Goal: Task Accomplishment & Management: Manage account settings

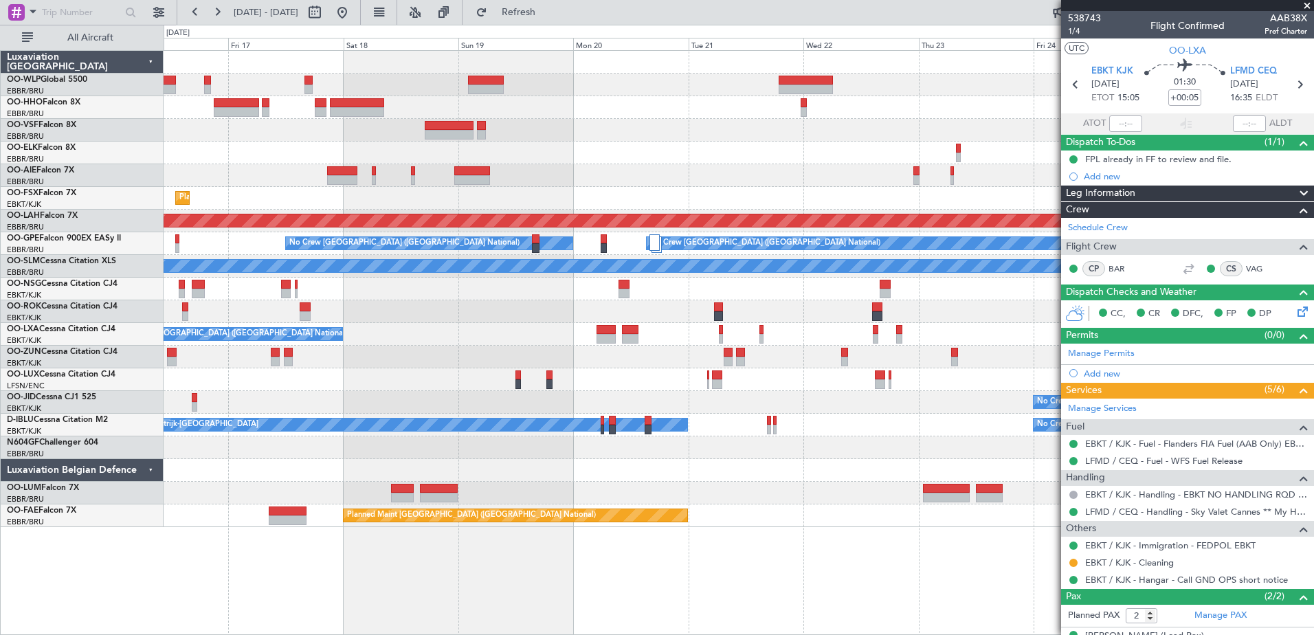
scroll to position [54, 0]
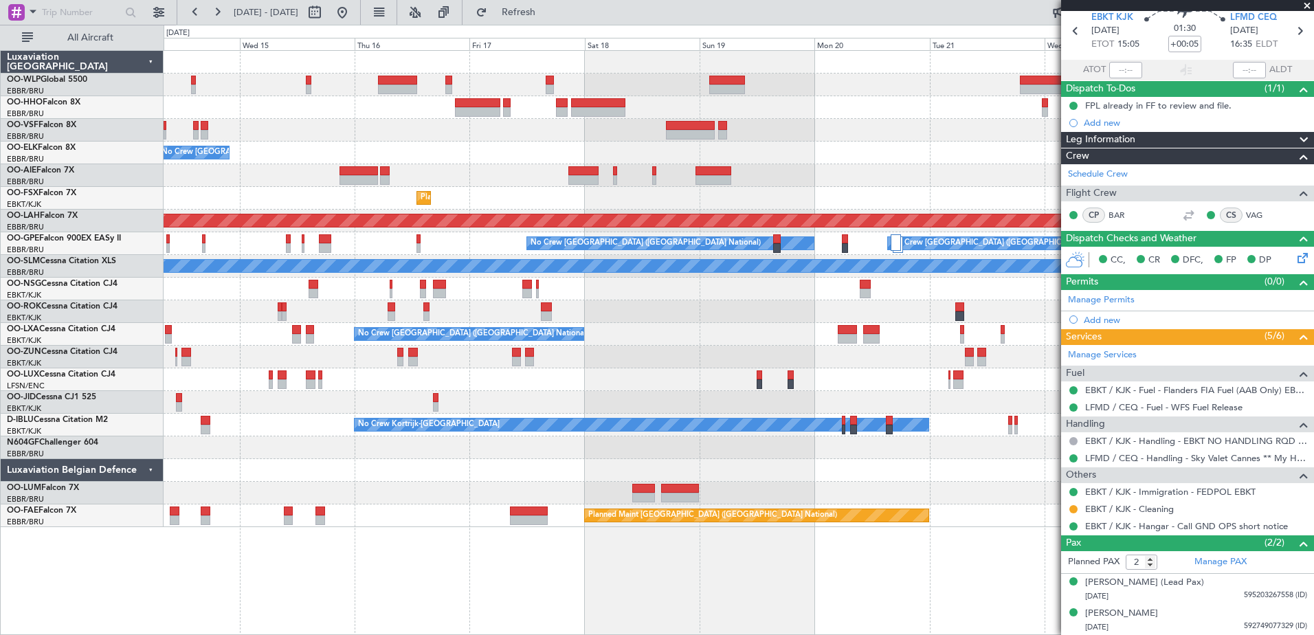
click at [699, 200] on div "- - FIMP 17:00 Z EBLG 05:10 Z No Crew [GEOGRAPHIC_DATA] (Brussels National) Pla…" at bounding box center [739, 289] width 1150 height 476
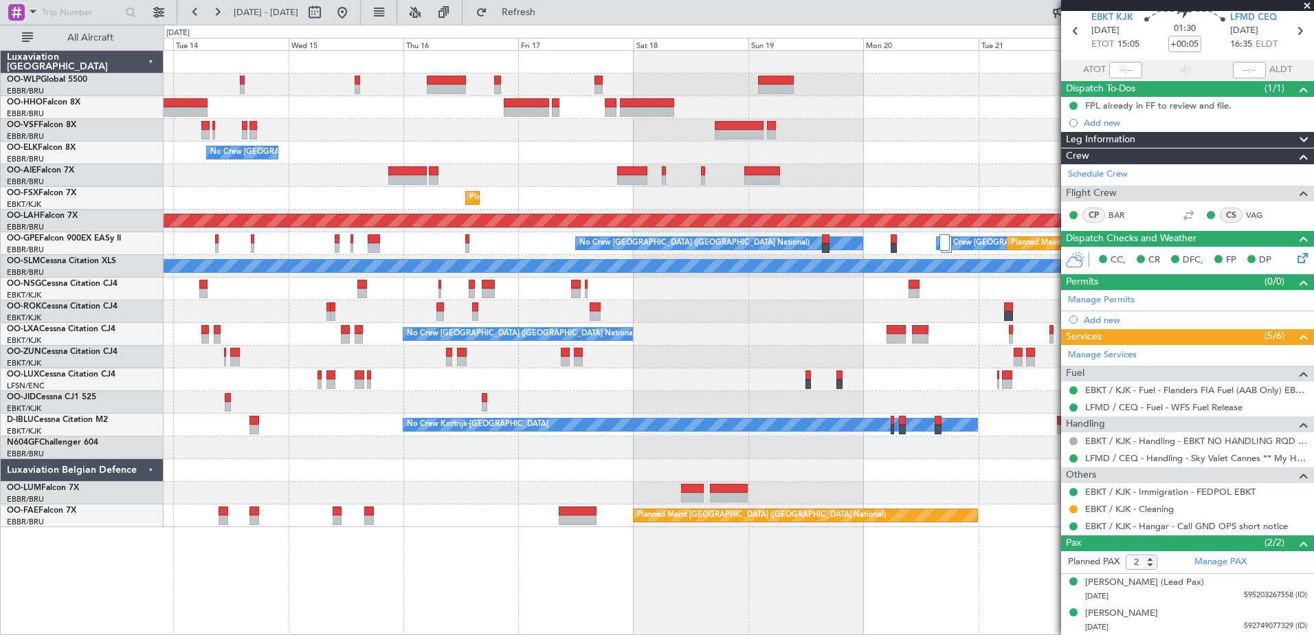
click at [397, 479] on div at bounding box center [739, 470] width 1150 height 23
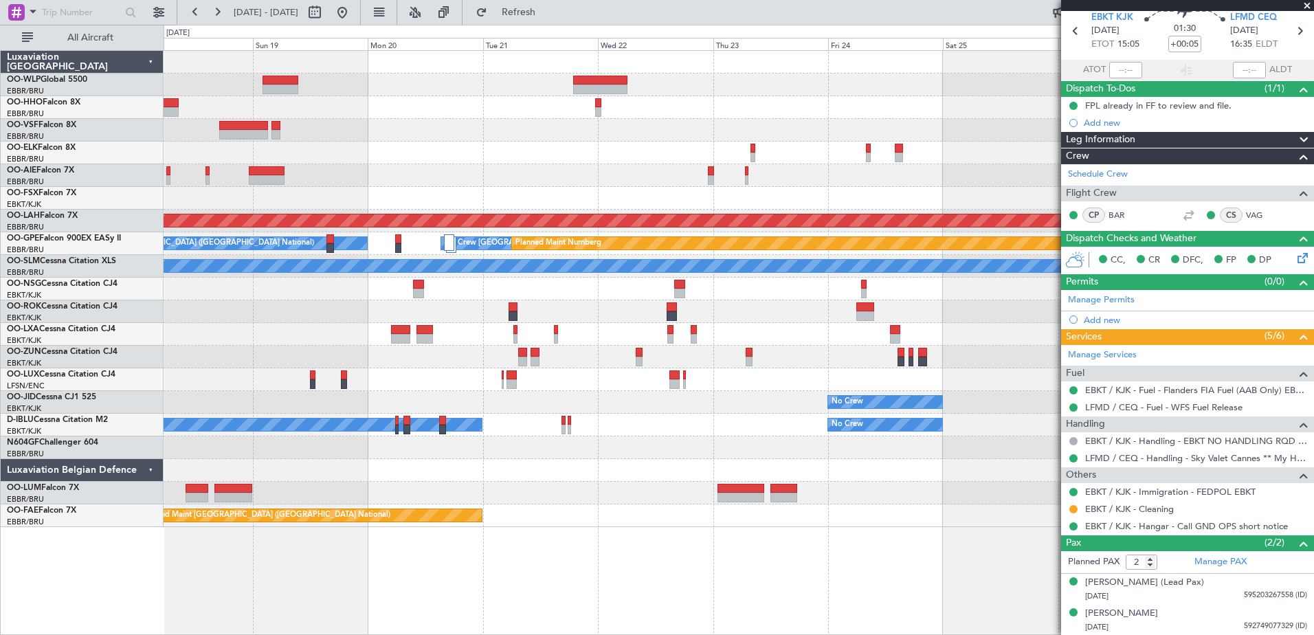
click at [170, 413] on div "No Crew Planned Maint Kortrijk-Wevelgem" at bounding box center [739, 402] width 1150 height 23
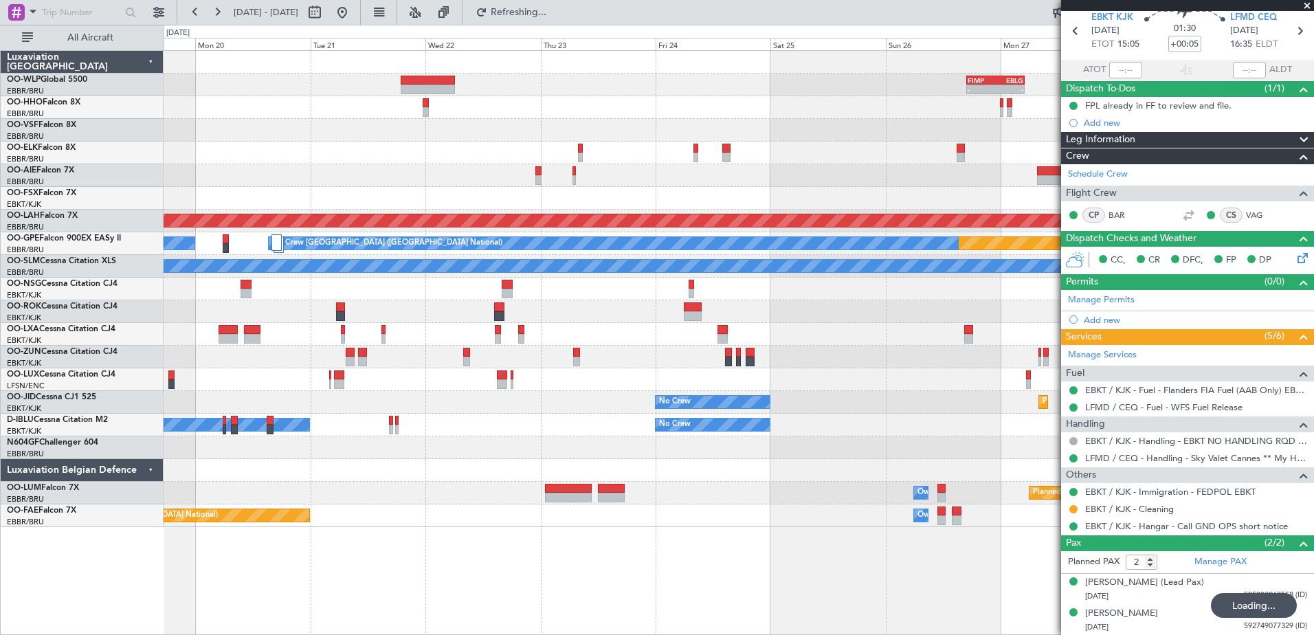
click at [874, 406] on div "Planned Maint Kortrijk-Wevelgem No Crew" at bounding box center [739, 402] width 1150 height 23
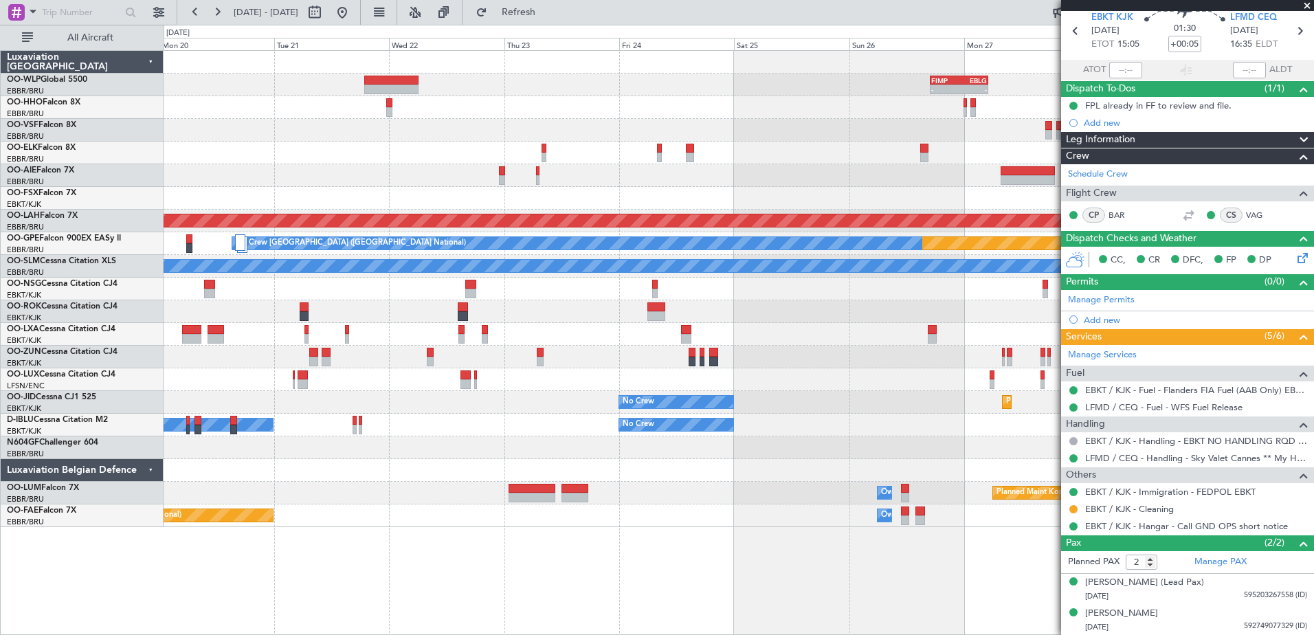
click at [931, 436] on div "- - FIMP 17:00 Z EBLG 05:10 Z Planned Maint Alton-st Louis (St Louis Regl) Plan…" at bounding box center [739, 289] width 1150 height 476
click at [971, 579] on div "- - FIMP 17:00 Z EBLG 05:10 Z Planned Maint Alton-st Louis (St Louis Regl) Plan…" at bounding box center [739, 342] width 1151 height 585
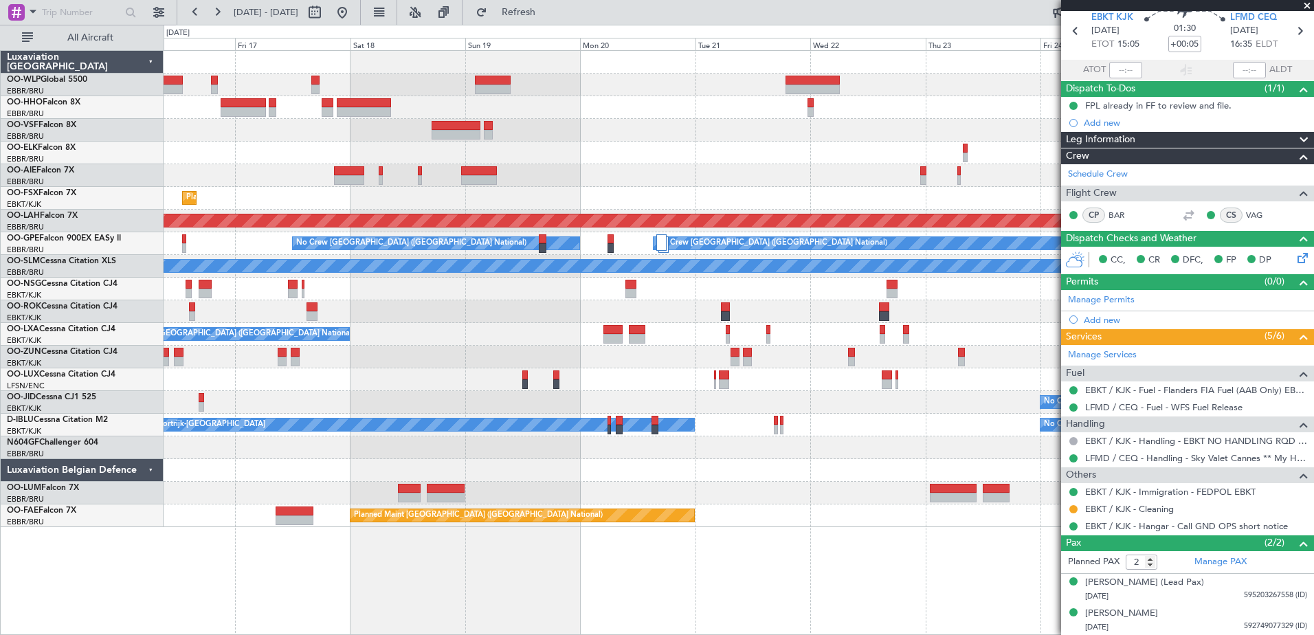
click at [1022, 410] on div "- - FIMP 17:00 Z EBLG 05:10 Z No Crew Brussels (Brussels National) Planned Main…" at bounding box center [739, 289] width 1150 height 476
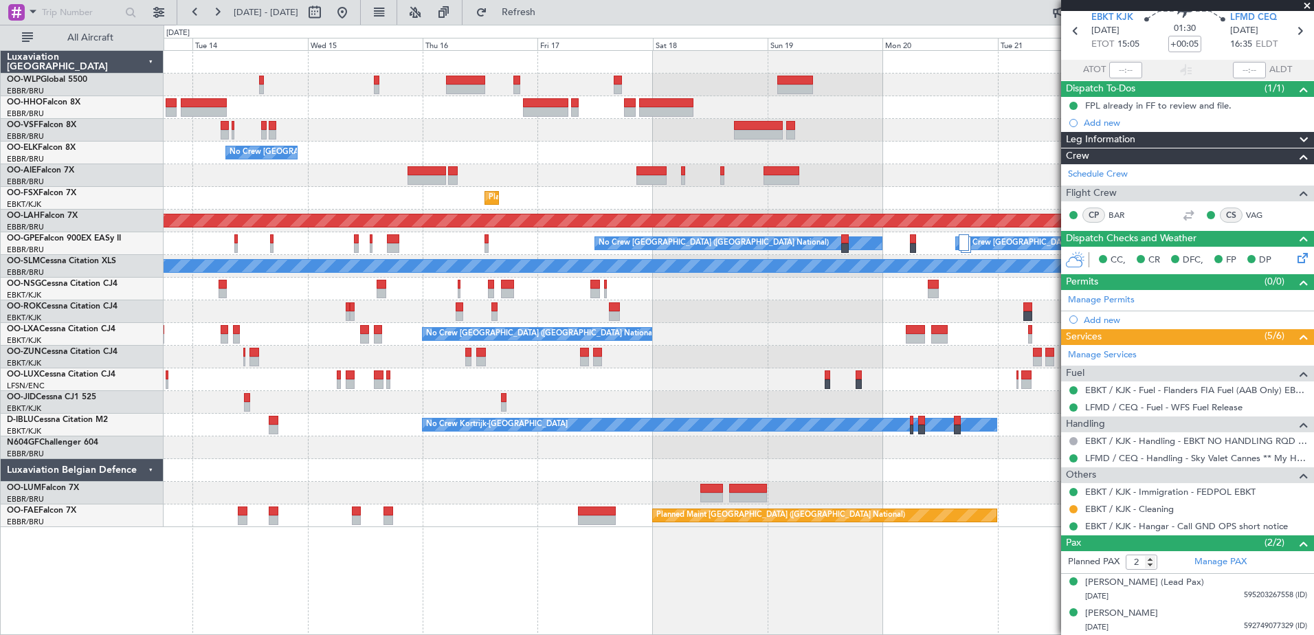
click at [758, 325] on div "No Crew [GEOGRAPHIC_DATA] ([GEOGRAPHIC_DATA] National)" at bounding box center [739, 334] width 1150 height 23
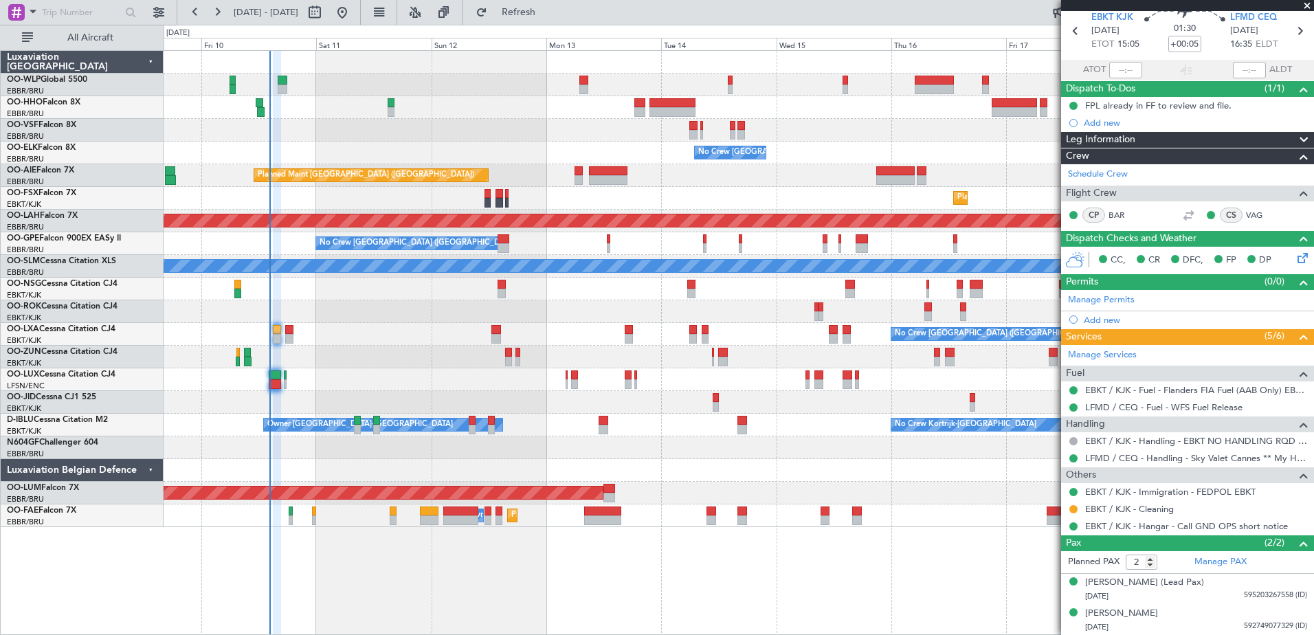
click at [1047, 168] on div "Planned Maint [GEOGRAPHIC_DATA] ([GEOGRAPHIC_DATA])" at bounding box center [739, 175] width 1150 height 23
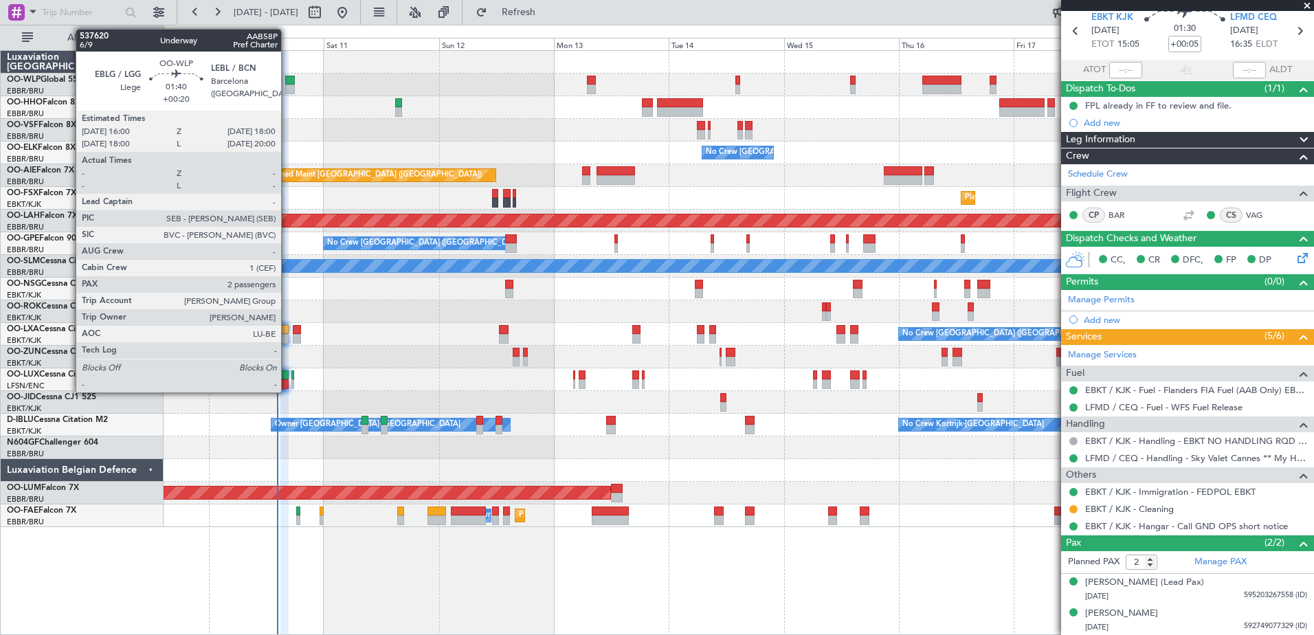
click at [287, 85] on div at bounding box center [290, 90] width 10 height 10
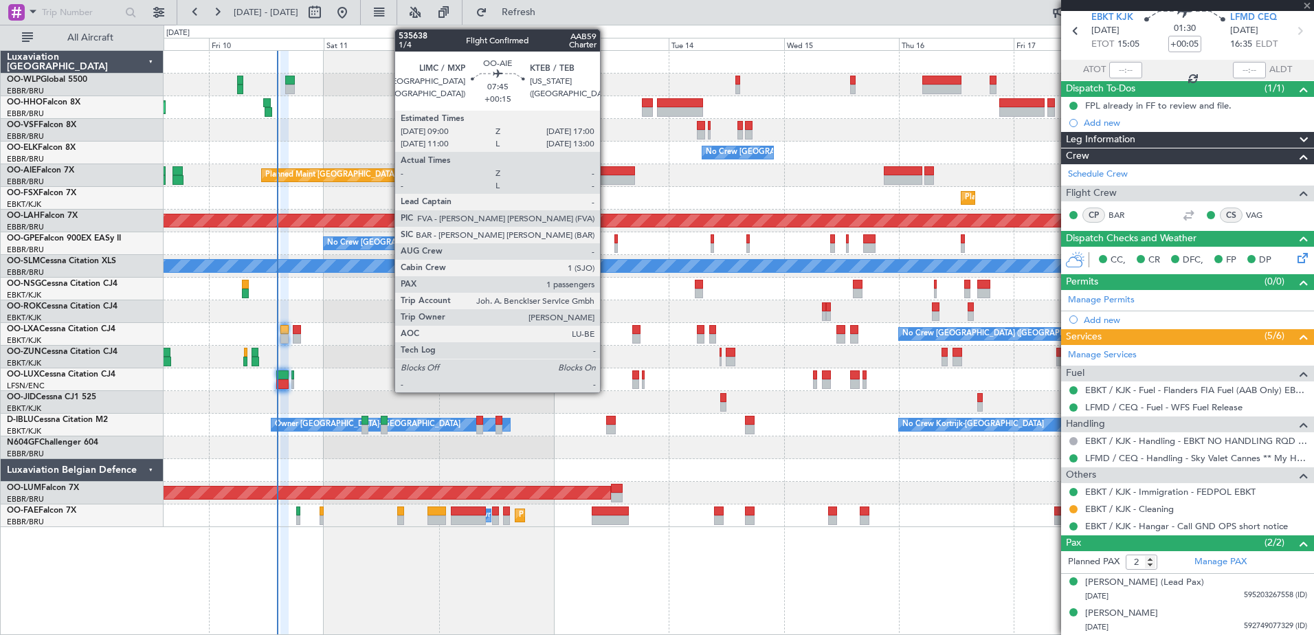
type input "+00:20"
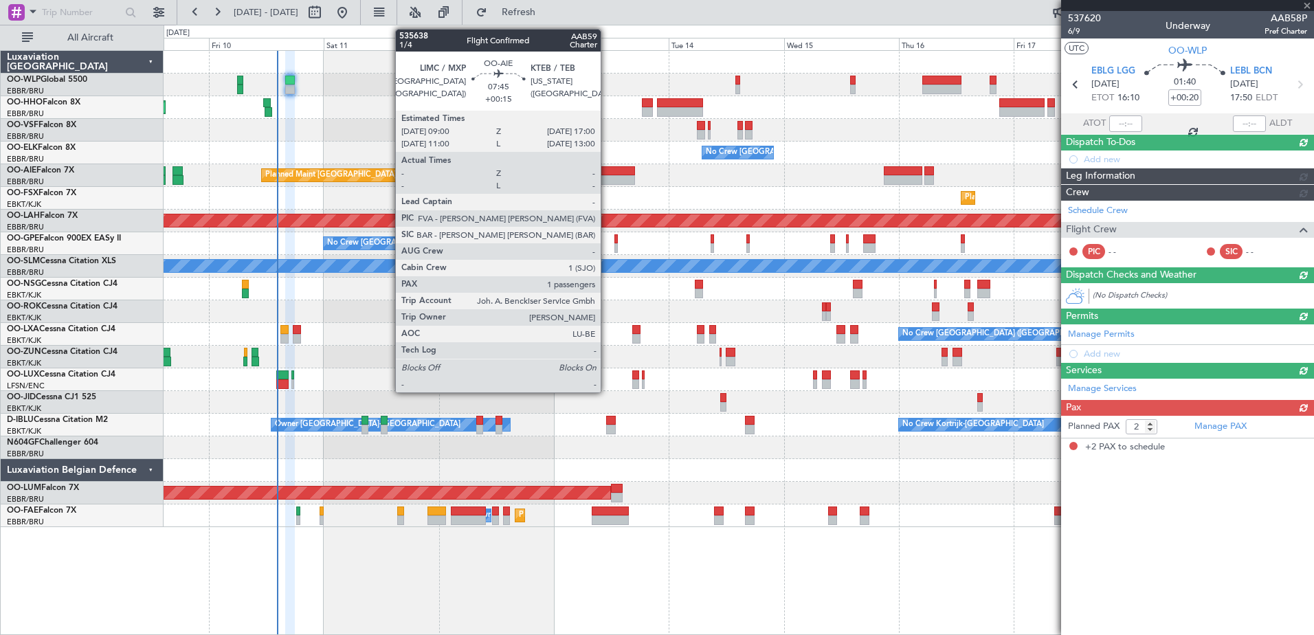
scroll to position [0, 0]
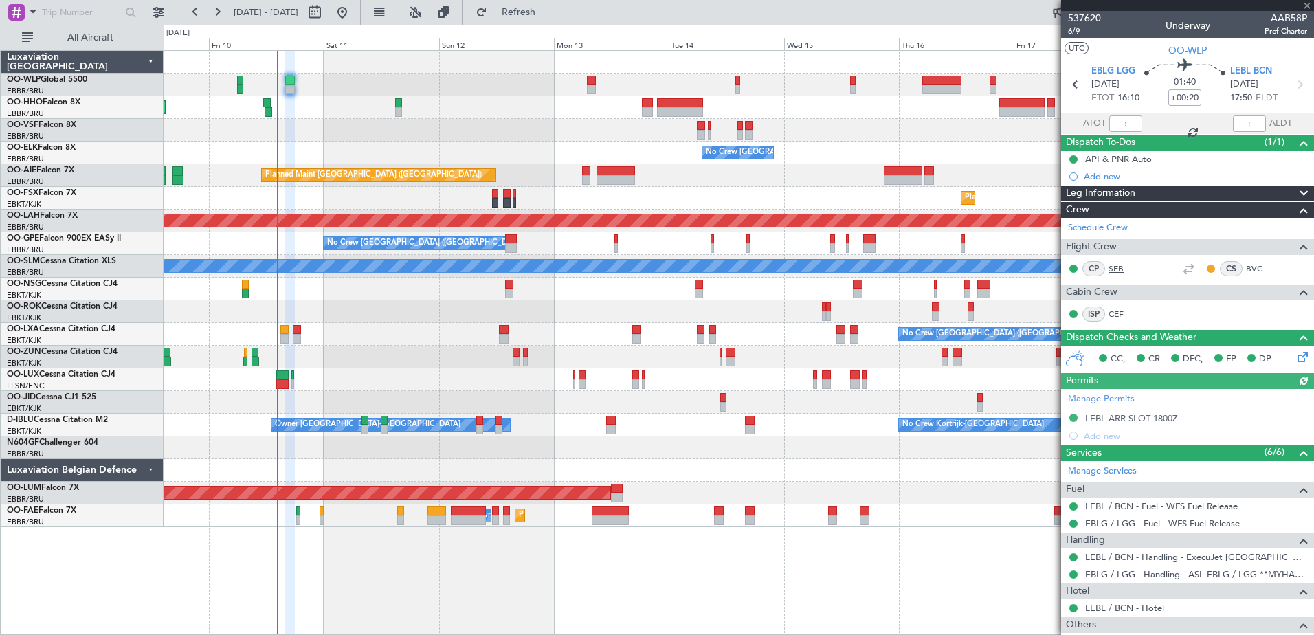
click at [1114, 269] on link "SEB" at bounding box center [1124, 269] width 31 height 12
click at [552, 19] on button "Refresh" at bounding box center [510, 12] width 82 height 22
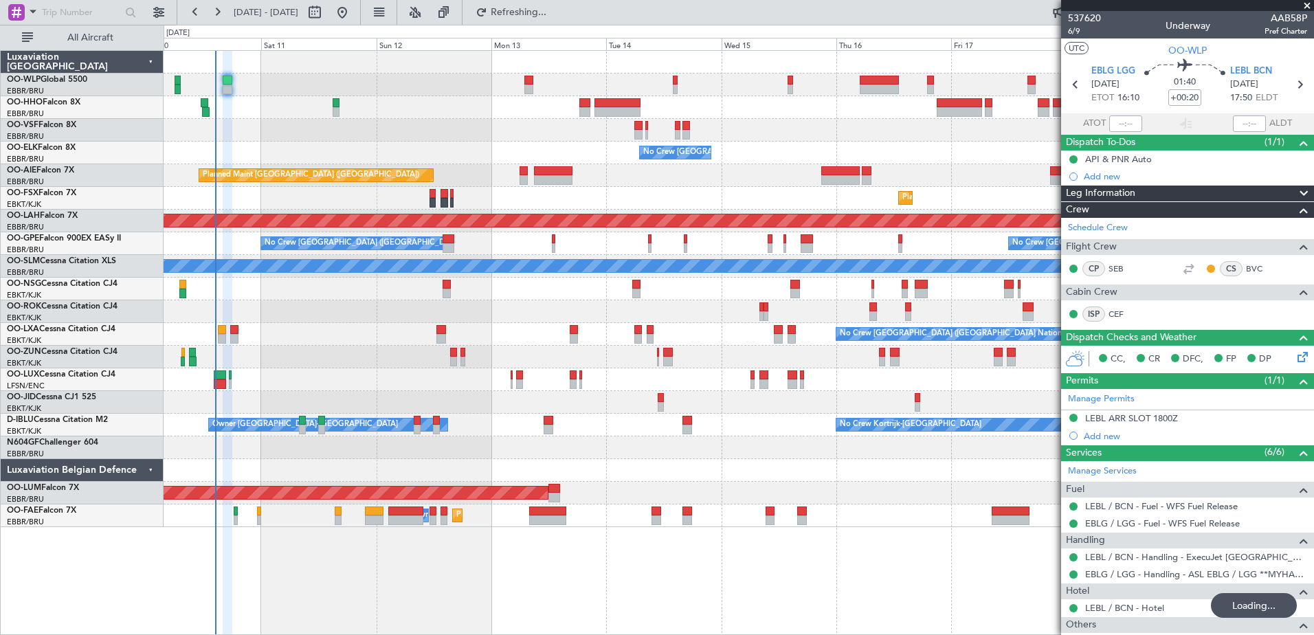
click at [616, 198] on div "Planned Maint Kortrijk-[GEOGRAPHIC_DATA]" at bounding box center [739, 198] width 1150 height 23
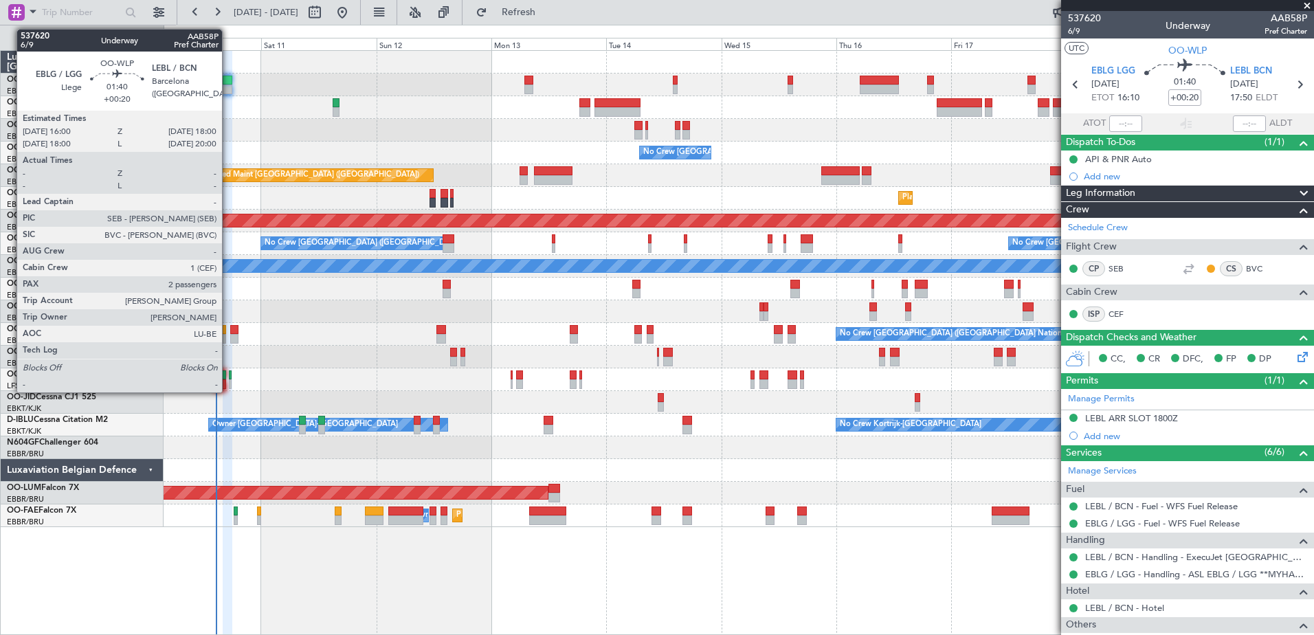
click at [228, 89] on div at bounding box center [228, 90] width 10 height 10
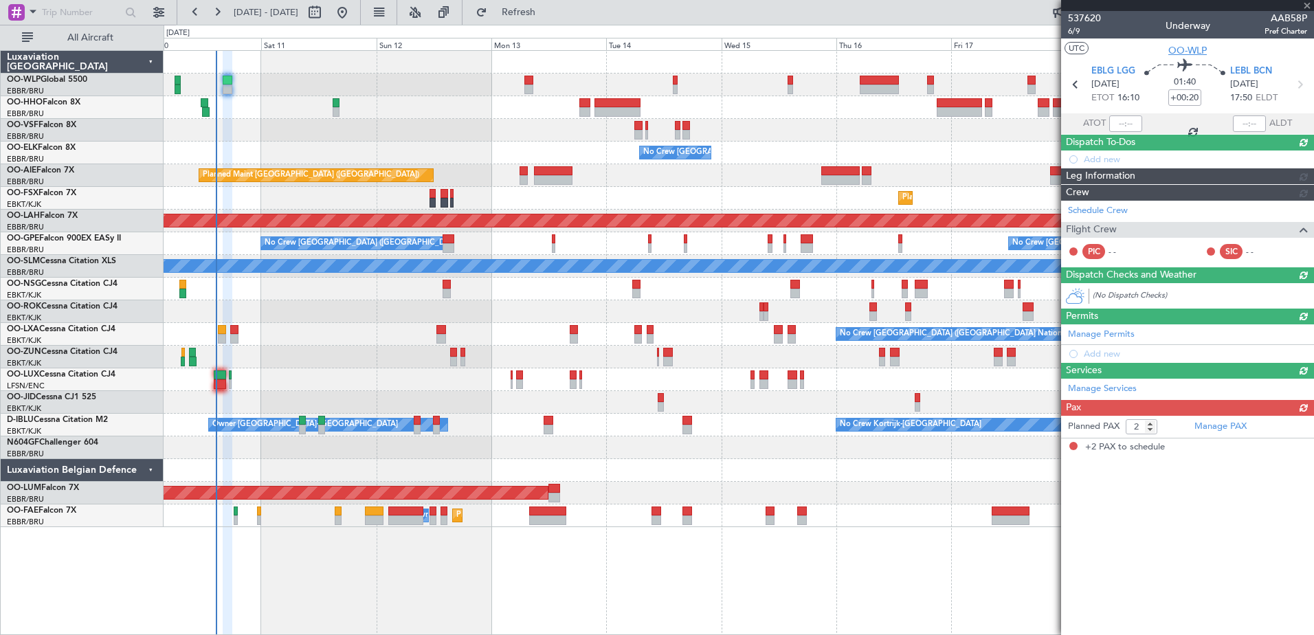
click at [1185, 50] on span "OO-WLP" at bounding box center [1188, 50] width 38 height 14
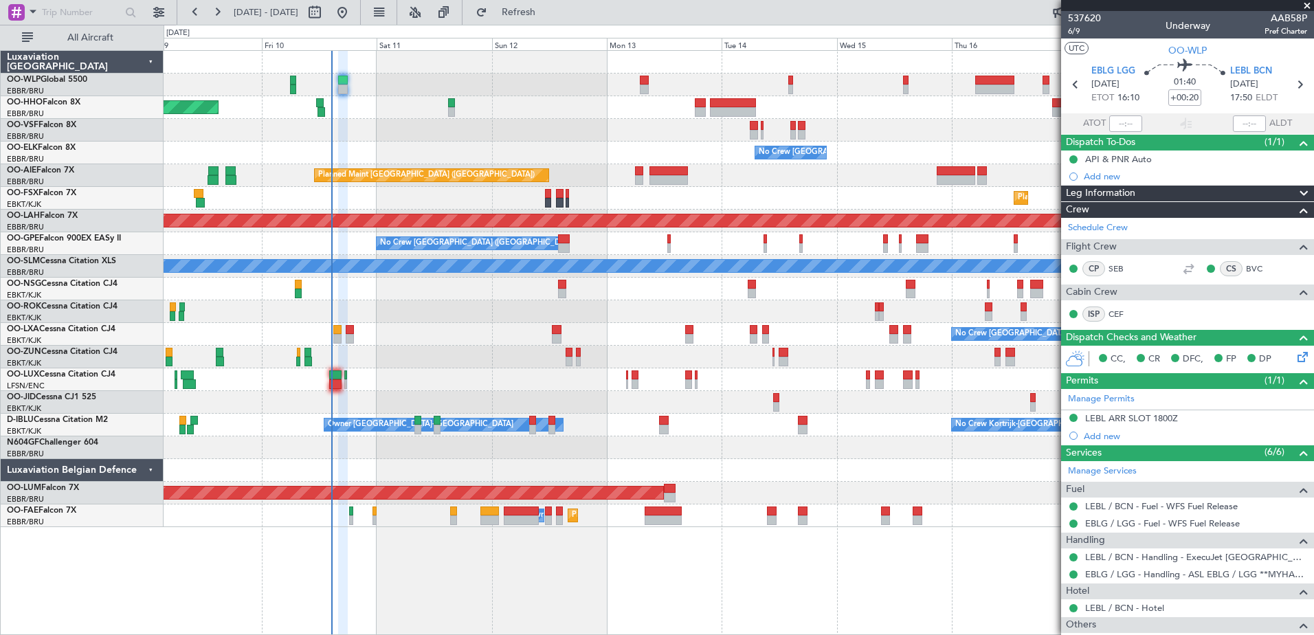
click at [702, 157] on div "No Crew [GEOGRAPHIC_DATA] ([GEOGRAPHIC_DATA] National)" at bounding box center [739, 153] width 1150 height 23
drag, startPoint x: 531, startPoint y: 7, endPoint x: 544, endPoint y: 11, distance: 13.7
click at [531, 7] on button "Refresh" at bounding box center [510, 12] width 82 height 22
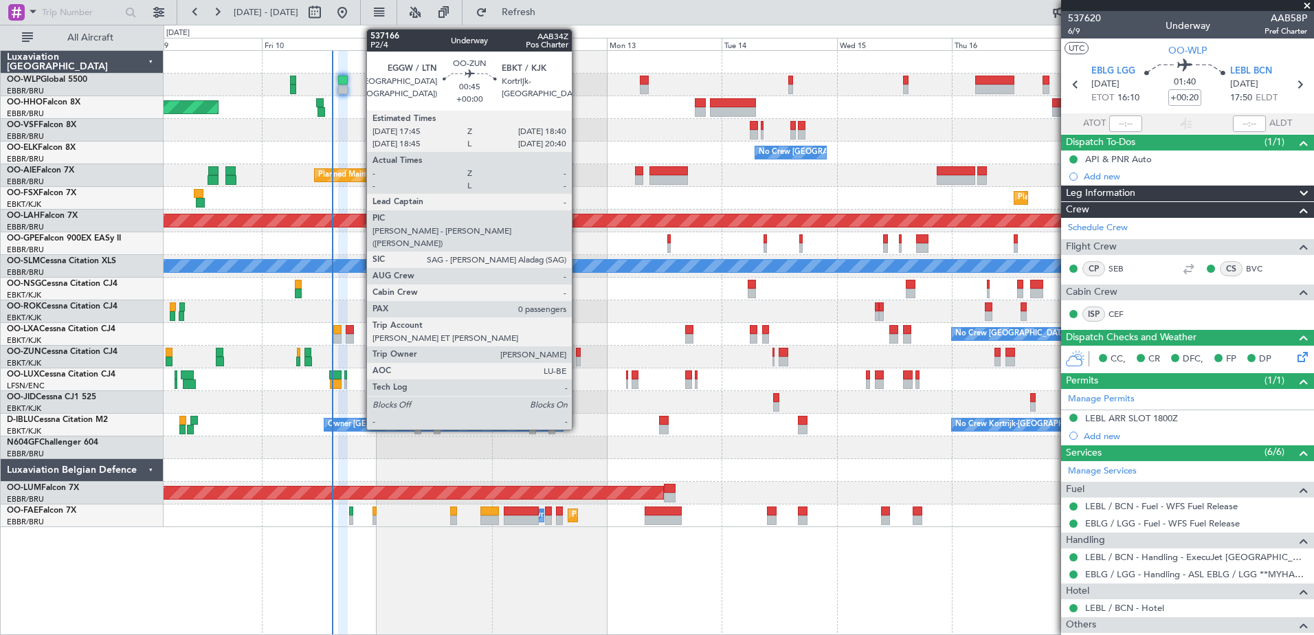
click at [578, 355] on div at bounding box center [578, 353] width 5 height 10
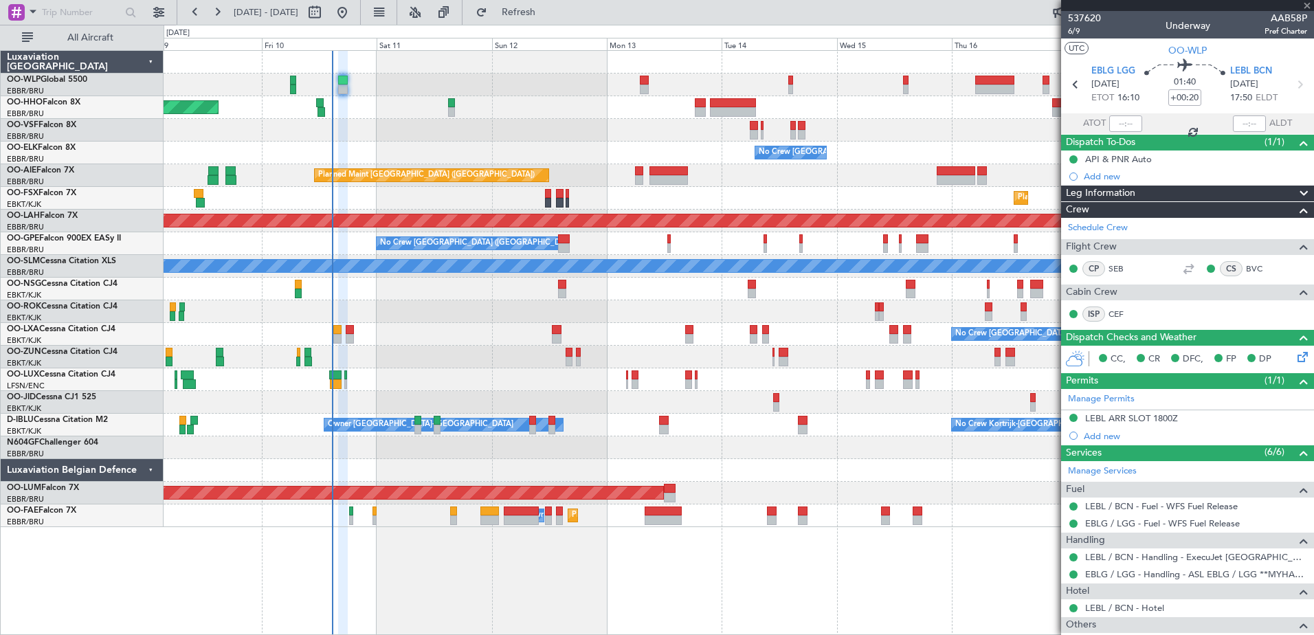
type input "0"
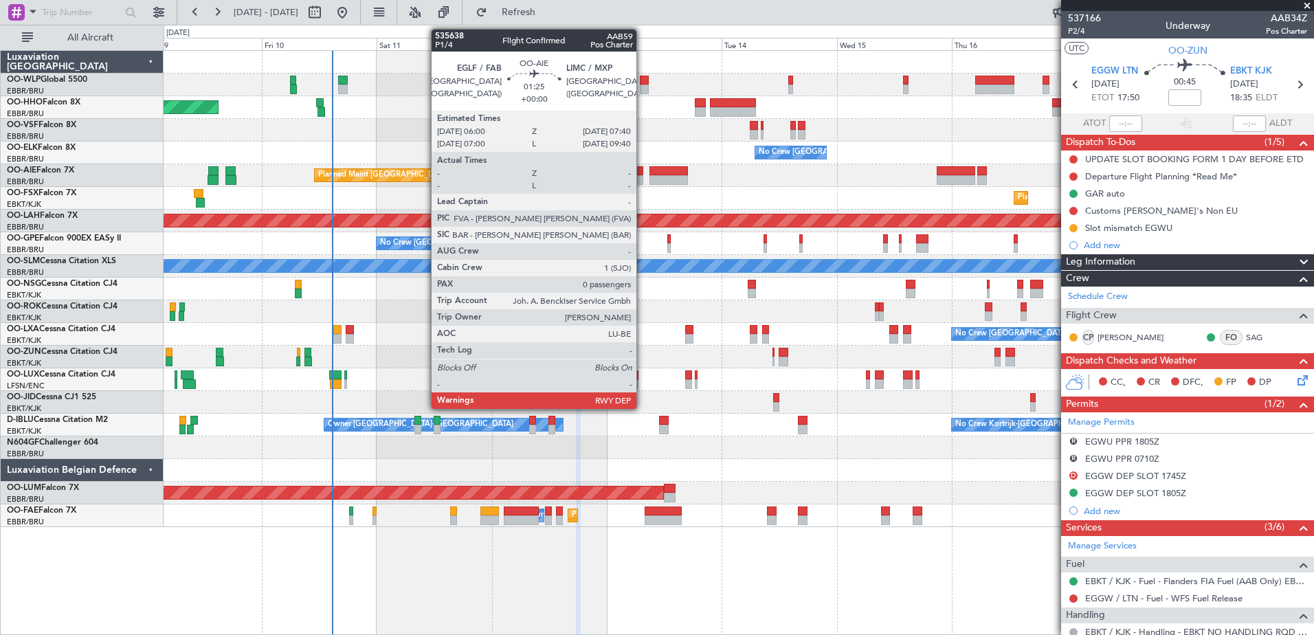
click at [643, 175] on div at bounding box center [639, 180] width 8 height 10
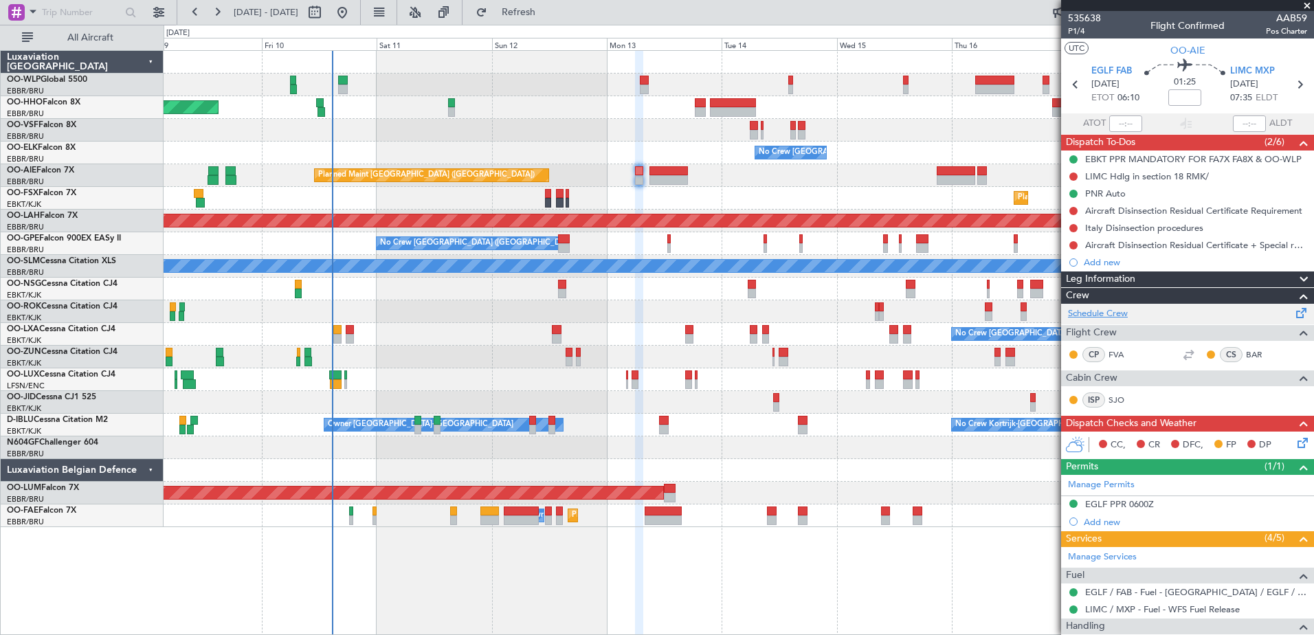
click at [1095, 309] on link "Schedule Crew" at bounding box center [1098, 314] width 60 height 14
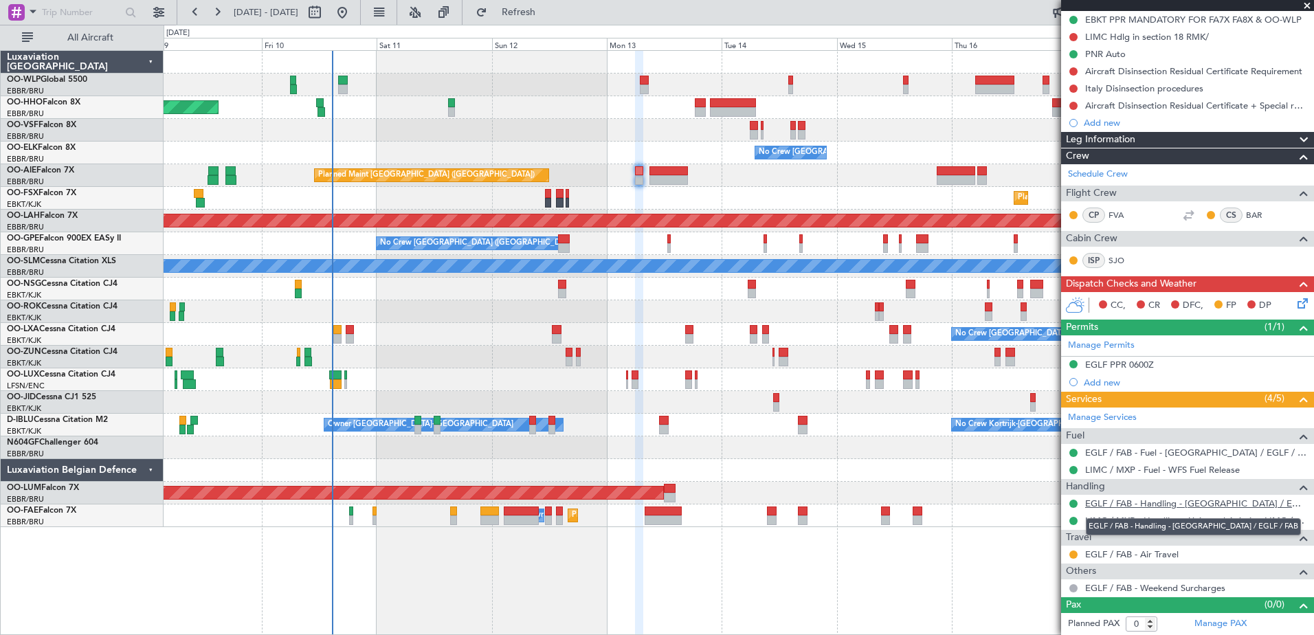
click at [1129, 500] on link "EGLF / FAB - Handling - [GEOGRAPHIC_DATA] / EGLF / FAB" at bounding box center [1196, 504] width 222 height 12
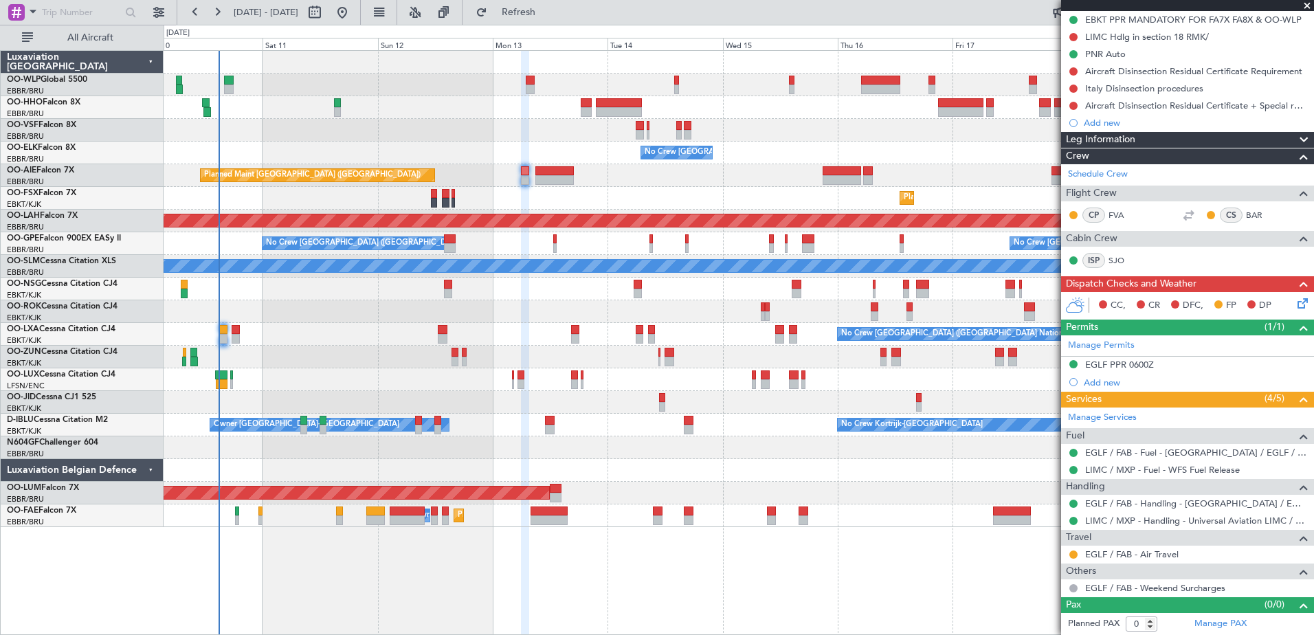
click at [886, 169] on div "Planned Maint [GEOGRAPHIC_DATA] ([GEOGRAPHIC_DATA])" at bounding box center [739, 175] width 1150 height 23
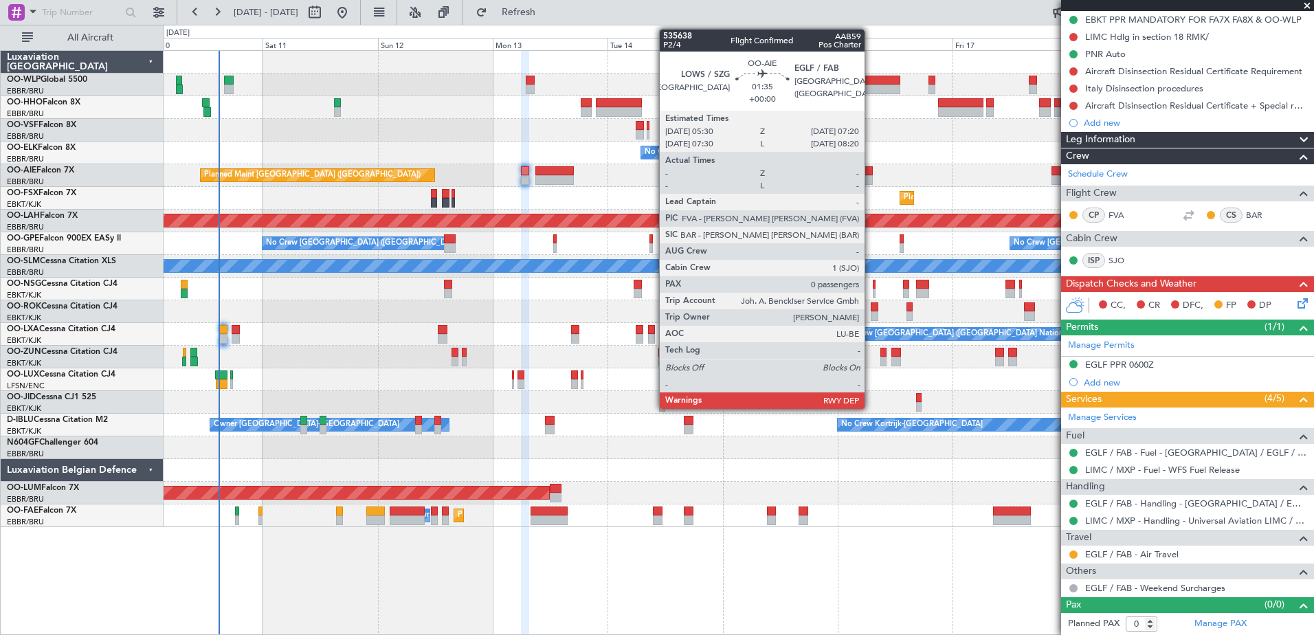
click at [871, 182] on div at bounding box center [867, 180] width 9 height 10
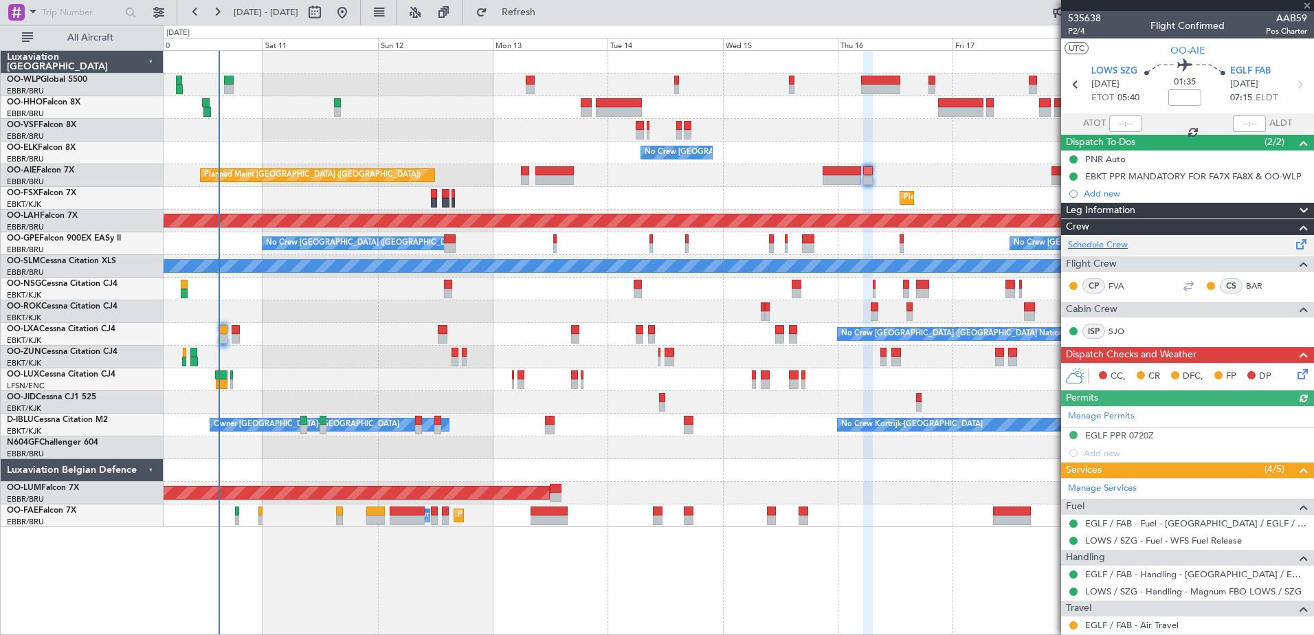
scroll to position [88, 0]
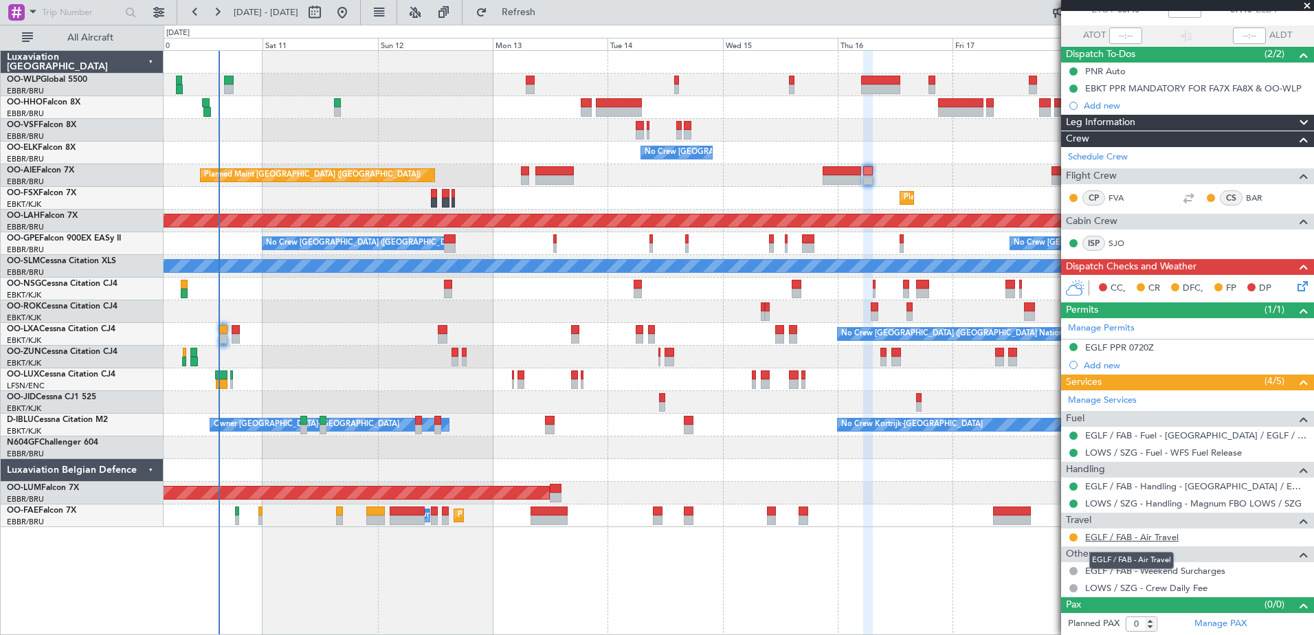
click at [1159, 540] on link "EGLF / FAB - Air Travel" at bounding box center [1131, 537] width 93 height 12
click at [216, 115] on div "Planned Maint Geneva (Cointrin) No Crew Brussels (Brussels National) Planned Ma…" at bounding box center [739, 289] width 1150 height 476
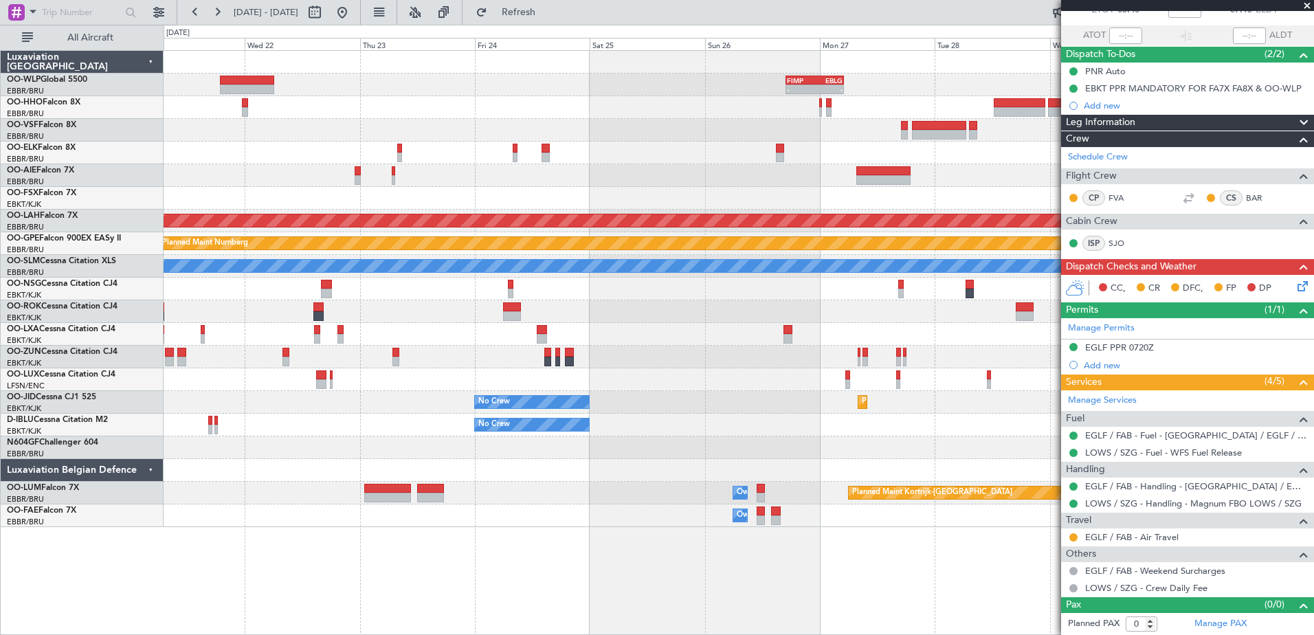
click at [149, 97] on div "- - FIMP 17:00 Z EBLG 05:10 Z Planned Maint Alton-st Louis (St Louis Regl) No C…" at bounding box center [657, 330] width 1314 height 610
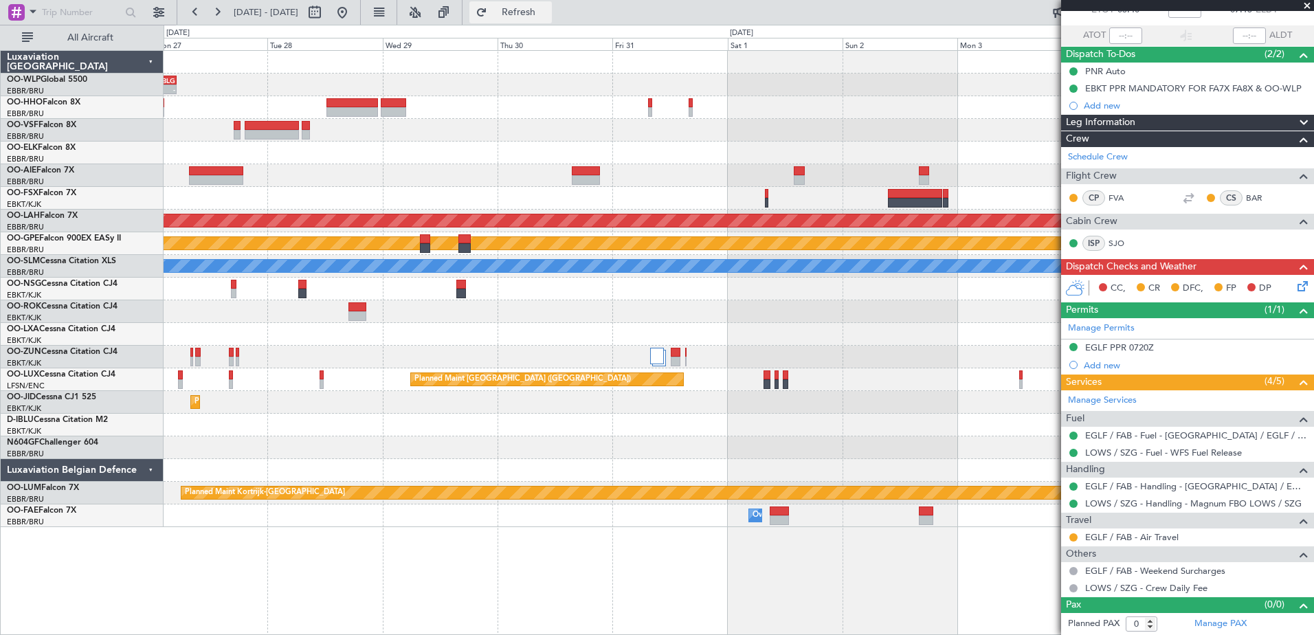
click at [548, 13] on span "Refresh" at bounding box center [519, 13] width 58 height 10
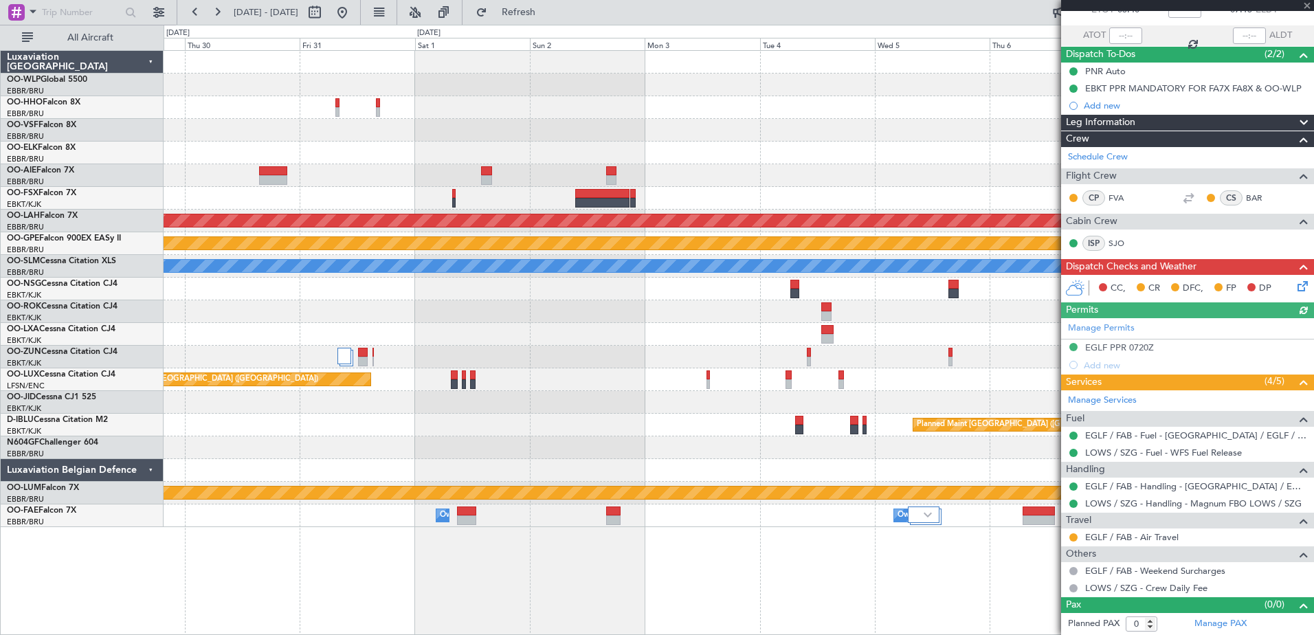
click at [460, 158] on div at bounding box center [739, 153] width 1150 height 23
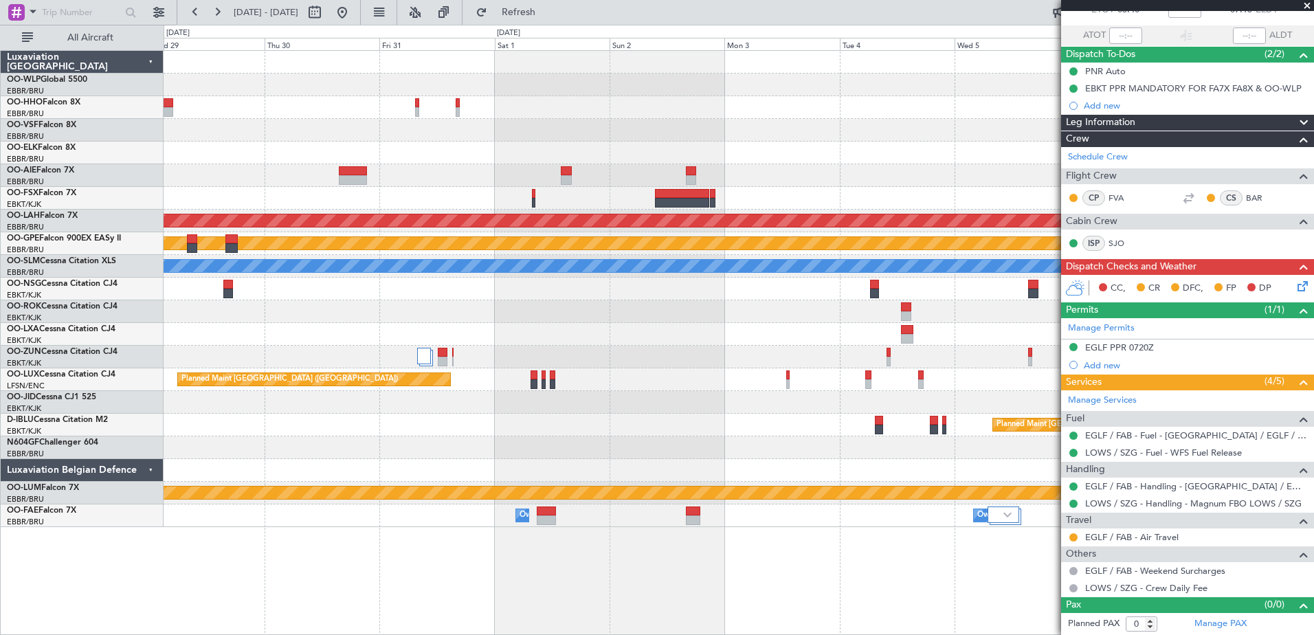
click at [1085, 190] on fb-app "30 Oct 2025 - 09 Nov 2025 Refresh Quick Links All Aircraft - - FIMP 17:00 Z EBL…" at bounding box center [657, 322] width 1314 height 625
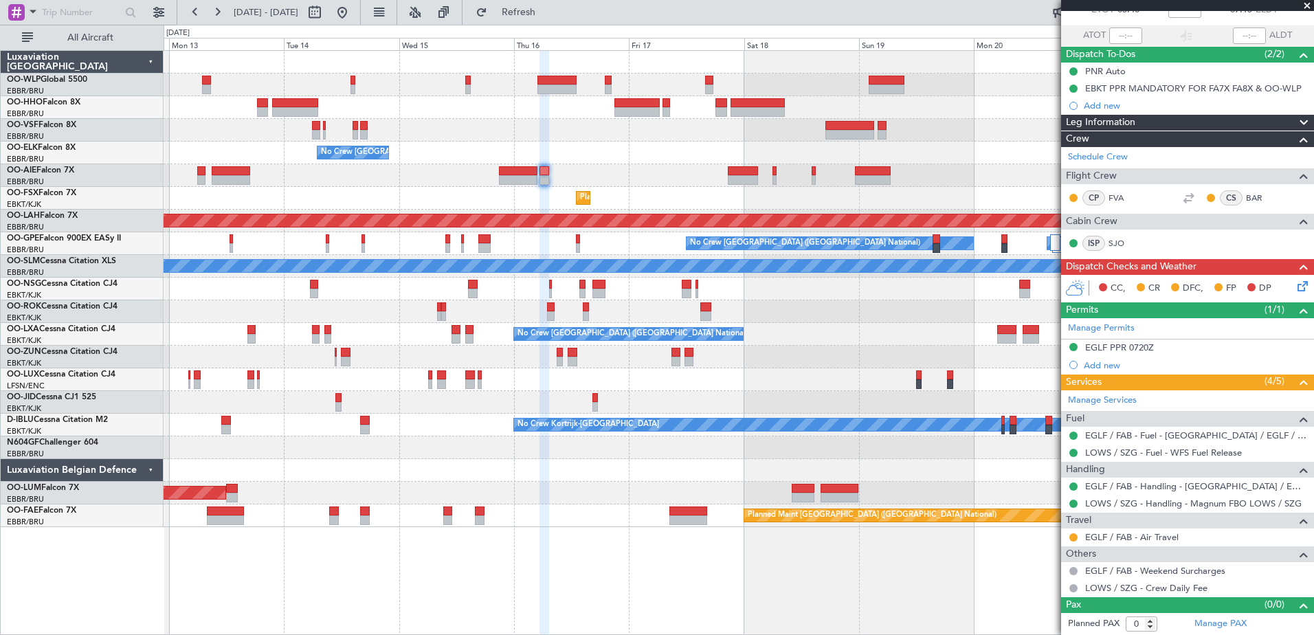
click at [1075, 367] on fb-app "18 Oct 2025 - 28 Oct 2025 Refresh Quick Links All Aircraft No Crew Brussels (Br…" at bounding box center [657, 322] width 1314 height 625
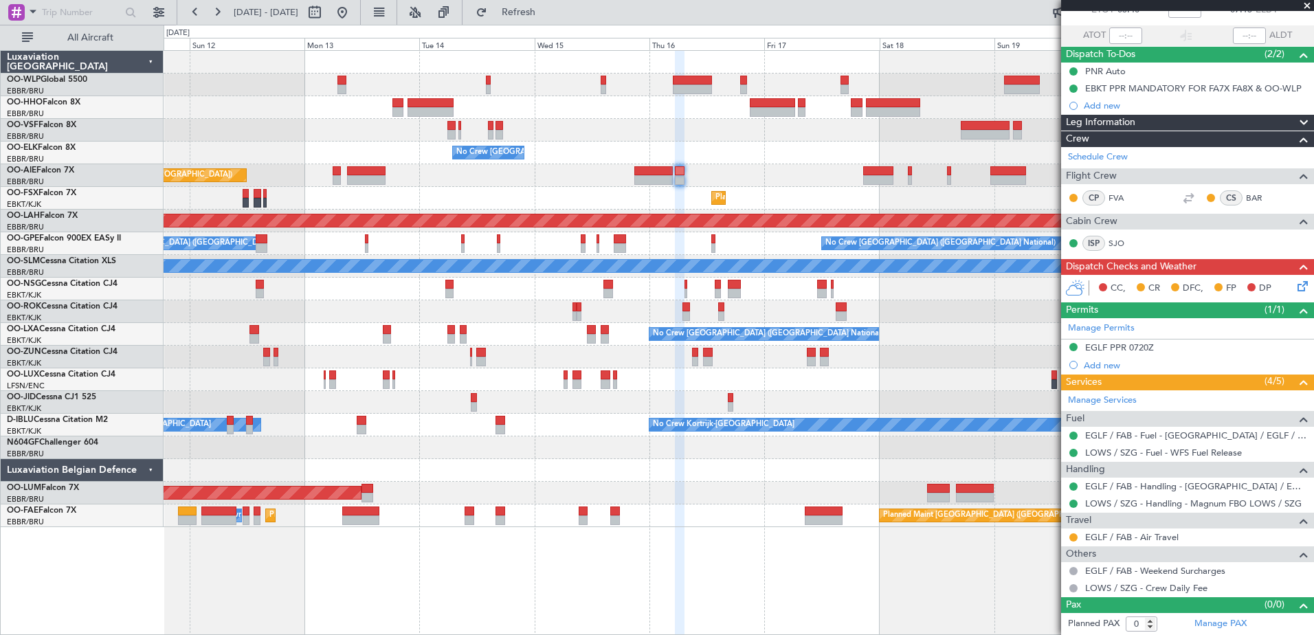
click at [73, 514] on div "Planned Maint Geneva (Cointrin) No Crew Brussels (Brussels National) Planned Ma…" at bounding box center [657, 330] width 1314 height 610
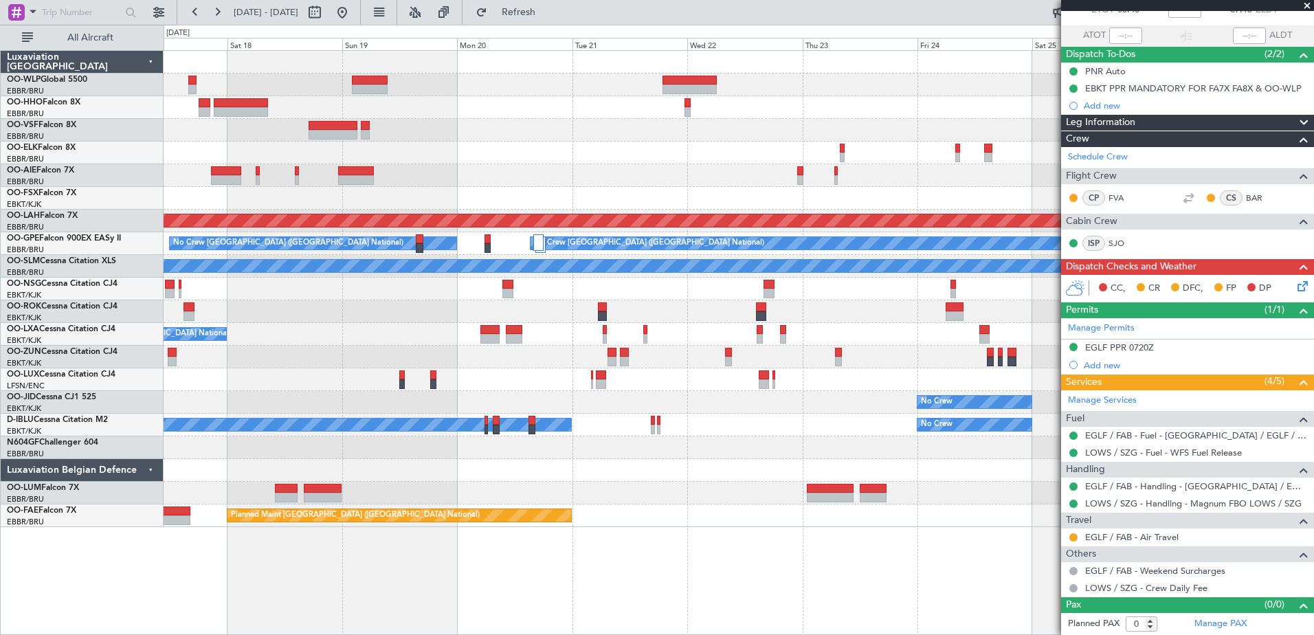
click at [307, 597] on div "- - FIMP 17:00 Z EBLG 05:10 Z Planned Maint Kortrijk-Wevelgem Planned Maint Alt…" at bounding box center [739, 342] width 1151 height 585
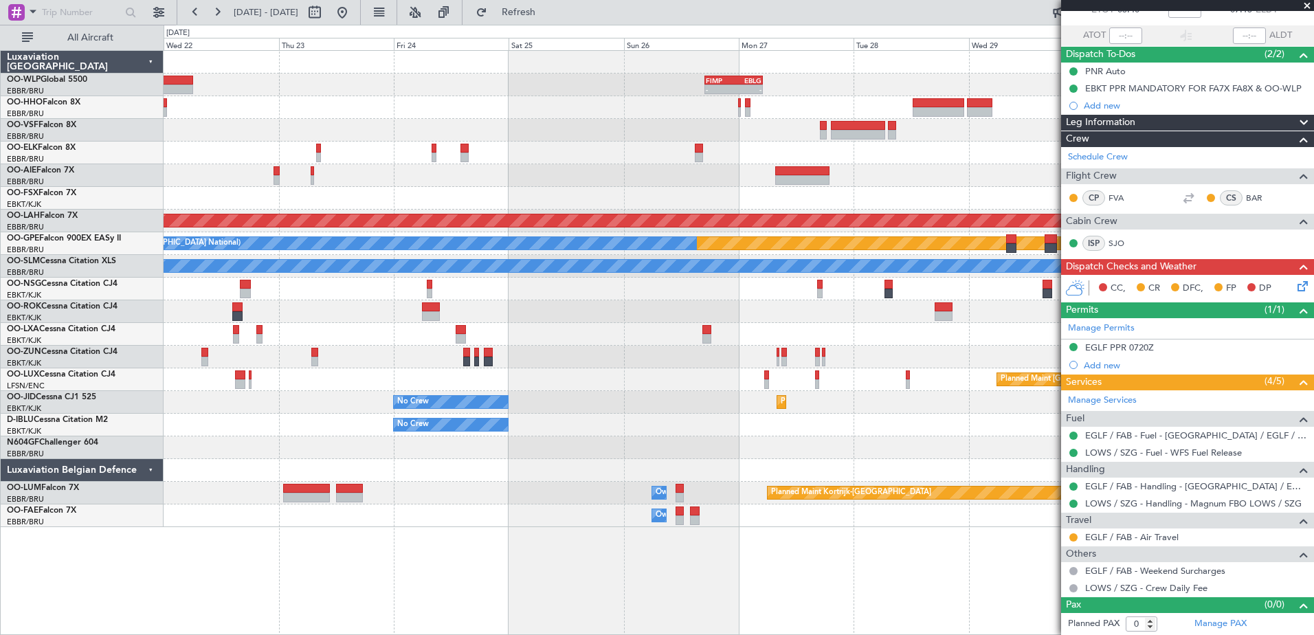
click at [151, 606] on div "- - FIMP 17:00 Z EBLG 05:10 Z Planned Maint Alton-st Louis (St Louis Regl) Plan…" at bounding box center [657, 330] width 1314 height 610
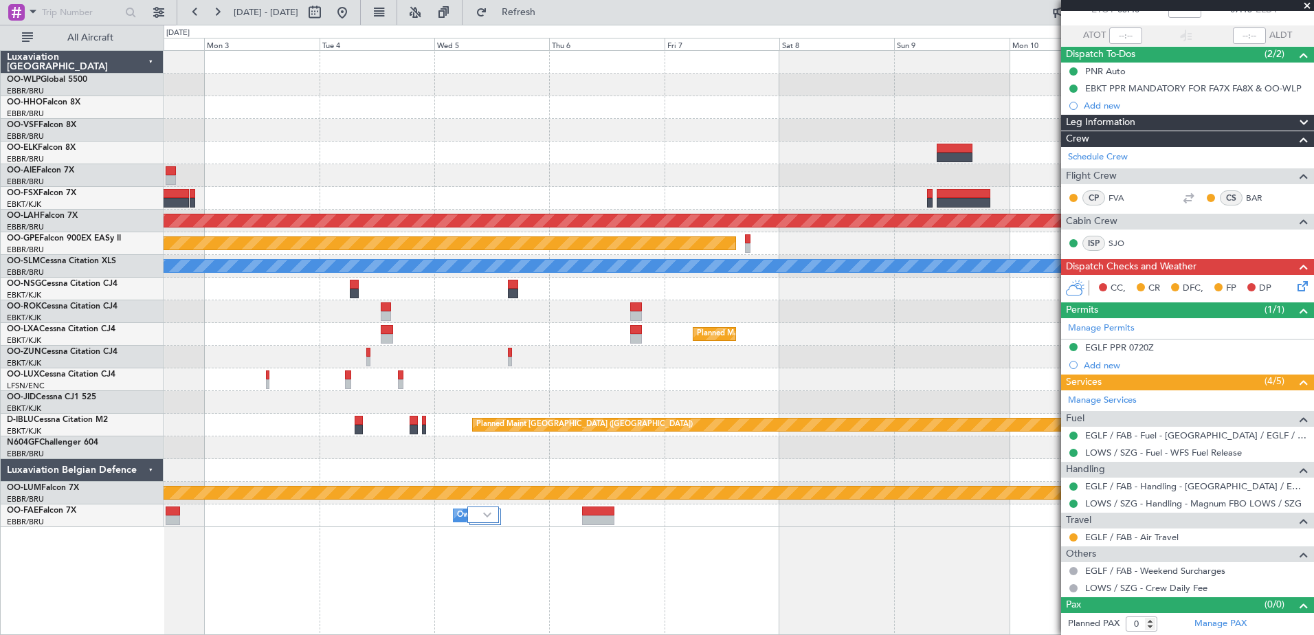
click at [153, 618] on div "Planned Maint Alton-st Louis (St Louis Regl) Planned Maint Nurnberg A/C Unavail…" at bounding box center [657, 330] width 1314 height 610
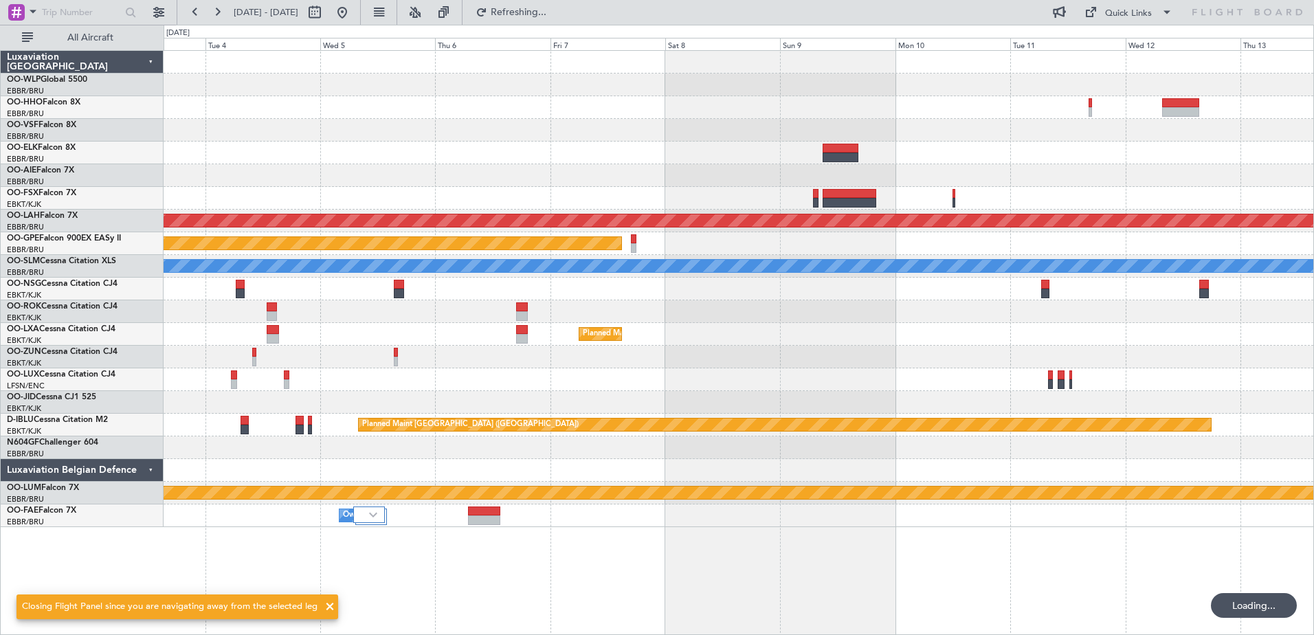
scroll to position [0, 0]
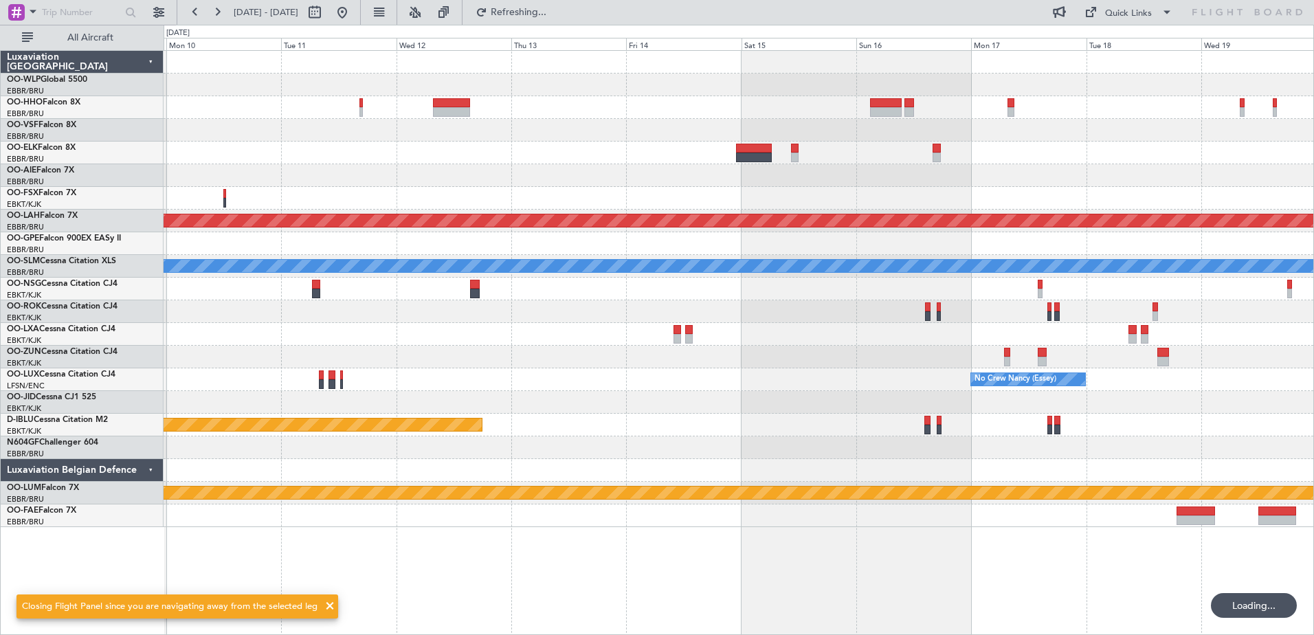
click at [208, 576] on div "Planned Maint Alton-st Louis (St Louis Regl) No Crew Brussels (Brussels Nationa…" at bounding box center [739, 342] width 1151 height 585
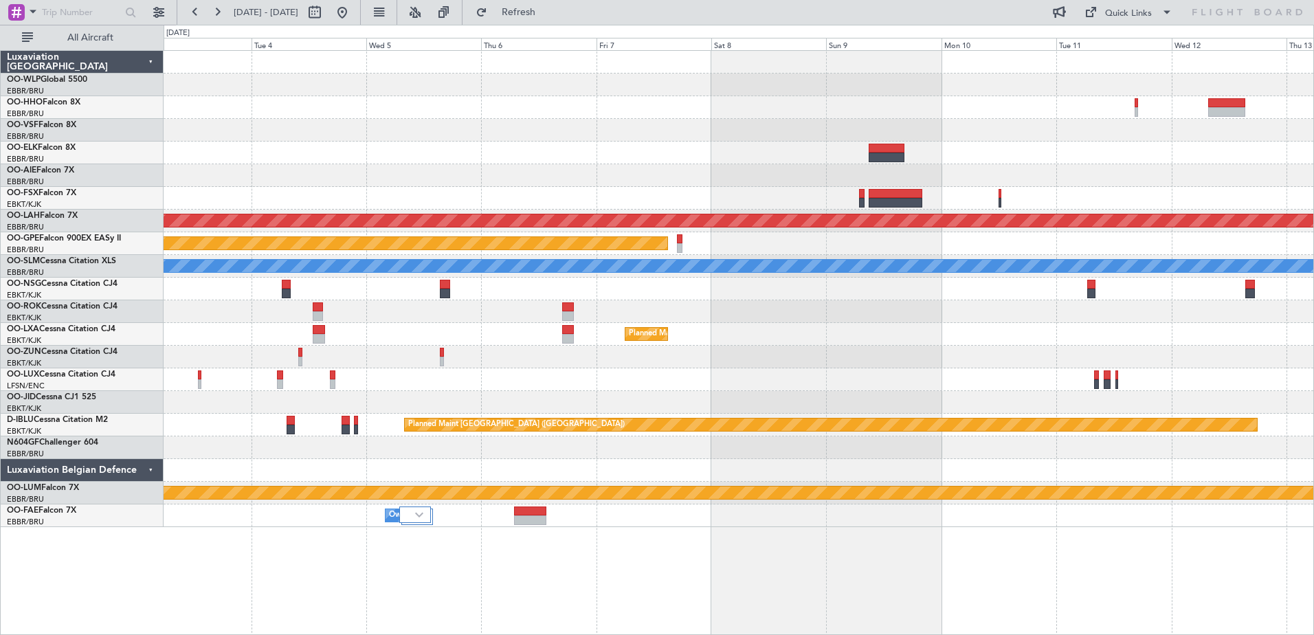
click at [1131, 109] on div "Planned Maint Alton-st Louis (St Louis Regl) Planned Maint Nurnberg A/C Unavail…" at bounding box center [739, 289] width 1150 height 476
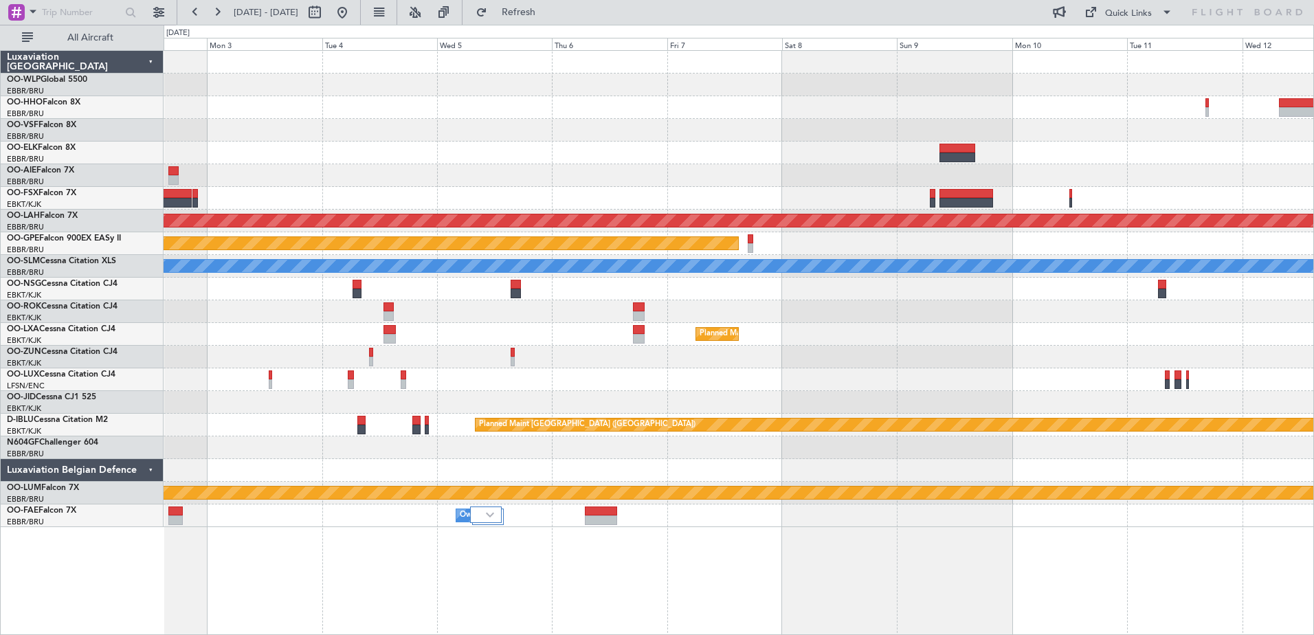
click at [1277, 132] on div "Planned Maint Alton-st Louis (St Louis Regl) Planned Maint Nurnberg A/C Unavail…" at bounding box center [739, 289] width 1150 height 476
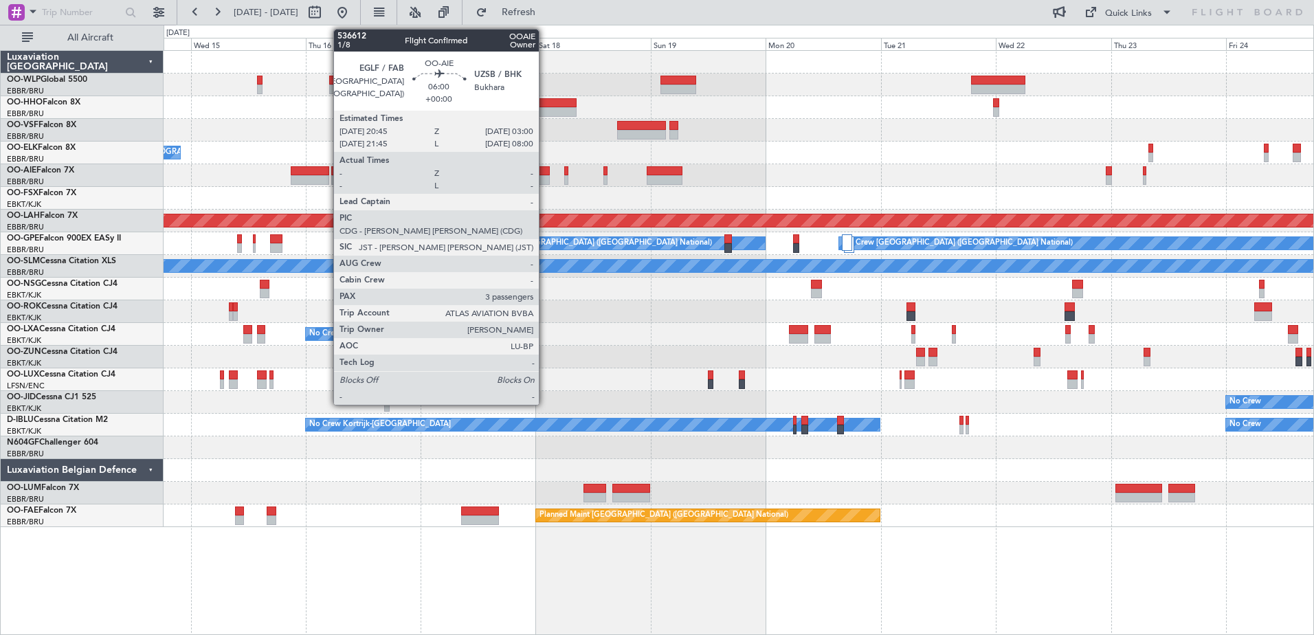
click at [545, 180] on div at bounding box center [535, 180] width 30 height 10
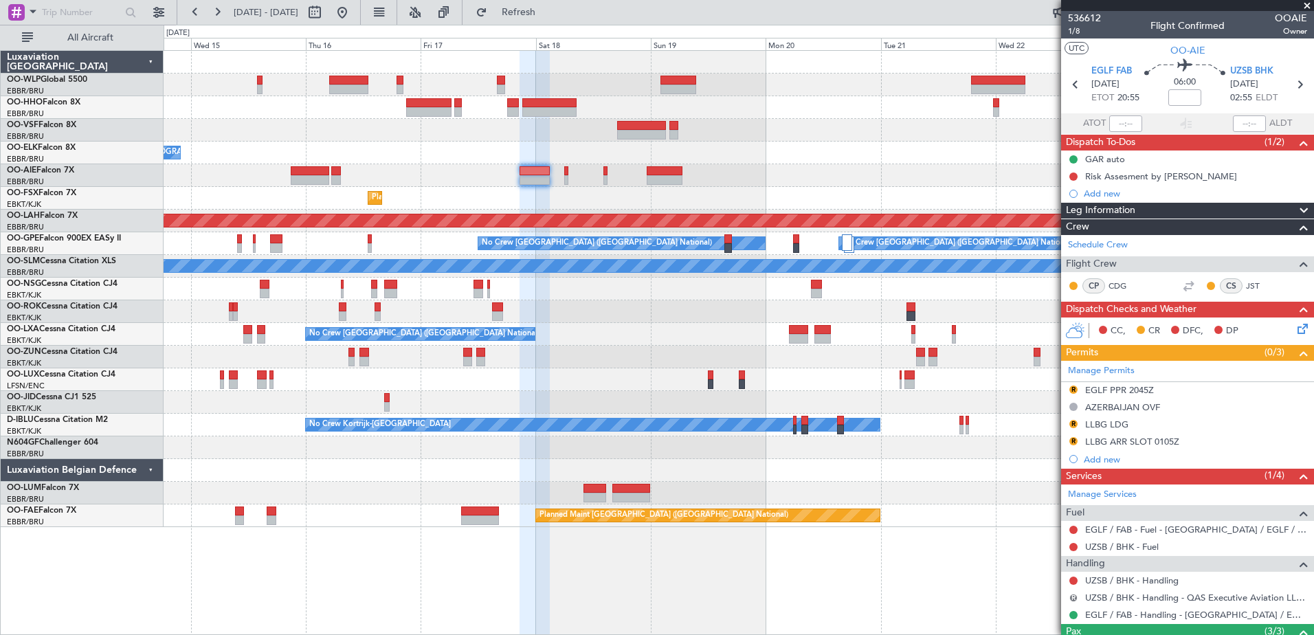
click at [1072, 600] on button "R" at bounding box center [1074, 598] width 8 height 8
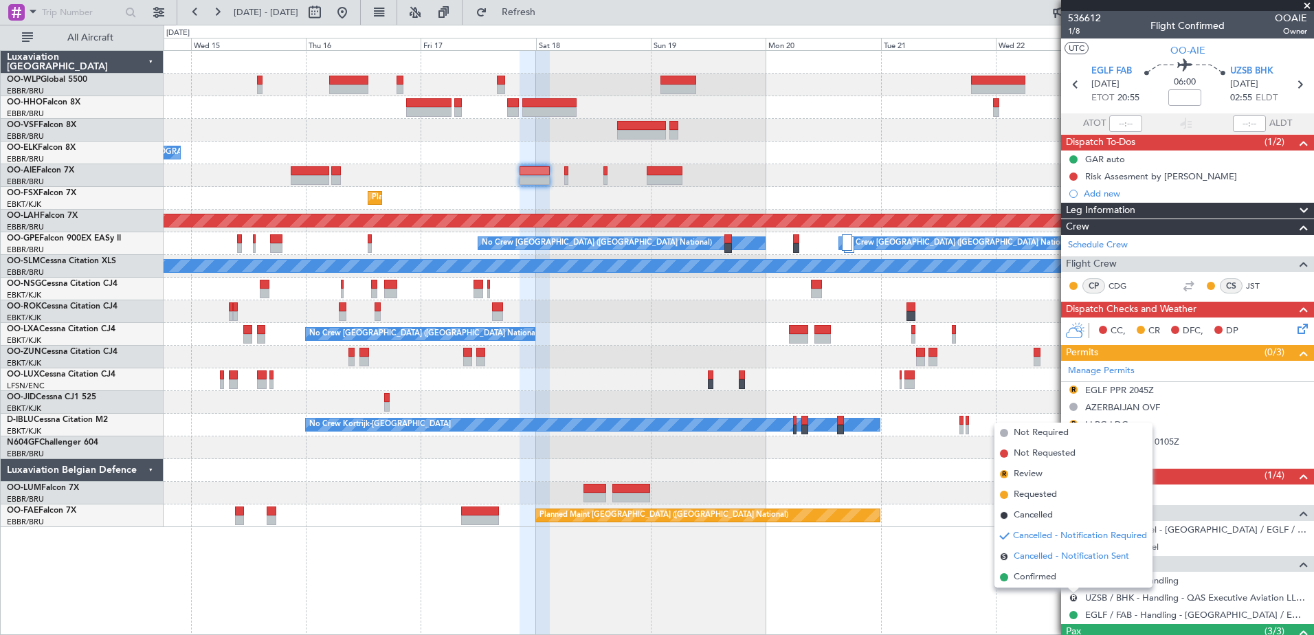
click at [1032, 557] on span "Cancelled - Notification Sent" at bounding box center [1071, 557] width 115 height 14
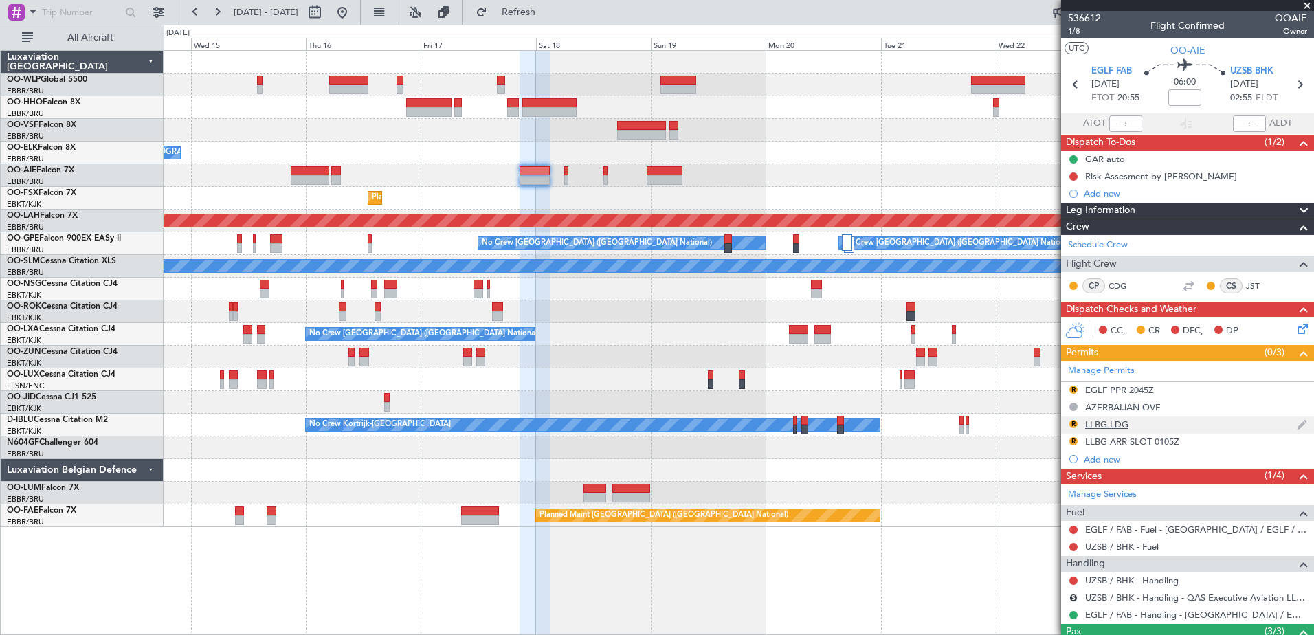
click at [1098, 425] on div "LLBG LDG" at bounding box center [1106, 425] width 43 height 12
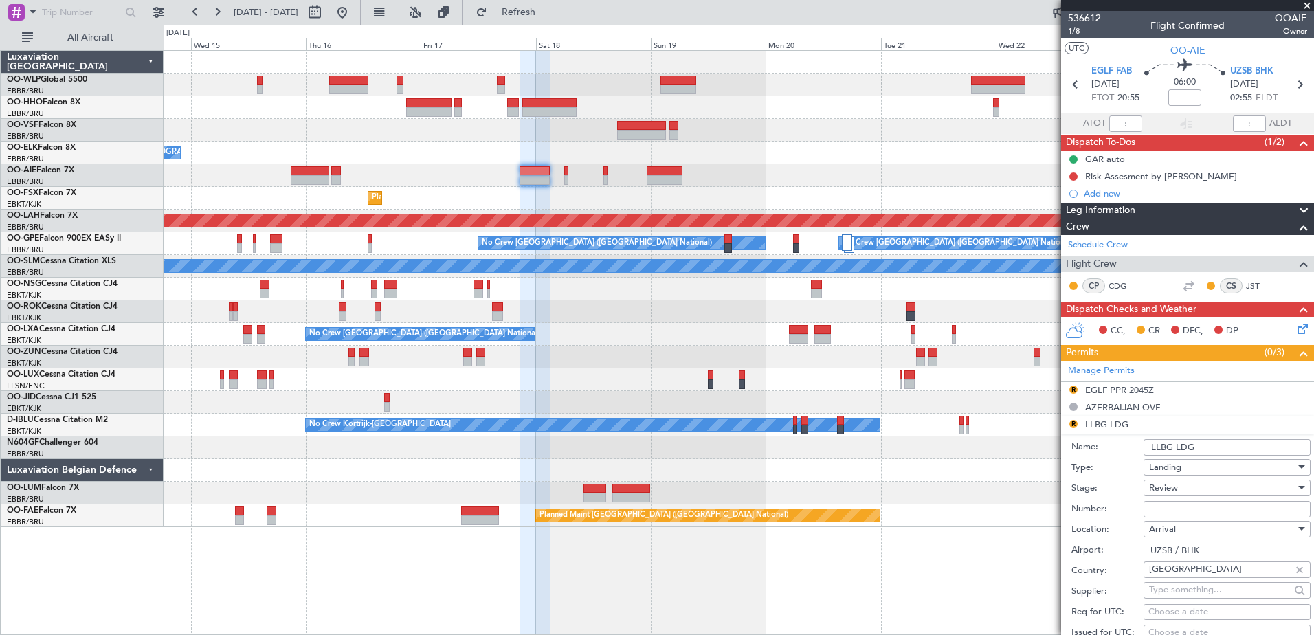
click at [1199, 485] on div "Review" at bounding box center [1222, 488] width 146 height 21
click at [1002, 566] on div at bounding box center [657, 317] width 1314 height 635
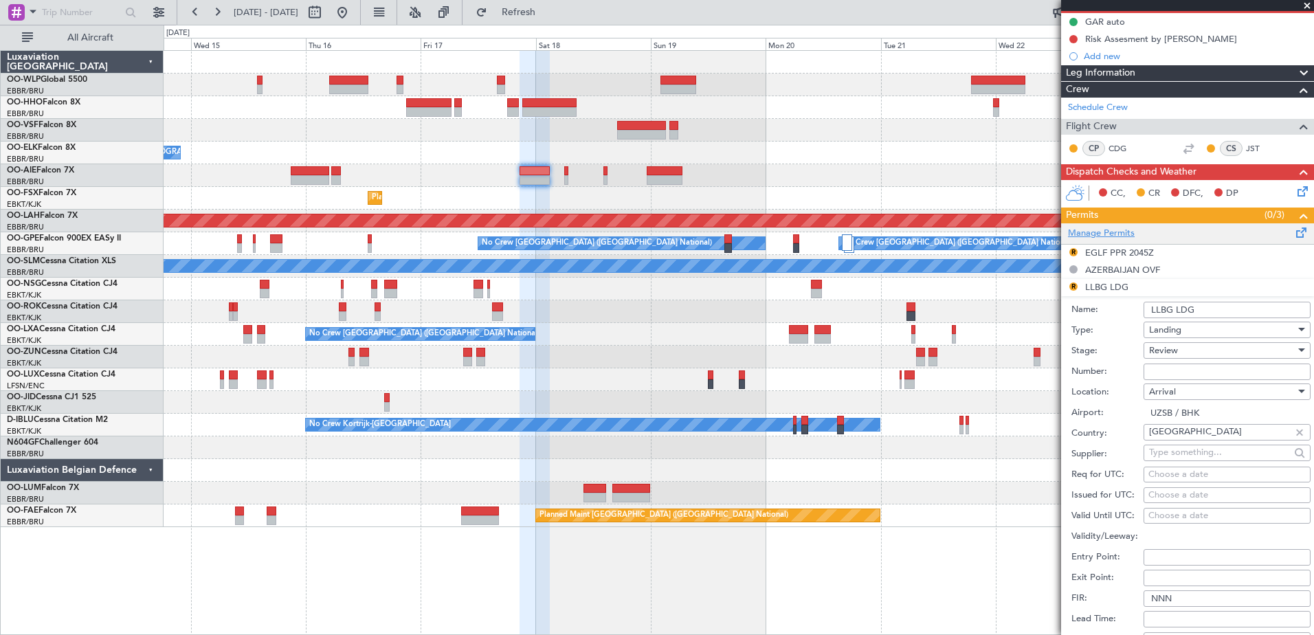
click at [1105, 234] on link "Manage Permits" at bounding box center [1101, 234] width 67 height 14
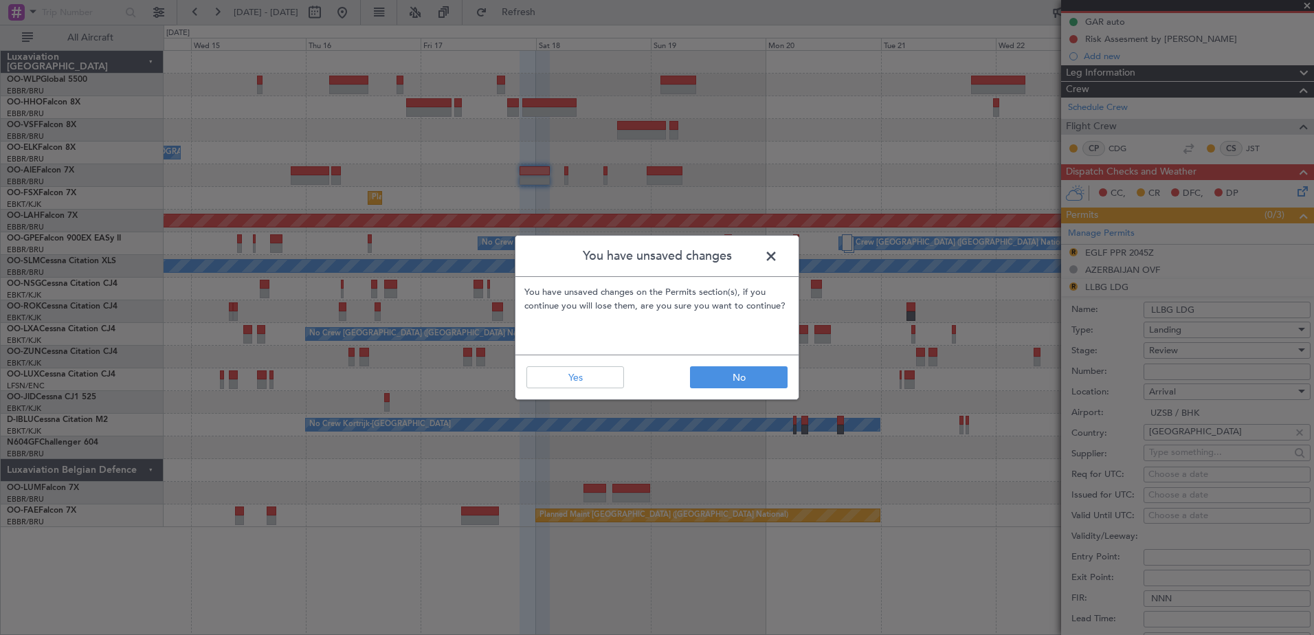
click at [571, 388] on footer "No Yes" at bounding box center [657, 377] width 283 height 45
click at [573, 380] on button "Yes" at bounding box center [576, 377] width 98 height 22
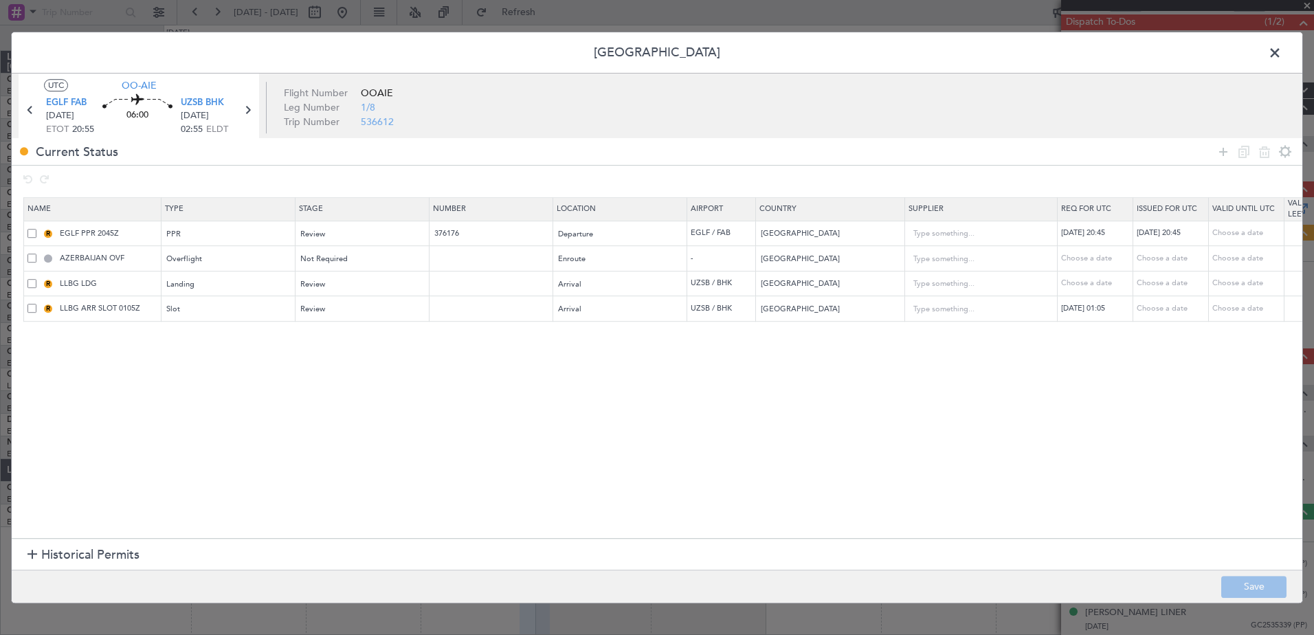
scroll to position [133, 0]
click at [30, 287] on span at bounding box center [31, 283] width 9 height 9
click at [37, 279] on input "checkbox" at bounding box center [37, 279] width 0 height 0
click at [29, 315] on td "R LLBG ARR SLOT 0105Z" at bounding box center [92, 308] width 137 height 25
click at [29, 307] on span at bounding box center [31, 308] width 9 height 9
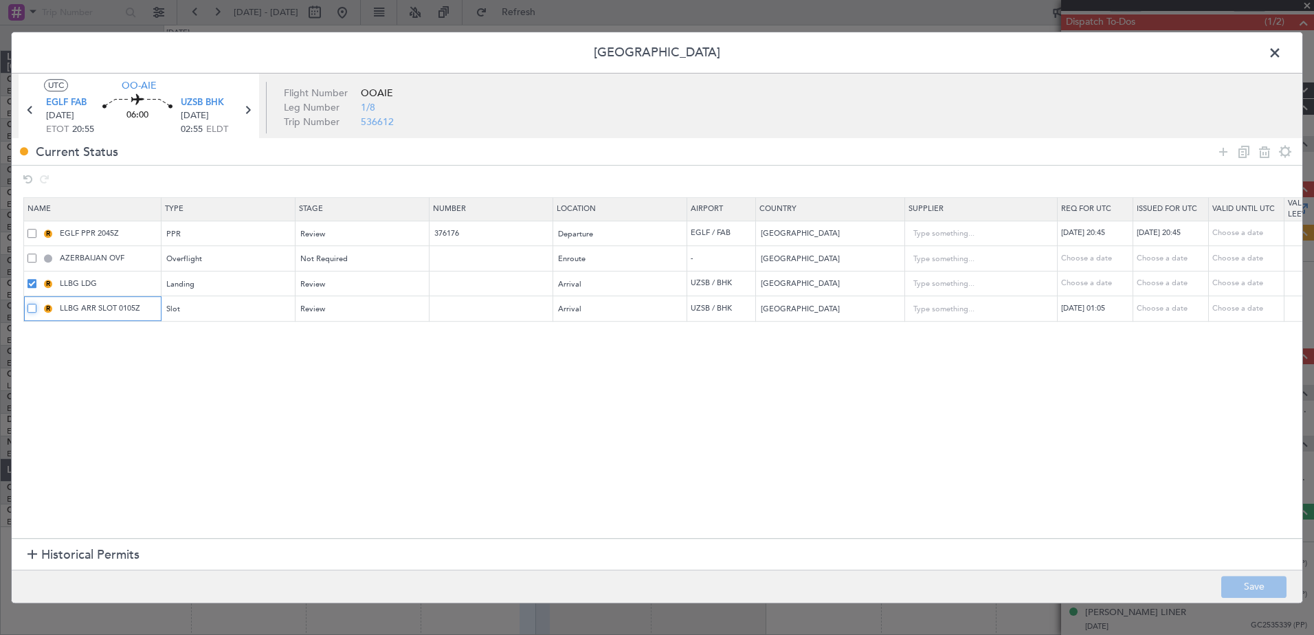
click at [37, 304] on input "checkbox" at bounding box center [37, 304] width 0 height 0
click at [1264, 159] on icon at bounding box center [1265, 152] width 16 height 16
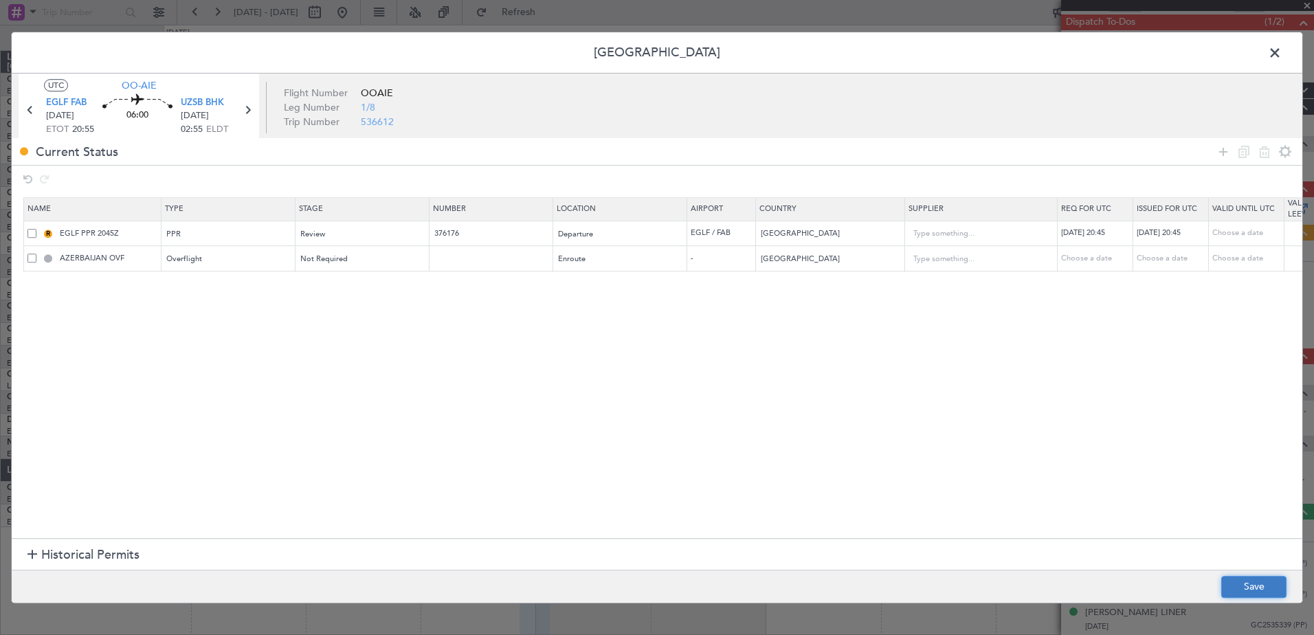
click at [1259, 588] on button "Save" at bounding box center [1253, 587] width 65 height 22
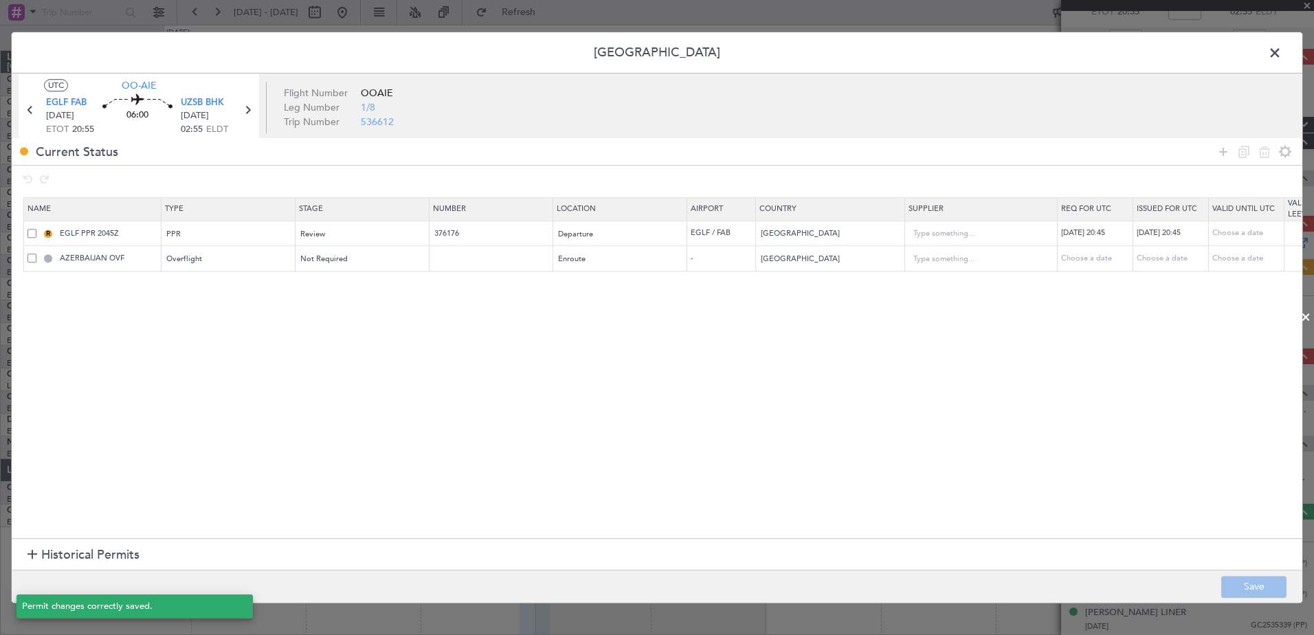
scroll to position [99, 0]
click at [1282, 52] on span at bounding box center [1282, 56] width 0 height 27
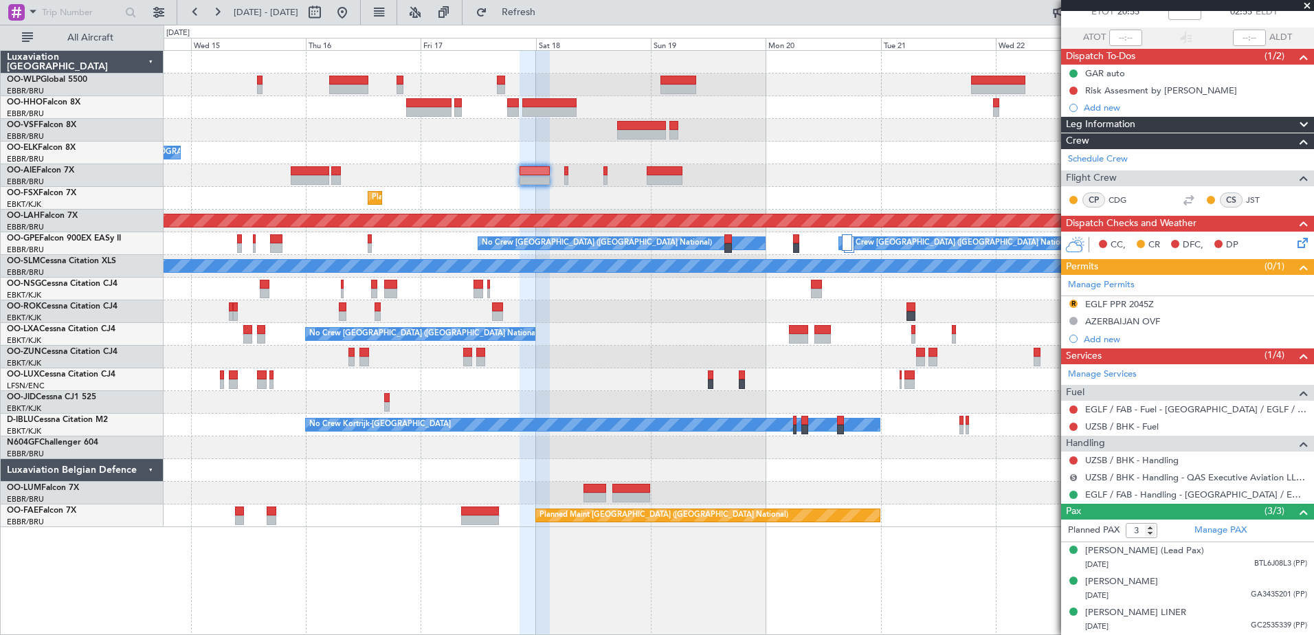
click at [1075, 474] on button "S" at bounding box center [1074, 478] width 8 height 8
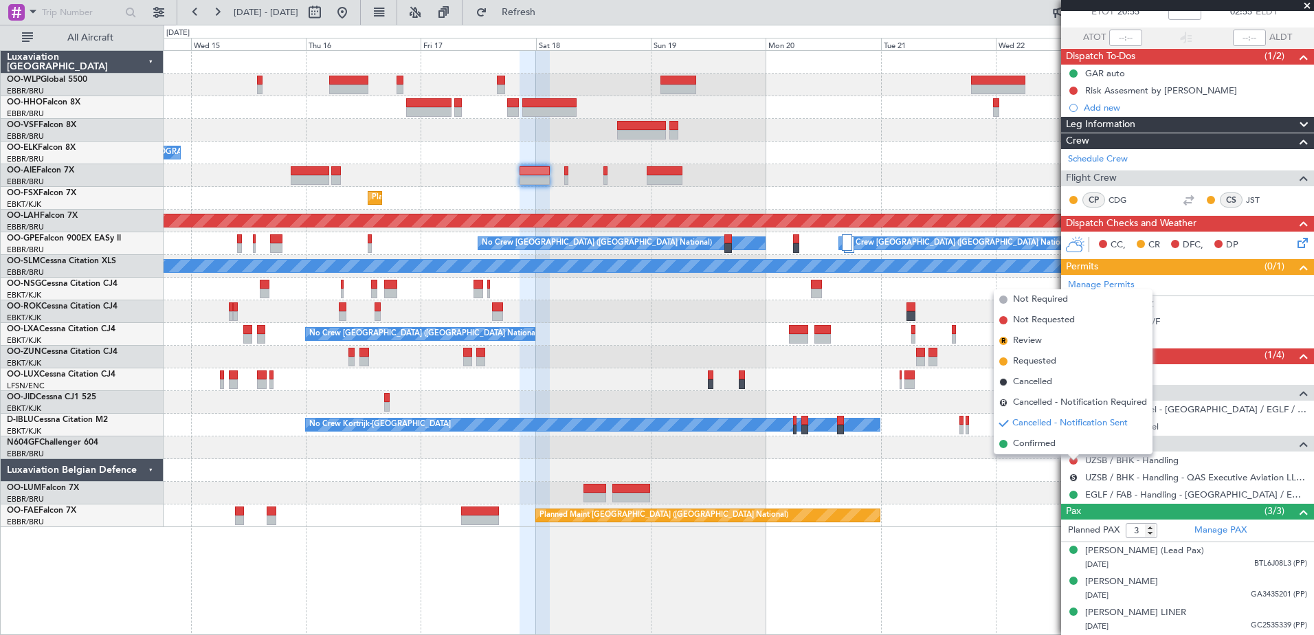
click at [1008, 480] on div at bounding box center [739, 470] width 1150 height 23
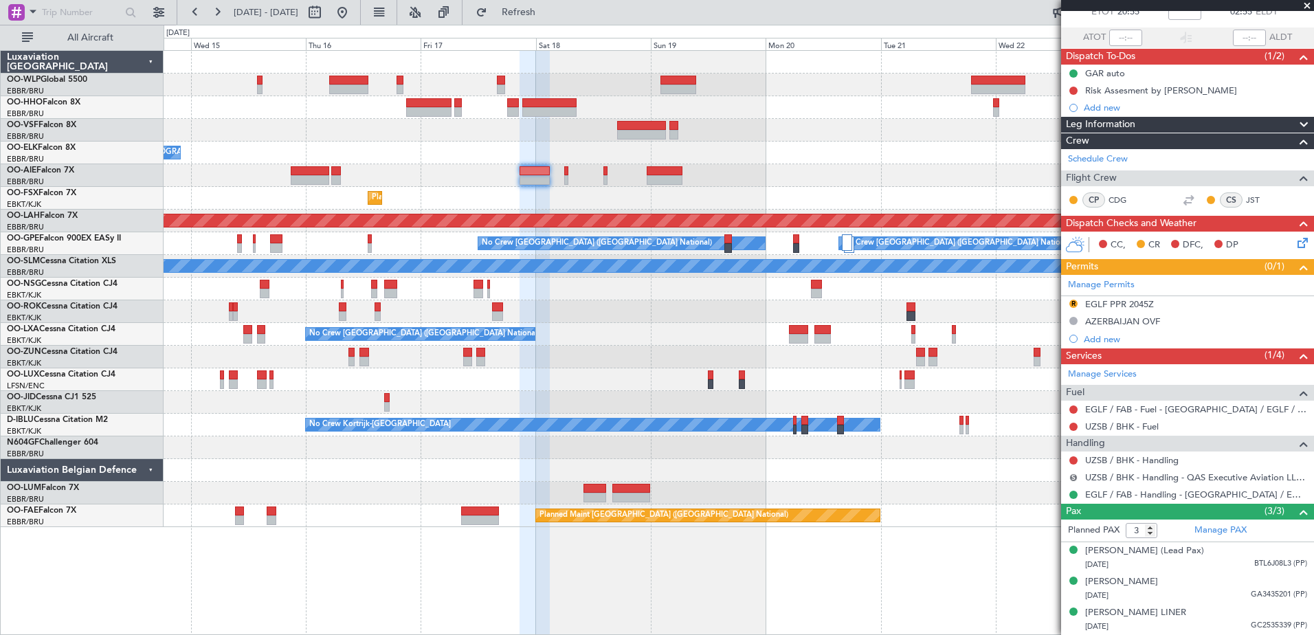
click at [1074, 474] on button "S" at bounding box center [1074, 478] width 8 height 8
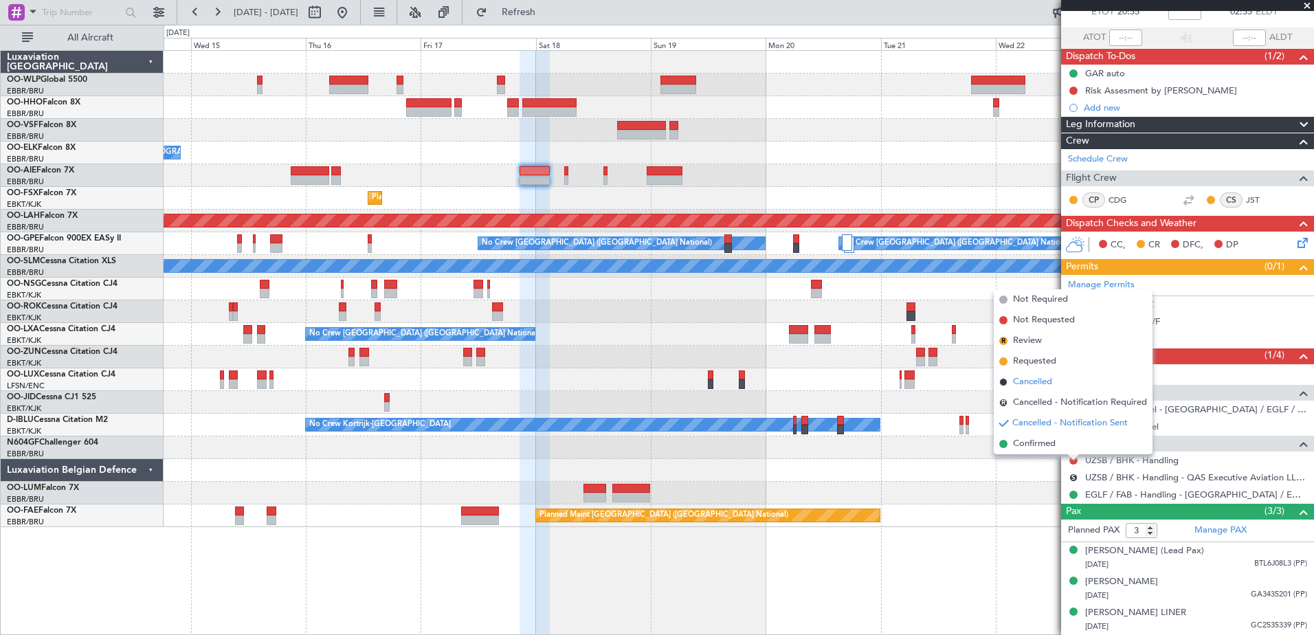
click at [1040, 379] on span "Cancelled" at bounding box center [1032, 382] width 39 height 14
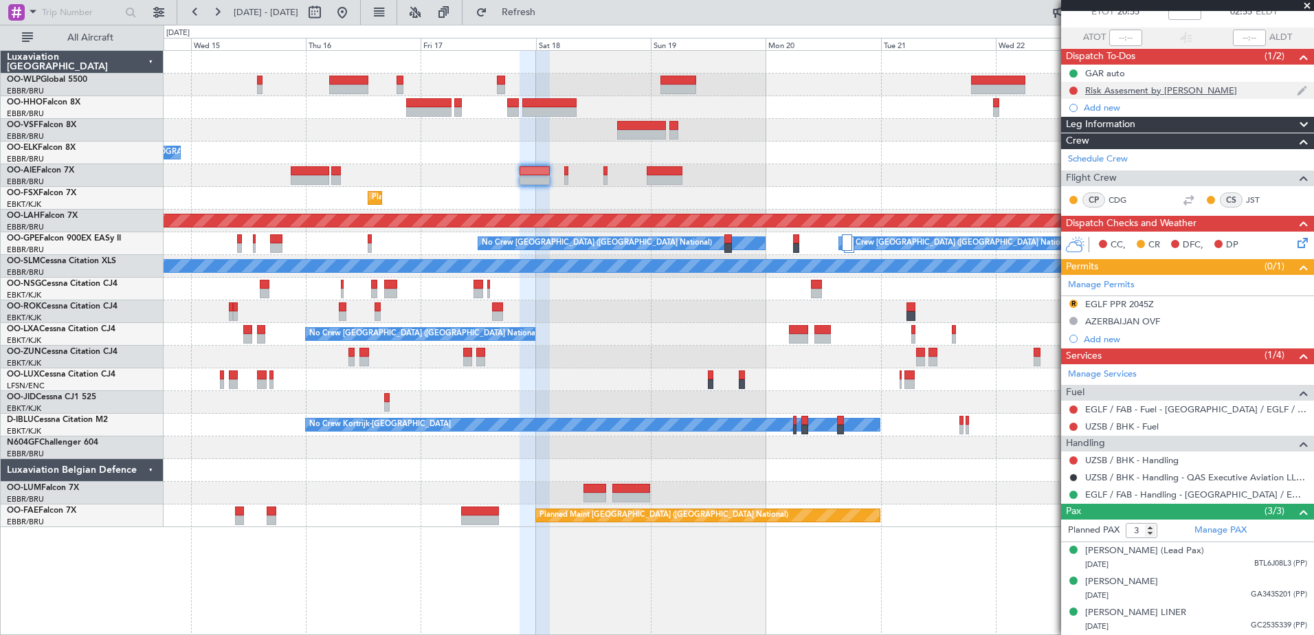
scroll to position [0, 0]
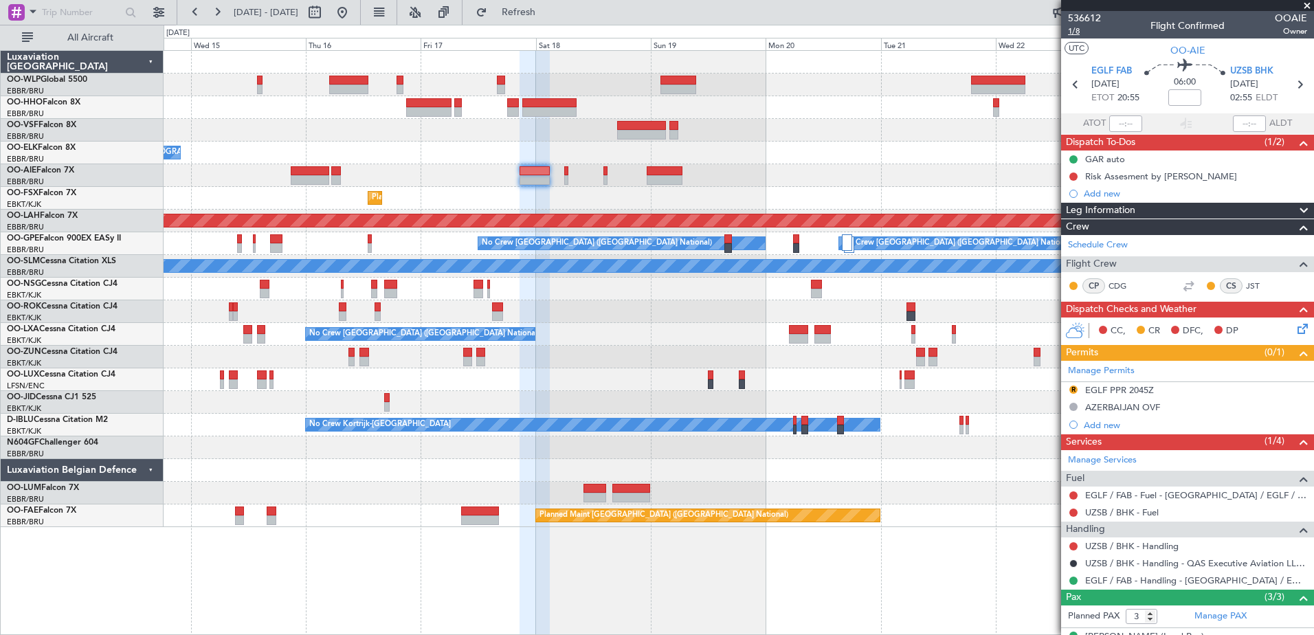
click at [1080, 32] on span "1/8" at bounding box center [1084, 31] width 33 height 12
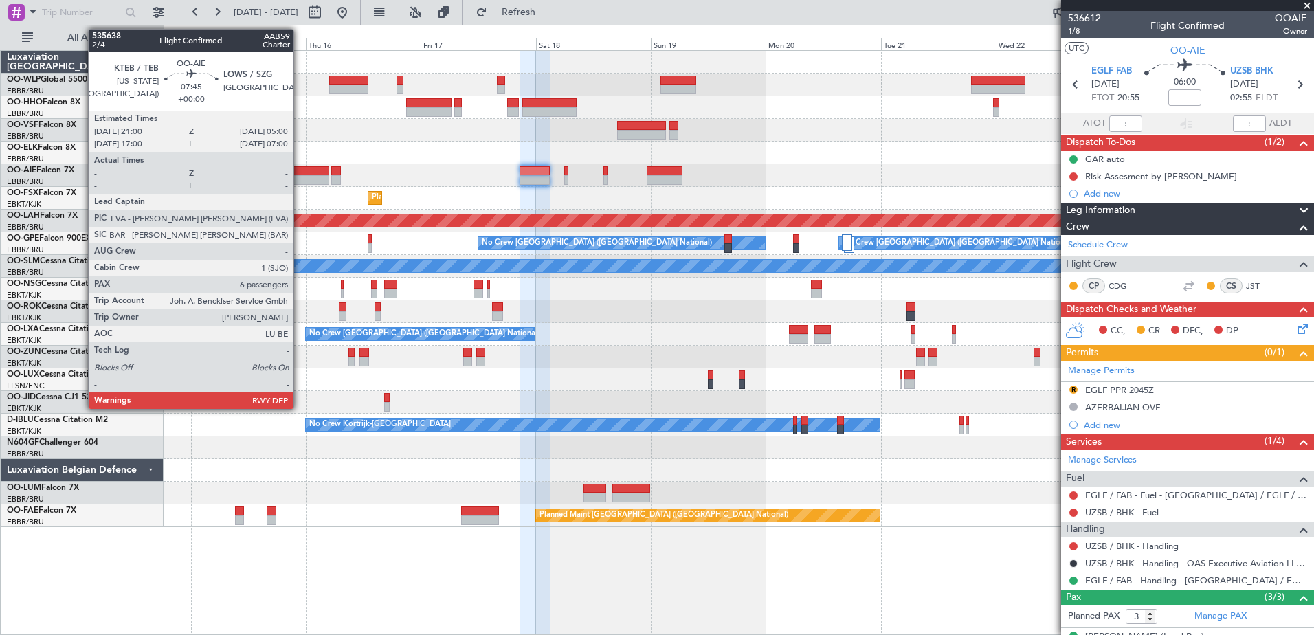
click at [300, 176] on div at bounding box center [310, 180] width 38 height 10
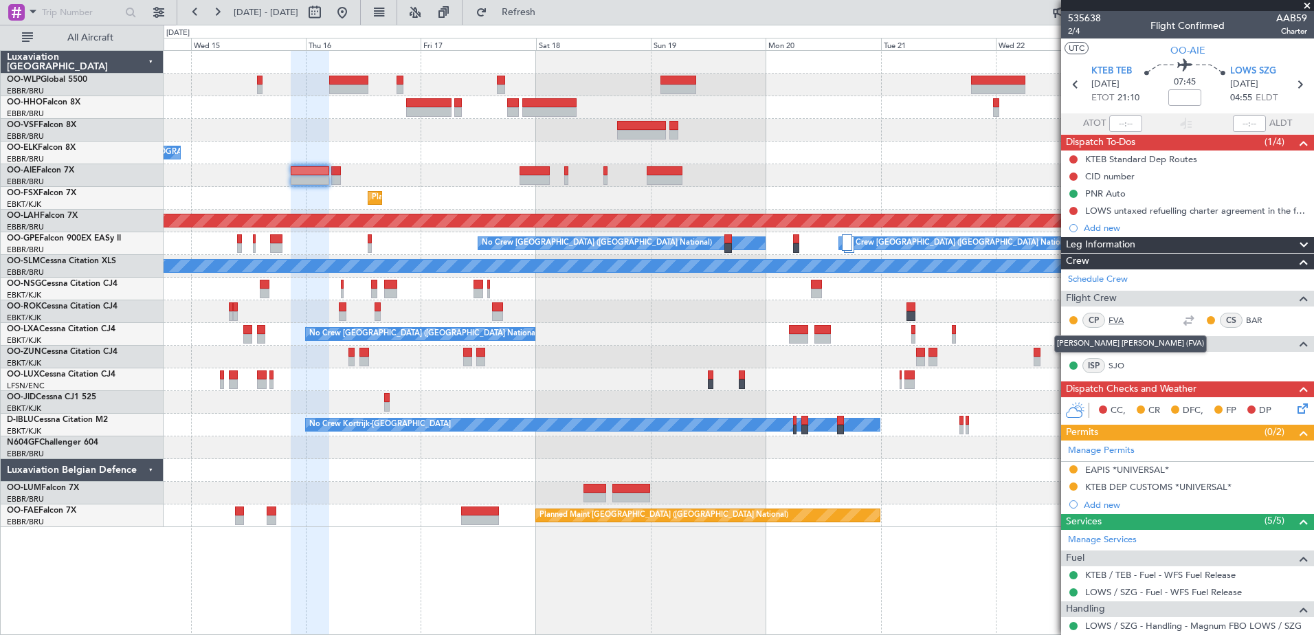
click at [1114, 316] on link "FVA" at bounding box center [1124, 320] width 31 height 12
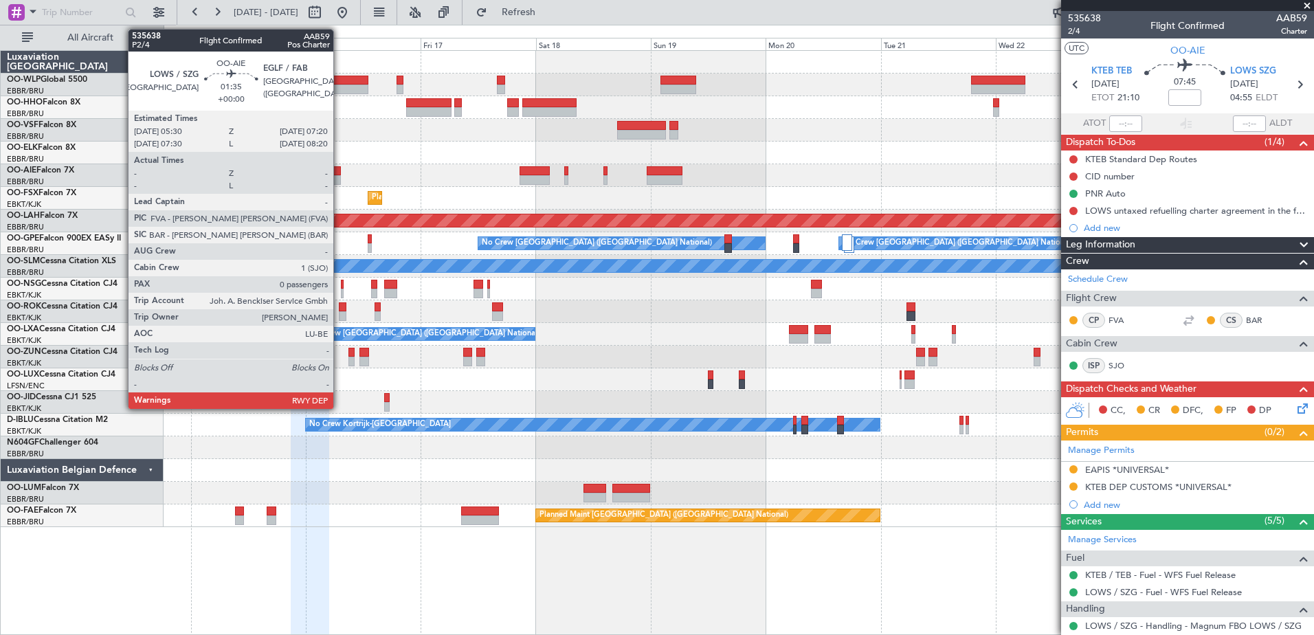
click at [340, 179] on div at bounding box center [335, 180] width 9 height 10
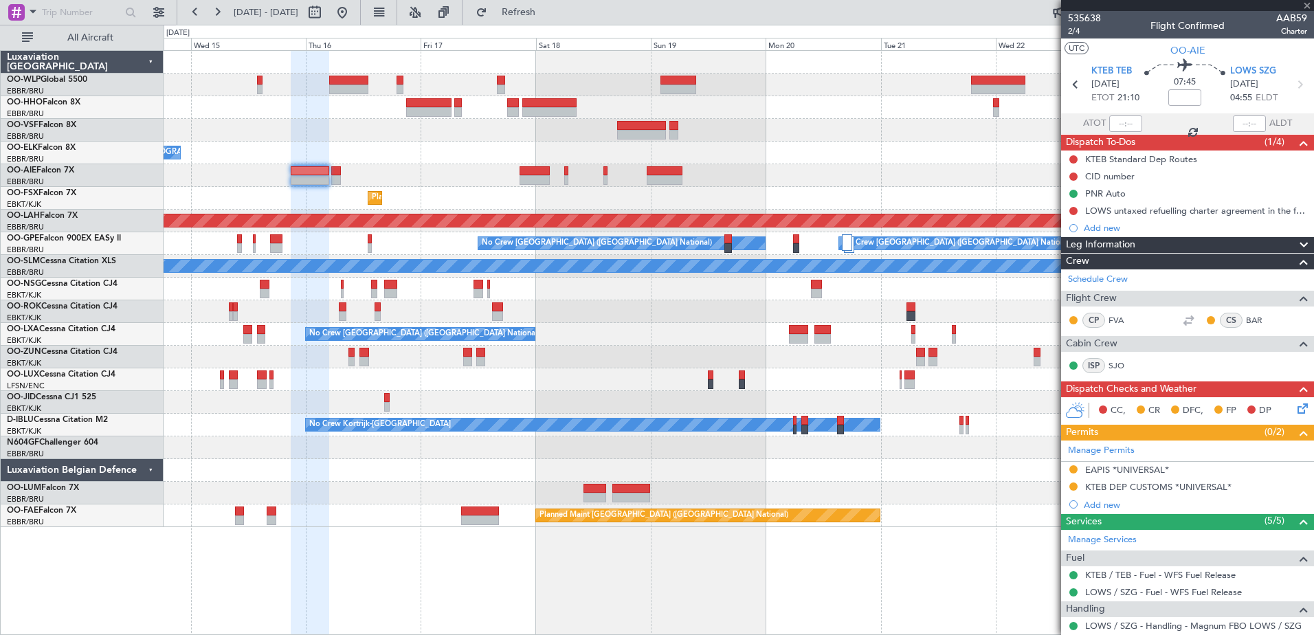
type input "0"
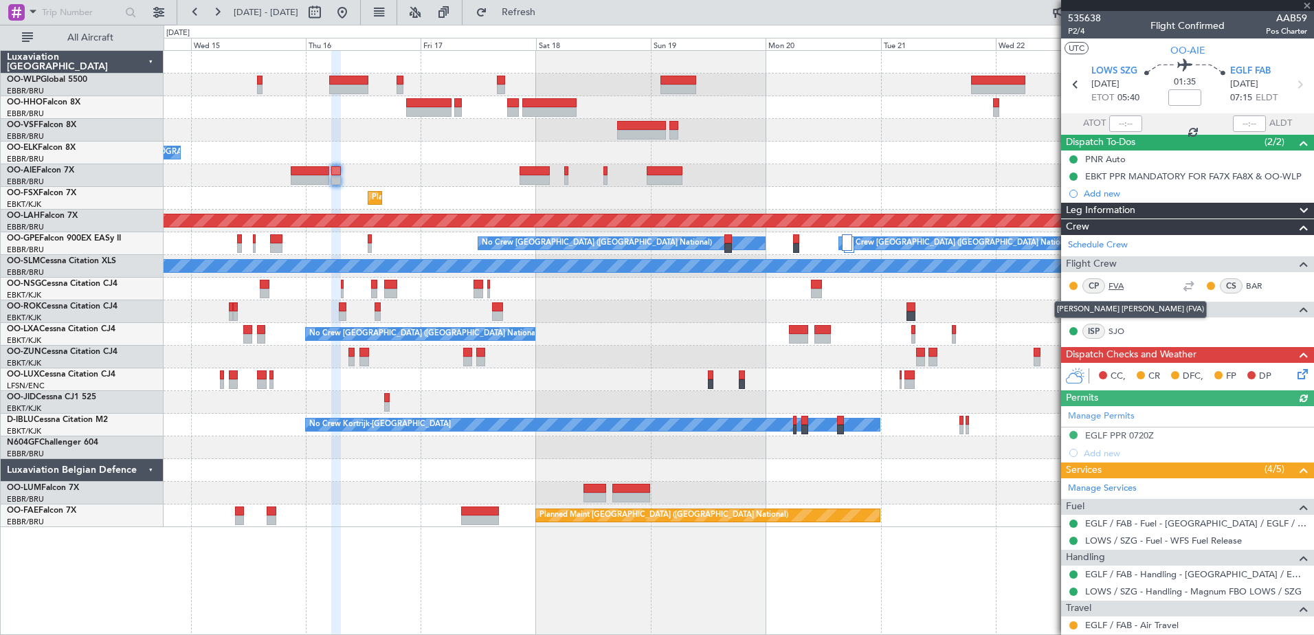
click at [1120, 286] on link "FVA" at bounding box center [1124, 286] width 31 height 12
click at [1122, 287] on link "FVA" at bounding box center [1124, 286] width 31 height 12
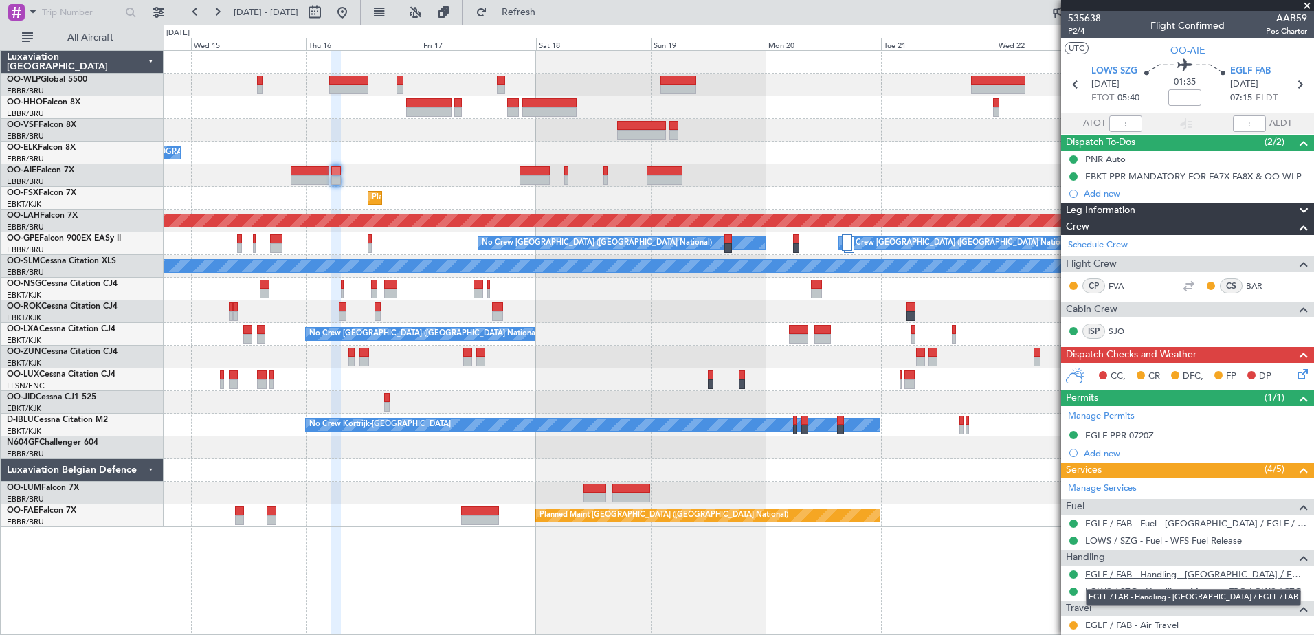
click at [1117, 577] on link "EGLF / FAB - Handling - [GEOGRAPHIC_DATA] / EGLF / FAB" at bounding box center [1196, 574] width 222 height 12
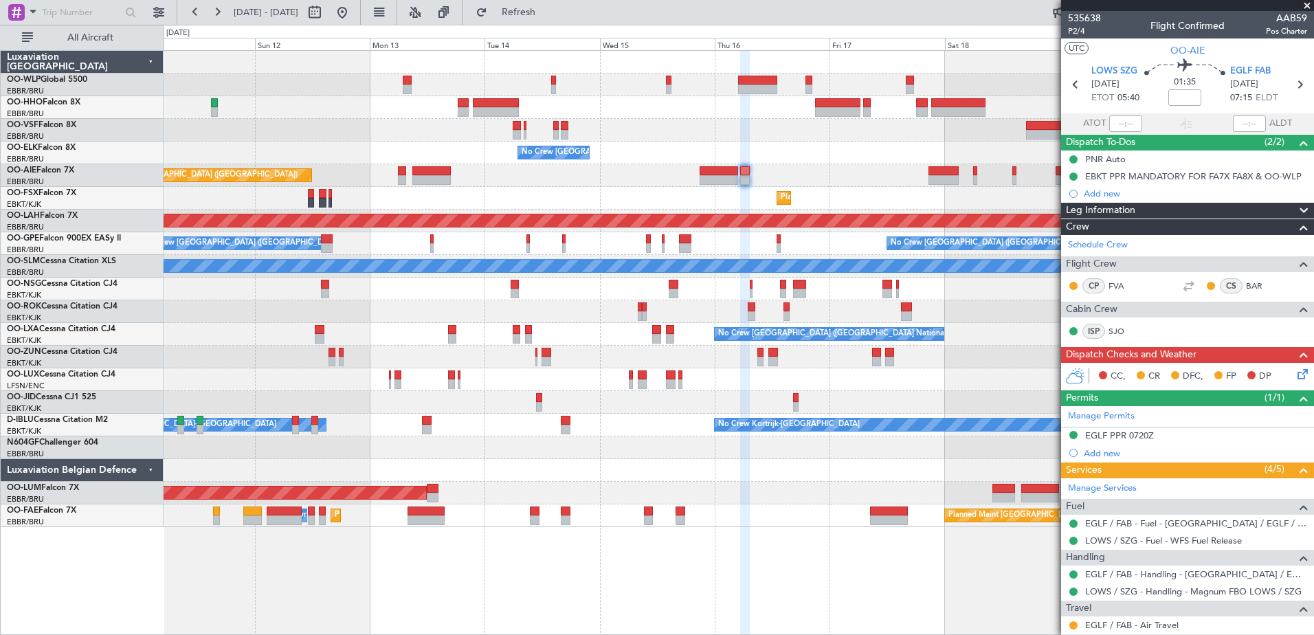
click at [744, 141] on div at bounding box center [739, 130] width 1150 height 23
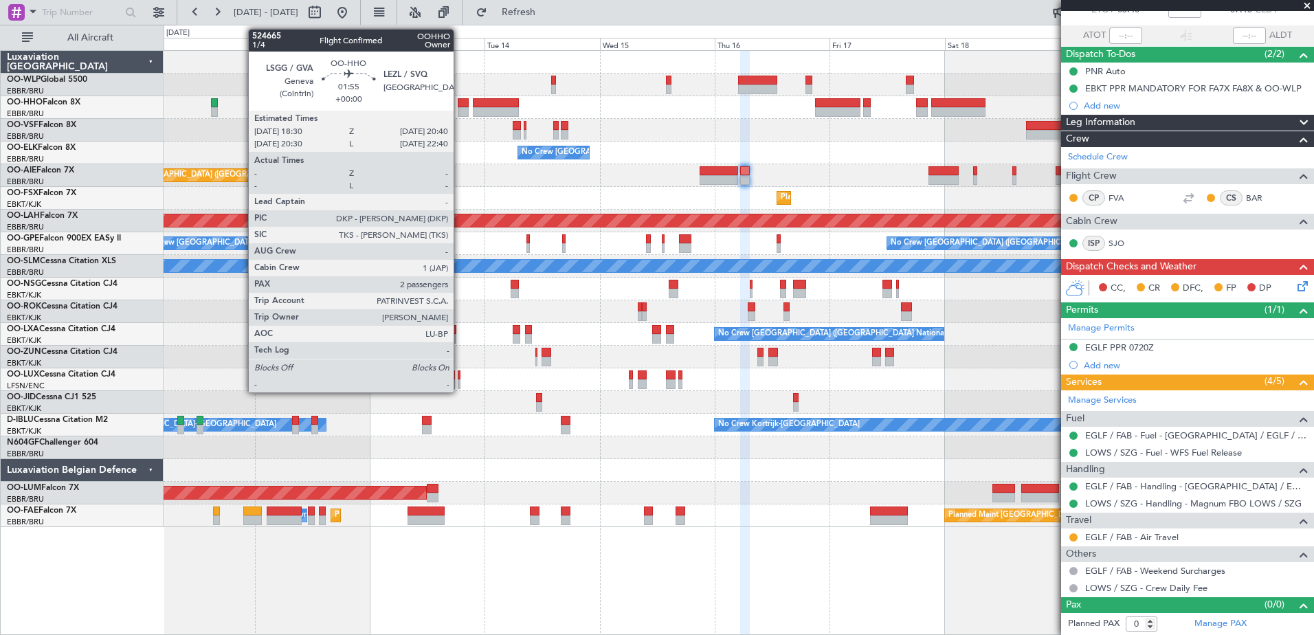
click at [460, 102] on div at bounding box center [463, 103] width 11 height 10
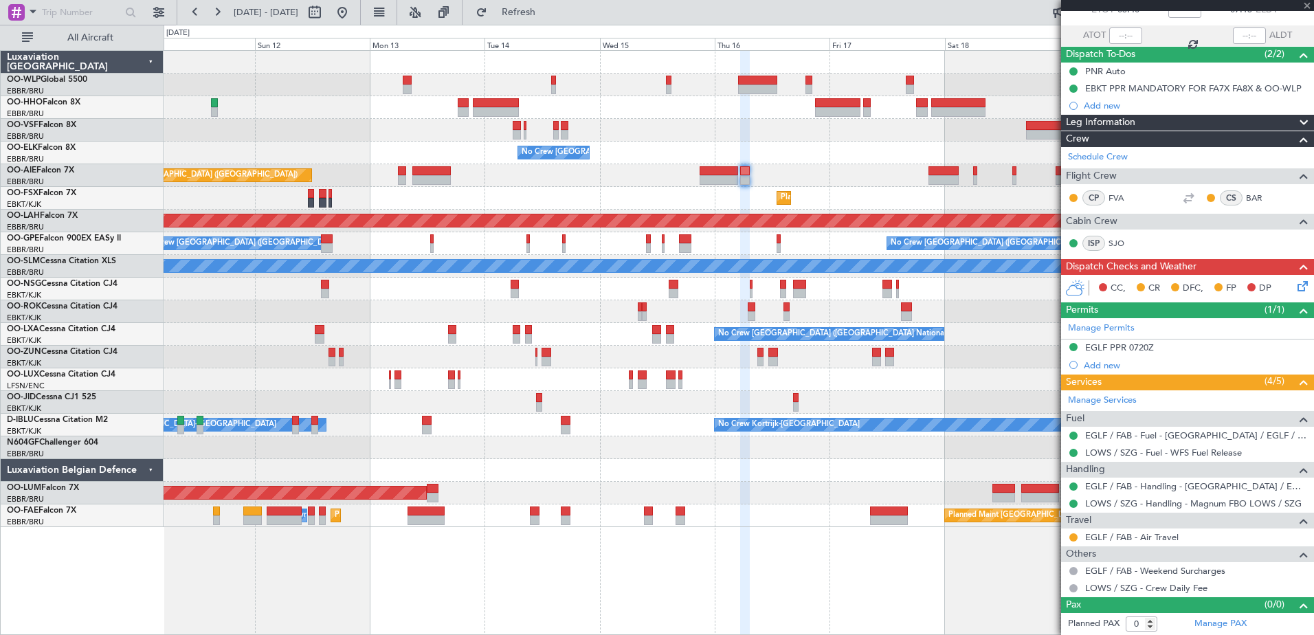
type input "2"
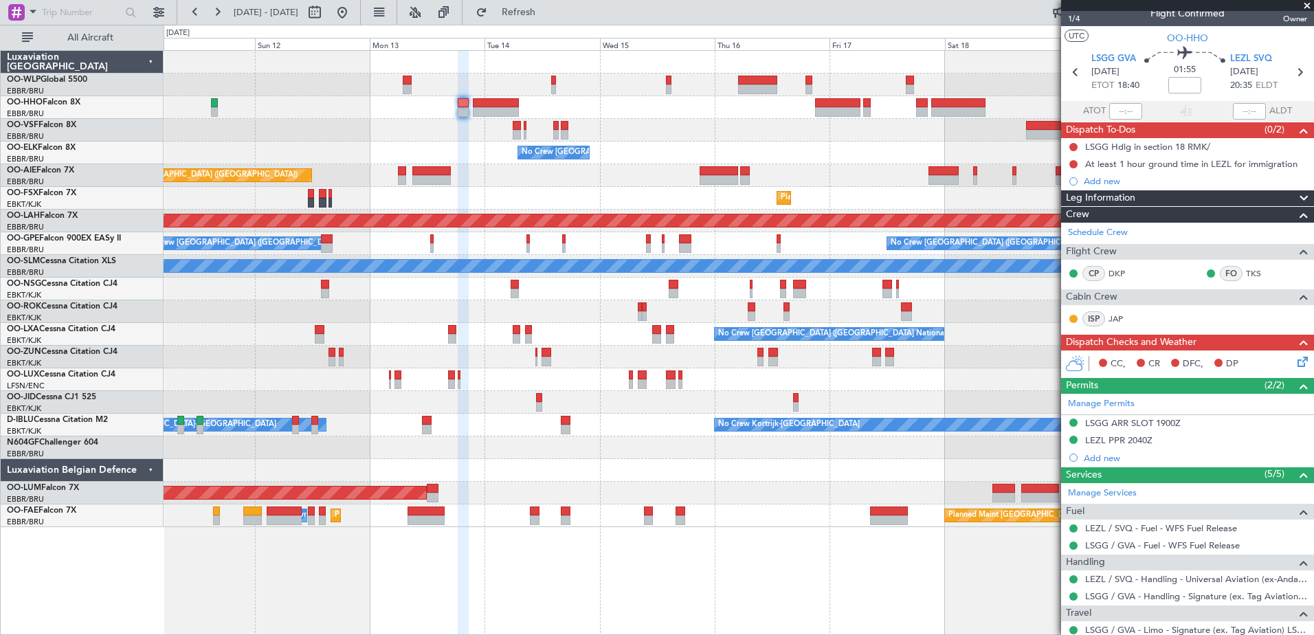
scroll to position [150, 0]
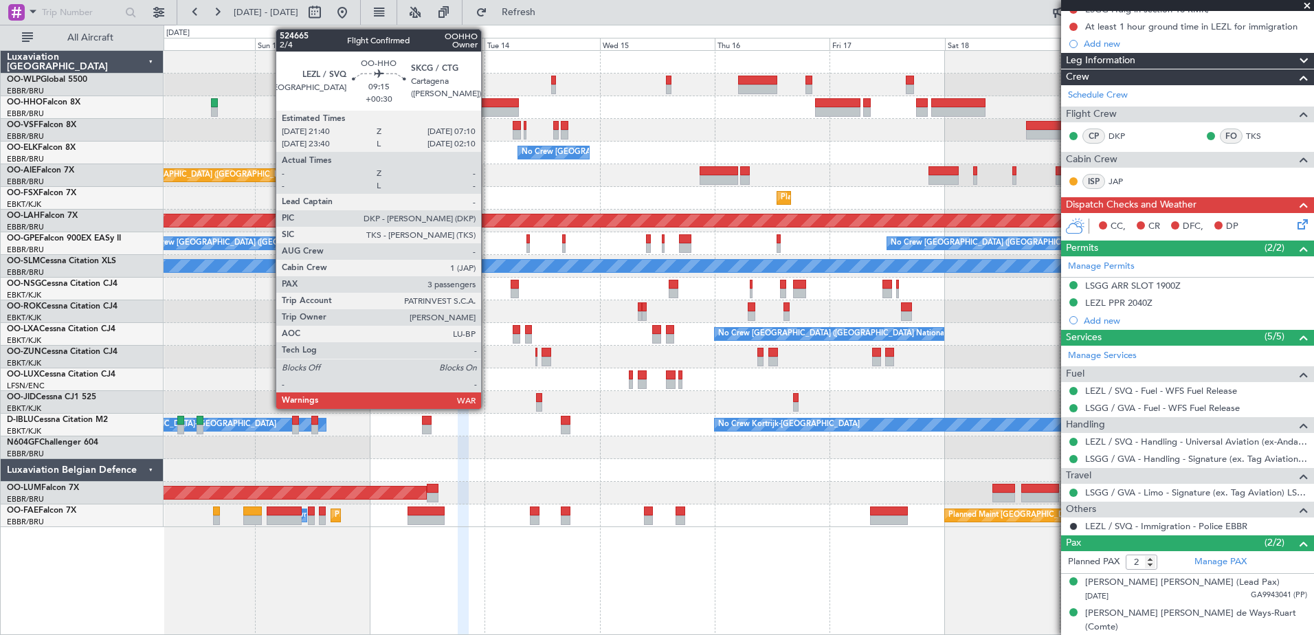
click at [489, 113] on div at bounding box center [496, 112] width 46 height 10
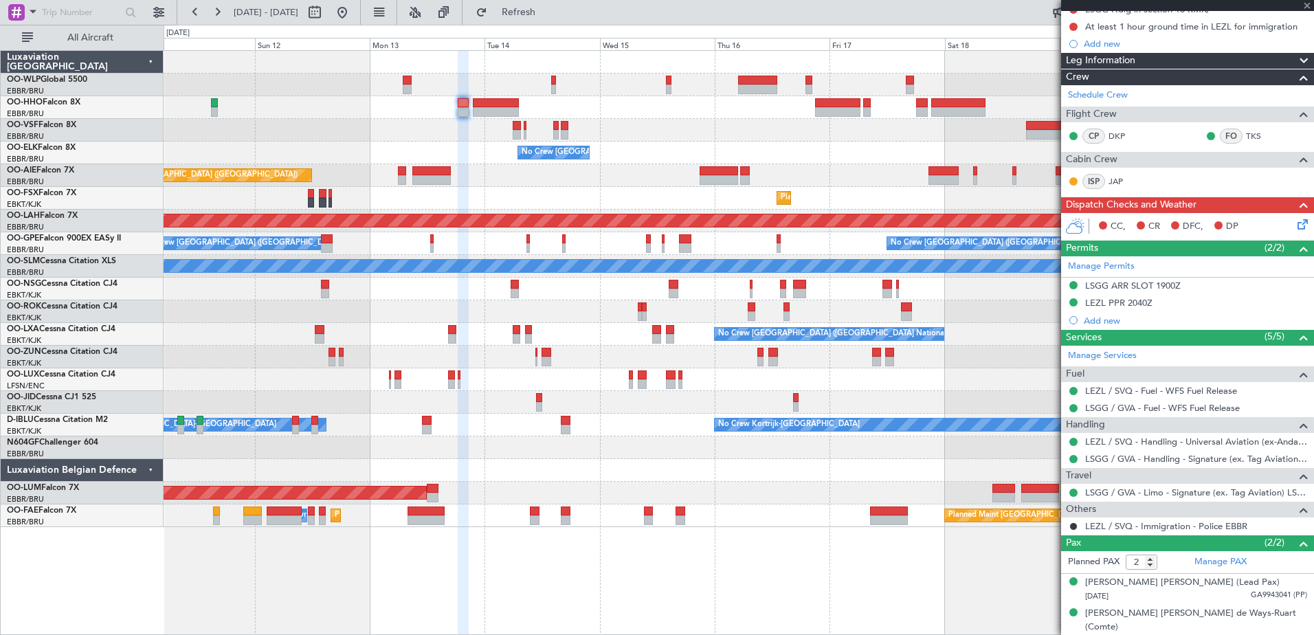
type input "+00:30"
type input "3"
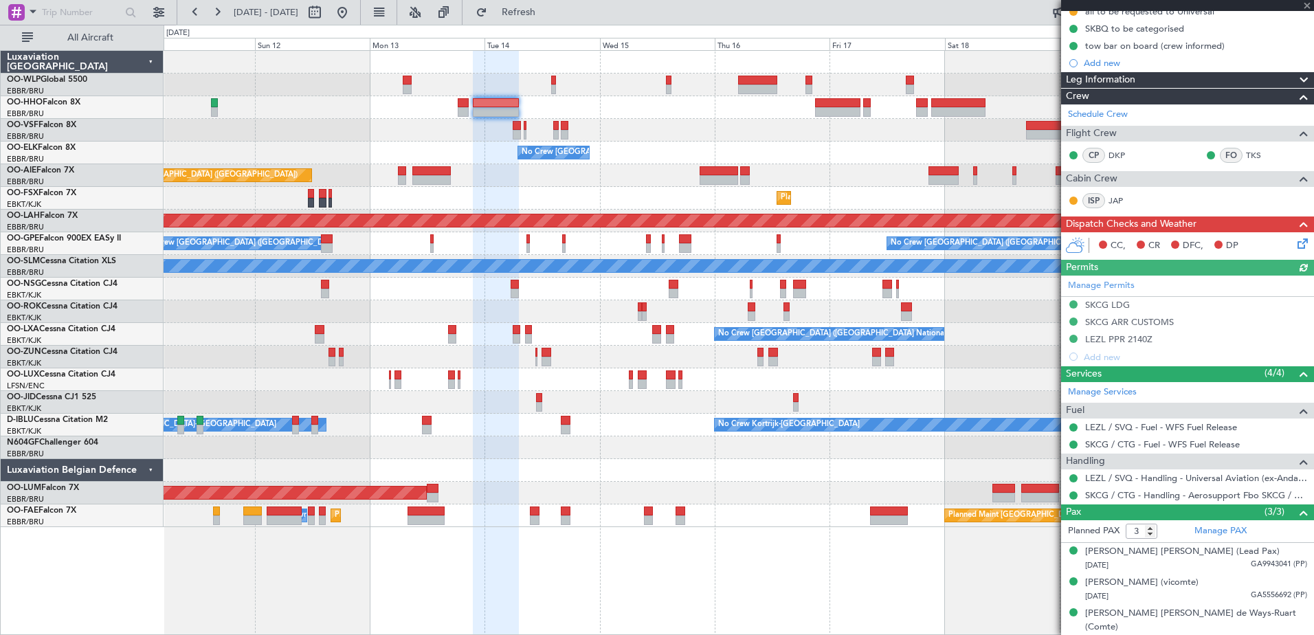
scroll to position [0, 0]
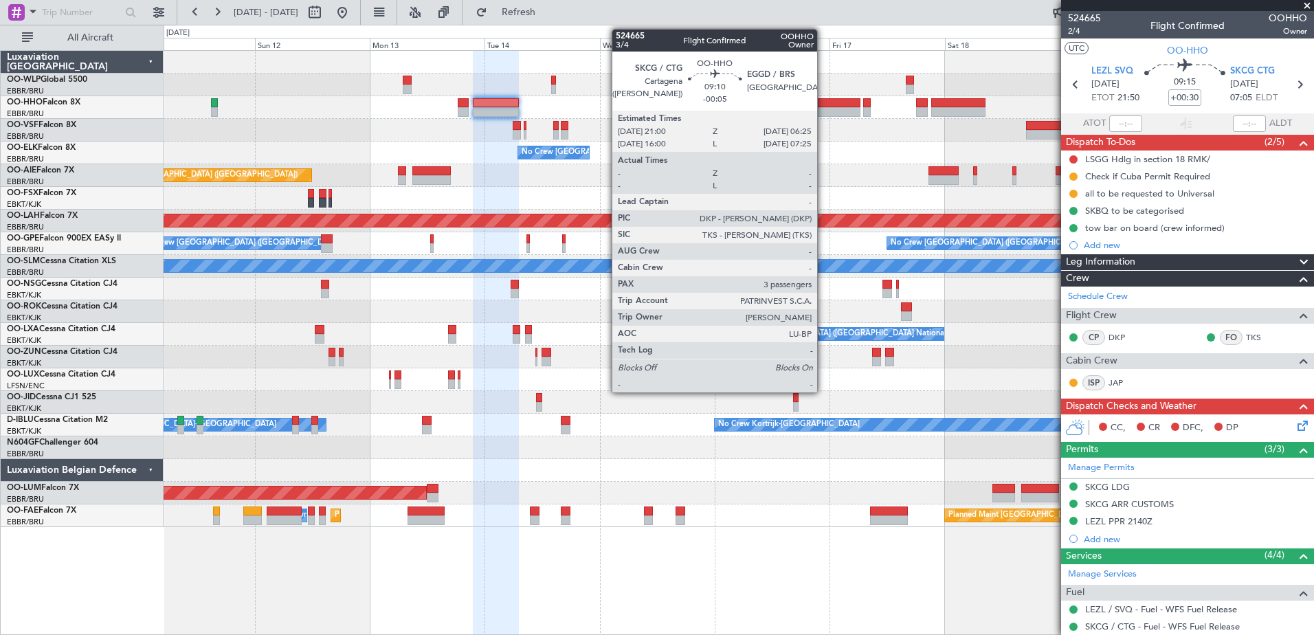
click at [823, 109] on div at bounding box center [837, 112] width 45 height 10
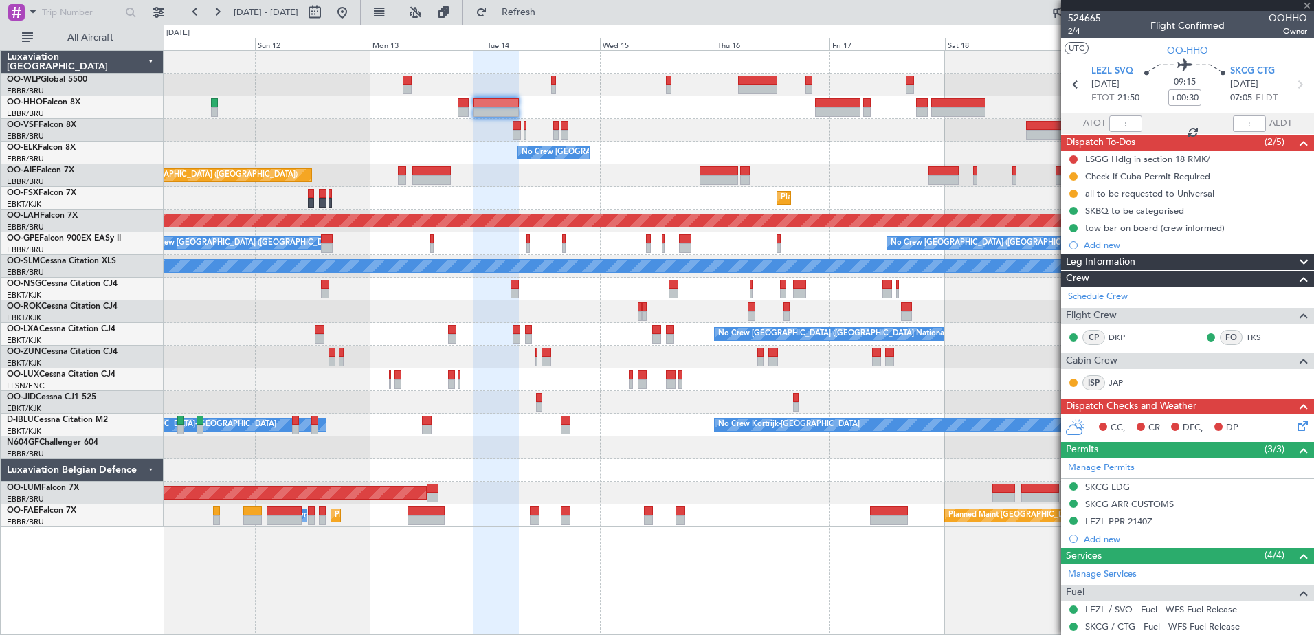
type input "-00:05"
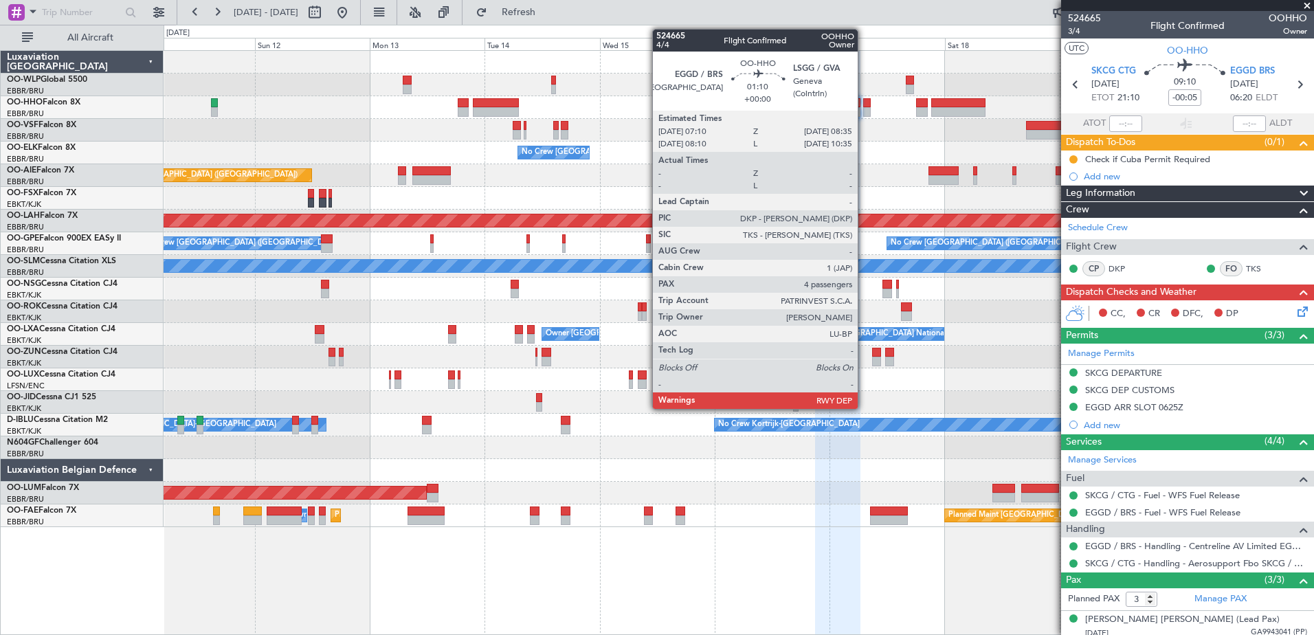
click at [864, 107] on div at bounding box center [866, 112] width 7 height 10
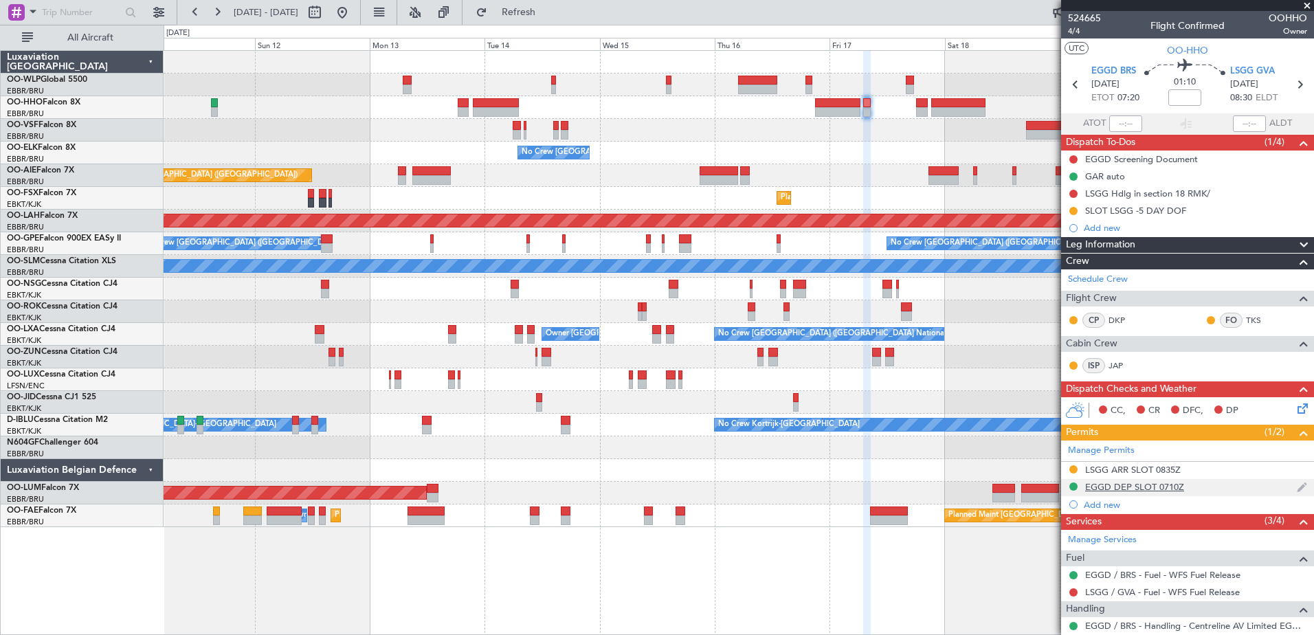
scroll to position [179, 0]
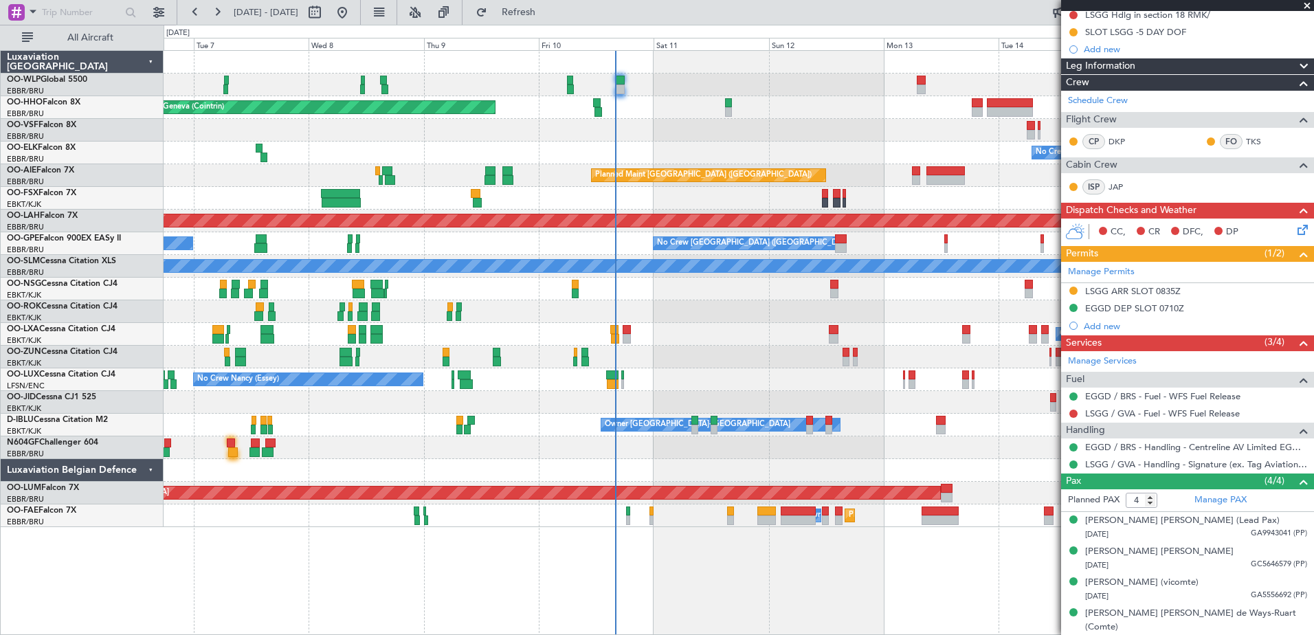
click at [861, 151] on div "Planned Maint Geneva (Cointrin) No Crew Brussels (Brussels National) Planned Ma…" at bounding box center [739, 289] width 1150 height 476
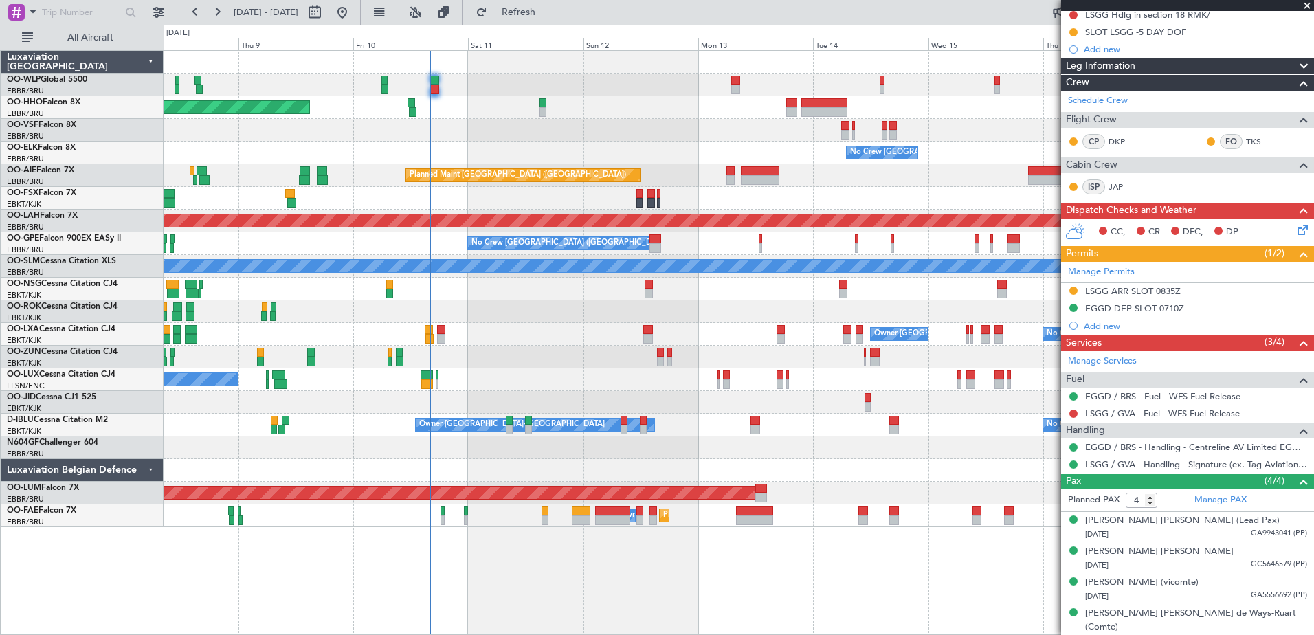
click at [595, 381] on div "No Crew Nancy (Essey) No Crew Nancy (Essey)" at bounding box center [739, 379] width 1150 height 23
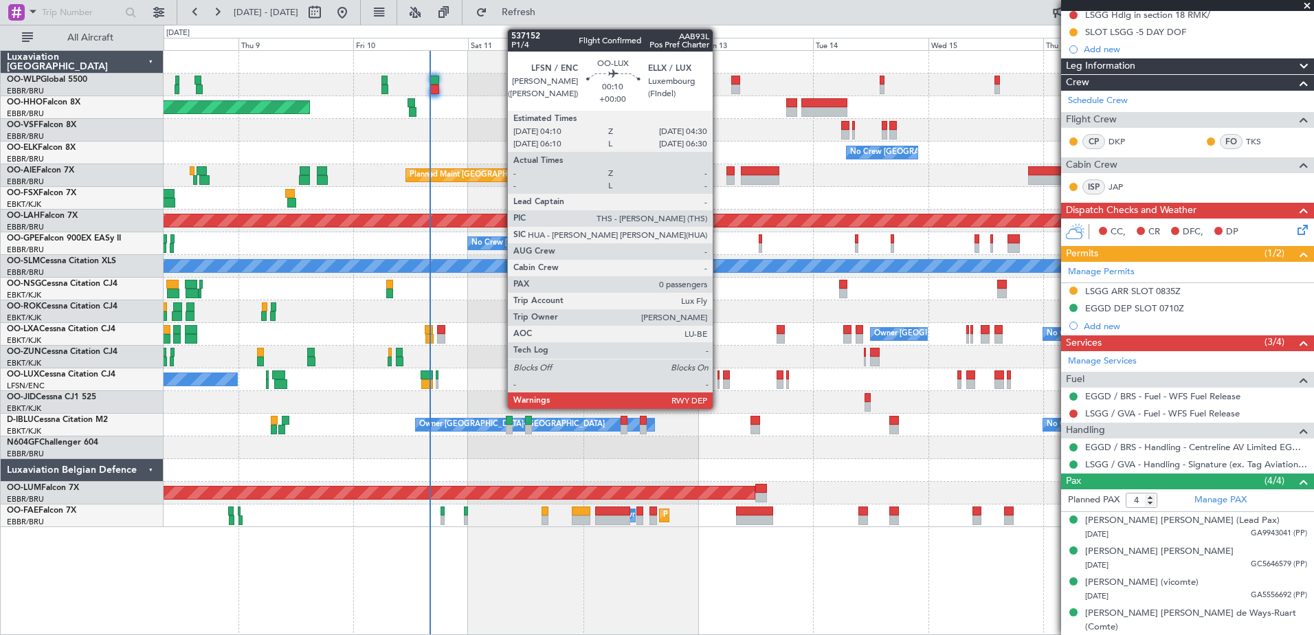
click at [719, 384] on div at bounding box center [719, 384] width 2 height 10
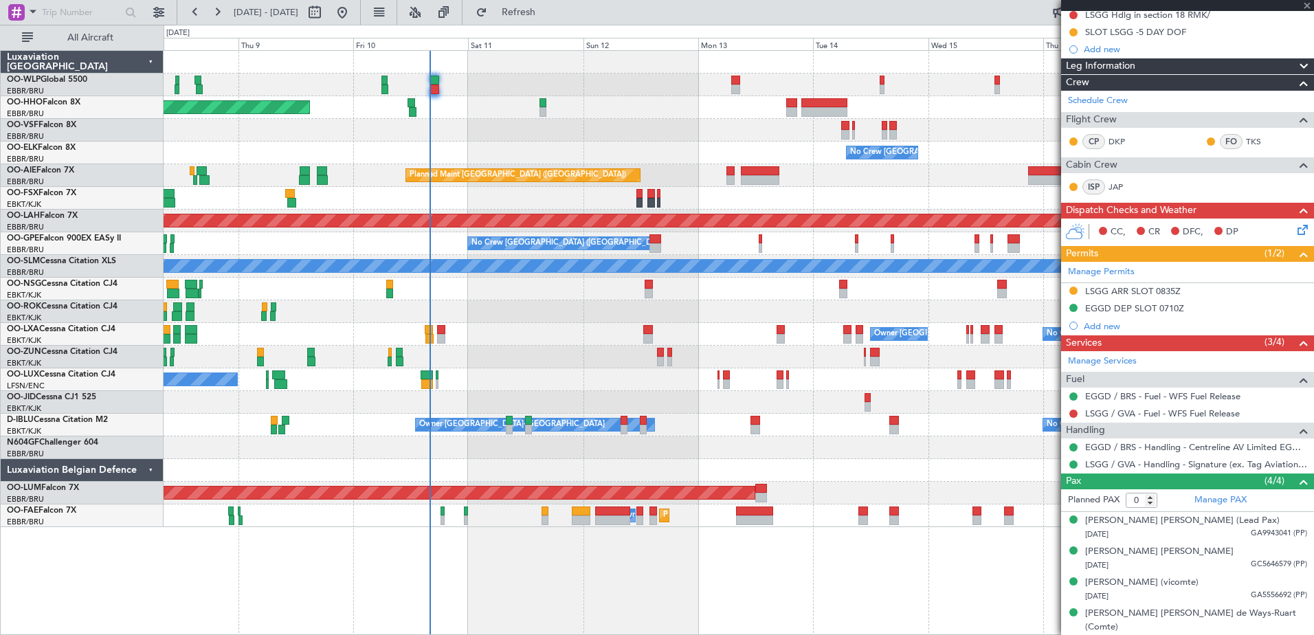
scroll to position [0, 0]
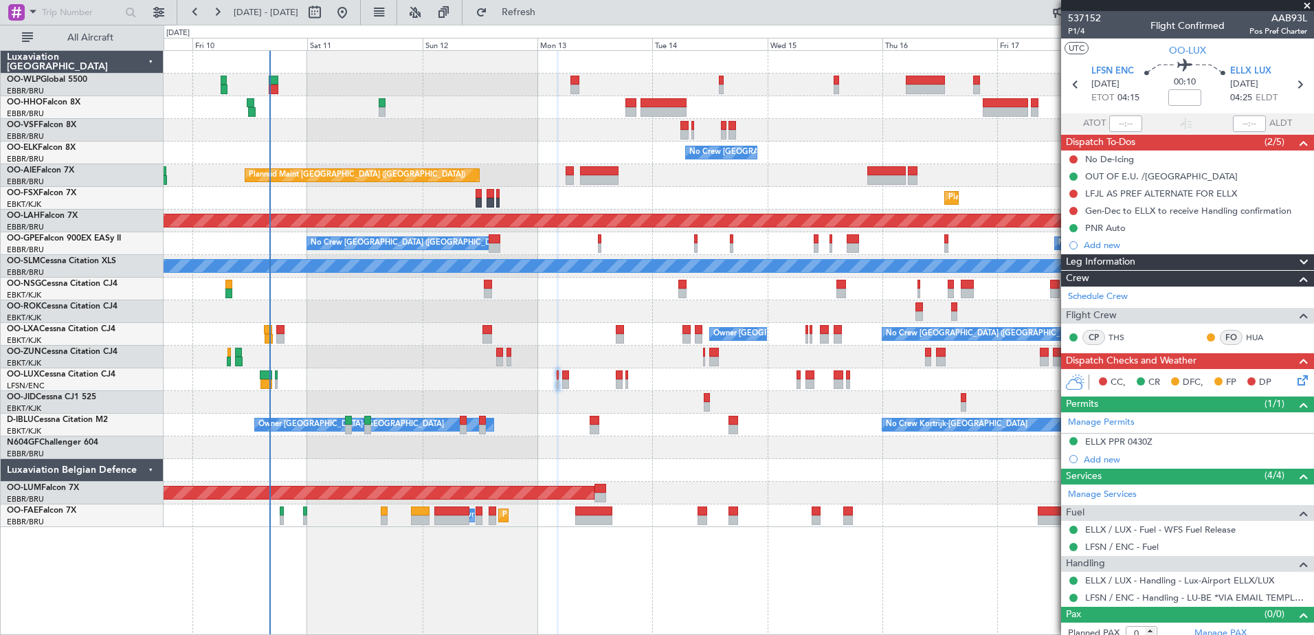
click at [747, 372] on div "No Crew Nancy (Essey)" at bounding box center [739, 379] width 1150 height 23
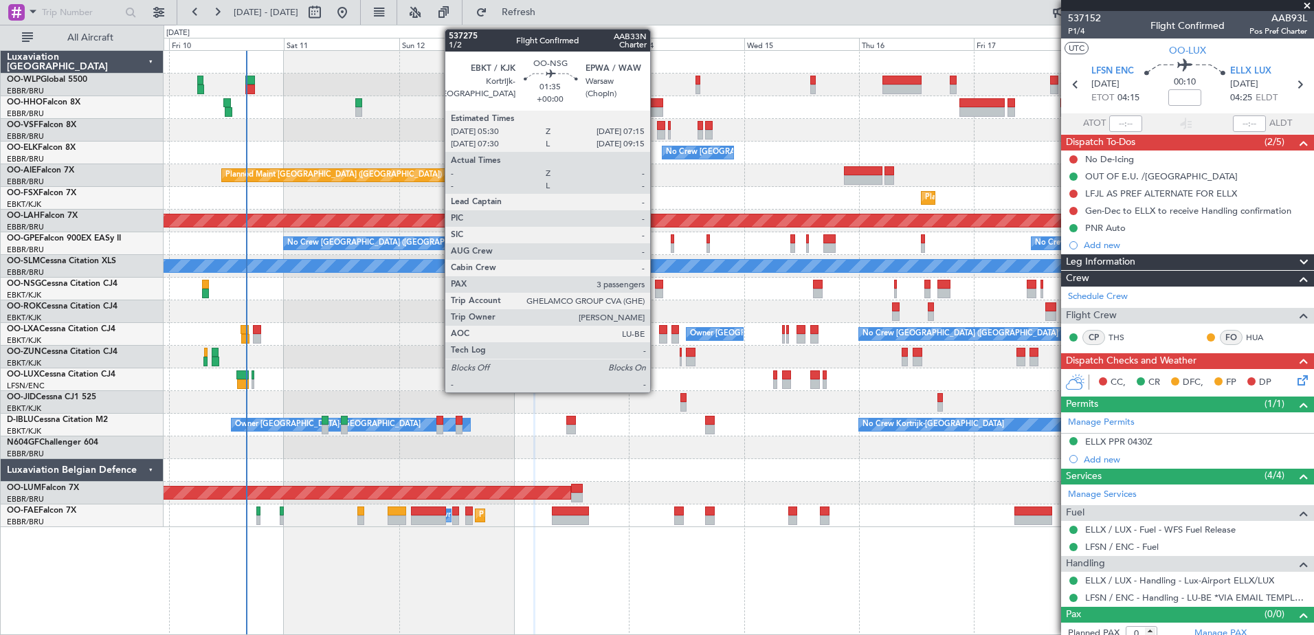
click at [656, 291] on div at bounding box center [659, 294] width 9 height 10
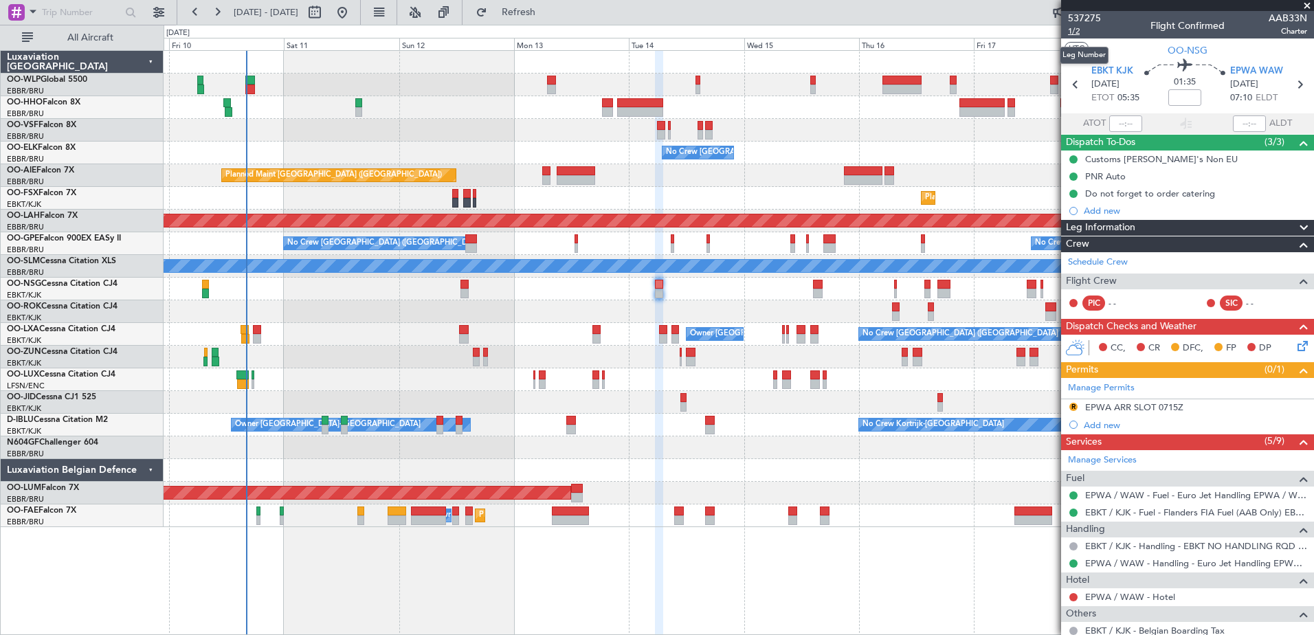
click at [1079, 31] on span "1/2" at bounding box center [1084, 31] width 33 height 12
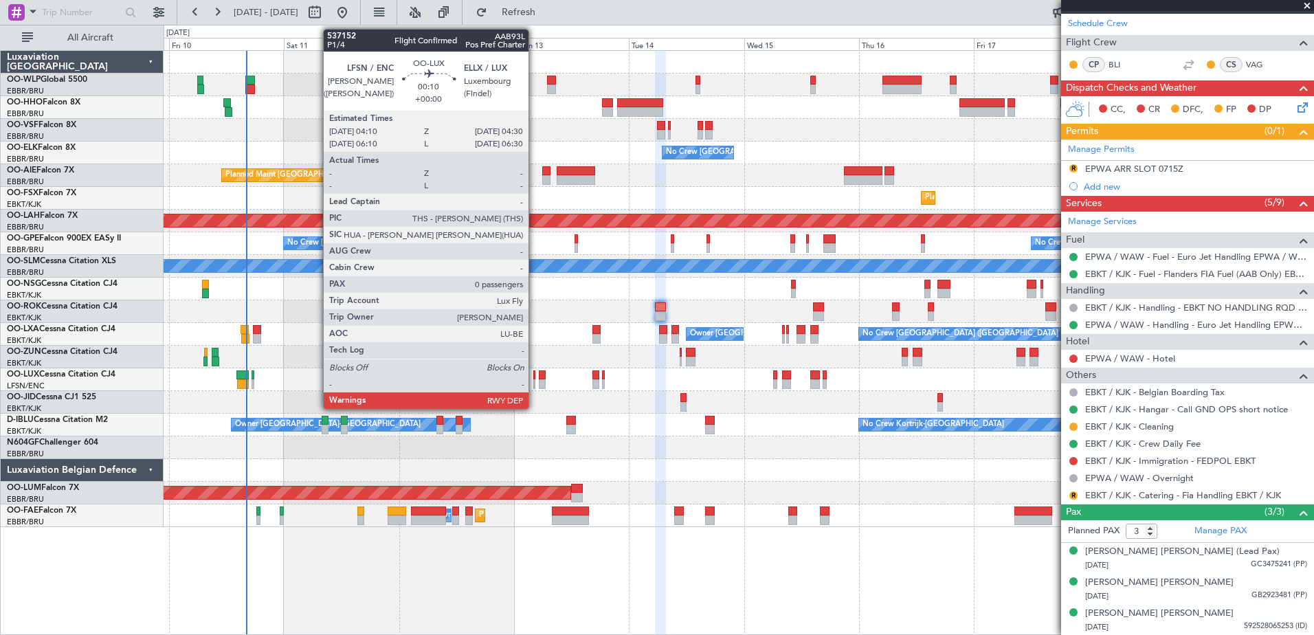
click at [535, 379] on div at bounding box center [534, 375] width 2 height 10
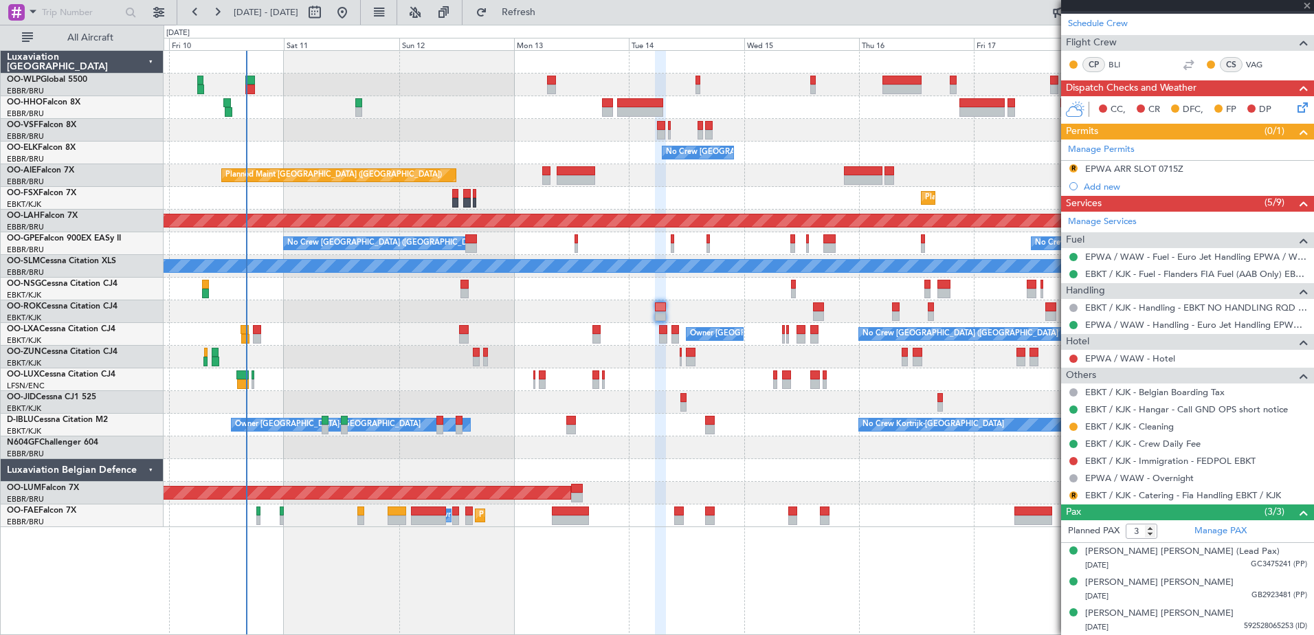
type input "0"
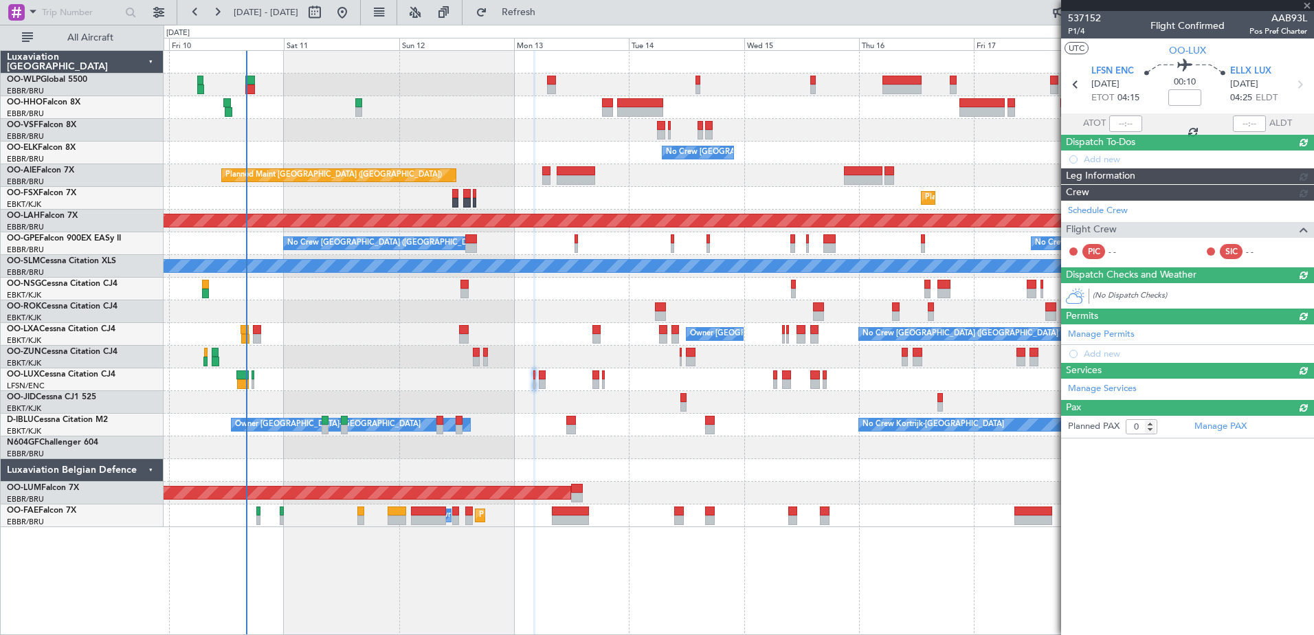
scroll to position [0, 0]
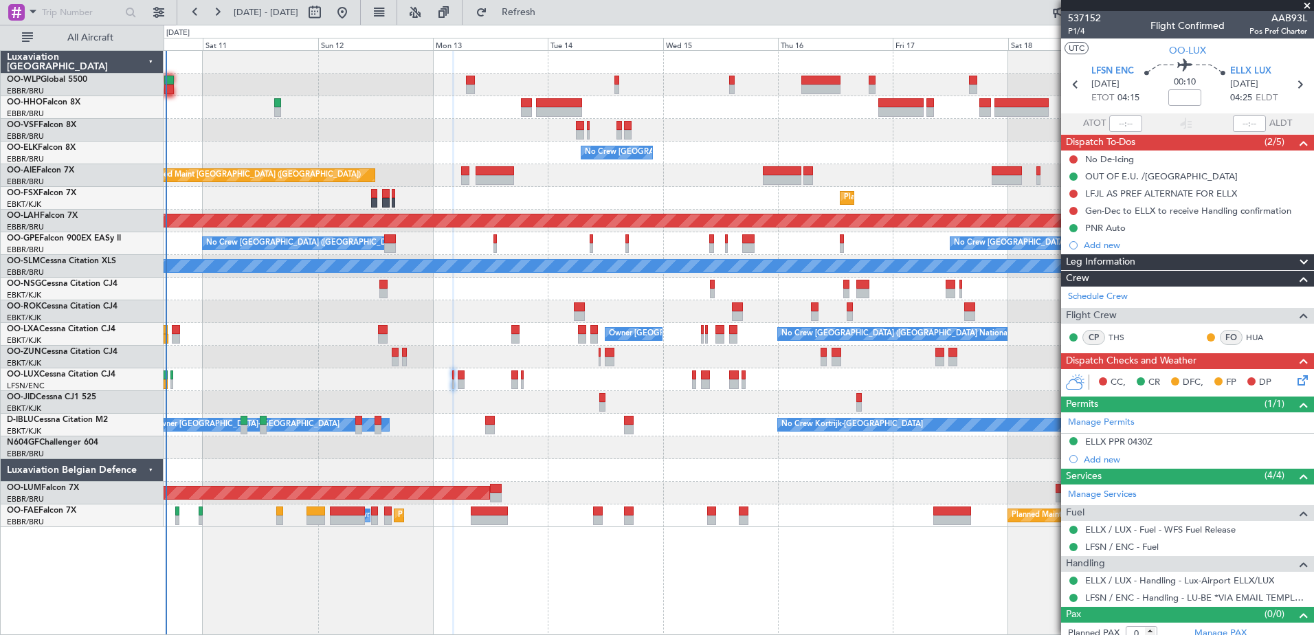
click at [448, 136] on div at bounding box center [739, 130] width 1150 height 23
click at [366, 125] on div at bounding box center [739, 130] width 1150 height 23
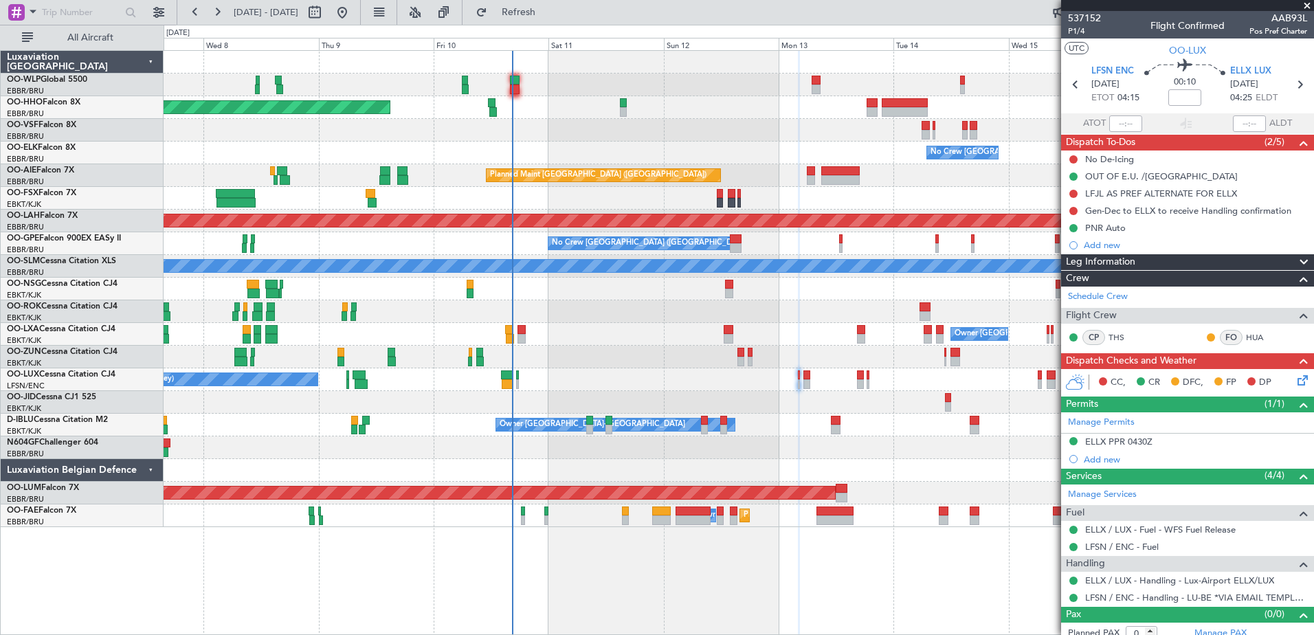
click at [650, 131] on div "Planned Maint Geneva (Cointrin) No Crew Brussels (Brussels National) Planned Ma…" at bounding box center [739, 289] width 1150 height 476
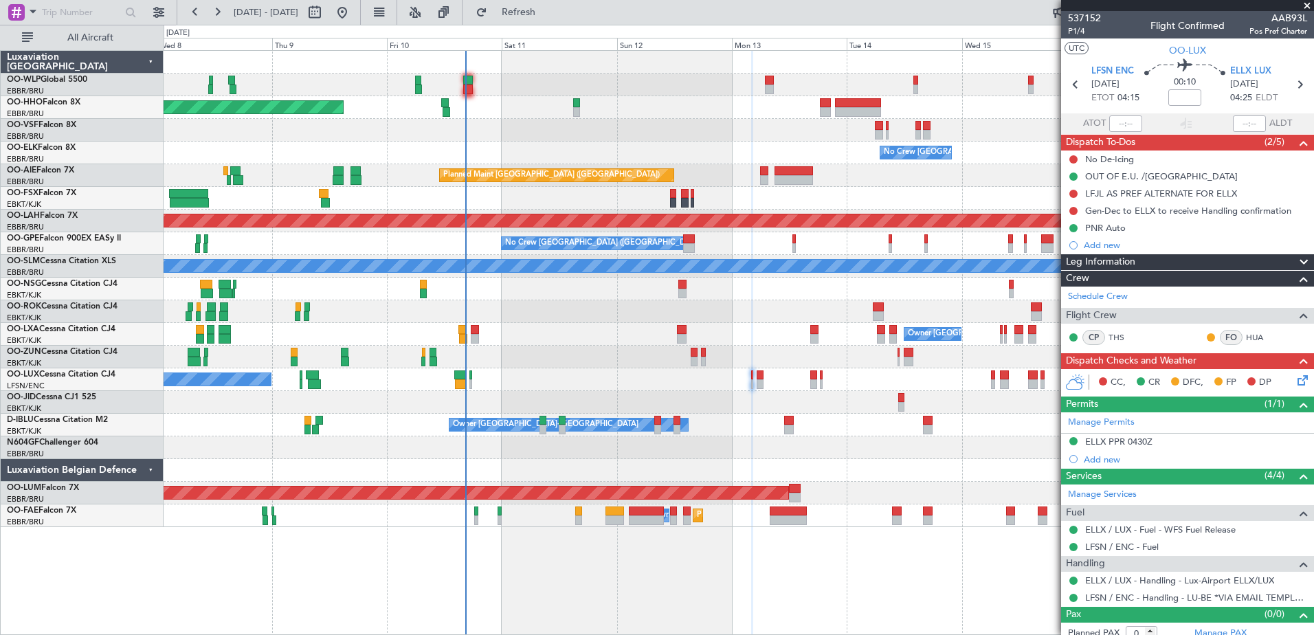
click at [931, 471] on div at bounding box center [739, 470] width 1150 height 23
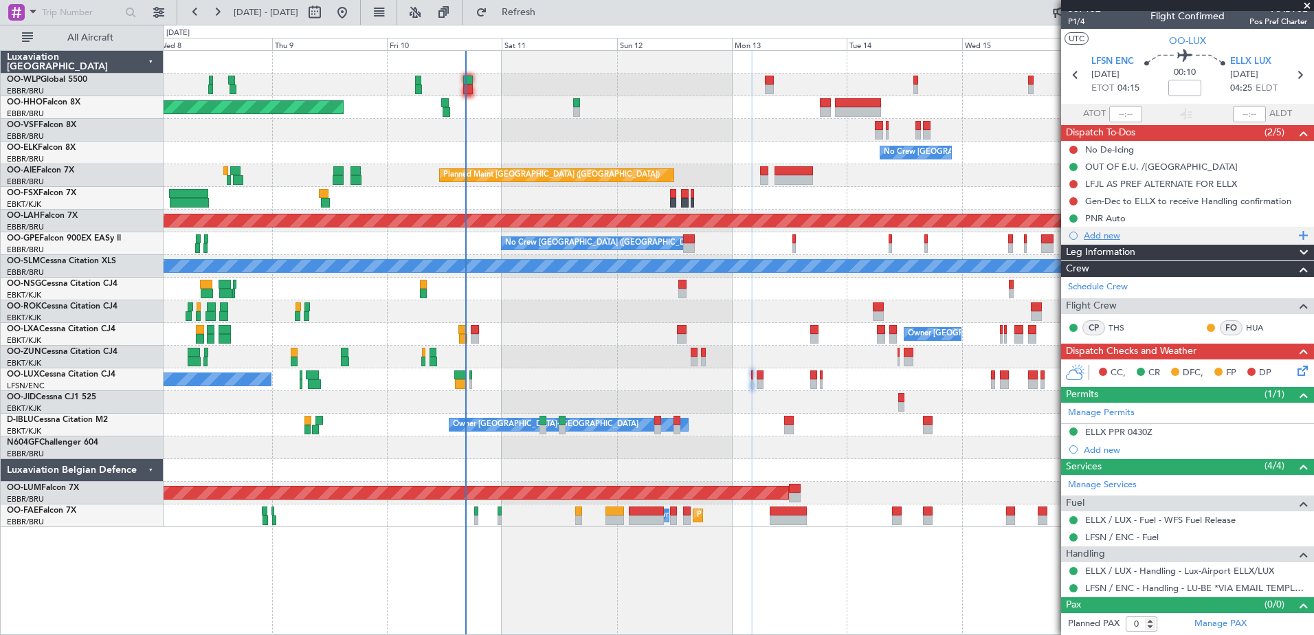
click at [1109, 234] on div "Add new" at bounding box center [1189, 236] width 211 height 12
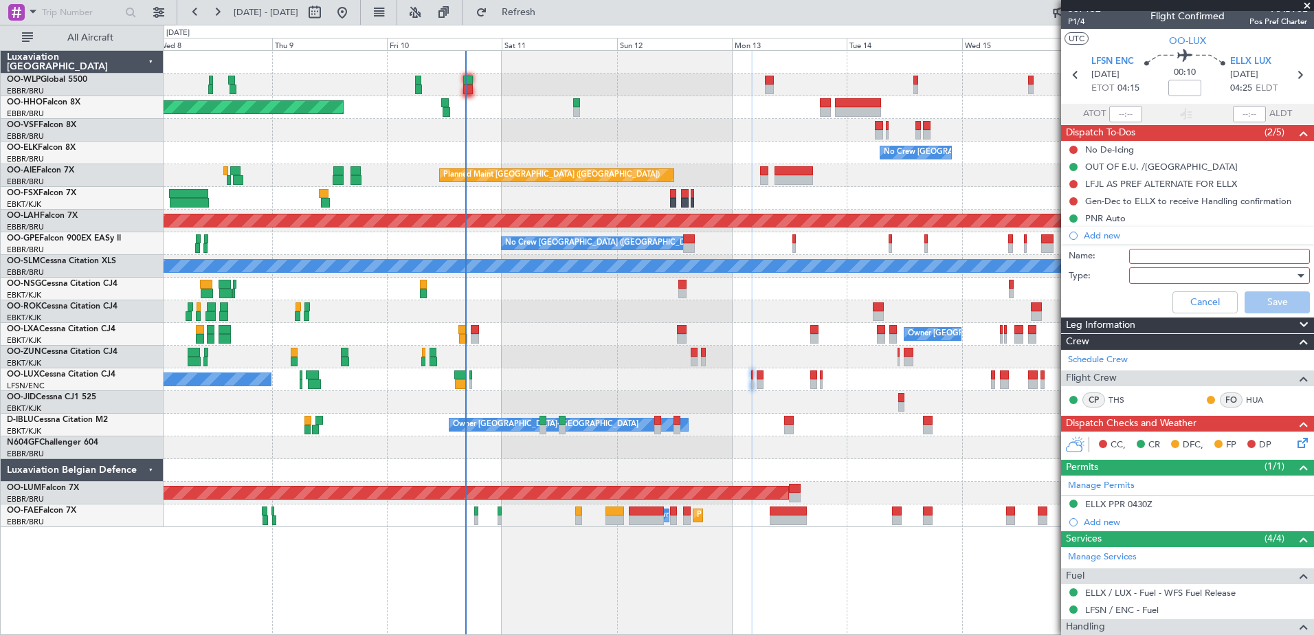
click at [1157, 250] on input "Name:" at bounding box center [1219, 256] width 181 height 15
type input "FPL in FF and release to the crew"
click at [1180, 283] on div at bounding box center [1215, 275] width 160 height 21
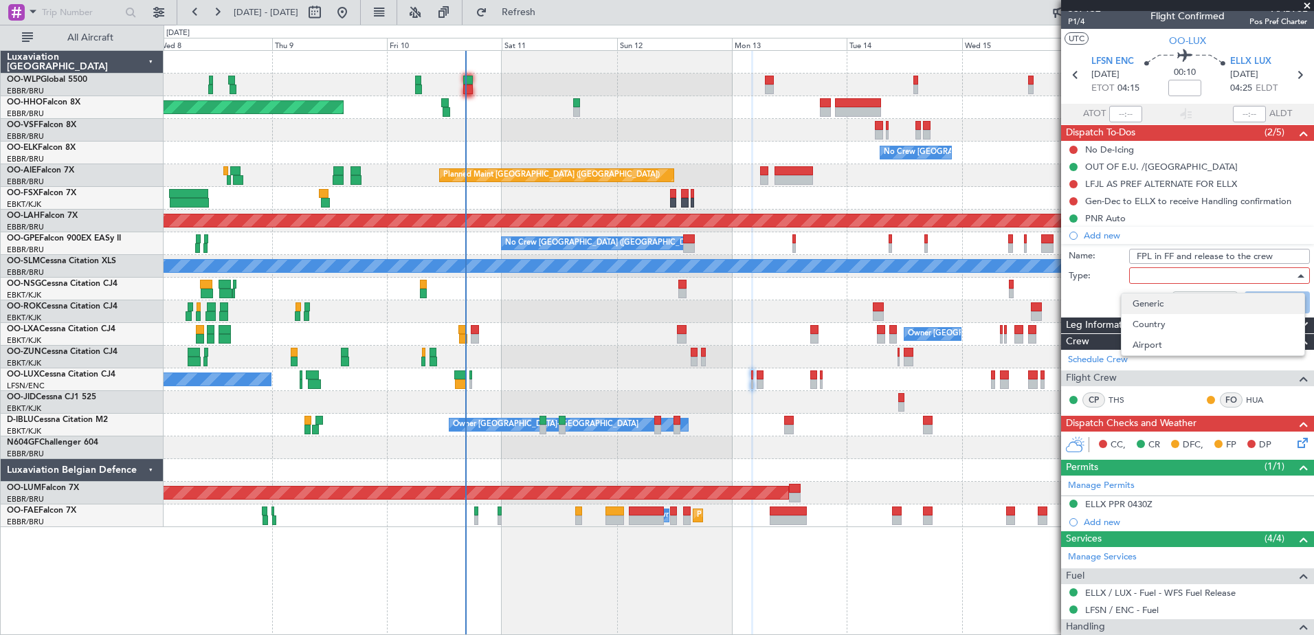
click at [1172, 302] on span "Generic" at bounding box center [1213, 304] width 161 height 21
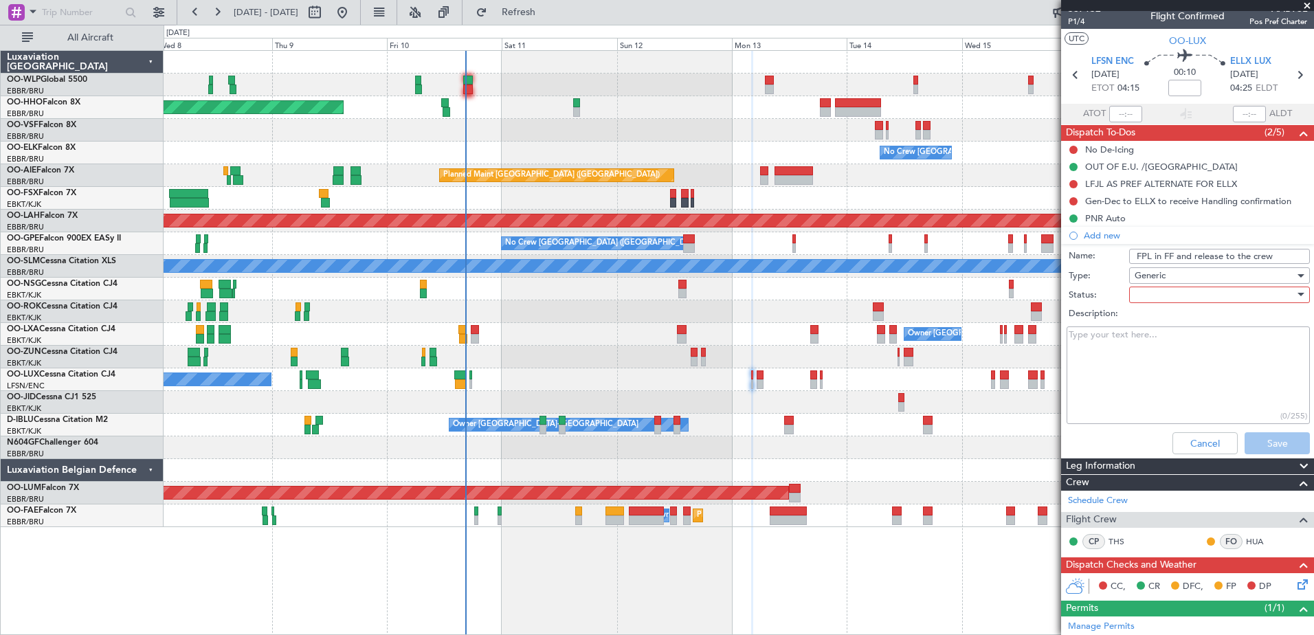
click at [1180, 293] on div at bounding box center [1215, 295] width 160 height 21
click at [1185, 345] on span "In Progress" at bounding box center [1213, 343] width 161 height 21
click at [1270, 445] on button "Save" at bounding box center [1277, 443] width 65 height 22
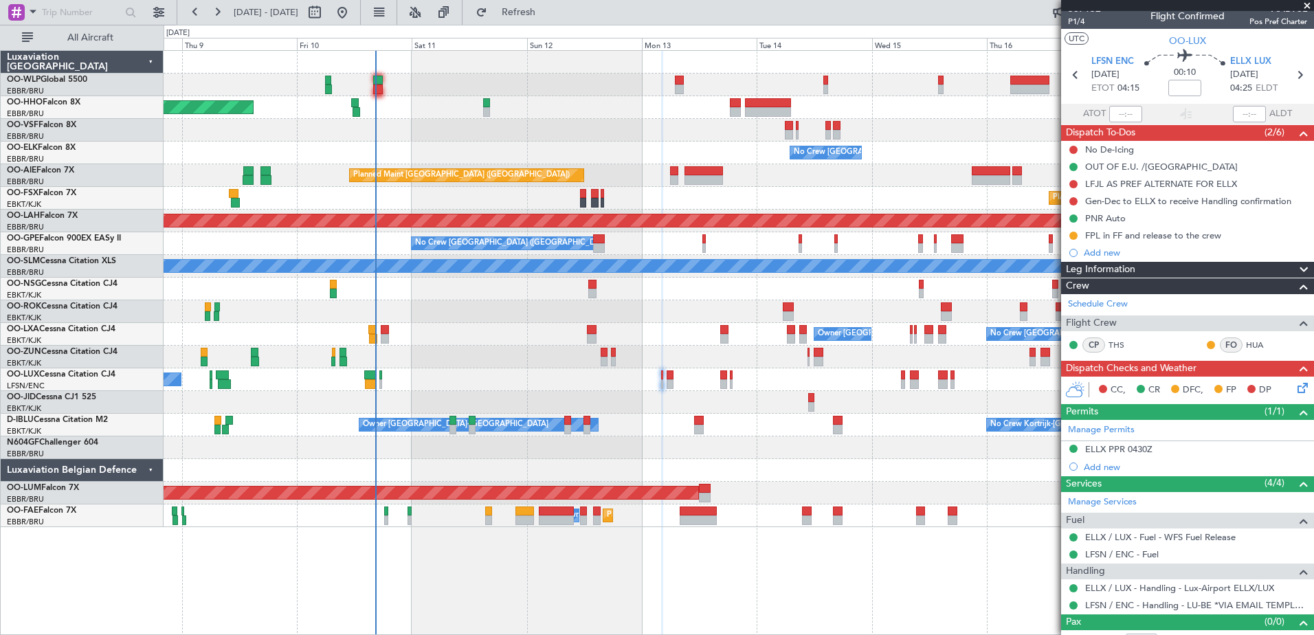
click at [823, 430] on div "No Crew Kortrijk-Wevelgem Owner Kortrijk-Wevelgem" at bounding box center [739, 425] width 1150 height 23
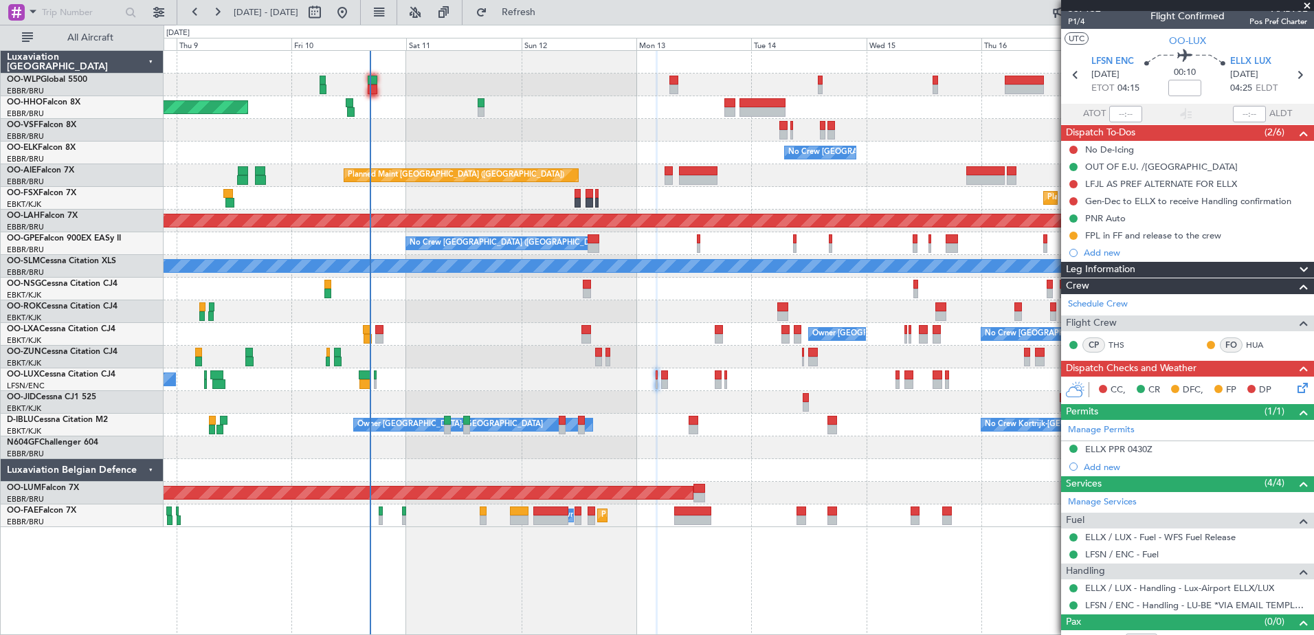
click at [912, 350] on div at bounding box center [739, 357] width 1150 height 23
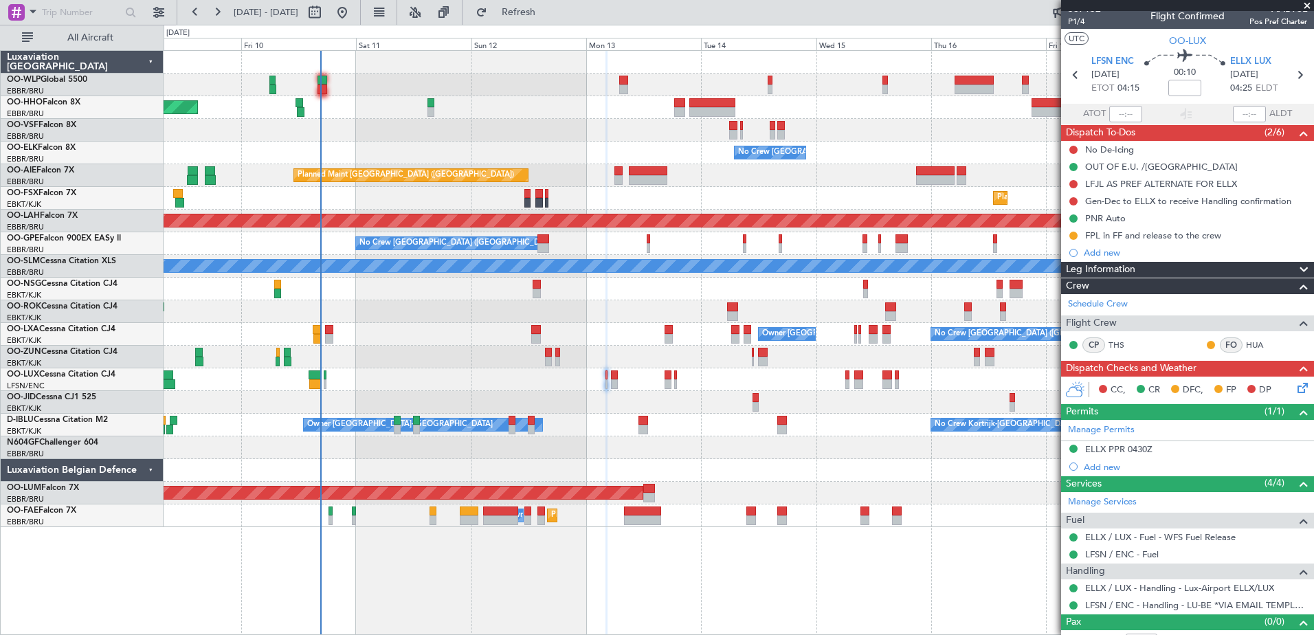
click at [894, 167] on div "Planned Maint Geneva (Cointrin) No Crew Brussels (Brussels National) Planned Ma…" at bounding box center [739, 289] width 1150 height 476
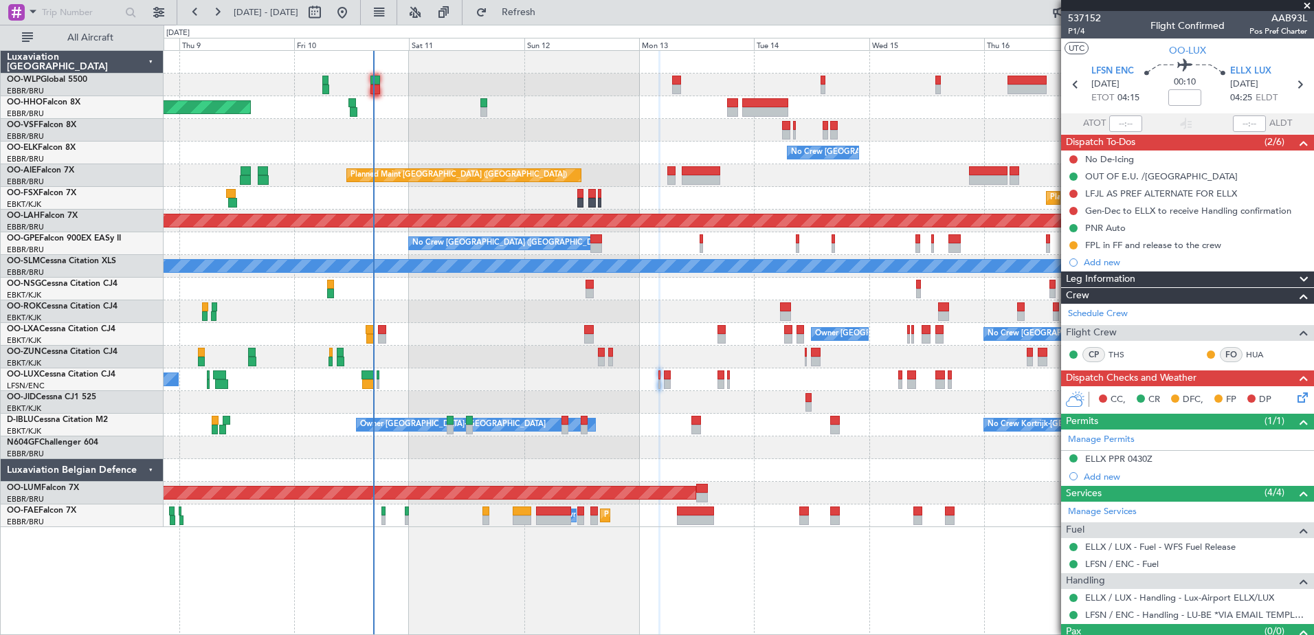
scroll to position [10, 0]
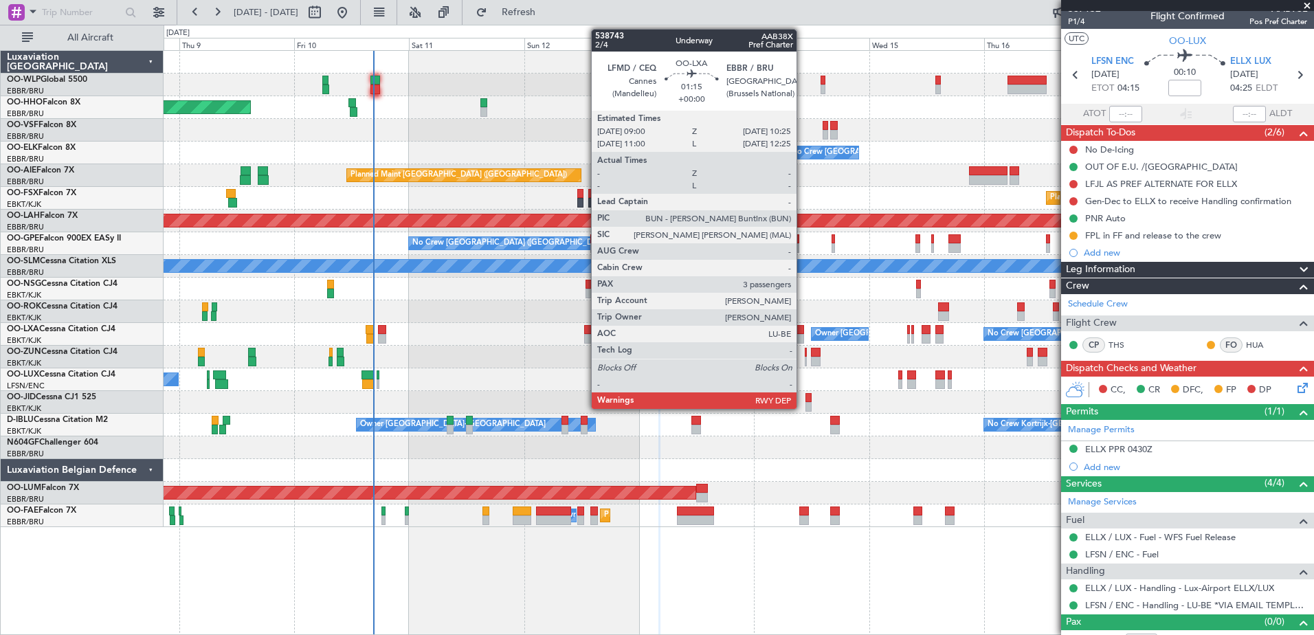
click at [803, 340] on div at bounding box center [800, 339] width 7 height 10
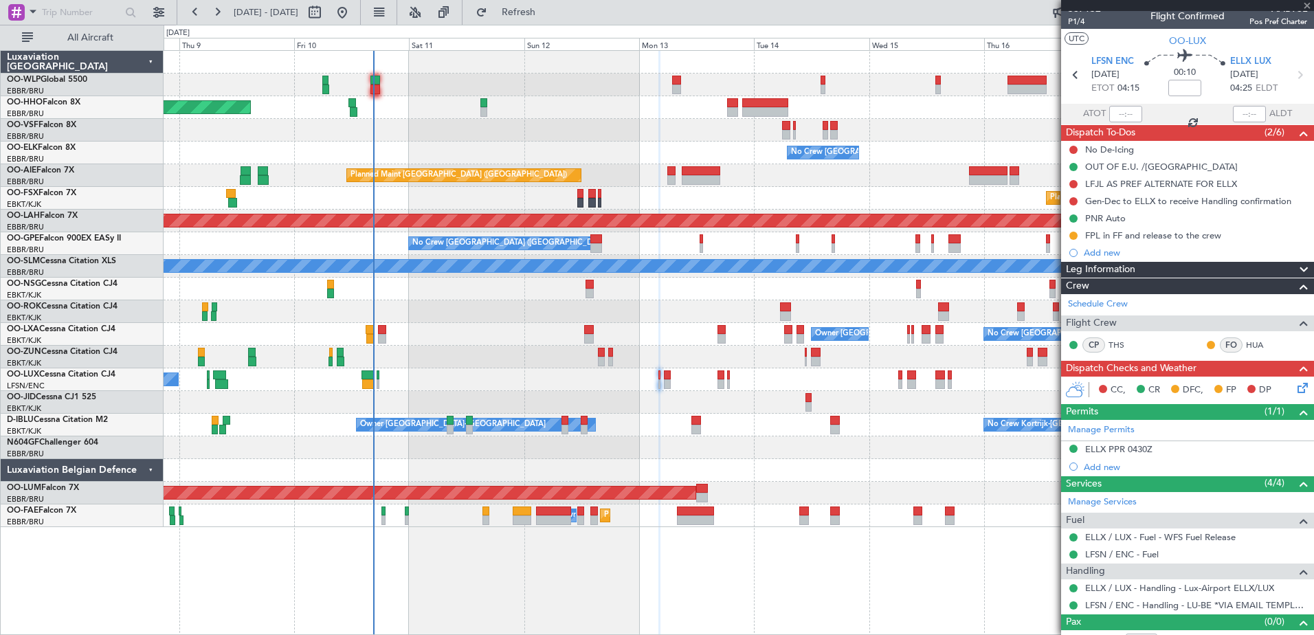
scroll to position [0, 0]
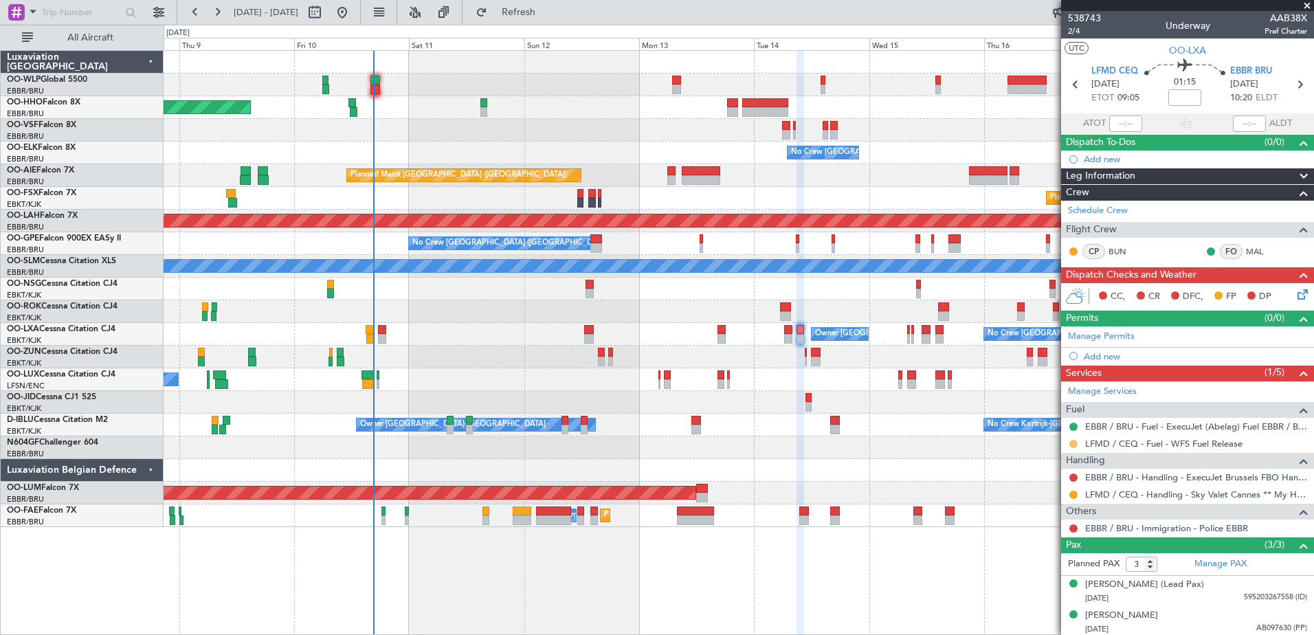
click at [1074, 443] on button at bounding box center [1074, 444] width 8 height 8
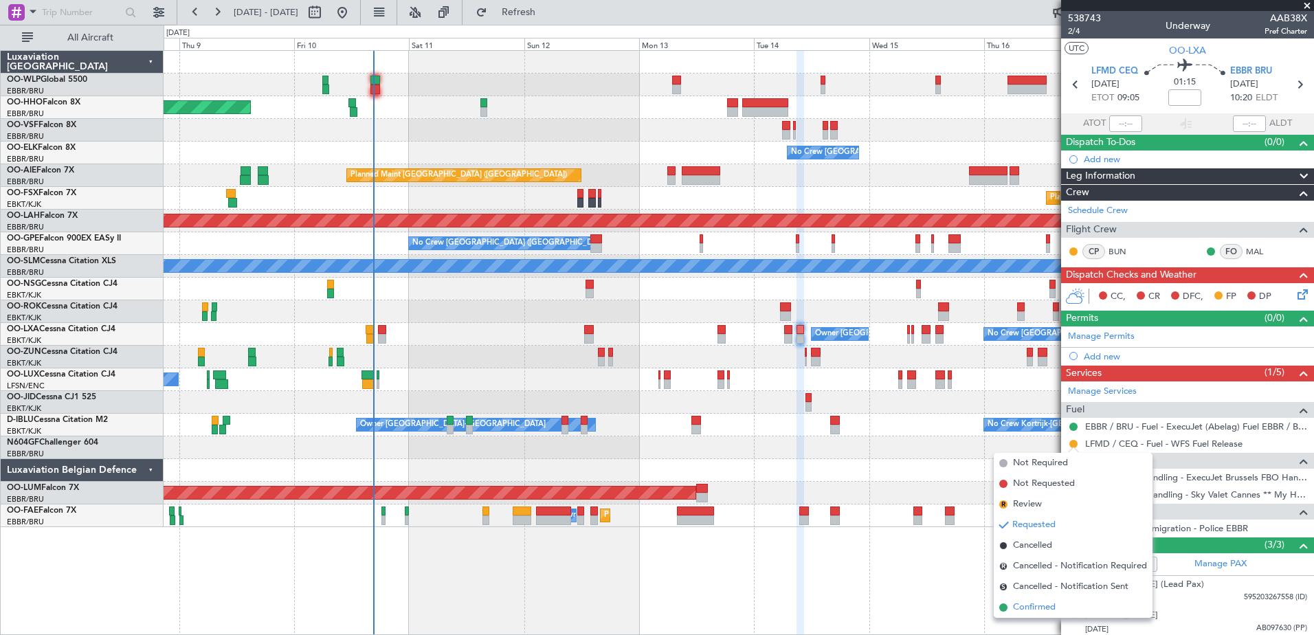
click at [1028, 609] on span "Confirmed" at bounding box center [1034, 608] width 43 height 14
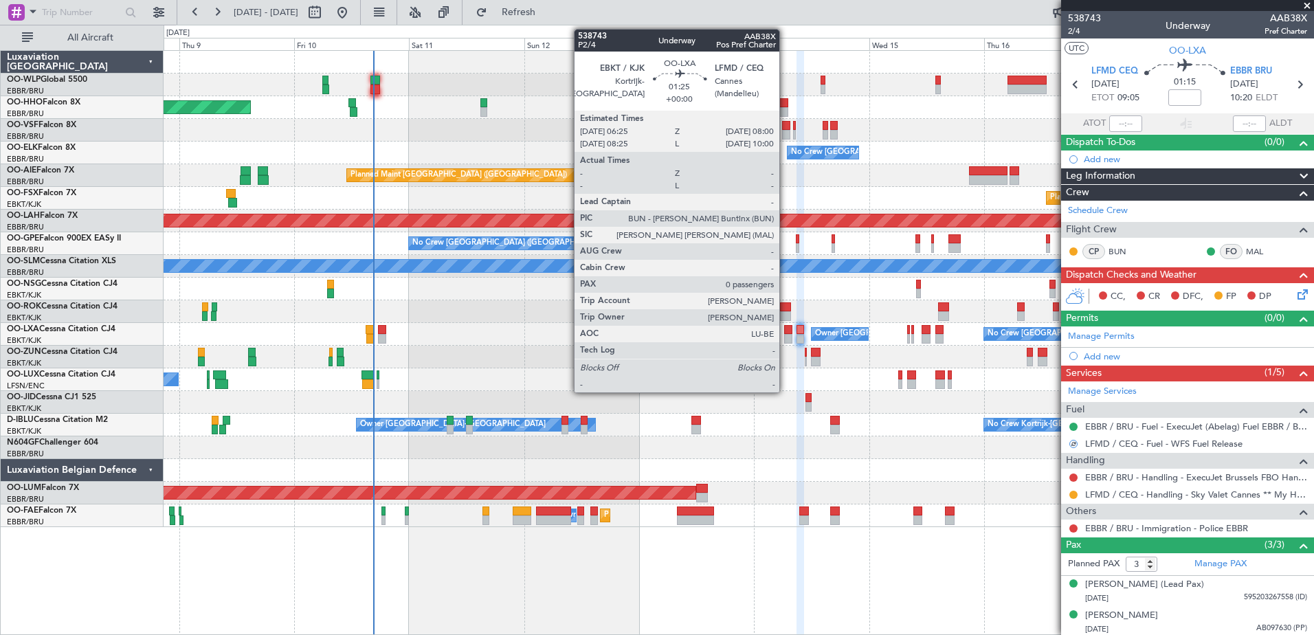
click at [786, 335] on div at bounding box center [788, 339] width 8 height 10
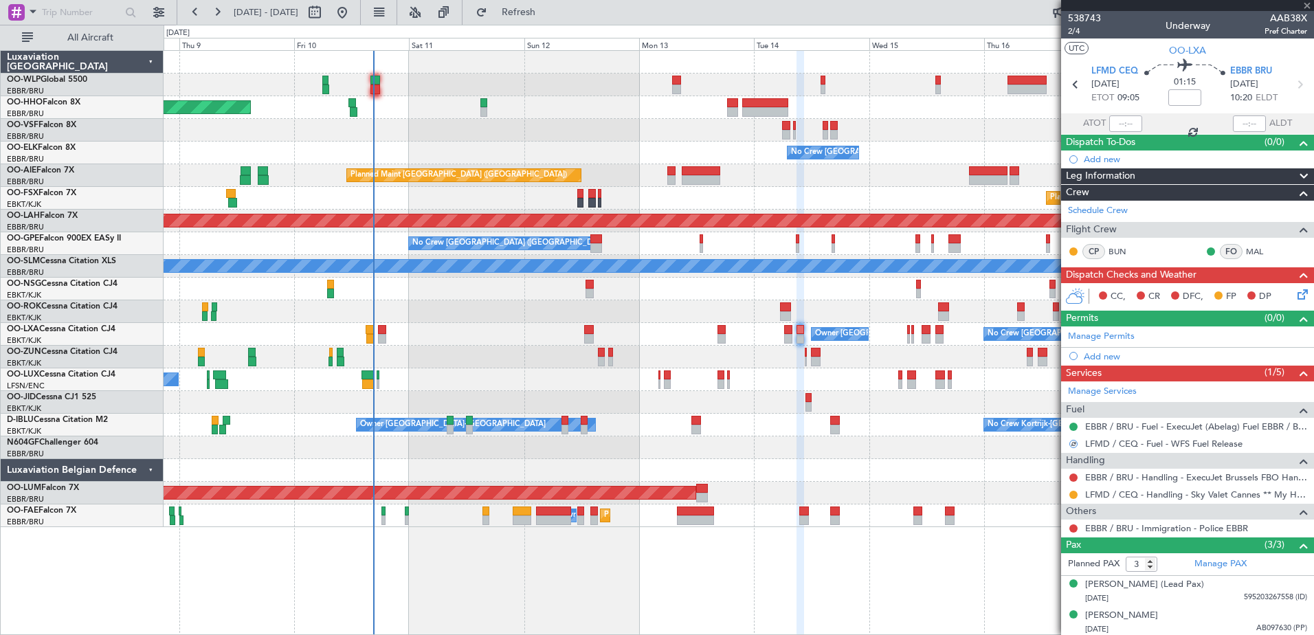
type input "0"
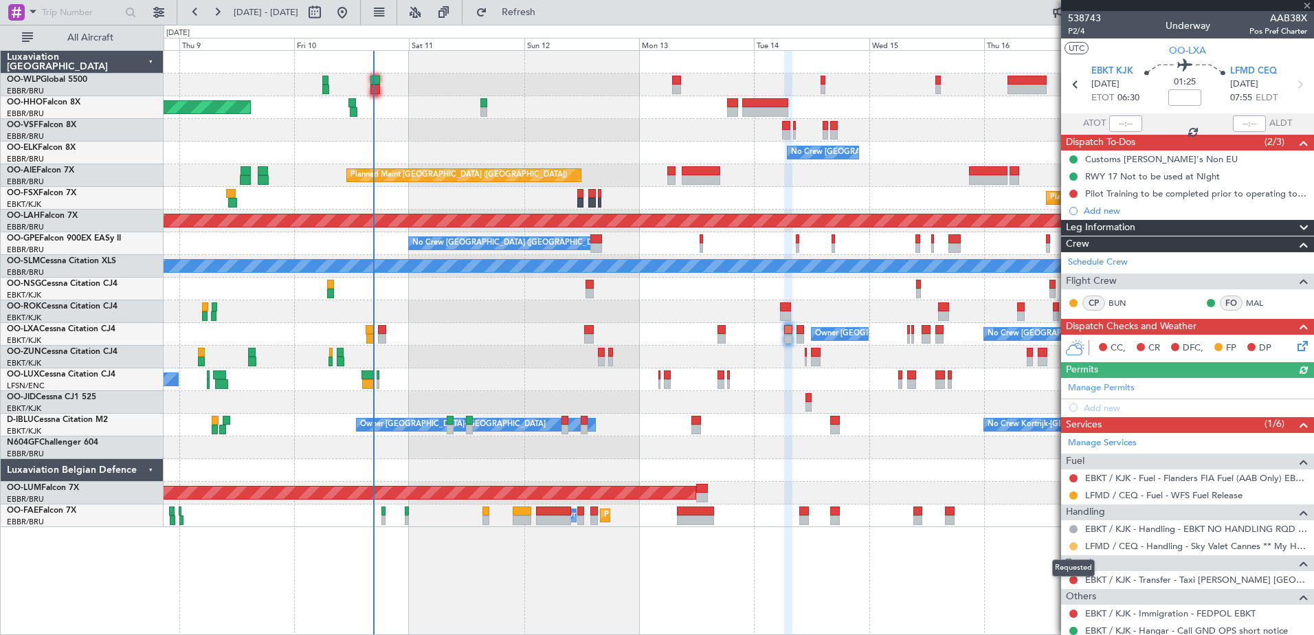
click at [1073, 547] on button at bounding box center [1074, 546] width 8 height 8
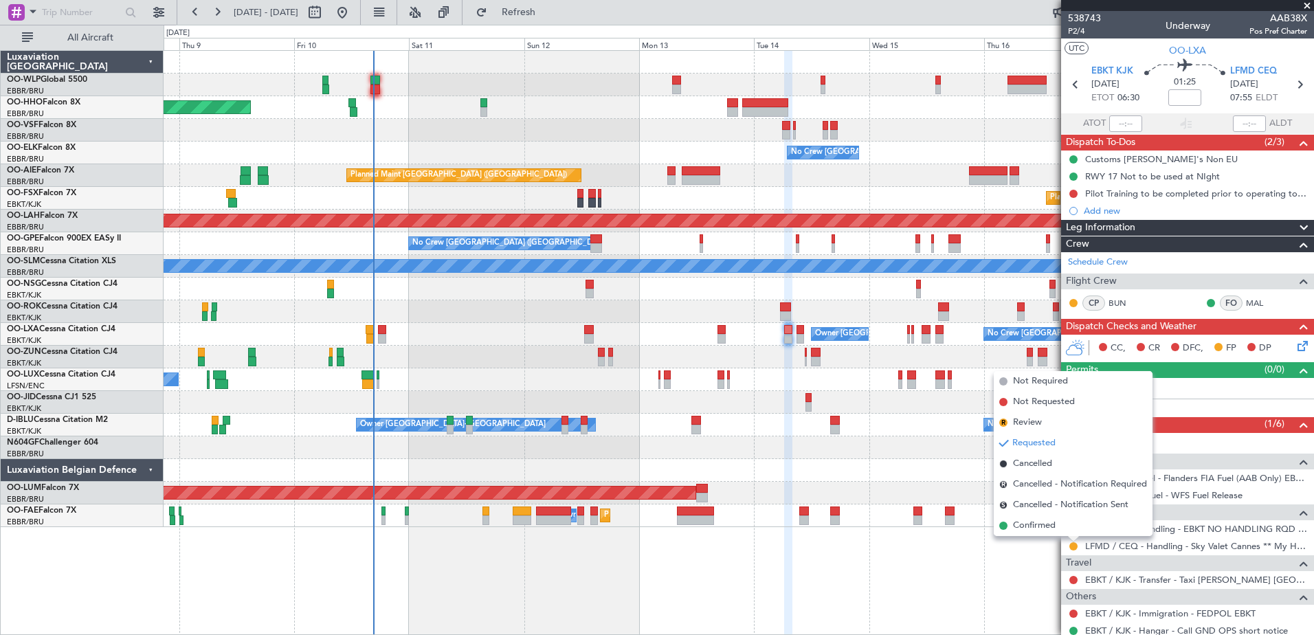
click at [905, 486] on div "AOG Maint [GEOGRAPHIC_DATA]" at bounding box center [739, 493] width 1150 height 23
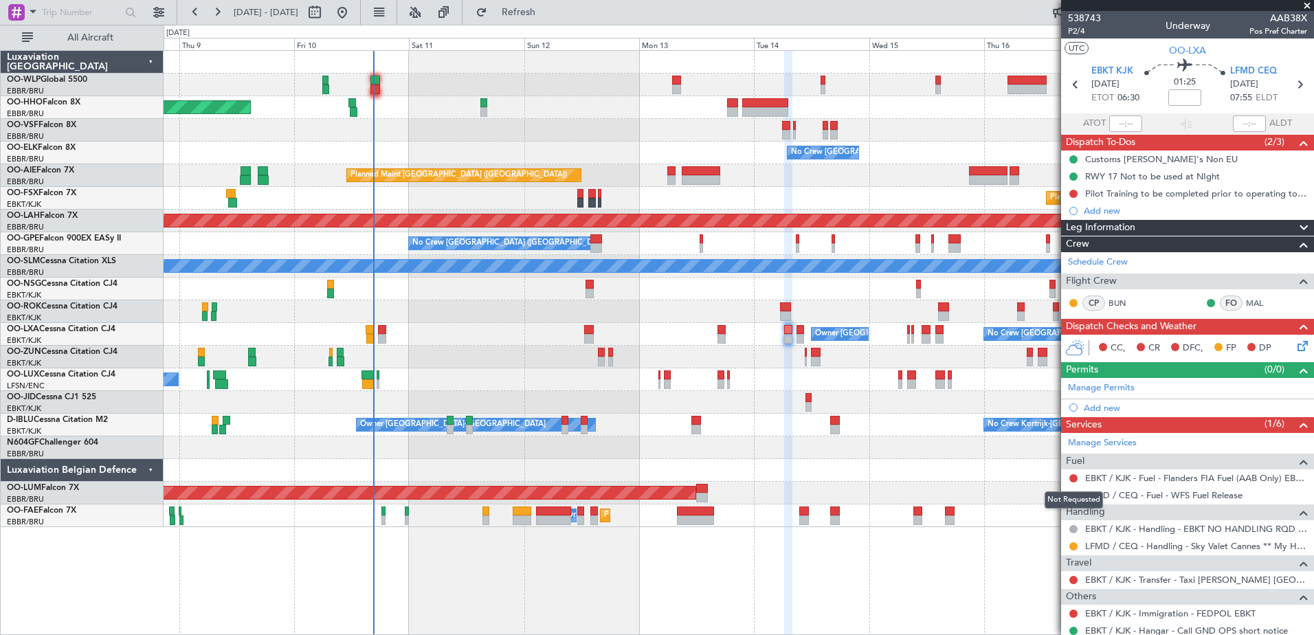
click at [1070, 498] on div "Not Requested" at bounding box center [1074, 499] width 58 height 17
click at [1076, 496] on button at bounding box center [1074, 495] width 8 height 8
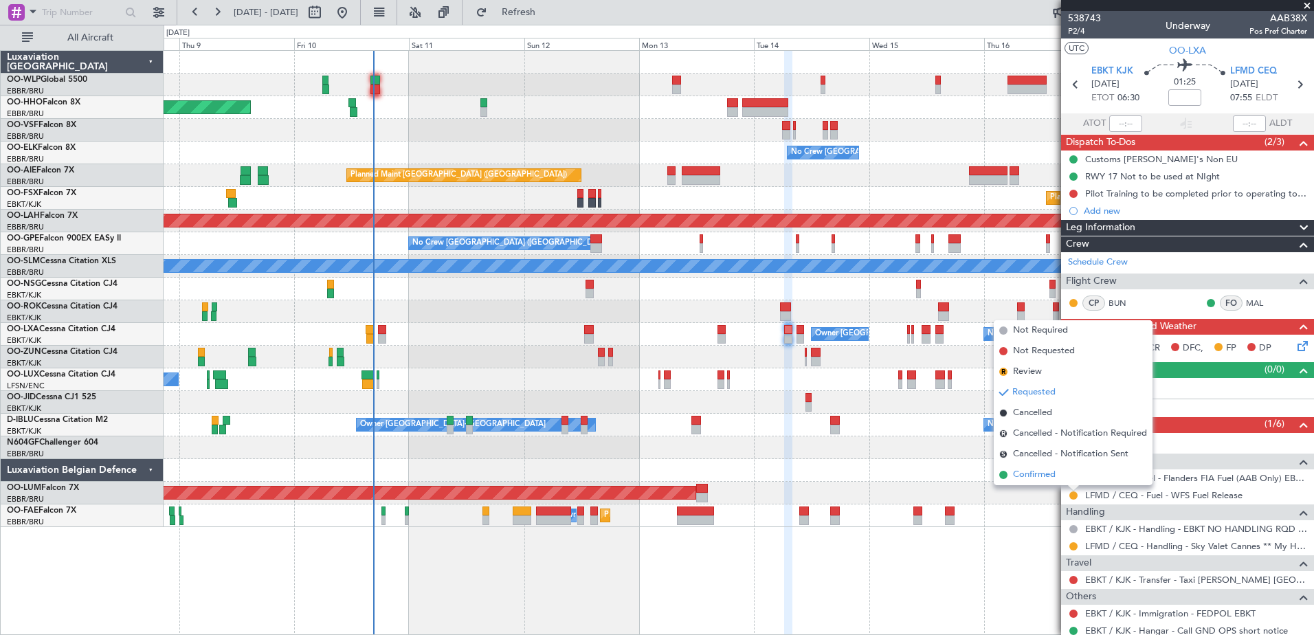
click at [1045, 478] on span "Confirmed" at bounding box center [1034, 475] width 43 height 14
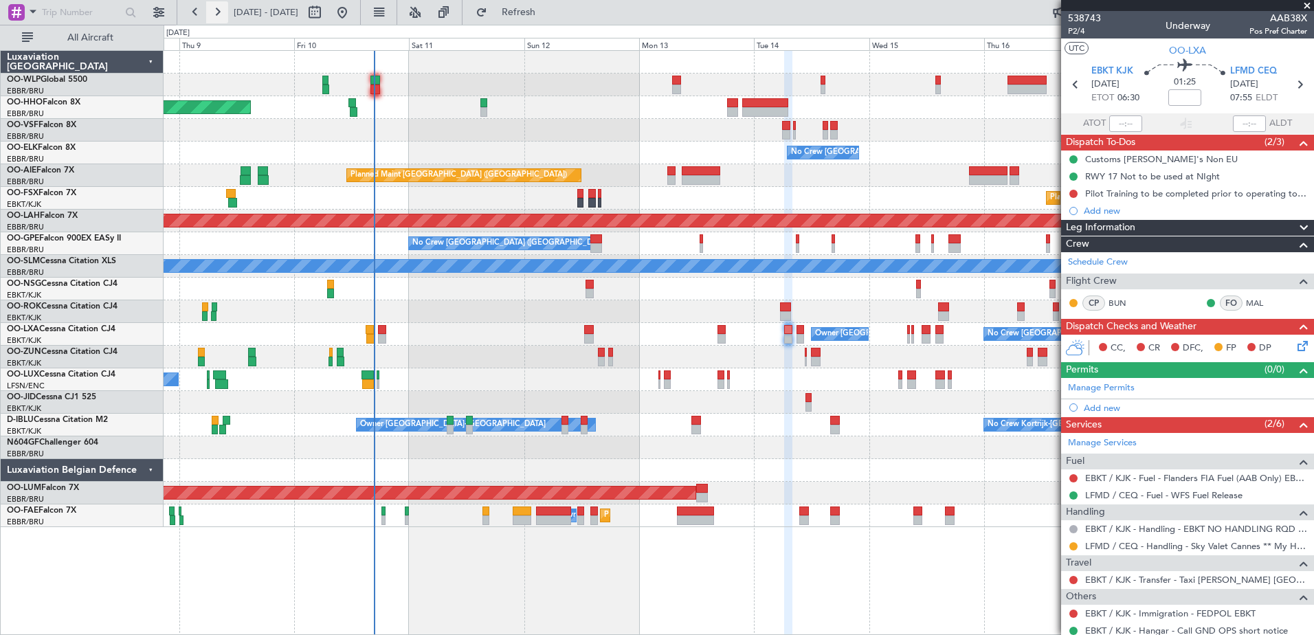
click at [206, 16] on button at bounding box center [217, 12] width 22 height 22
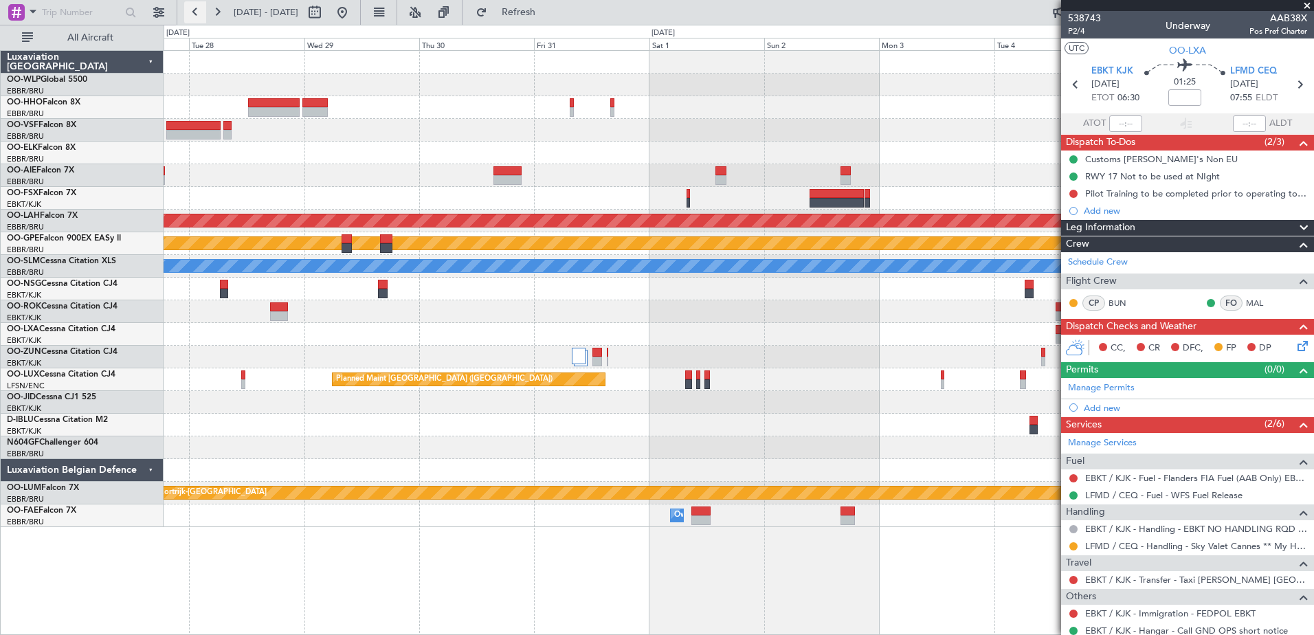
click at [203, 12] on button at bounding box center [195, 12] width 22 height 22
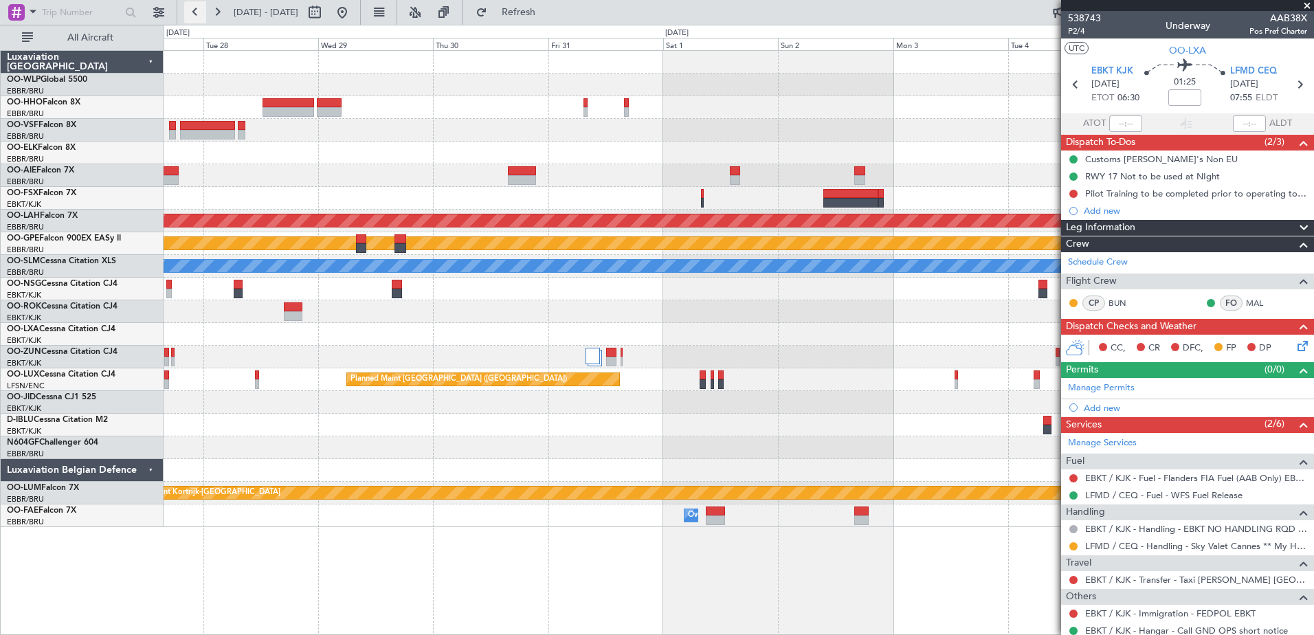
click at [203, 12] on button at bounding box center [195, 12] width 22 height 22
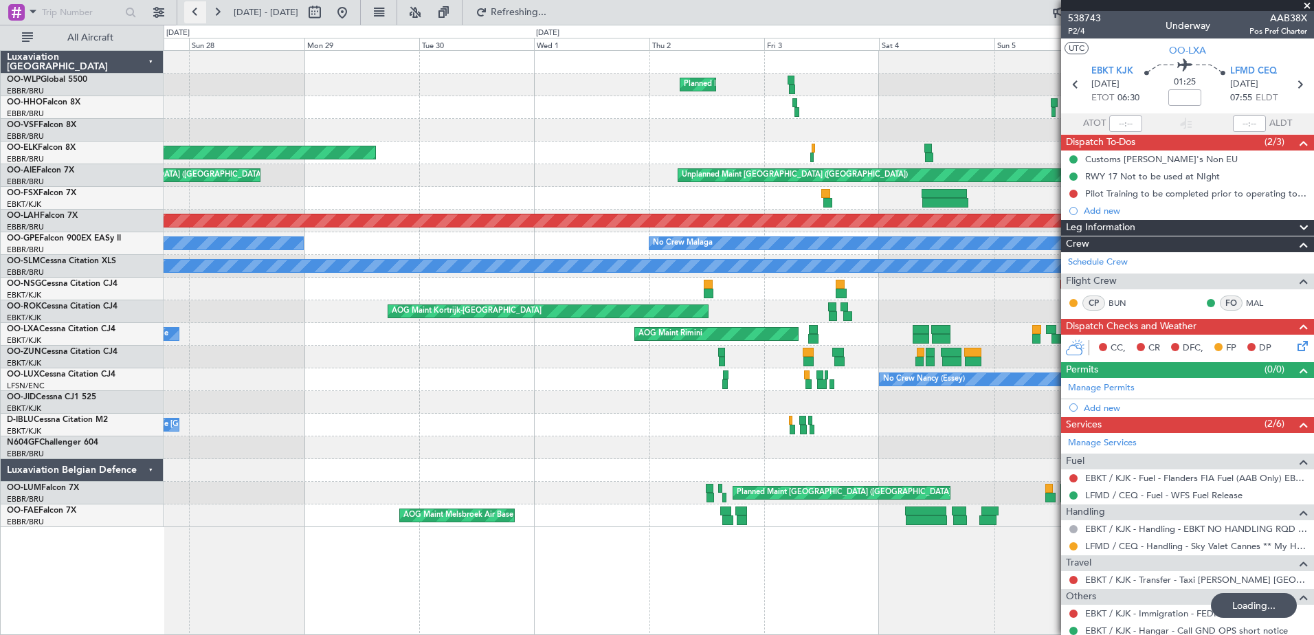
click at [203, 12] on button at bounding box center [195, 12] width 22 height 22
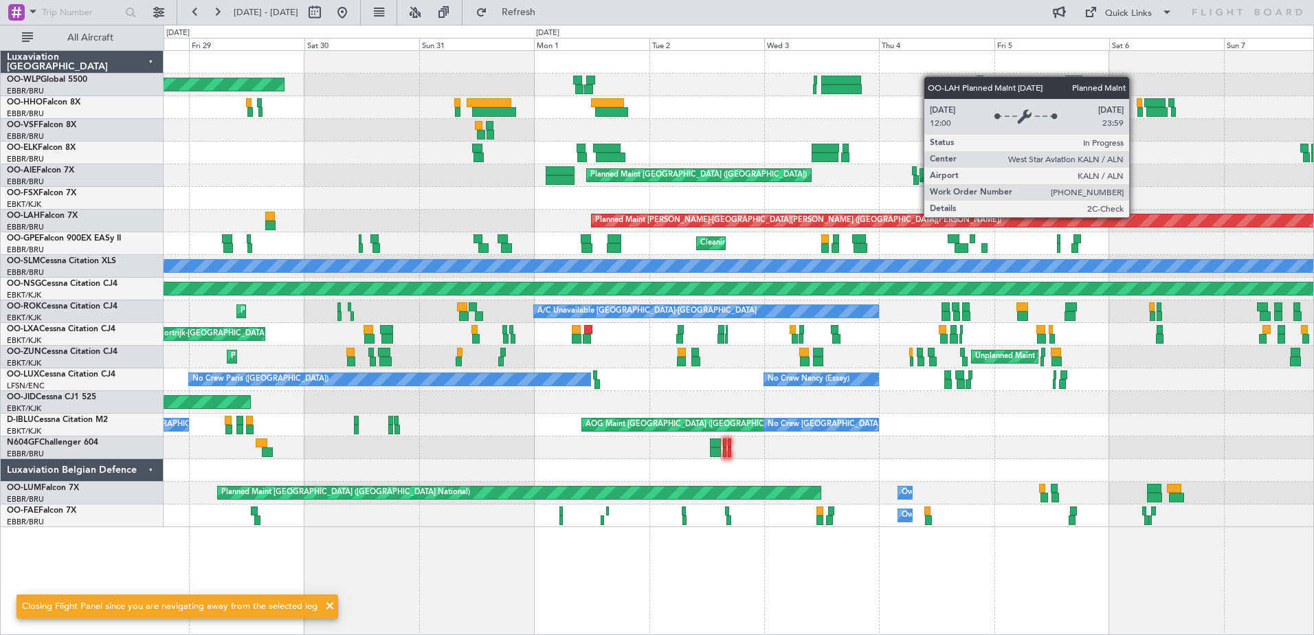
click at [0, 227] on html "28 Aug 2025 - 07 Sep 2025 Refresh Quick Links All Aircraft Planned Maint Berlin…" at bounding box center [657, 317] width 1314 height 635
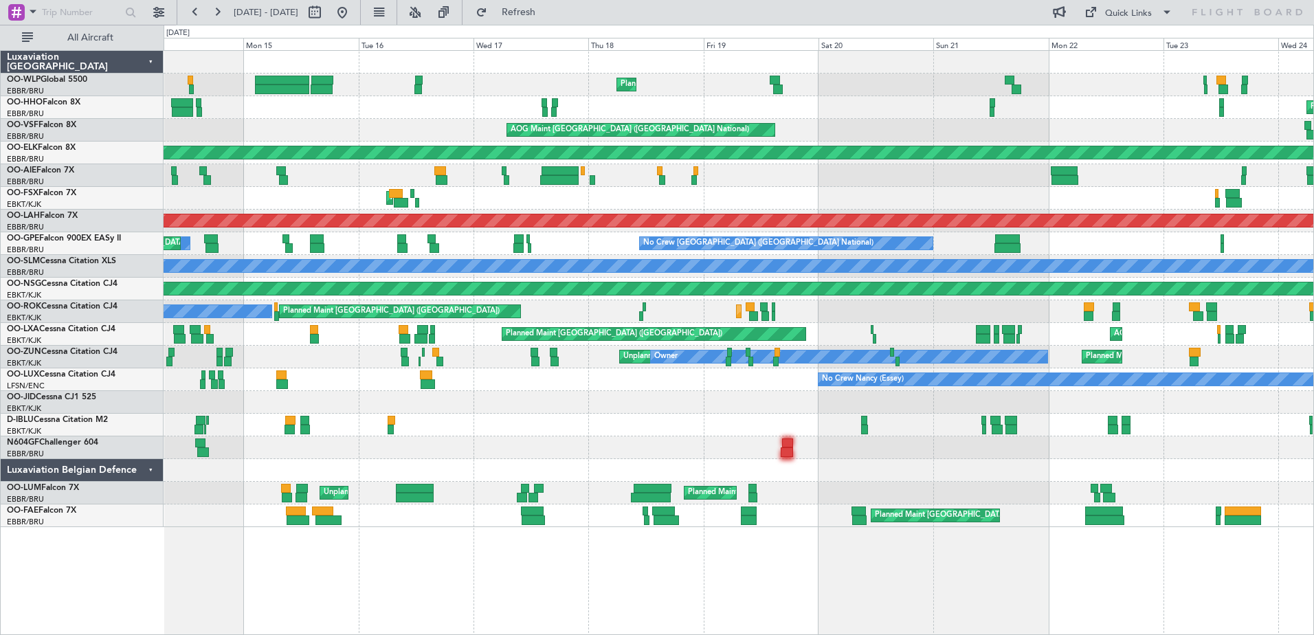
click at [336, 145] on div "Planned Maint Liege Planned Maint Geneva (Cointrin) Planned Maint Geneva (Coint…" at bounding box center [739, 289] width 1150 height 476
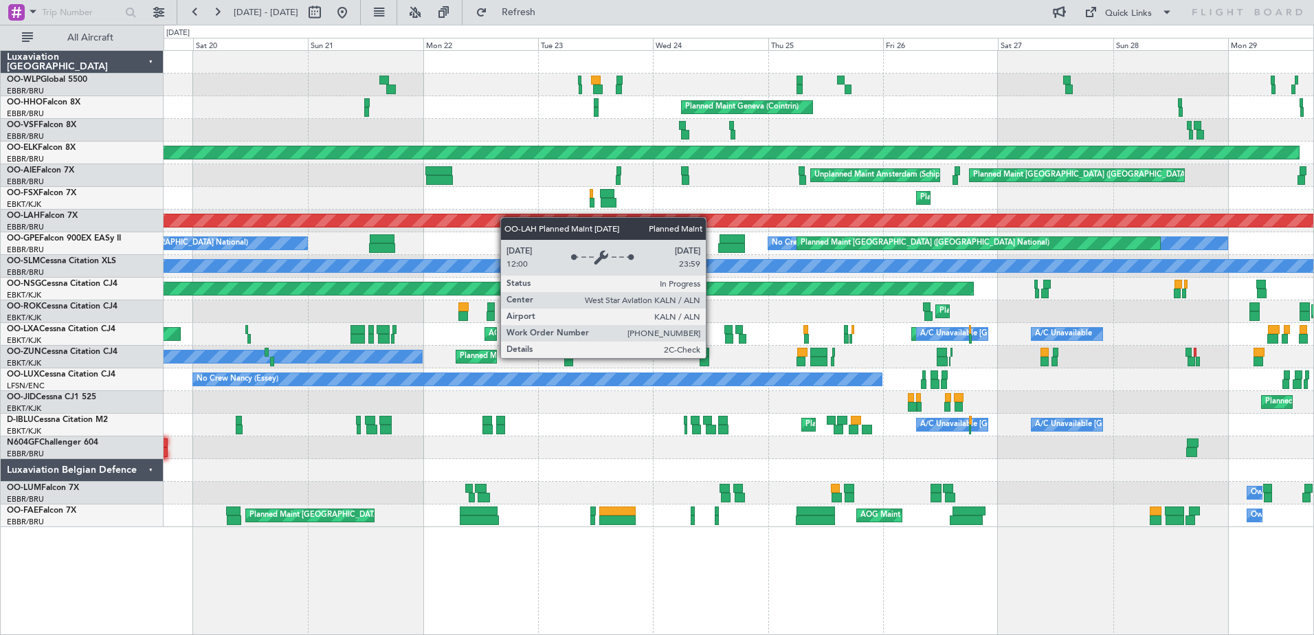
click at [507, 217] on div "Planned Maint [PERSON_NAME]-[GEOGRAPHIC_DATA][PERSON_NAME] ([GEOGRAPHIC_DATA][P…" at bounding box center [739, 221] width 1150 height 23
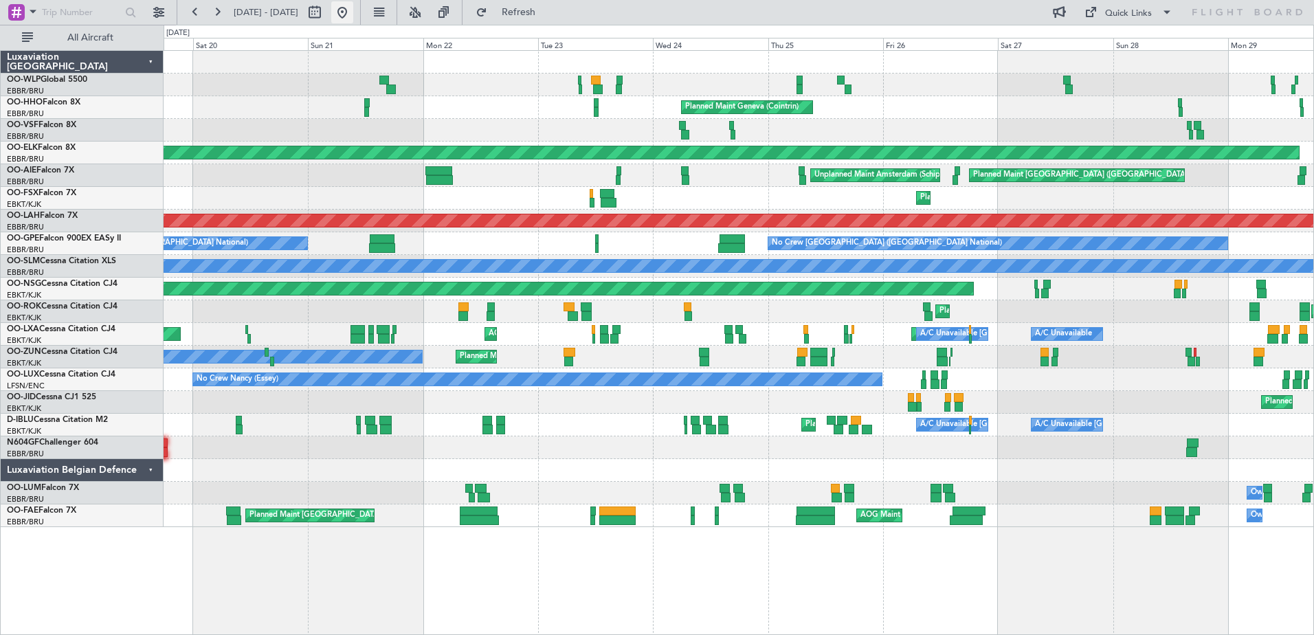
click at [353, 12] on button at bounding box center [342, 12] width 22 height 22
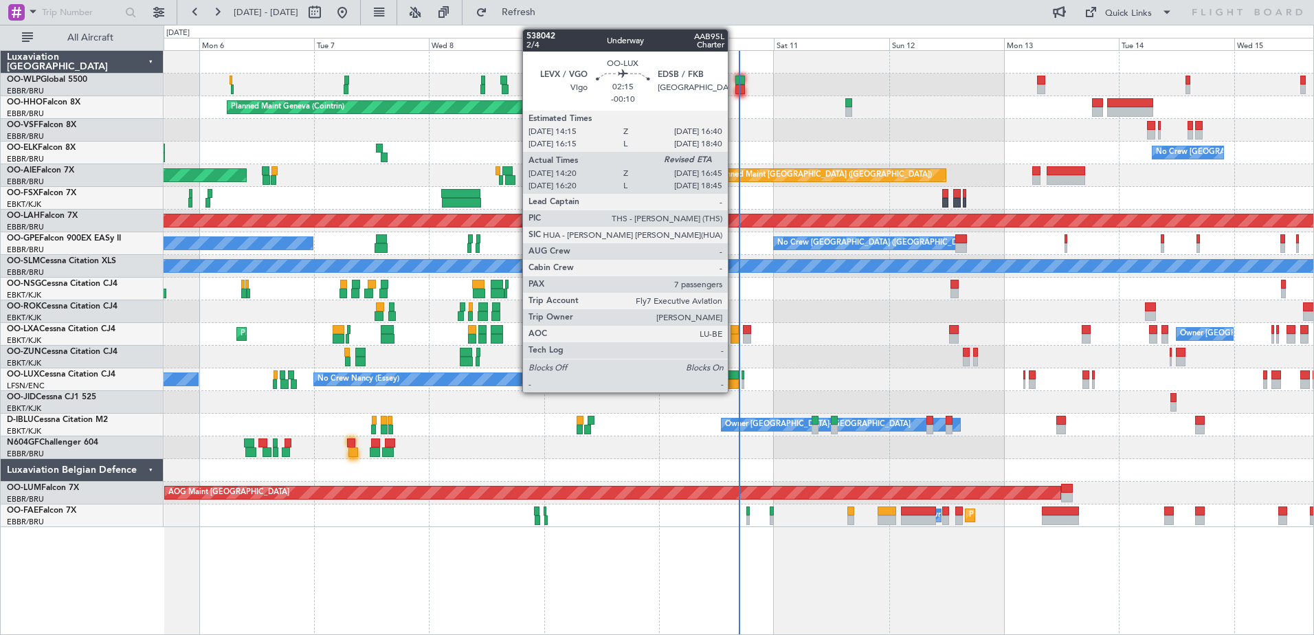
click at [734, 379] on div at bounding box center [733, 384] width 12 height 10
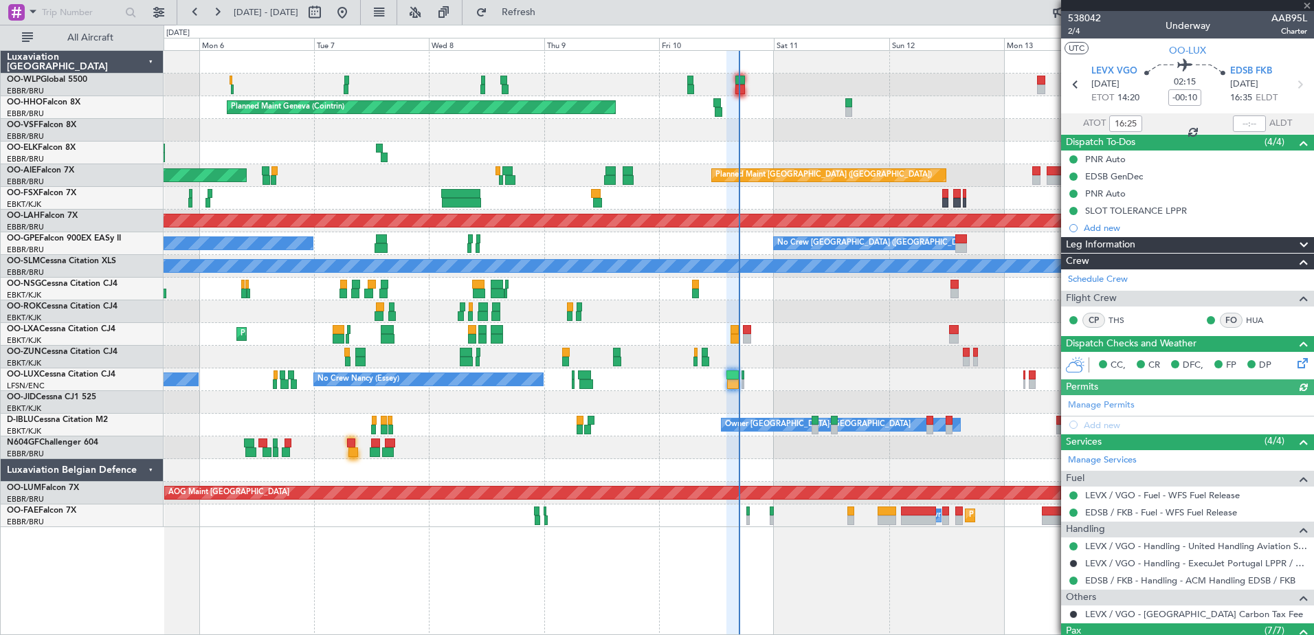
type input "14:25"
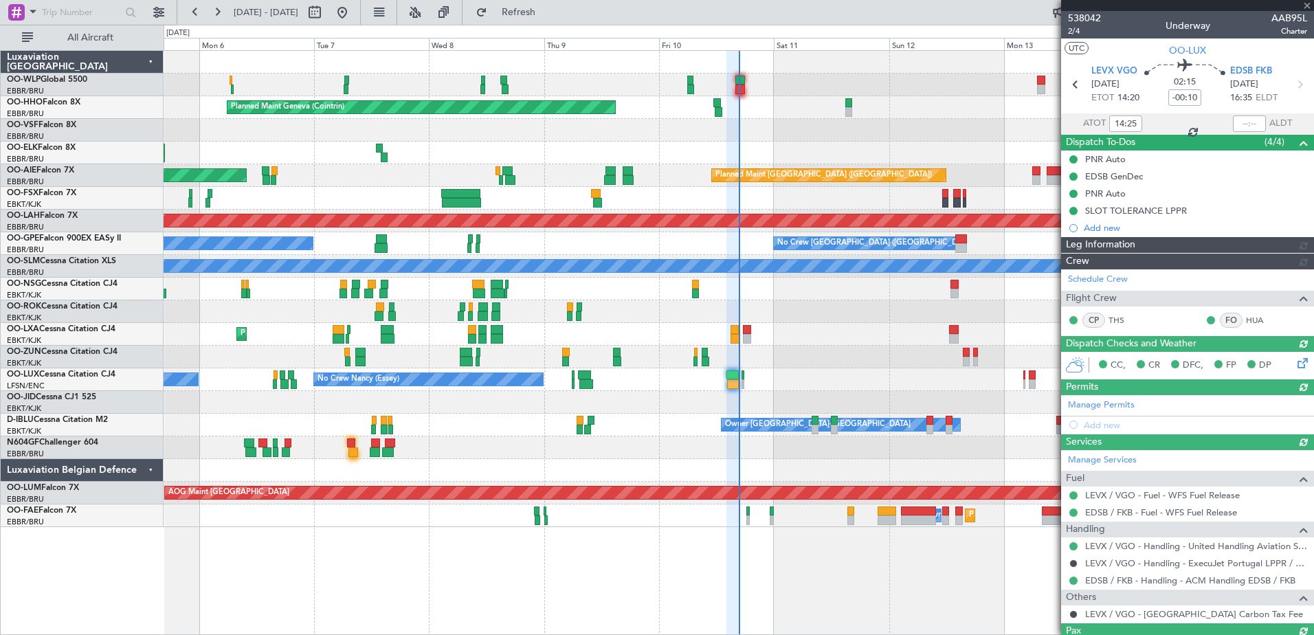
click at [1241, 124] on div at bounding box center [1249, 123] width 33 height 16
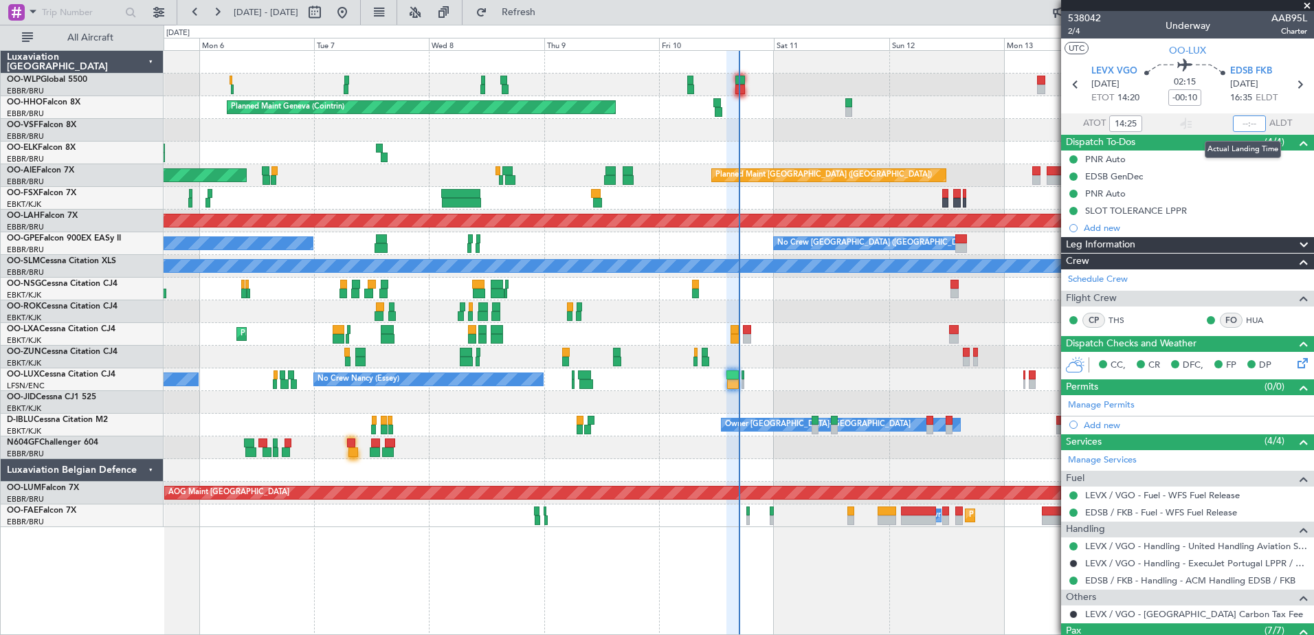
click at [1233, 124] on input "text" at bounding box center [1249, 123] width 33 height 16
type input "16:41"
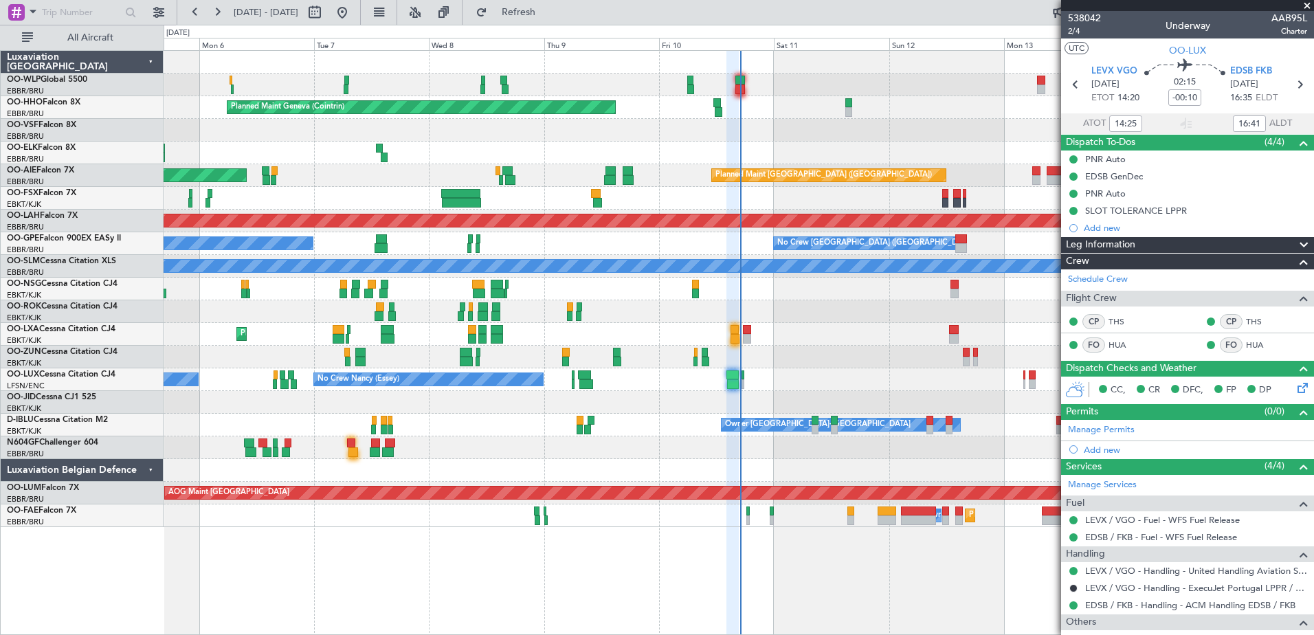
click at [137, 594] on div "Luxaviation Belgium OO-WLP Global 5500 EBBR/BRU Brussels (Brussels National) OO…" at bounding box center [82, 342] width 163 height 585
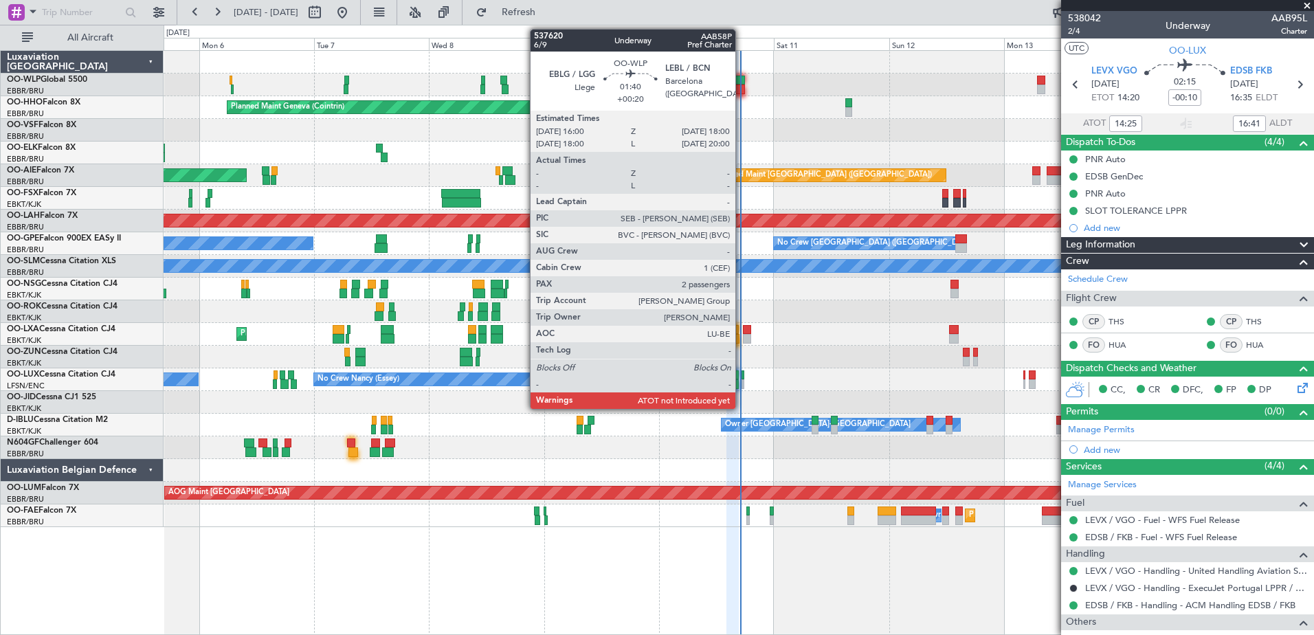
click at [742, 85] on div at bounding box center [740, 90] width 10 height 10
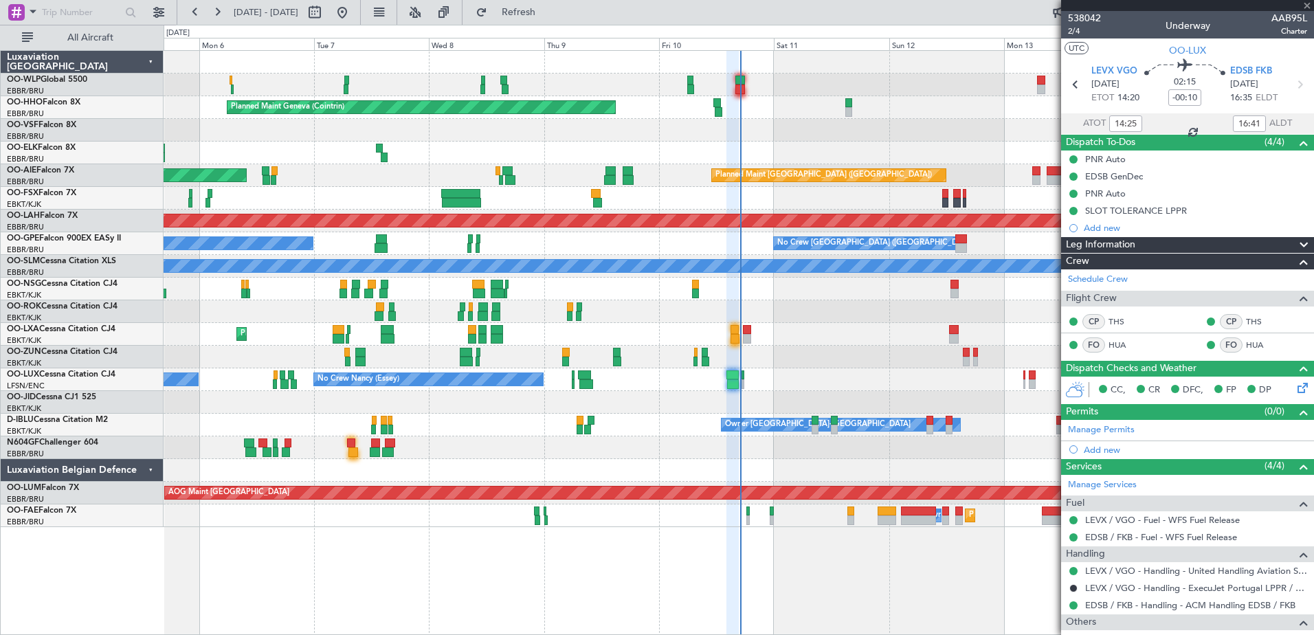
type input "+00:20"
type input "2"
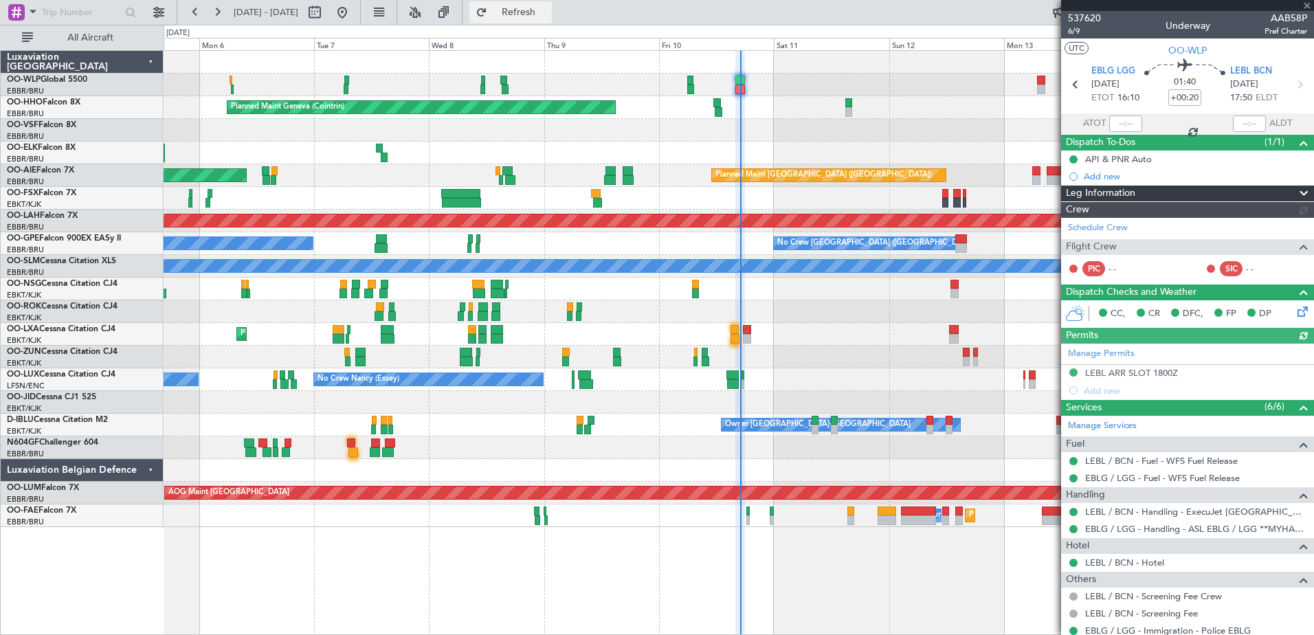
click at [548, 16] on span "Refresh" at bounding box center [519, 13] width 58 height 10
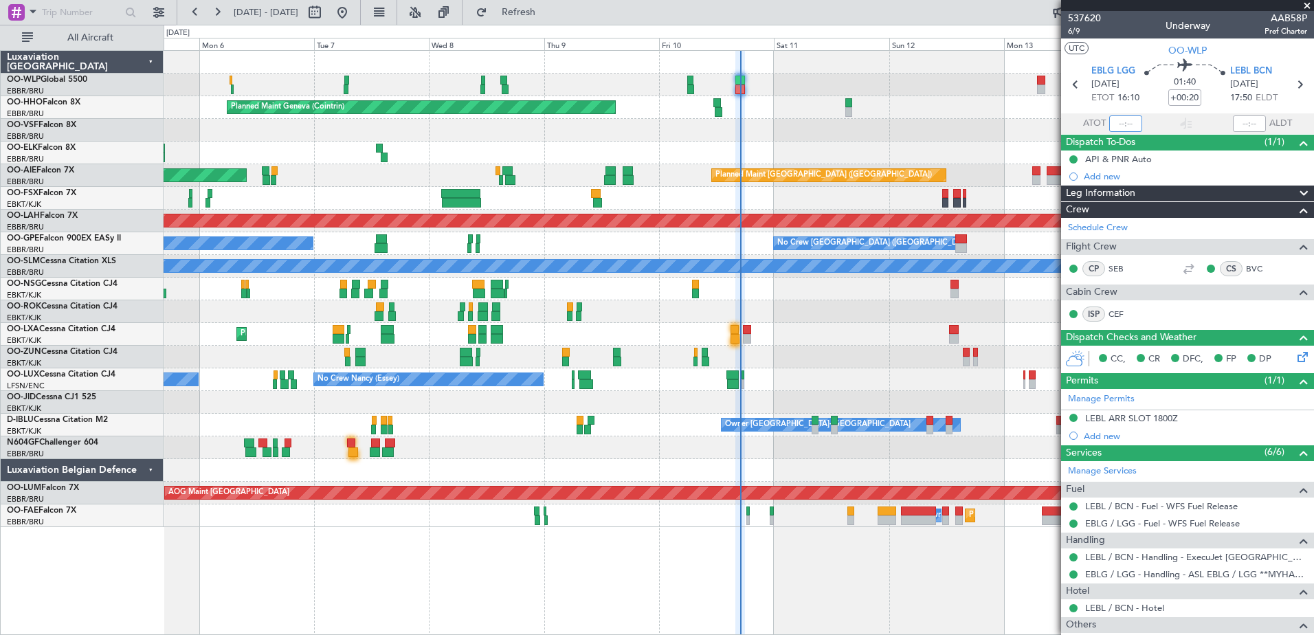
click at [1117, 128] on input "text" at bounding box center [1125, 123] width 33 height 16
type input "16:58"
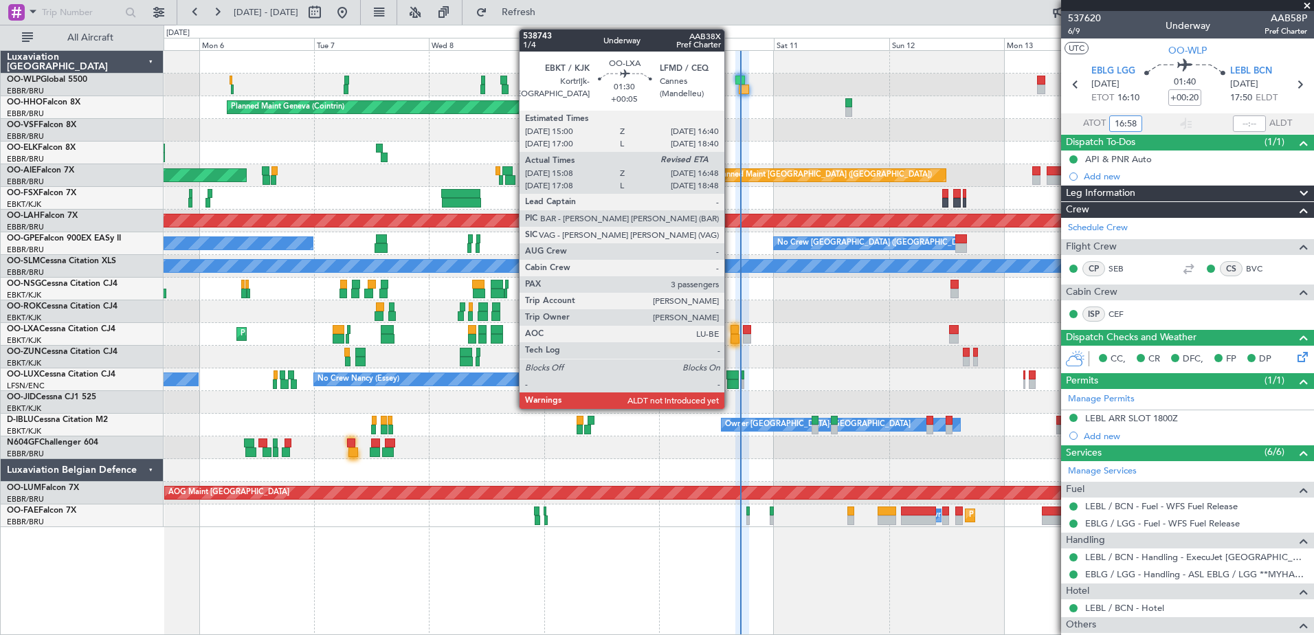
click at [731, 337] on div at bounding box center [735, 339] width 8 height 10
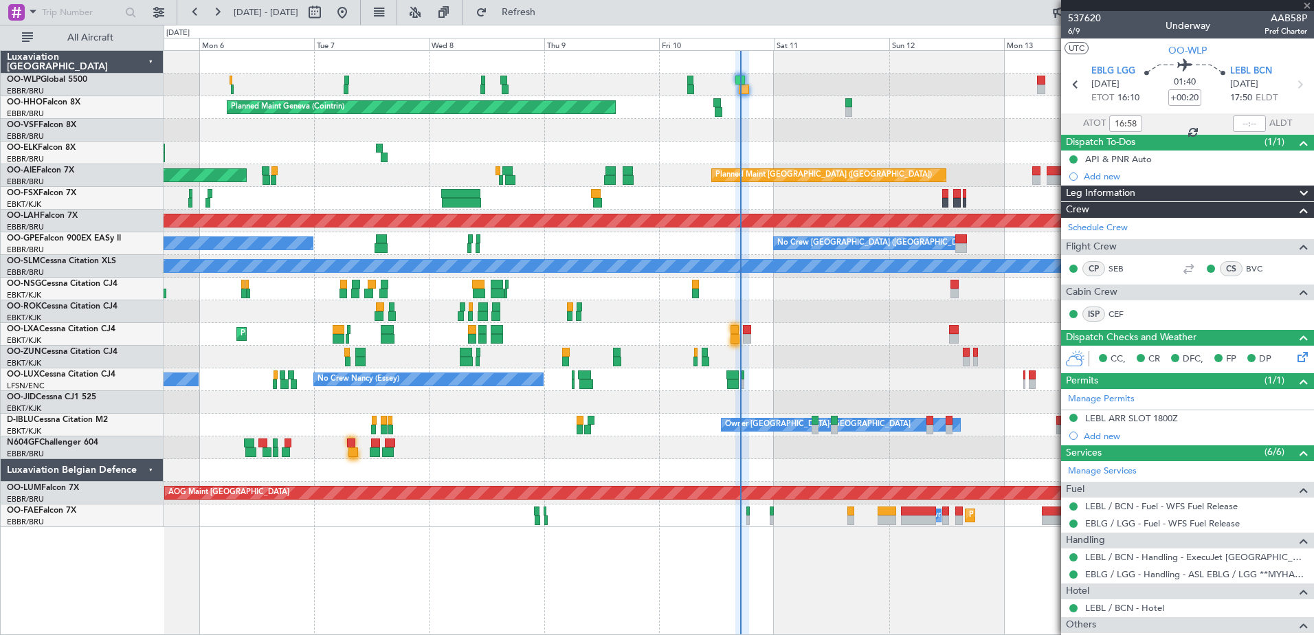
type input "+00:05"
type input "15:13"
type input "3"
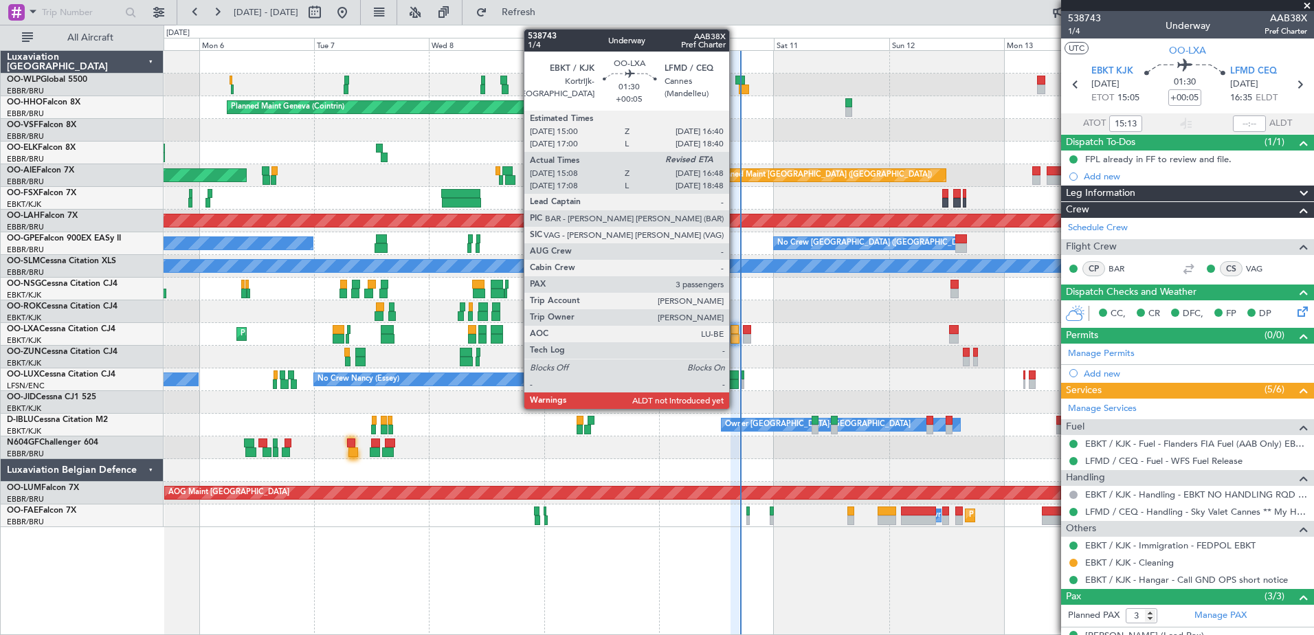
click at [735, 336] on div at bounding box center [735, 339] width 8 height 10
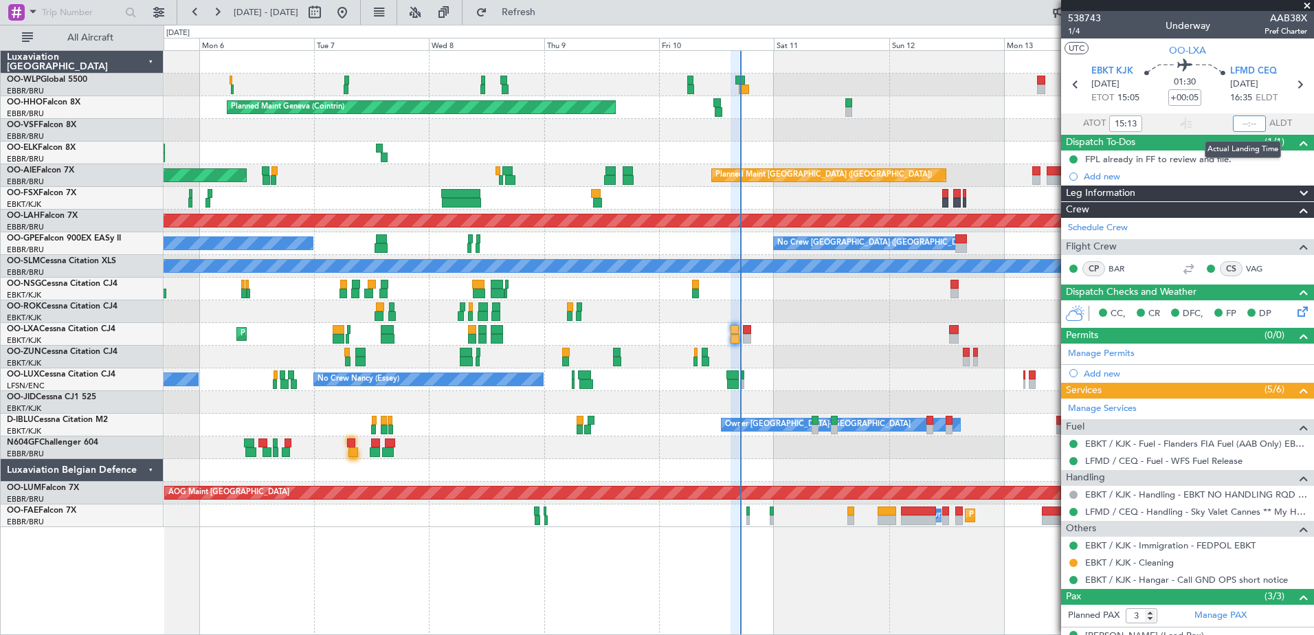
click at [1233, 124] on input "text" at bounding box center [1249, 123] width 33 height 16
type input "16:49"
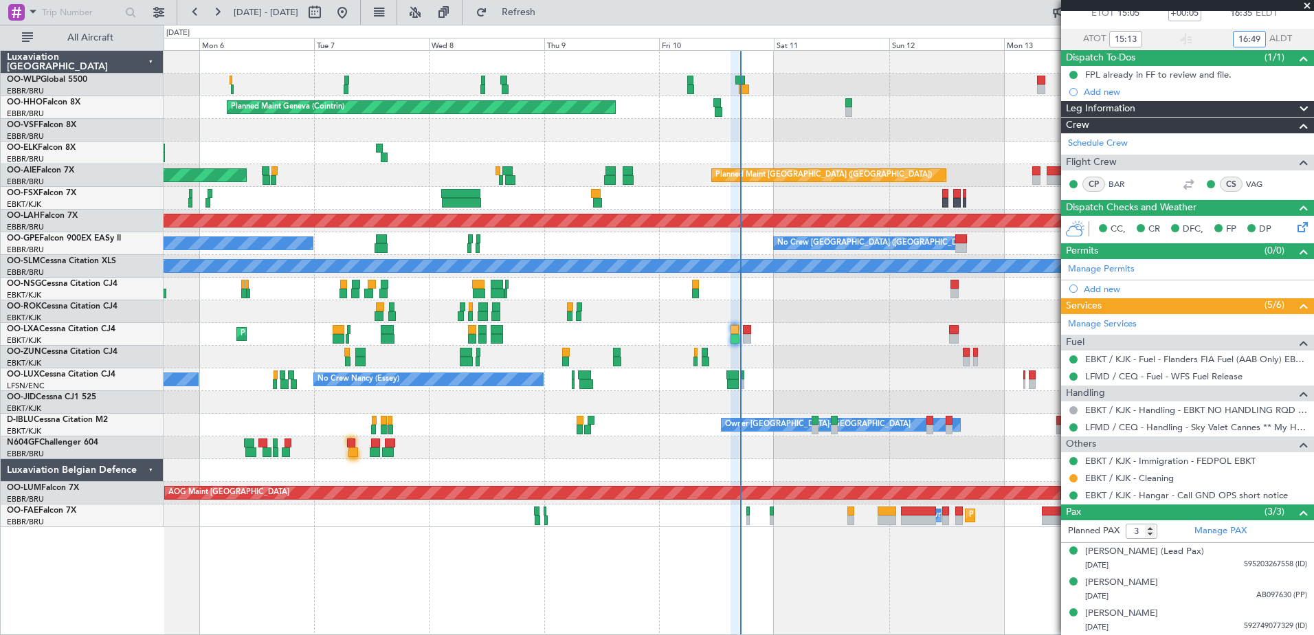
click at [307, 546] on div "Planned Maint Geneva (Cointrin) No Crew Brussels (Brussels National) Unplanned …" at bounding box center [739, 342] width 1151 height 585
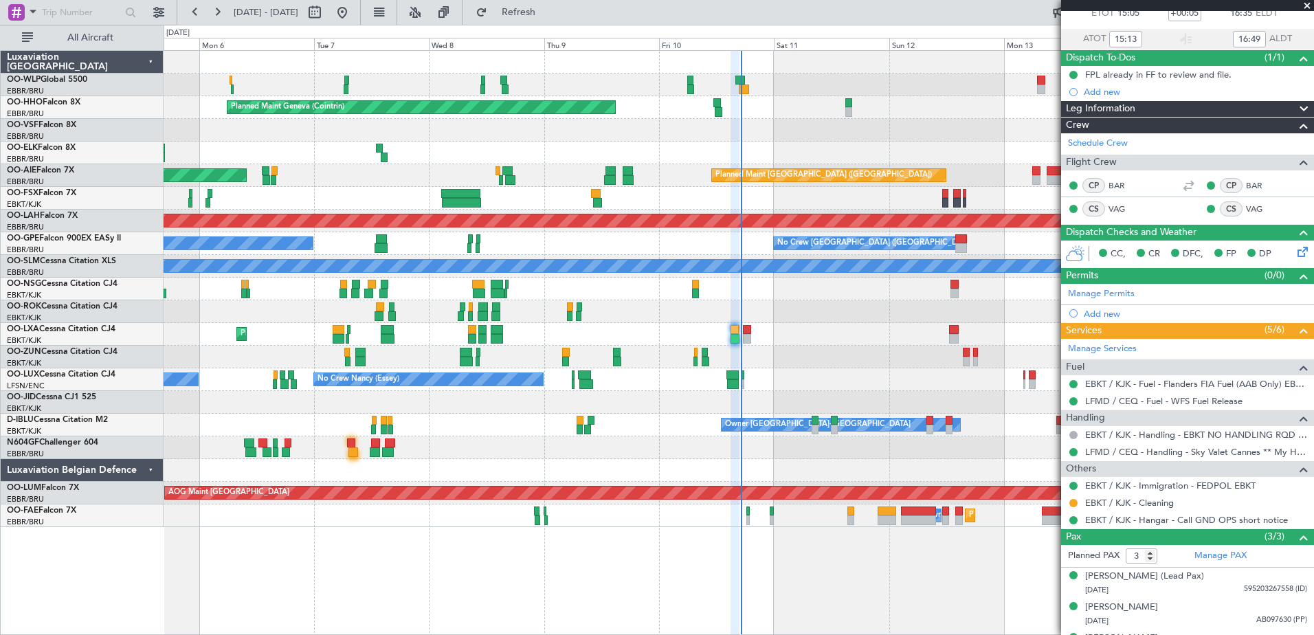
click at [275, 130] on div at bounding box center [739, 130] width 1150 height 23
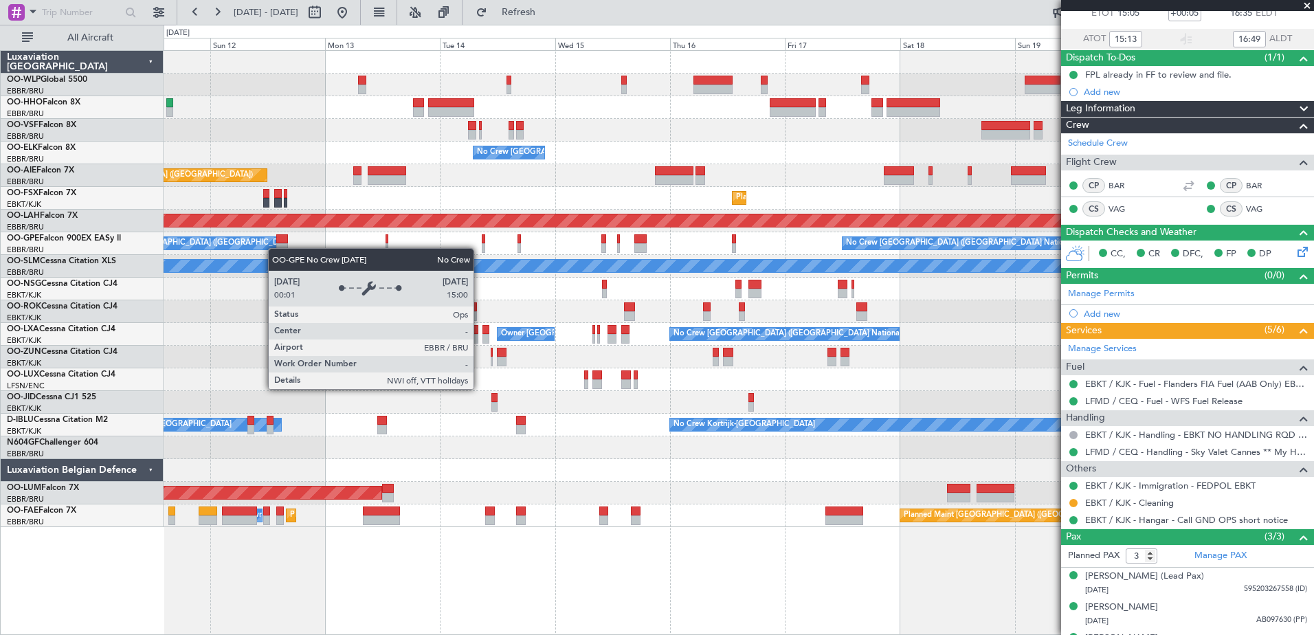
click at [257, 245] on div "Planned Maint Geneva (Cointrin) No Crew Brussels (Brussels National) Planned Ma…" at bounding box center [739, 289] width 1150 height 476
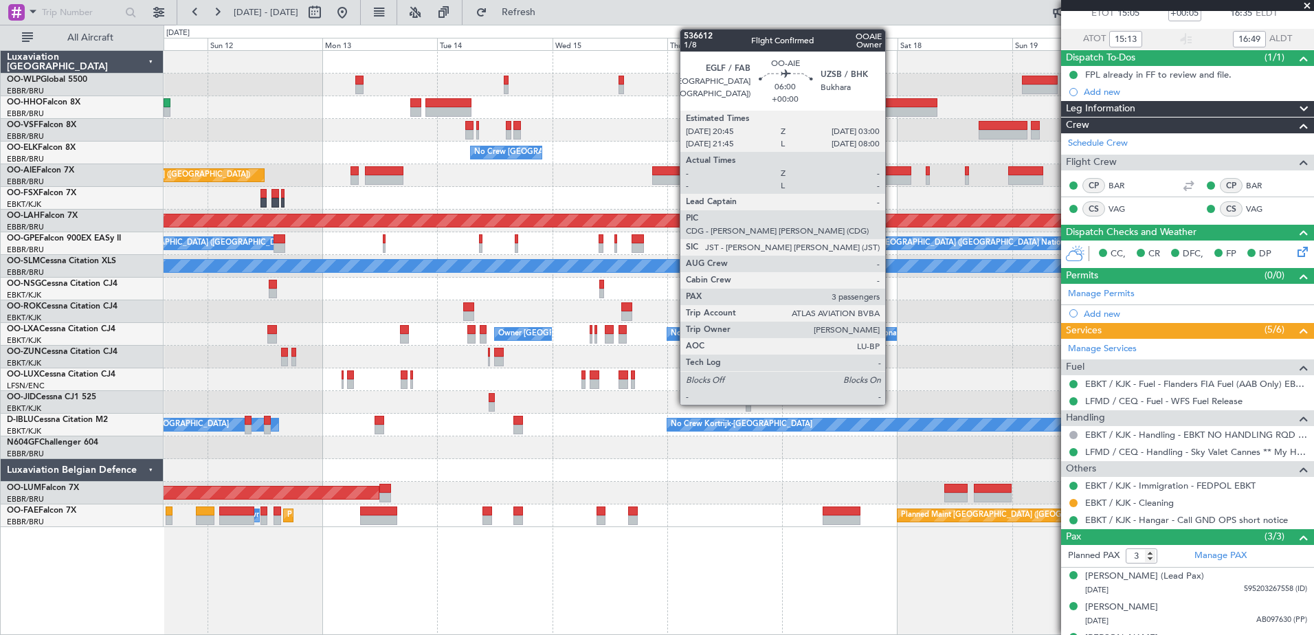
click at [892, 176] on div at bounding box center [896, 180] width 30 height 10
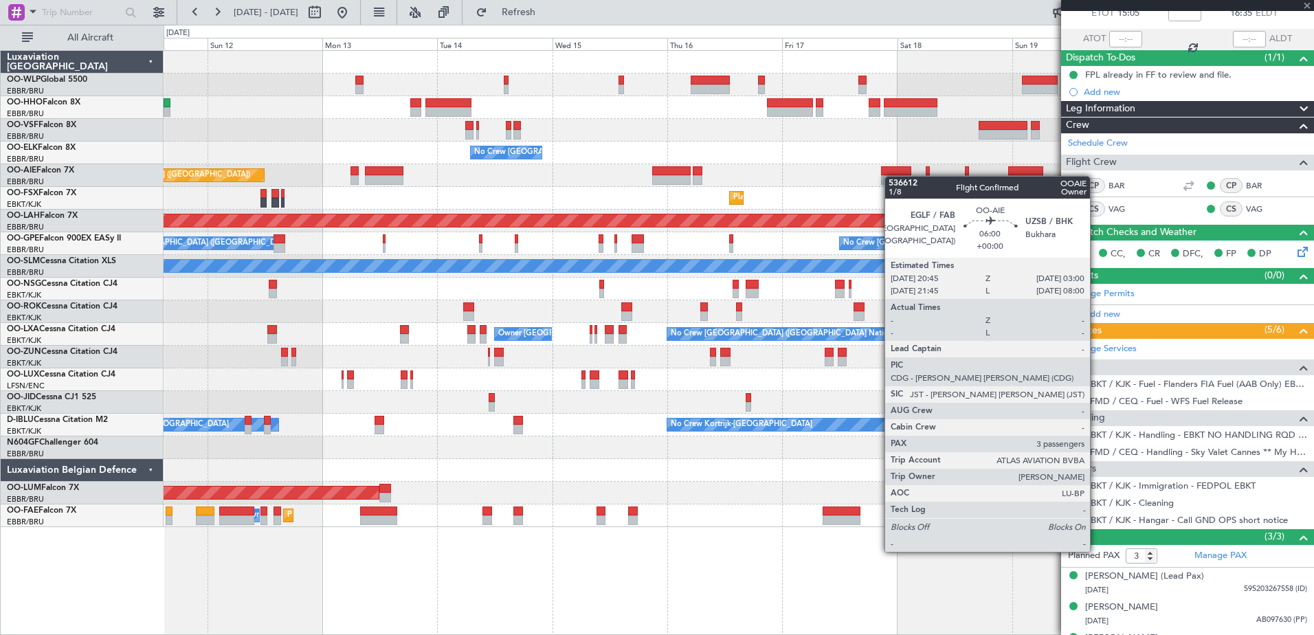
scroll to position [0, 0]
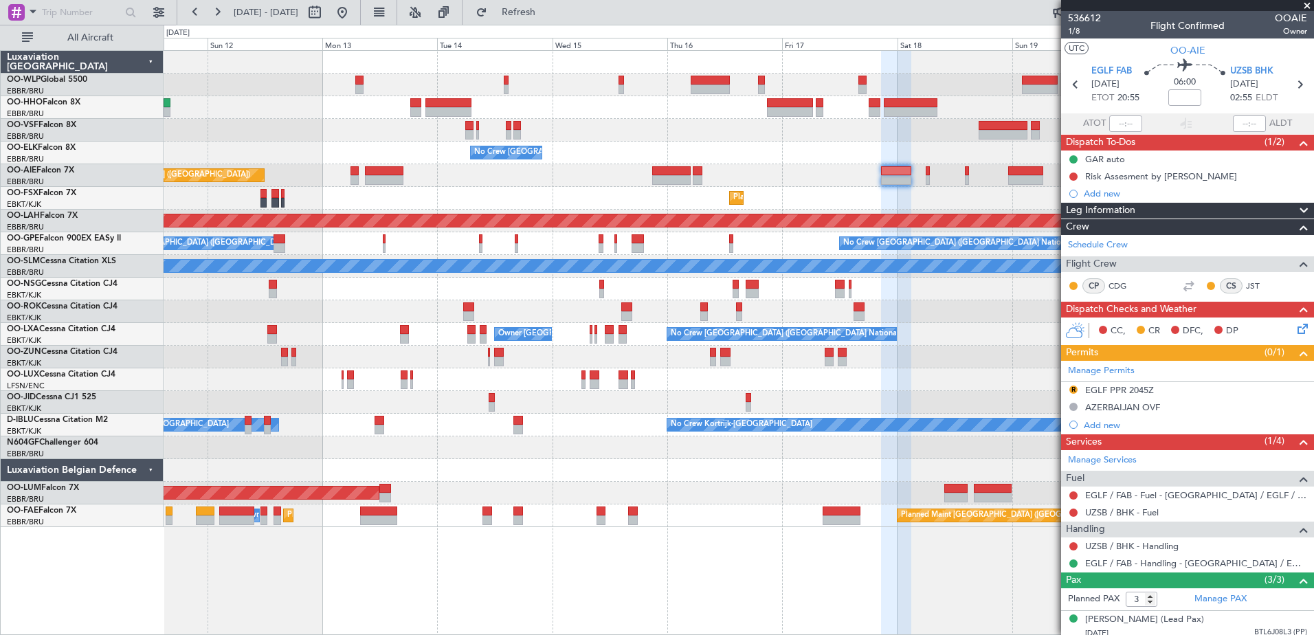
click at [1295, 331] on icon at bounding box center [1300, 326] width 11 height 11
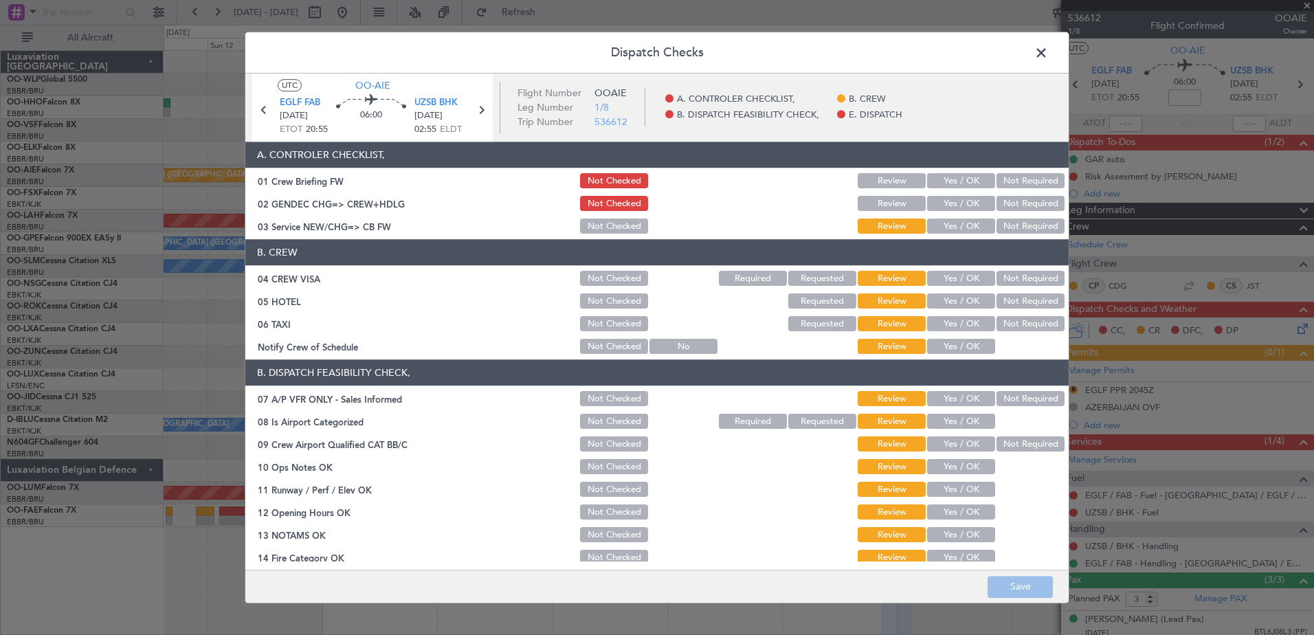
click at [1293, 331] on div "Dispatch Checks UTC OO-AIE EGLF FAB 17/10/2025 ETOT 20:55 06:00 UZSB BHK 18/10/…" at bounding box center [657, 317] width 1314 height 635
click at [1048, 50] on span at bounding box center [1048, 56] width 0 height 27
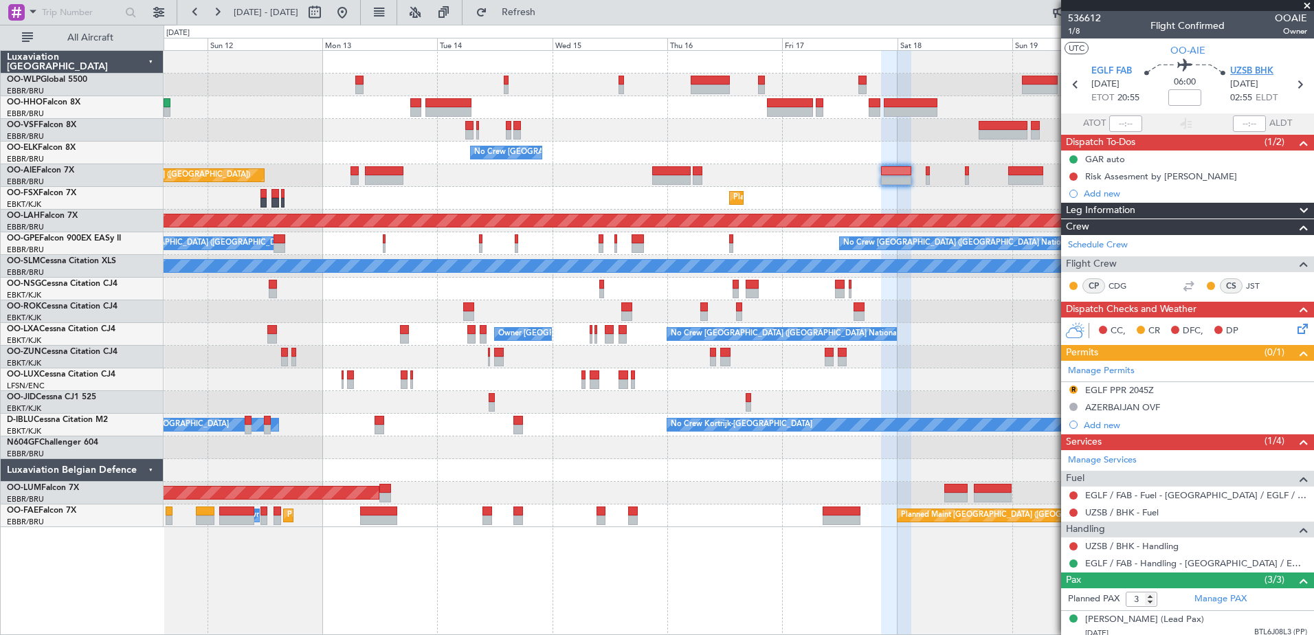
click at [1231, 71] on span "UZSB BHK" at bounding box center [1251, 72] width 43 height 14
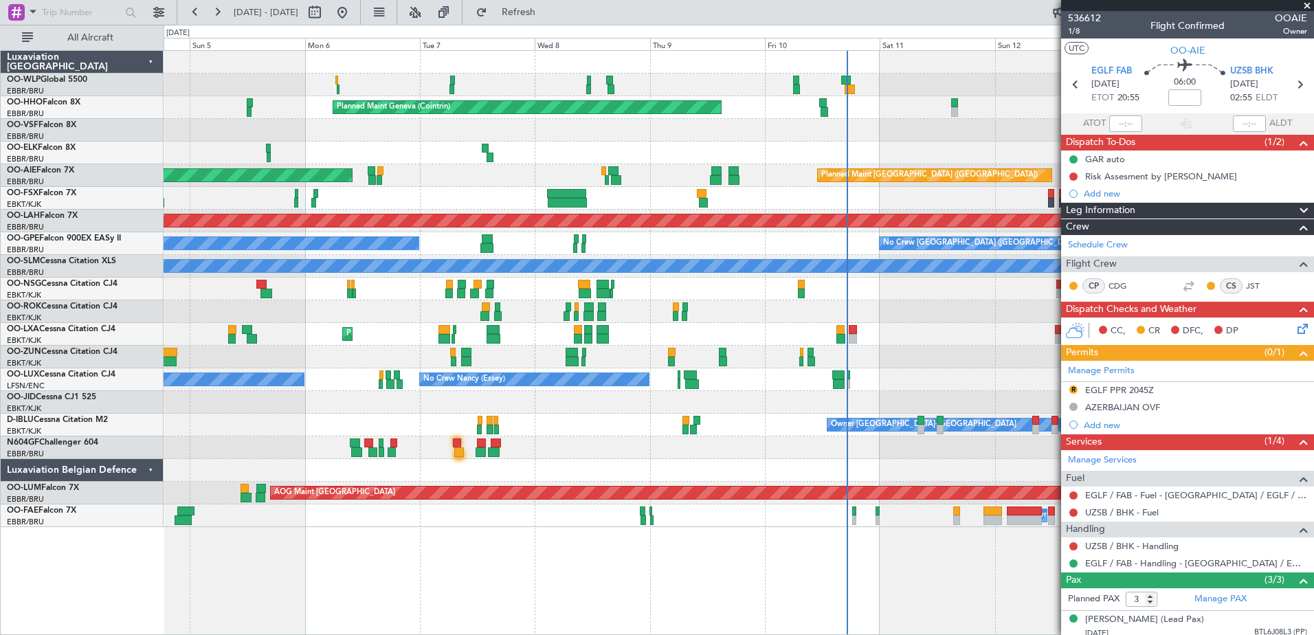
click at [1150, 590] on fb-app "04 Oct 2025 - 14 Oct 2025 Refresh Quick Links All Aircraft Planned Maint Milan …" at bounding box center [657, 322] width 1314 height 625
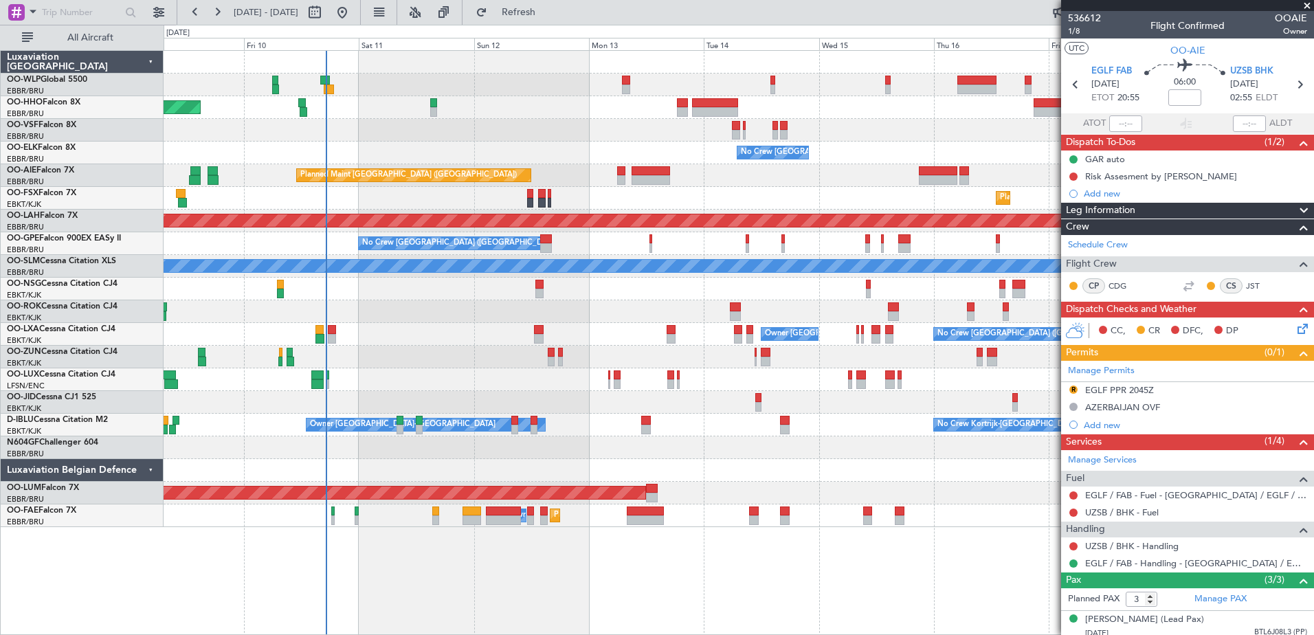
click at [466, 333] on div "Owner Kortrijk-Wevelgem No Crew Brussels (Brussels National)" at bounding box center [739, 334] width 1150 height 23
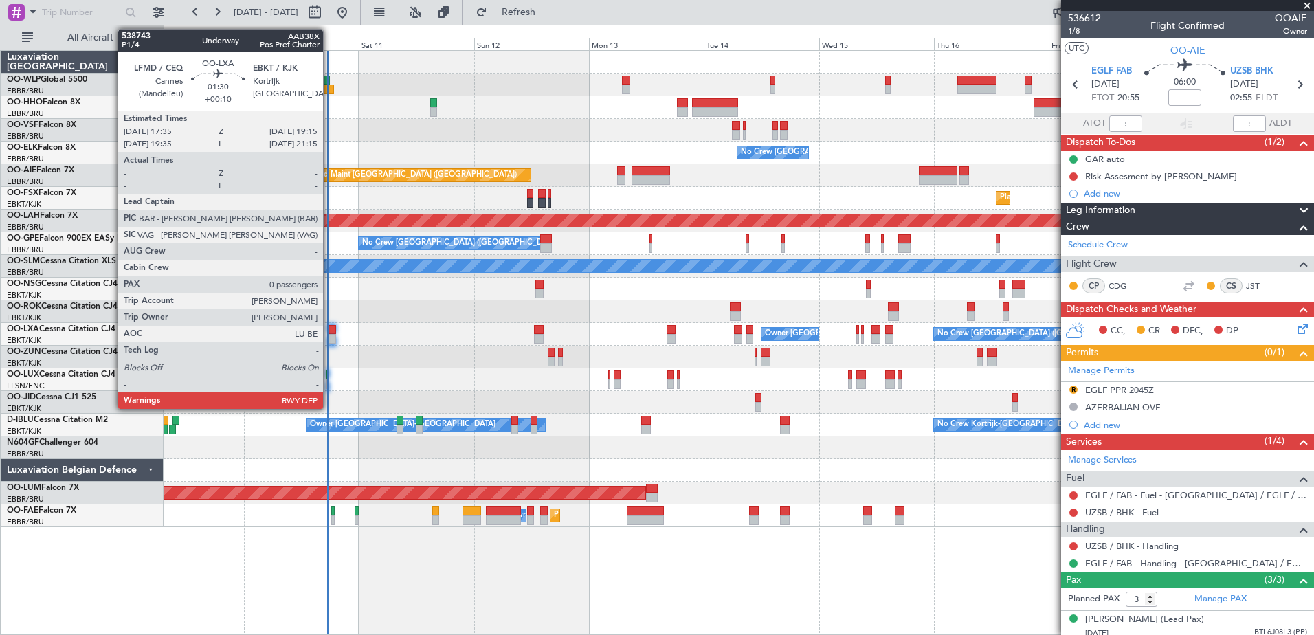
click at [329, 336] on div at bounding box center [332, 339] width 8 height 10
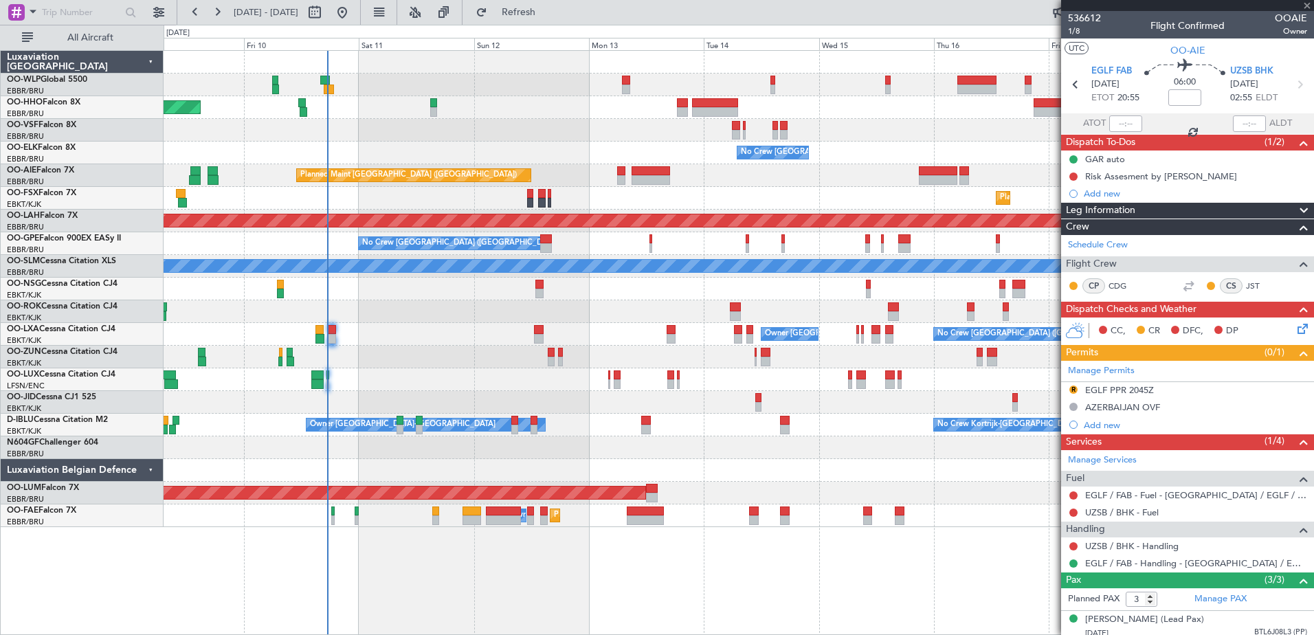
type input "+00:10"
type input "0"
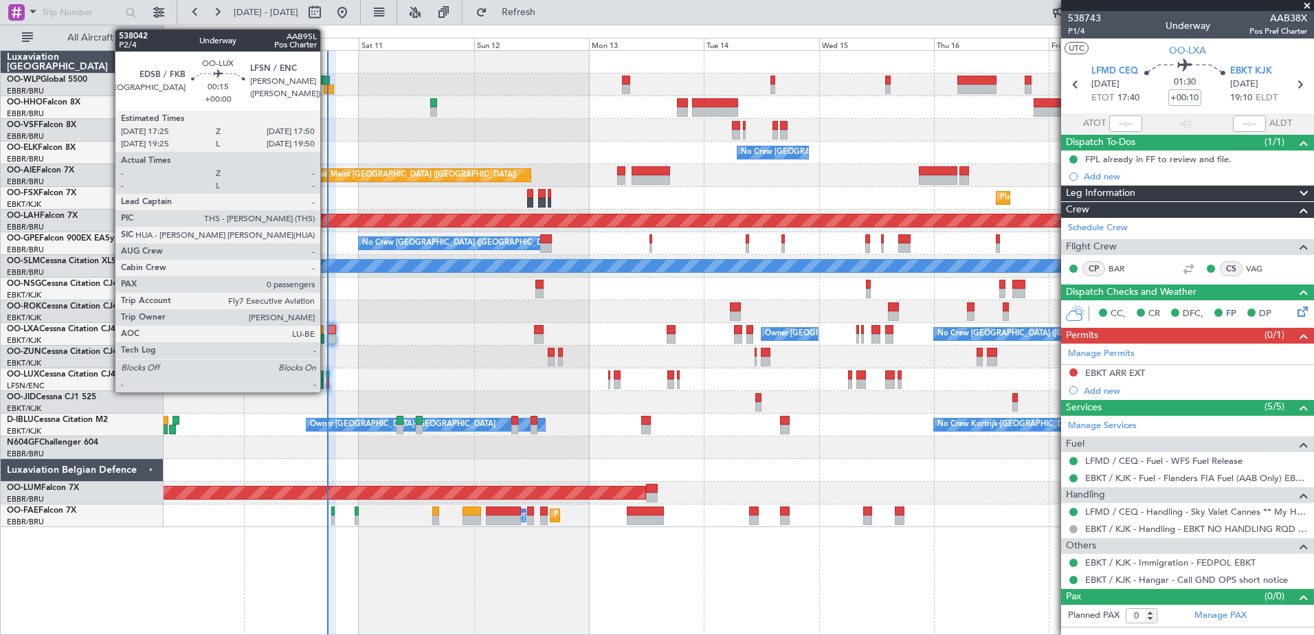
click at [327, 386] on div at bounding box center [328, 384] width 2 height 10
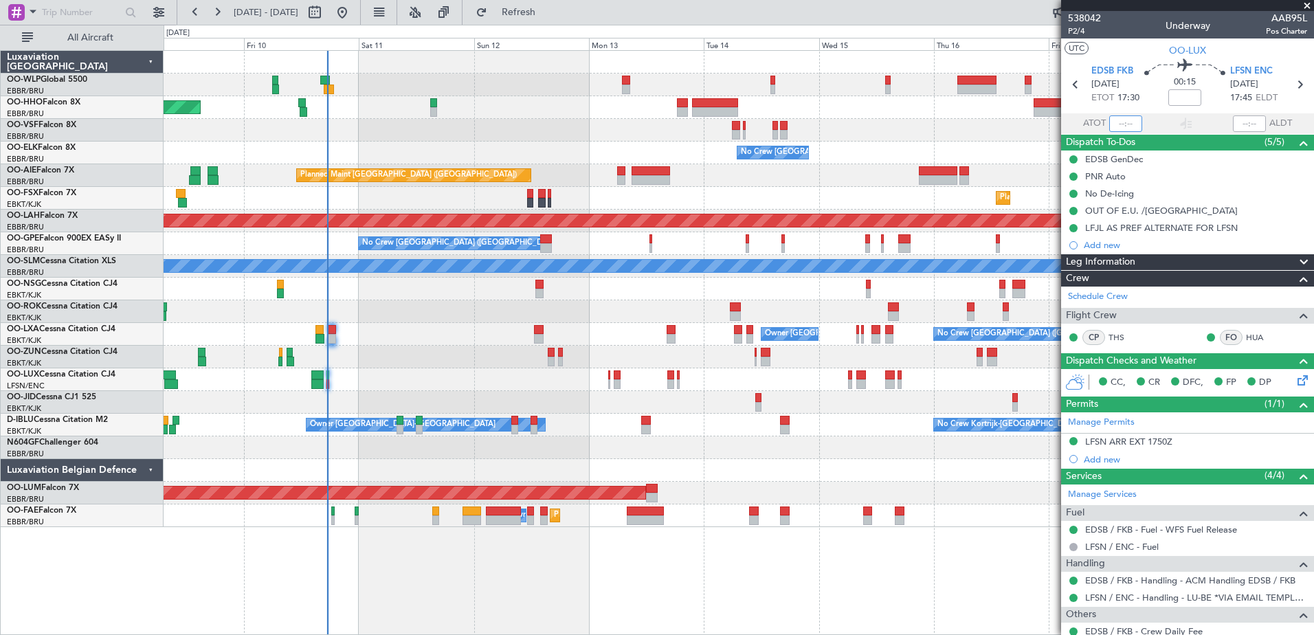
click at [1120, 120] on input "text" at bounding box center [1125, 123] width 33 height 16
click at [439, 377] on div "No Crew Nancy (Essey)" at bounding box center [739, 379] width 1150 height 23
type input "17:25"
click at [1235, 126] on input "text" at bounding box center [1249, 123] width 33 height 16
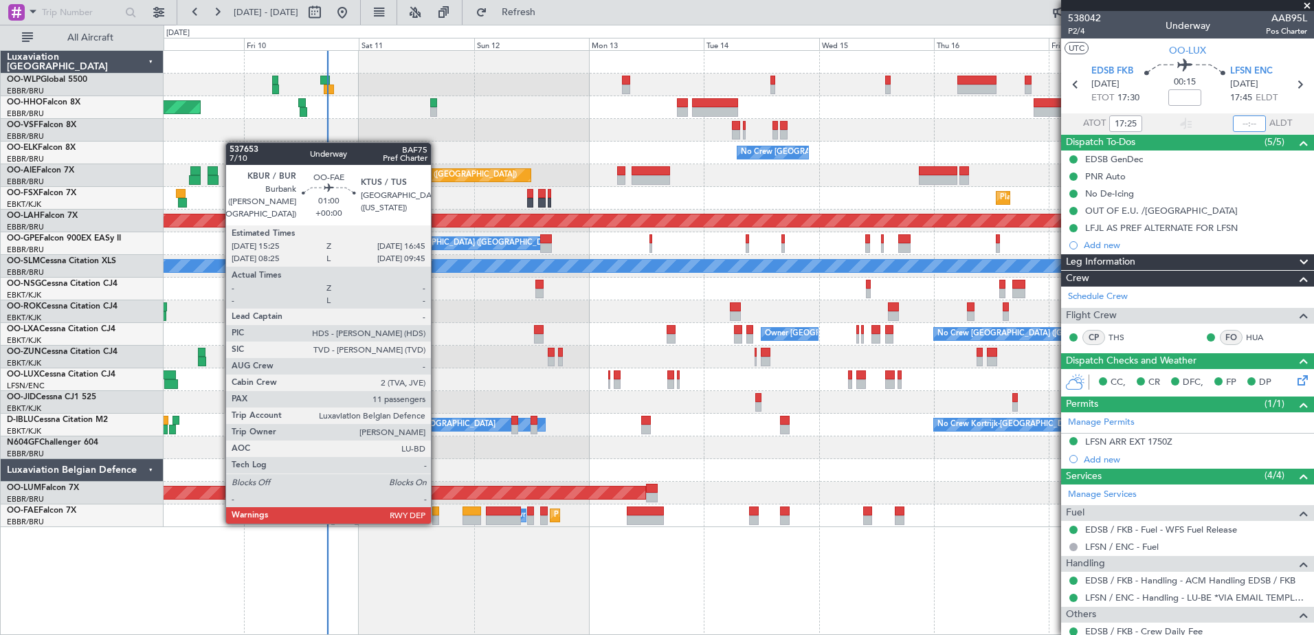
click at [437, 521] on div at bounding box center [435, 521] width 7 height 10
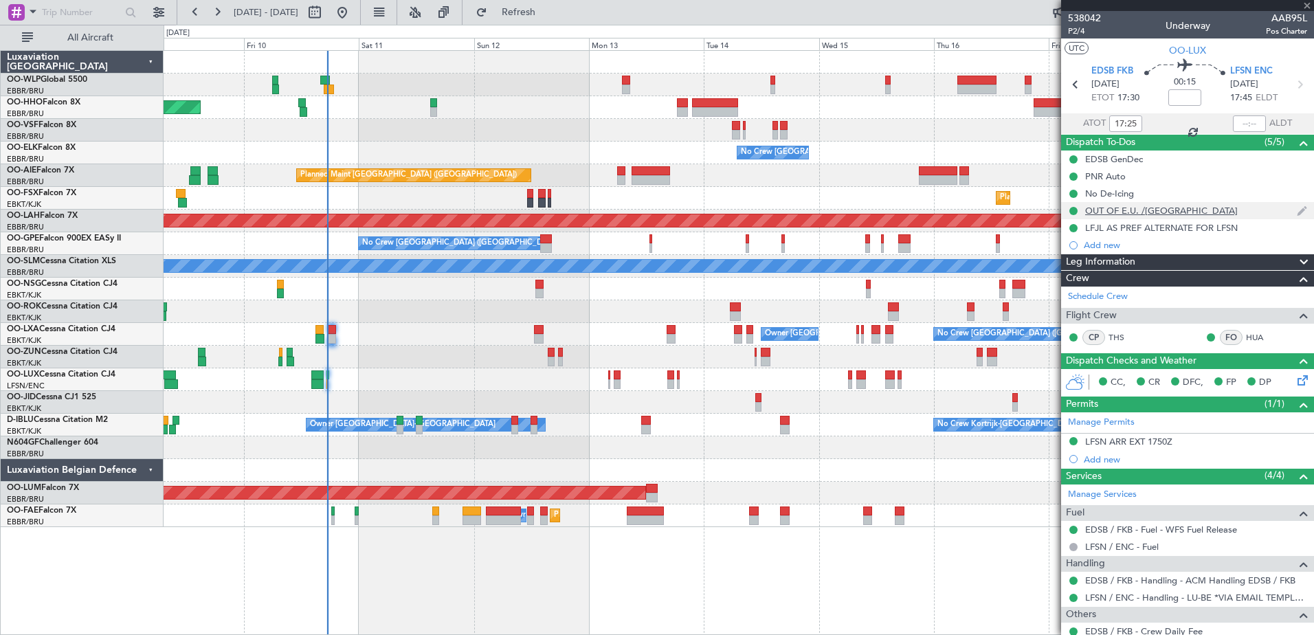
type input "11"
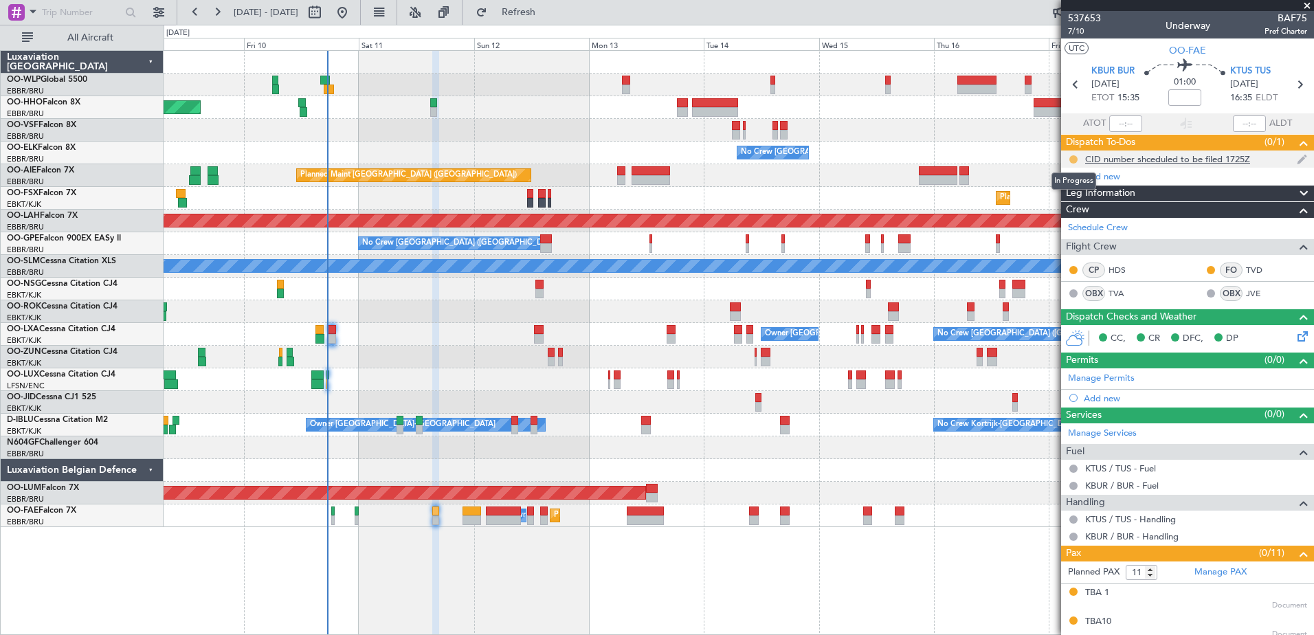
click at [1072, 159] on button at bounding box center [1074, 159] width 8 height 8
click at [1152, 157] on div "CID number shceduled to be filed 1725Z" at bounding box center [1167, 159] width 165 height 12
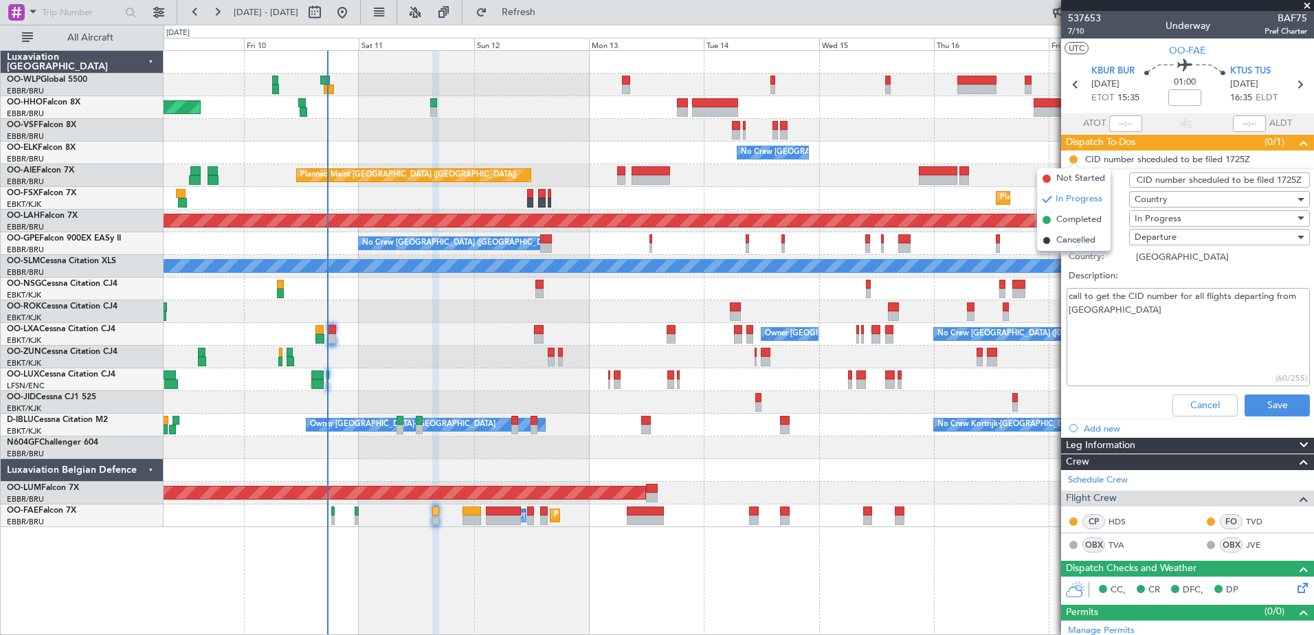
click at [1099, 329] on textarea "call to get the CID number for all flights departing from US" at bounding box center [1188, 337] width 243 height 98
click at [1098, 316] on textarea "call to get the CID number for all flights departing from US" at bounding box center [1188, 337] width 243 height 98
type textarea "call to get the CID number for all flights departing from US 621"
click at [1256, 414] on button "Save" at bounding box center [1277, 406] width 65 height 22
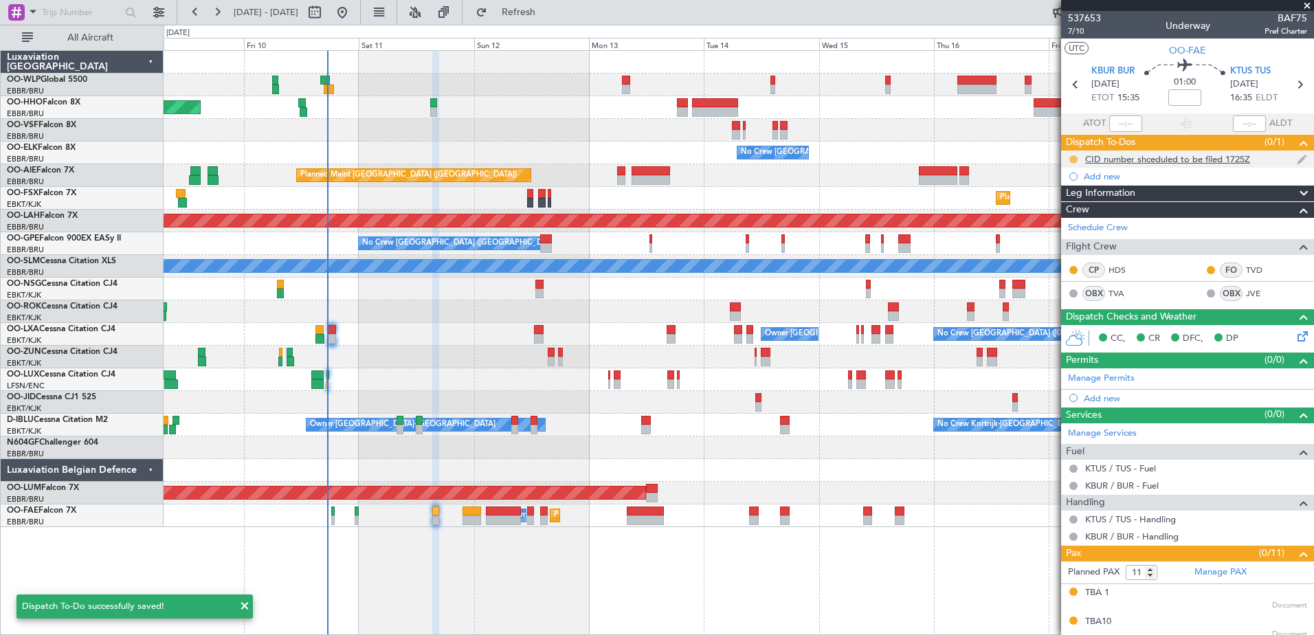
click at [1074, 161] on button at bounding box center [1074, 159] width 8 height 8
click at [1080, 227] on li "Completed" at bounding box center [1074, 220] width 74 height 21
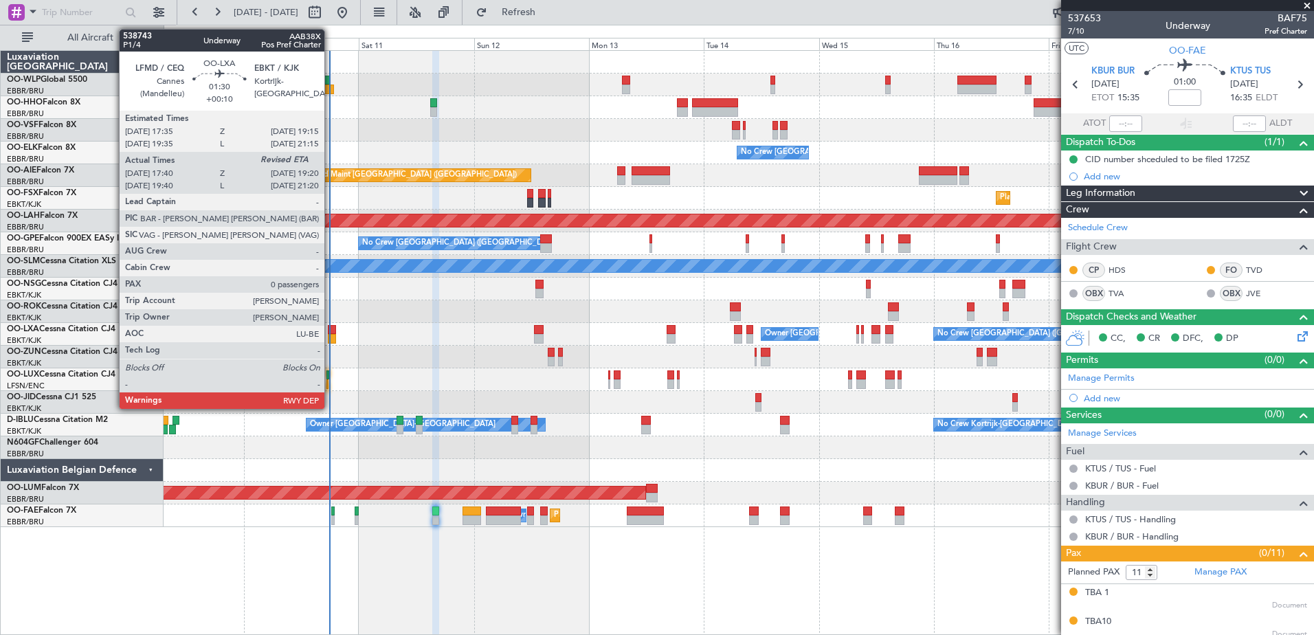
click at [331, 331] on div at bounding box center [332, 330] width 8 height 10
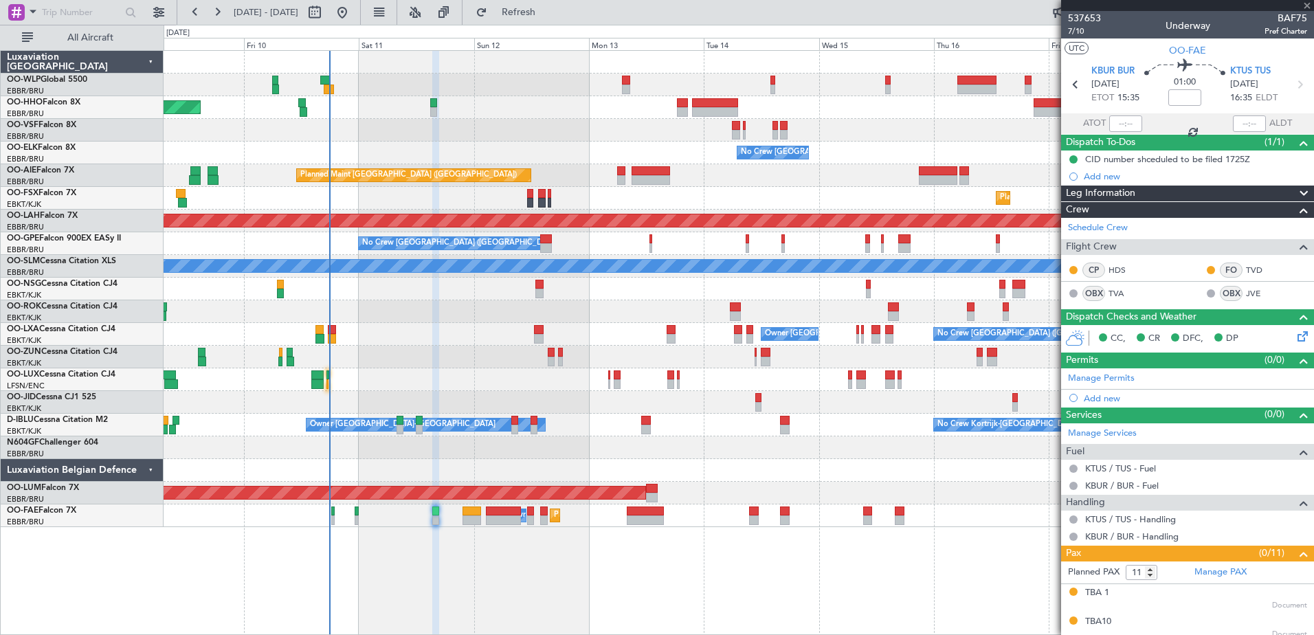
type input "+00:10"
type input "17:45"
type input "0"
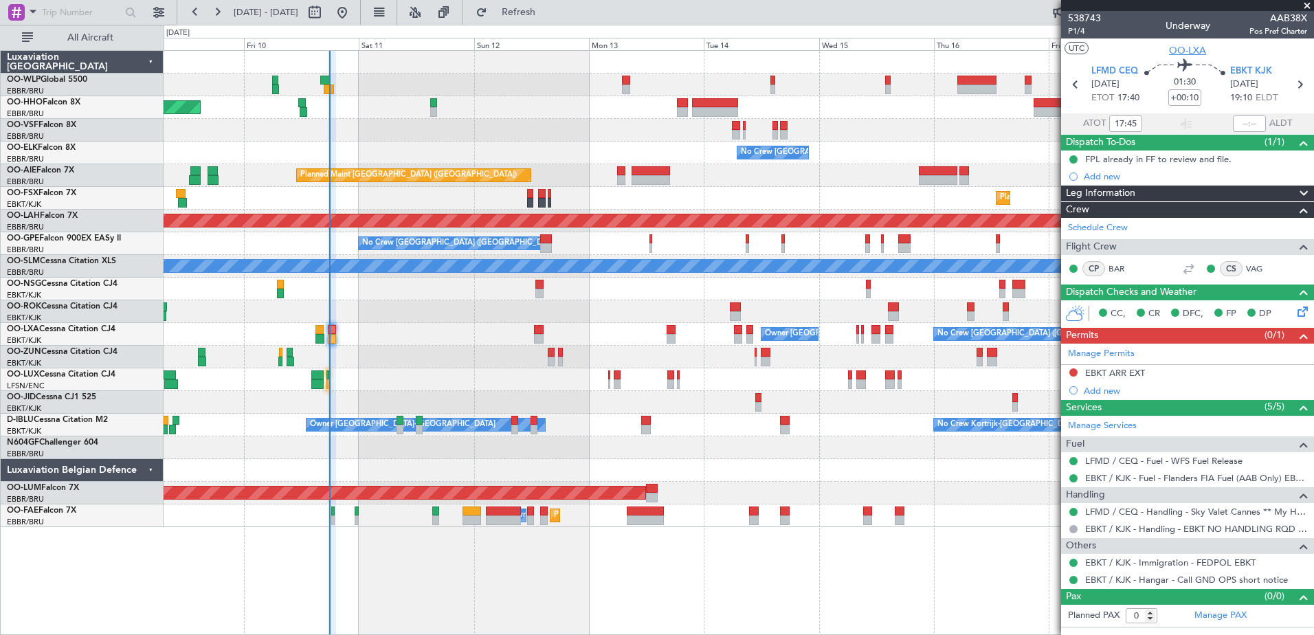
click at [1186, 44] on span "OO-LXA" at bounding box center [1187, 50] width 37 height 14
click at [807, 584] on div "Planned Maint Geneva (Cointrin) No Crew [GEOGRAPHIC_DATA] (Brussels National) P…" at bounding box center [739, 342] width 1151 height 585
click at [1122, 510] on link "LFMD / CEQ - Handling - Sky Valet Cannes ** My Handling**LFMD / CEQ" at bounding box center [1196, 512] width 222 height 12
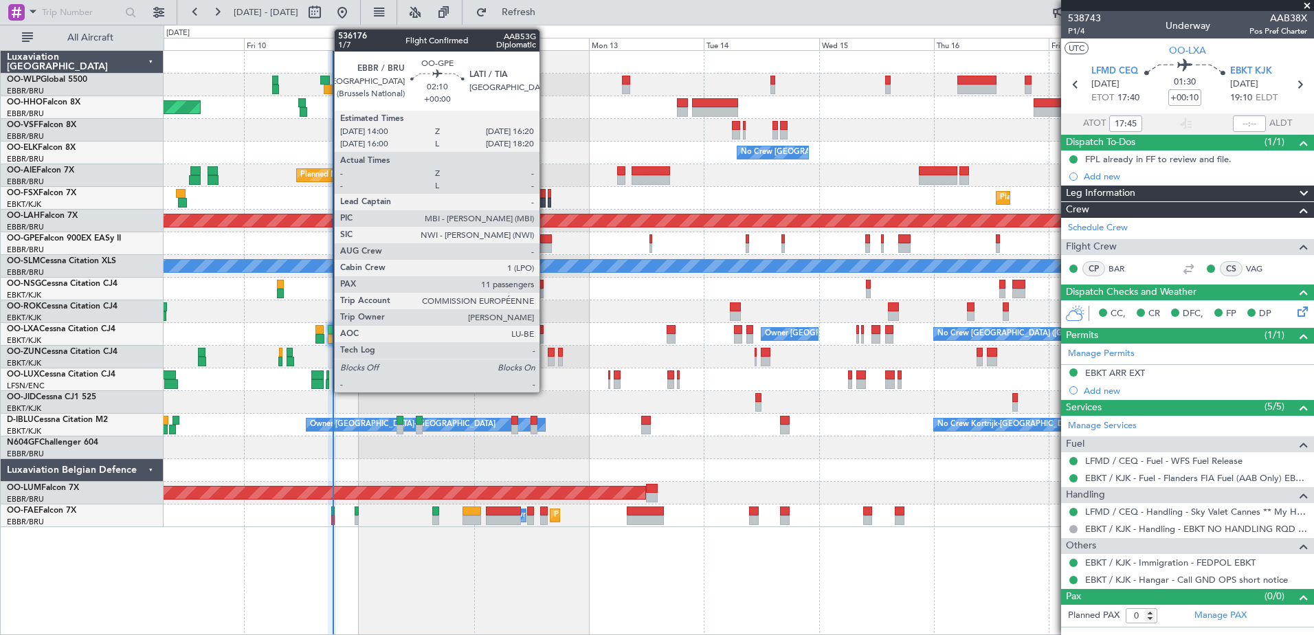
click at [546, 241] on div at bounding box center [546, 239] width 12 height 10
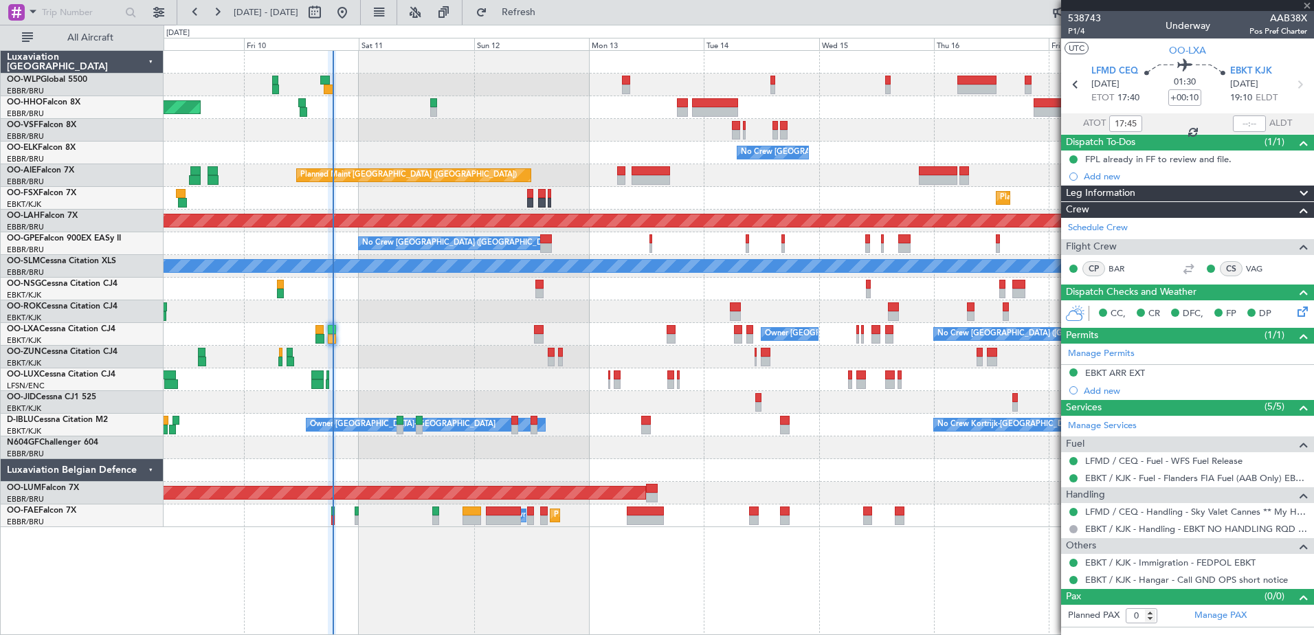
type input "11"
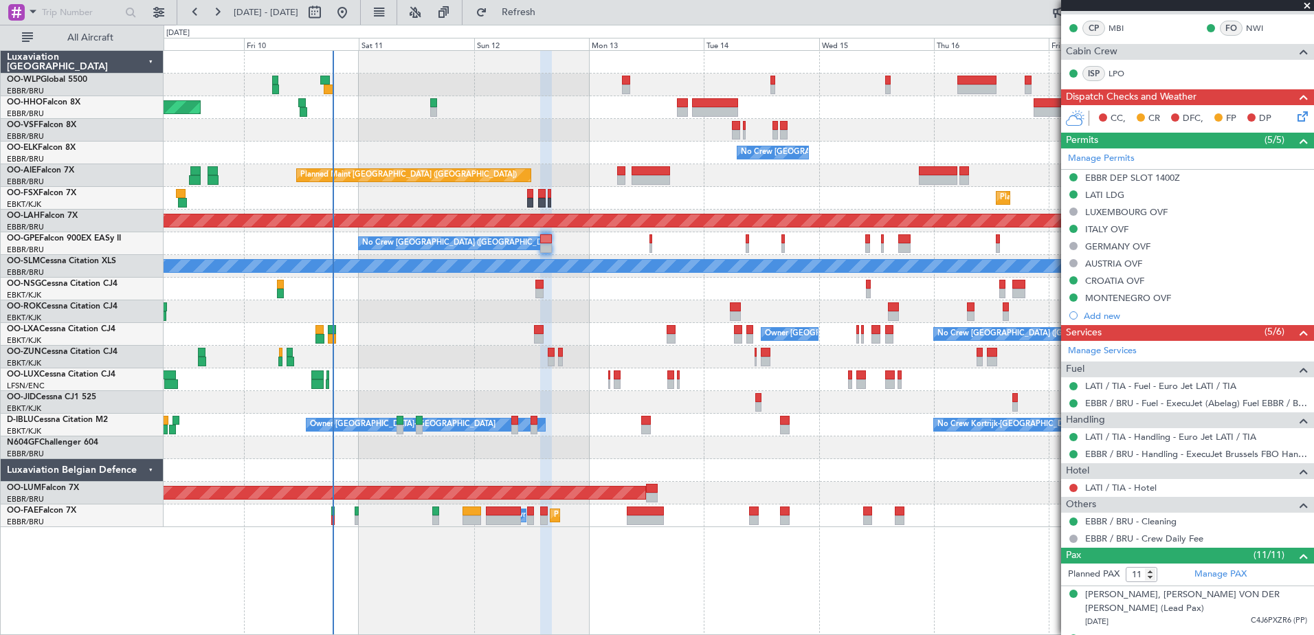
scroll to position [412, 0]
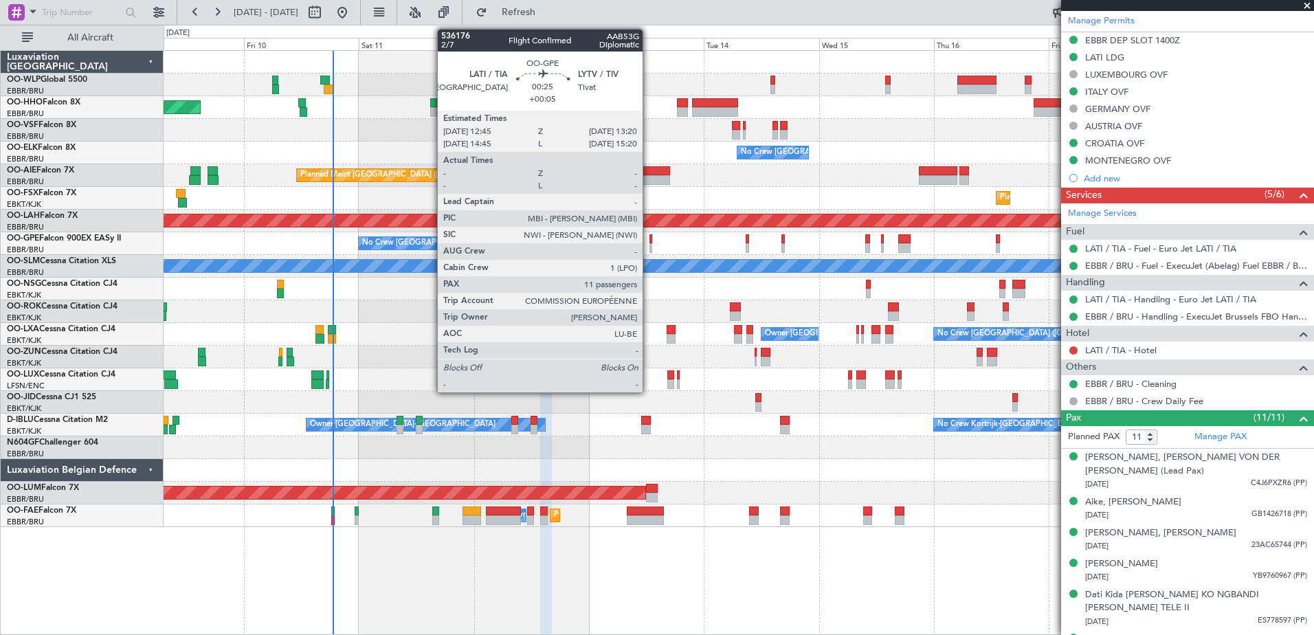
click at [650, 247] on div at bounding box center [651, 248] width 3 height 10
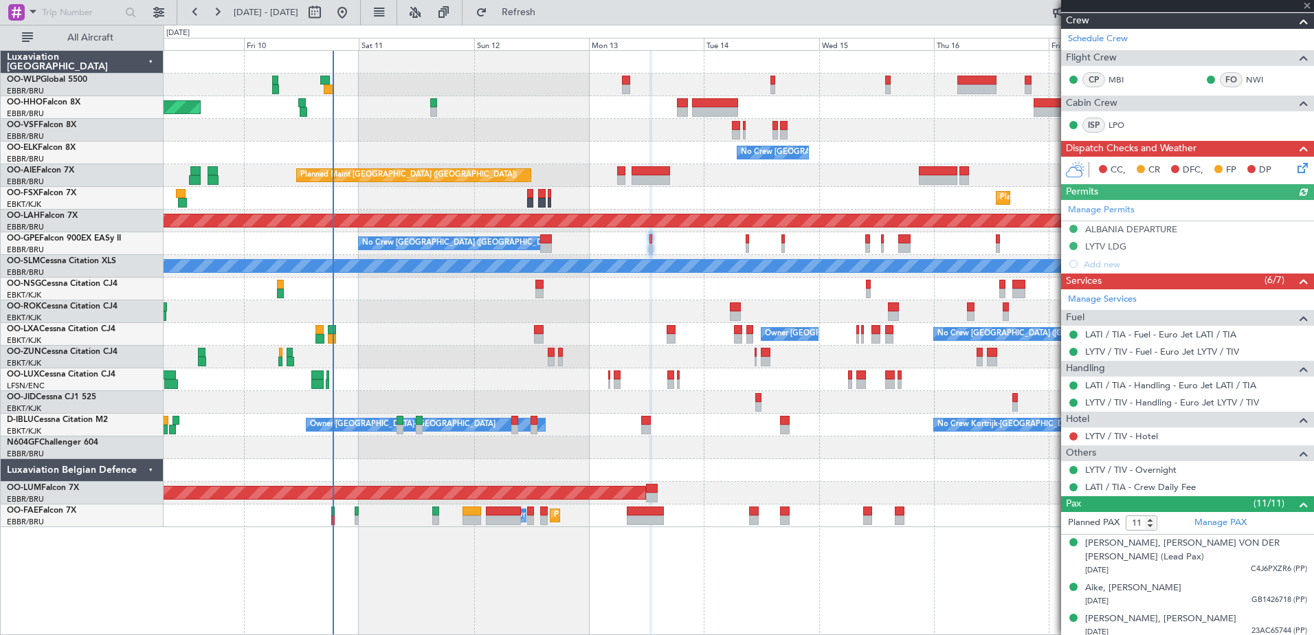
scroll to position [275, 0]
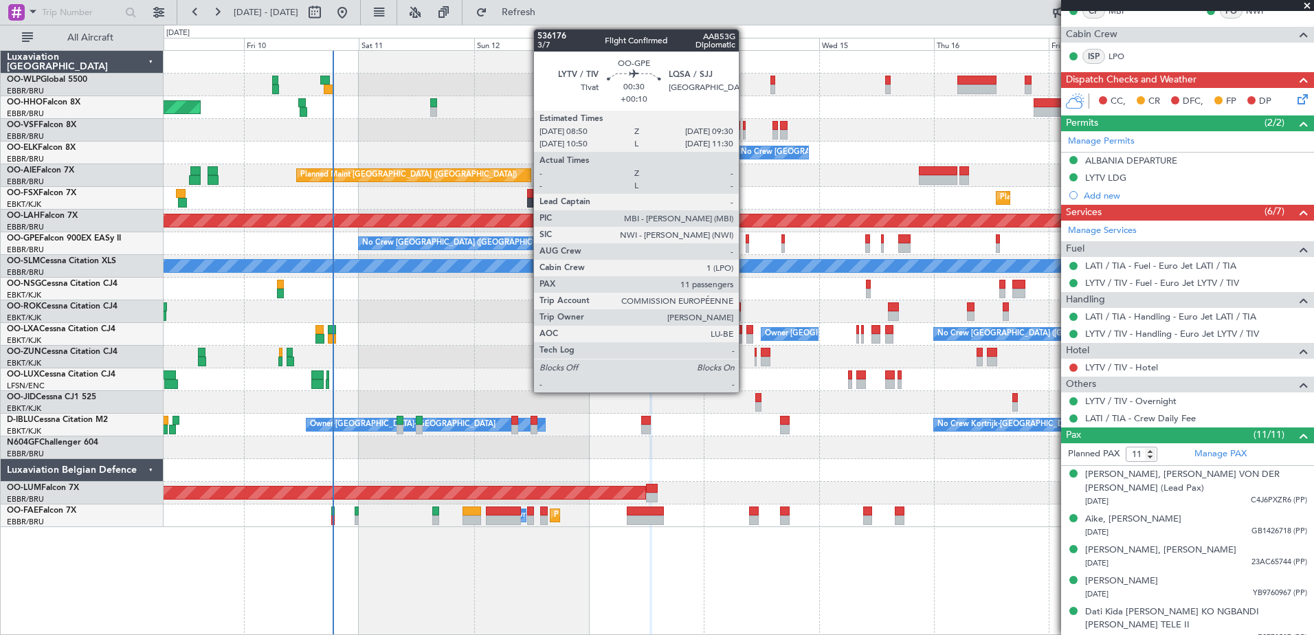
click at [746, 249] on div at bounding box center [747, 248] width 3 height 10
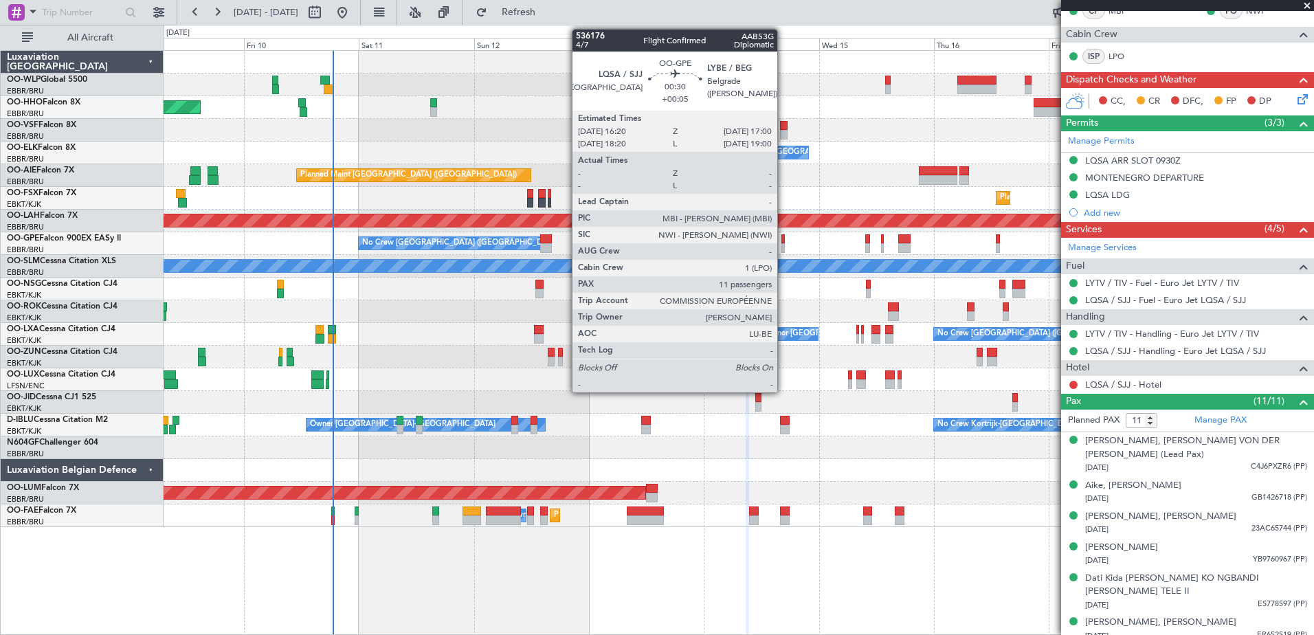
click at [784, 238] on div at bounding box center [783, 239] width 3 height 10
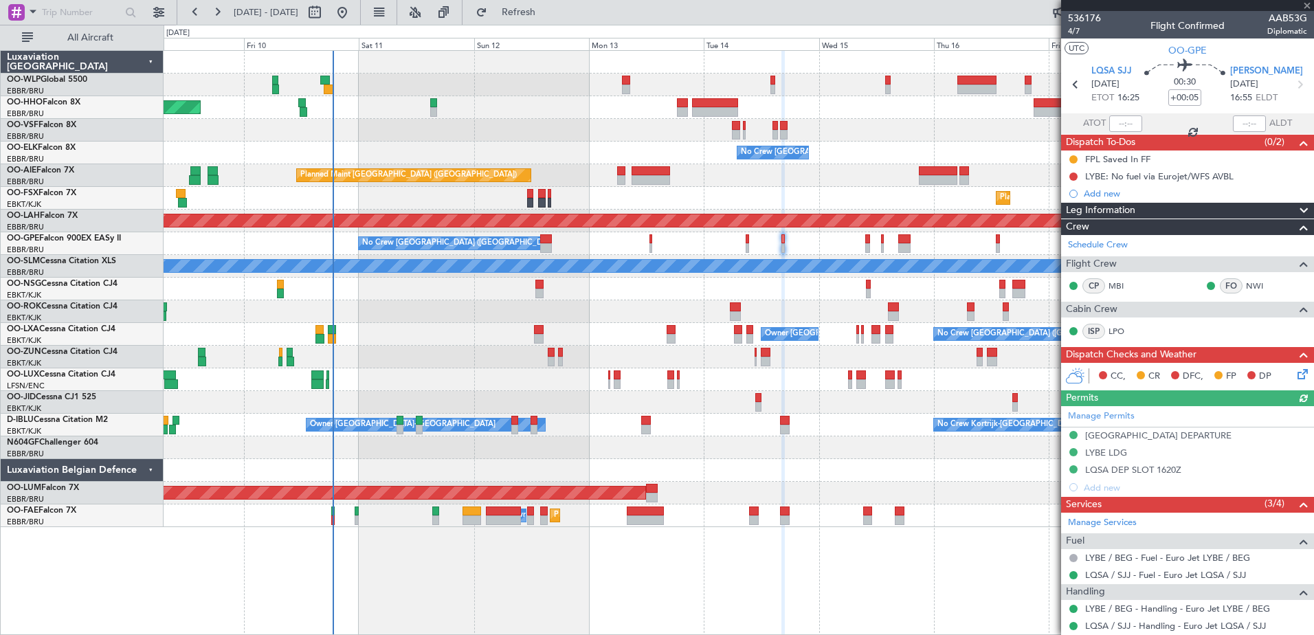
scroll to position [344, 0]
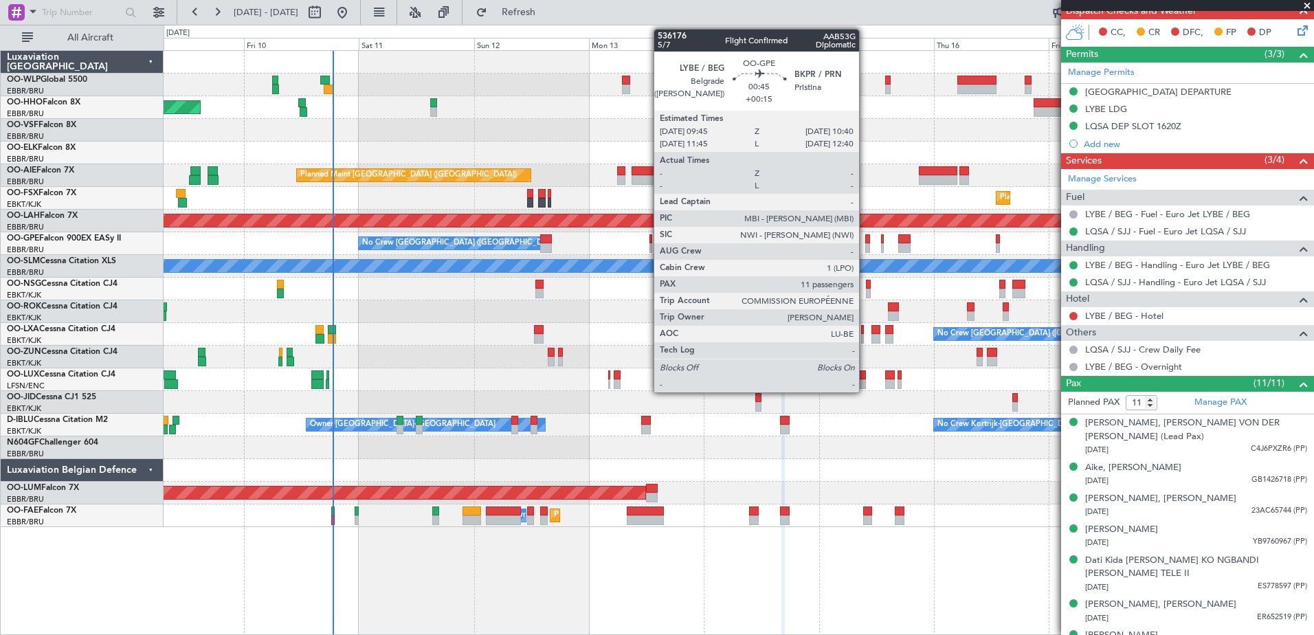
click at [865, 246] on div at bounding box center [867, 248] width 5 height 10
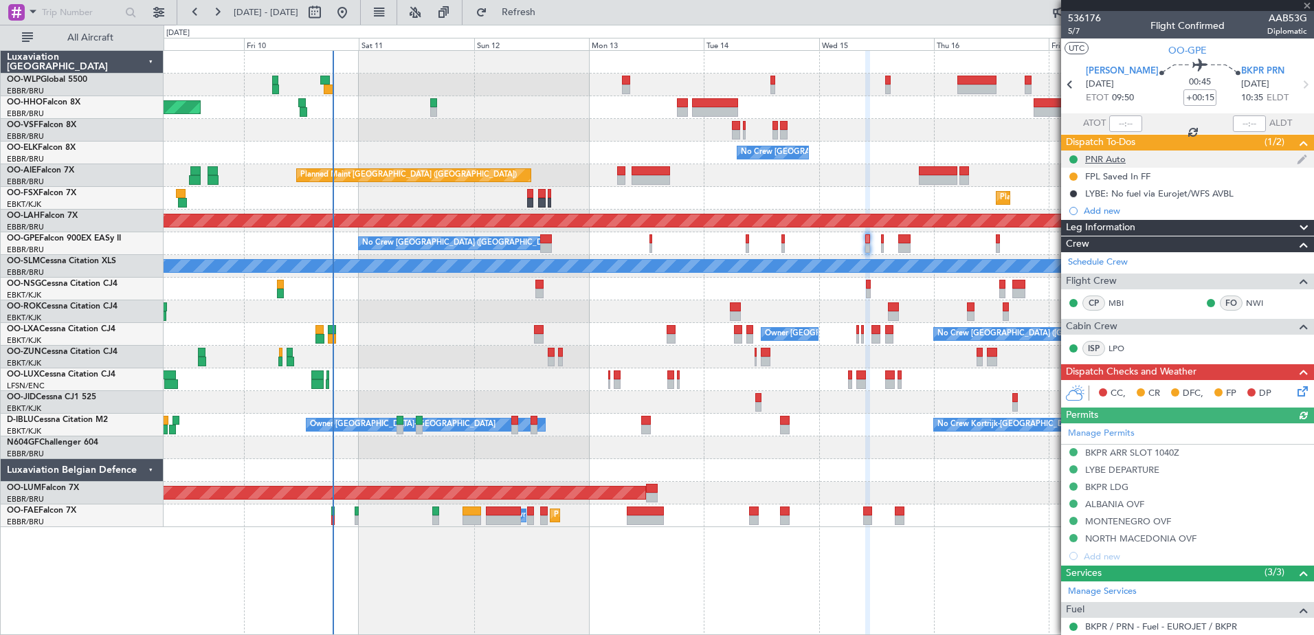
scroll to position [412, 0]
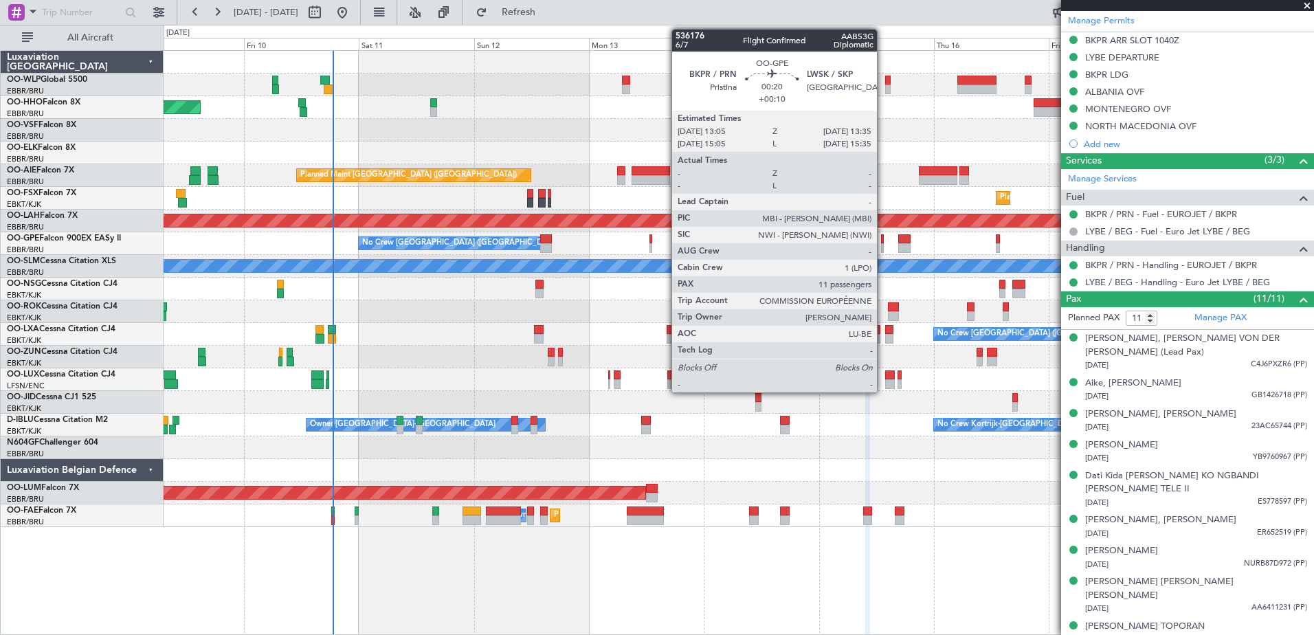
click at [883, 252] on div at bounding box center [882, 248] width 3 height 10
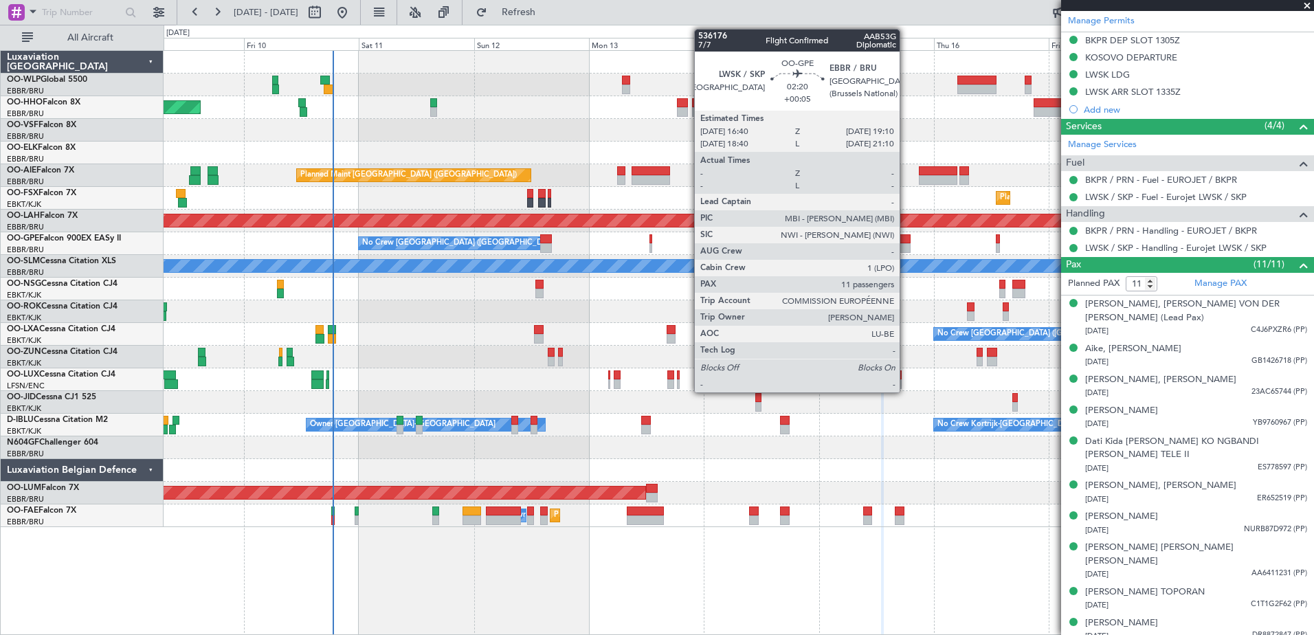
click at [906, 243] on div at bounding box center [904, 239] width 12 height 10
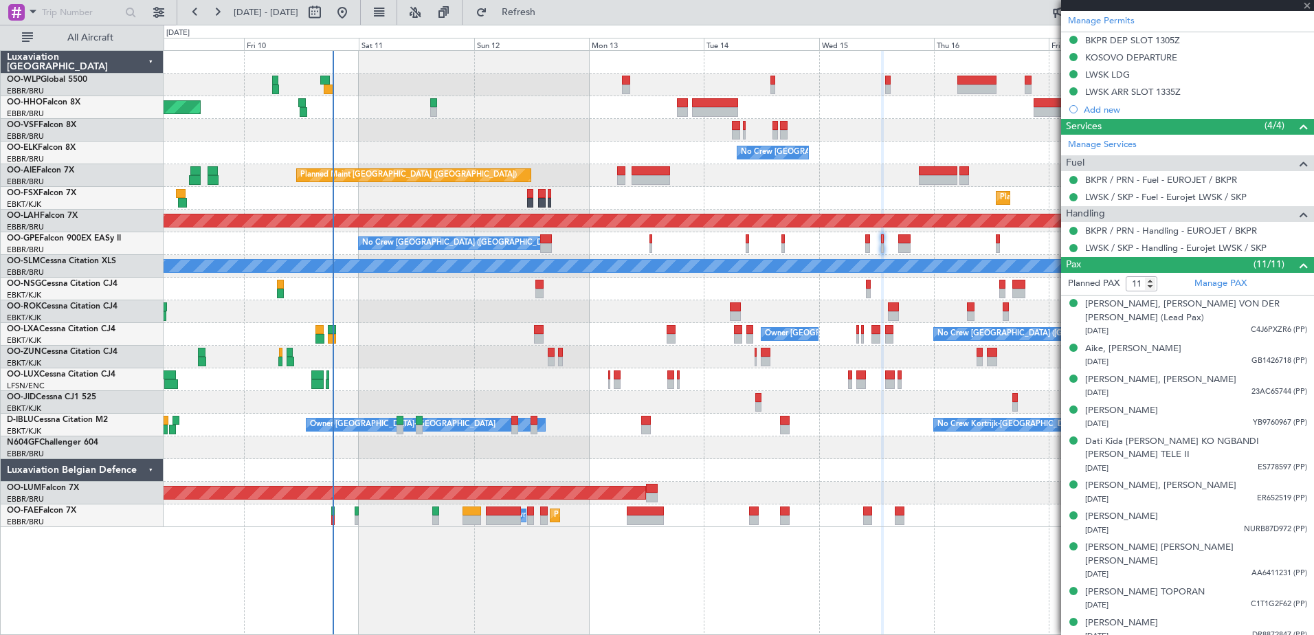
type input "+00:05"
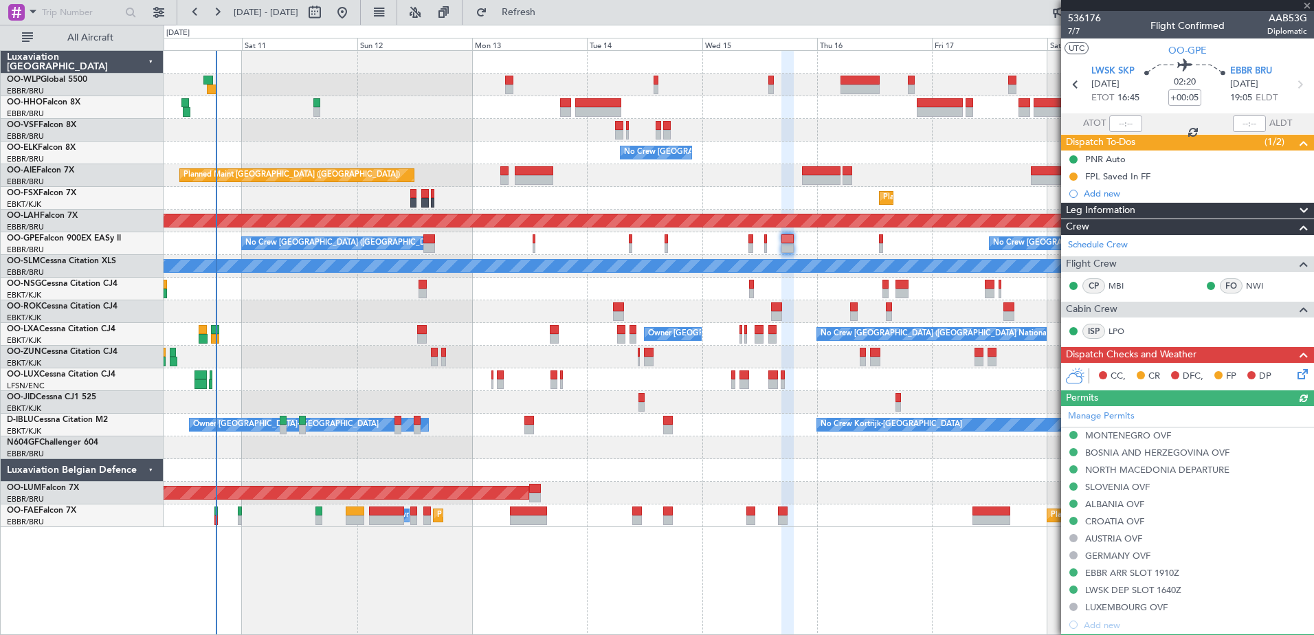
click at [911, 252] on div "No Crew [GEOGRAPHIC_DATA] ([GEOGRAPHIC_DATA] National) No Crew [GEOGRAPHIC_DATA…" at bounding box center [739, 243] width 1150 height 23
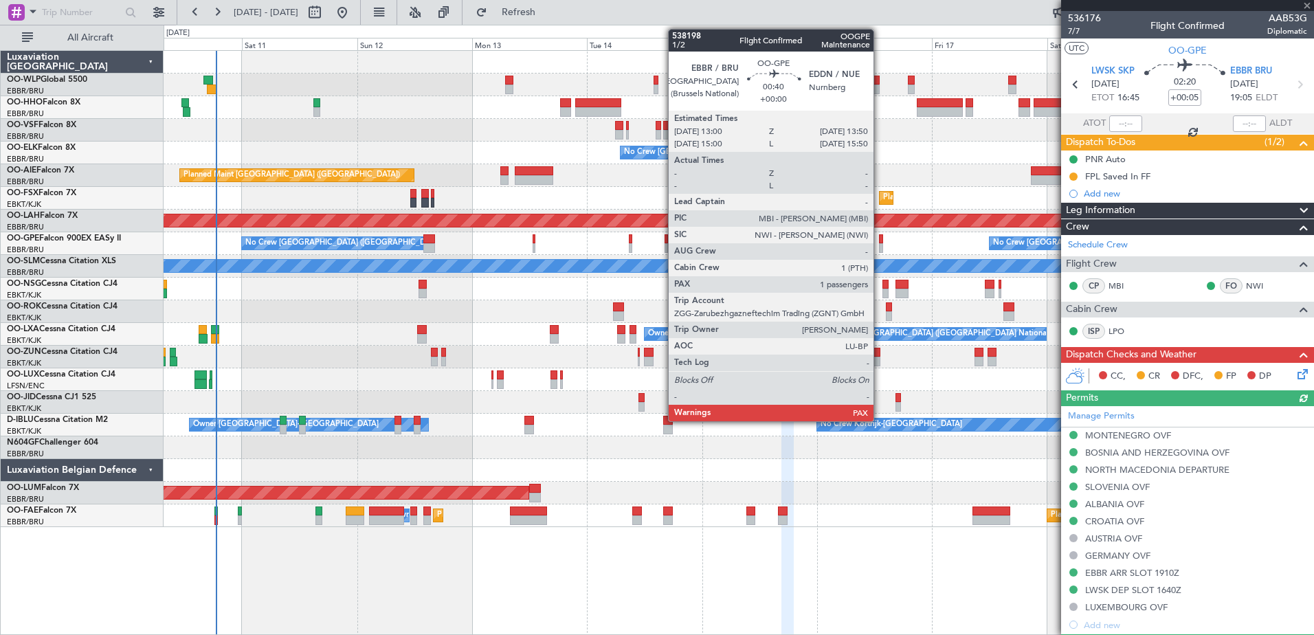
click at [880, 246] on div at bounding box center [881, 248] width 4 height 10
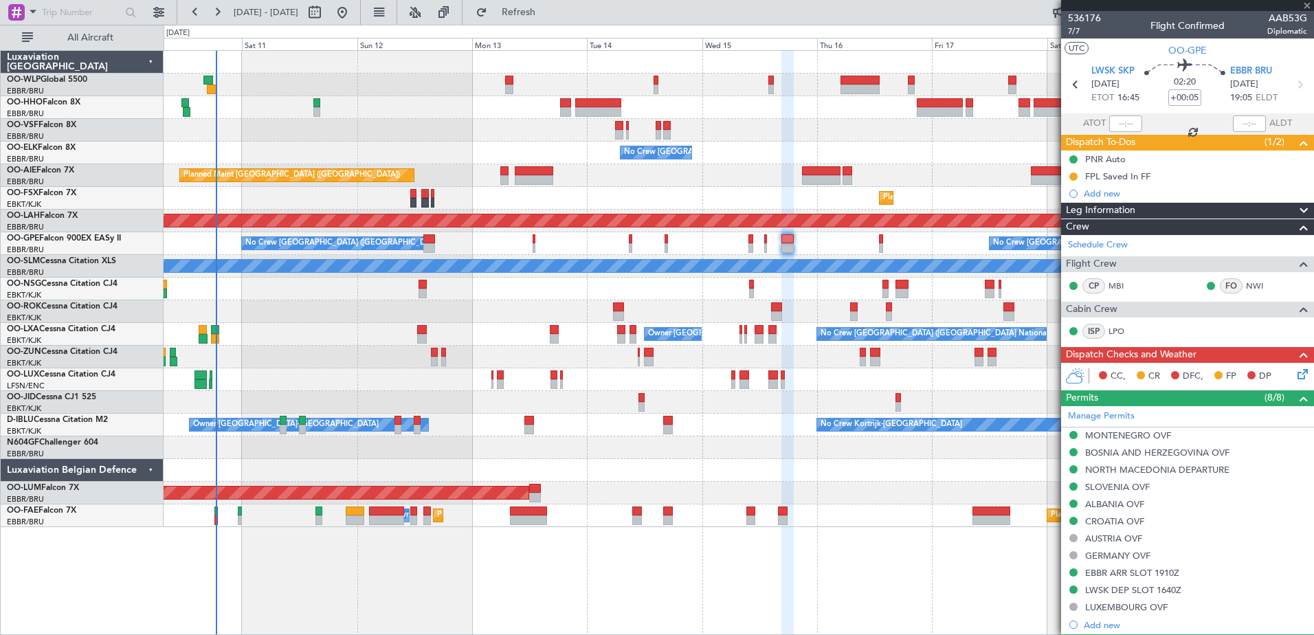
type input "1"
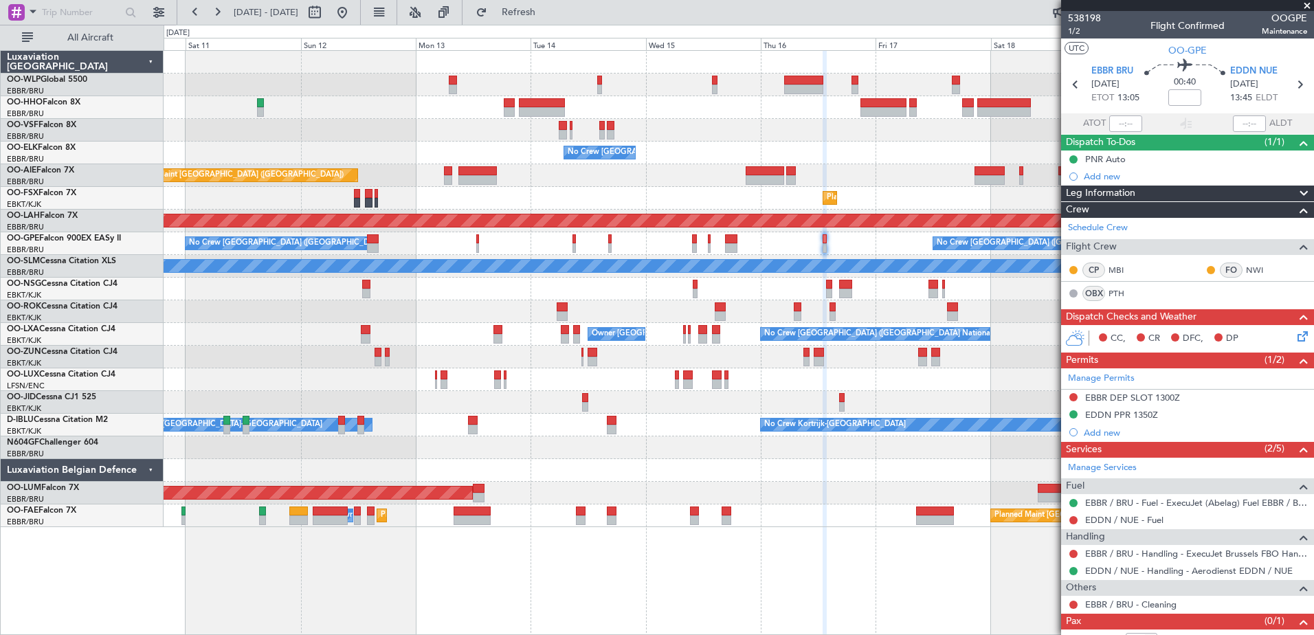
click at [524, 163] on div "No Crew [GEOGRAPHIC_DATA] ([GEOGRAPHIC_DATA] National)" at bounding box center [739, 153] width 1150 height 23
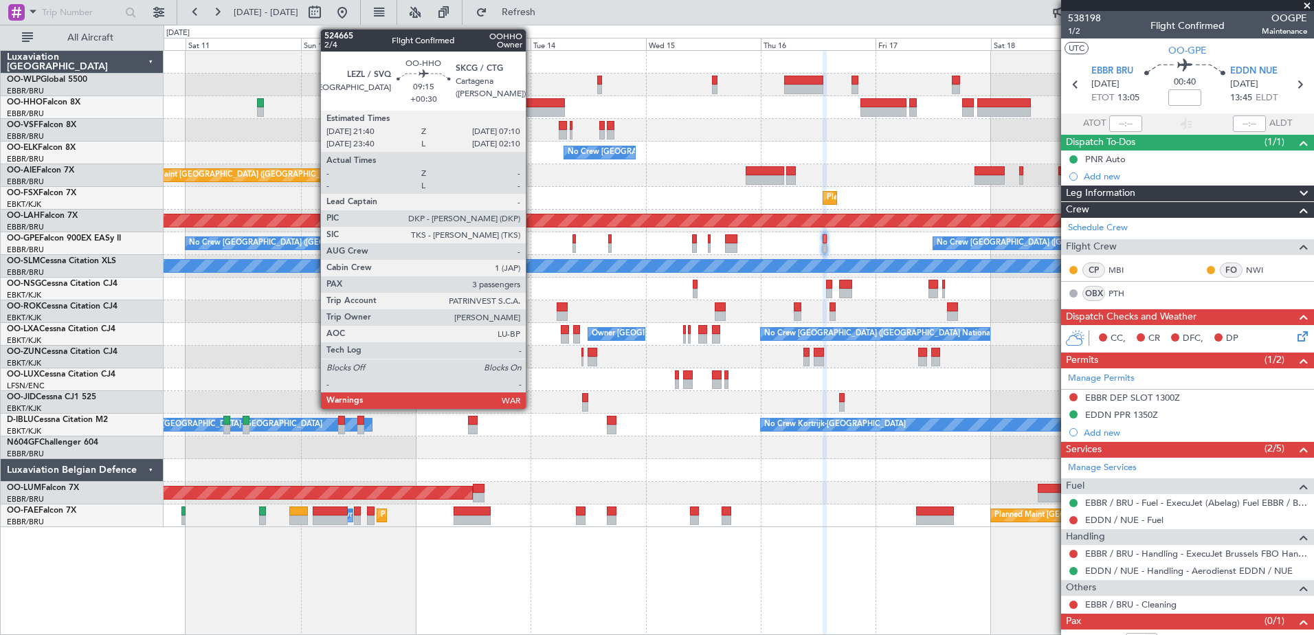
click at [532, 105] on div at bounding box center [542, 103] width 46 height 10
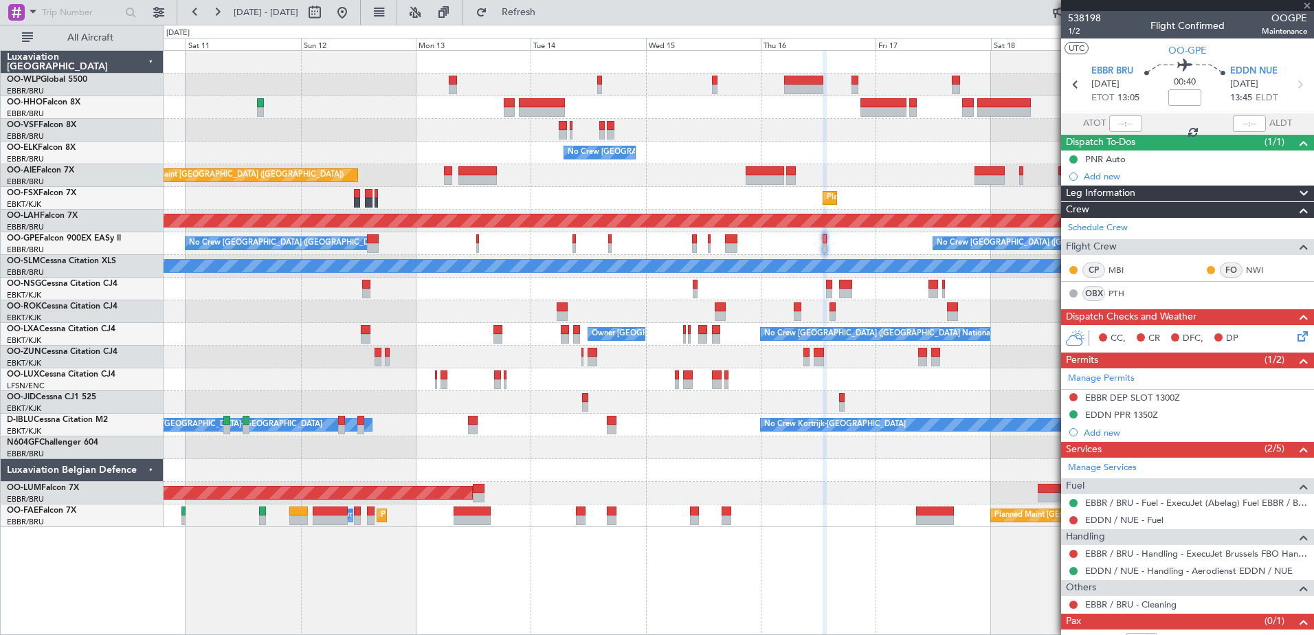
type input "+00:30"
type input "3"
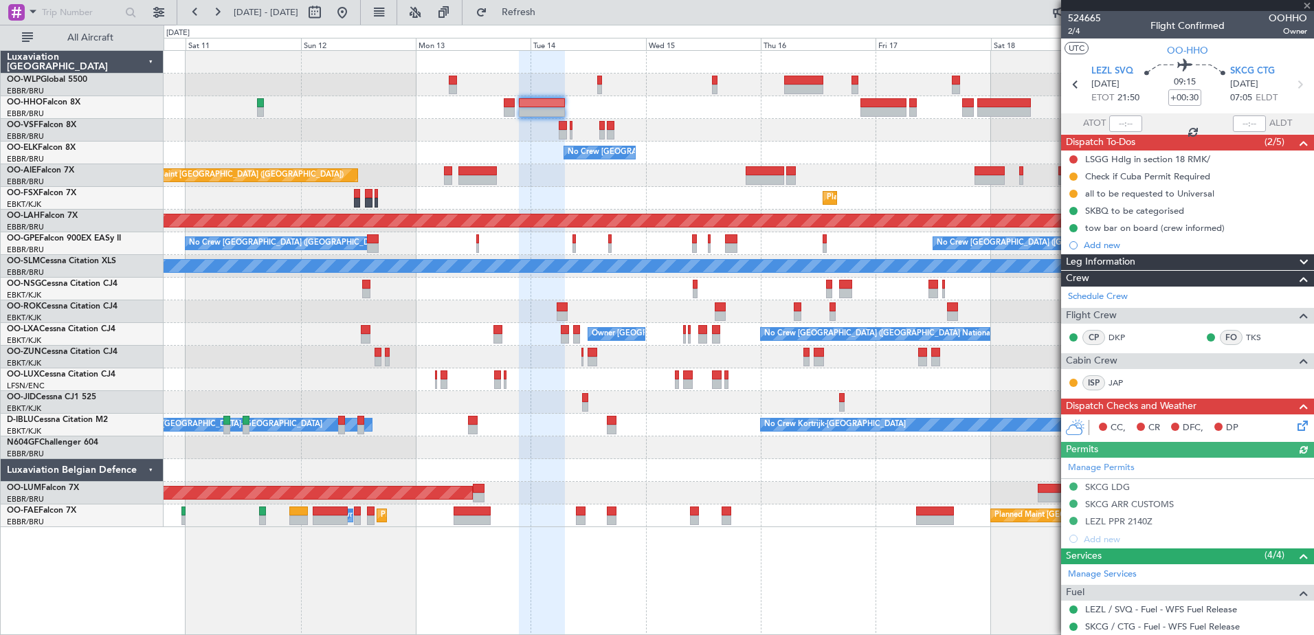
scroll to position [182, 0]
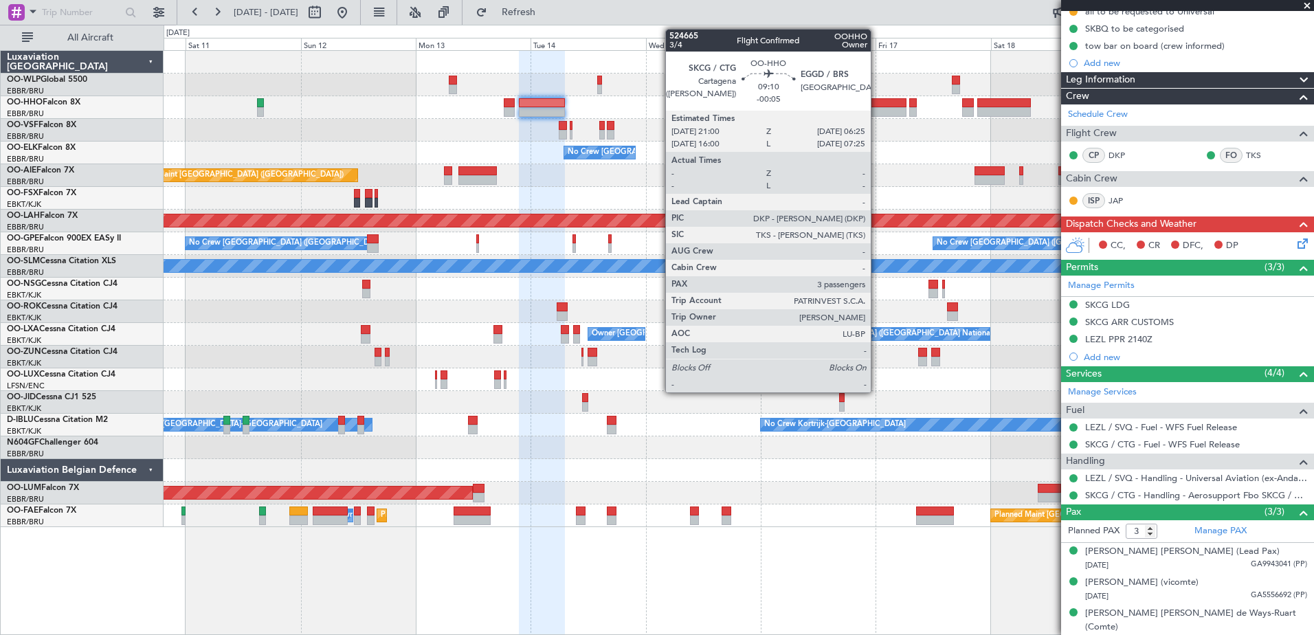
click at [877, 108] on div at bounding box center [883, 112] width 45 height 10
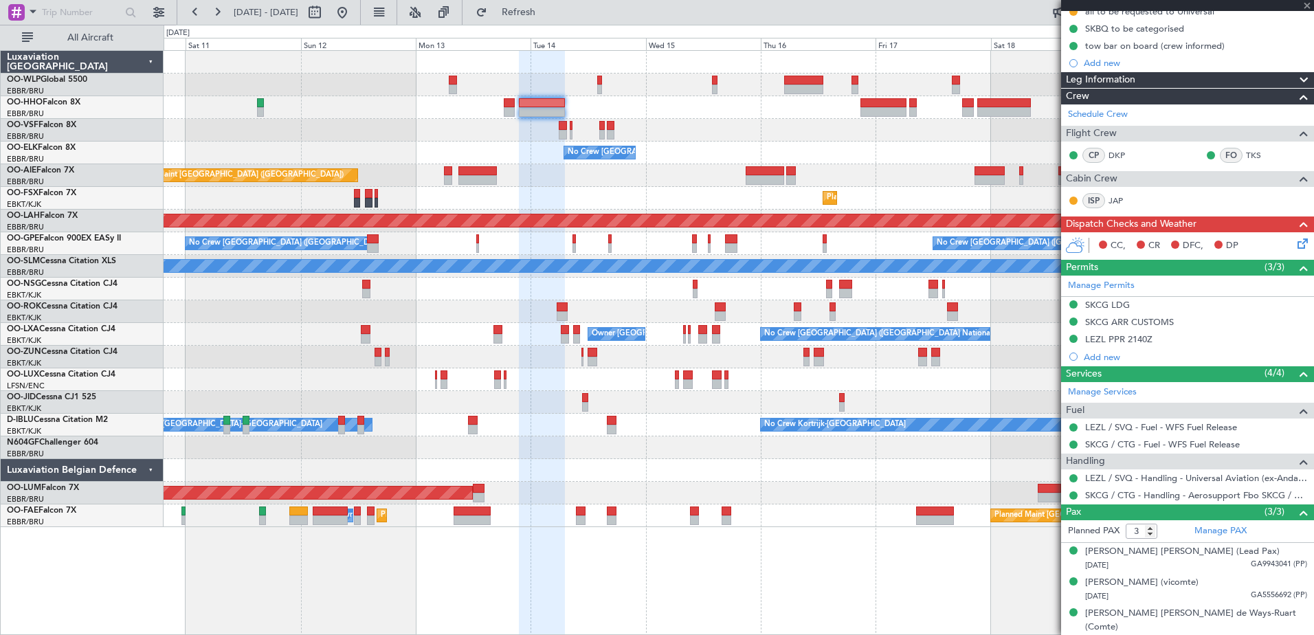
type input "-00:05"
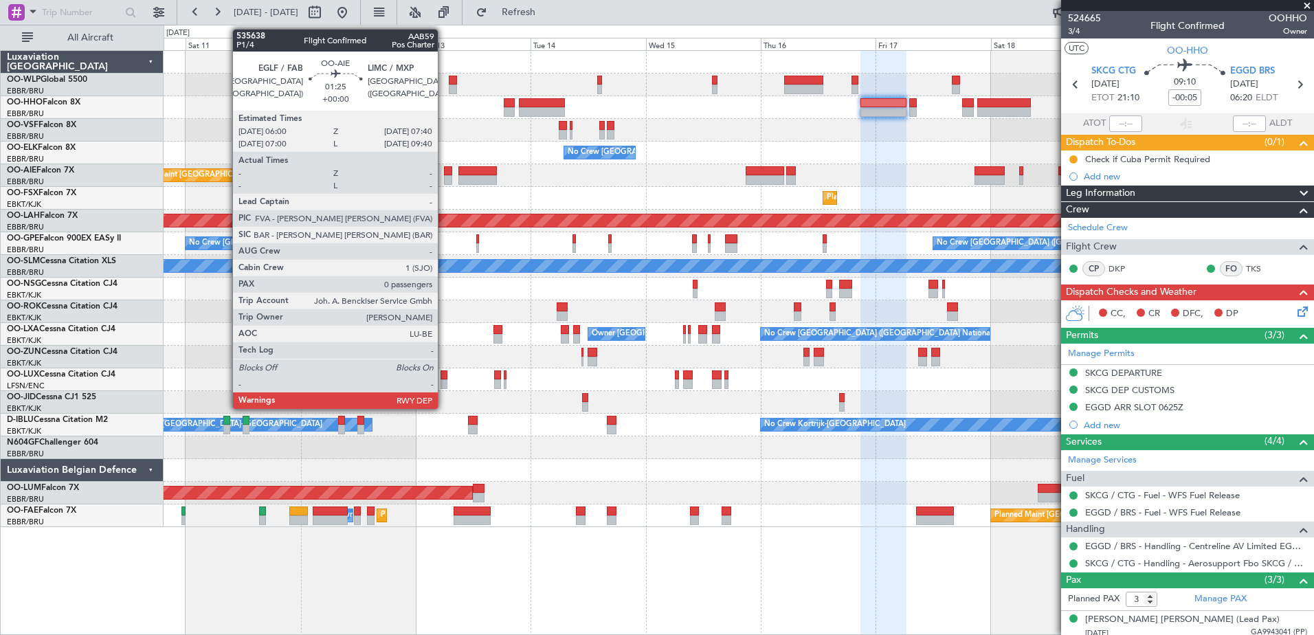
click at [444, 177] on div at bounding box center [448, 180] width 8 height 10
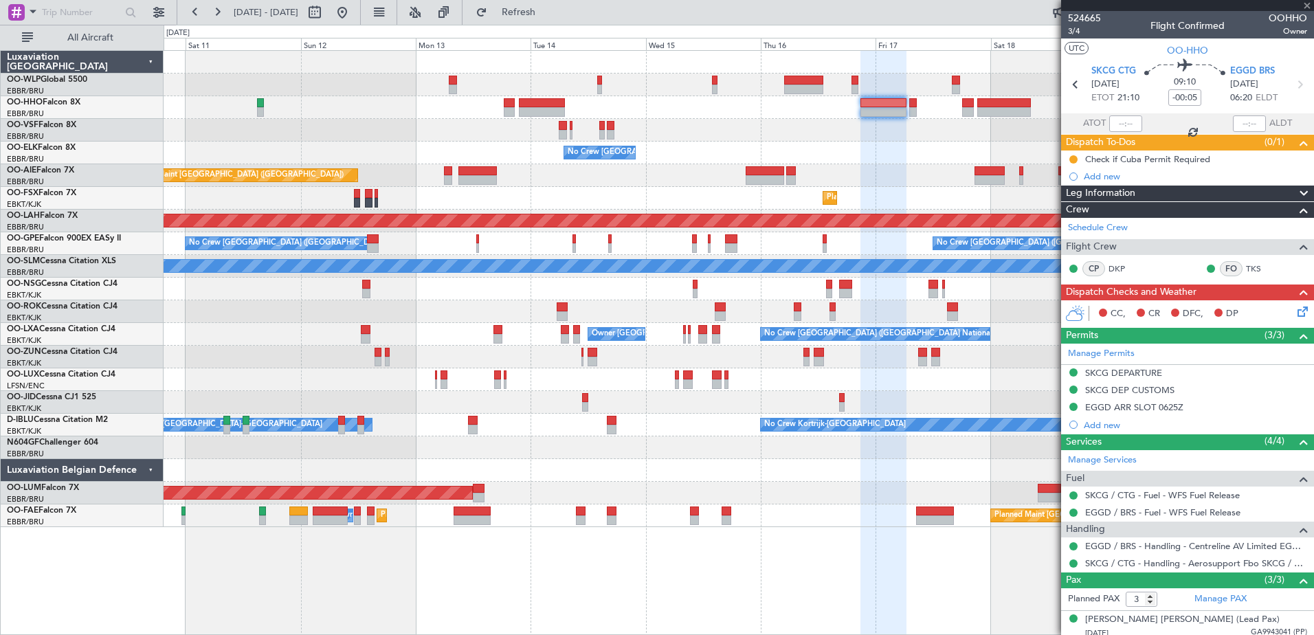
type input "0"
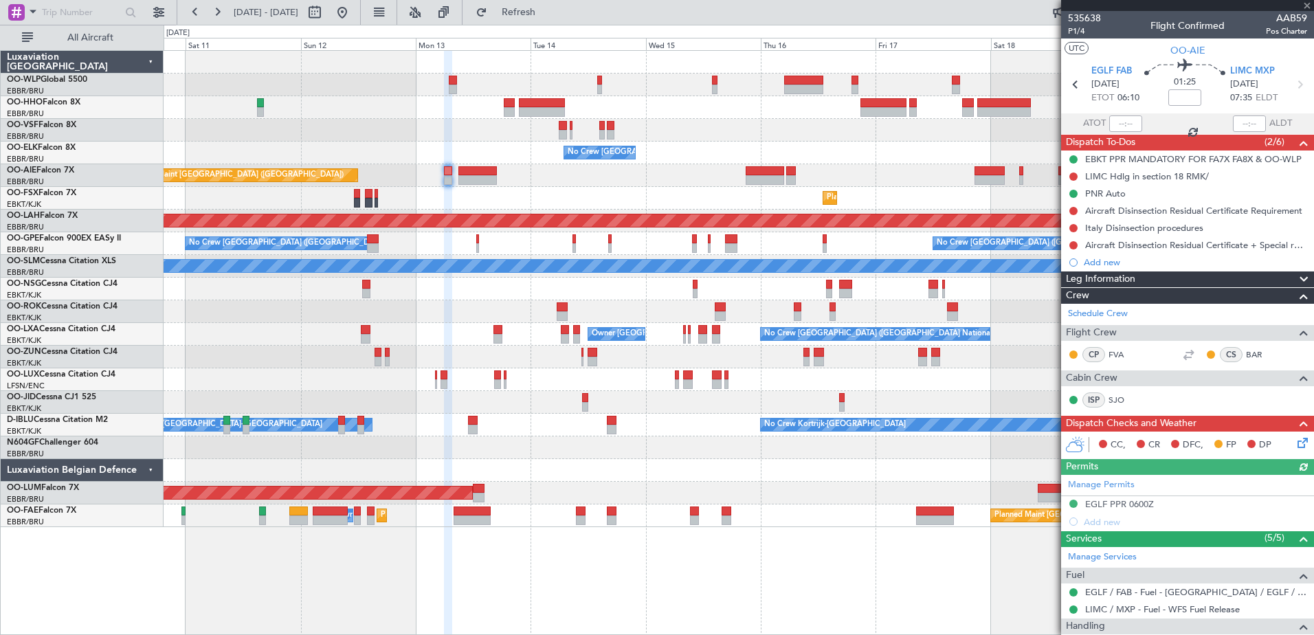
scroll to position [140, 0]
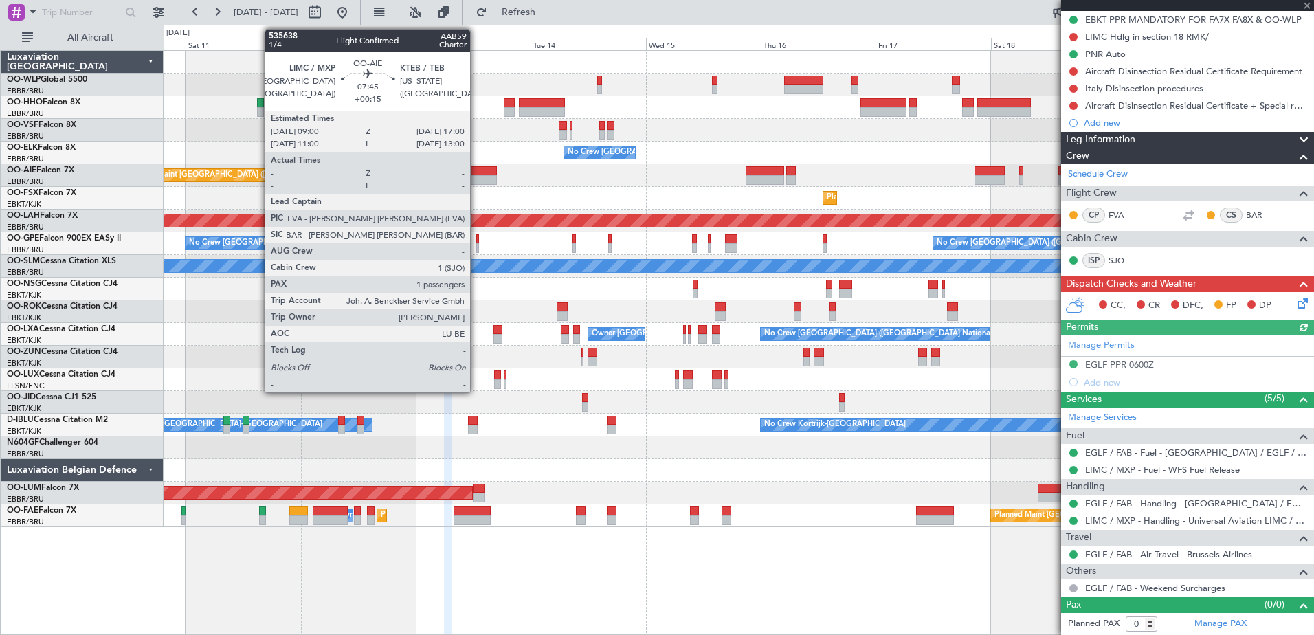
click at [476, 181] on div at bounding box center [477, 180] width 38 height 10
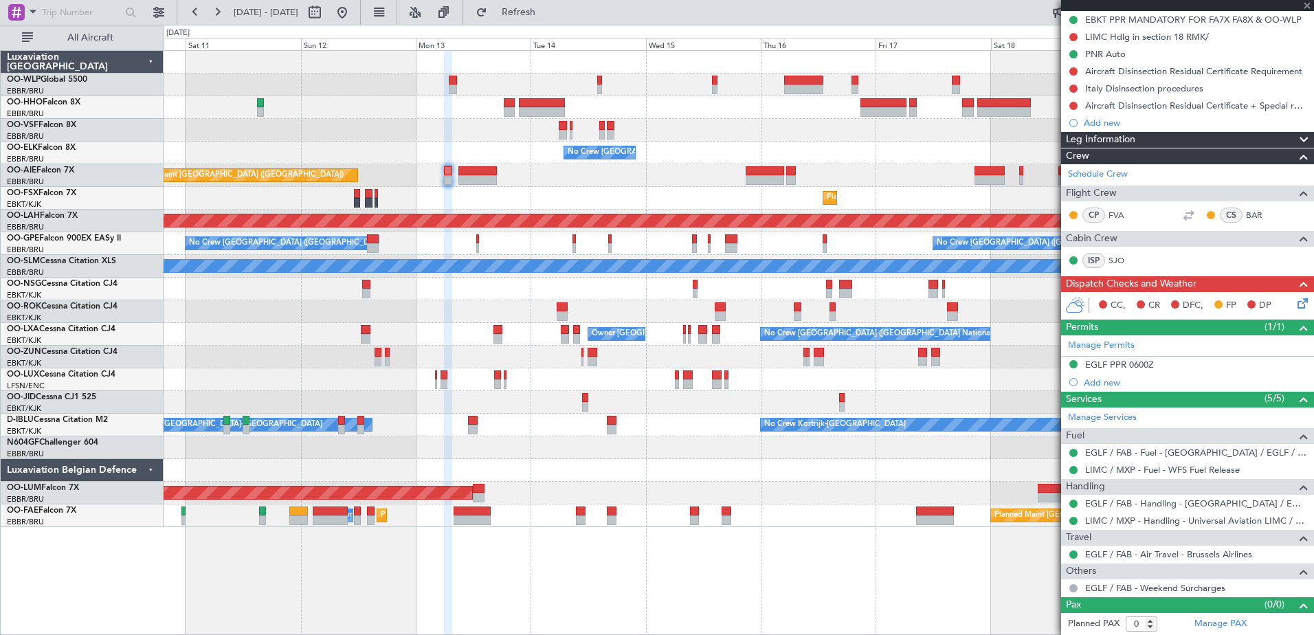
type input "+00:15"
type input "1"
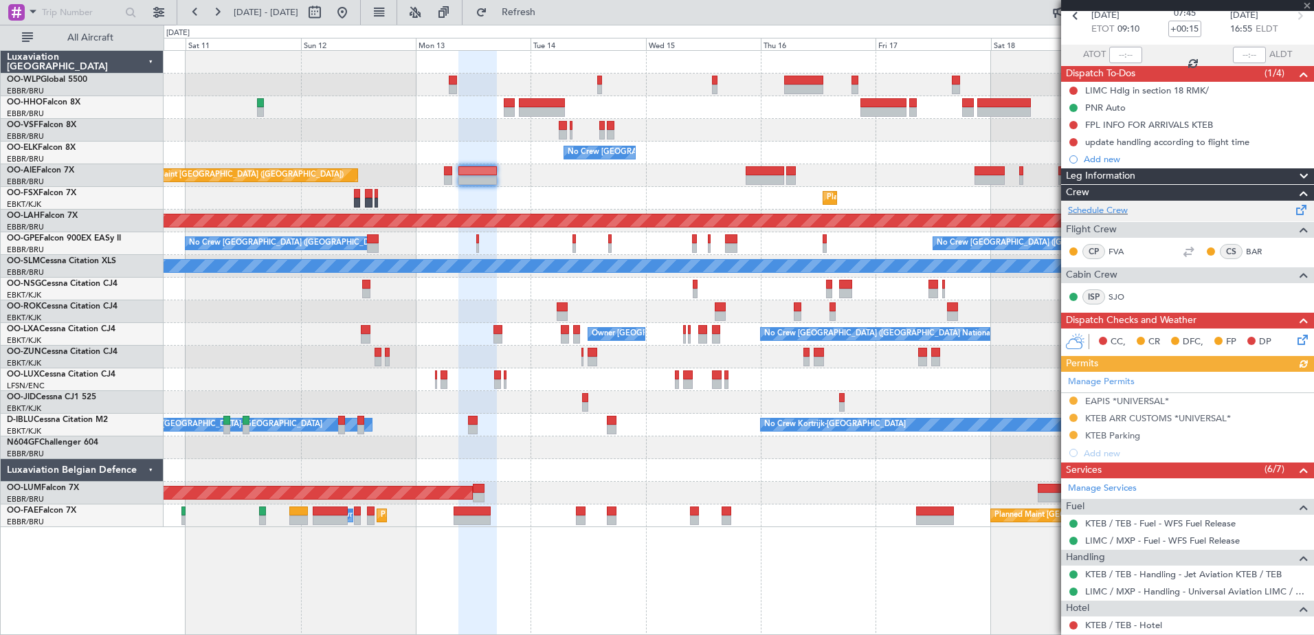
scroll to position [222, 0]
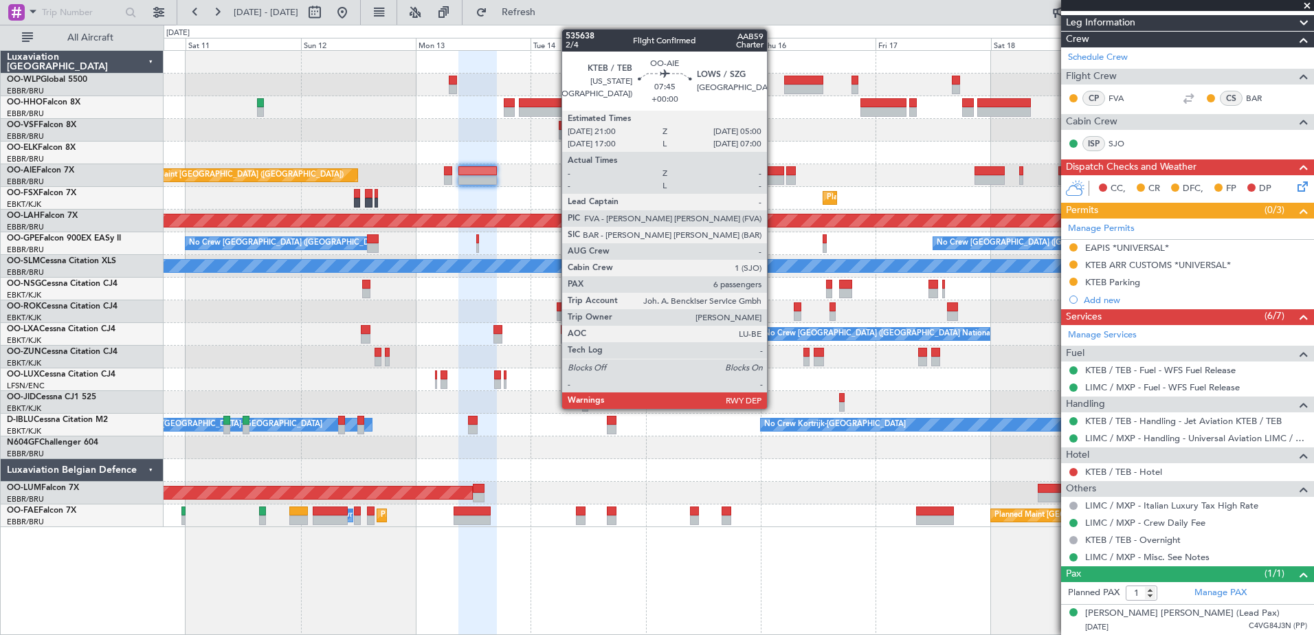
click at [773, 173] on div at bounding box center [765, 171] width 38 height 10
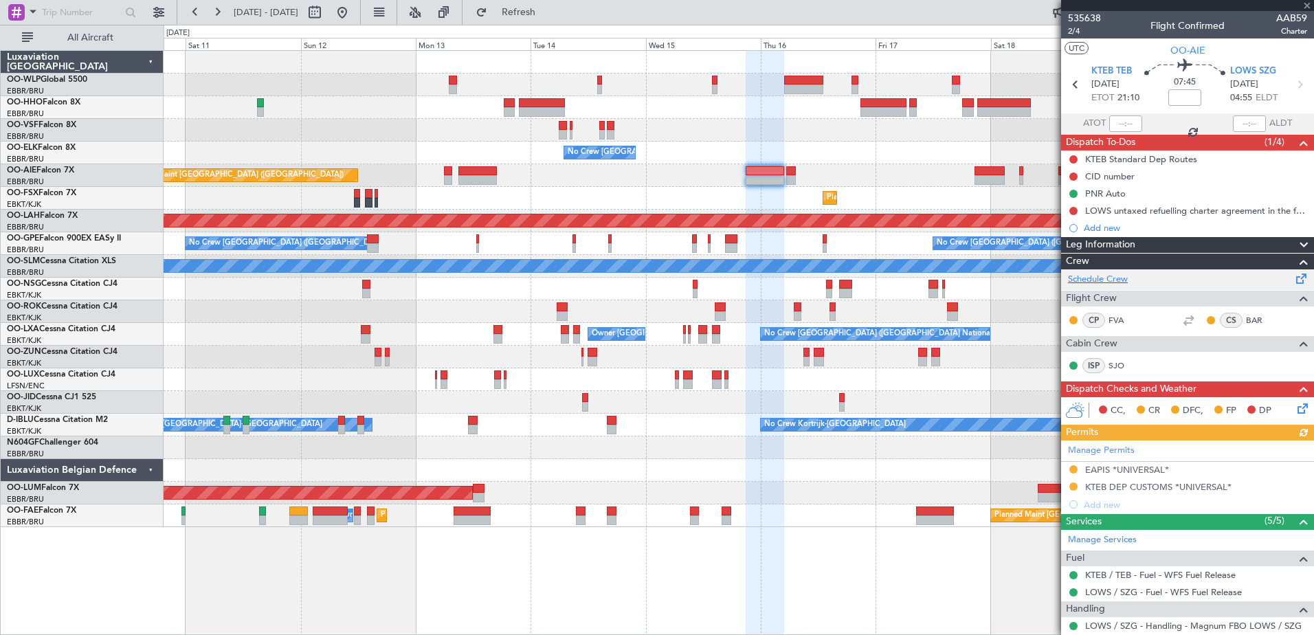
scroll to position [274, 0]
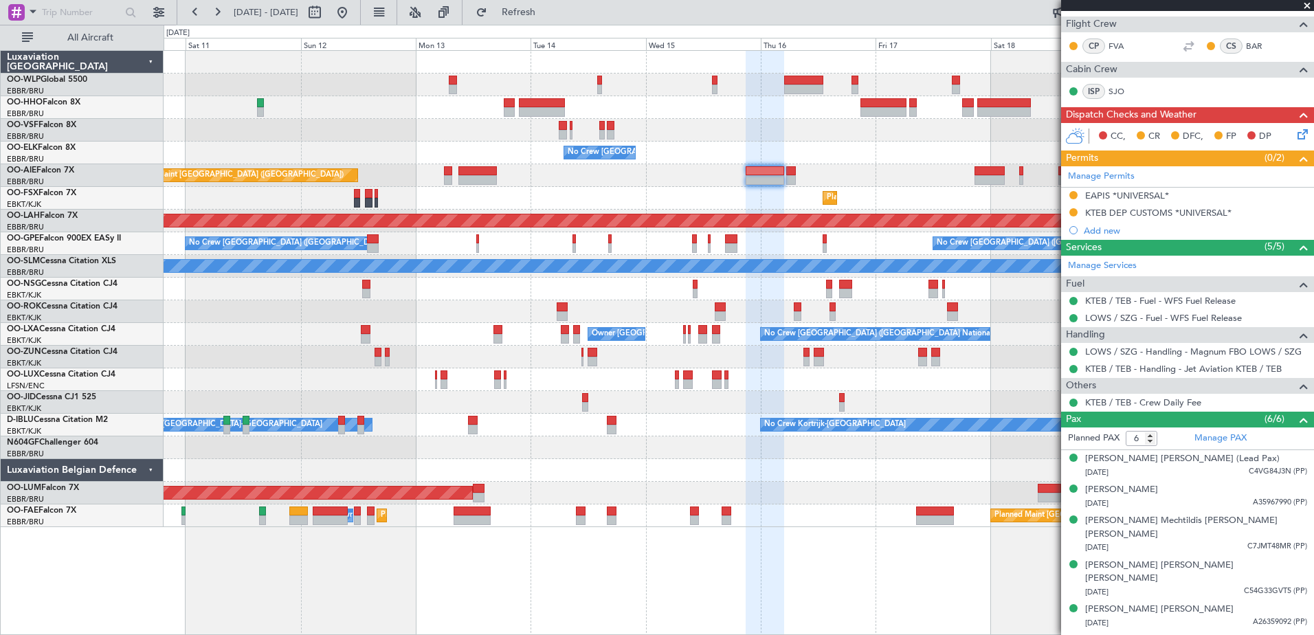
click at [797, 176] on div "Planned Maint [GEOGRAPHIC_DATA] ([GEOGRAPHIC_DATA])" at bounding box center [739, 175] width 1150 height 23
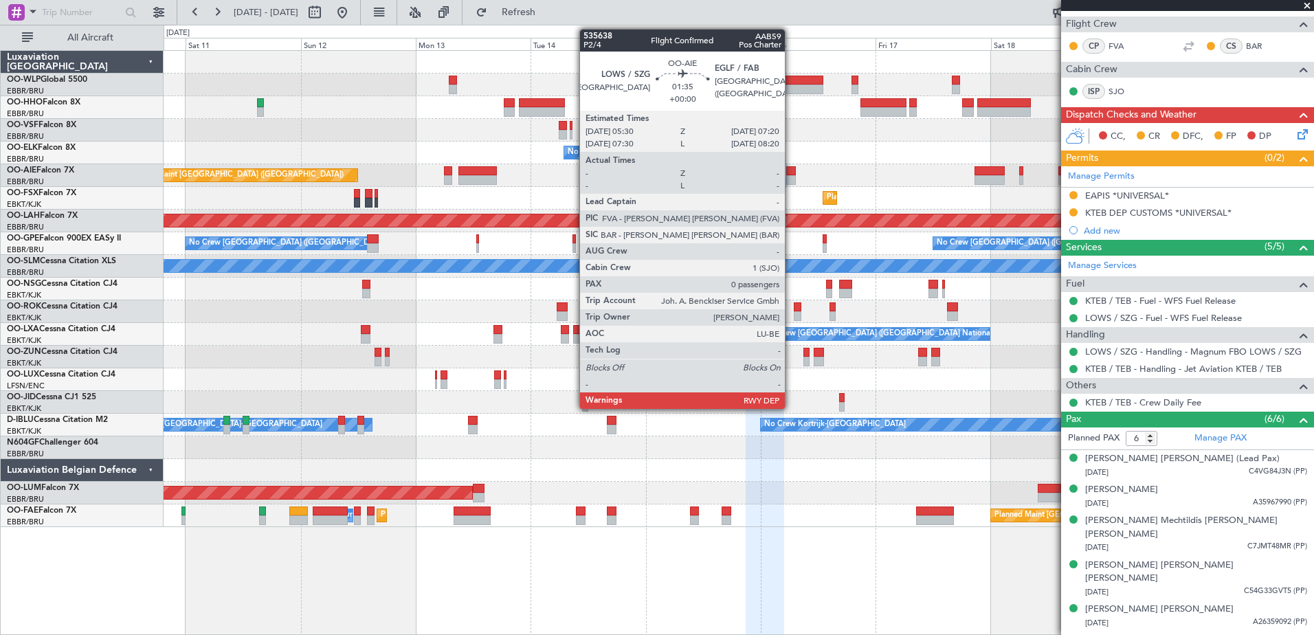
click at [791, 179] on div at bounding box center [790, 180] width 9 height 10
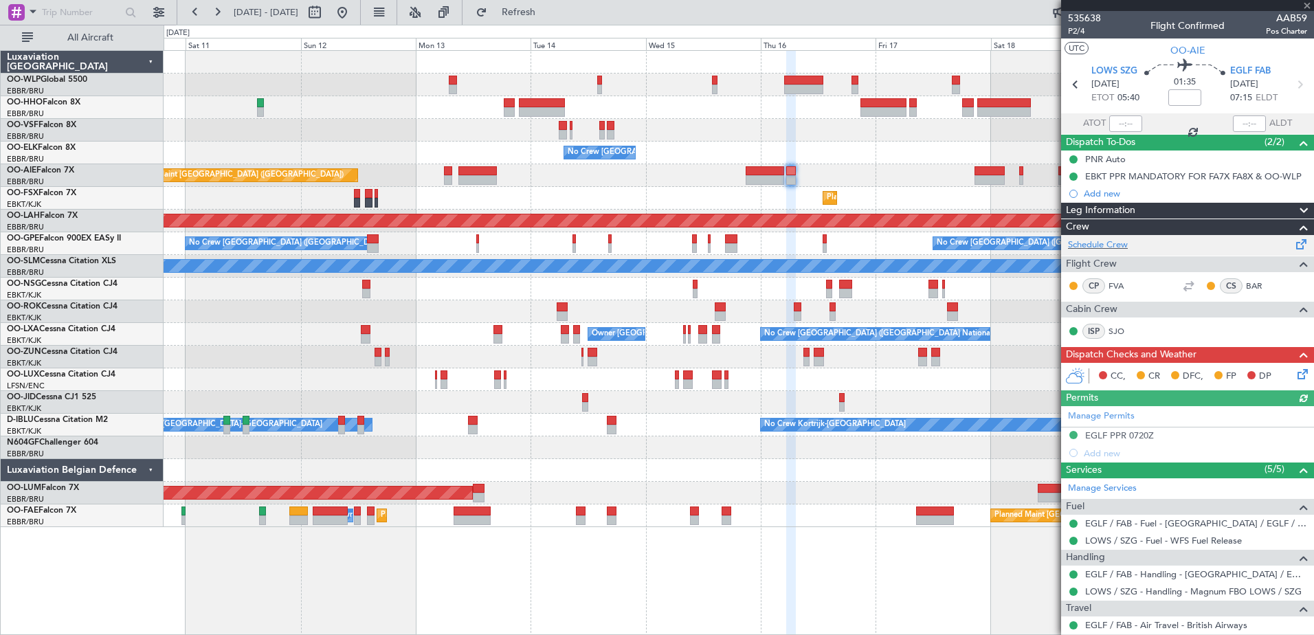
scroll to position [88, 0]
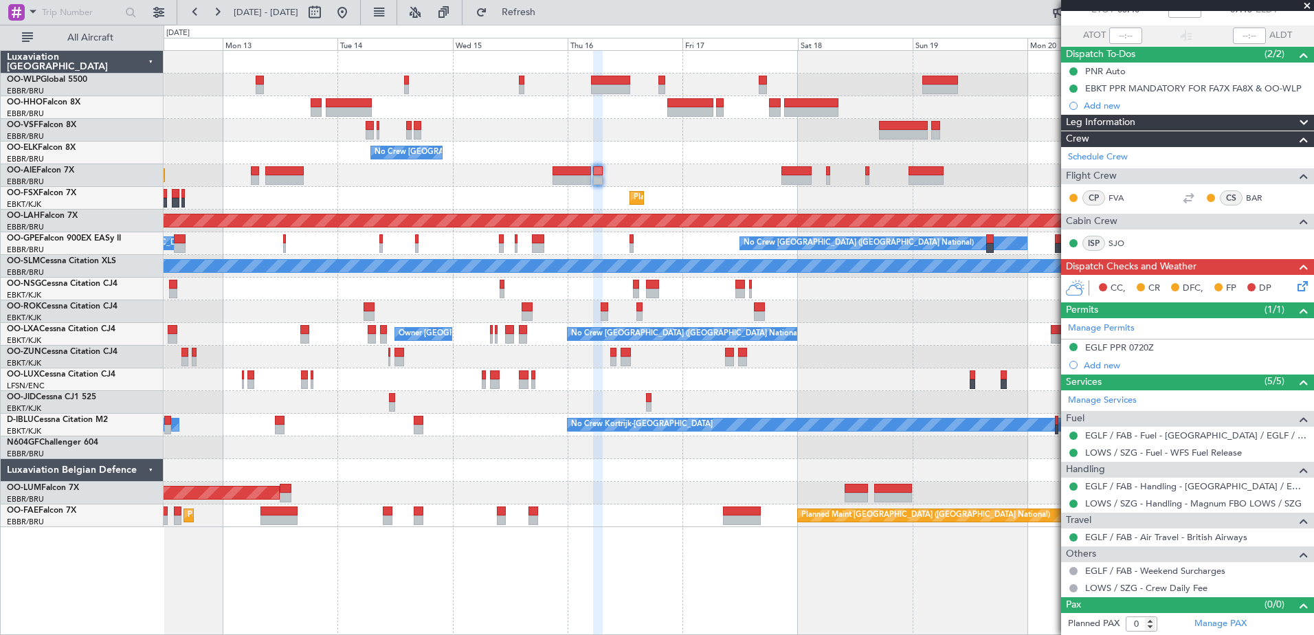
click at [742, 191] on div "Planned Maint Kortrijk-[GEOGRAPHIC_DATA]" at bounding box center [739, 198] width 1150 height 23
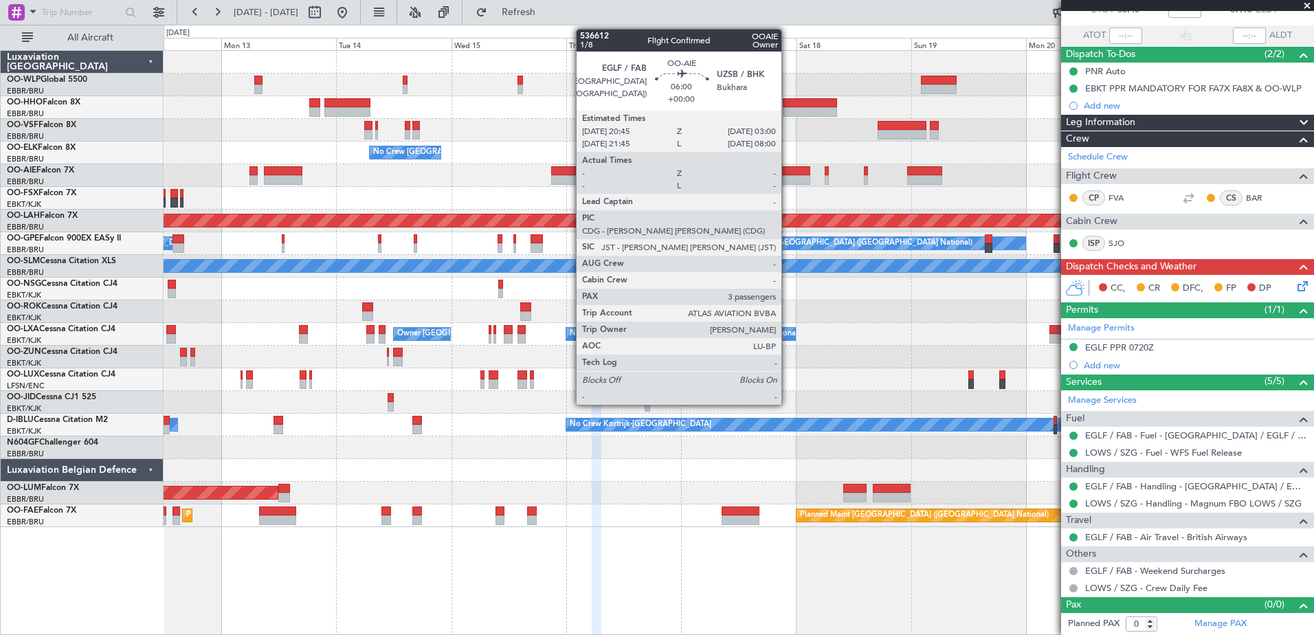
click at [788, 171] on div at bounding box center [795, 171] width 30 height 10
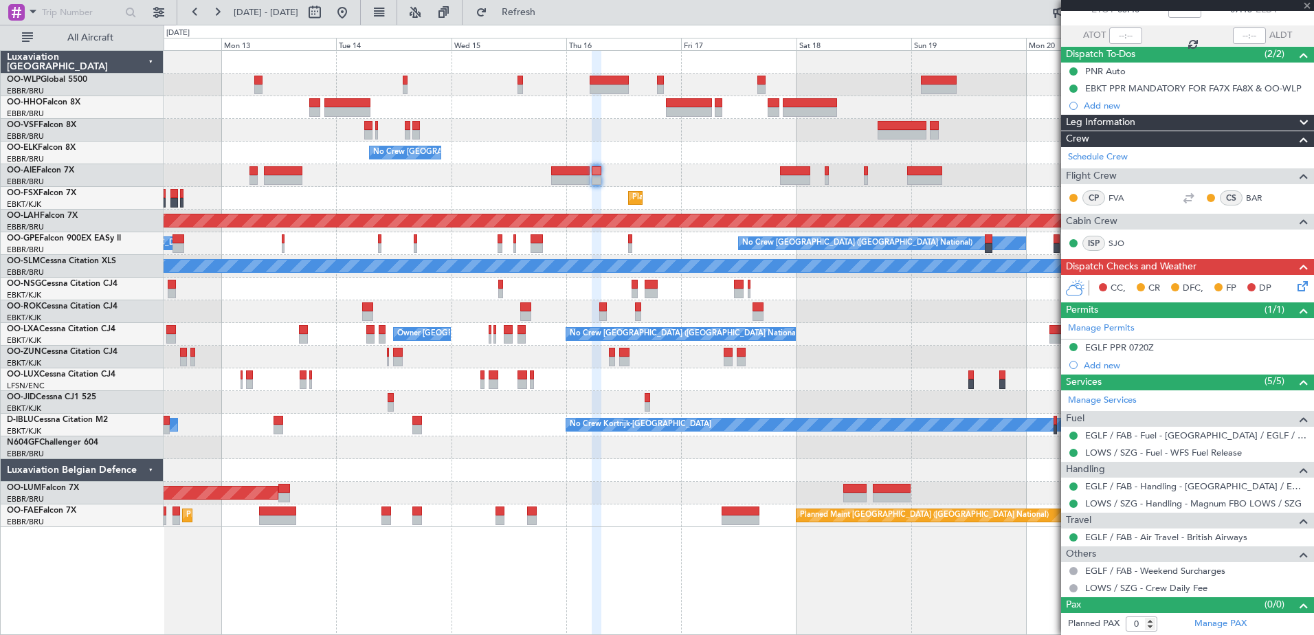
type input "3"
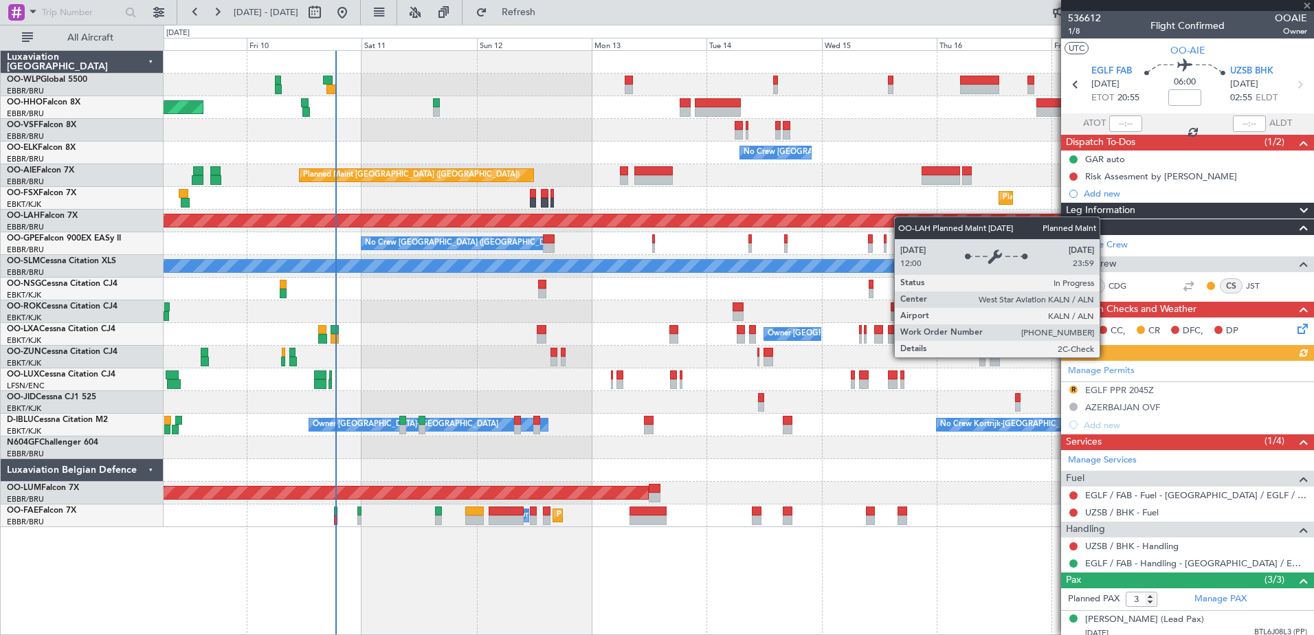
click at [917, 219] on div "Planned Maint Geneva (Cointrin) No Crew Brussels (Brussels National) Planned Ma…" at bounding box center [739, 289] width 1150 height 476
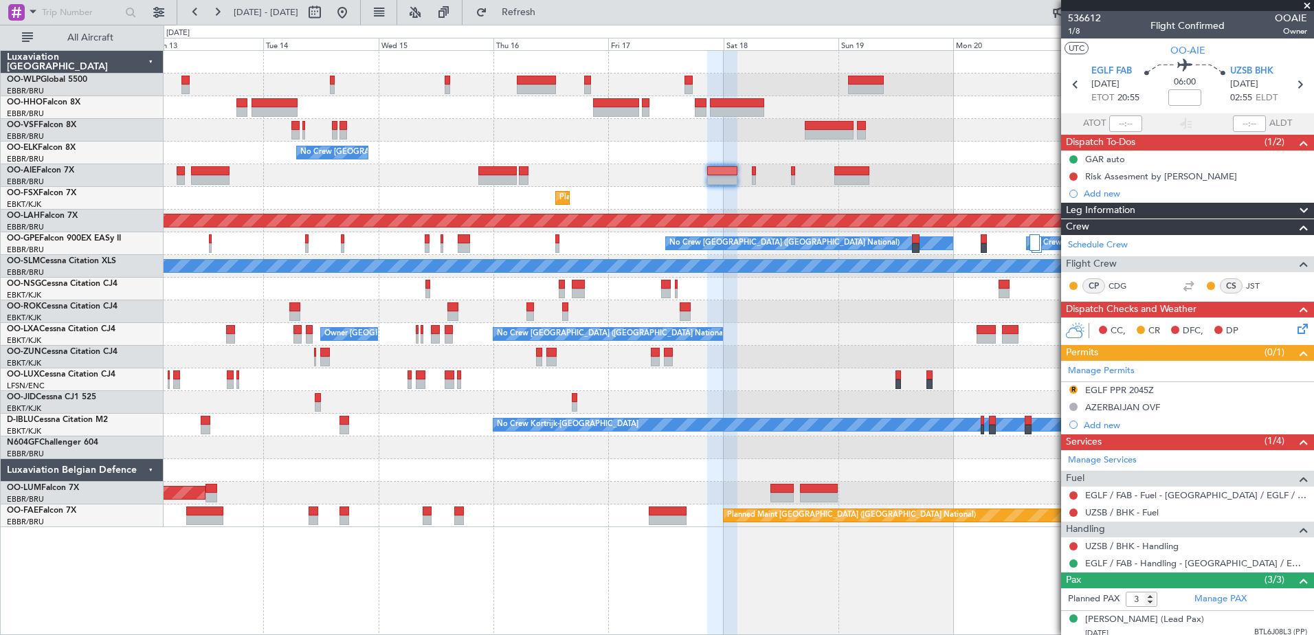
click at [439, 107] on div "No Crew Brussels (Brussels National) Planned Maint London (Farnborough) Planned…" at bounding box center [739, 289] width 1150 height 476
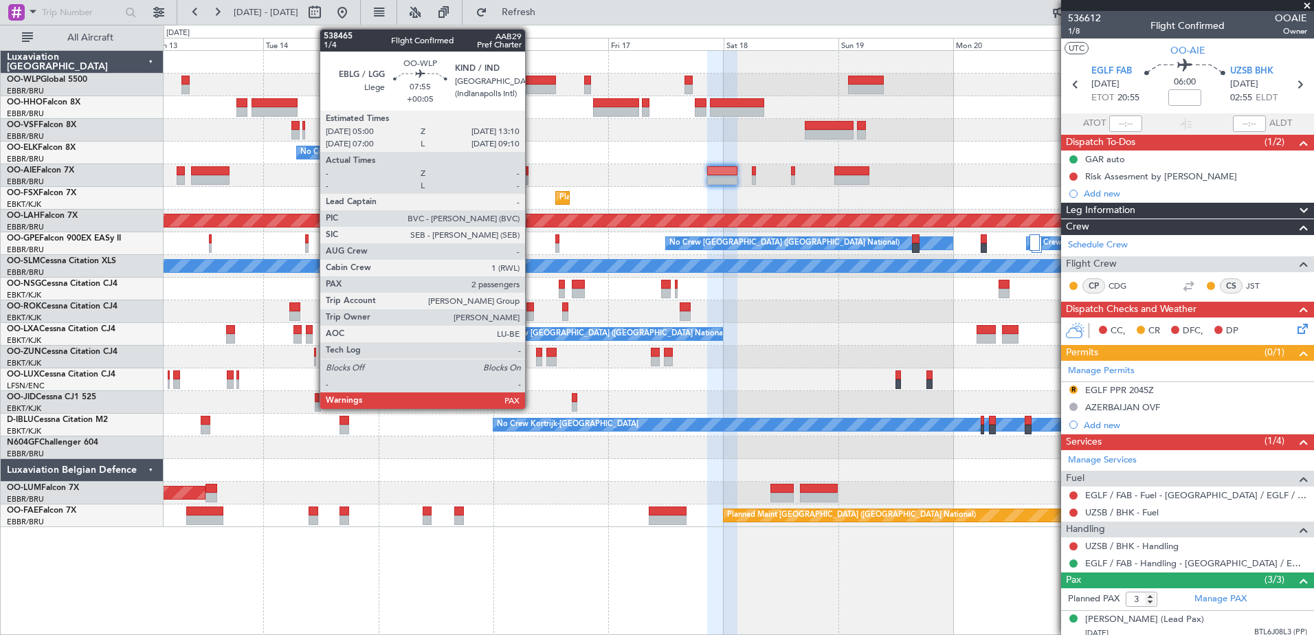
click at [531, 89] on div at bounding box center [536, 90] width 39 height 10
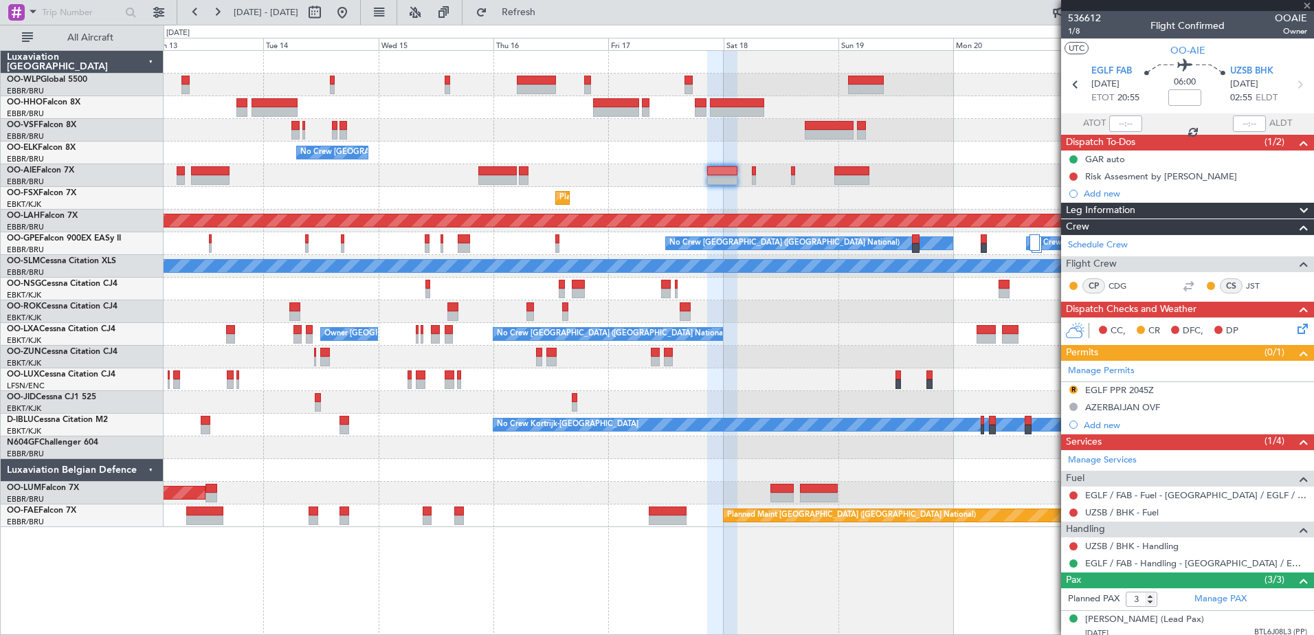
type input "+00:05"
type input "2"
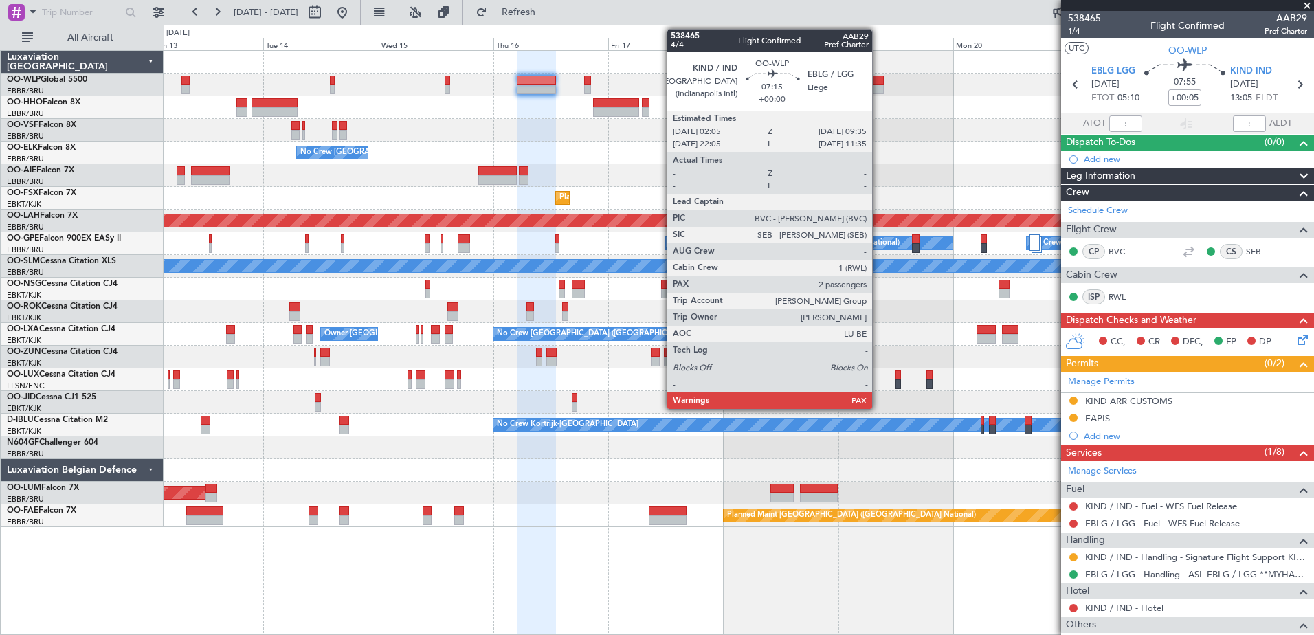
click at [878, 89] on div at bounding box center [866, 90] width 36 height 10
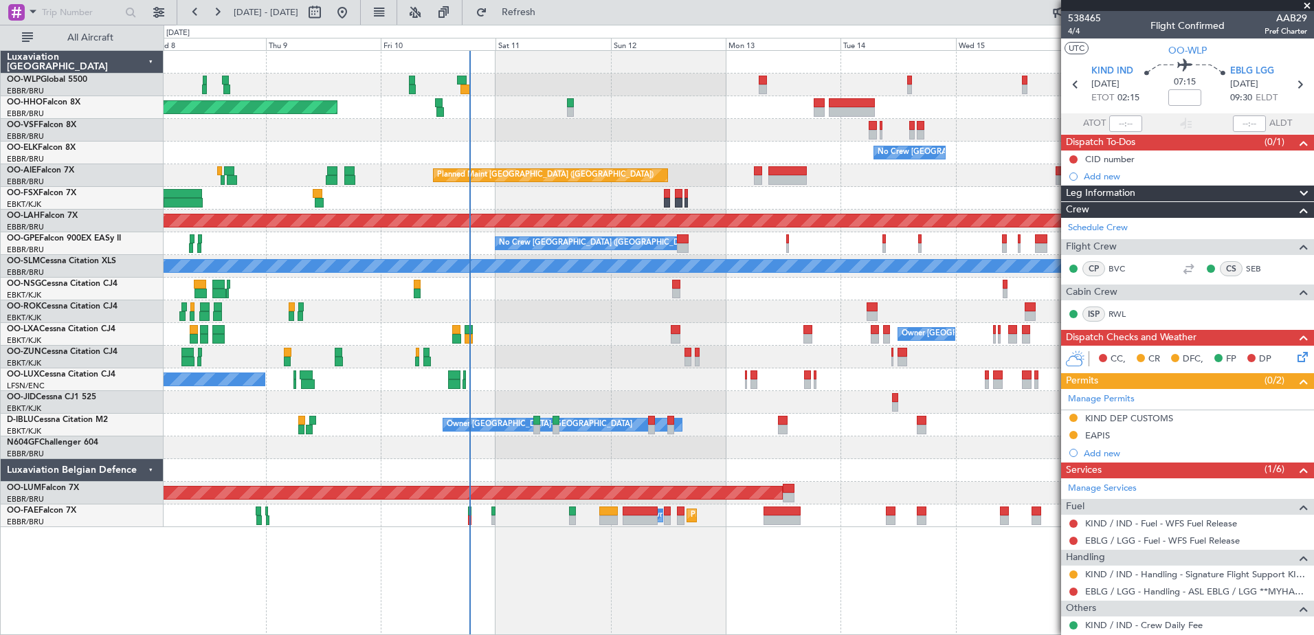
click at [1314, 230] on html "16 Oct 2025 - 26 Oct 2025 Refresh Quick Links All Aircraft Planned Maint Geneva…" at bounding box center [657, 317] width 1314 height 635
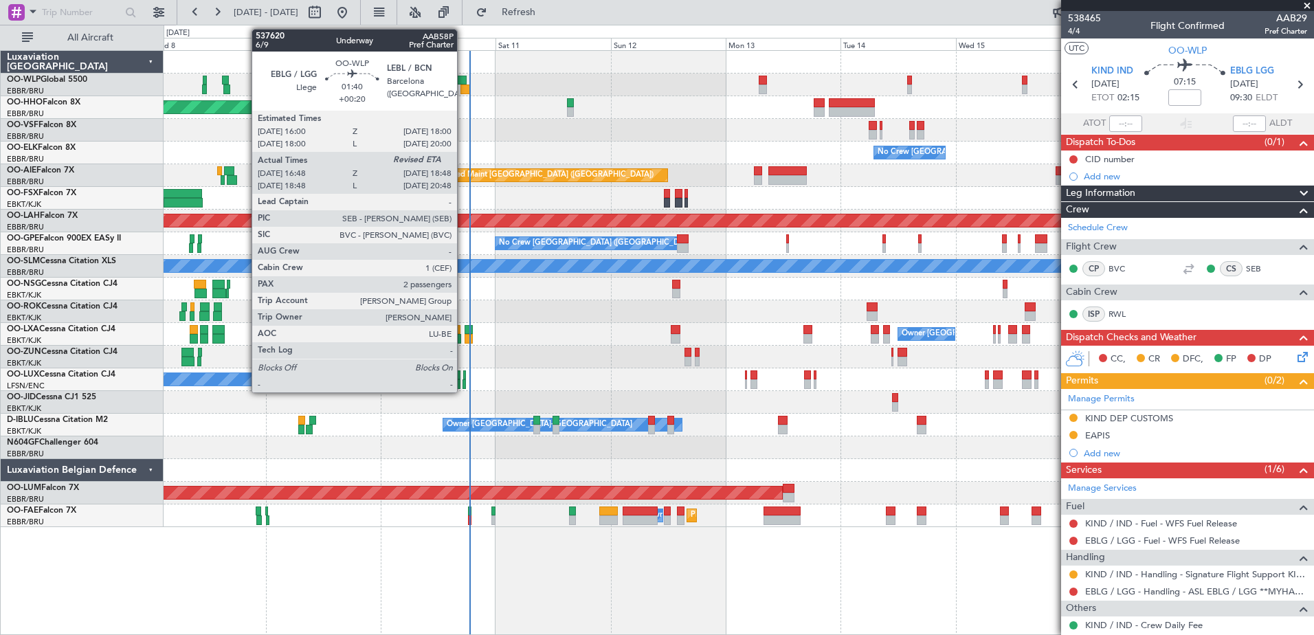
click at [463, 91] on div at bounding box center [466, 90] width 10 height 10
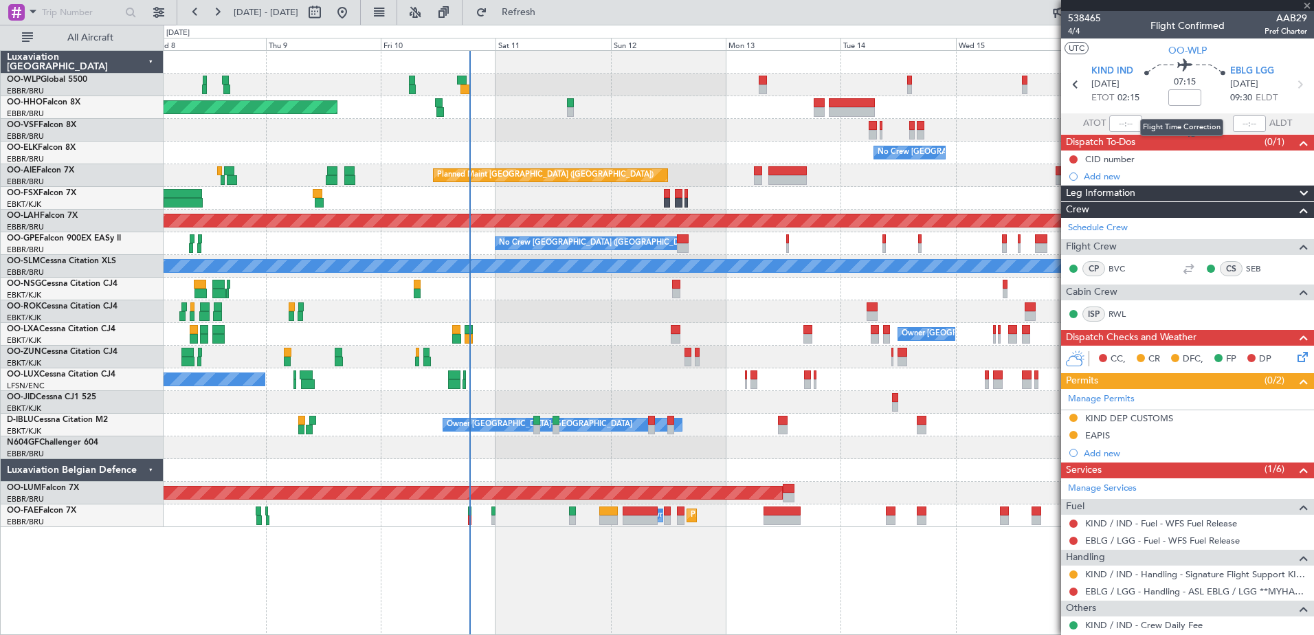
type input "+00:20"
type input "16:58"
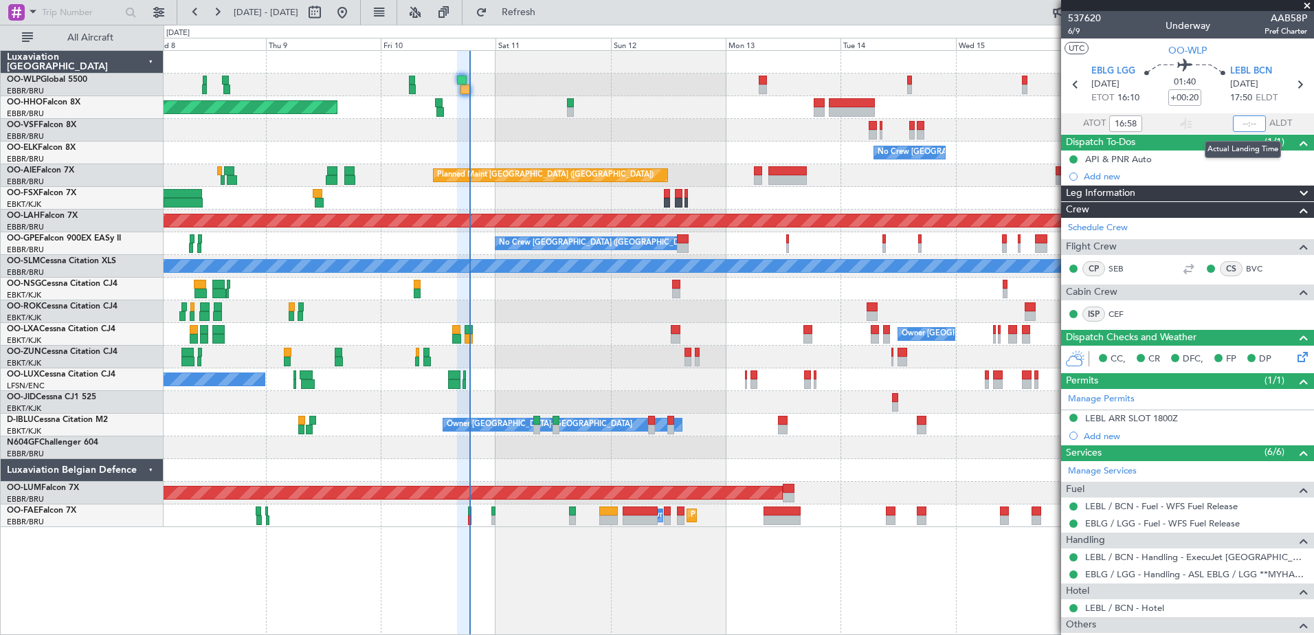
click at [1233, 124] on input "text" at bounding box center [1249, 123] width 33 height 16
type input "18:36"
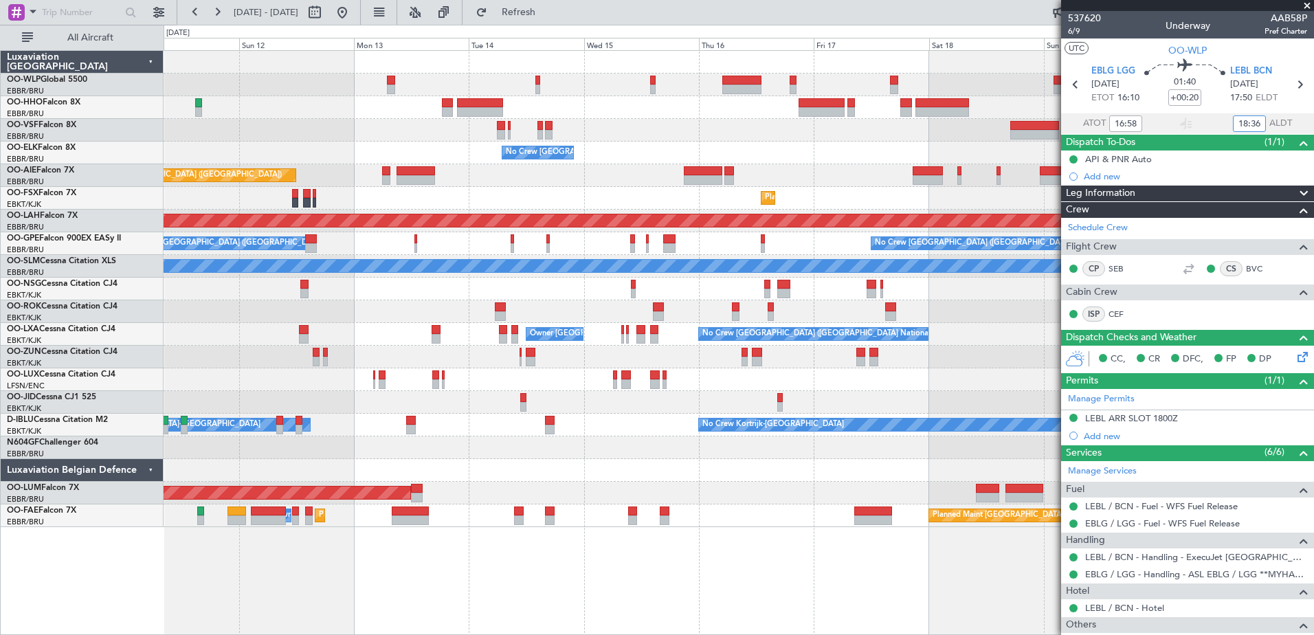
click at [586, 170] on div "Planned Maint [GEOGRAPHIC_DATA] ([GEOGRAPHIC_DATA])" at bounding box center [739, 175] width 1150 height 23
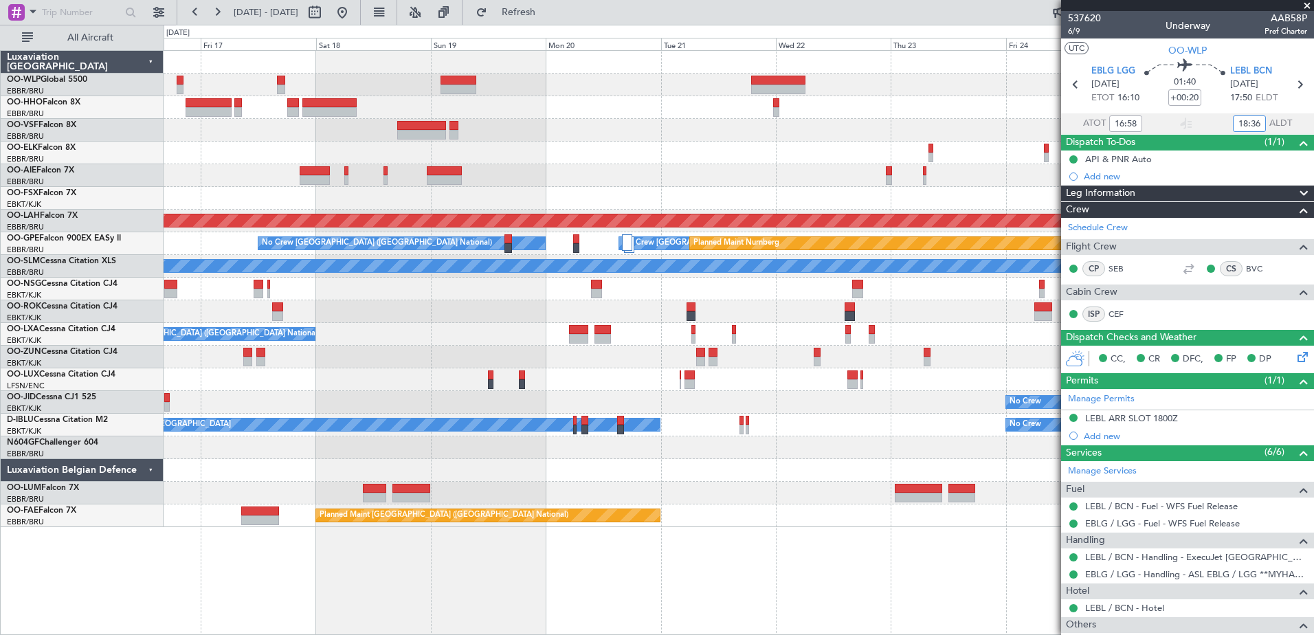
click at [230, 14] on fb-flight-board "11 Oct 2025 - 21 Oct 2025 Refresh Quick Links All Aircraft - - FIMP 17:00 Z EBL…" at bounding box center [657, 322] width 1314 height 625
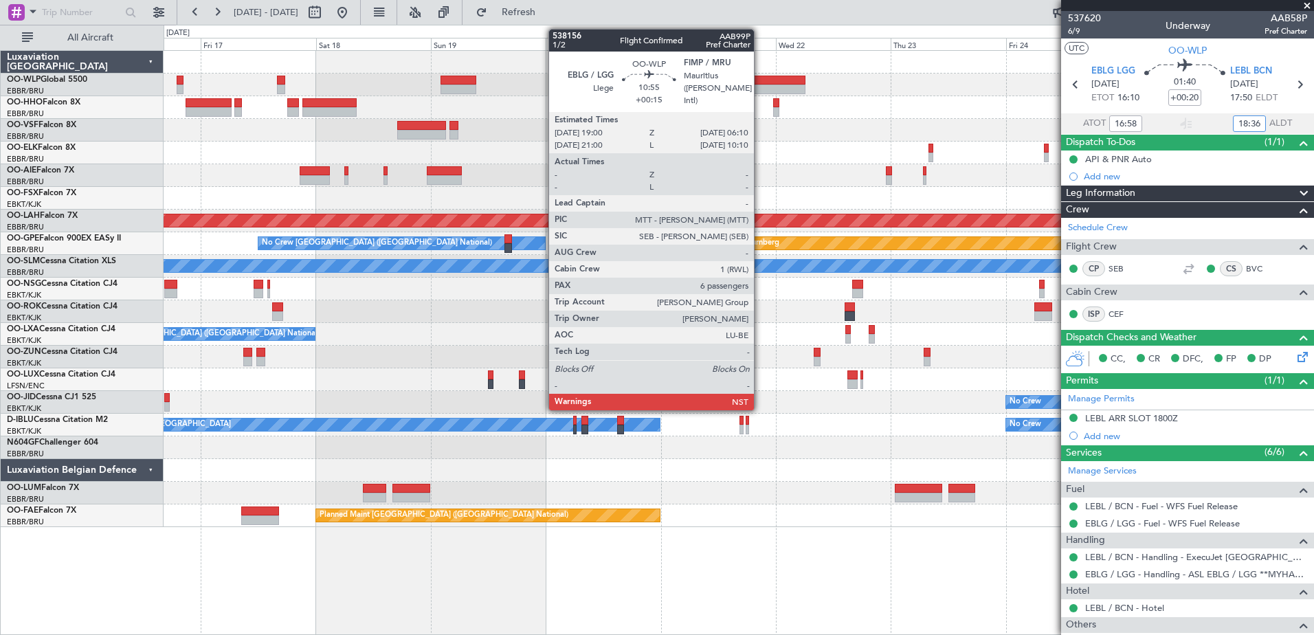
click at [760, 83] on div at bounding box center [778, 81] width 54 height 10
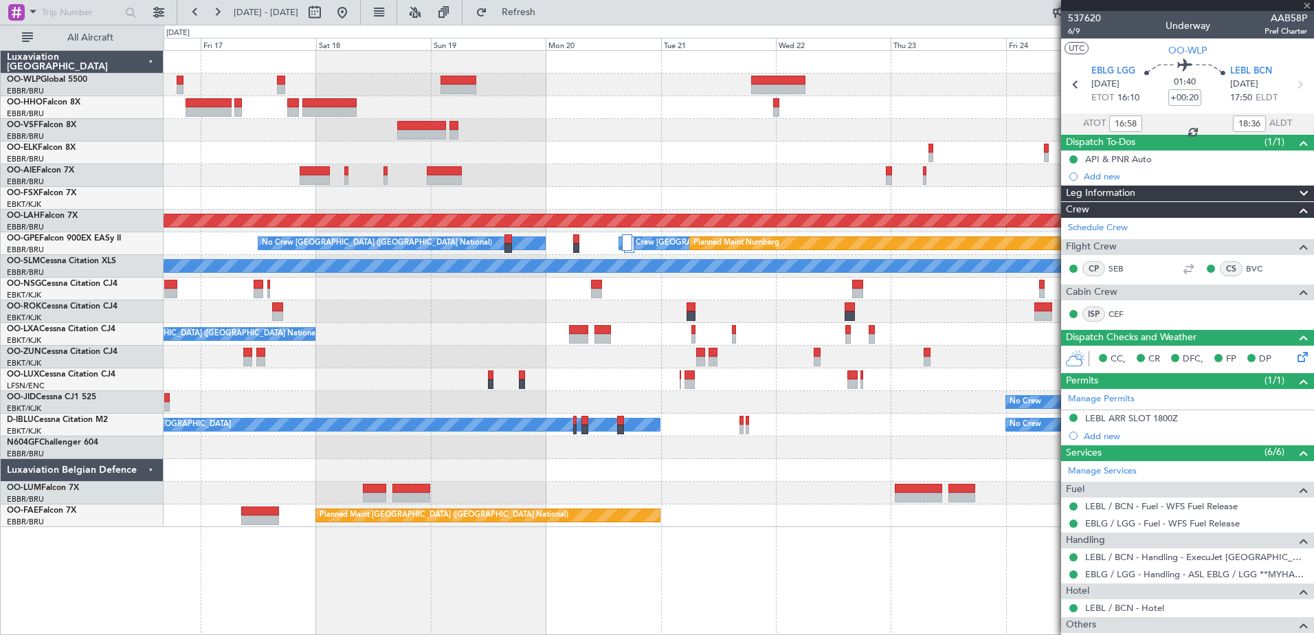
type input "+00:15"
type input "6"
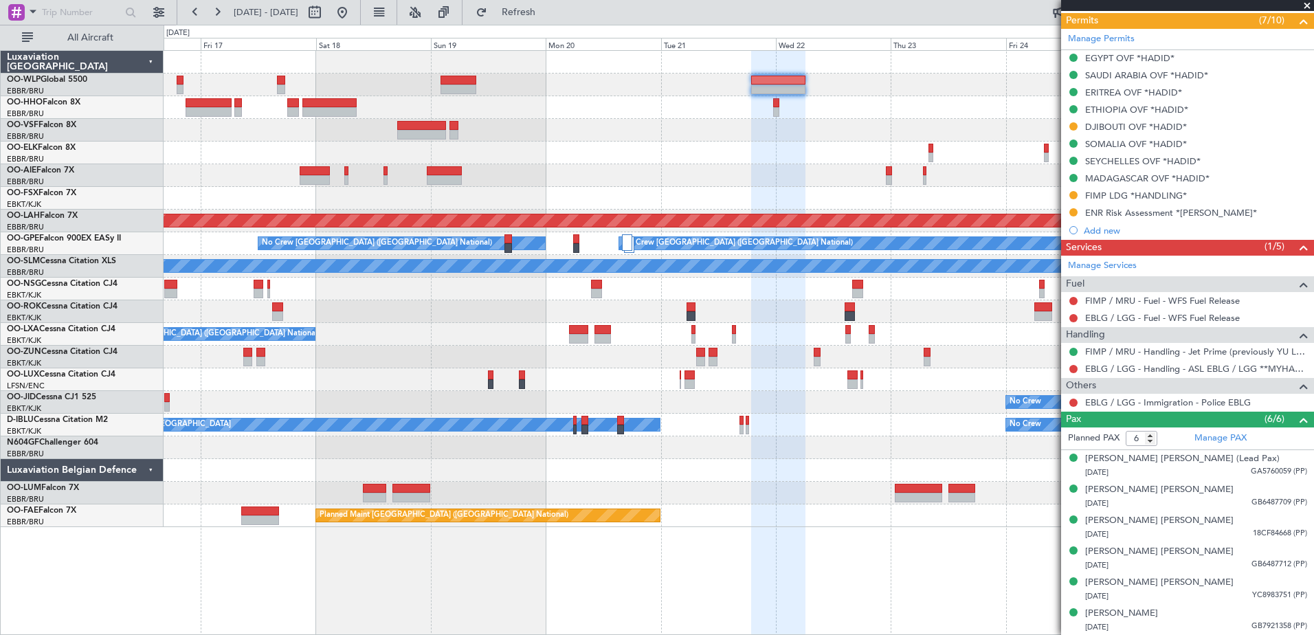
scroll to position [206, 0]
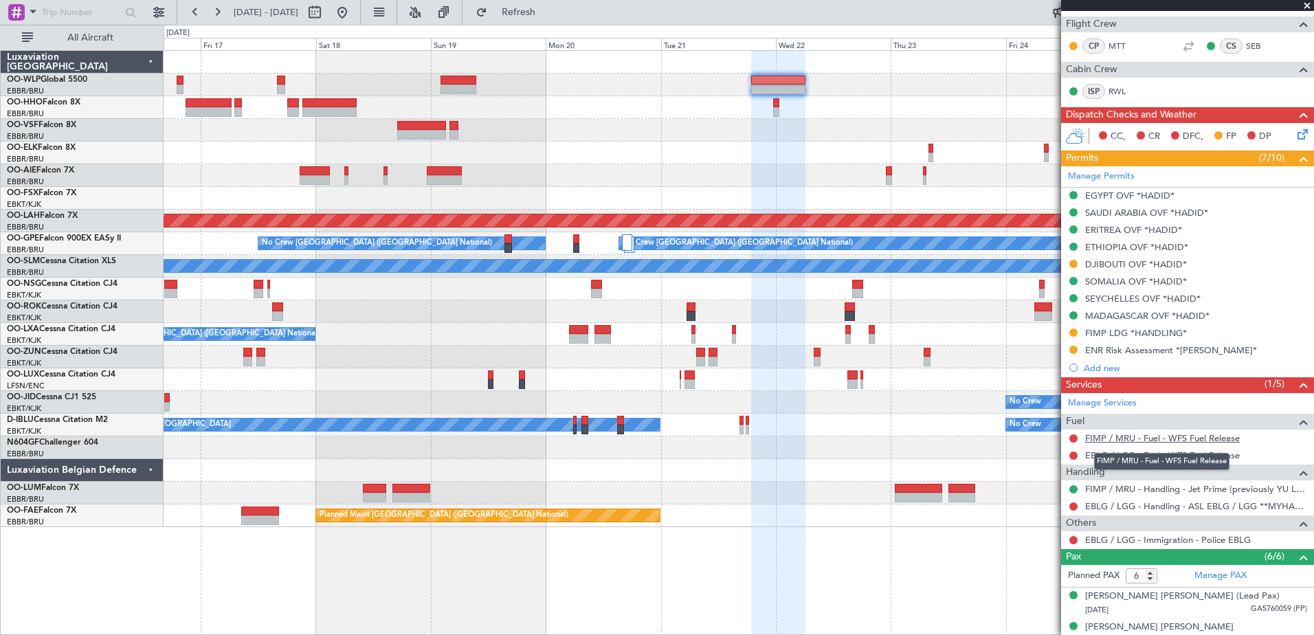
click at [1144, 437] on link "FIMP / MRU - Fuel - WFS Fuel Release" at bounding box center [1162, 438] width 155 height 12
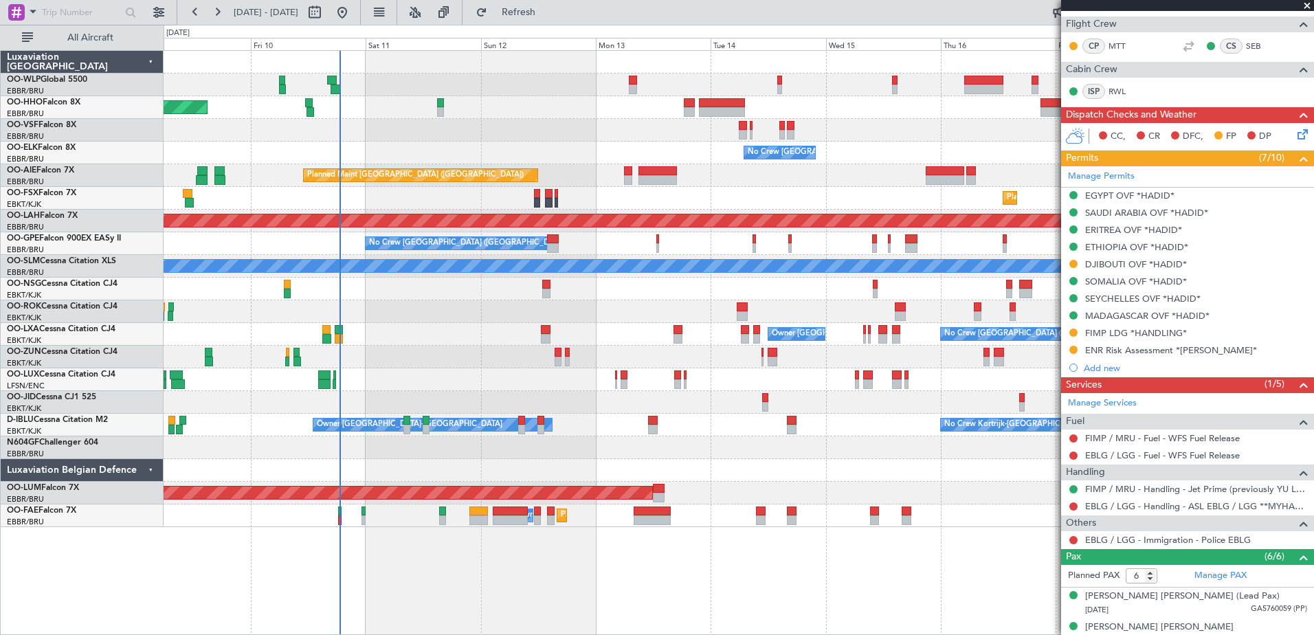
click at [1104, 219] on body "16 Oct 2025 - 26 Oct 2025 Refresh Quick Links All Aircraft Planned Maint Geneva…" at bounding box center [657, 317] width 1314 height 635
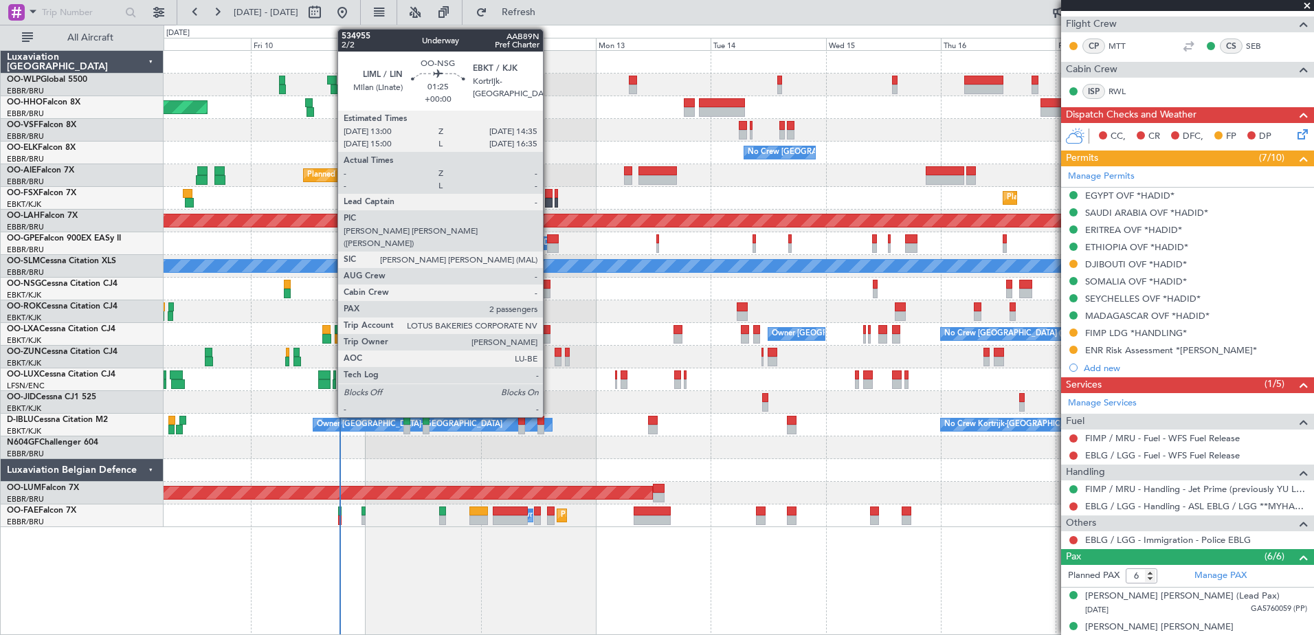
click at [549, 289] on div at bounding box center [546, 294] width 8 height 10
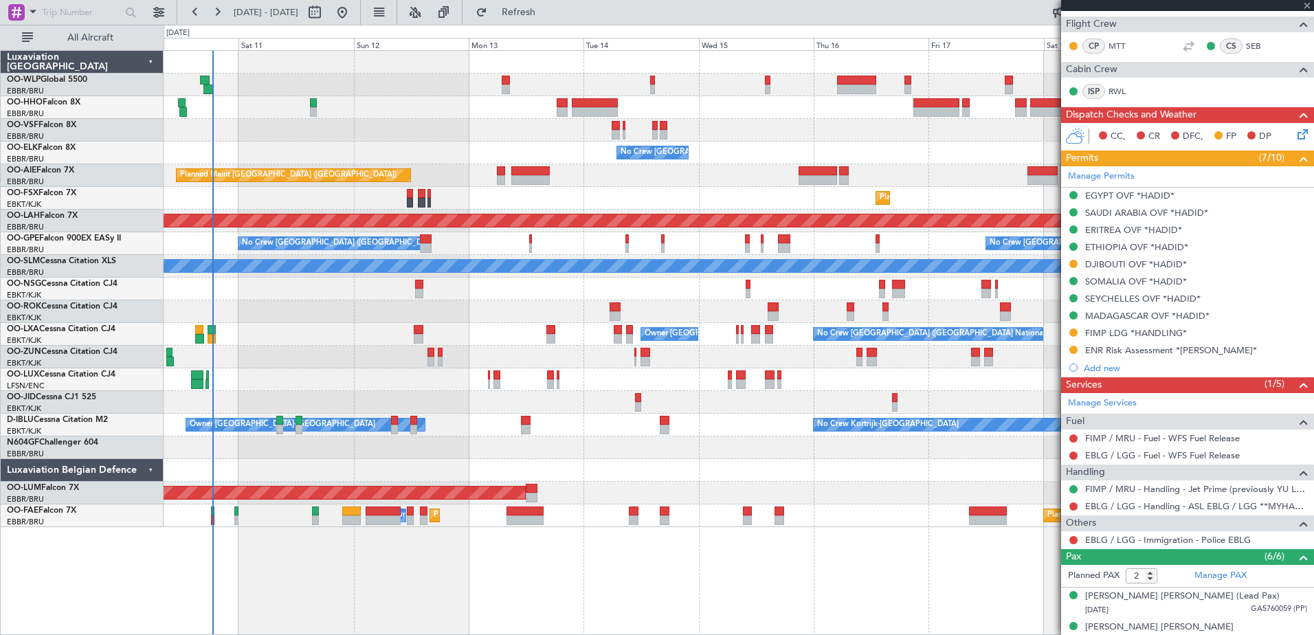
click at [465, 286] on div at bounding box center [739, 289] width 1150 height 23
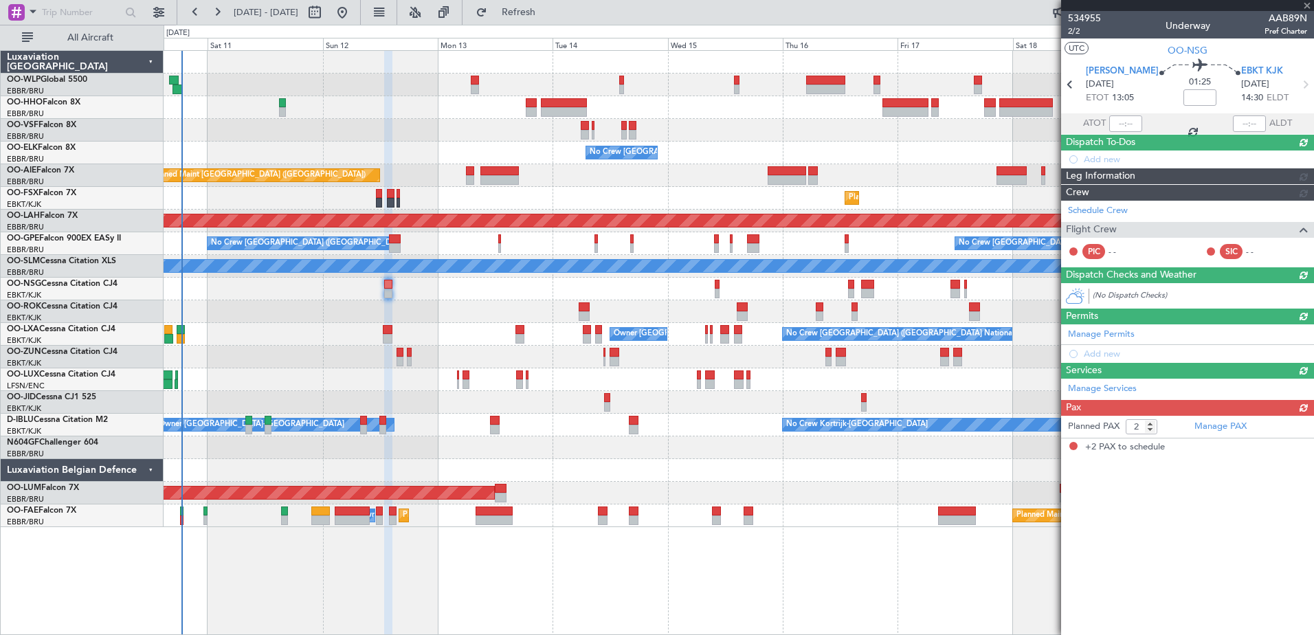
scroll to position [0, 0]
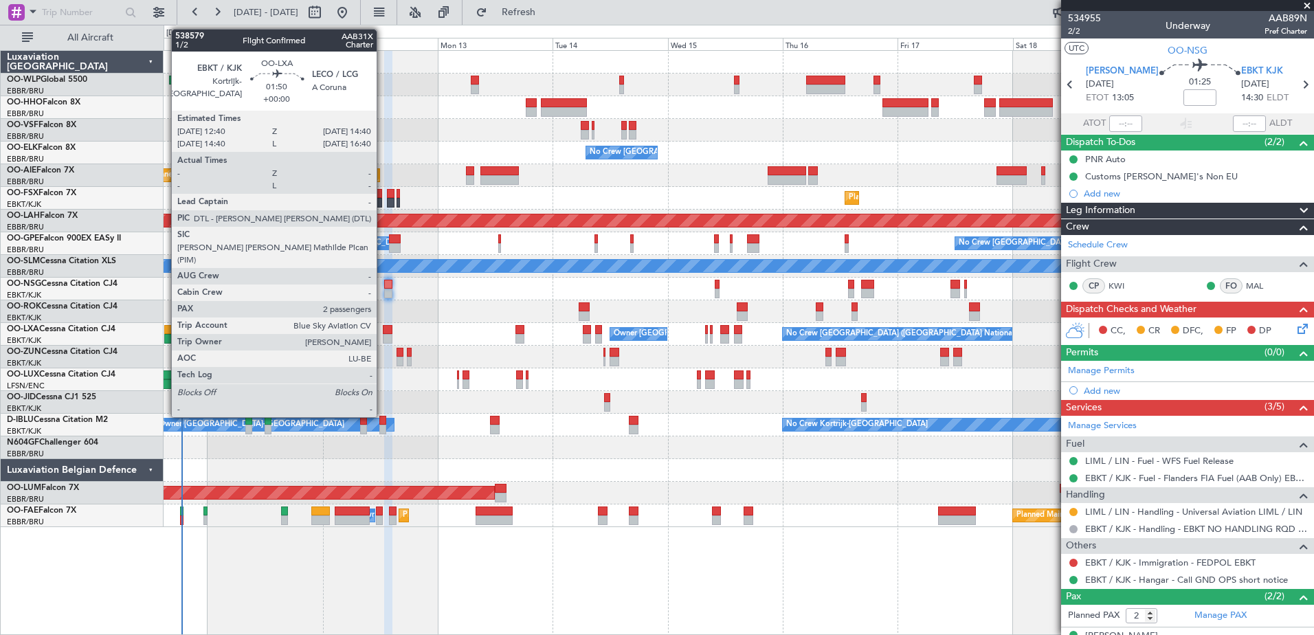
click at [383, 333] on div at bounding box center [388, 330] width 10 height 10
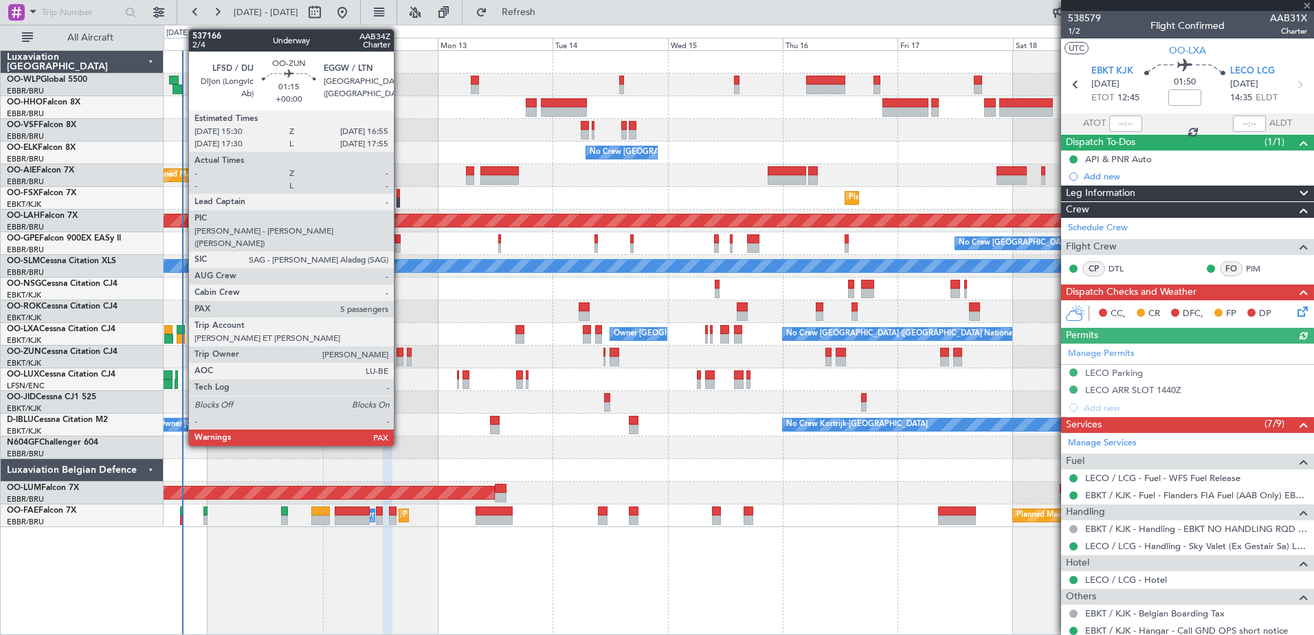
click at [400, 357] on div at bounding box center [400, 362] width 7 height 10
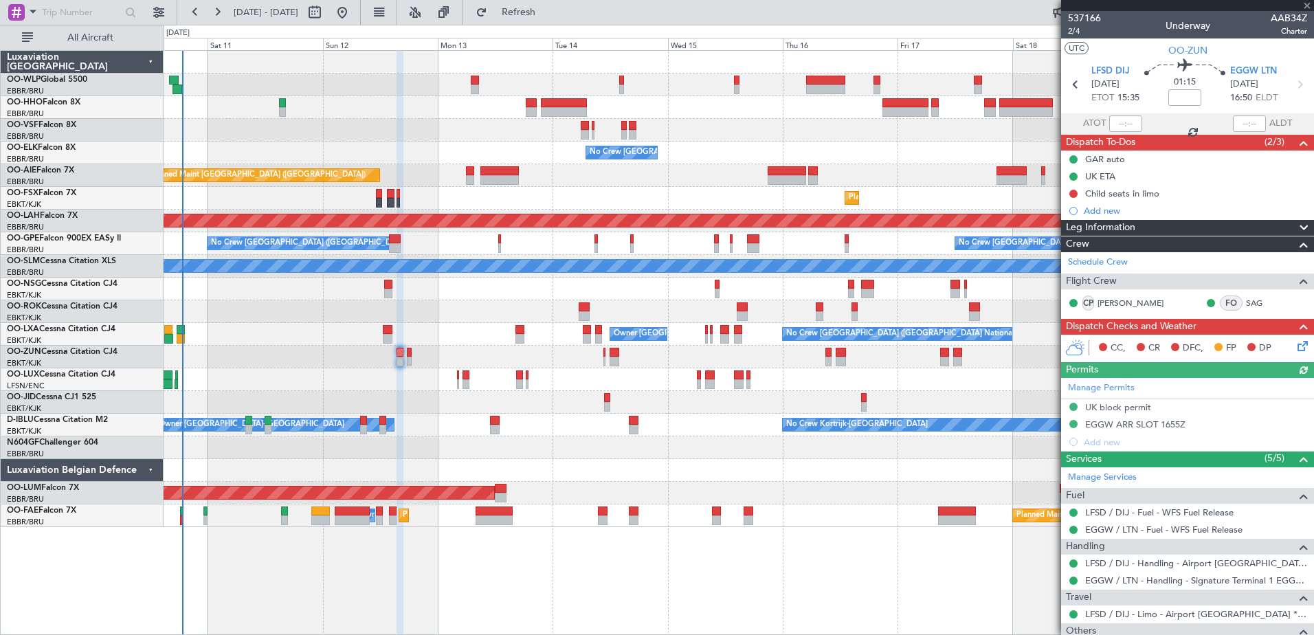
scroll to position [232, 0]
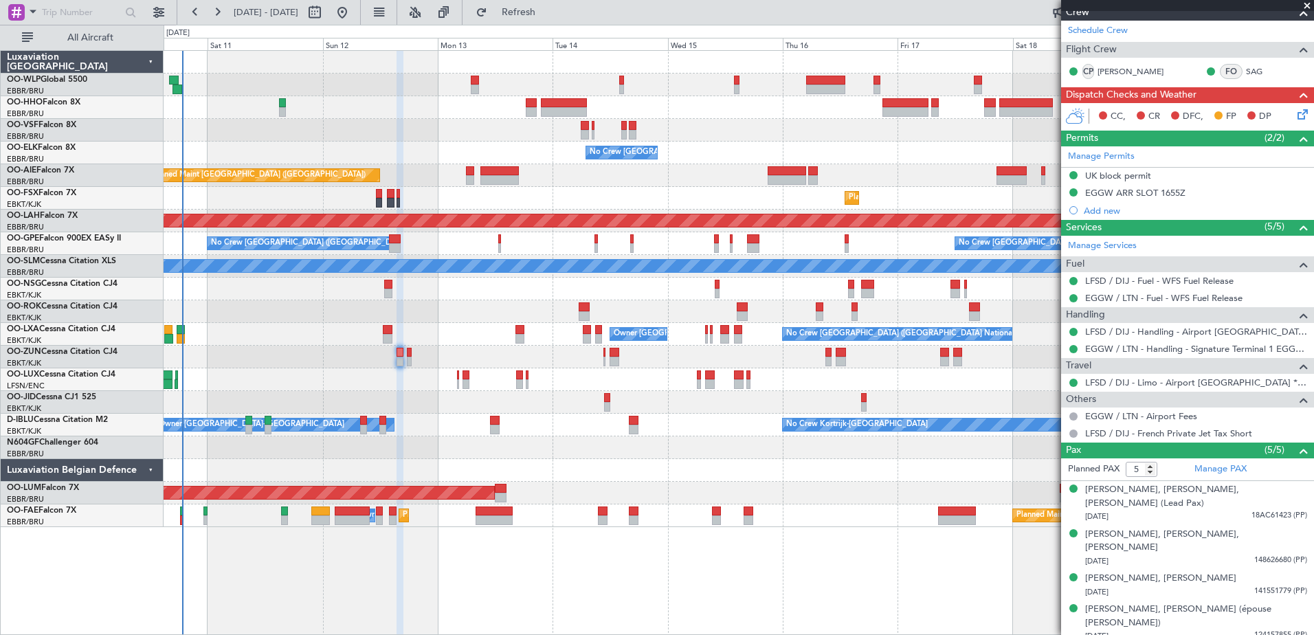
click at [412, 351] on div at bounding box center [739, 357] width 1150 height 23
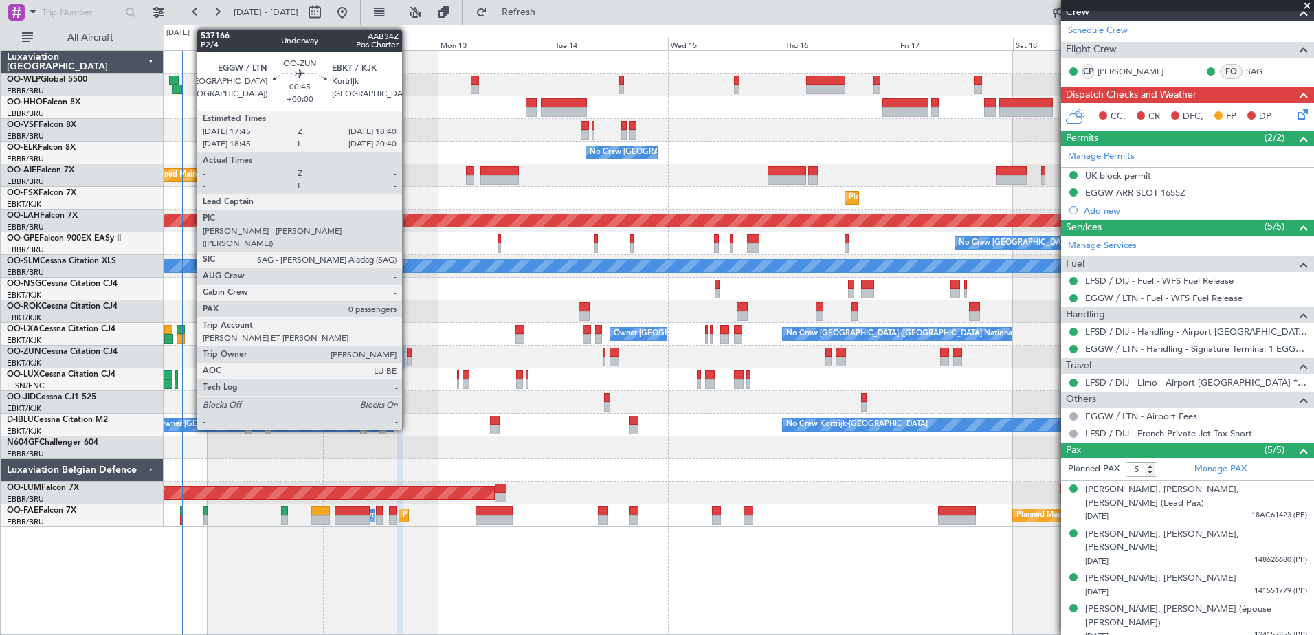
click at [408, 355] on div at bounding box center [409, 353] width 5 height 10
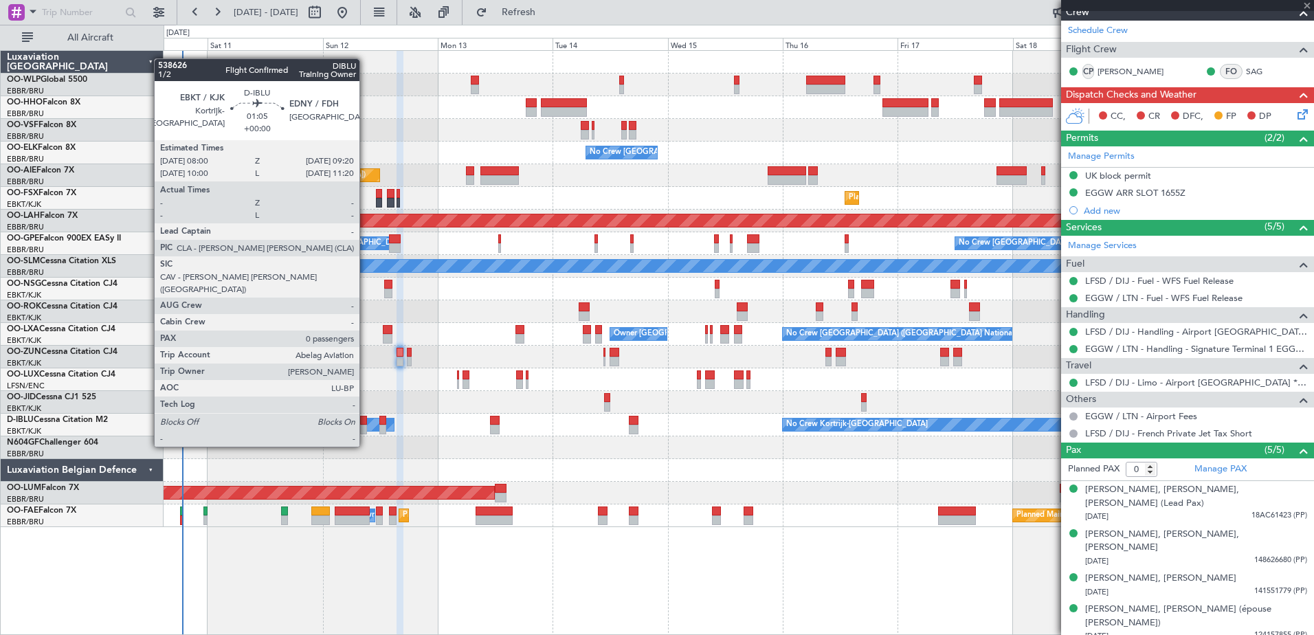
scroll to position [0, 0]
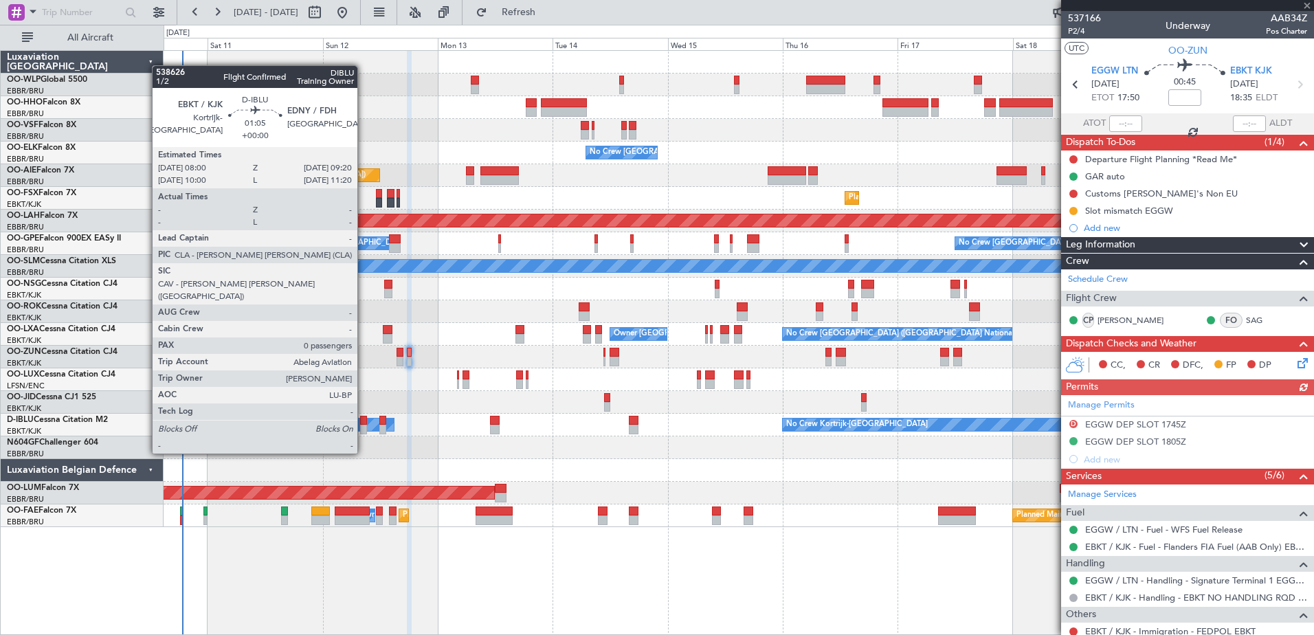
click at [364, 428] on div at bounding box center [363, 430] width 7 height 10
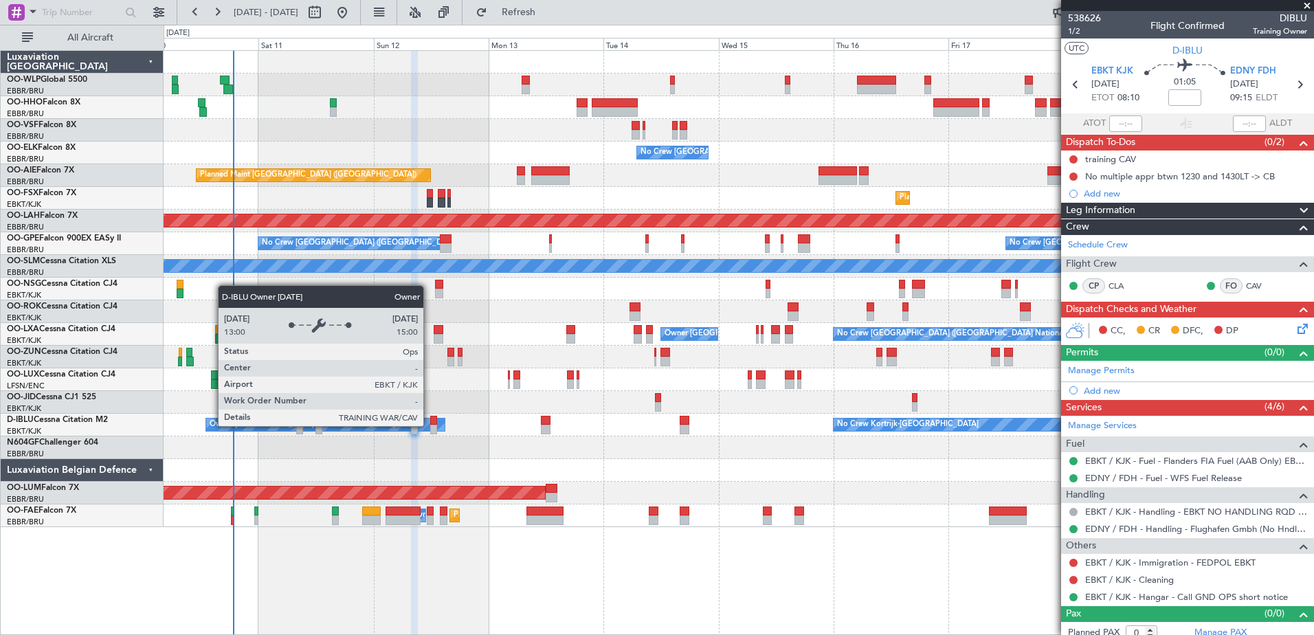
click at [430, 425] on div "Owner [GEOGRAPHIC_DATA]-[GEOGRAPHIC_DATA]" at bounding box center [325, 425] width 239 height 12
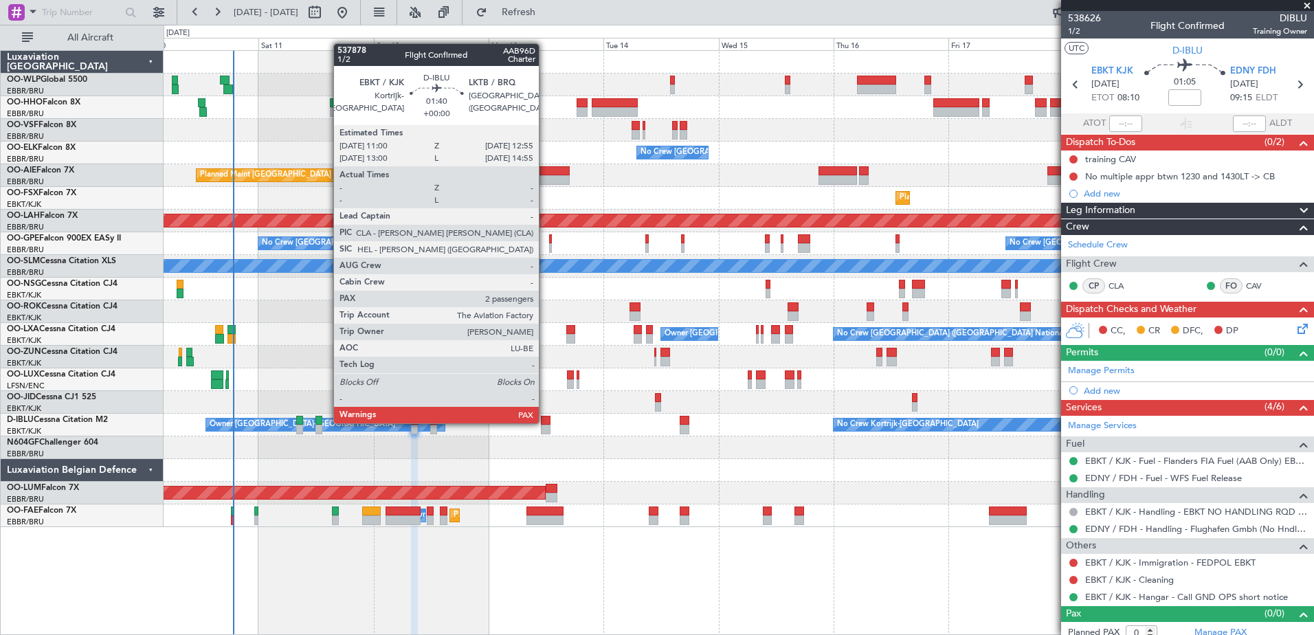
click at [545, 422] on div at bounding box center [546, 421] width 10 height 10
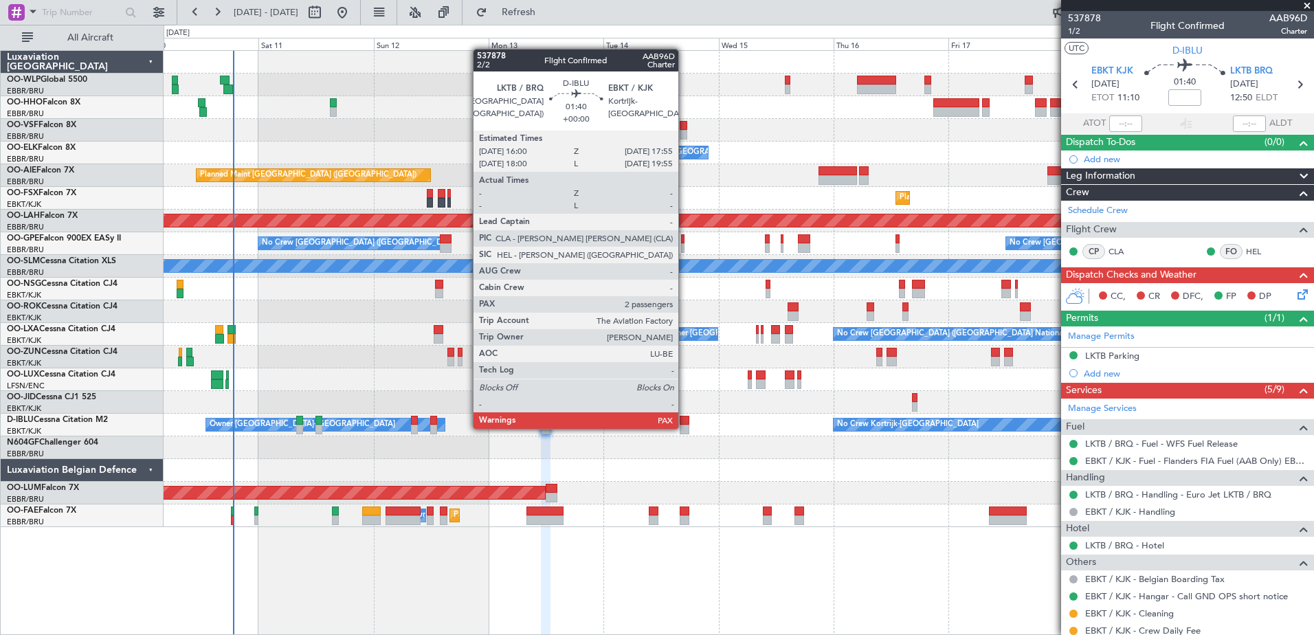
click at [685, 428] on div at bounding box center [685, 430] width 10 height 10
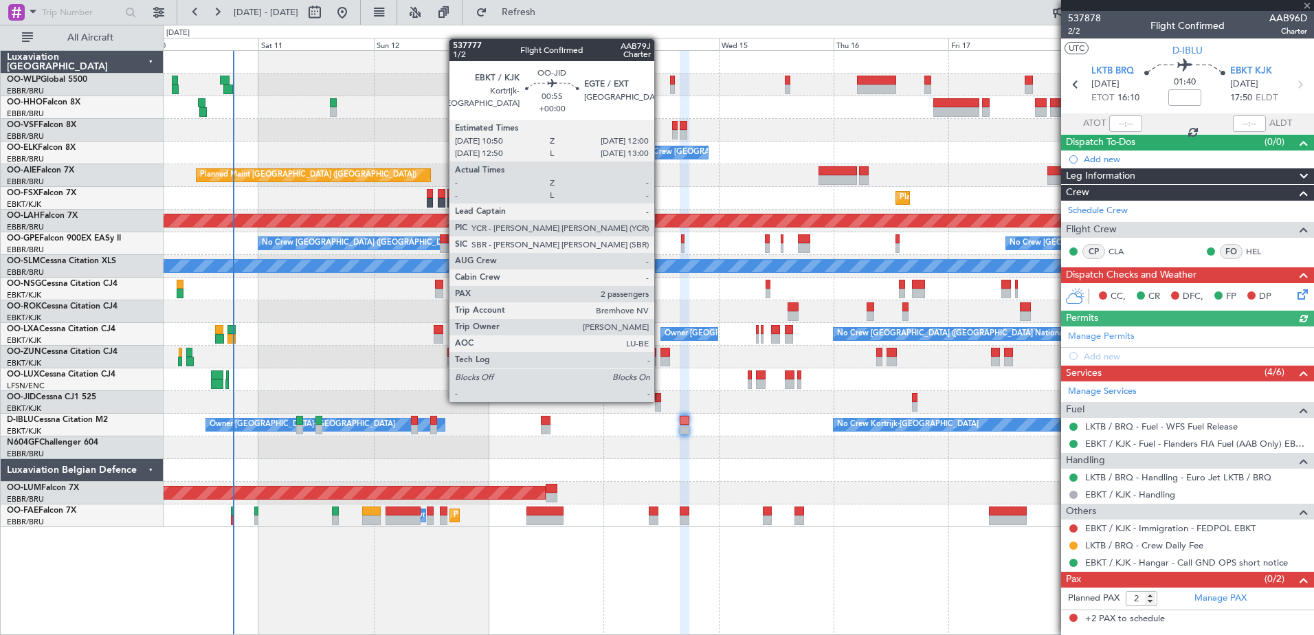
click at [661, 401] on div at bounding box center [658, 398] width 6 height 10
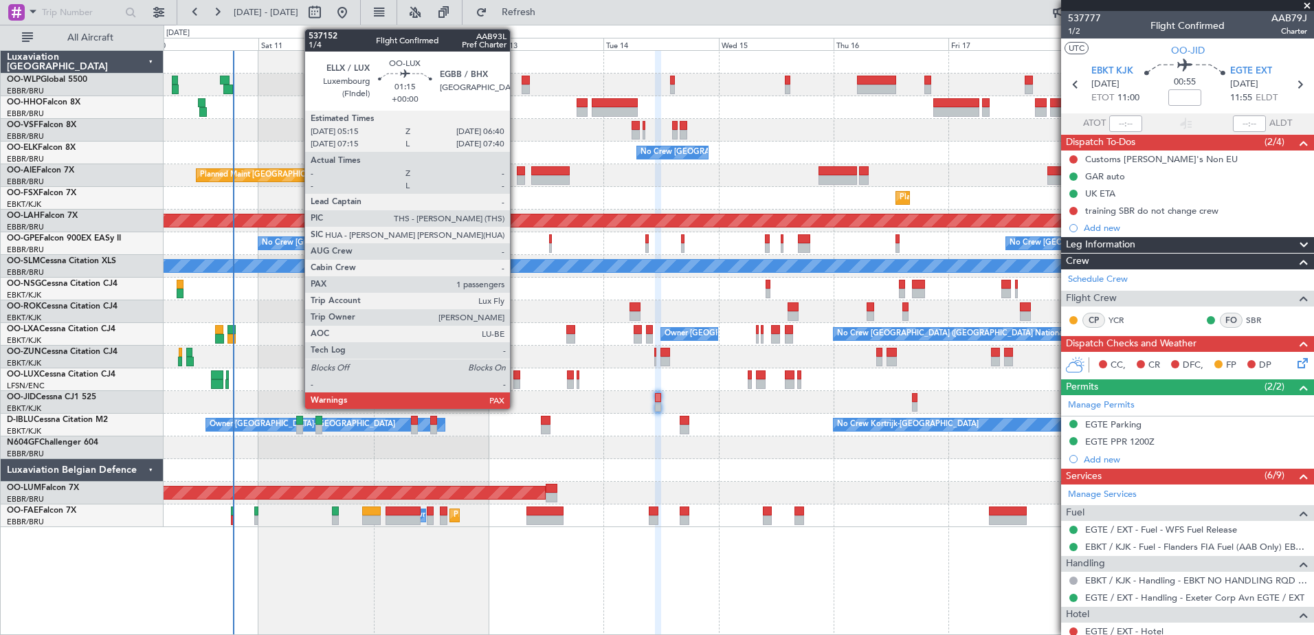
click at [516, 386] on div at bounding box center [516, 384] width 7 height 10
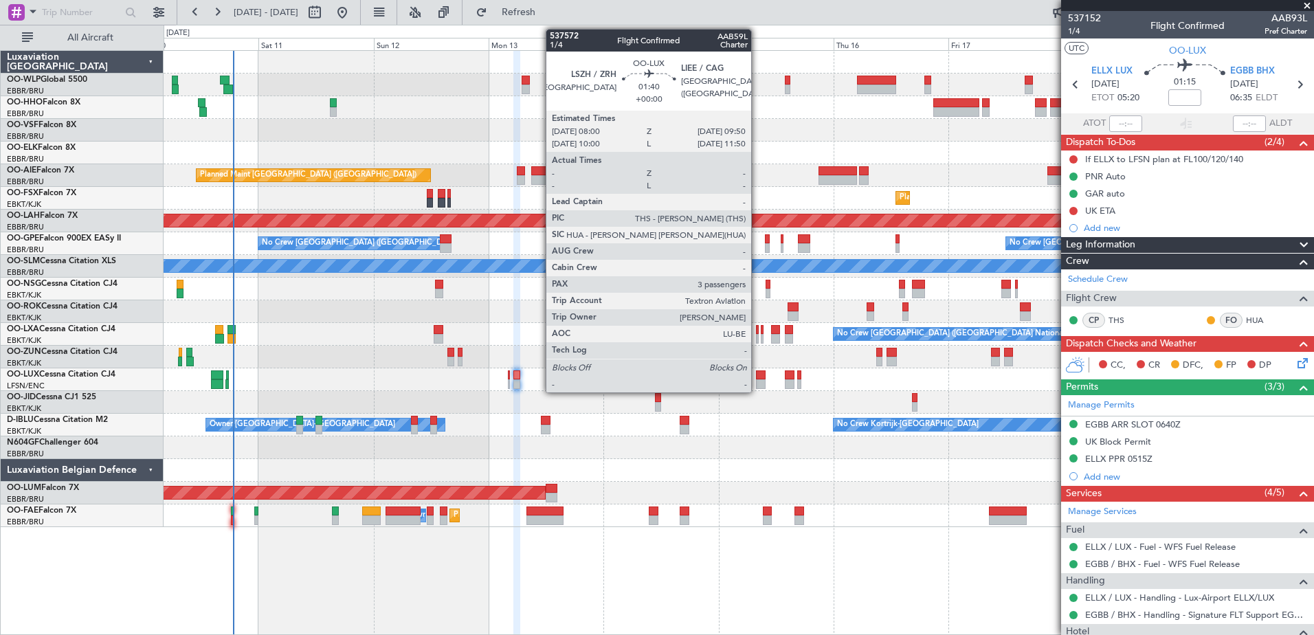
click at [757, 378] on div at bounding box center [760, 375] width 9 height 10
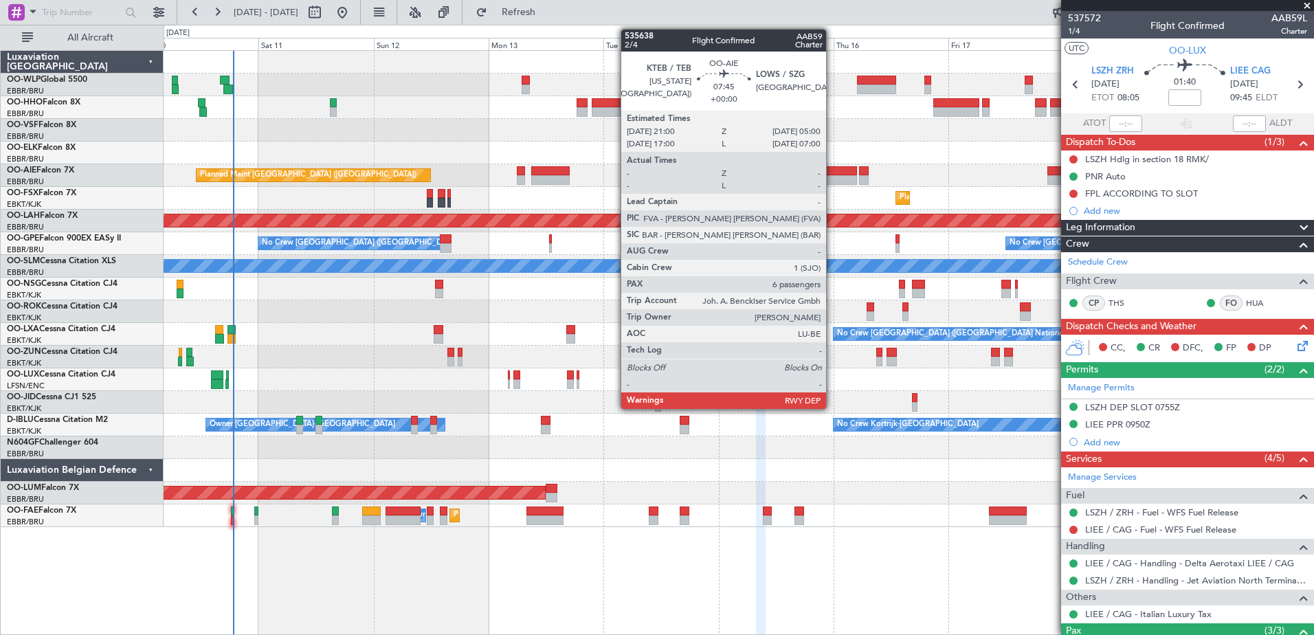
click at [829, 170] on div at bounding box center [838, 171] width 38 height 10
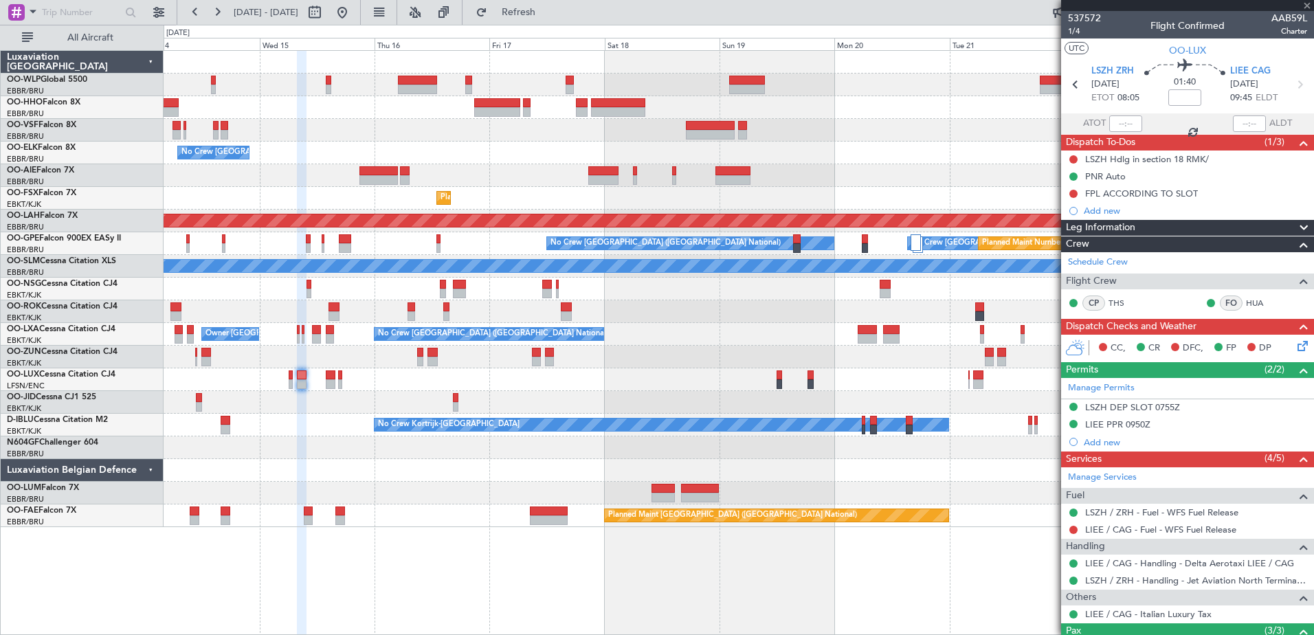
click at [400, 123] on div at bounding box center [739, 130] width 1150 height 23
type input "6"
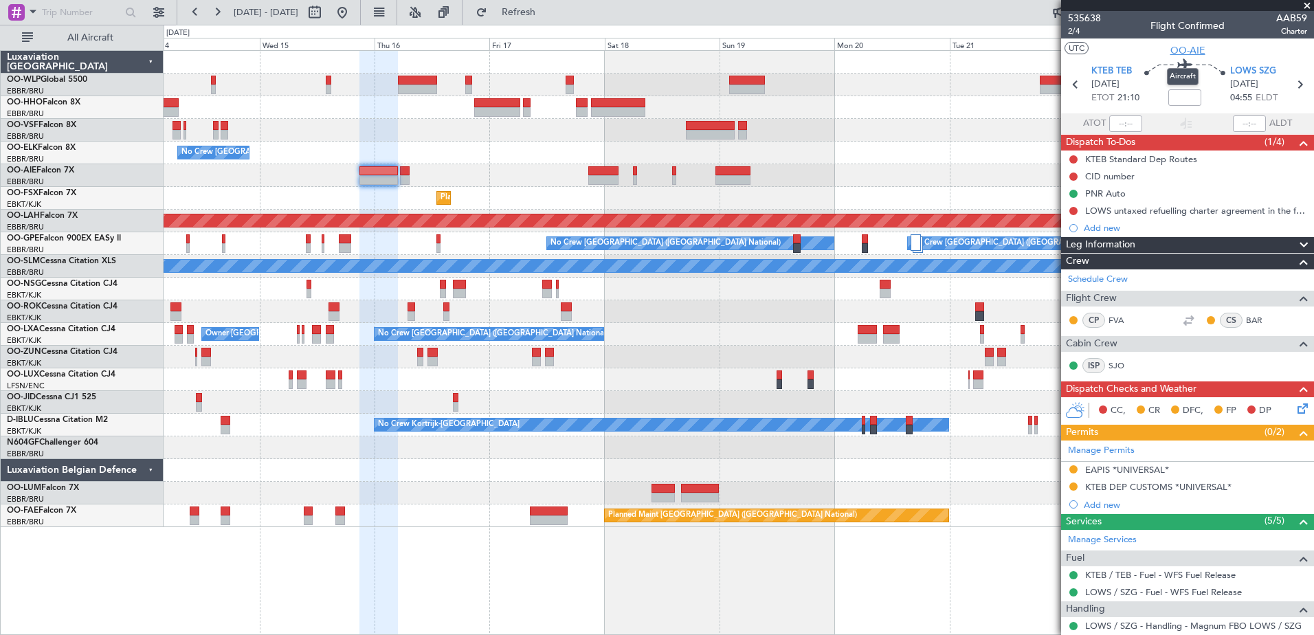
click at [1176, 45] on span "OO-AIE" at bounding box center [1188, 50] width 35 height 14
click at [1114, 319] on link "FVA" at bounding box center [1124, 320] width 31 height 12
click at [1076, 33] on span "2/4" at bounding box center [1084, 31] width 33 height 12
click at [1073, 210] on button at bounding box center [1074, 211] width 8 height 8
click at [1092, 254] on span "In Progress" at bounding box center [1080, 251] width 47 height 14
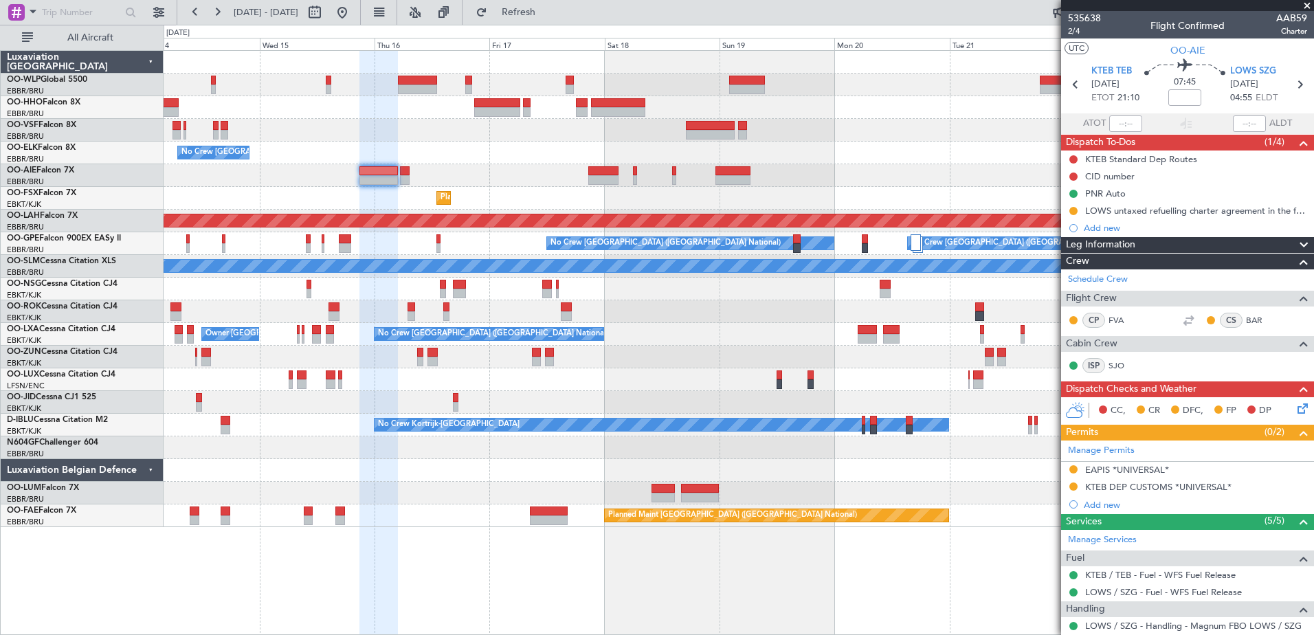
scroll to position [274, 0]
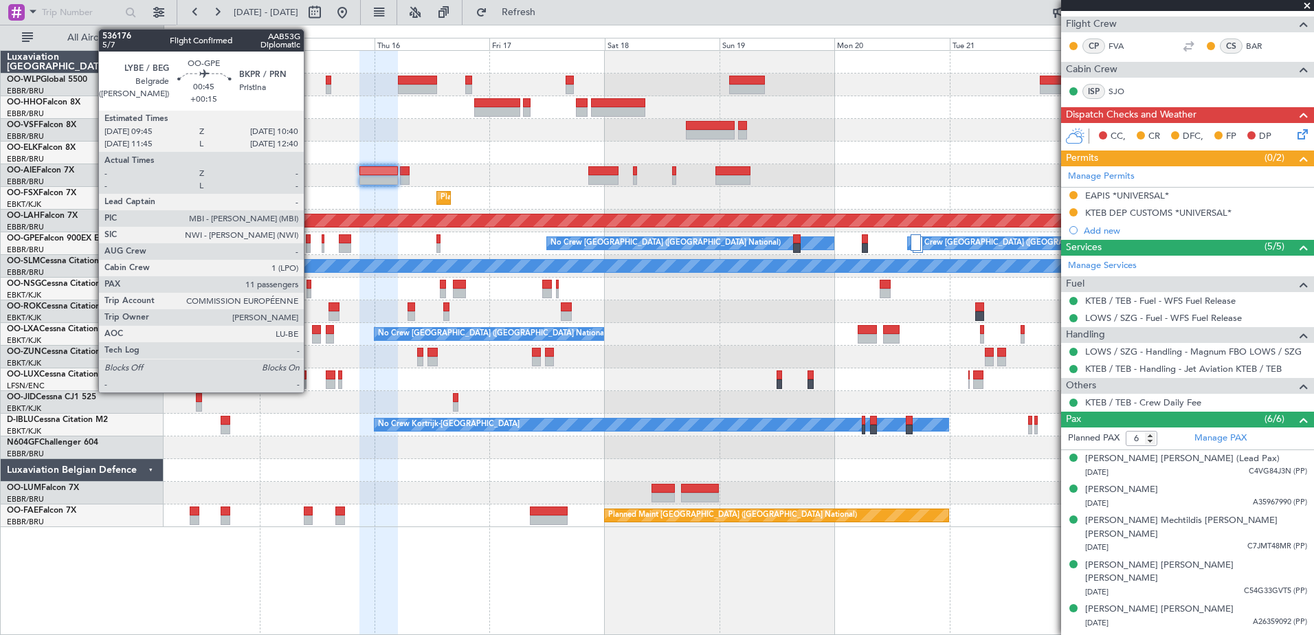
click at [310, 246] on div at bounding box center [308, 248] width 5 height 10
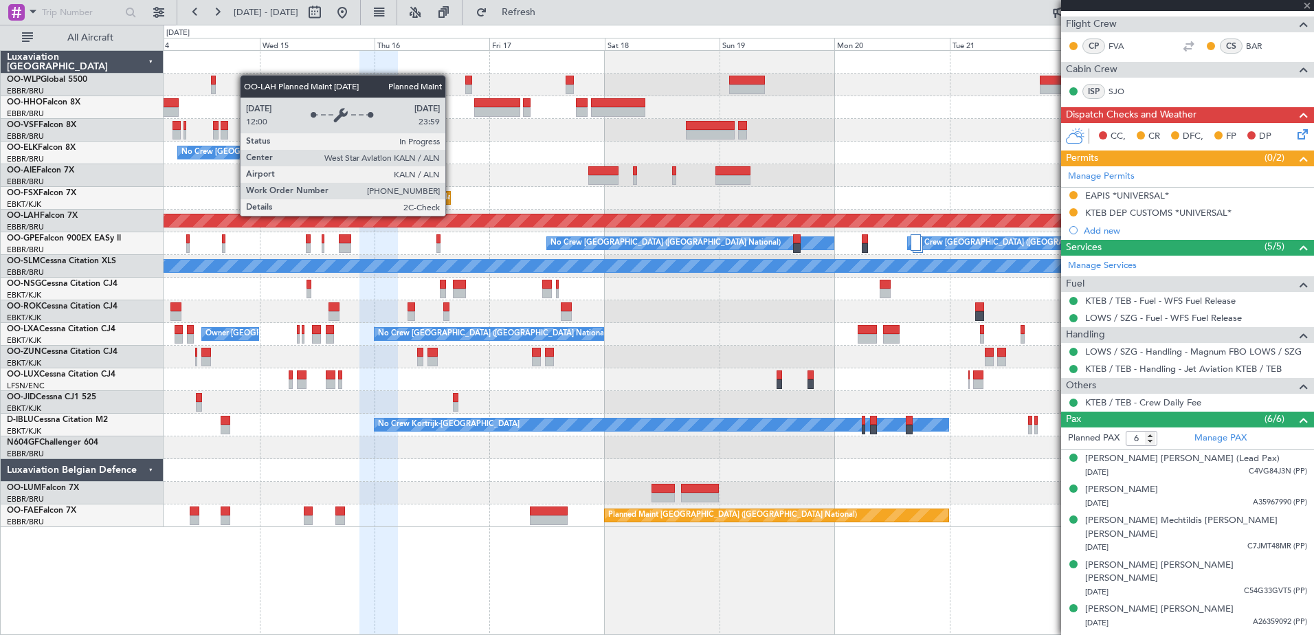
type input "+00:15"
type input "11"
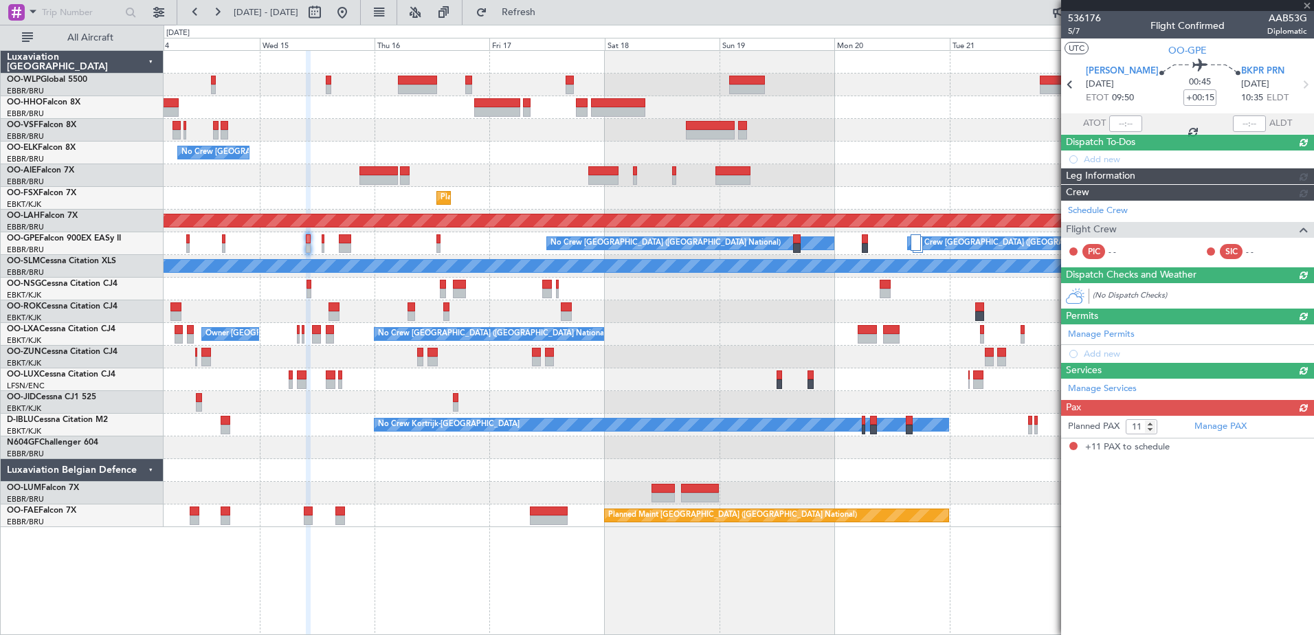
scroll to position [0, 0]
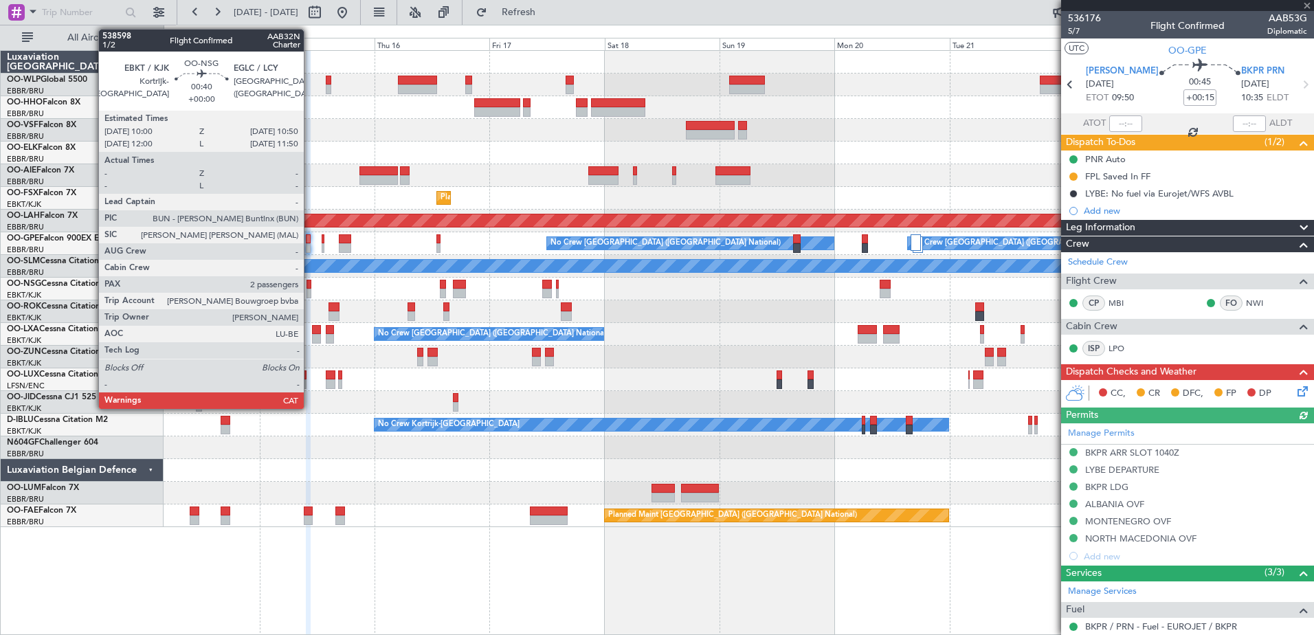
click at [310, 296] on div at bounding box center [309, 294] width 4 height 10
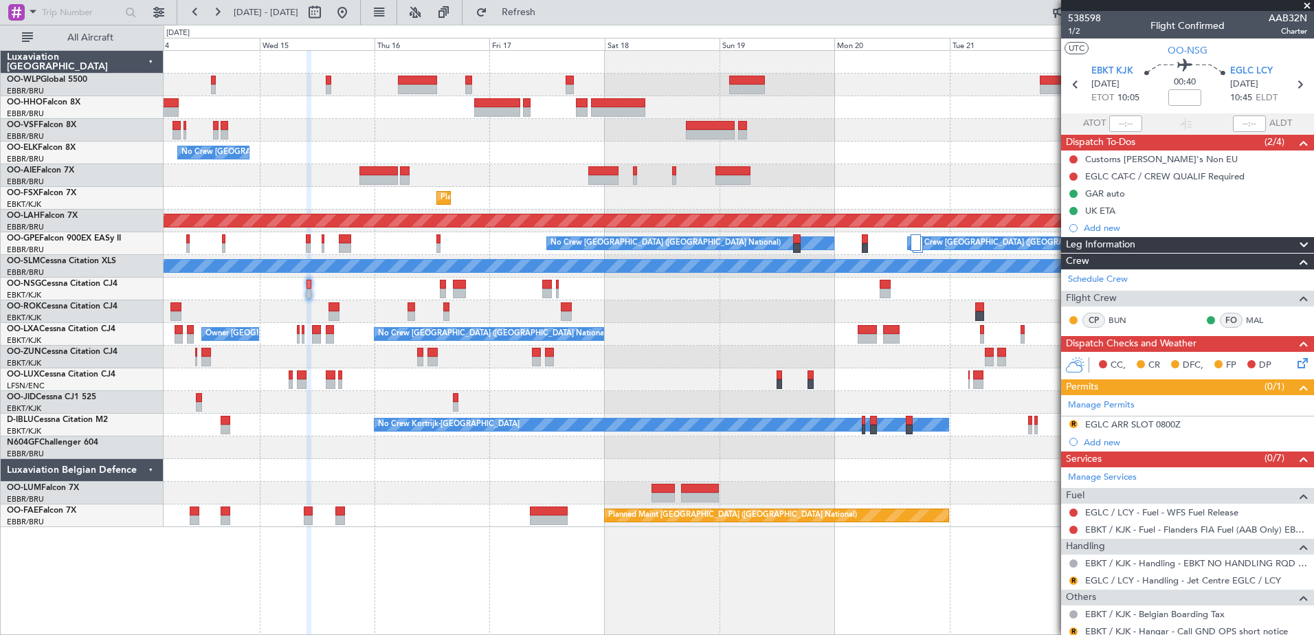
click at [327, 311] on div at bounding box center [739, 311] width 1150 height 23
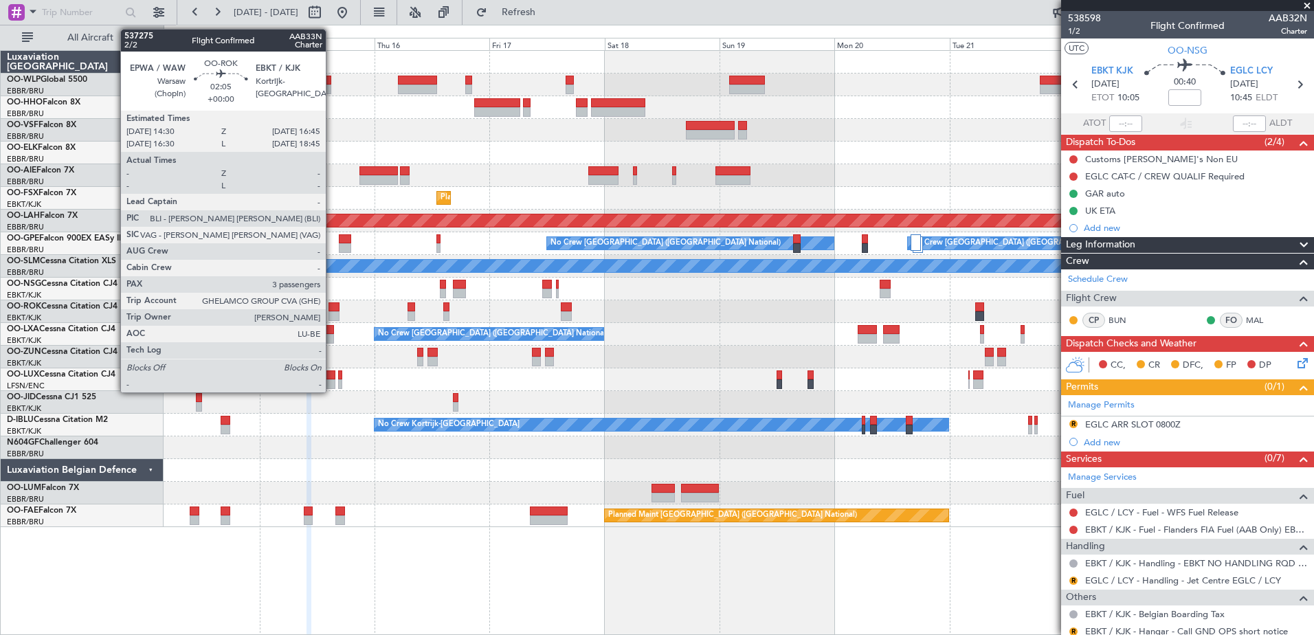
click at [333, 307] on div at bounding box center [334, 307] width 11 height 10
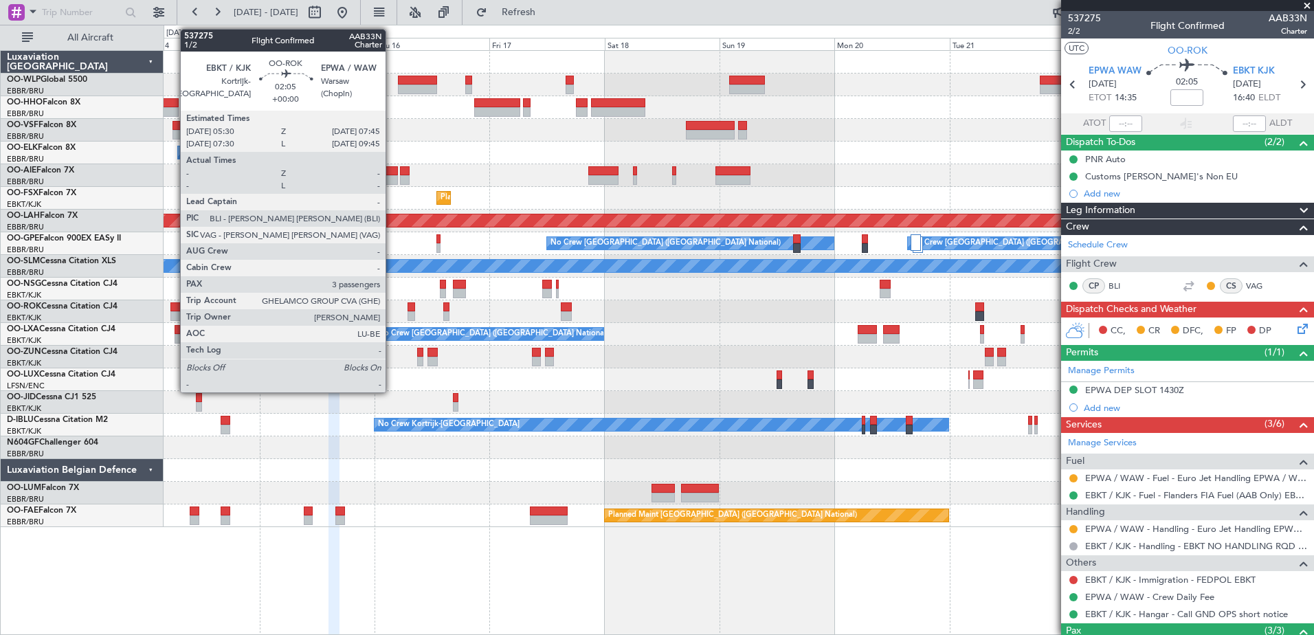
click at [173, 310] on div at bounding box center [175, 307] width 11 height 10
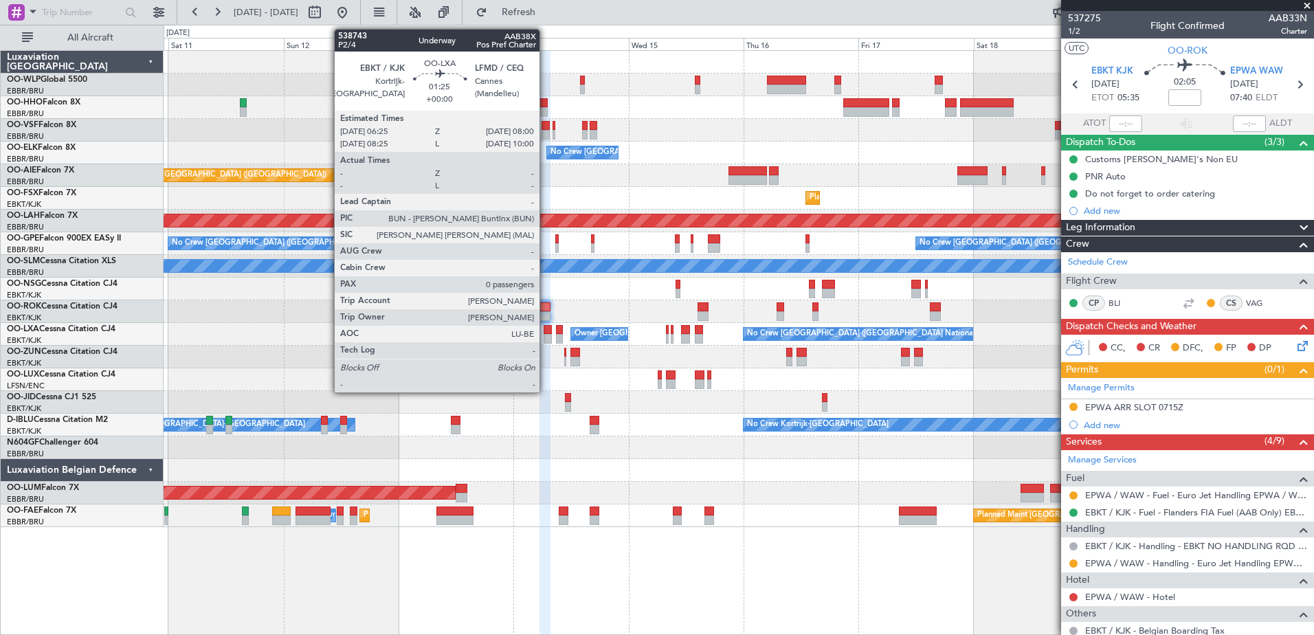
click at [546, 333] on div at bounding box center [548, 330] width 8 height 10
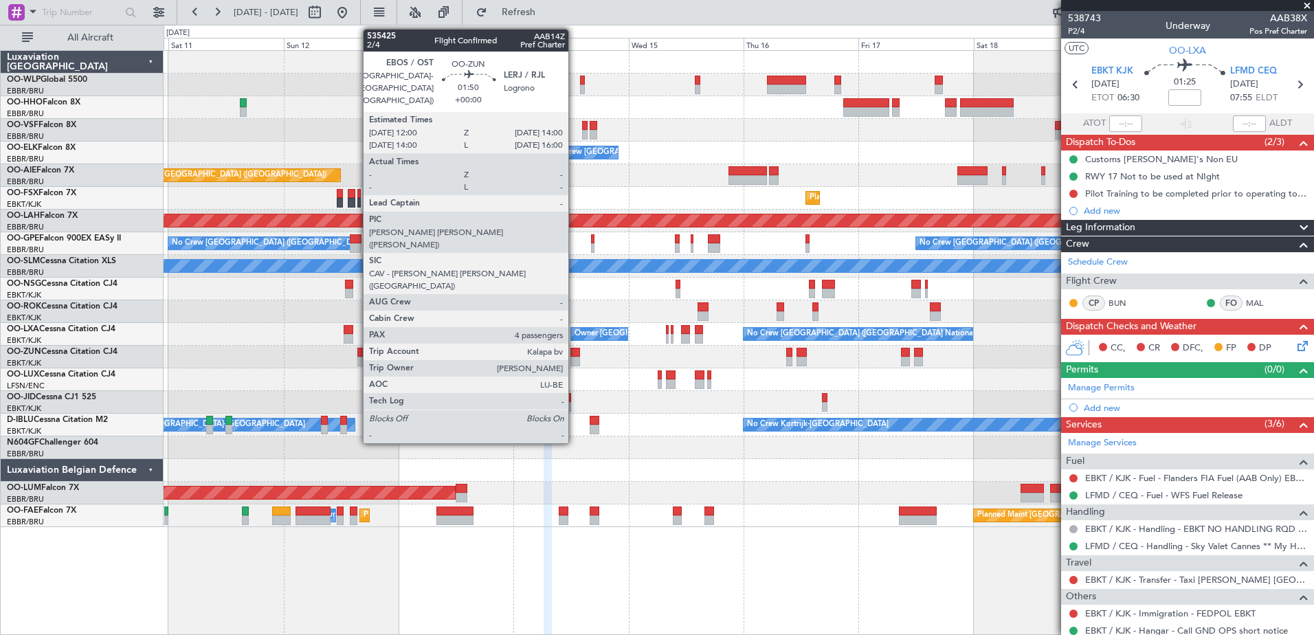
click at [575, 356] on div at bounding box center [576, 353] width 10 height 10
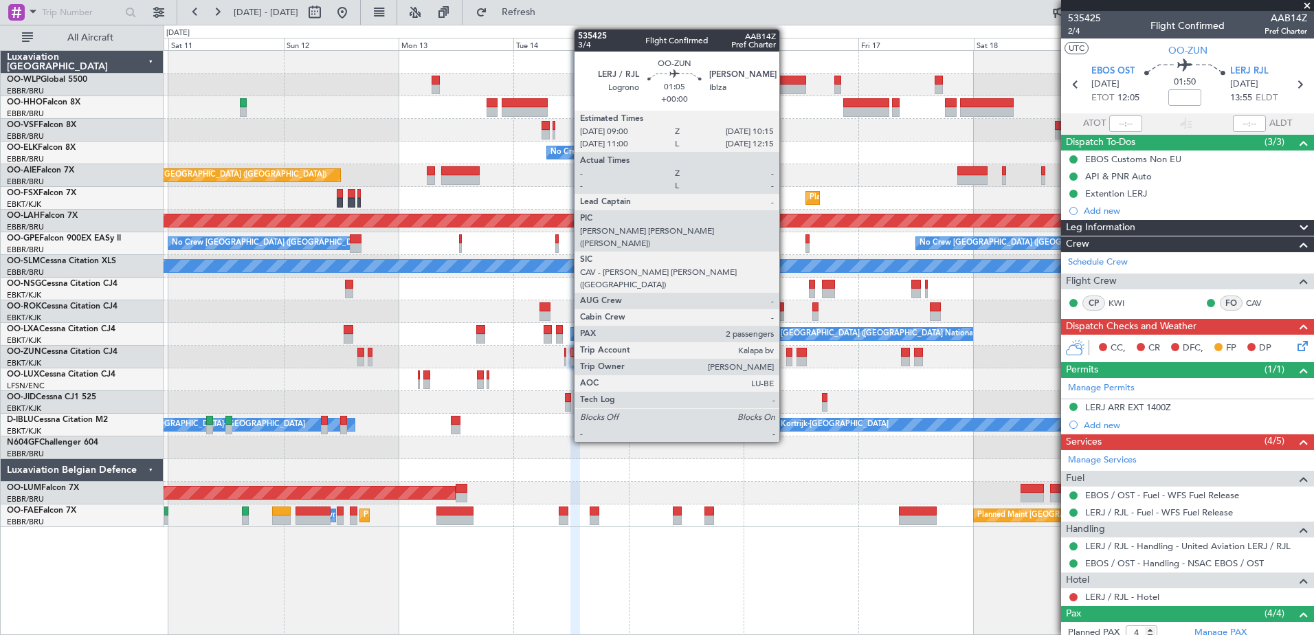
click at [786, 363] on div at bounding box center [789, 362] width 6 height 10
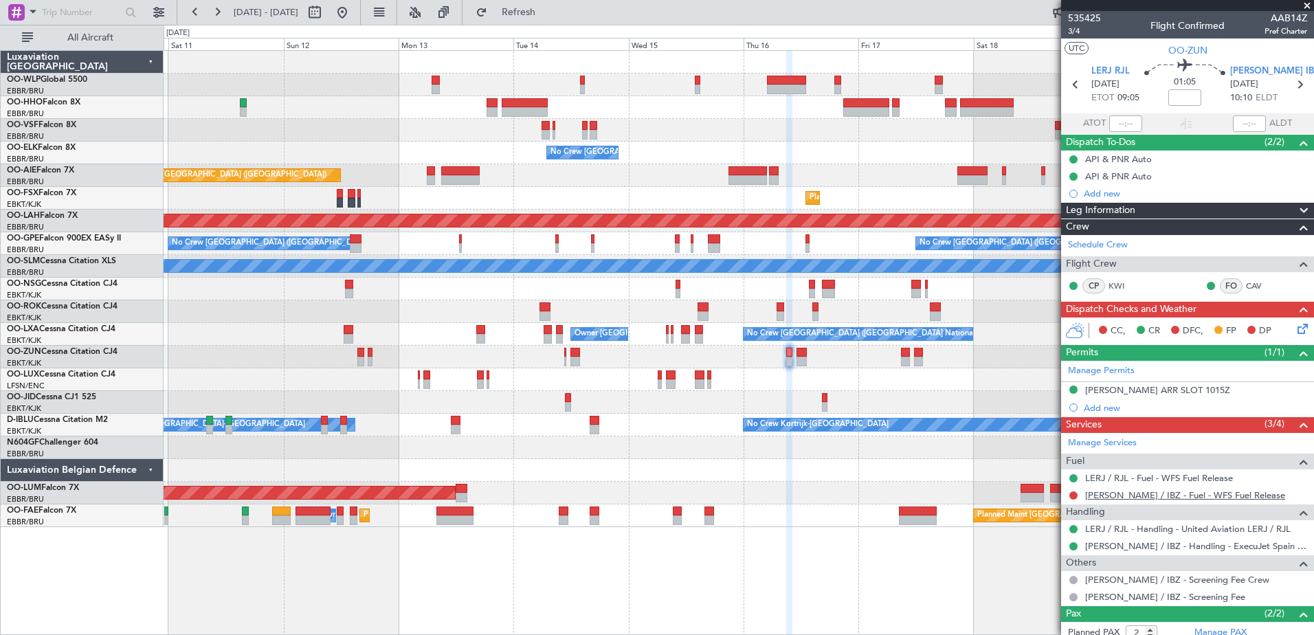
click at [1152, 492] on link "[PERSON_NAME] / IBZ - Fuel - WFS Fuel Release" at bounding box center [1185, 495] width 200 height 12
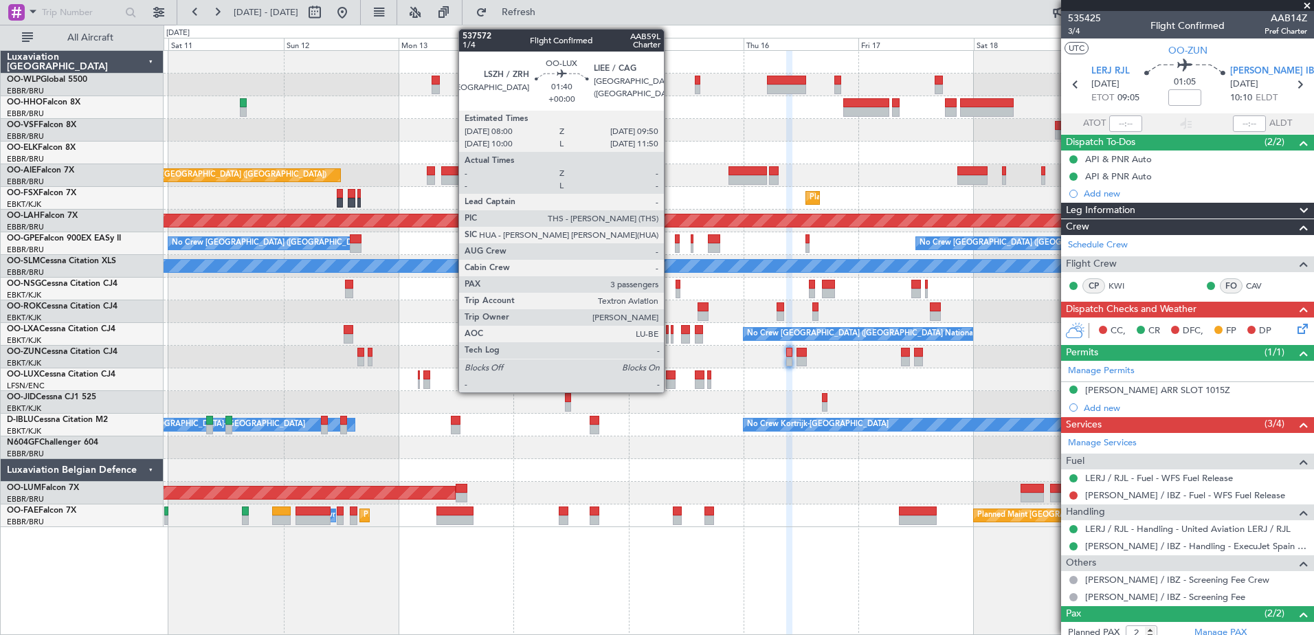
click at [670, 386] on div at bounding box center [670, 384] width 9 height 10
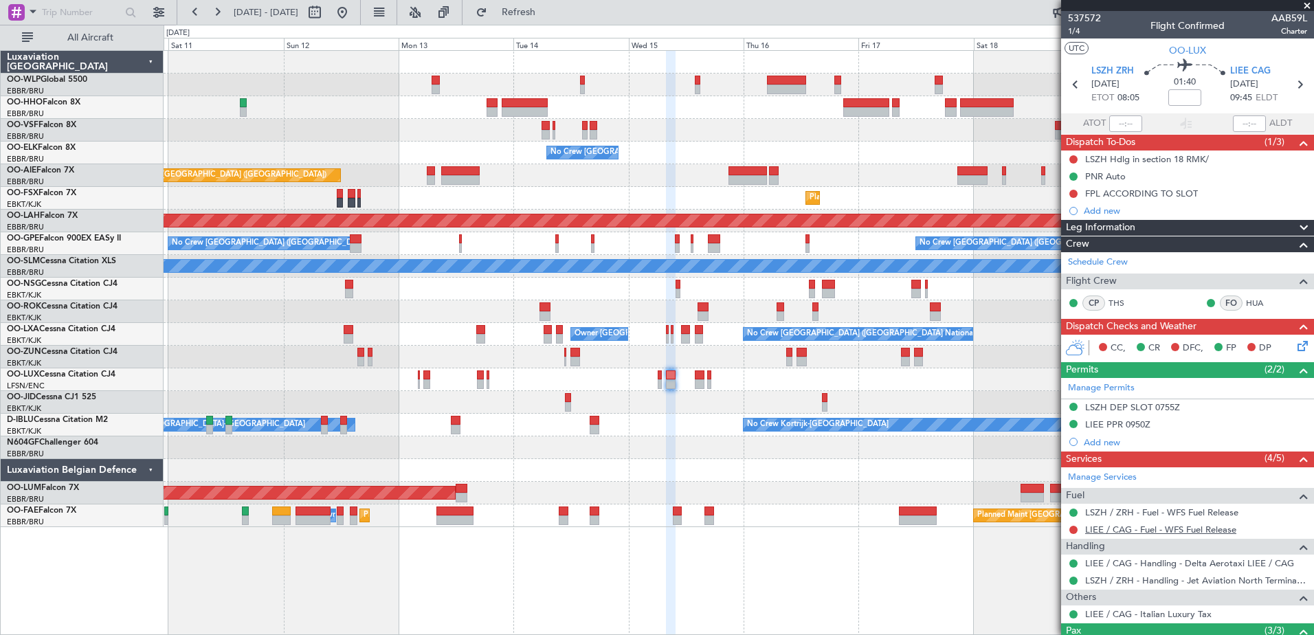
click at [1135, 531] on link "LIEE / CAG - Fuel - WFS Fuel Release" at bounding box center [1160, 530] width 151 height 12
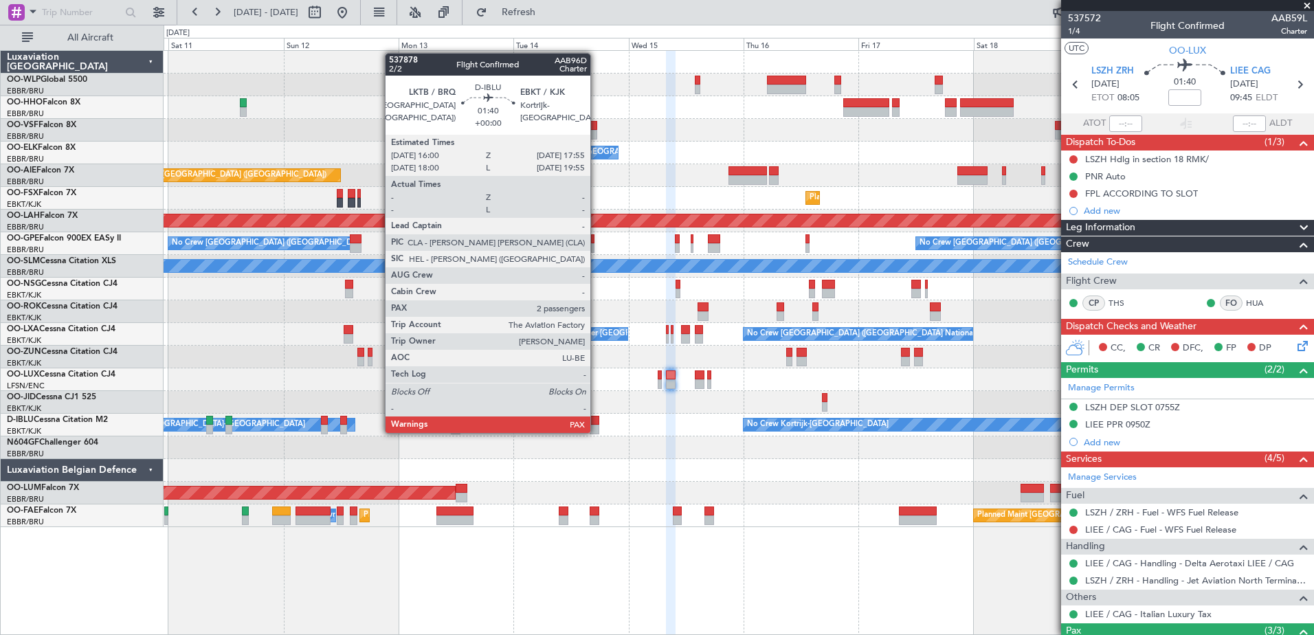
click at [597, 432] on div at bounding box center [595, 430] width 10 height 10
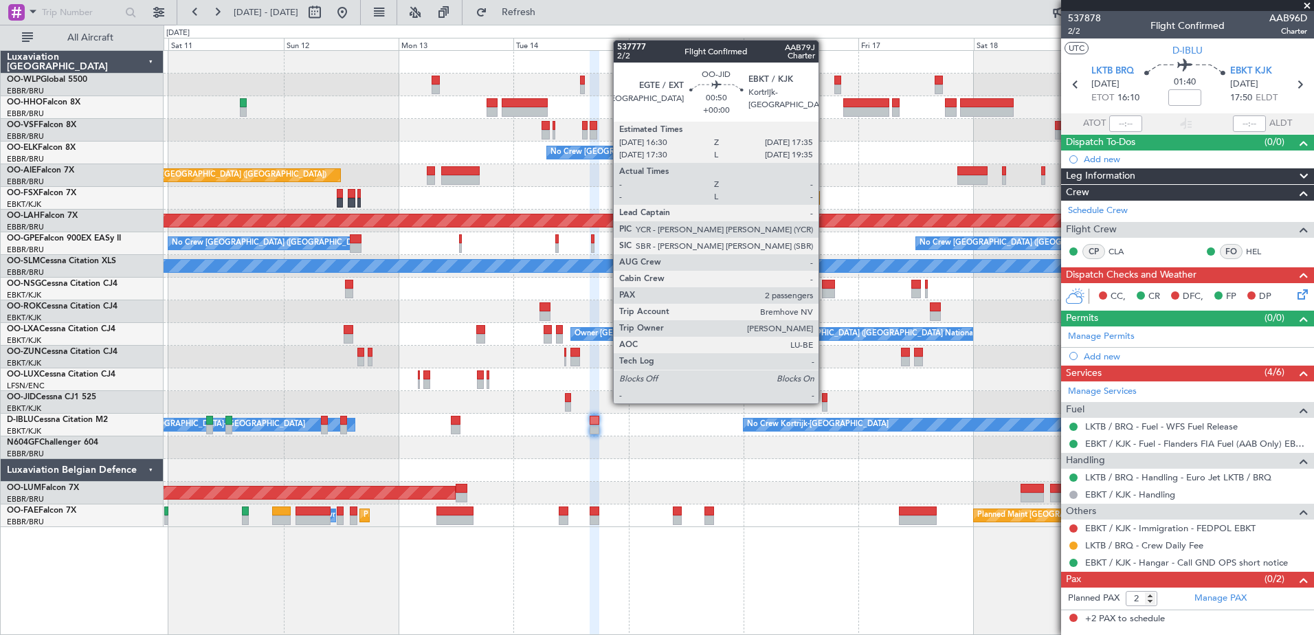
click at [825, 402] on div at bounding box center [824, 407] width 5 height 10
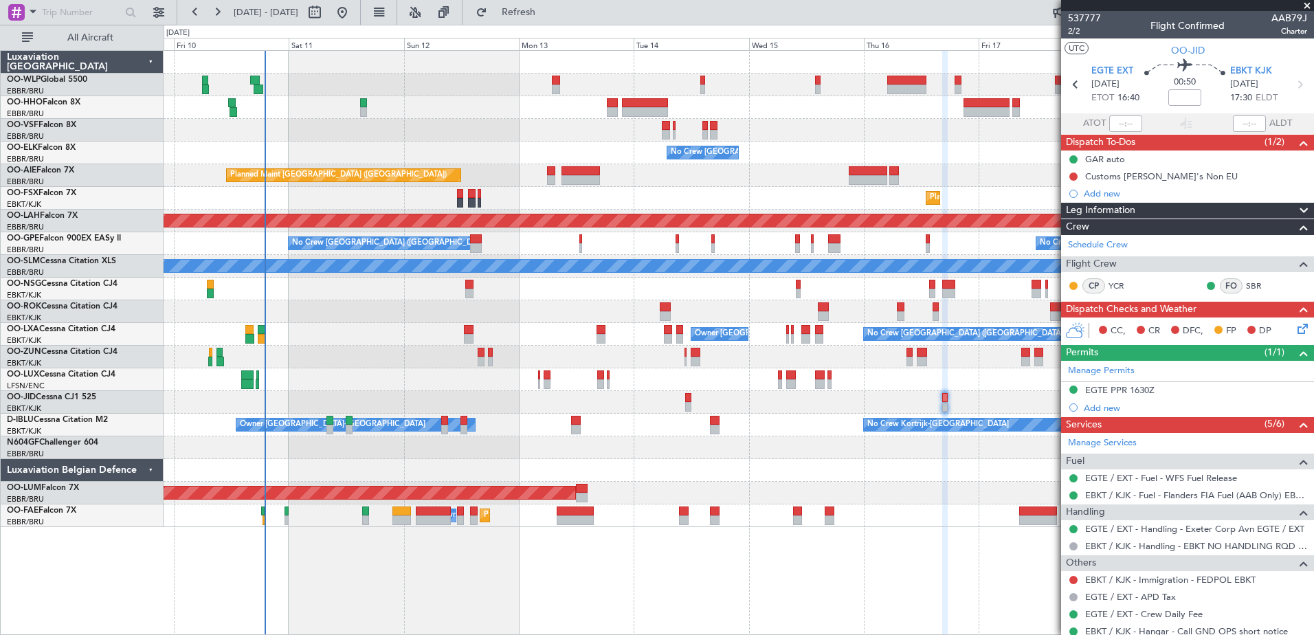
click at [610, 318] on div at bounding box center [739, 311] width 1150 height 23
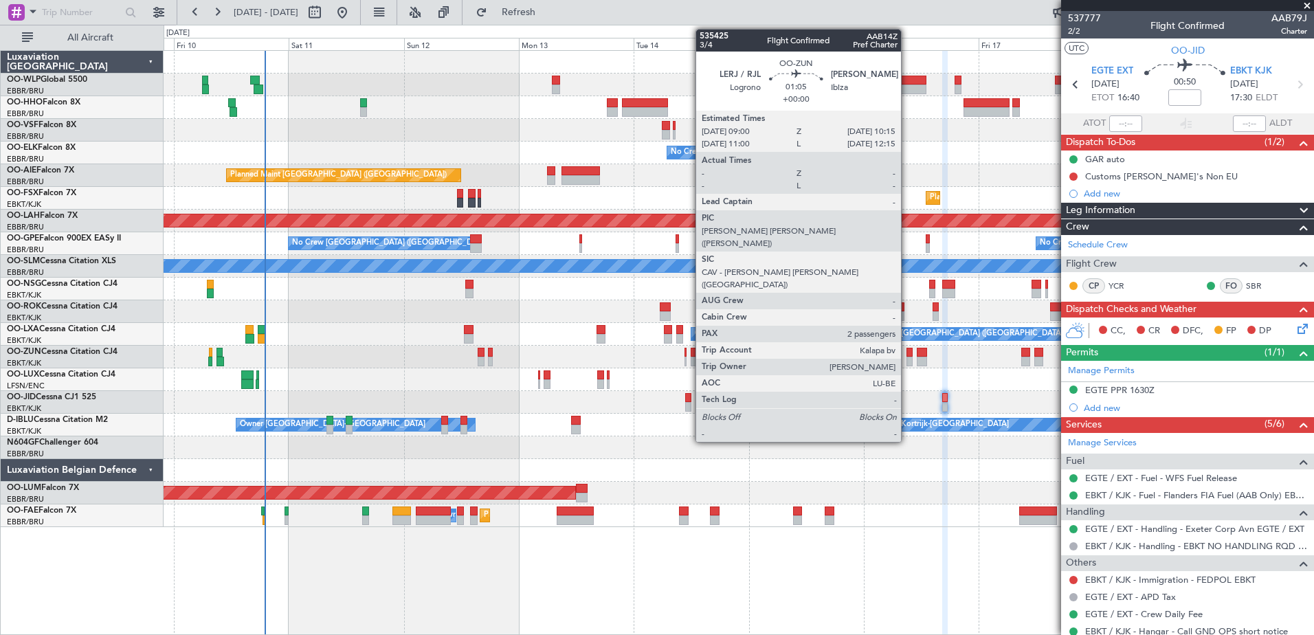
click at [907, 361] on div at bounding box center [910, 362] width 6 height 10
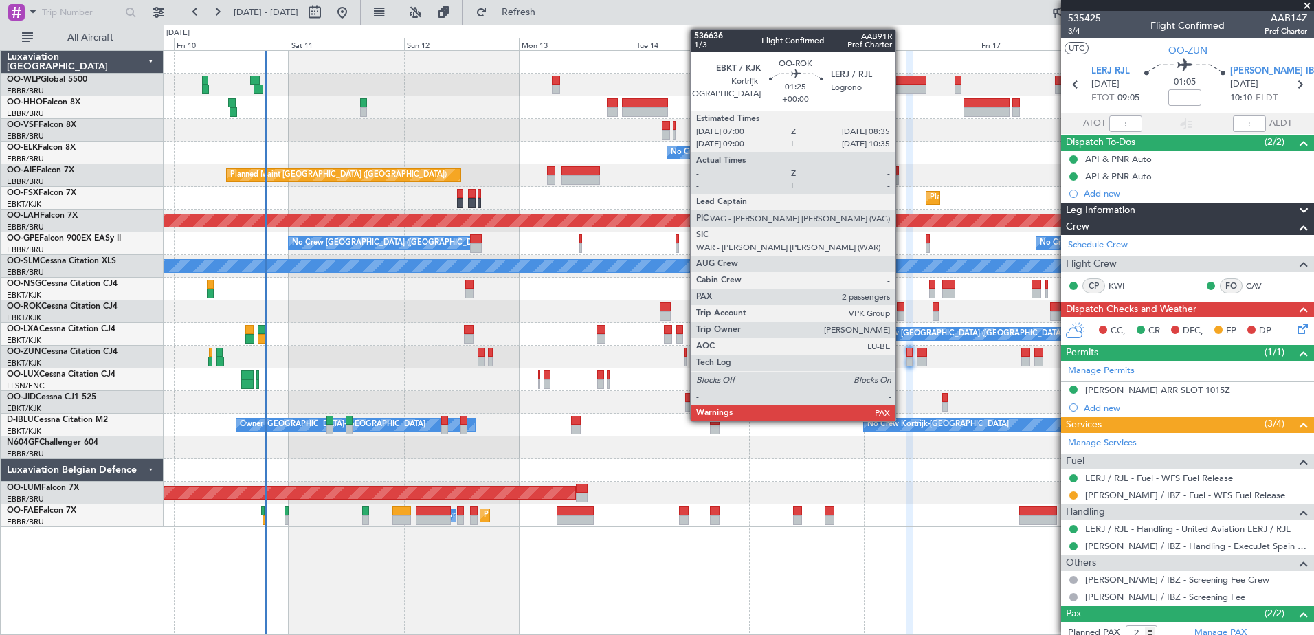
click at [902, 316] on div at bounding box center [901, 316] width 8 height 10
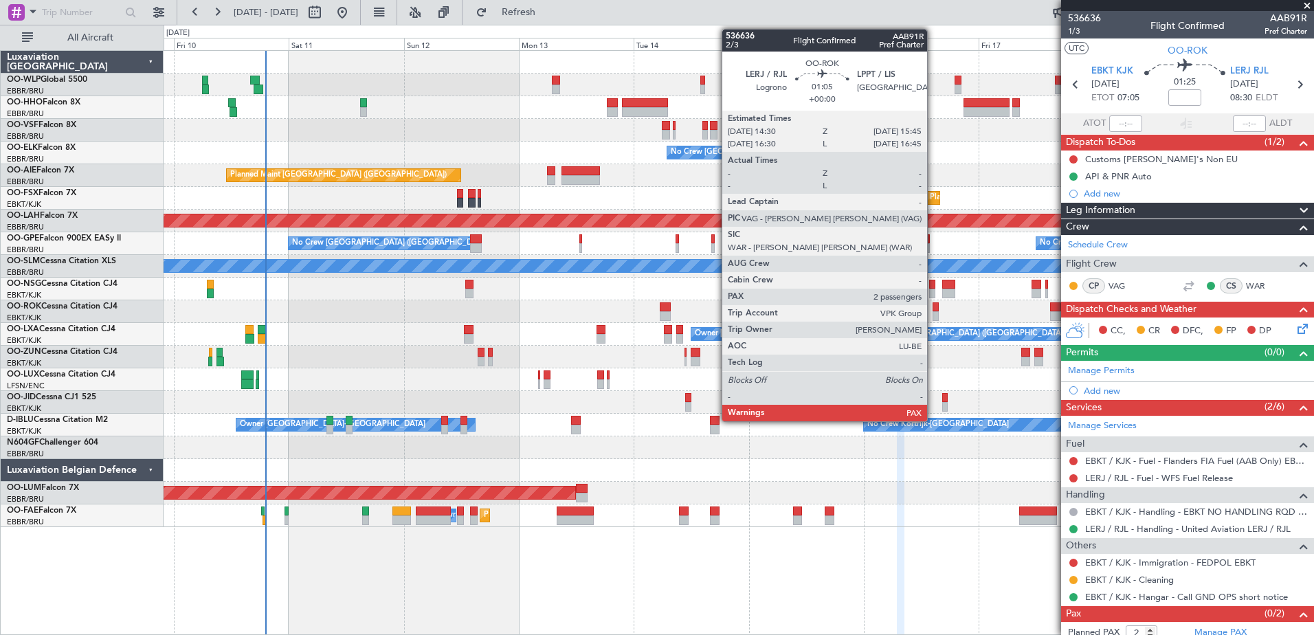
click at [933, 314] on div at bounding box center [936, 316] width 6 height 10
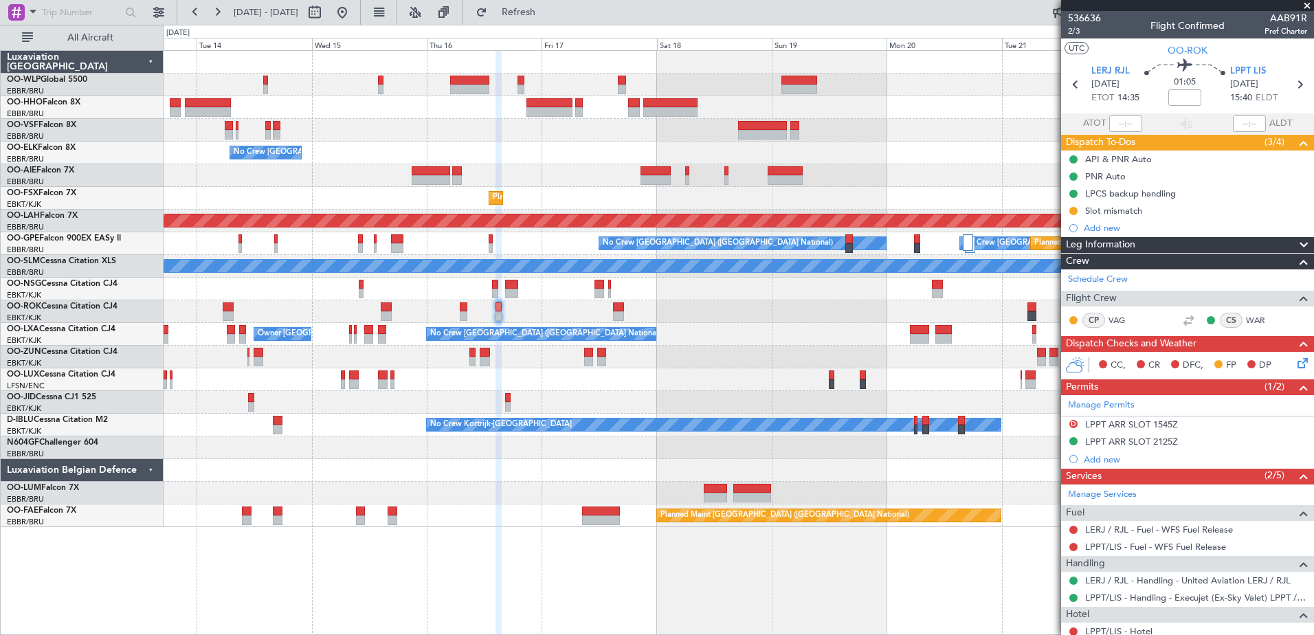
click at [485, 192] on div "Planned Maint Kortrijk-[GEOGRAPHIC_DATA]" at bounding box center [739, 198] width 1150 height 23
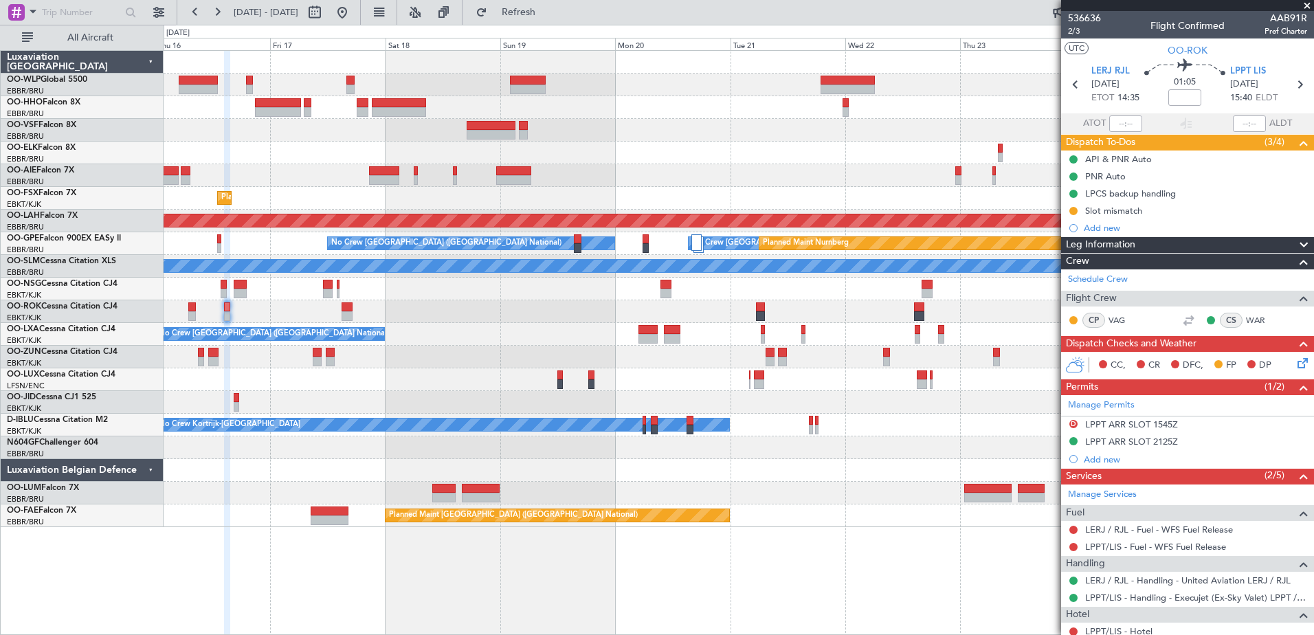
click at [571, 153] on div "- - FIMP 17:00 Z EBLG 05:10 Z No Crew [GEOGRAPHIC_DATA] (Brussels National) Pla…" at bounding box center [739, 289] width 1150 height 476
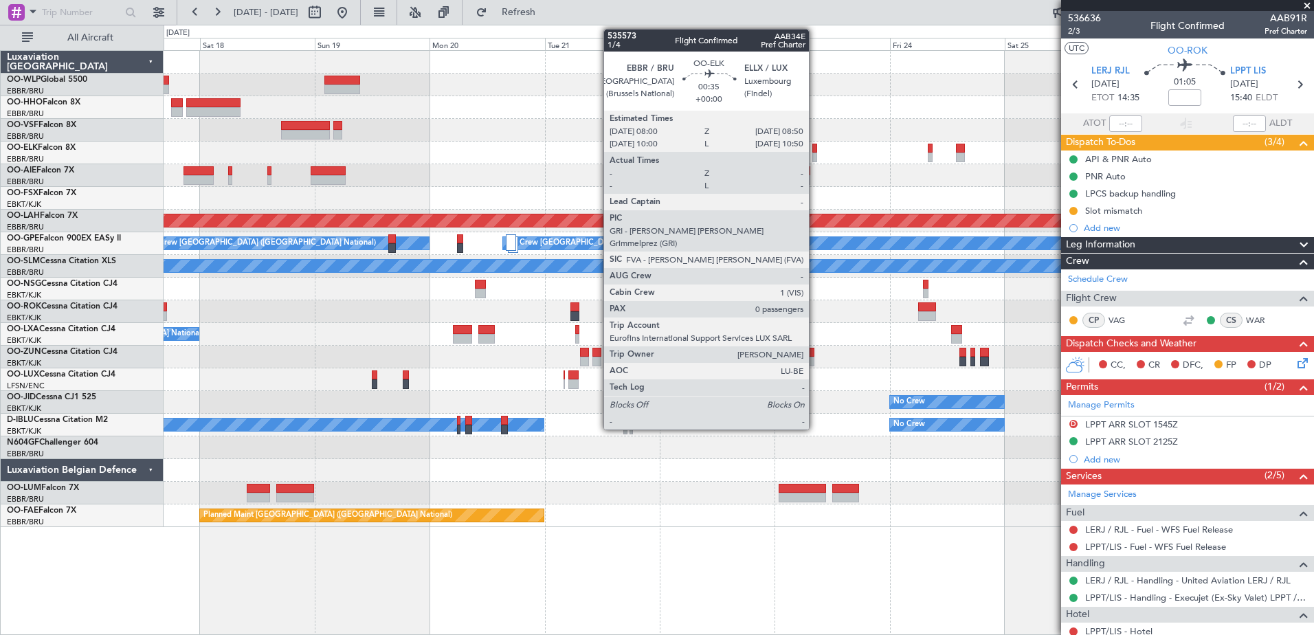
click at [815, 159] on div at bounding box center [814, 158] width 4 height 10
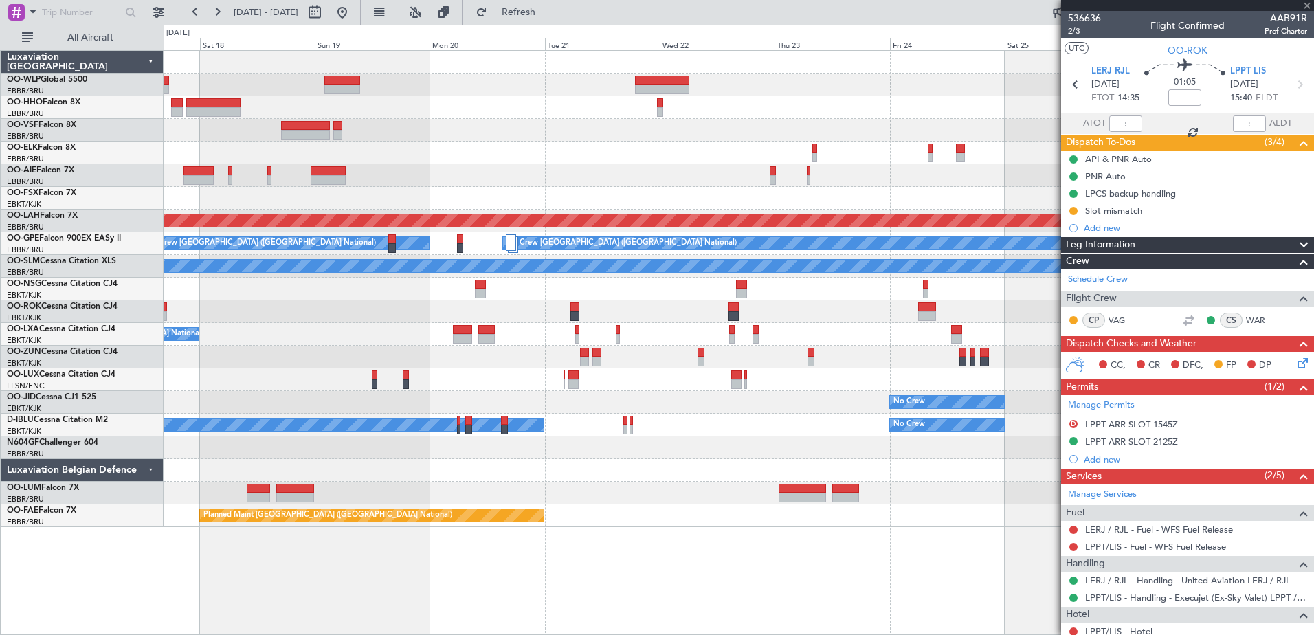
type input "0"
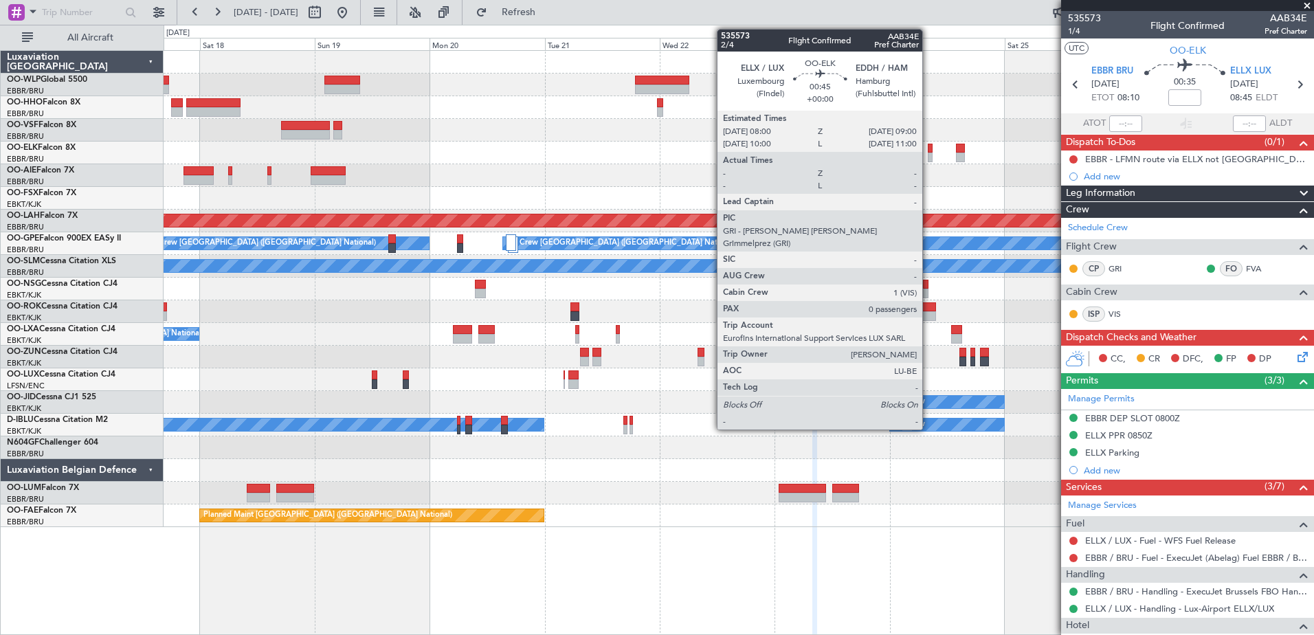
click at [929, 152] on div at bounding box center [930, 149] width 5 height 10
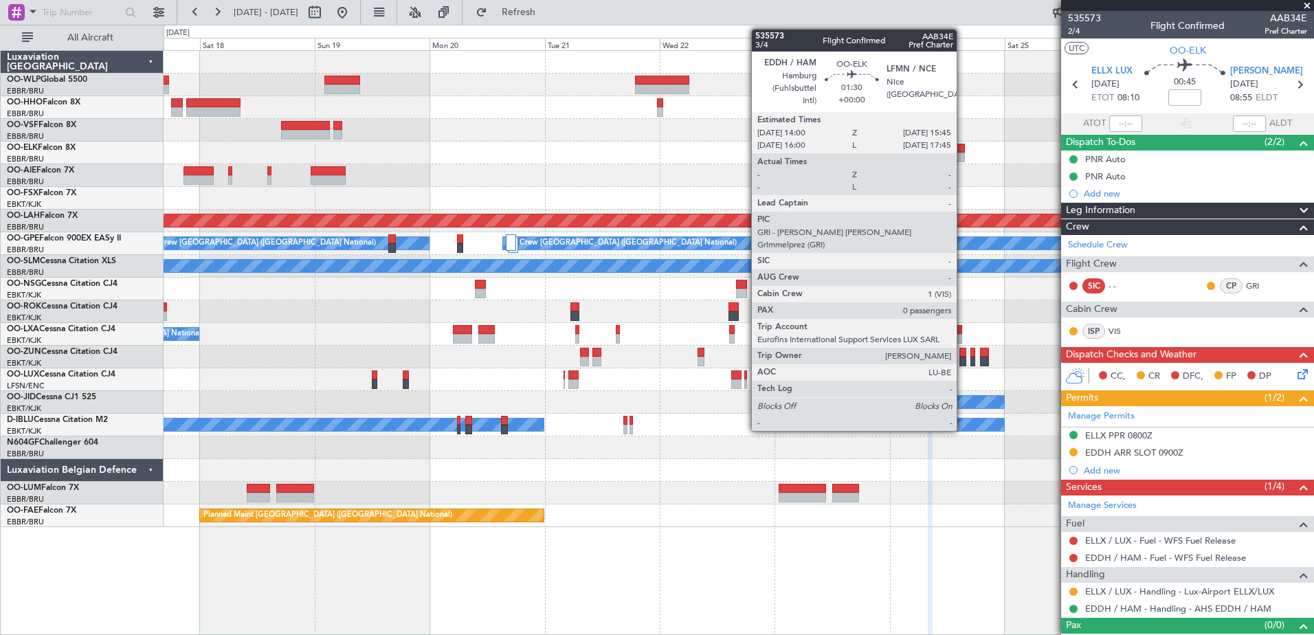
click at [963, 149] on div at bounding box center [960, 149] width 9 height 10
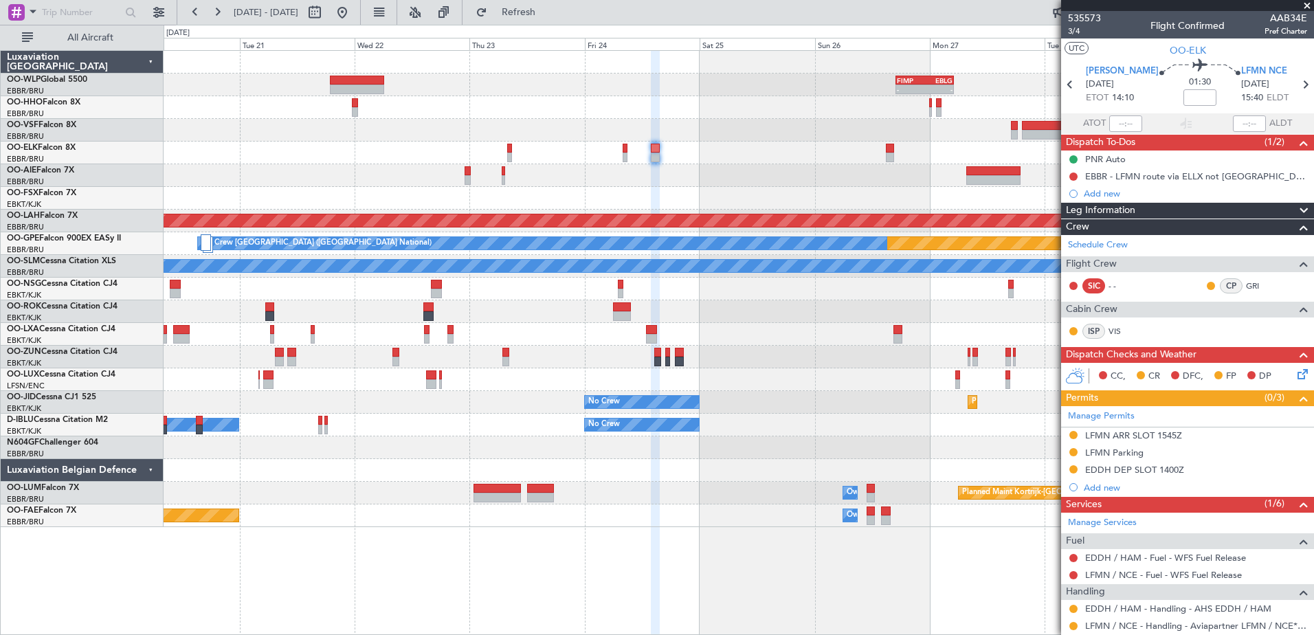
click at [718, 151] on div "- - FIMP 17:00 Z EBLG 05:10 Z Planned [GEOGRAPHIC_DATA][PERSON_NAME]-[GEOGRAPHI…" at bounding box center [739, 289] width 1150 height 476
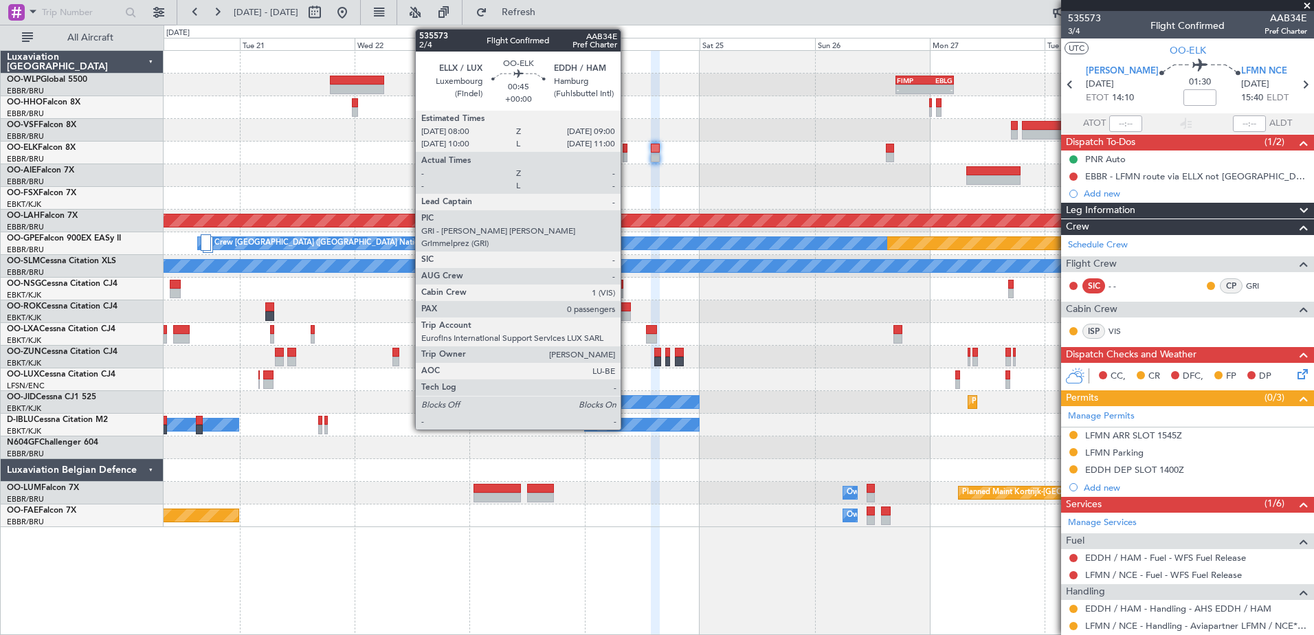
click at [627, 148] on div at bounding box center [625, 149] width 5 height 10
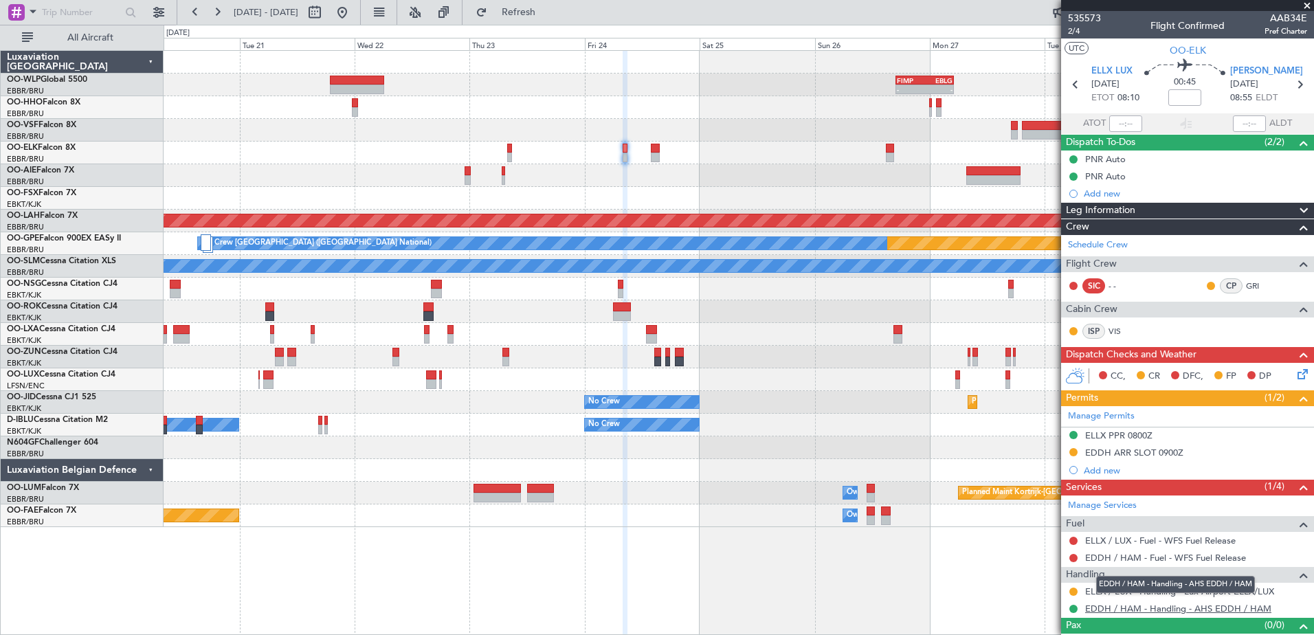
click at [1232, 612] on link "EDDH / HAM - Handling - AHS EDDH / HAM" at bounding box center [1178, 609] width 186 height 12
click at [1073, 608] on button at bounding box center [1074, 609] width 8 height 8
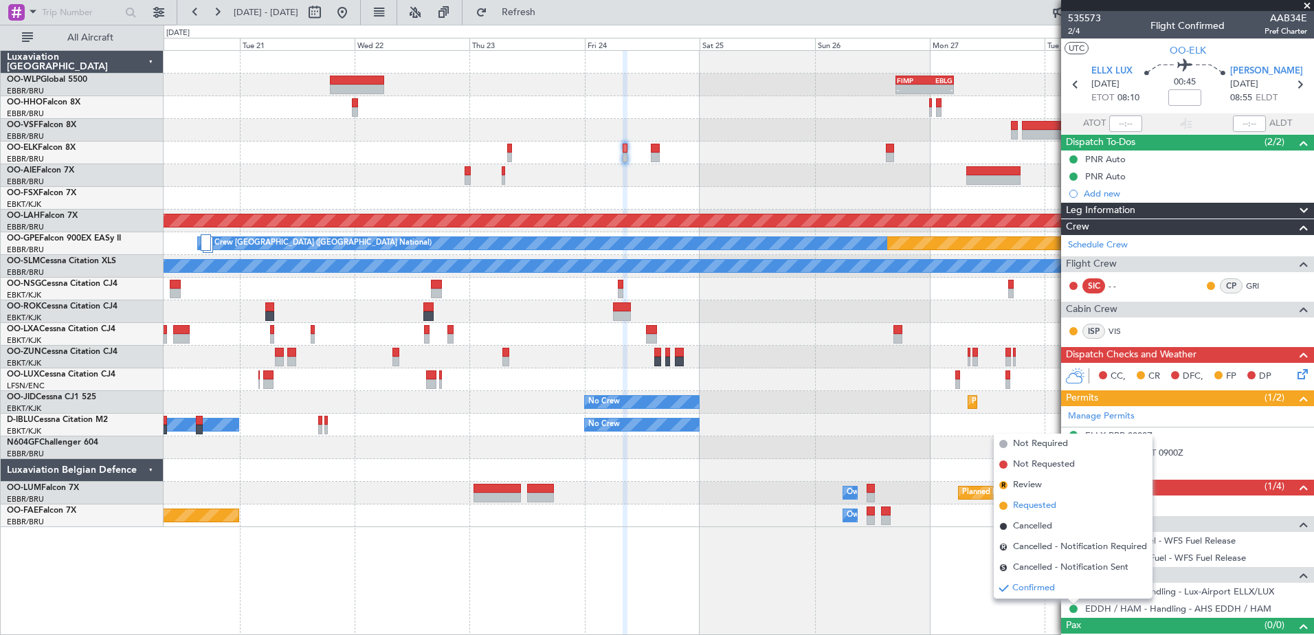
click at [1039, 500] on span "Requested" at bounding box center [1034, 506] width 43 height 14
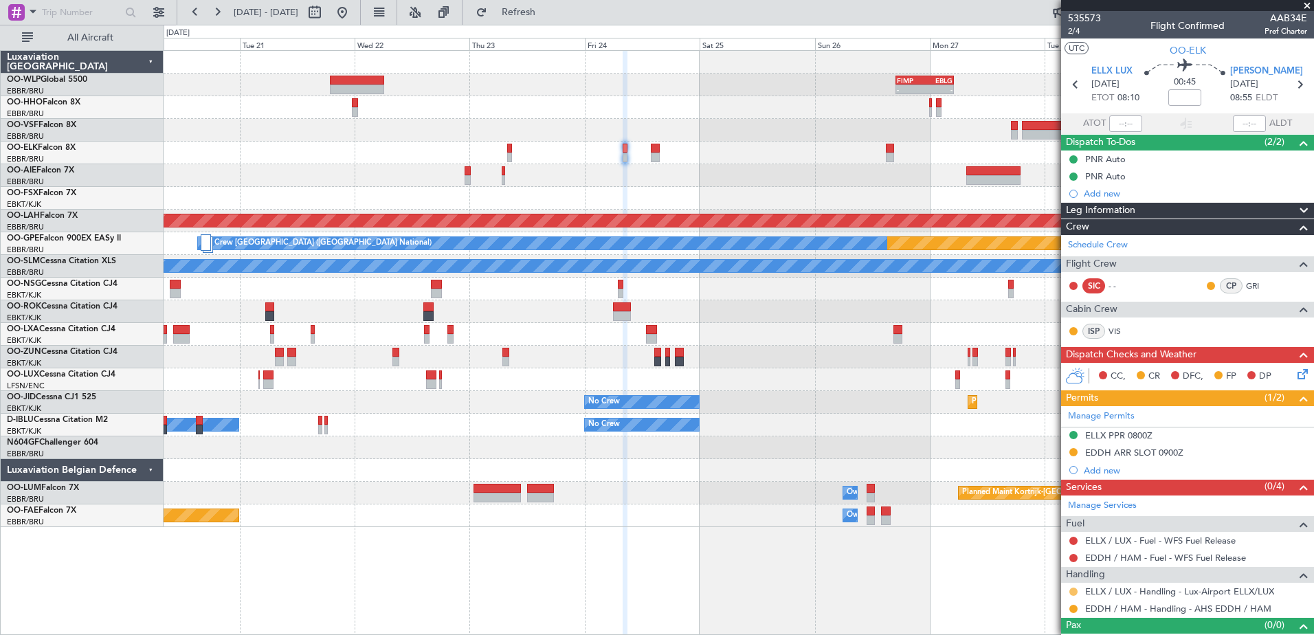
click at [1074, 589] on button at bounding box center [1074, 592] width 8 height 8
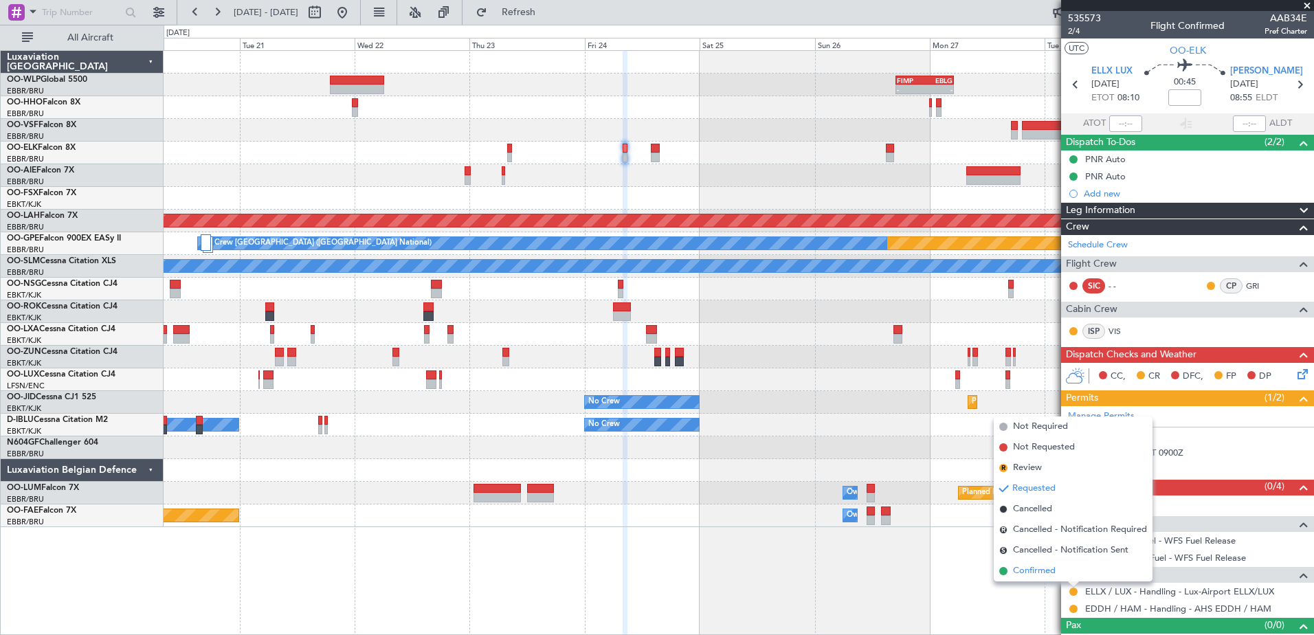
click at [1038, 565] on span "Confirmed" at bounding box center [1034, 571] width 43 height 14
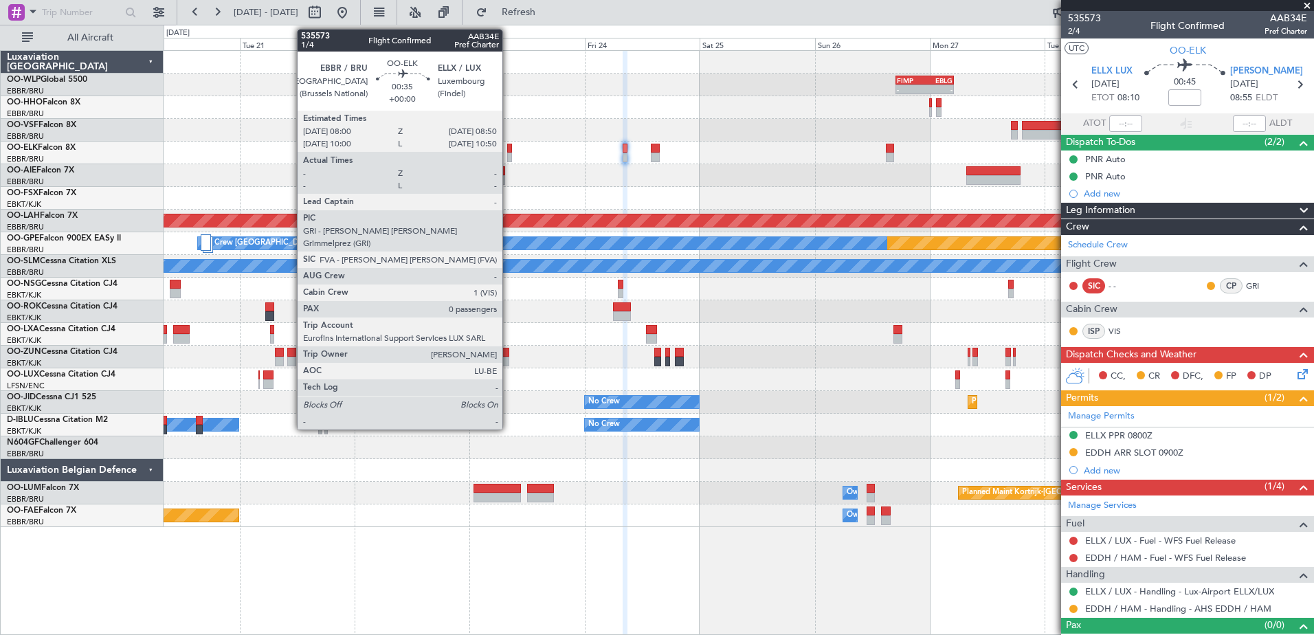
click at [509, 144] on div at bounding box center [509, 149] width 4 height 10
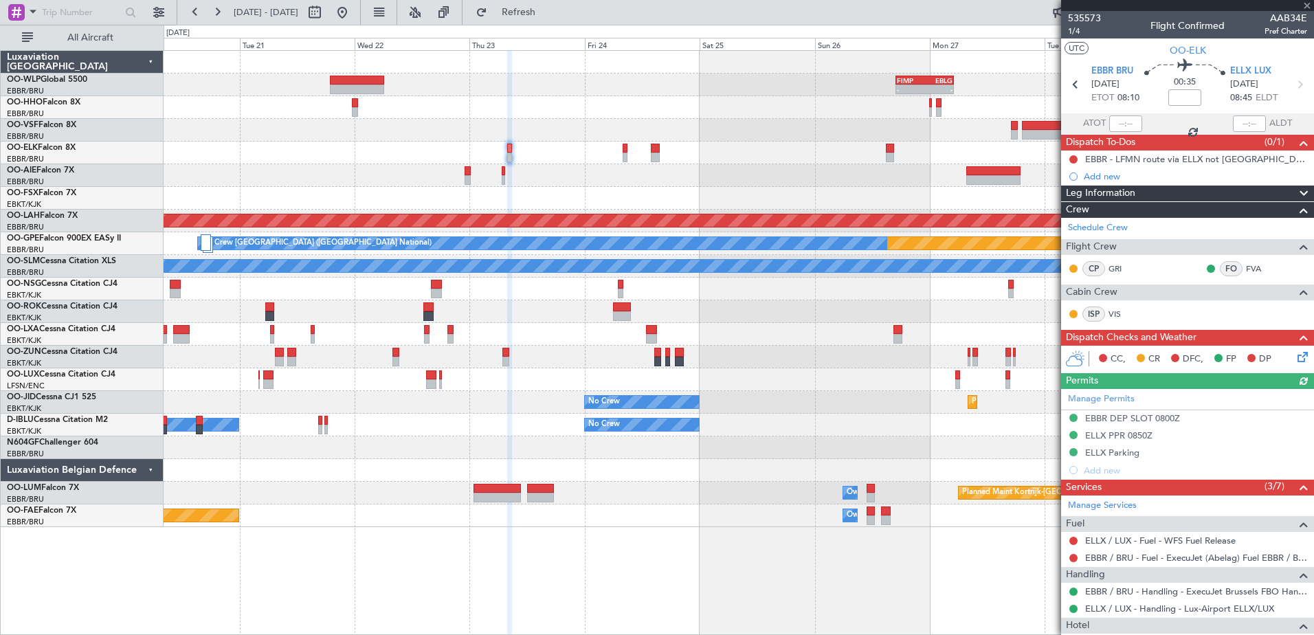
scroll to position [105, 0]
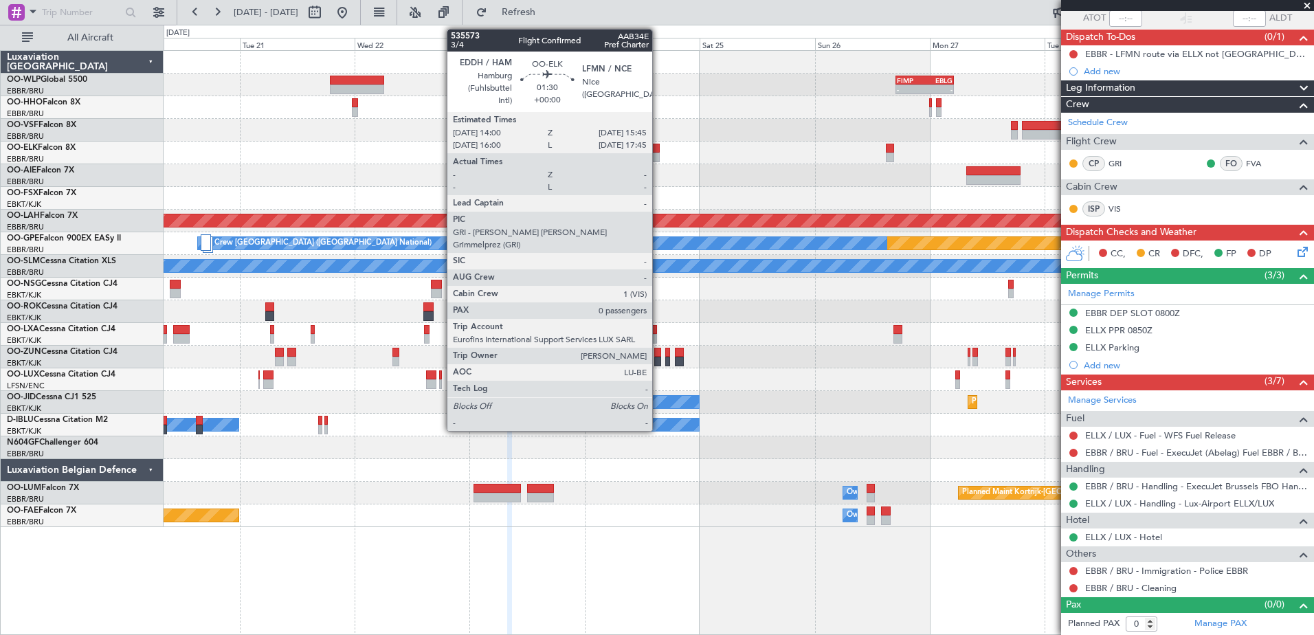
click at [659, 157] on div at bounding box center [655, 158] width 9 height 10
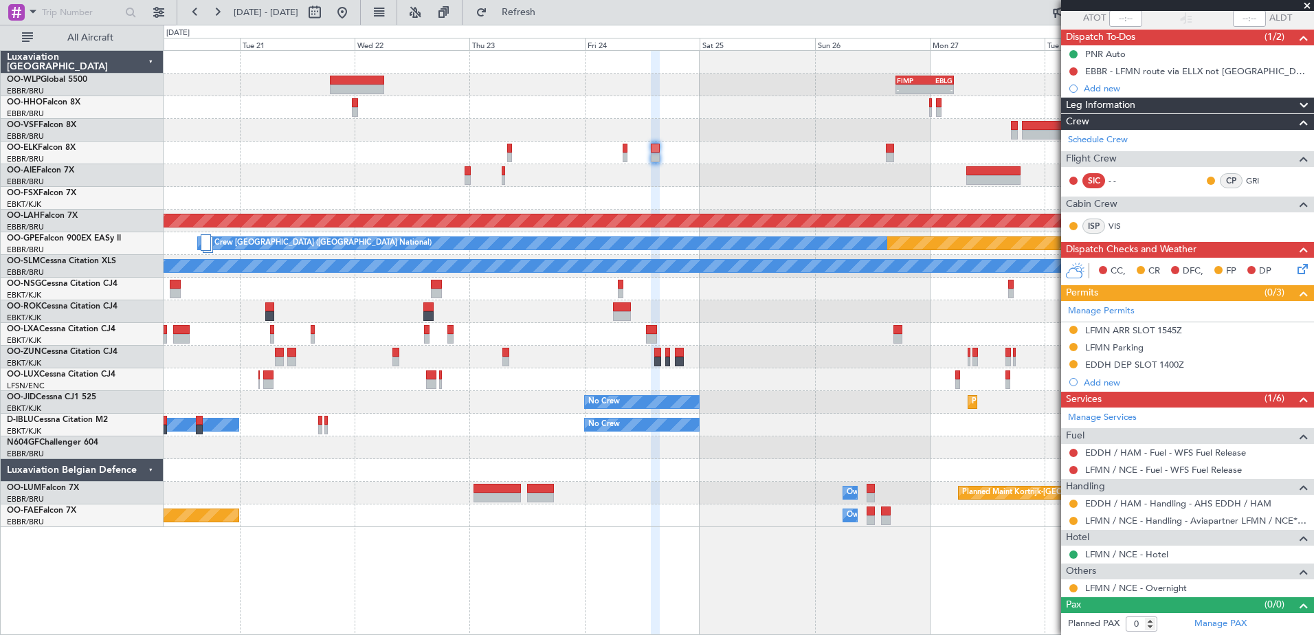
scroll to position [0, 0]
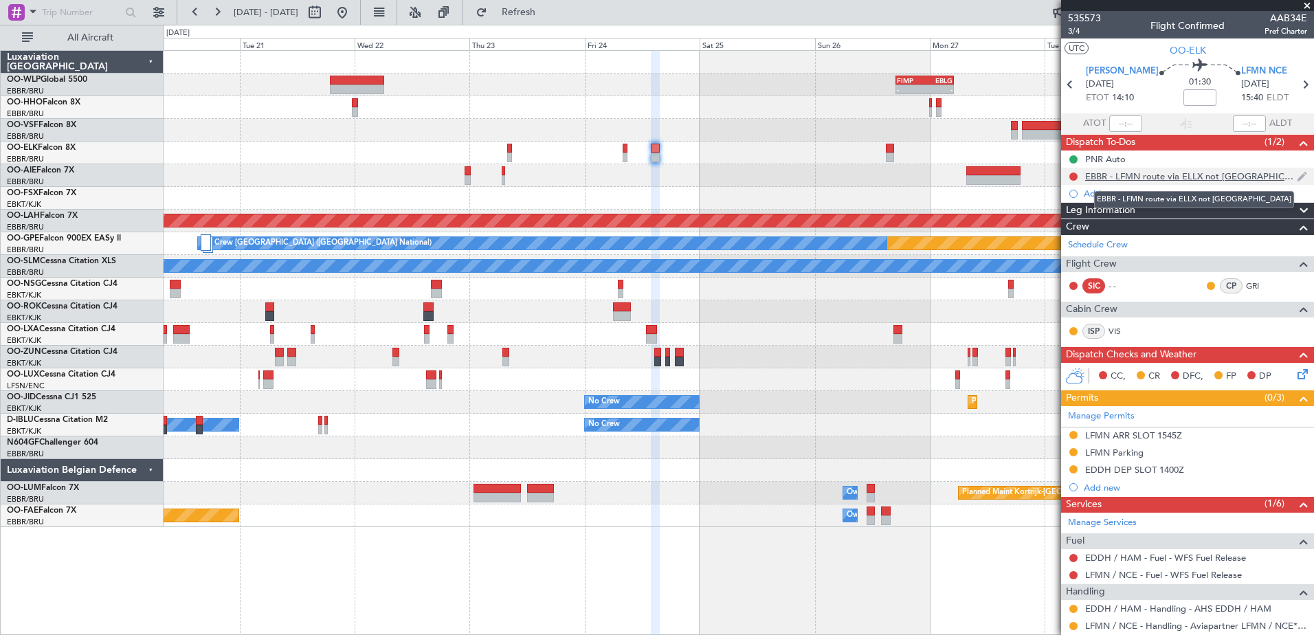
click at [1133, 177] on div "EBBR - LFMN route via ELLX not [GEOGRAPHIC_DATA]" at bounding box center [1191, 176] width 212 height 12
click at [219, 20] on button at bounding box center [217, 12] width 22 height 22
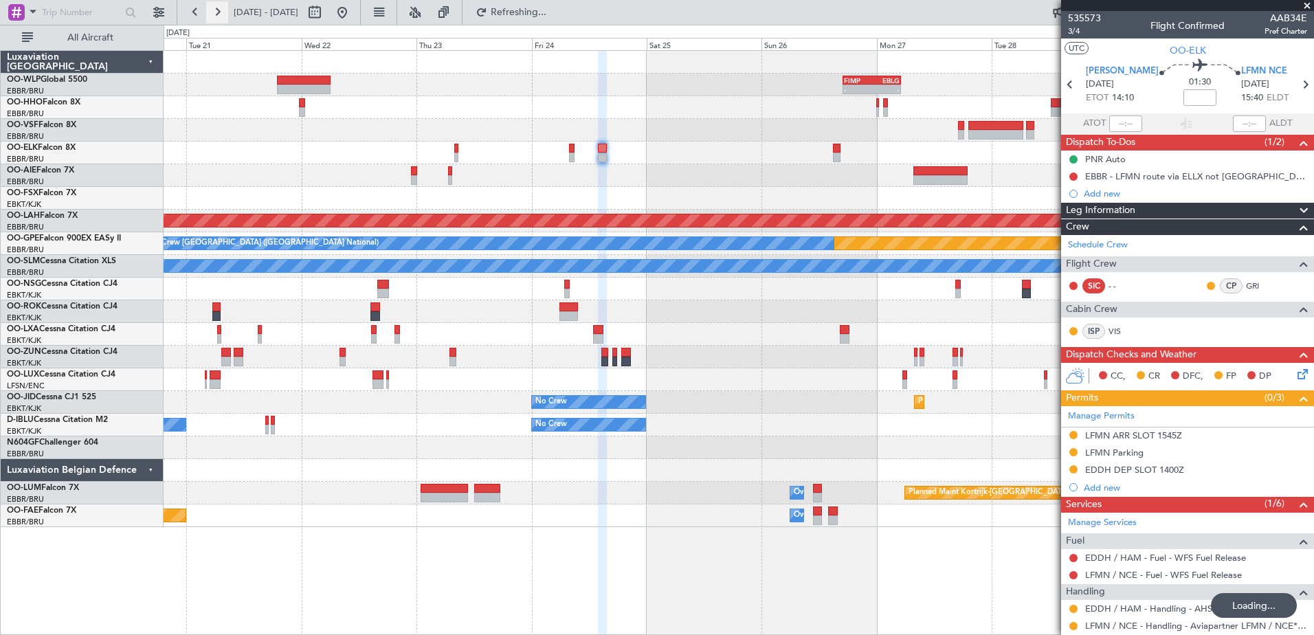
click at [219, 20] on button at bounding box center [217, 12] width 22 height 22
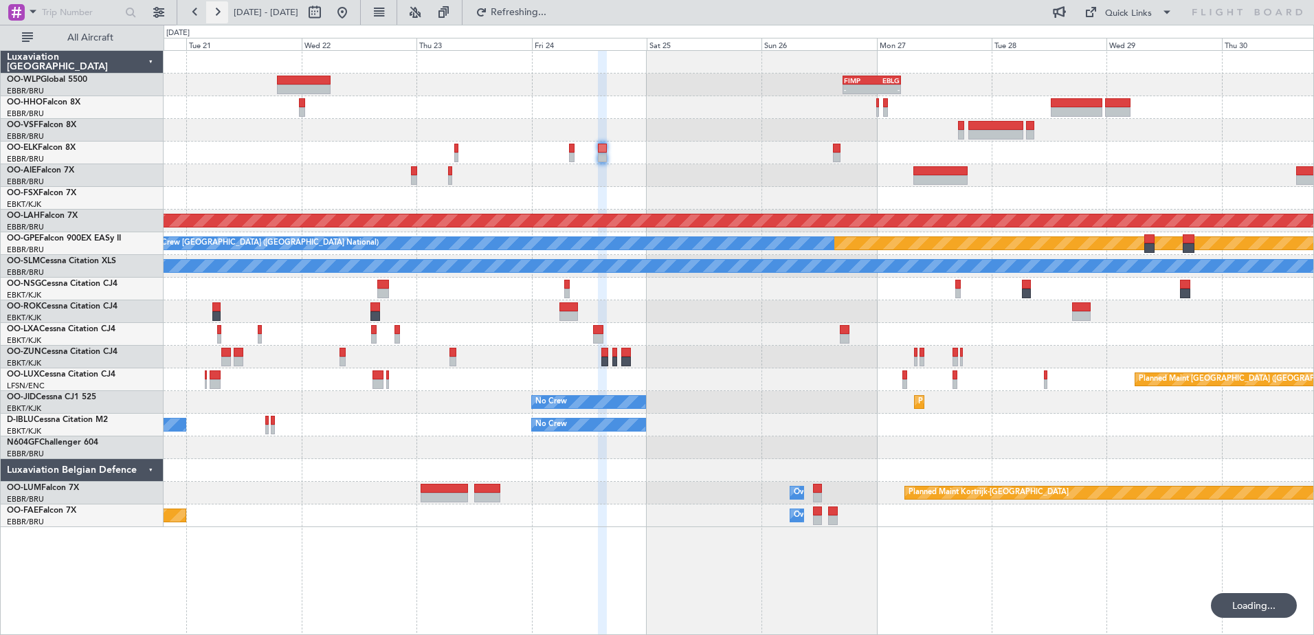
click at [219, 20] on button at bounding box center [217, 12] width 22 height 22
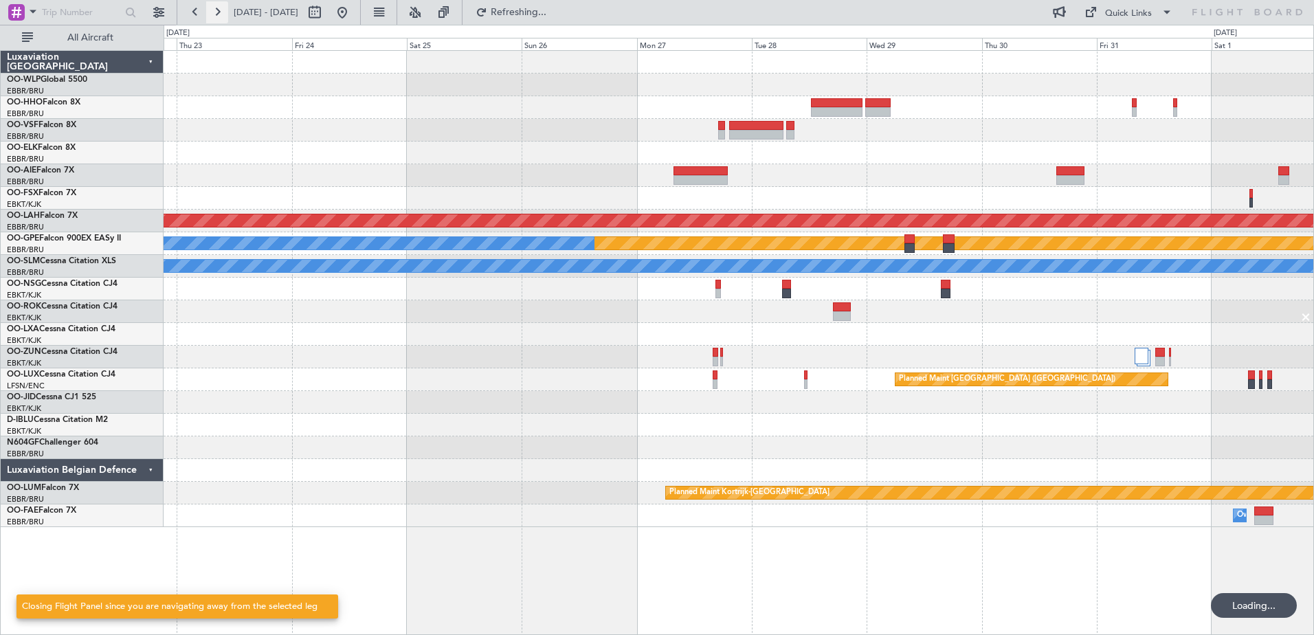
click at [219, 20] on button at bounding box center [217, 12] width 22 height 22
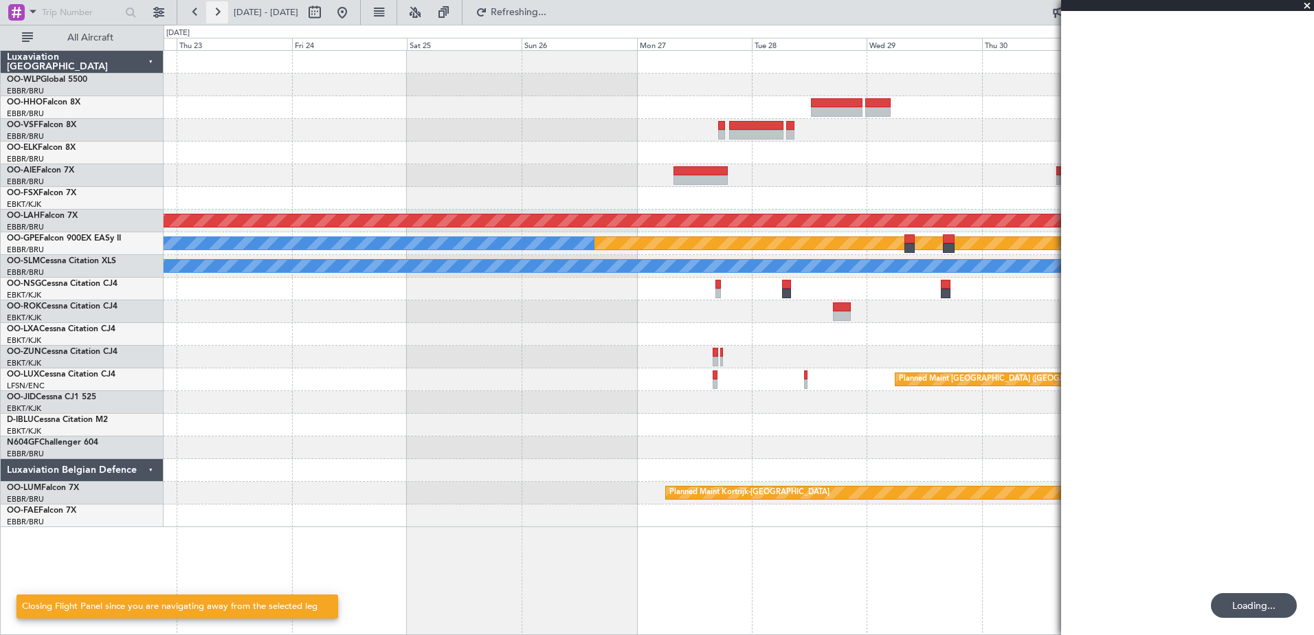
click at [219, 20] on button at bounding box center [217, 12] width 22 height 22
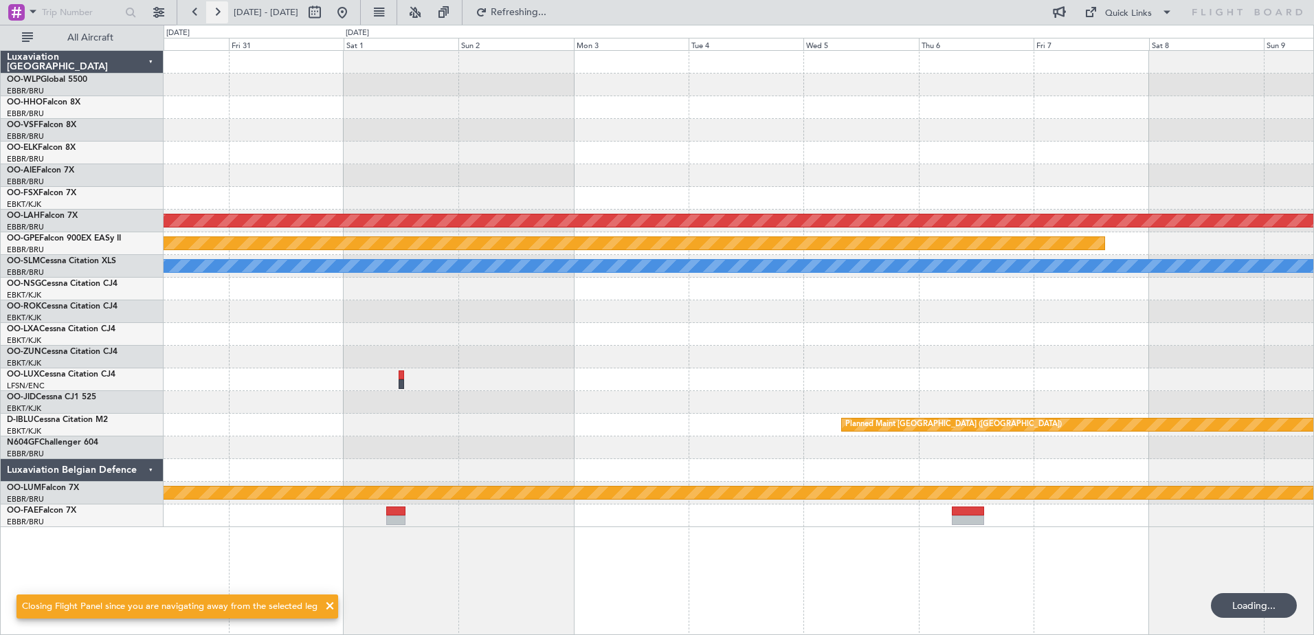
click at [219, 20] on button at bounding box center [217, 12] width 22 height 22
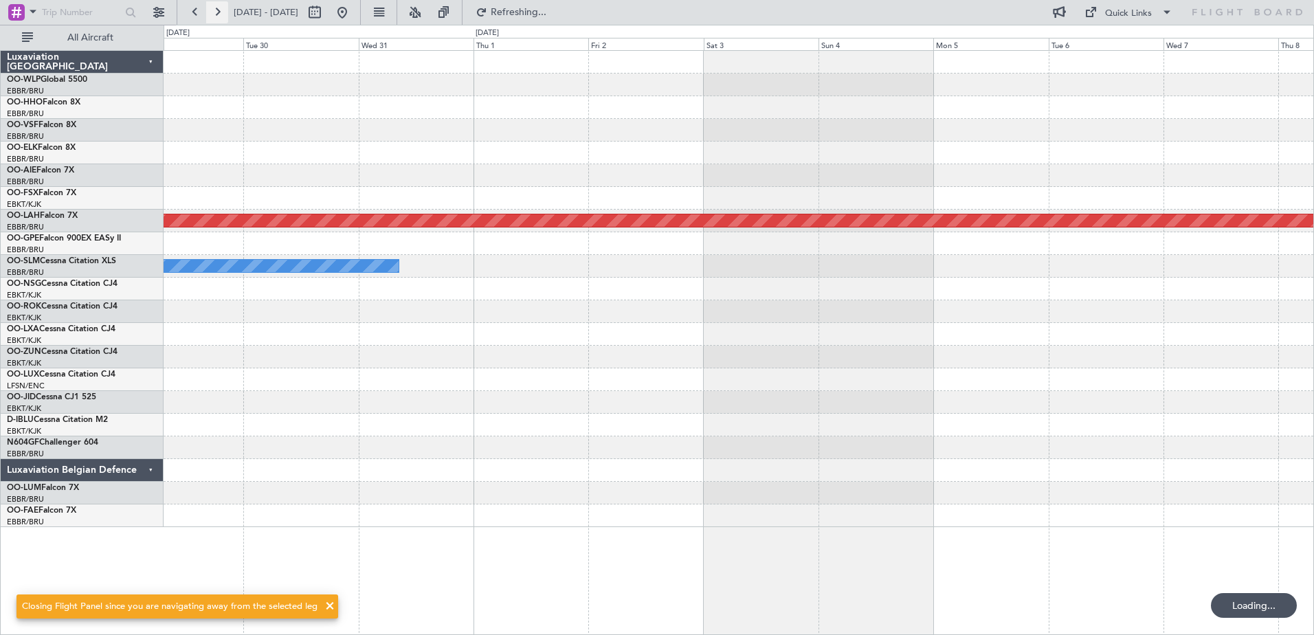
click at [219, 20] on button at bounding box center [217, 12] width 22 height 22
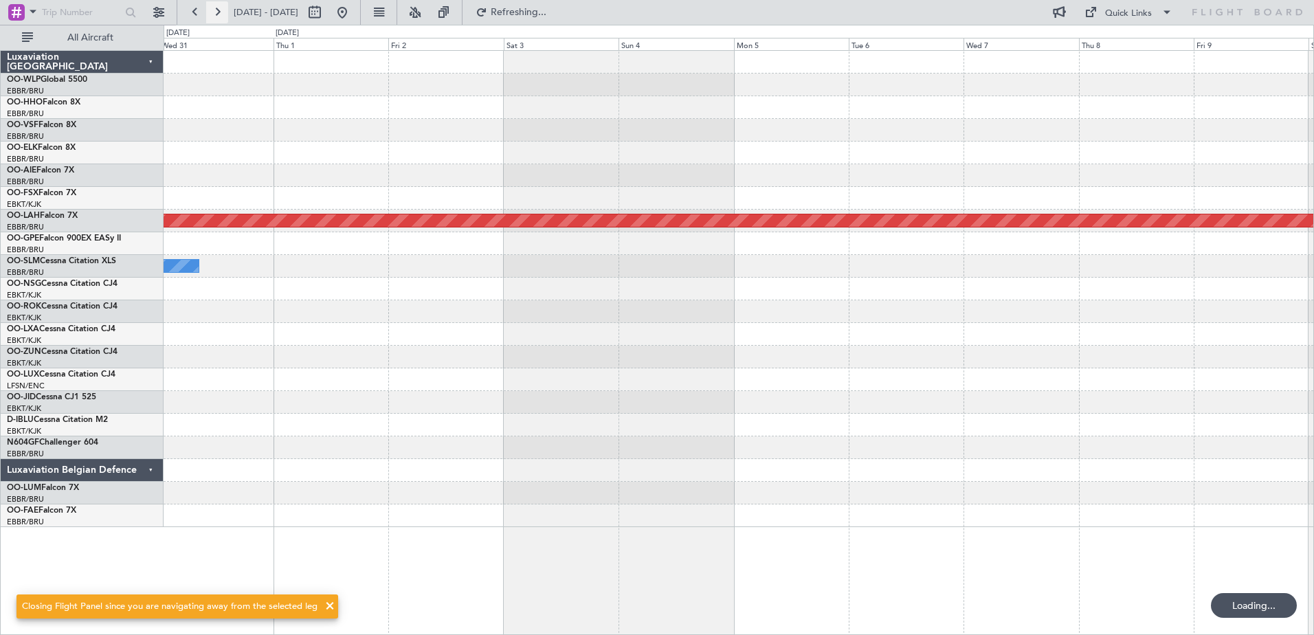
click at [219, 20] on button at bounding box center [217, 12] width 22 height 22
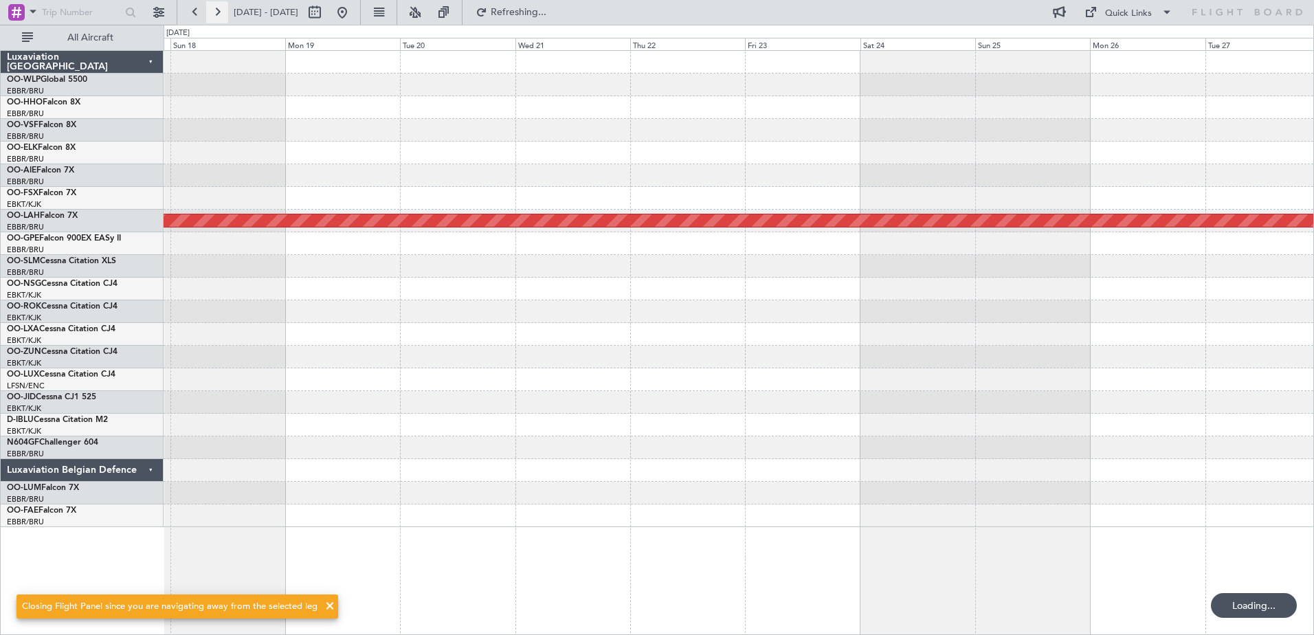
click at [219, 20] on button at bounding box center [217, 12] width 22 height 22
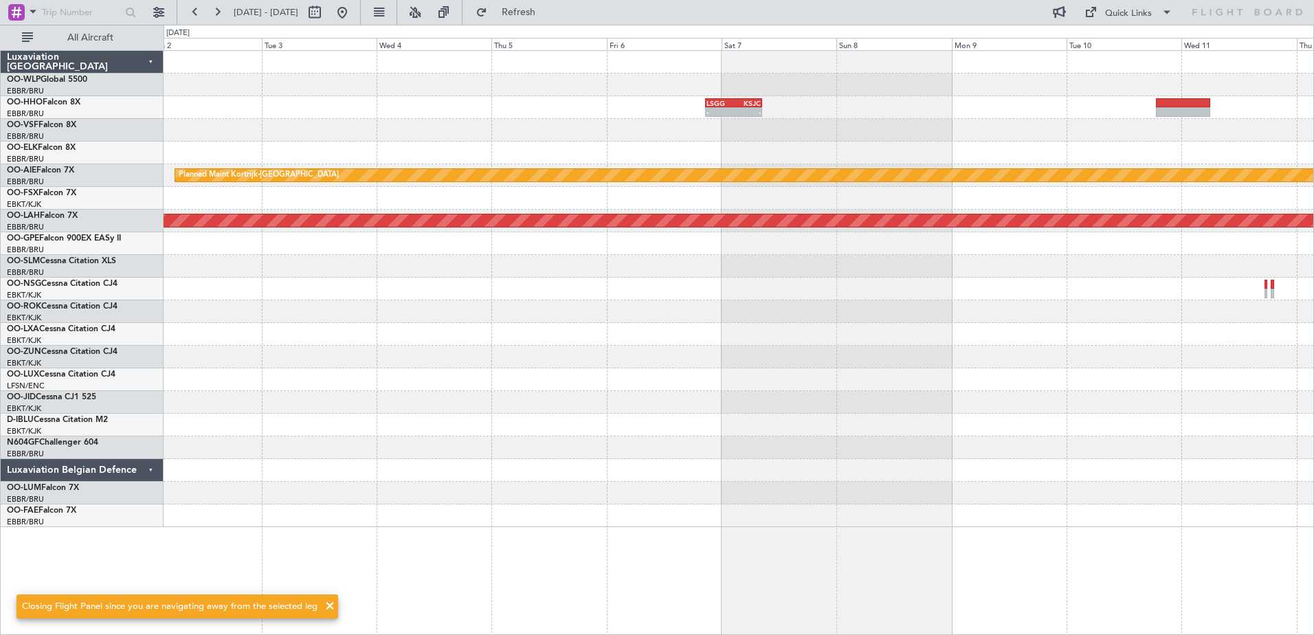
click at [385, 156] on div "- - LSGG 20:45 Z KSJC 08:35 Z Planned Maint [GEOGRAPHIC_DATA]-[GEOGRAPHIC_DATA]…" at bounding box center [739, 289] width 1150 height 476
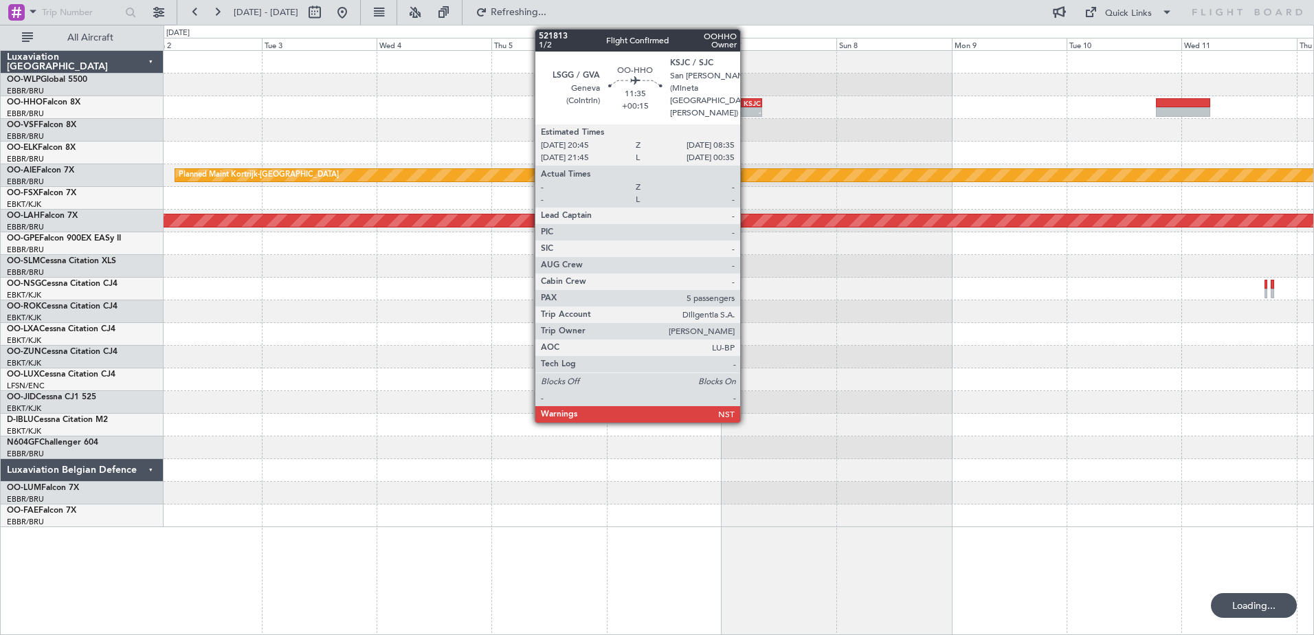
click at [746, 107] on div "- -" at bounding box center [733, 112] width 57 height 10
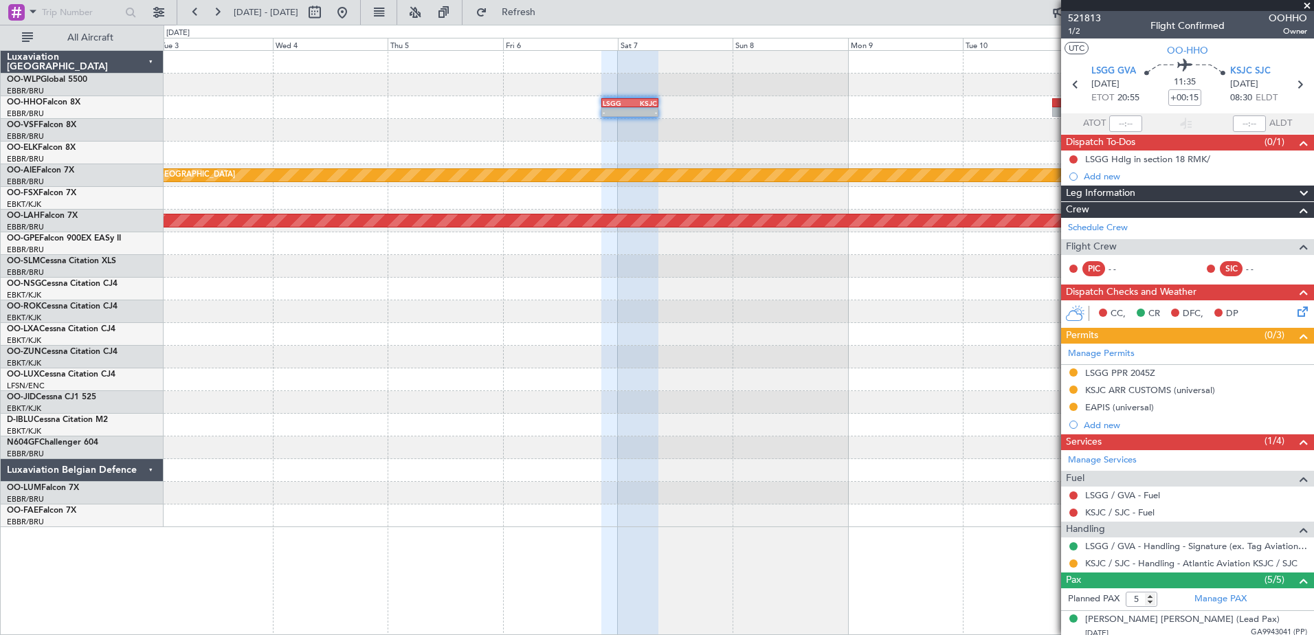
click at [771, 138] on div at bounding box center [739, 130] width 1150 height 23
click at [361, 15] on fb-range-datepicker "[DATE] - [DATE]" at bounding box center [269, 12] width 184 height 25
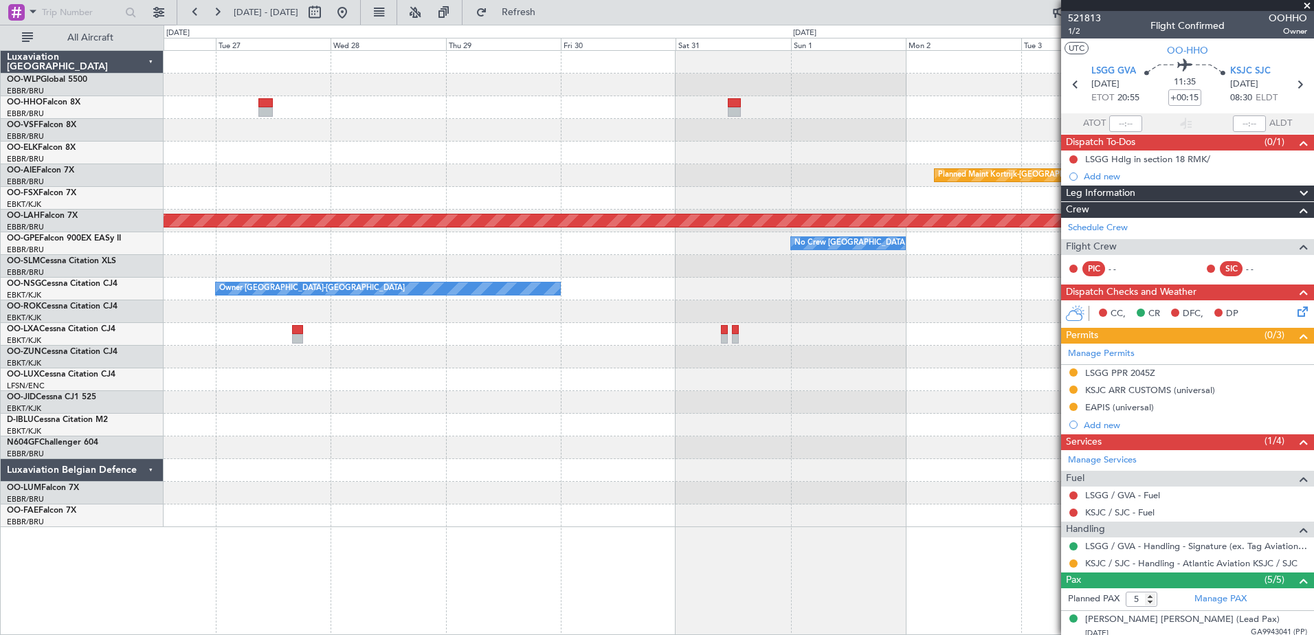
click at [1237, 152] on fb-app "[DATE] - [DATE] Refresh Quick Links All Aircraft - - LSGG 20:45 Z KSJC 08:35 Z …" at bounding box center [657, 322] width 1314 height 625
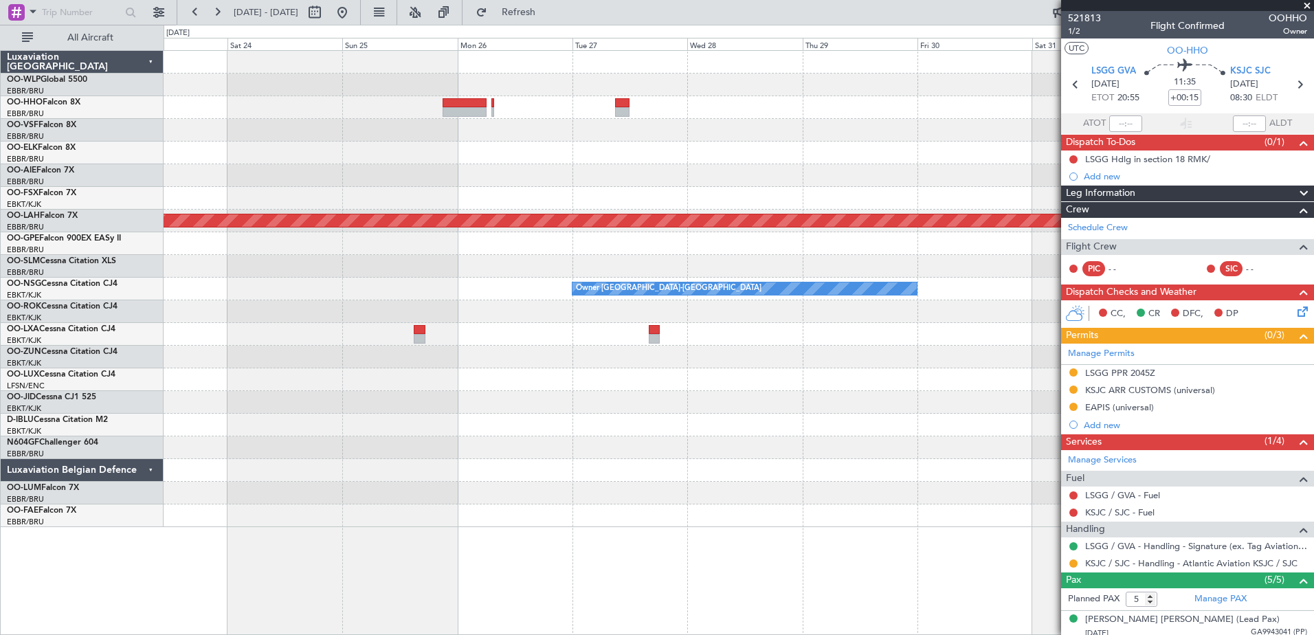
click at [1089, 143] on fb-app "[DATE] - [DATE] Refresh Quick Links All Aircraft Planned Maint [GEOGRAPHIC_DATA…" at bounding box center [657, 322] width 1314 height 625
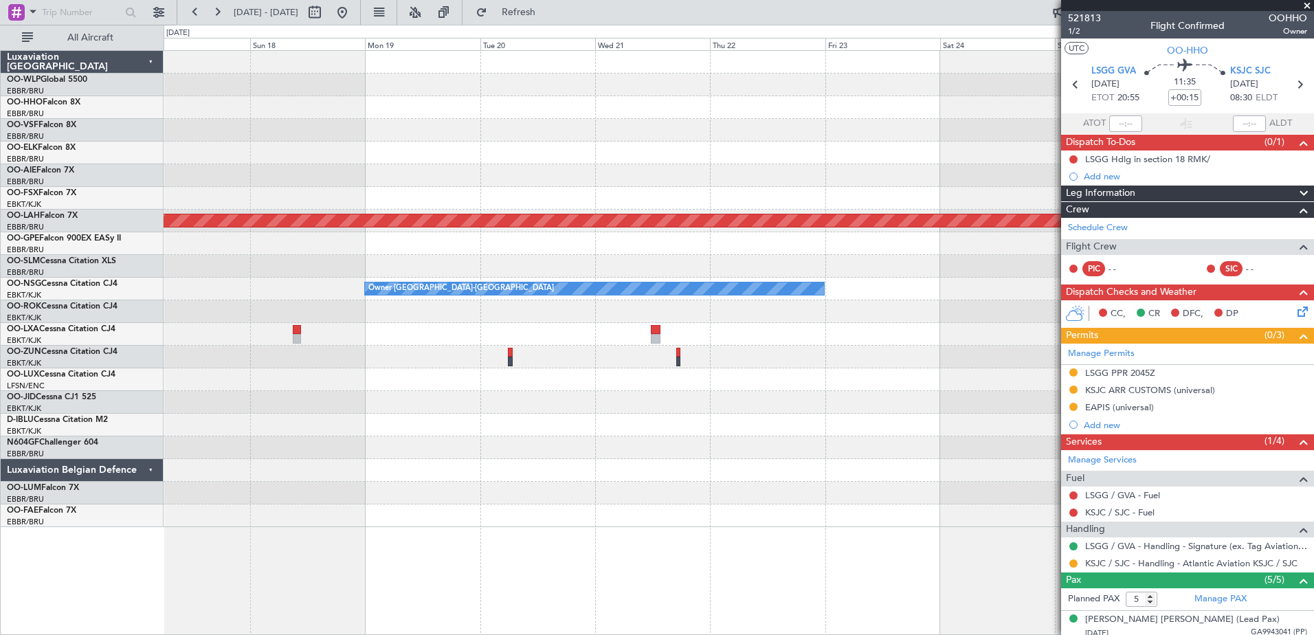
click at [983, 189] on div "Planned Maint [PERSON_NAME]-[GEOGRAPHIC_DATA][PERSON_NAME] ([GEOGRAPHIC_DATA][P…" at bounding box center [739, 289] width 1150 height 476
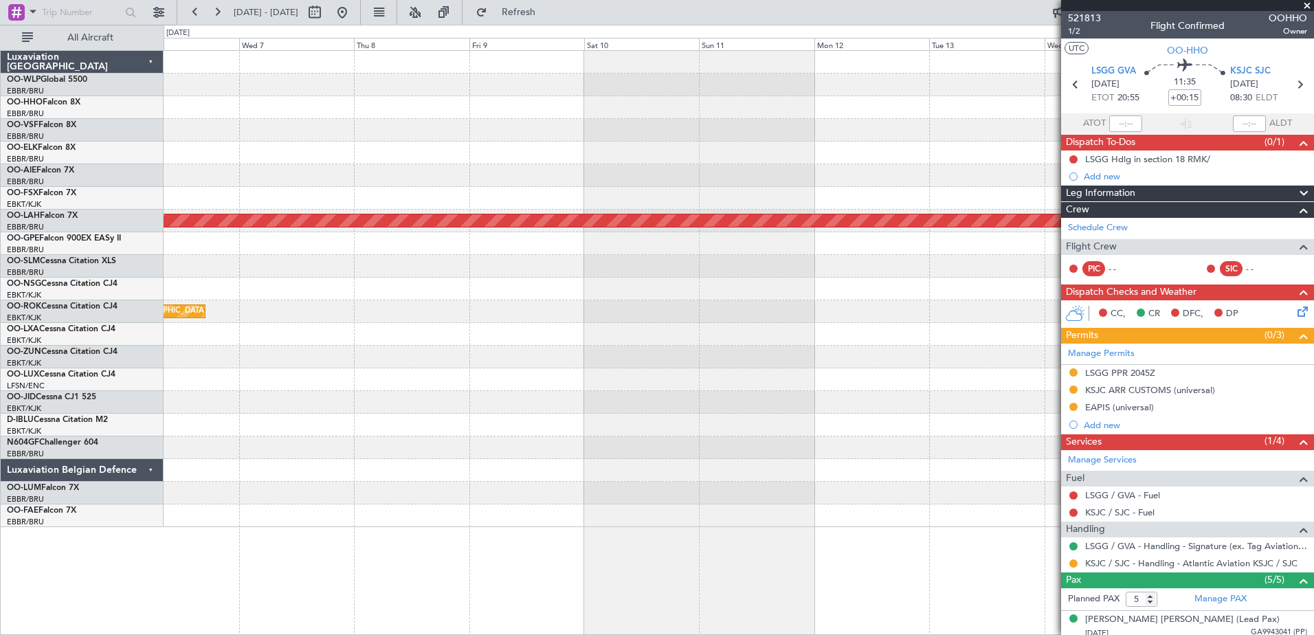
click at [1196, 249] on fb-app "[DATE] - [DATE] Refresh Quick Links All Aircraft Planned [GEOGRAPHIC_DATA][PERS…" at bounding box center [657, 322] width 1314 height 625
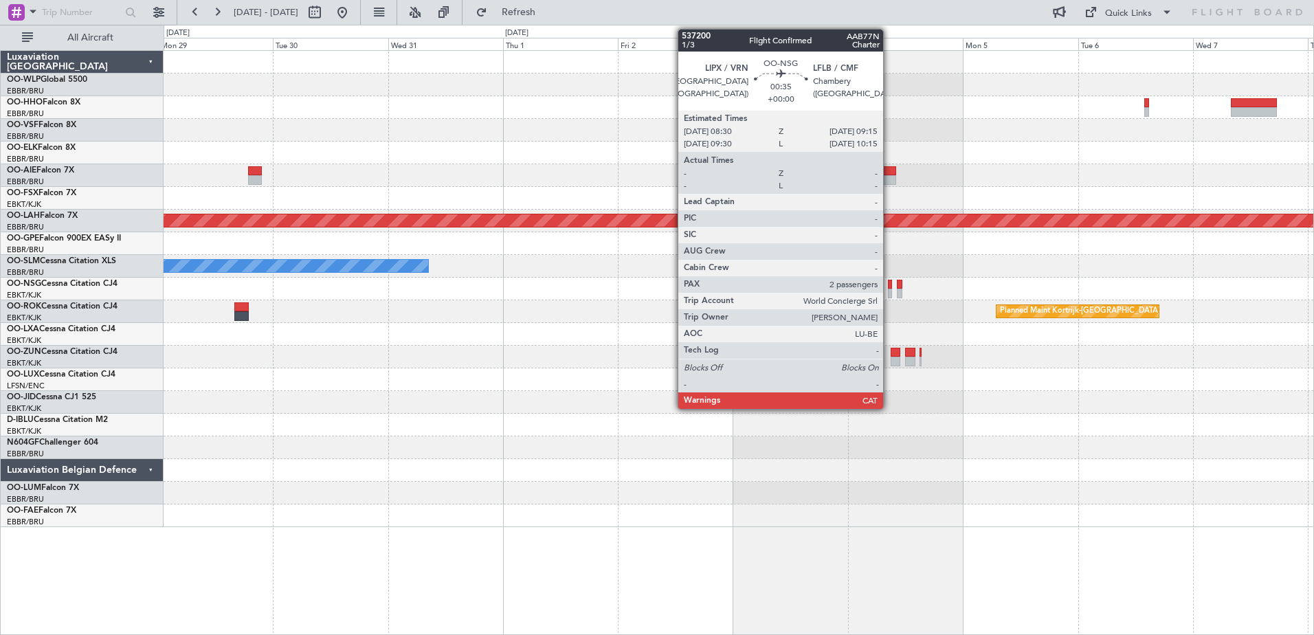
click at [889, 286] on div at bounding box center [890, 285] width 4 height 10
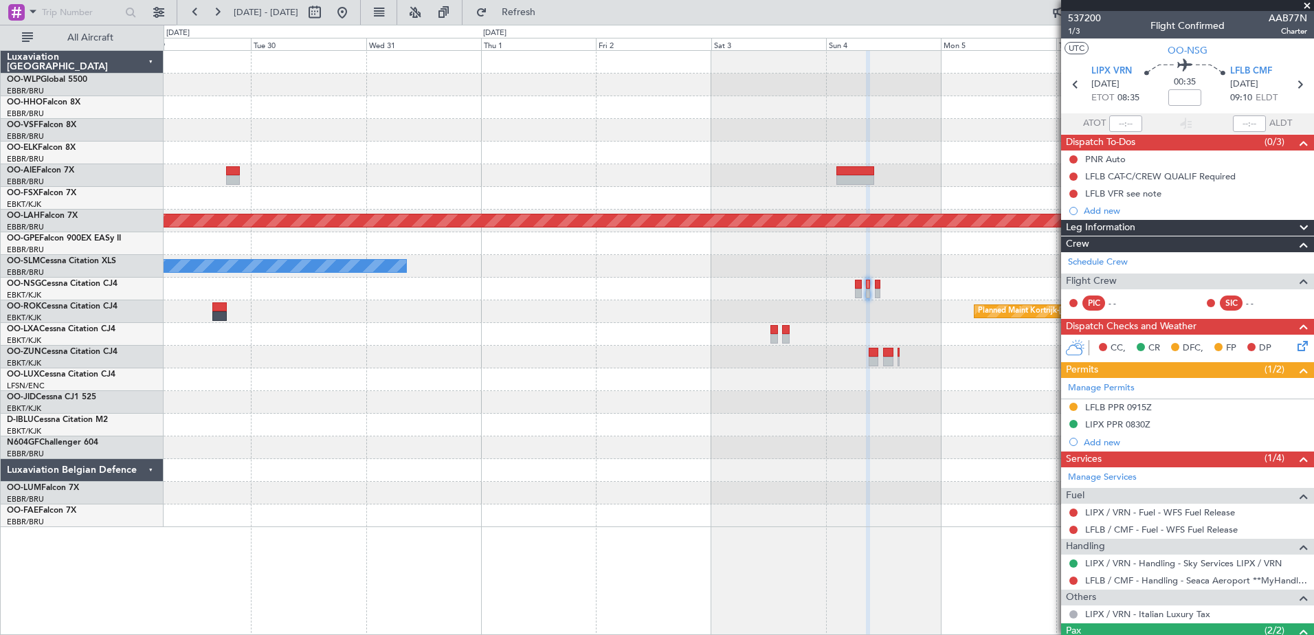
click at [895, 324] on div "Planned Maint [PERSON_NAME]-[GEOGRAPHIC_DATA][PERSON_NAME] ([GEOGRAPHIC_DATA][P…" at bounding box center [739, 289] width 1150 height 476
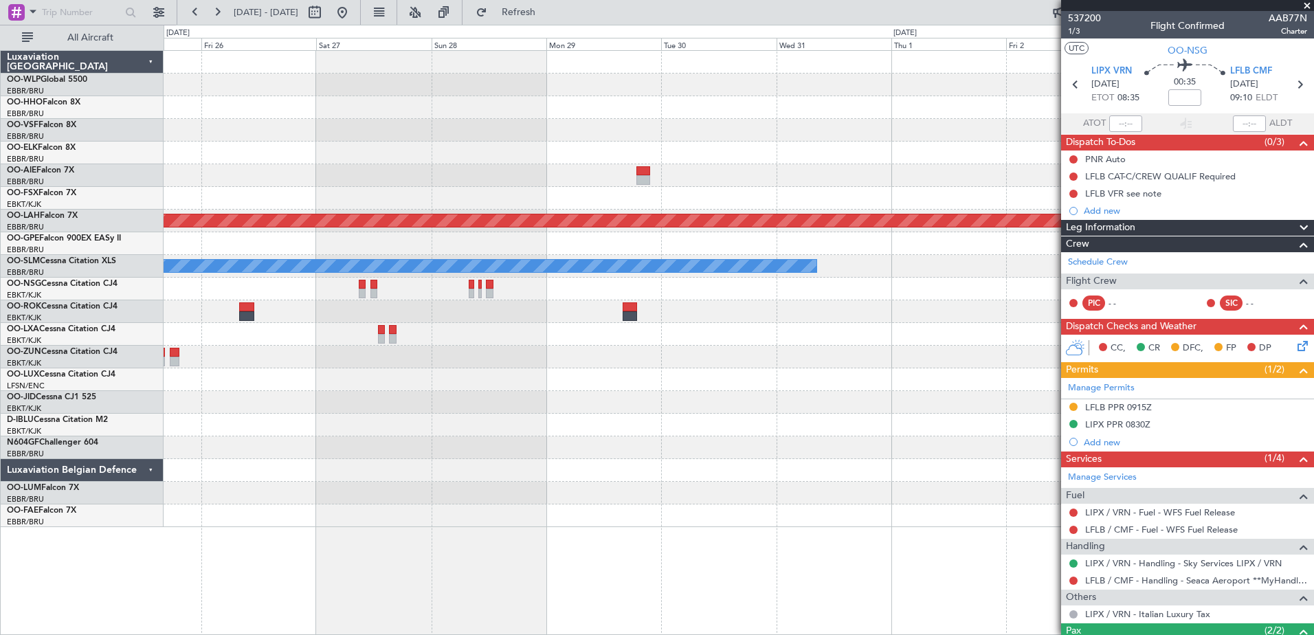
click at [790, 394] on div "Planned Maint [PERSON_NAME]-[GEOGRAPHIC_DATA][PERSON_NAME] ([GEOGRAPHIC_DATA][P…" at bounding box center [739, 289] width 1150 height 476
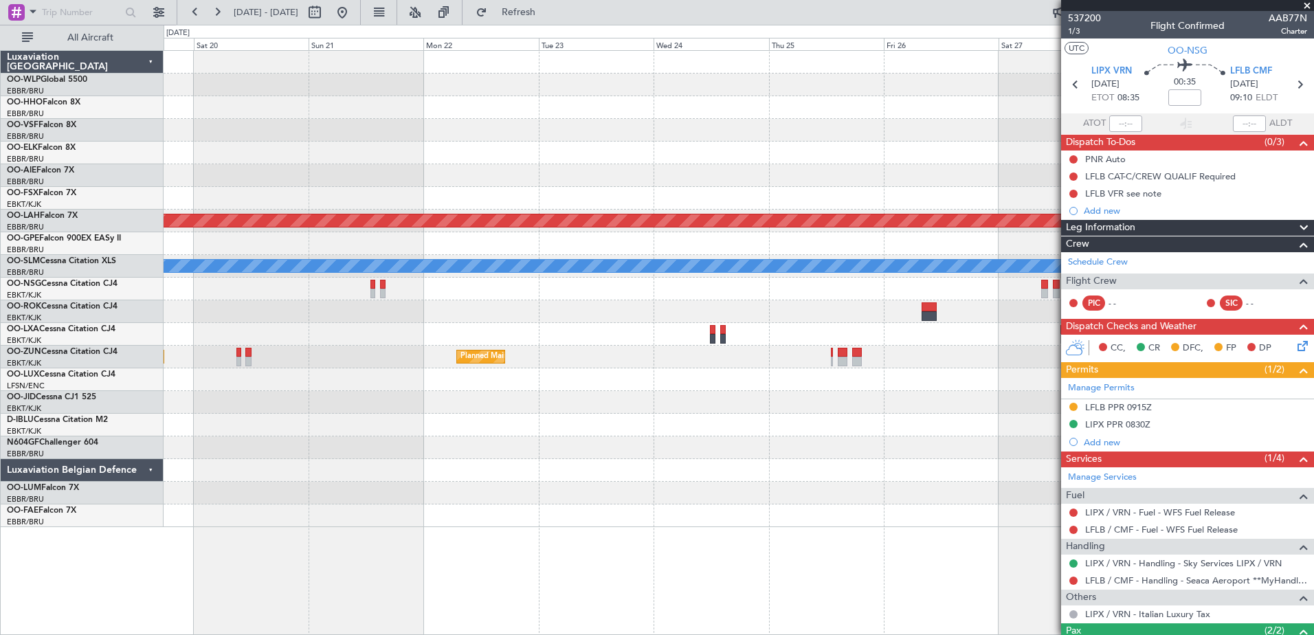
click at [927, 454] on div "Planned Maint Kortrijk-[GEOGRAPHIC_DATA] Planned [GEOGRAPHIC_DATA][PERSON_NAME]…" at bounding box center [739, 289] width 1150 height 476
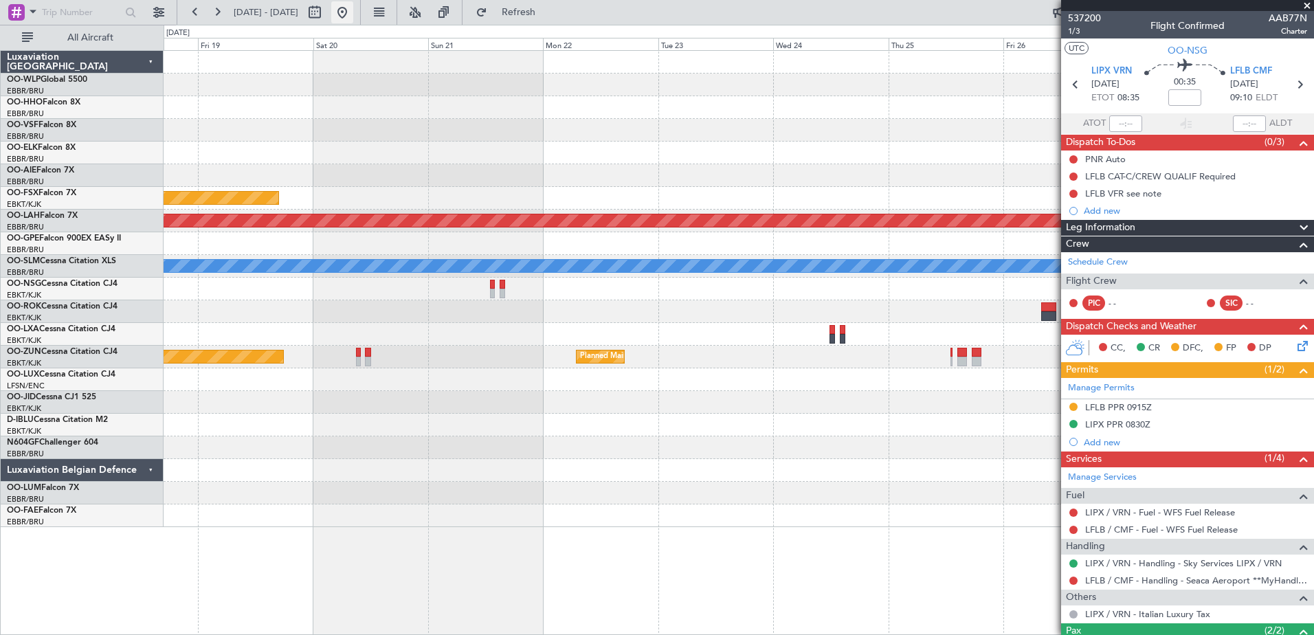
click at [353, 14] on button at bounding box center [342, 12] width 22 height 22
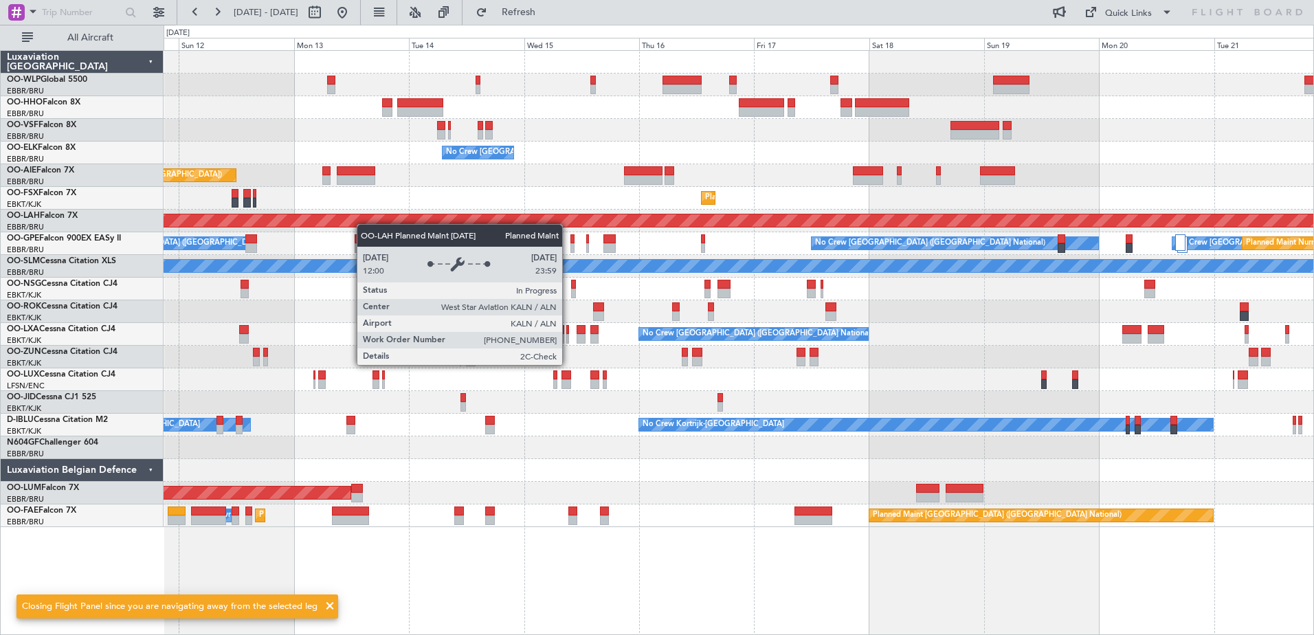
click at [327, 220] on div "Planned Maint Geneva (Cointrin) No Crew [GEOGRAPHIC_DATA] (Brussels National) P…" at bounding box center [739, 289] width 1150 height 476
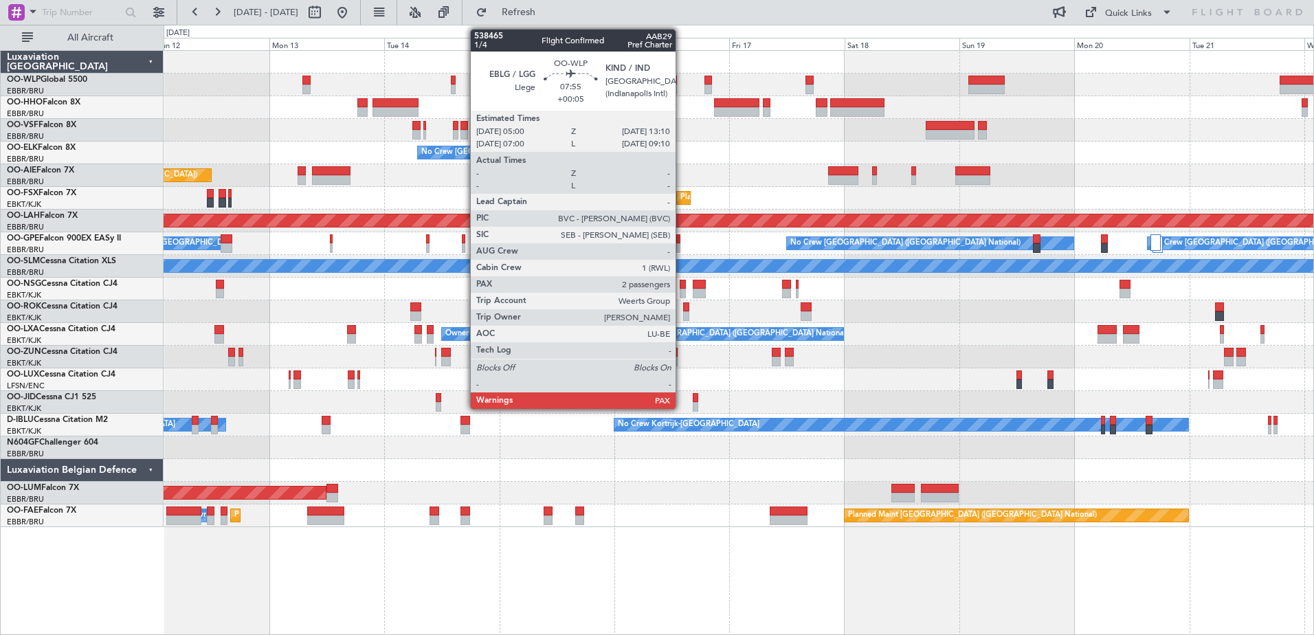
click at [655, 91] on div at bounding box center [657, 90] width 39 height 10
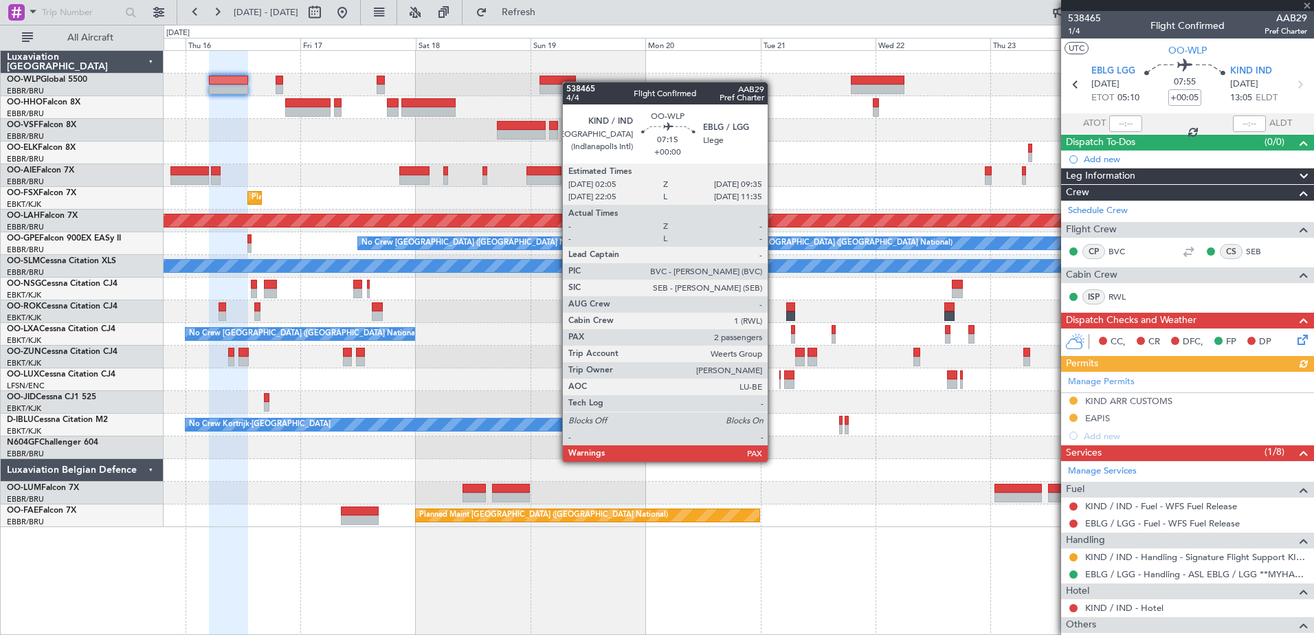
click at [568, 82] on div "- - FIMP 17:00 Z EBLG 05:10 Z No Crew [GEOGRAPHIC_DATA] (Brussels National) Pla…" at bounding box center [739, 289] width 1150 height 476
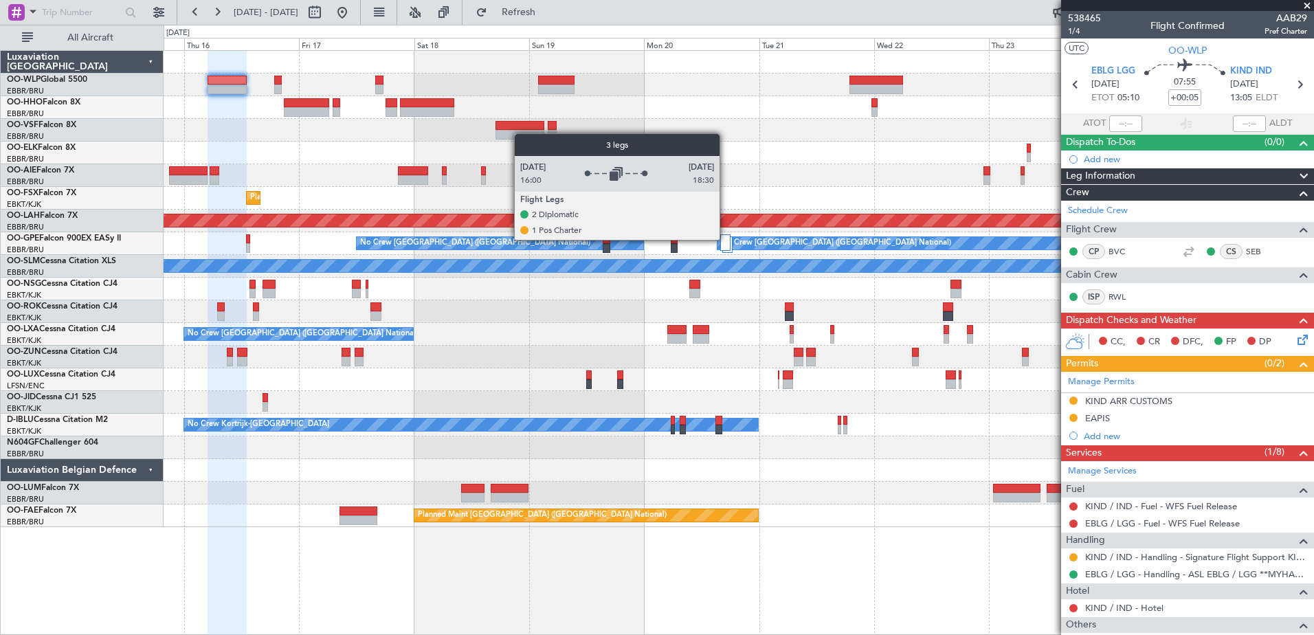
click at [726, 239] on div at bounding box center [725, 242] width 10 height 16
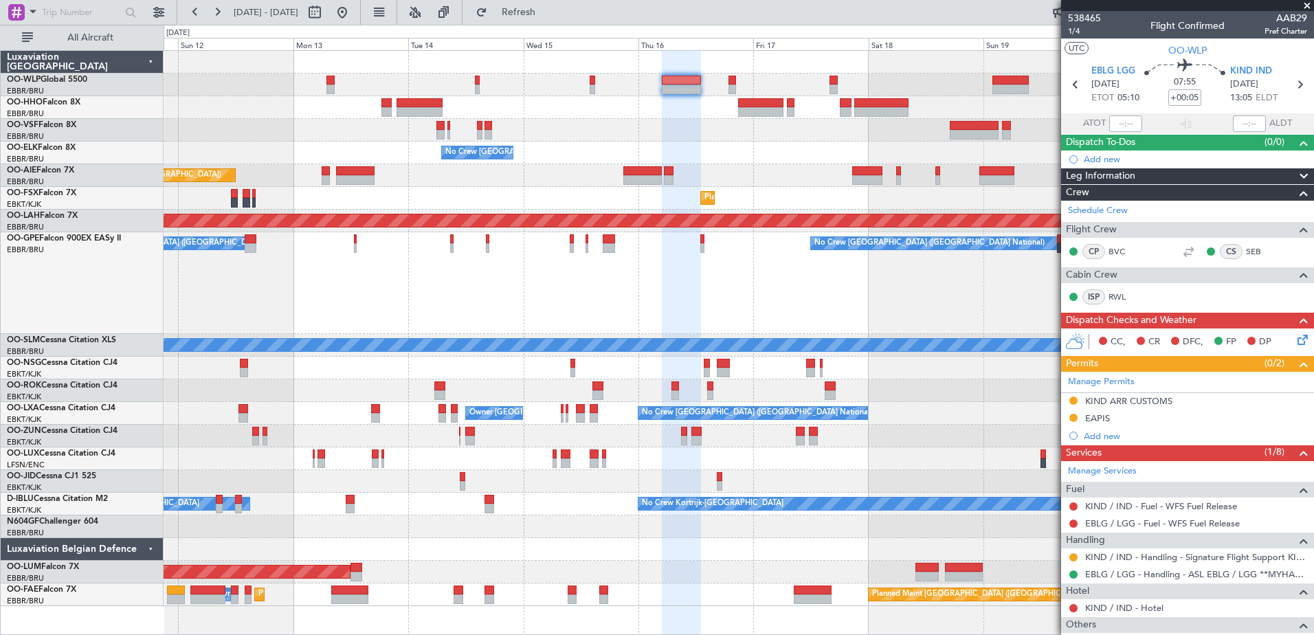
click at [961, 421] on div "Planned Maint Geneva (Cointrin) No Crew [GEOGRAPHIC_DATA] (Brussels National) P…" at bounding box center [739, 328] width 1150 height 555
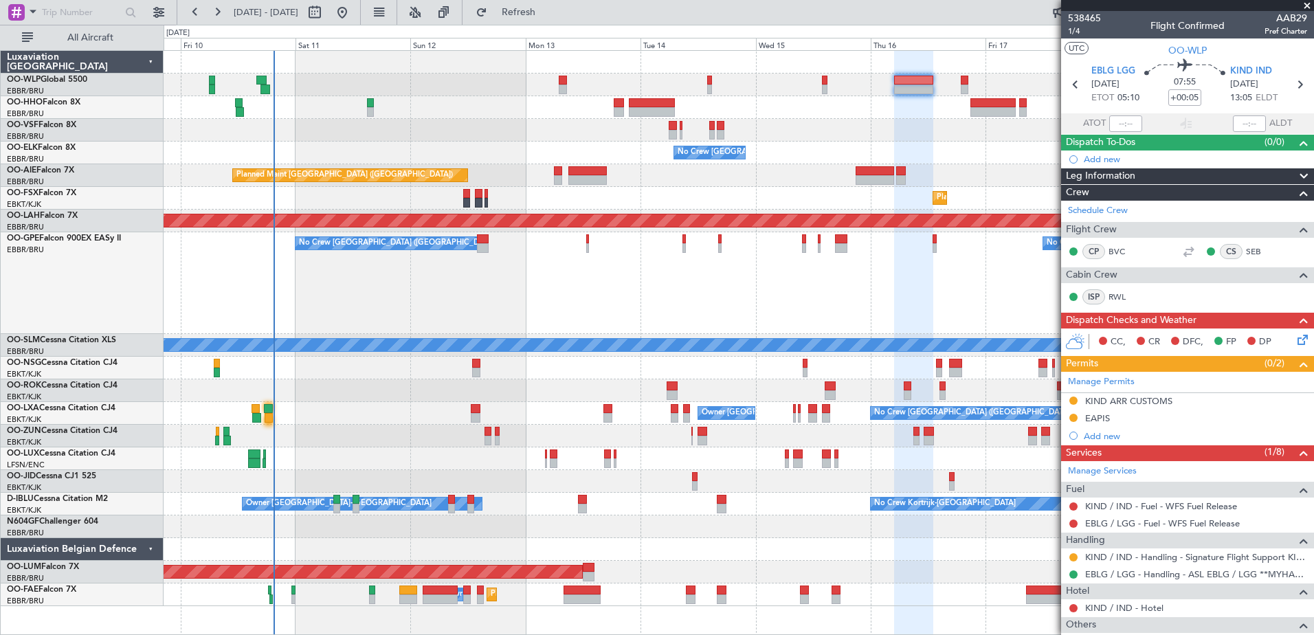
click at [500, 527] on div "Planned Maint Geneva (Cointrin) No Crew [GEOGRAPHIC_DATA] (Brussels National) P…" at bounding box center [739, 342] width 1151 height 585
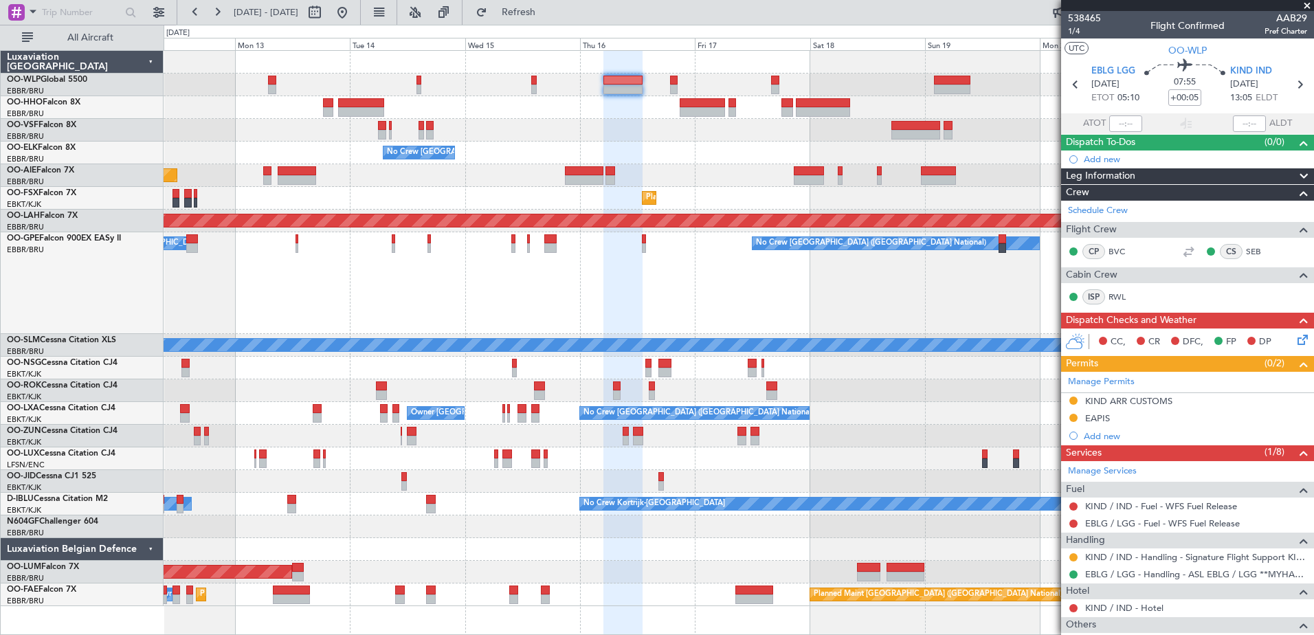
click at [586, 520] on div "No Crew [GEOGRAPHIC_DATA] ([GEOGRAPHIC_DATA] National) Planned Maint [GEOGRAPHI…" at bounding box center [739, 328] width 1150 height 555
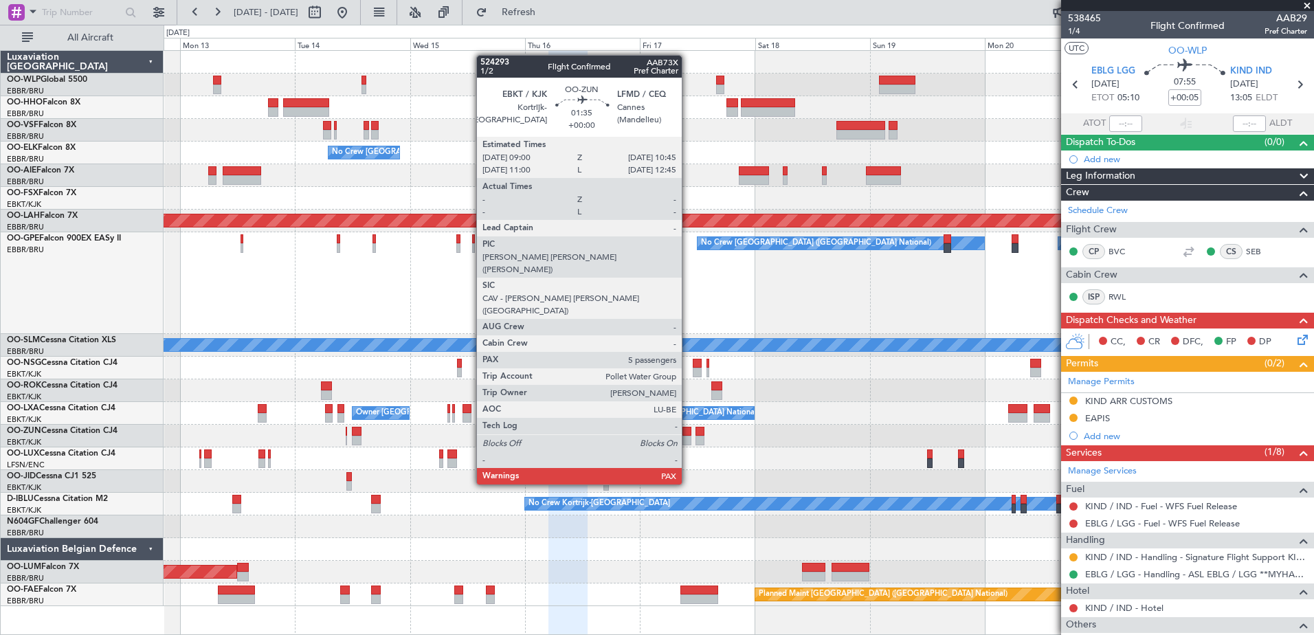
click at [688, 434] on div at bounding box center [687, 432] width 9 height 10
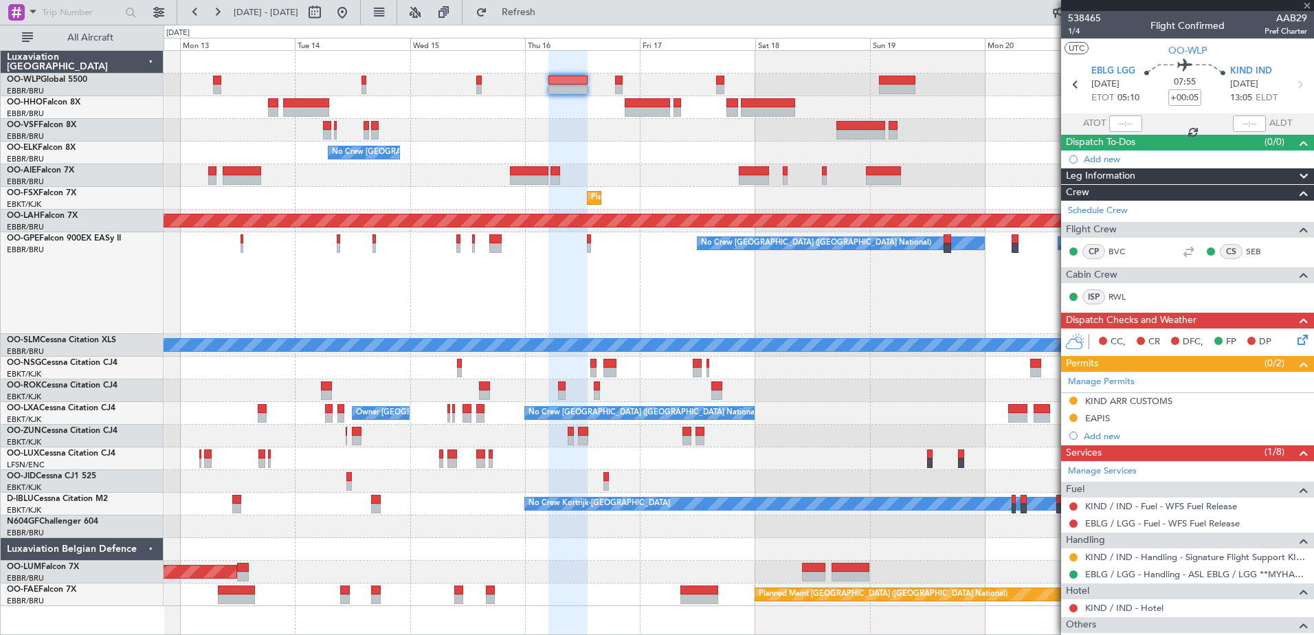
type input "5"
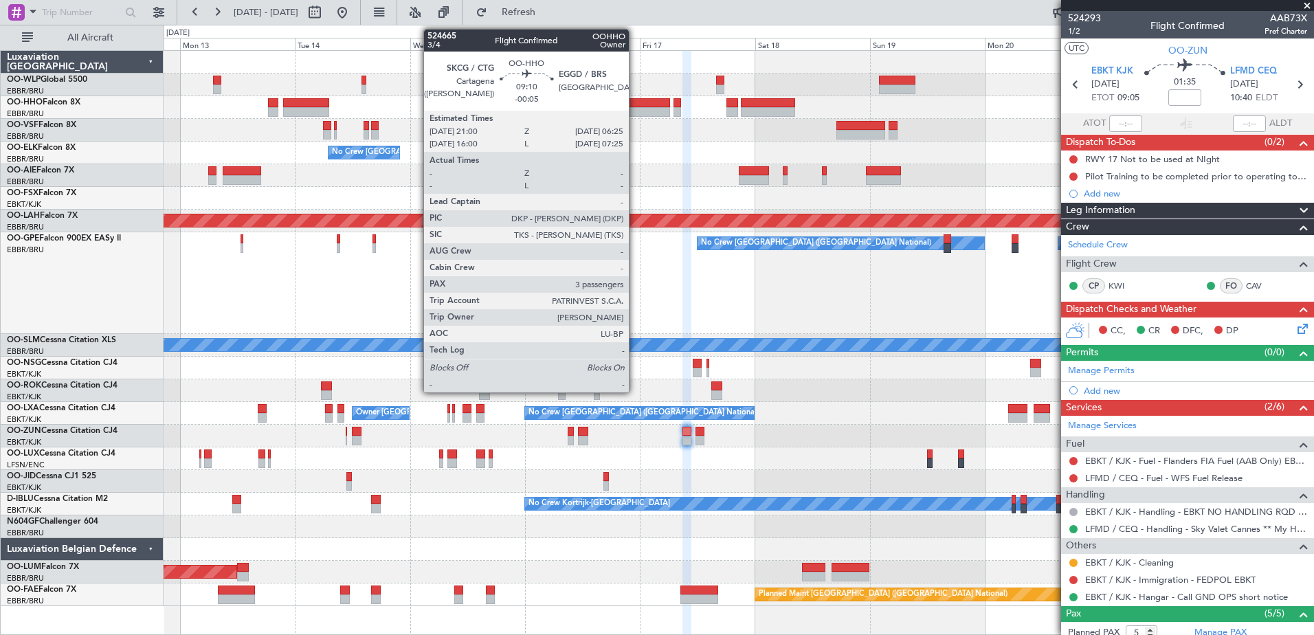
click at [635, 107] on div at bounding box center [647, 103] width 45 height 10
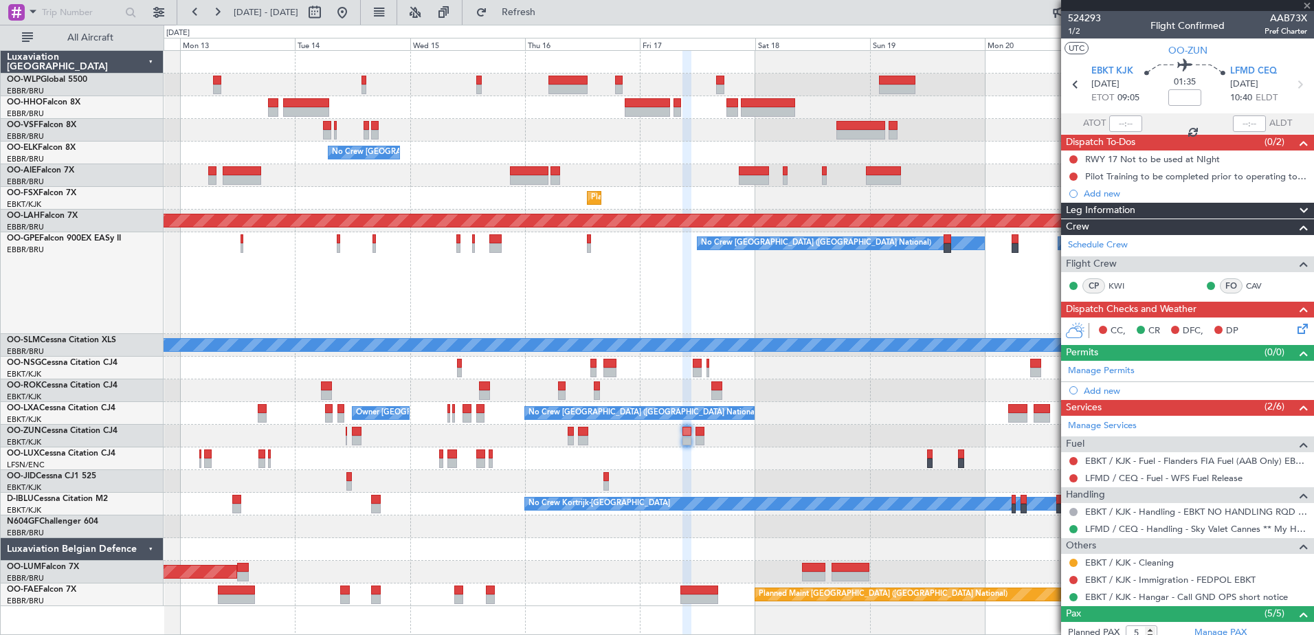
type input "-00:05"
type input "3"
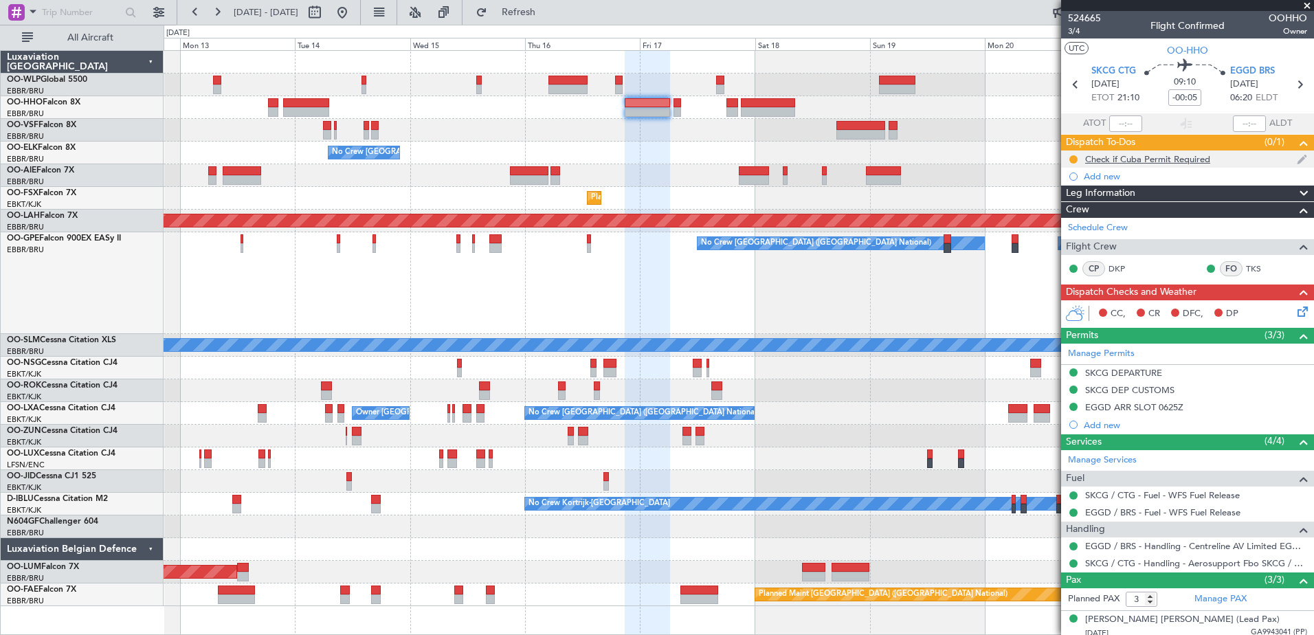
click at [1117, 160] on div "Check if Cuba Permit Required" at bounding box center [1147, 159] width 125 height 12
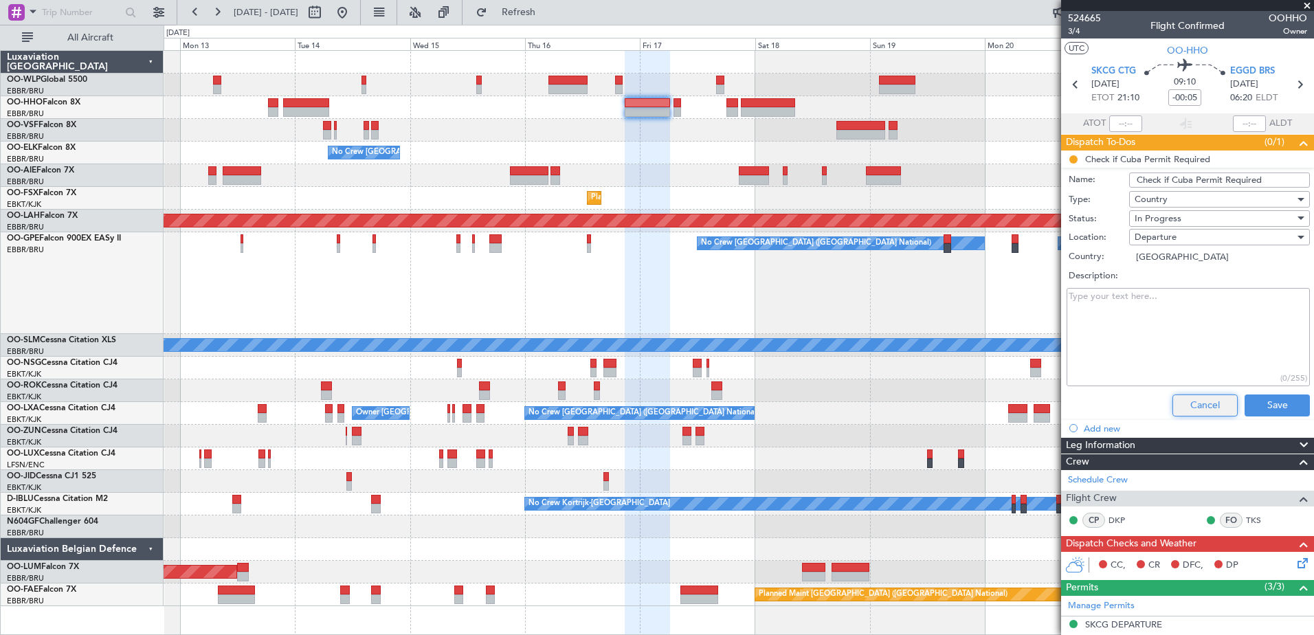
click at [1173, 399] on button "Cancel" at bounding box center [1205, 406] width 65 height 22
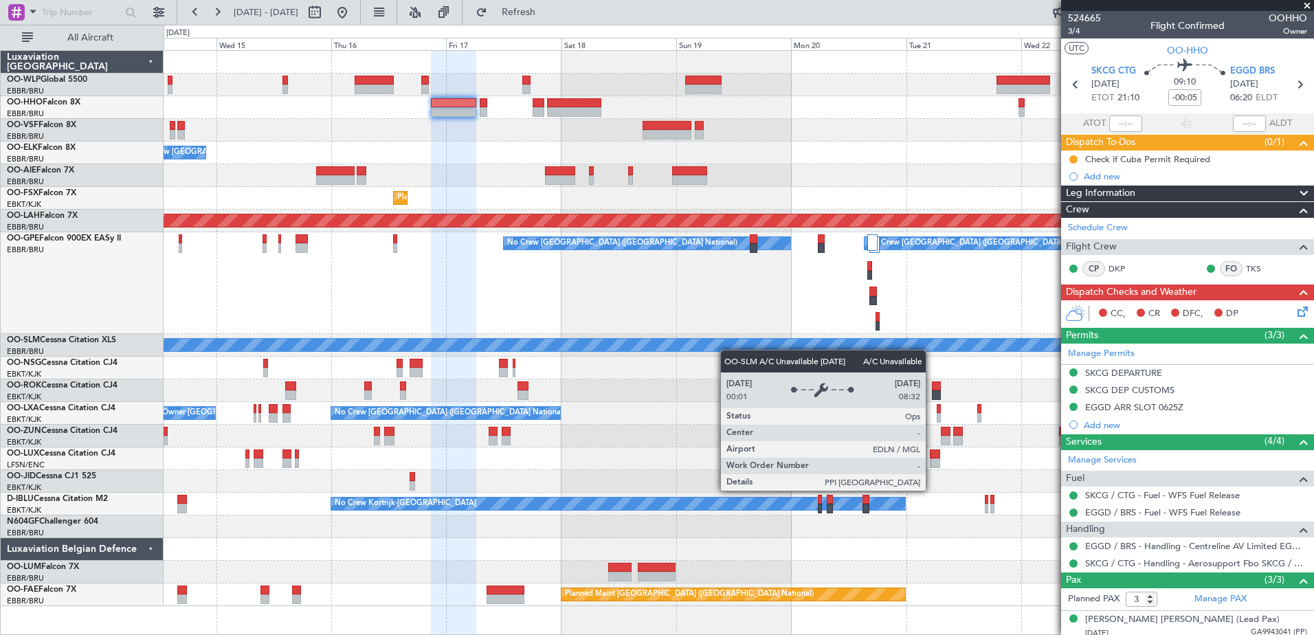
click at [726, 349] on div "- - FIMP 17:00 Z EBLG 05:10 Z No Crew Brussels (Brussels National) Planned Main…" at bounding box center [739, 328] width 1150 height 555
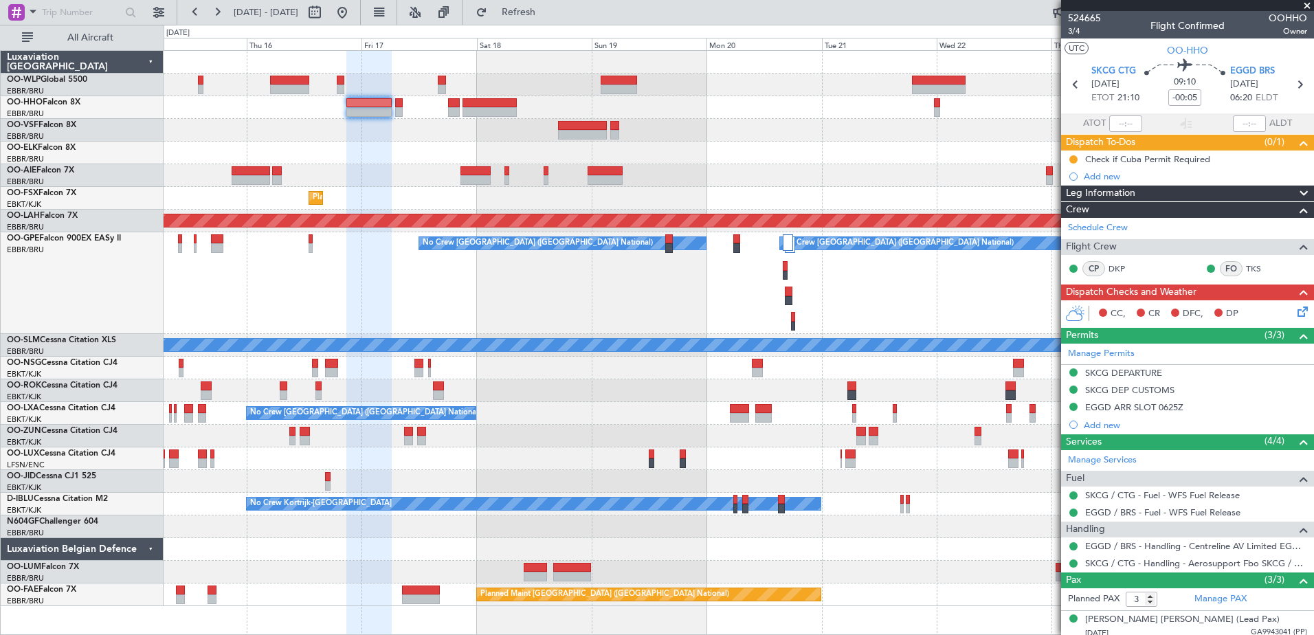
click at [710, 208] on div "Planned Maint Kortrijk-[GEOGRAPHIC_DATA]" at bounding box center [739, 198] width 1150 height 23
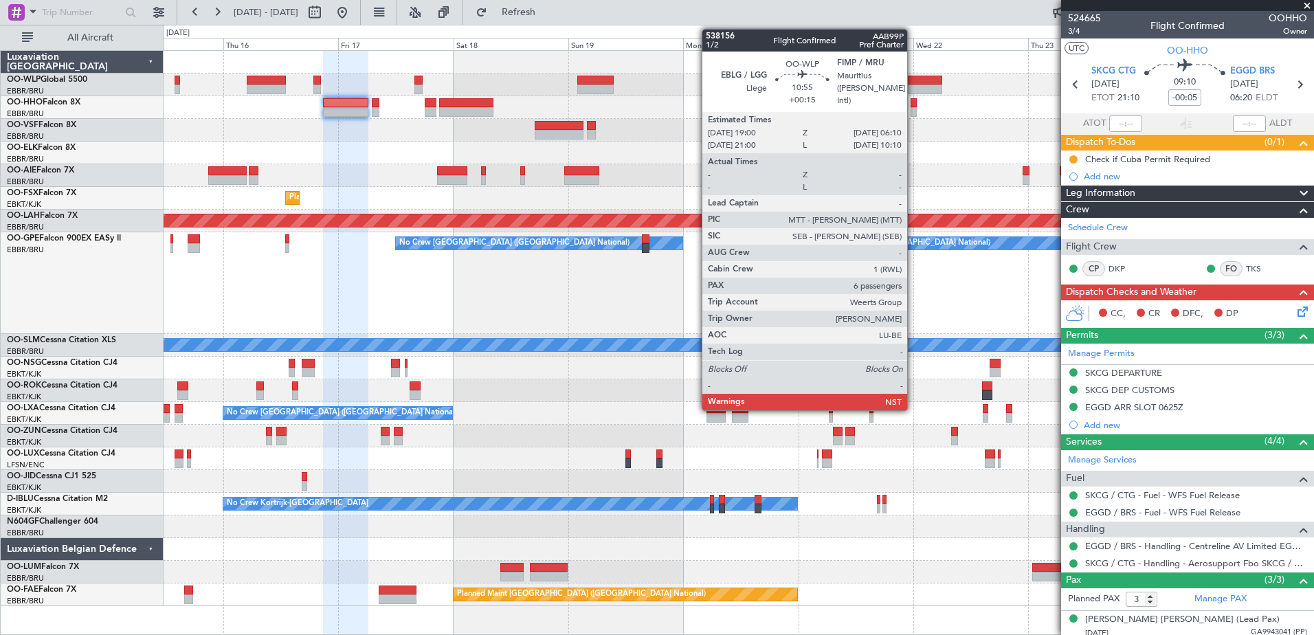
click at [914, 82] on div at bounding box center [916, 81] width 54 height 10
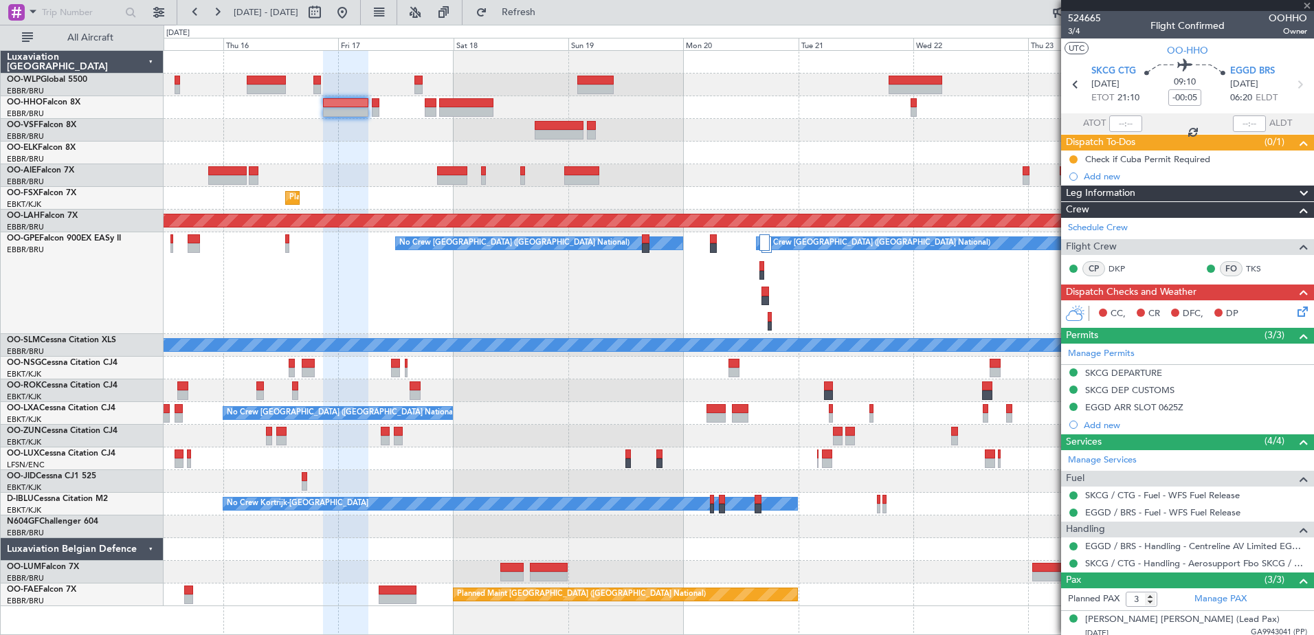
type input "+00:15"
type input "6"
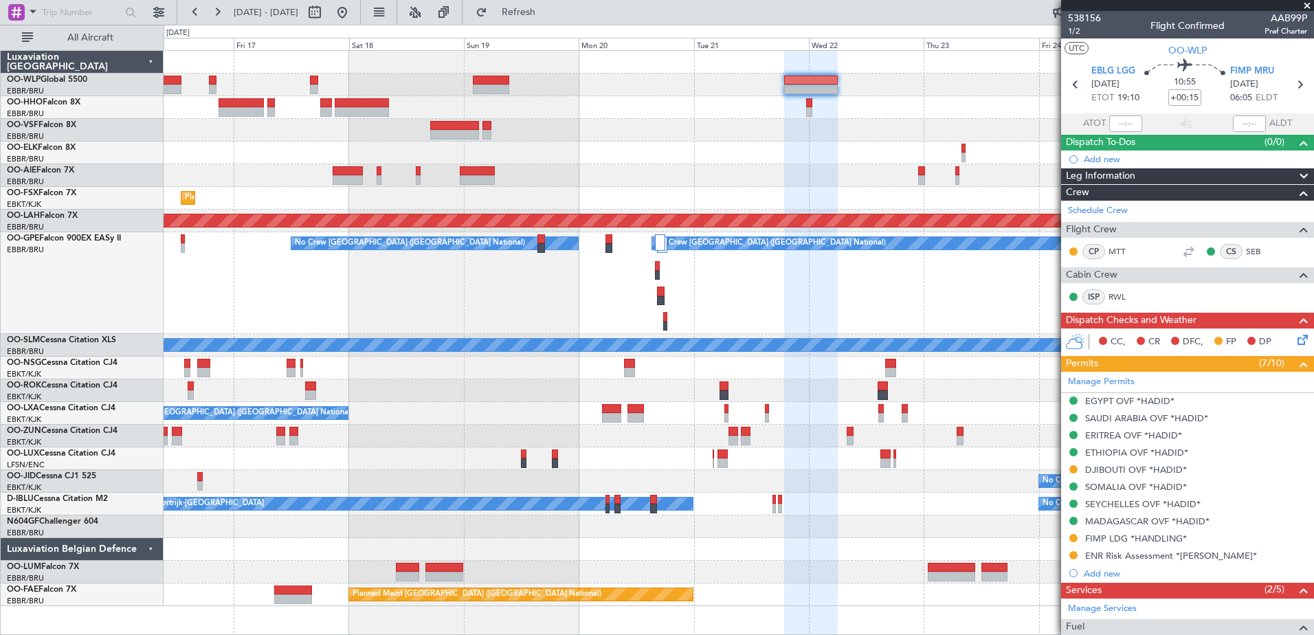
click at [793, 189] on div "Planned Maint Kortrijk-[GEOGRAPHIC_DATA]" at bounding box center [739, 198] width 1150 height 23
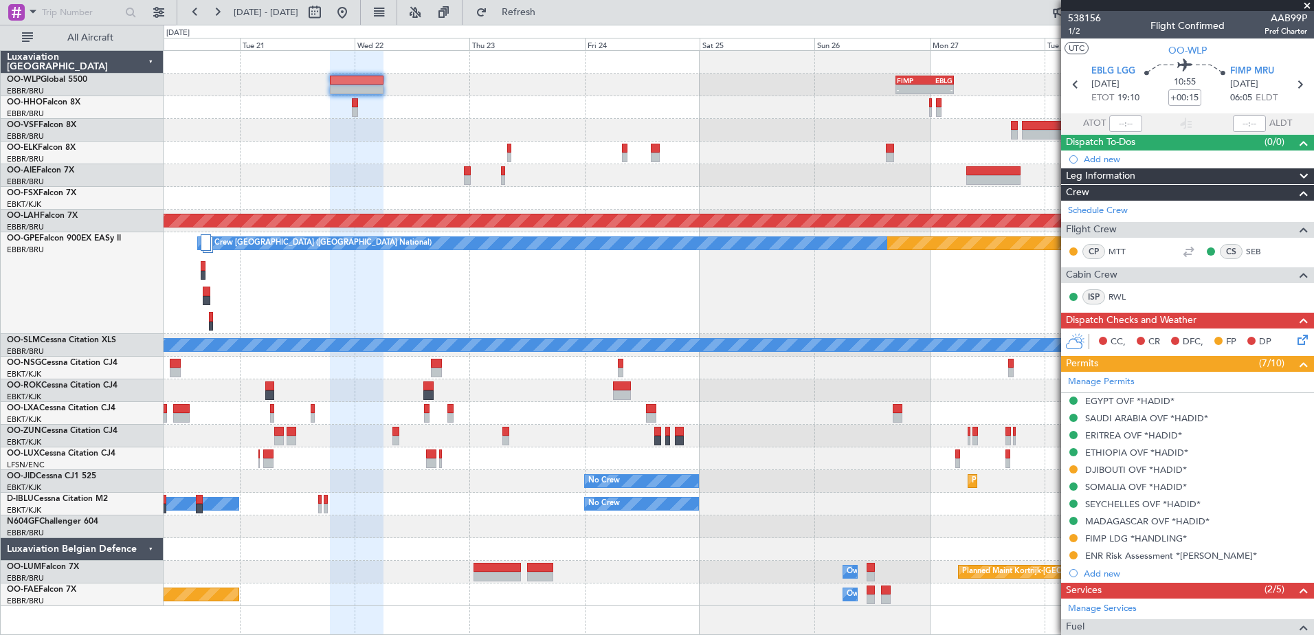
click at [491, 139] on div "- - FIMP 17:00 Z EBLG 05:10 Z Planned Maint Alton-st Louis (St Louis Regl) Plan…" at bounding box center [739, 328] width 1150 height 555
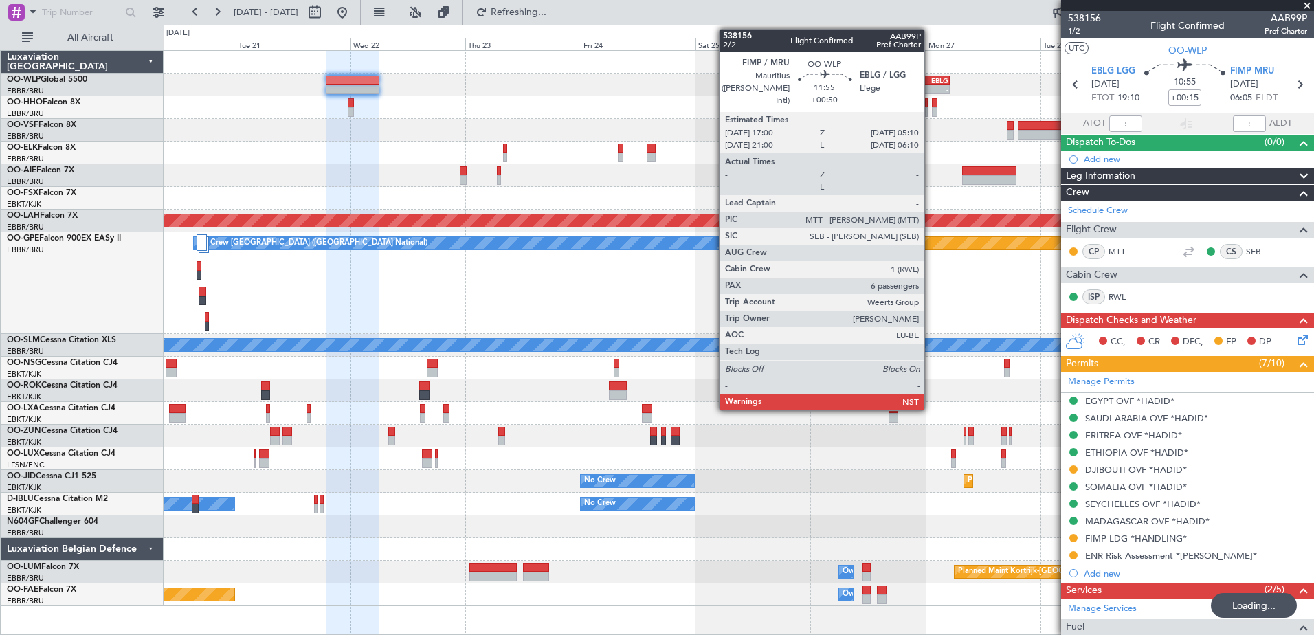
click at [931, 82] on div "EBLG" at bounding box center [935, 80] width 28 height 8
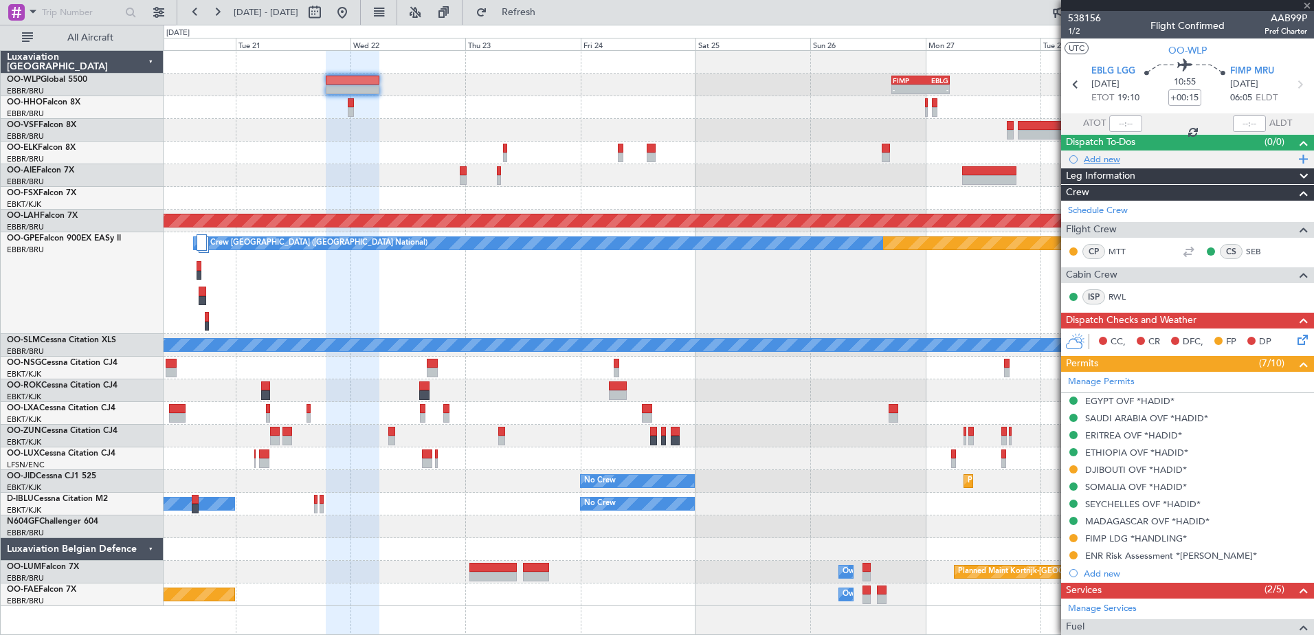
type input "+00:50"
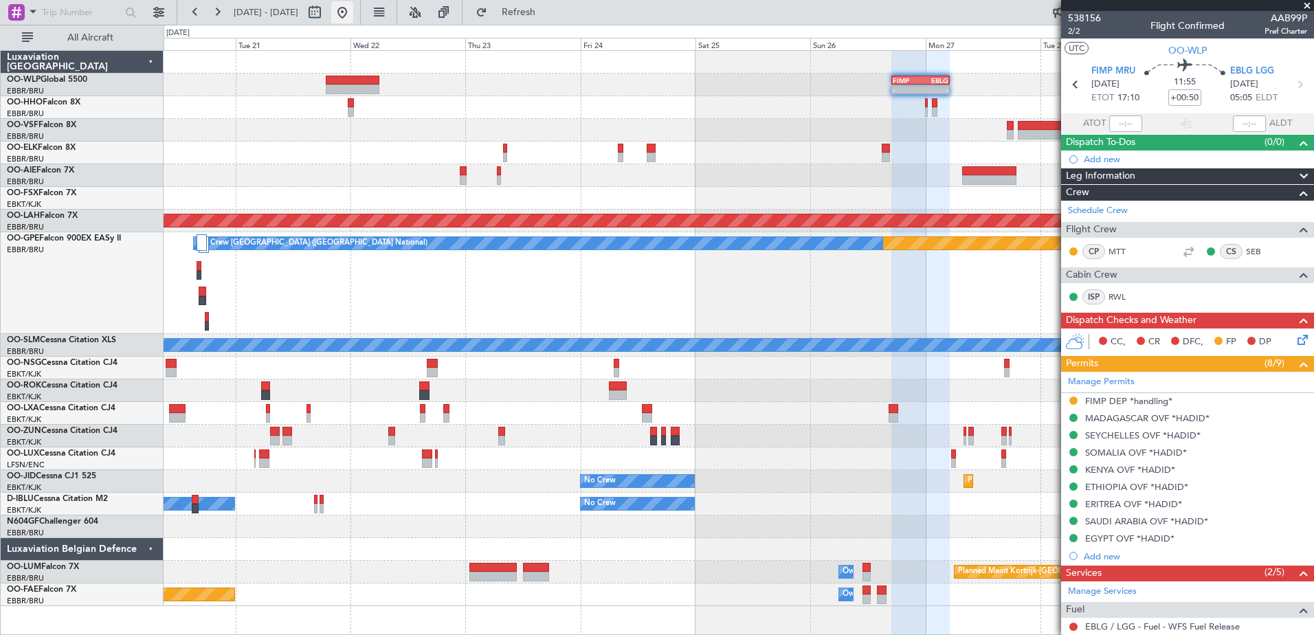
click at [353, 19] on button at bounding box center [342, 12] width 22 height 22
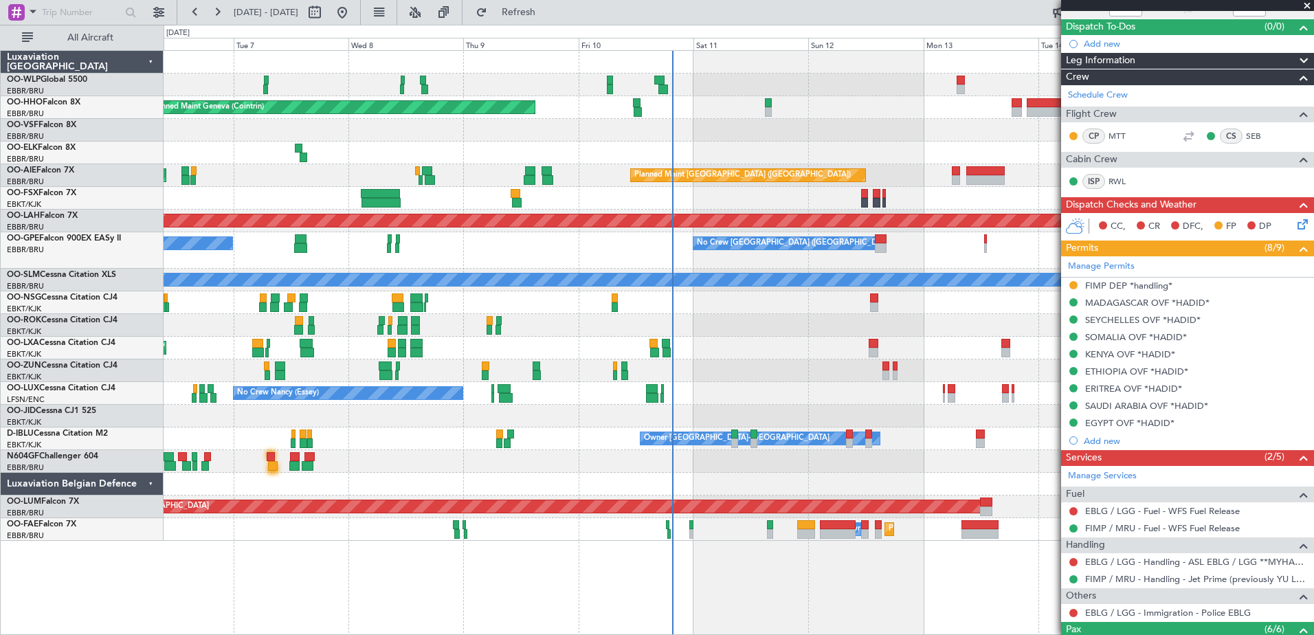
scroll to position [104, 0]
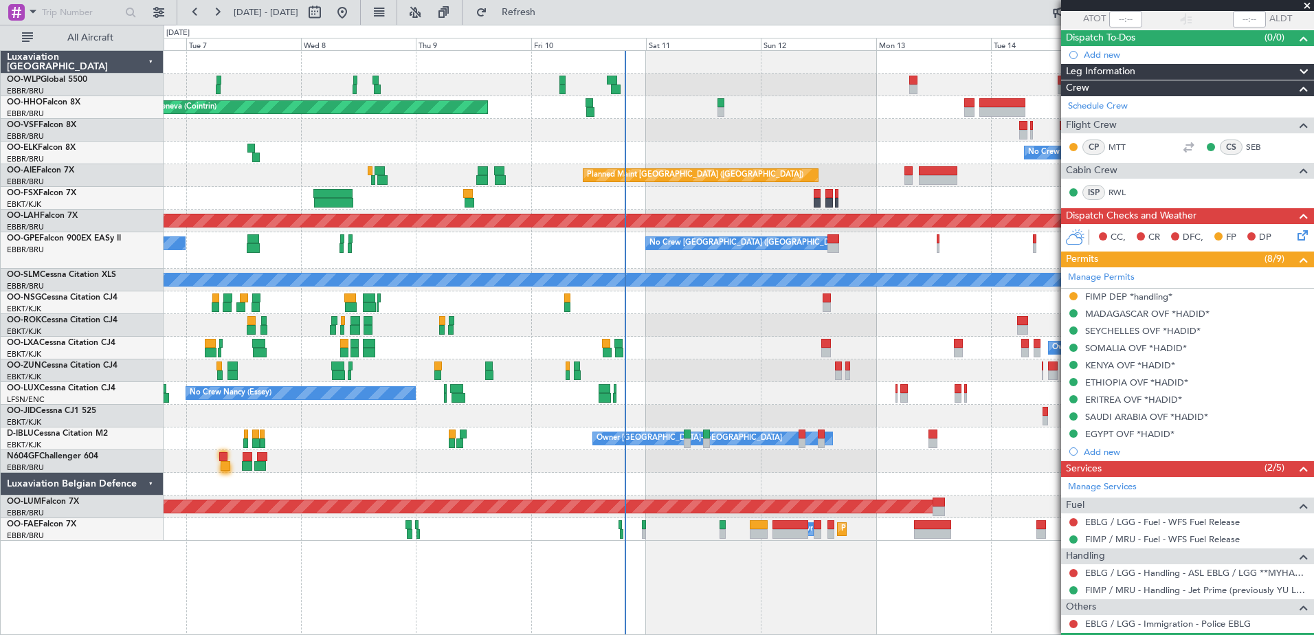
click at [745, 361] on div "Planned Maint Geneva (Cointrin) No Crew Brussels (Brussels National) Planned Ma…" at bounding box center [739, 296] width 1150 height 490
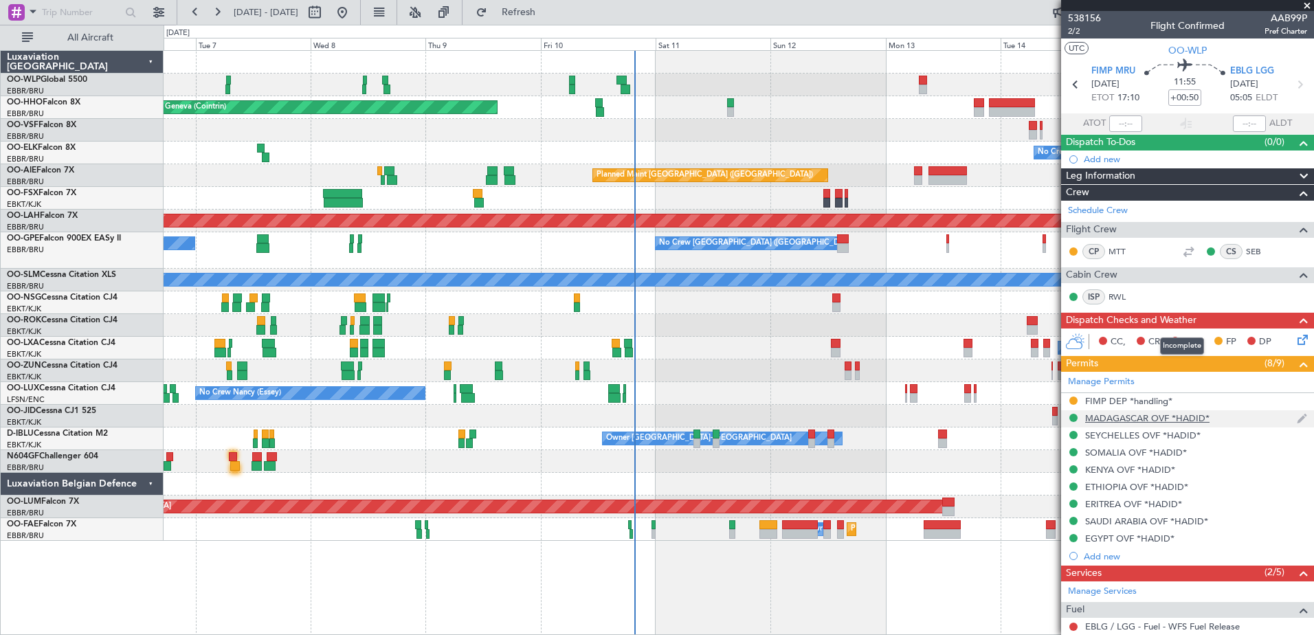
scroll to position [137, 0]
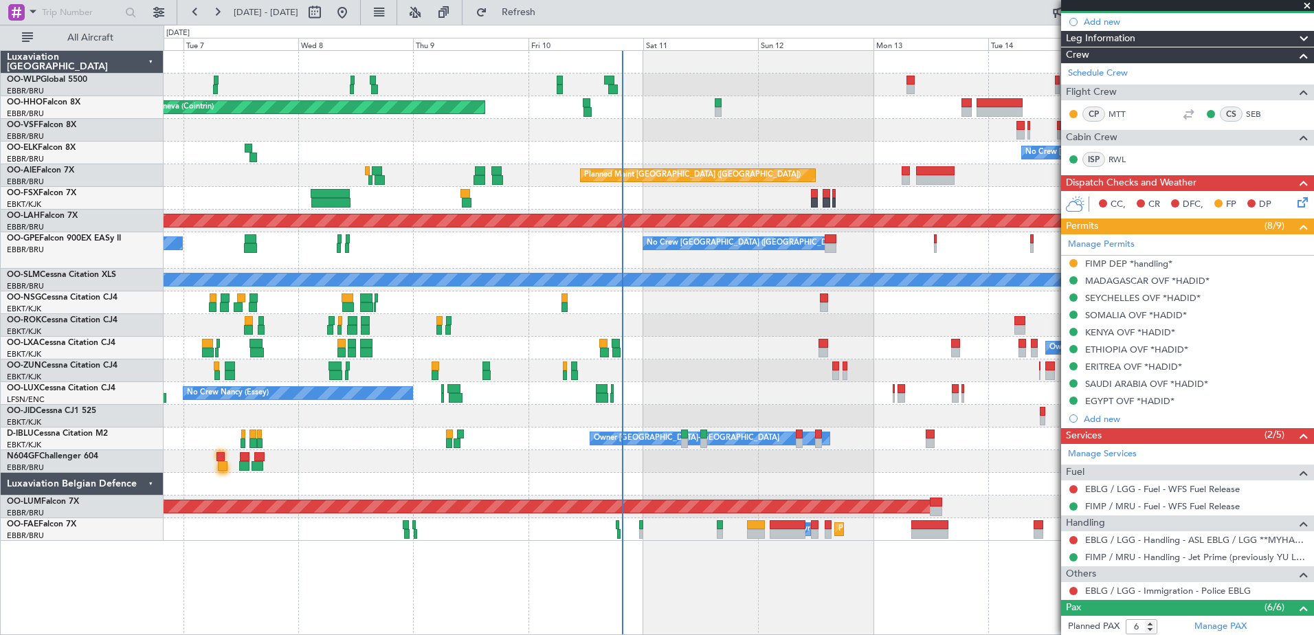
click at [648, 372] on div at bounding box center [739, 370] width 1150 height 23
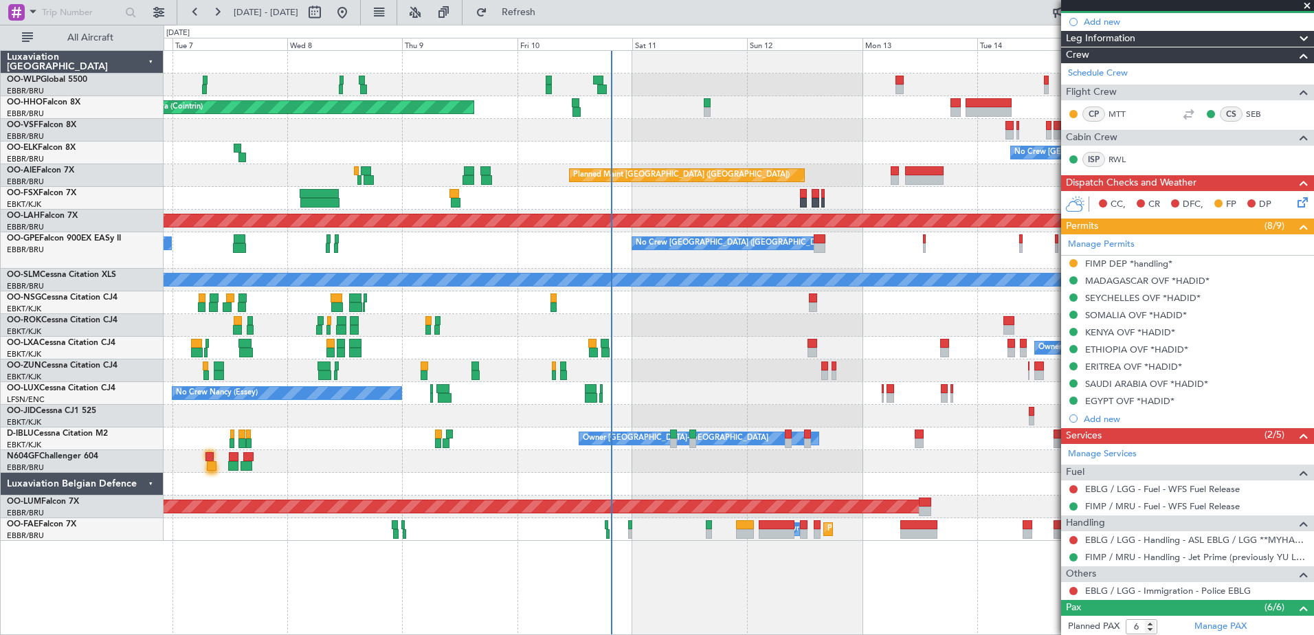
click at [695, 387] on div "No Crew Nancy (Essey) No Crew Nancy (Essey)" at bounding box center [739, 393] width 1150 height 23
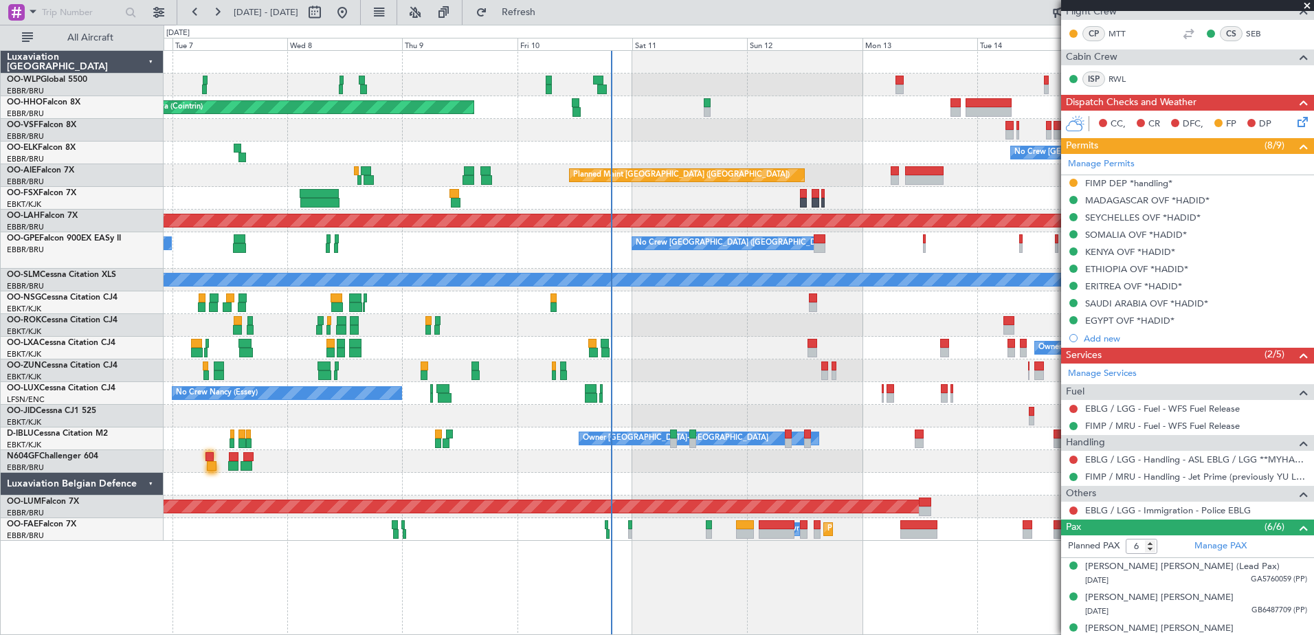
scroll to position [209, 0]
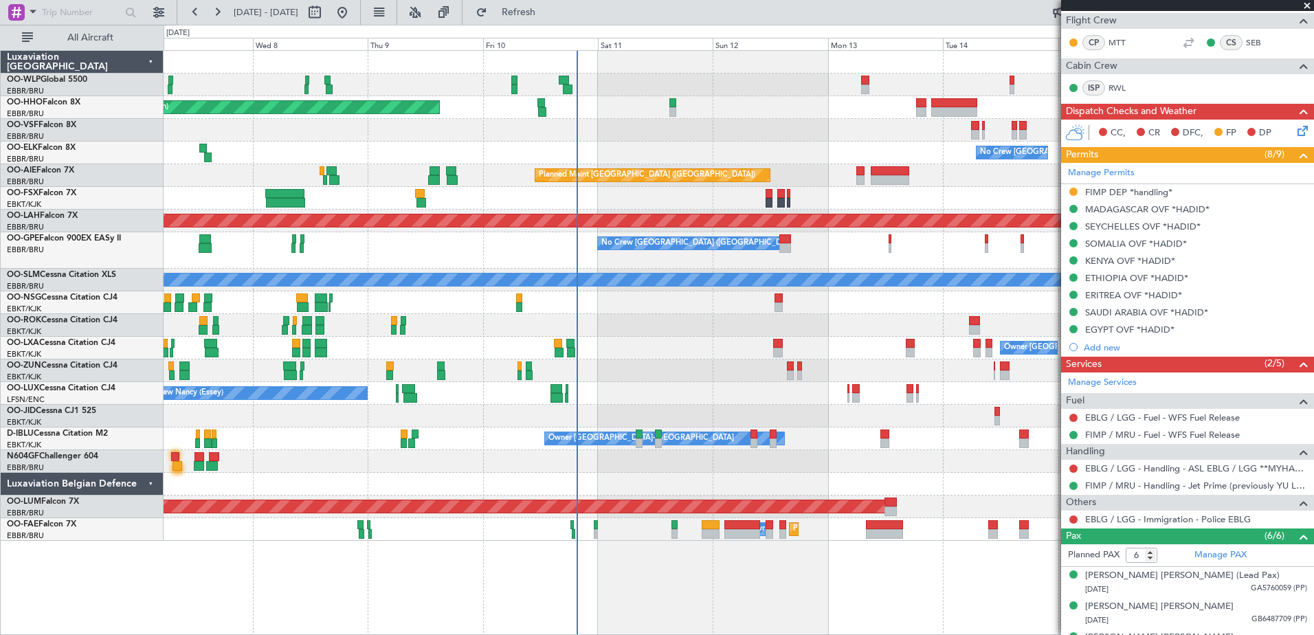
click at [667, 353] on div "Owner Kortrijk-Wevelgem No Crew Brussels (Brussels National) Planned Maint Kort…" at bounding box center [739, 348] width 1150 height 23
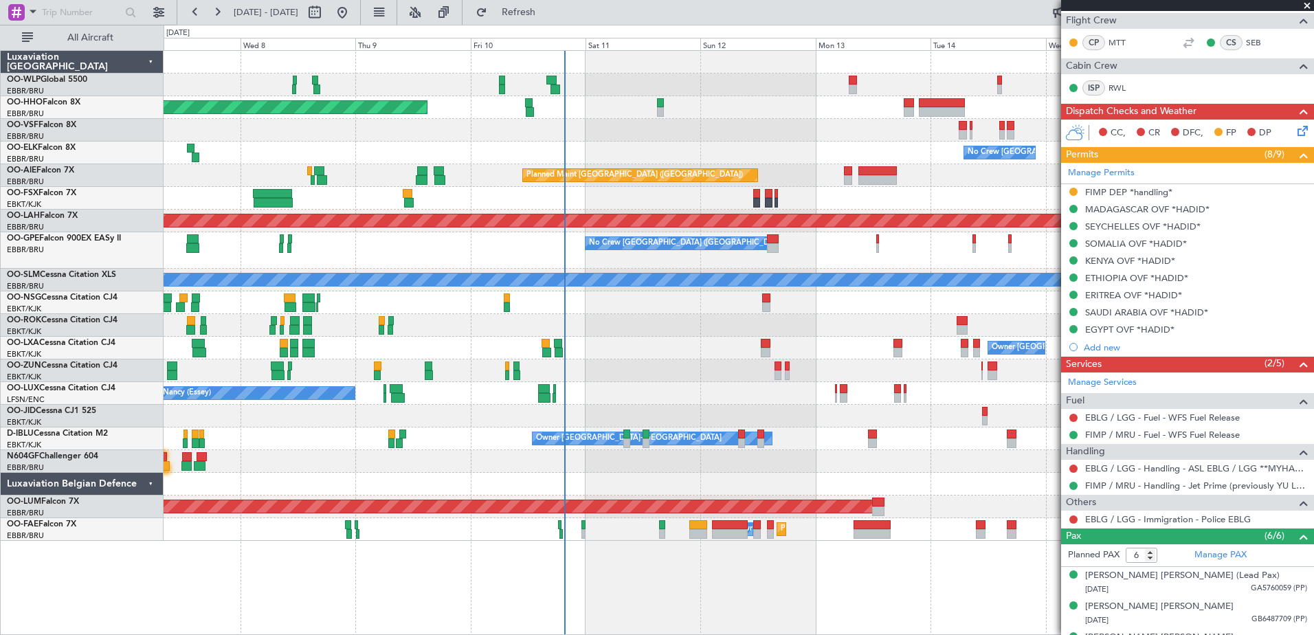
click at [622, 346] on div "Planned Maint Geneva (Cointrin) No Crew Brussels (Brussels National) Planned Ma…" at bounding box center [739, 296] width 1150 height 490
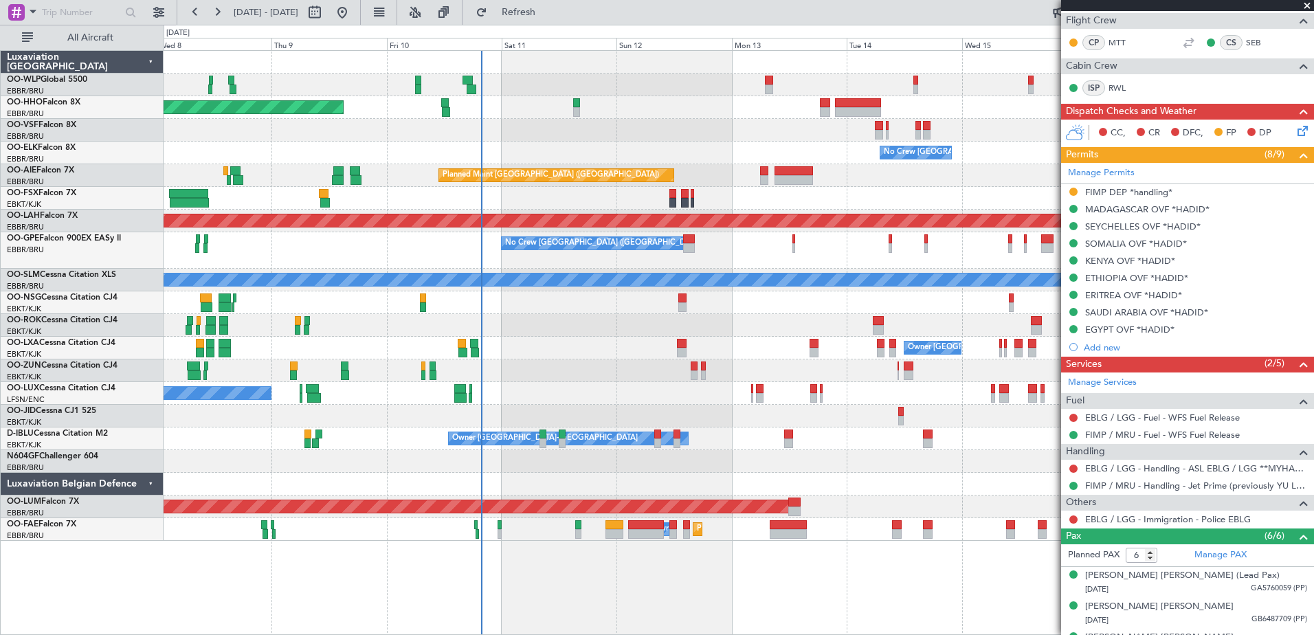
click at [535, 385] on div "Planned Maint Geneva (Cointrin) No Crew Brussels (Brussels National) Planned Ma…" at bounding box center [739, 296] width 1150 height 490
click at [1295, 129] on icon at bounding box center [1300, 128] width 11 height 11
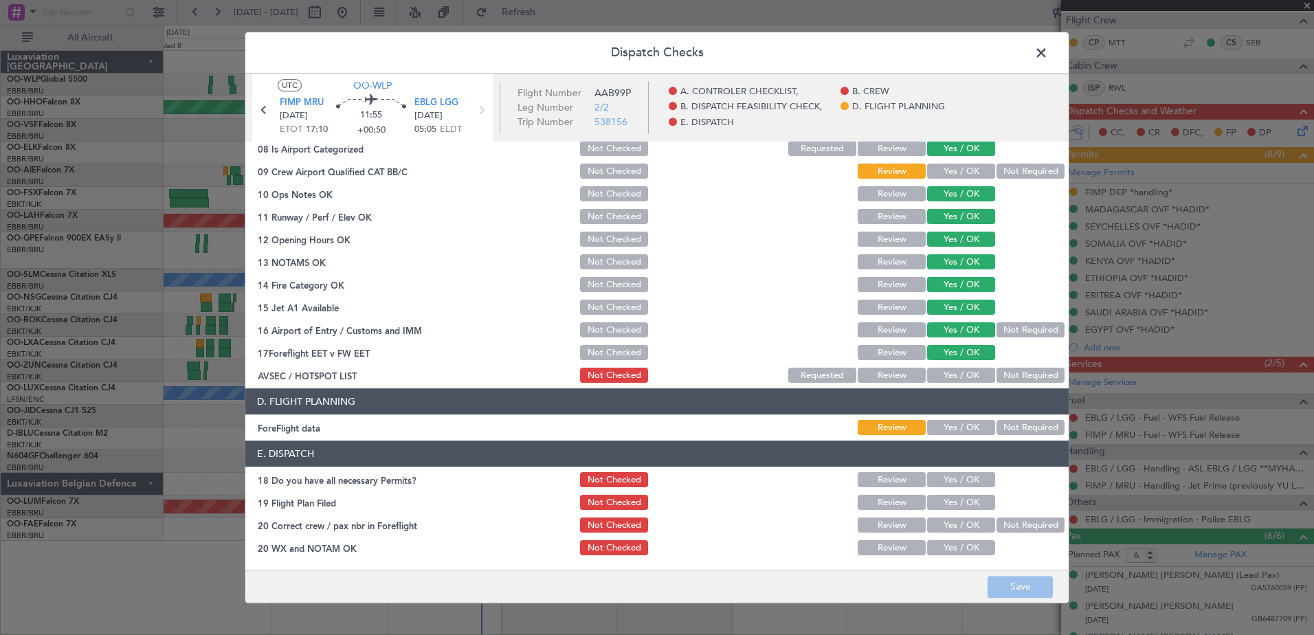
scroll to position [135, 0]
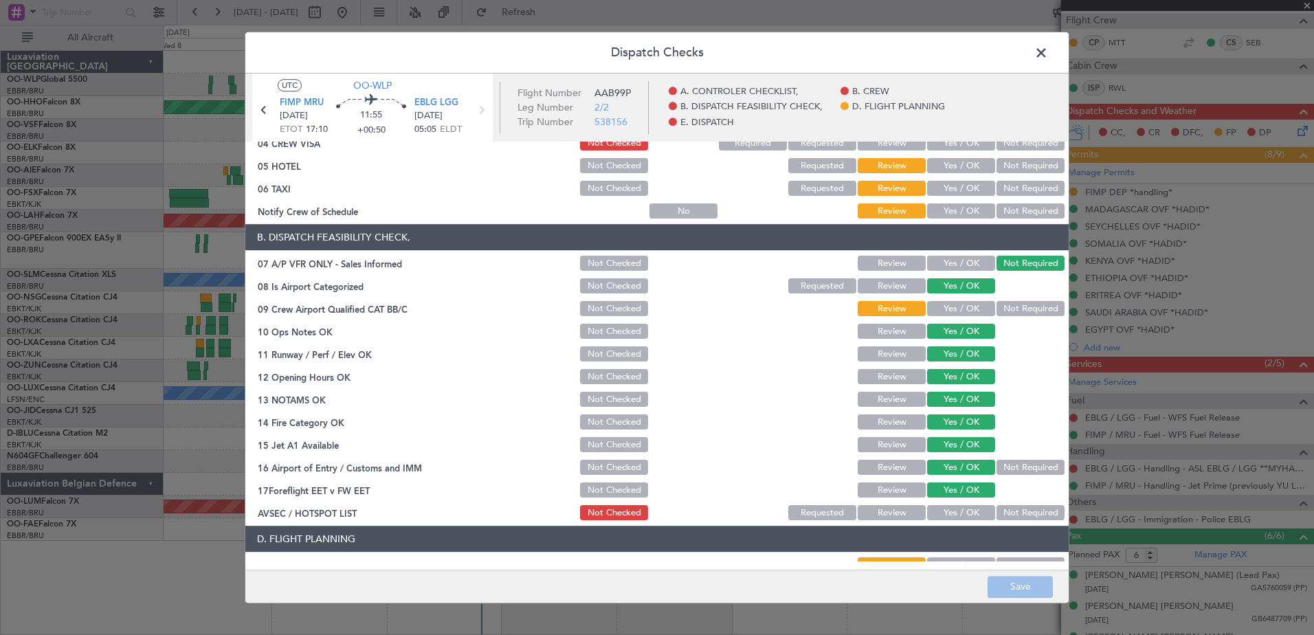
click at [827, 511] on button "Requested" at bounding box center [822, 513] width 68 height 15
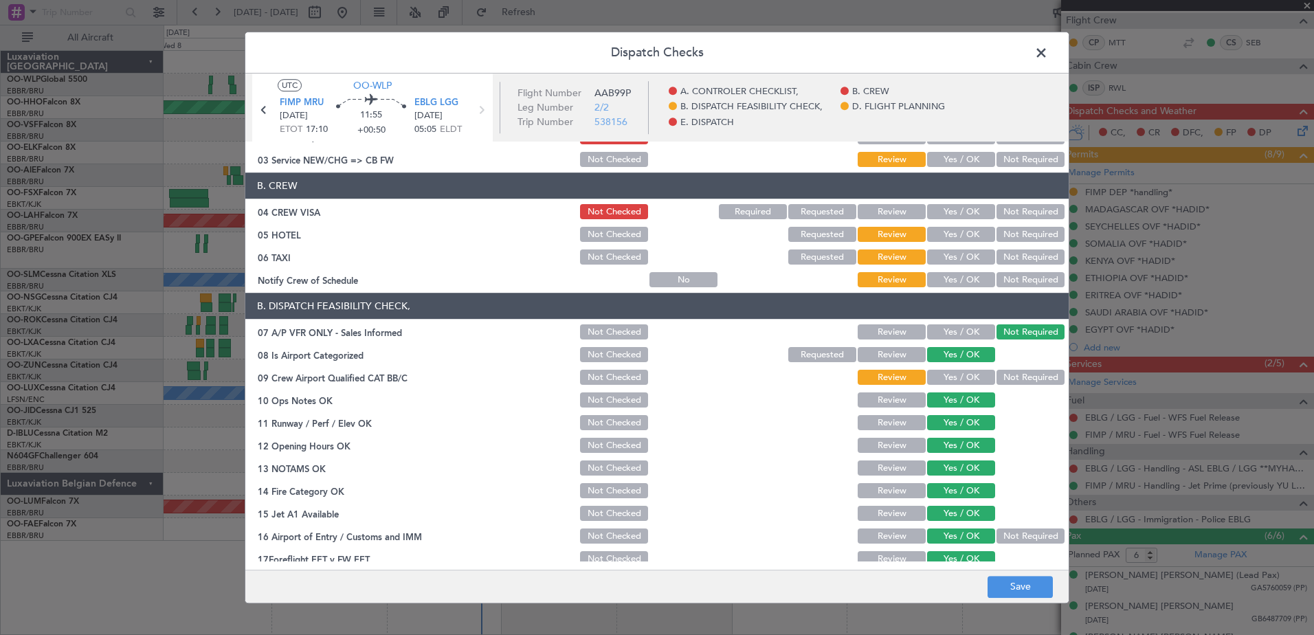
click at [1029, 213] on button "Not Required" at bounding box center [1031, 212] width 68 height 15
click at [1029, 233] on button "Not Required" at bounding box center [1031, 235] width 68 height 15
click at [1022, 252] on button "Not Required" at bounding box center [1031, 257] width 68 height 15
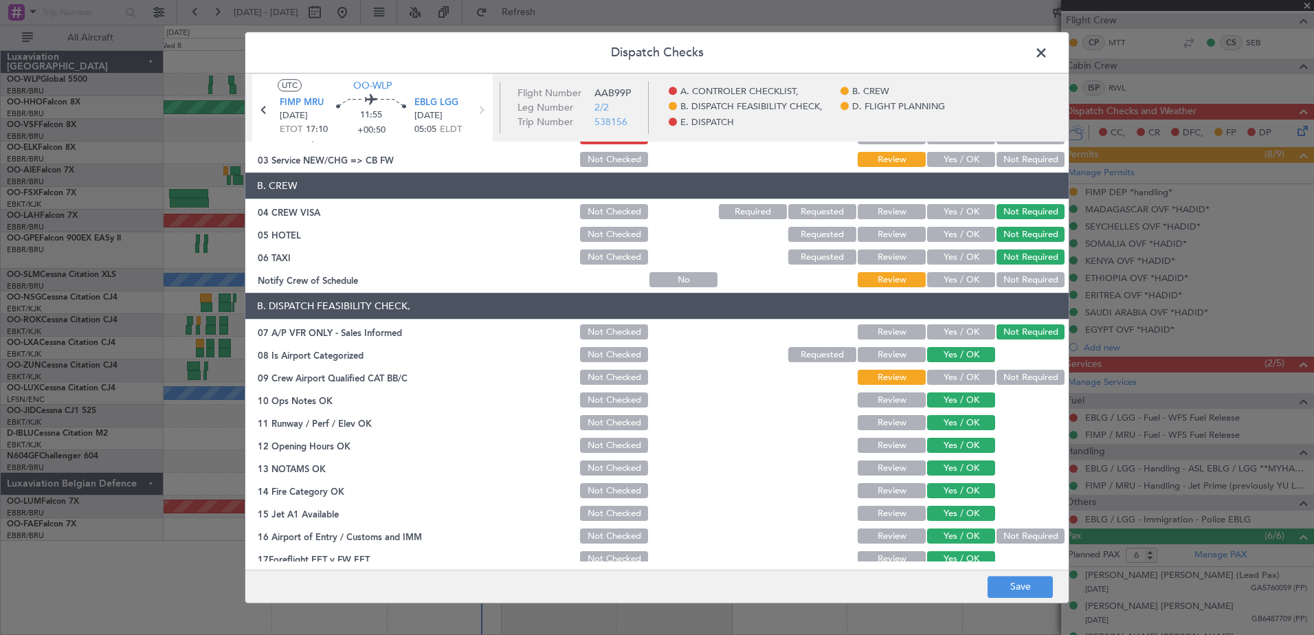
click at [975, 283] on button "Yes / OK" at bounding box center [961, 280] width 68 height 15
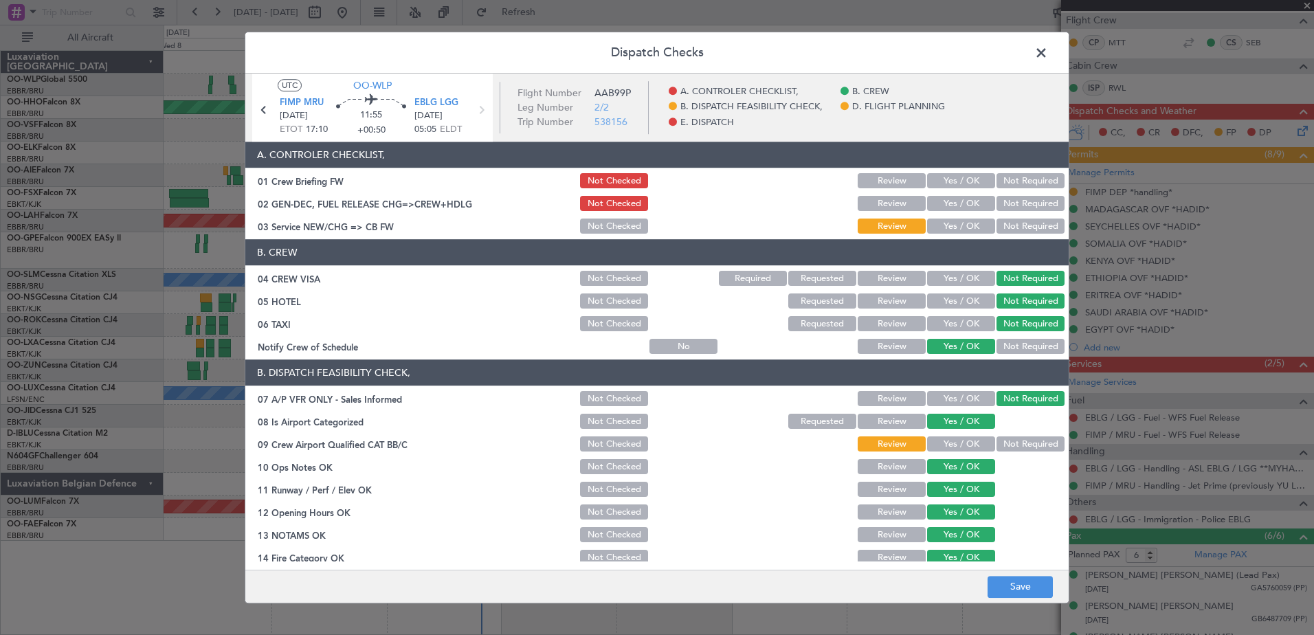
click at [969, 229] on button "Yes / OK" at bounding box center [961, 226] width 68 height 15
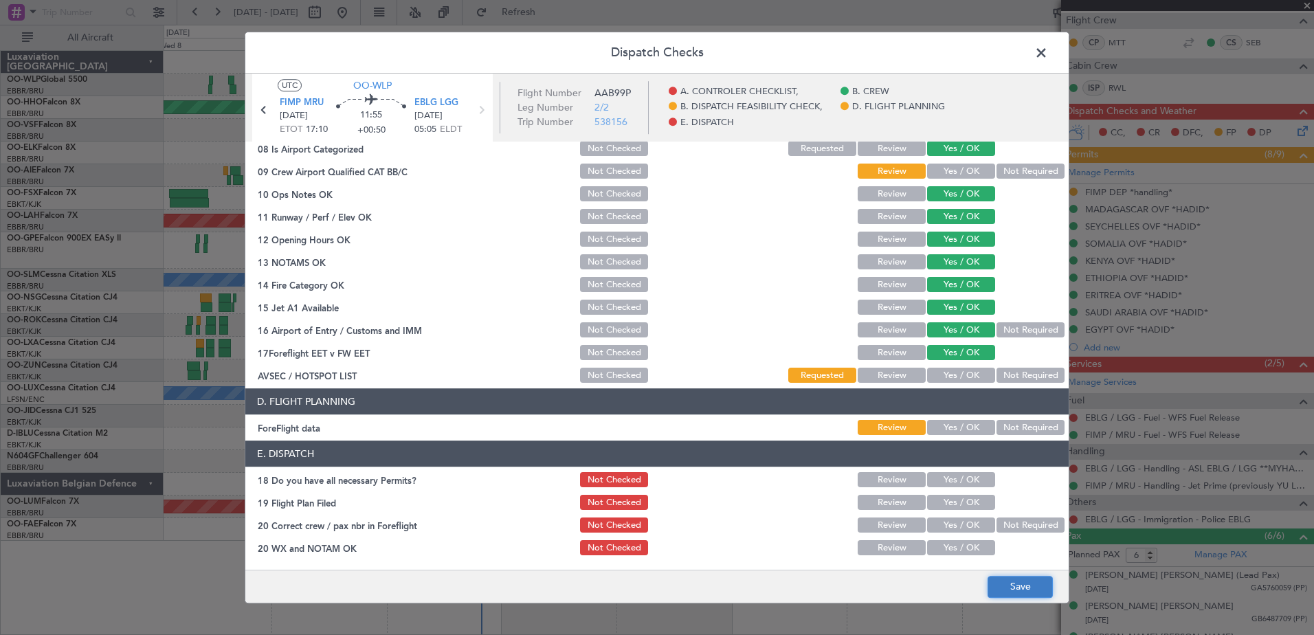
click at [1037, 593] on button "Save" at bounding box center [1020, 587] width 65 height 22
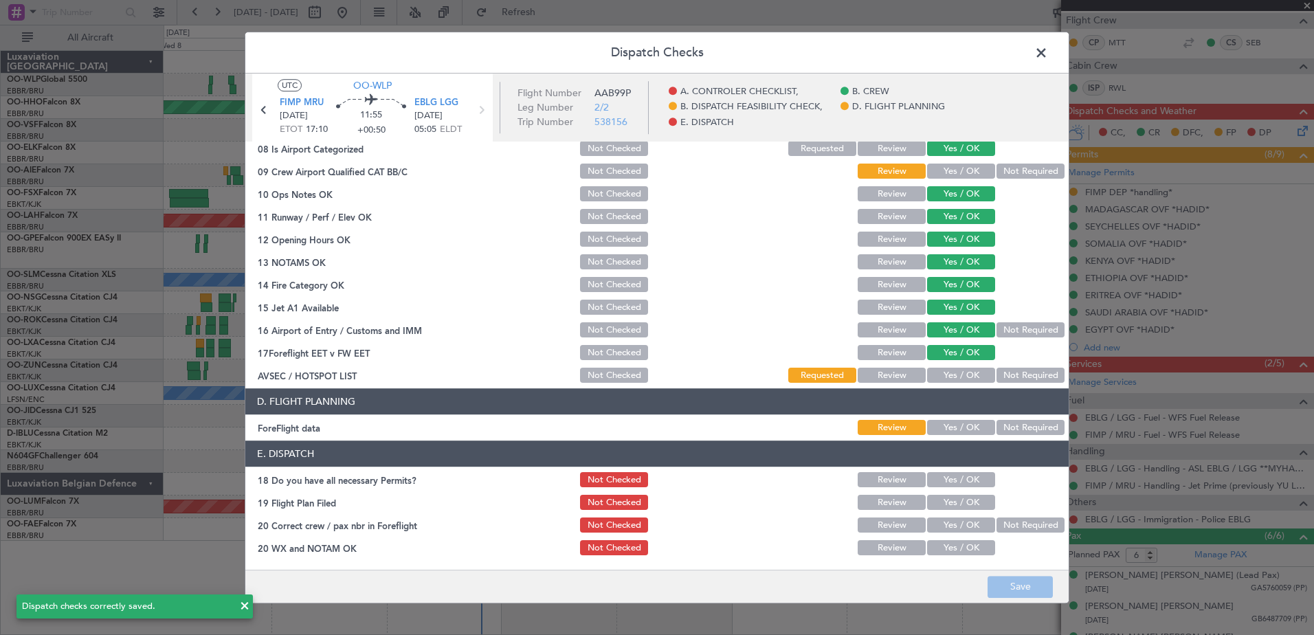
click at [1048, 51] on span at bounding box center [1048, 56] width 0 height 27
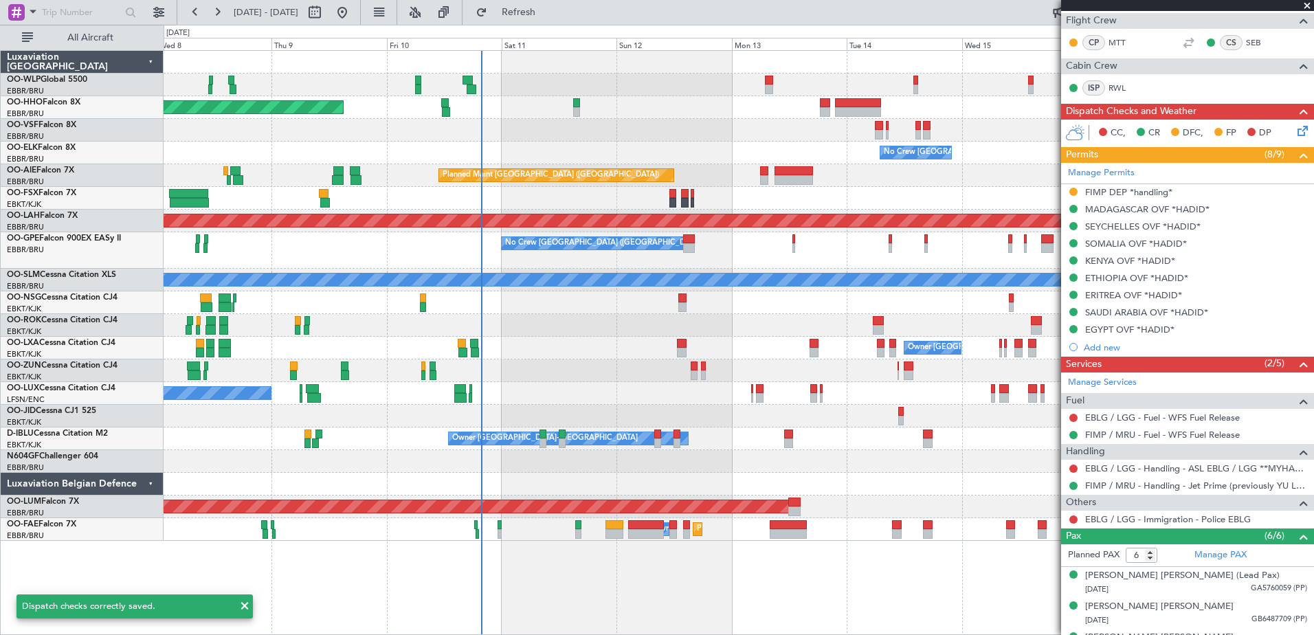
scroll to position [0, 0]
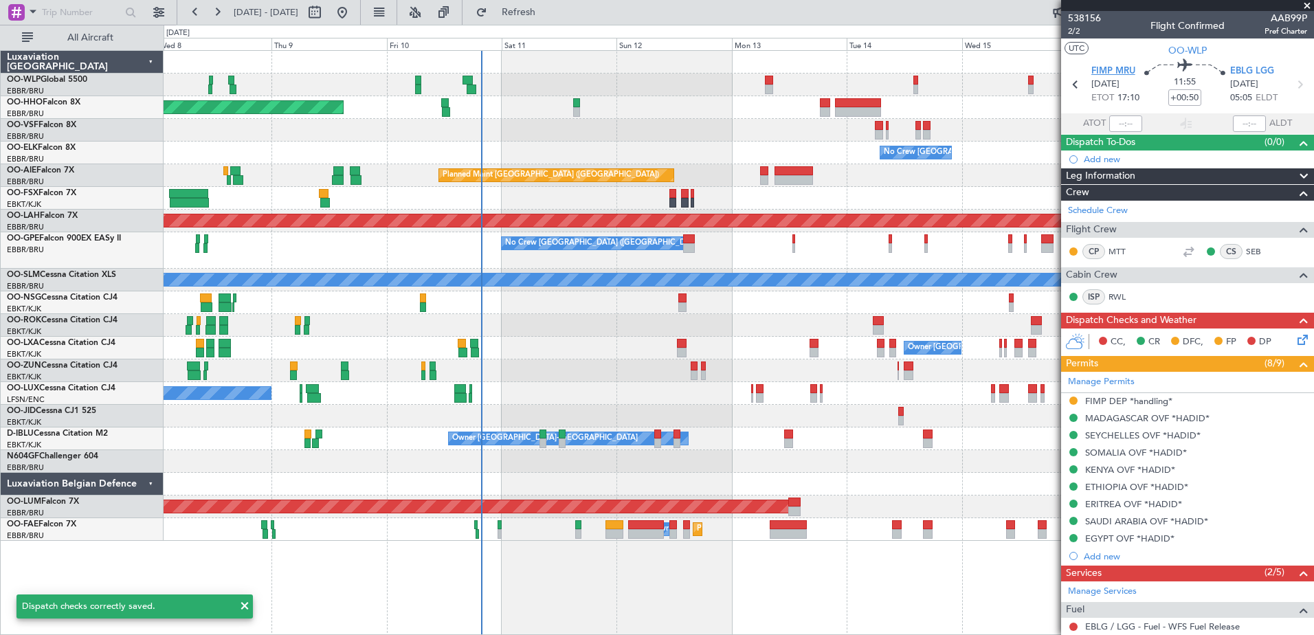
click at [1111, 72] on span "FIMP MRU" at bounding box center [1114, 72] width 44 height 14
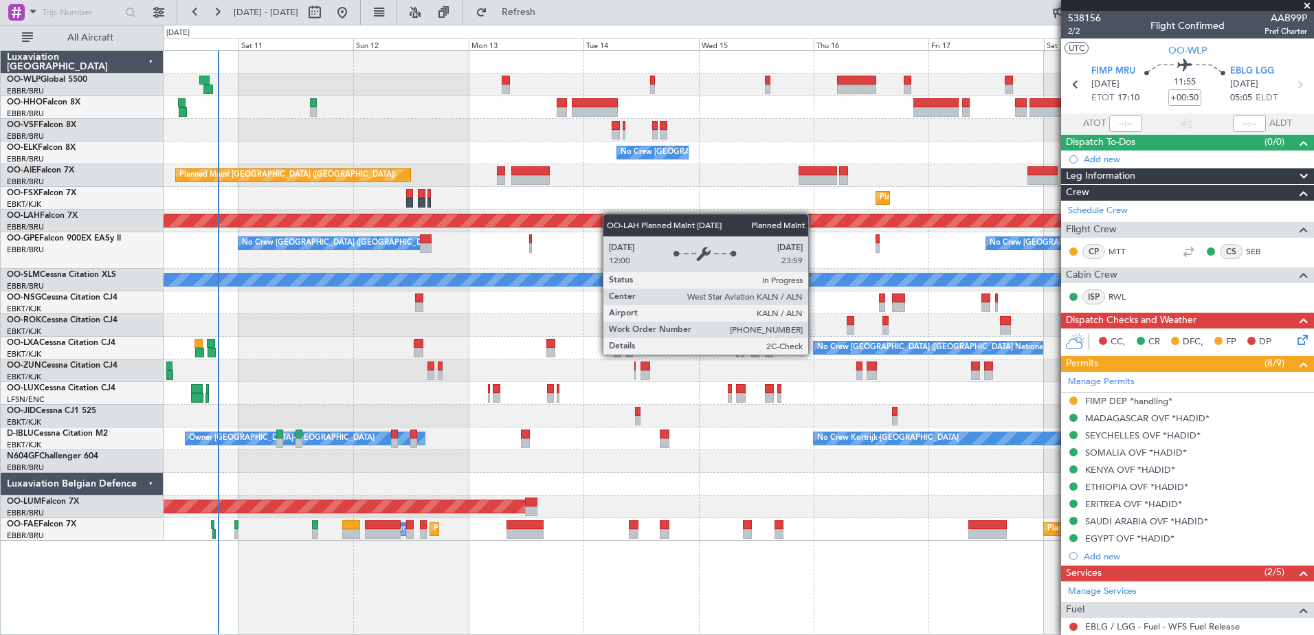
click at [554, 215] on div "Planned Maint Geneva (Cointrin) No Crew Brussels (Brussels National) Planned Ma…" at bounding box center [739, 296] width 1150 height 490
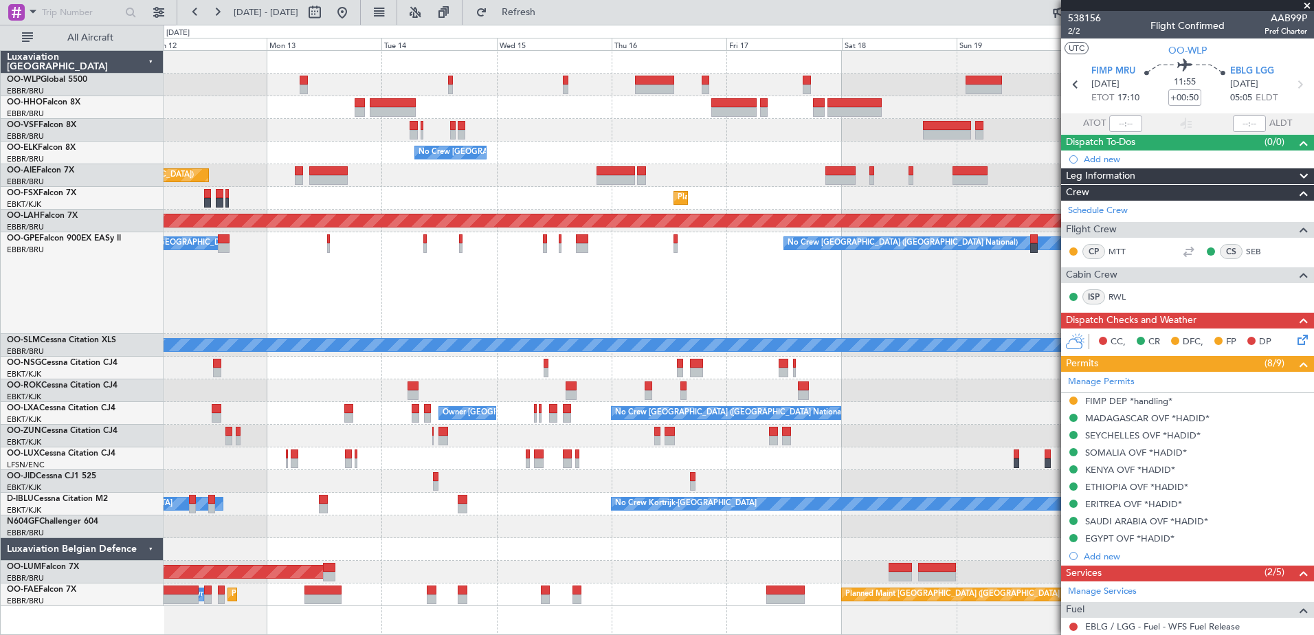
click at [808, 162] on div "No Crew [GEOGRAPHIC_DATA] ([GEOGRAPHIC_DATA] National)" at bounding box center [739, 153] width 1150 height 23
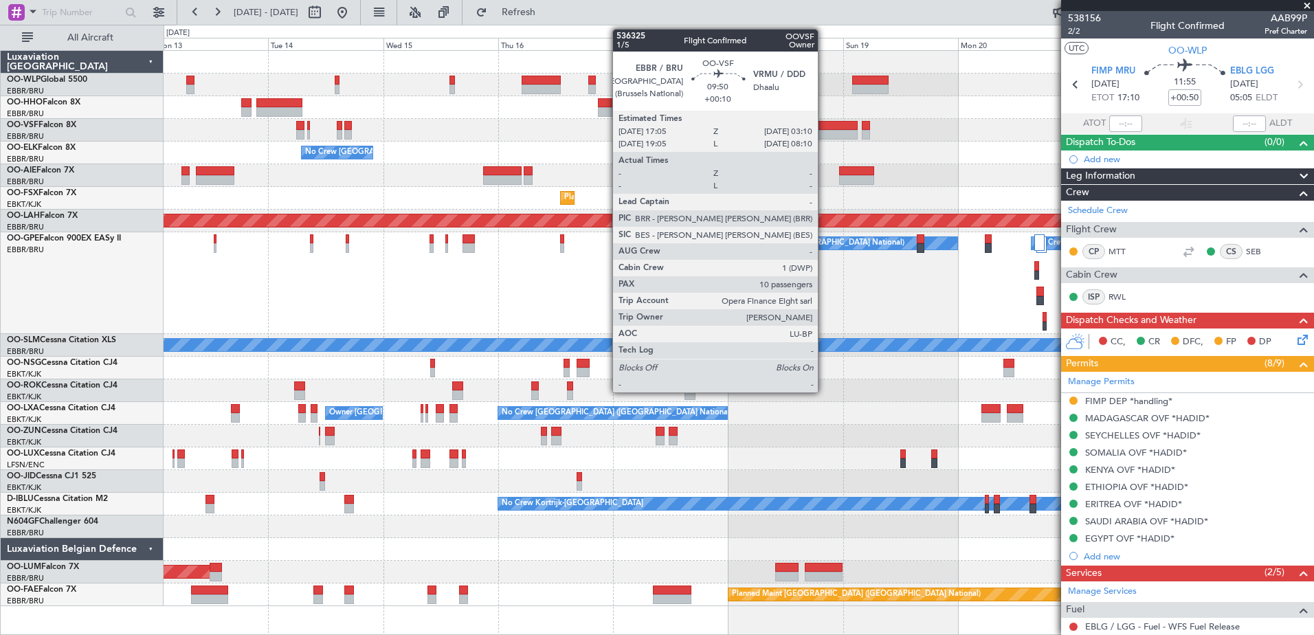
click at [824, 134] on div at bounding box center [834, 135] width 49 height 10
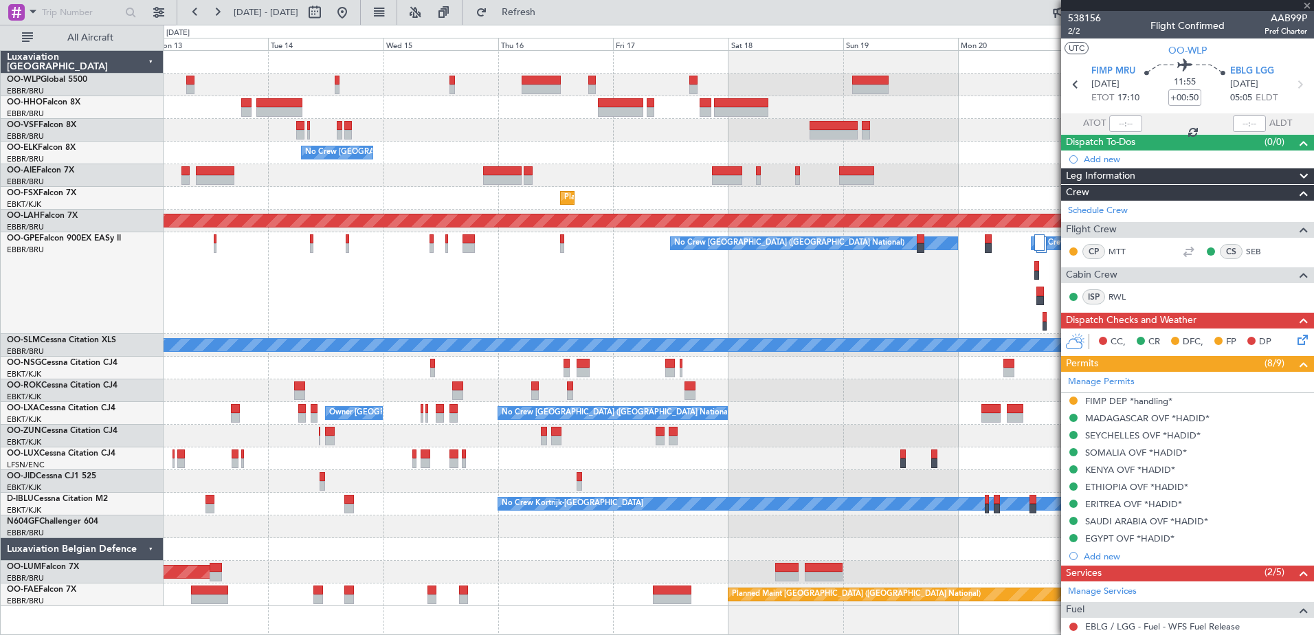
type input "+00:10"
type input "10"
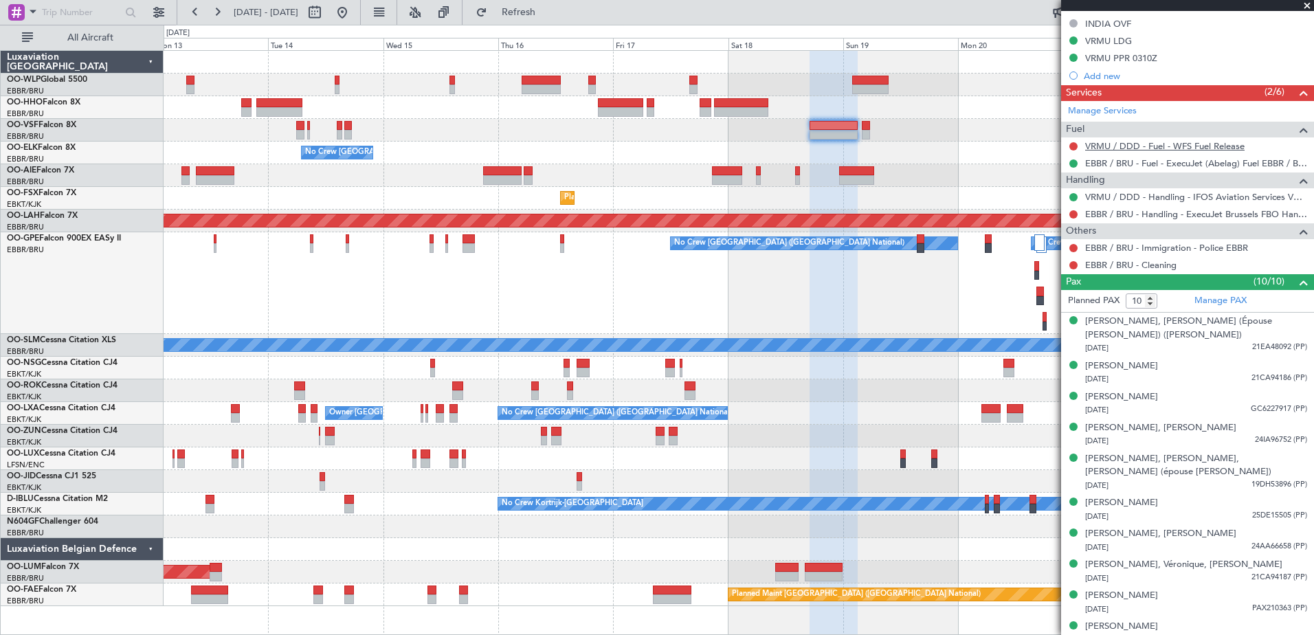
scroll to position [240, 0]
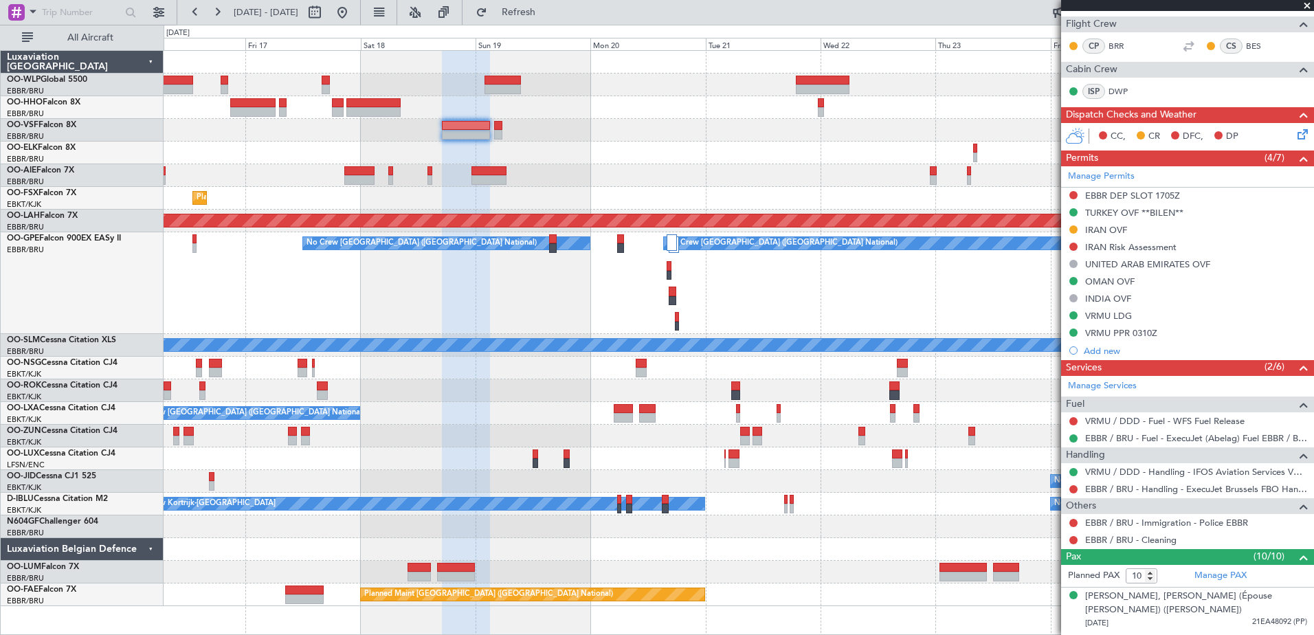
click at [594, 170] on div "- - FIMP 17:00 Z EBLG 05:10 Z No Crew Brussels (Brussels National) Planned Main…" at bounding box center [739, 328] width 1150 height 555
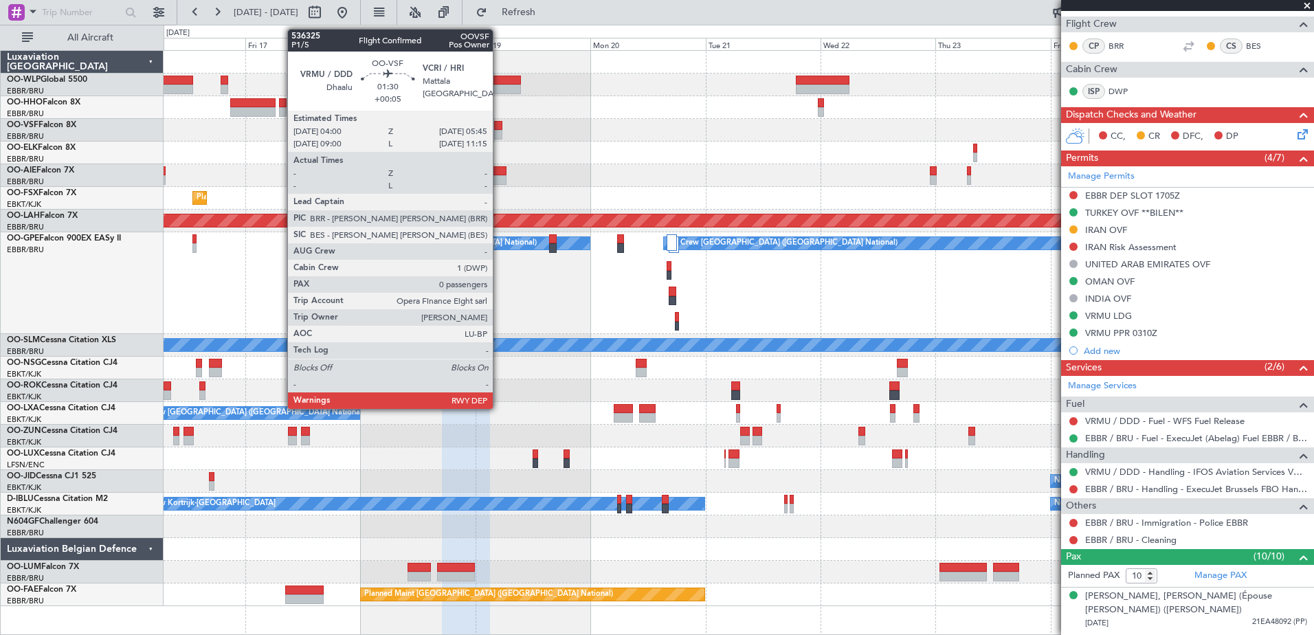
click at [499, 137] on div at bounding box center [498, 135] width 9 height 10
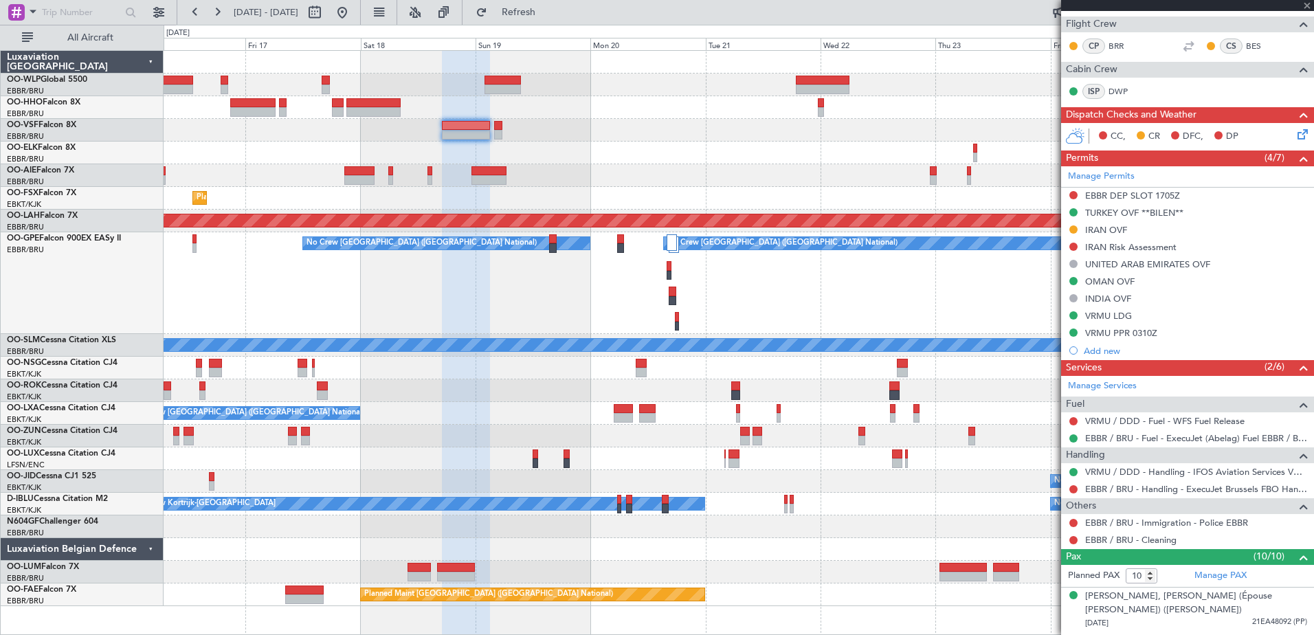
type input "+00:05"
type input "0"
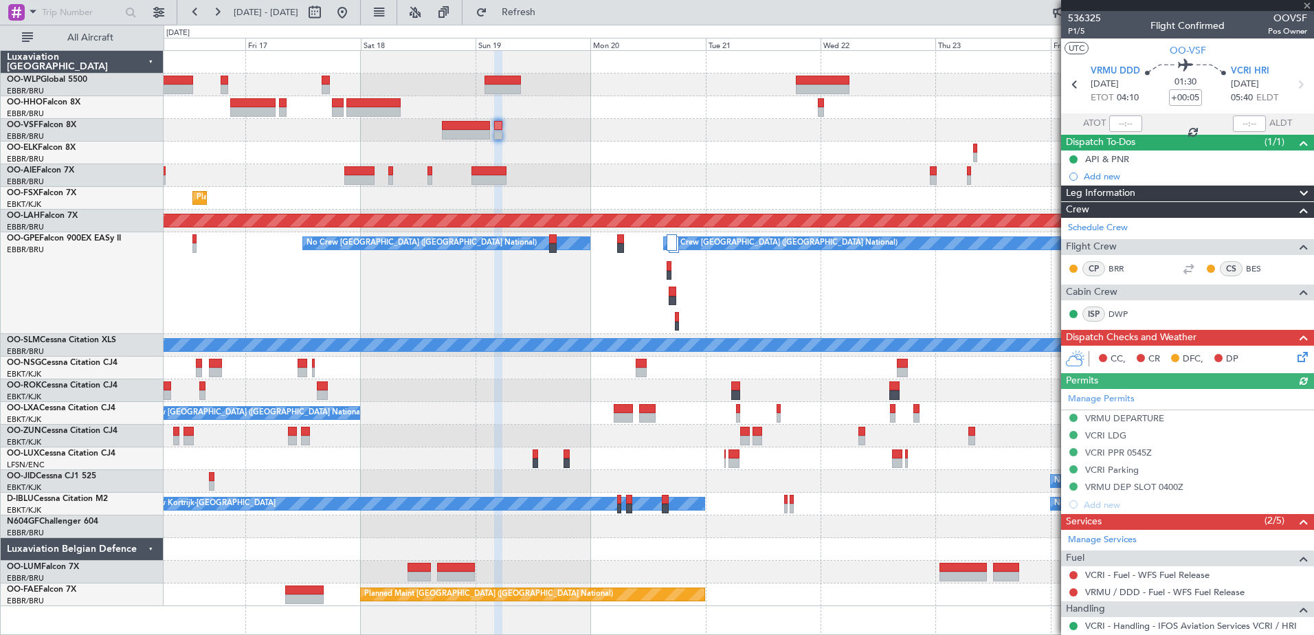
scroll to position [89, 0]
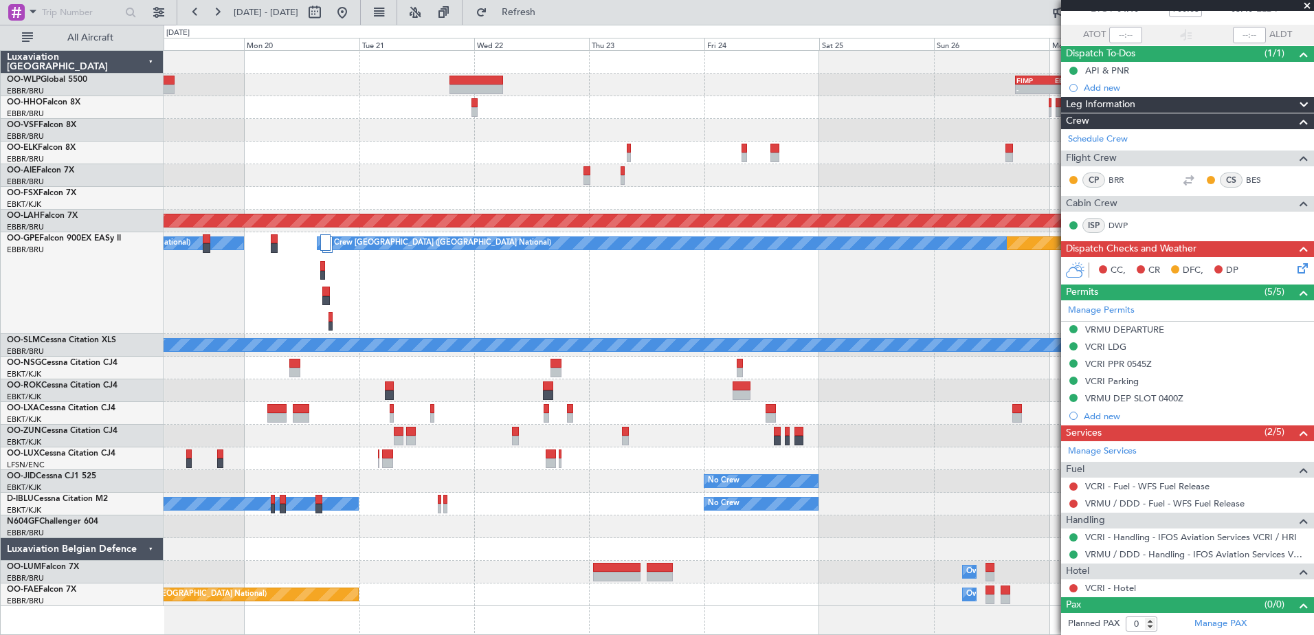
click at [439, 124] on div at bounding box center [739, 130] width 1150 height 23
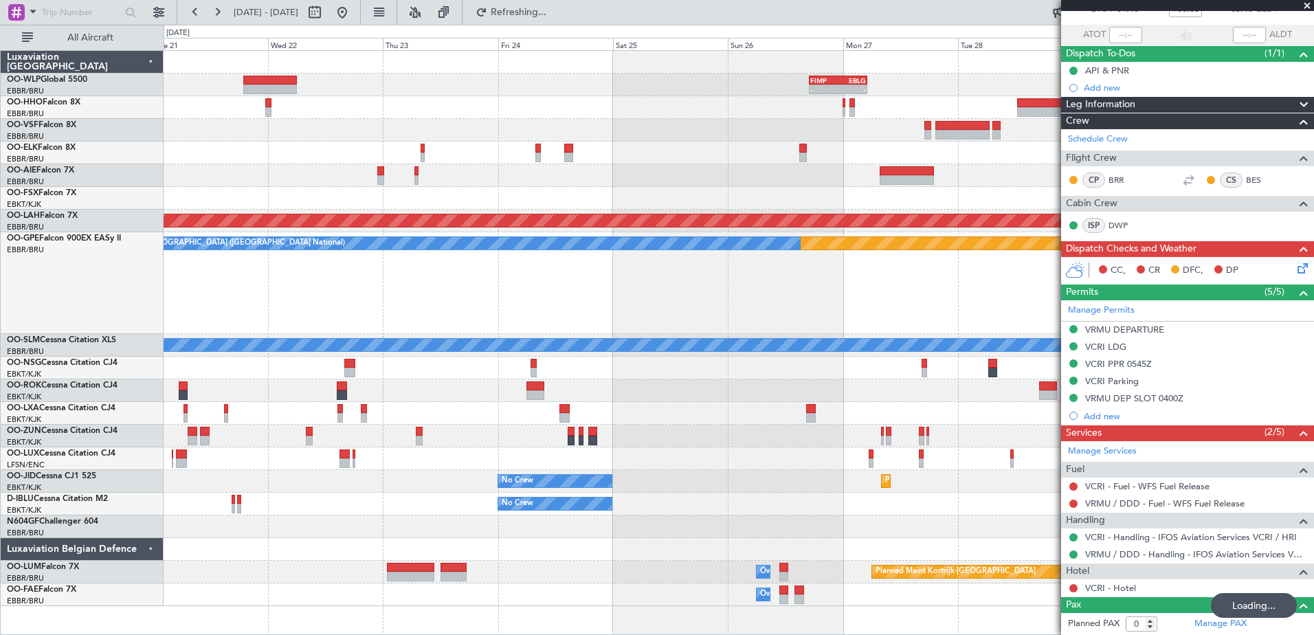
click at [564, 177] on div at bounding box center [739, 175] width 1150 height 23
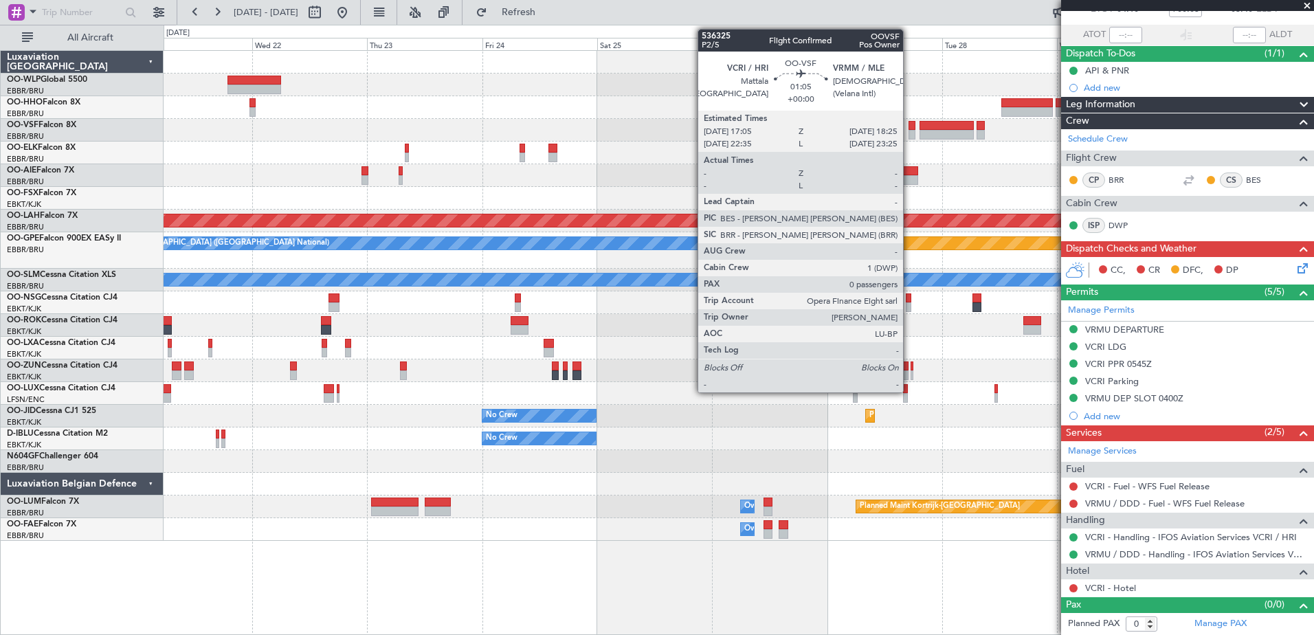
click at [909, 131] on div at bounding box center [912, 135] width 7 height 10
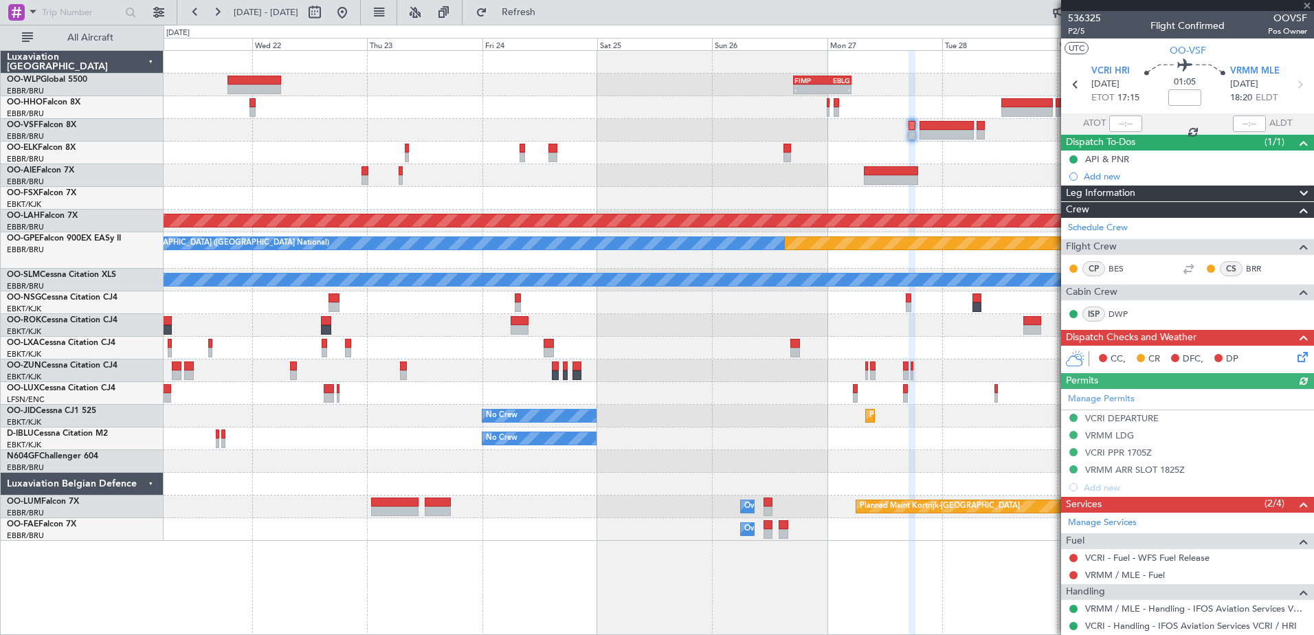
scroll to position [38, 0]
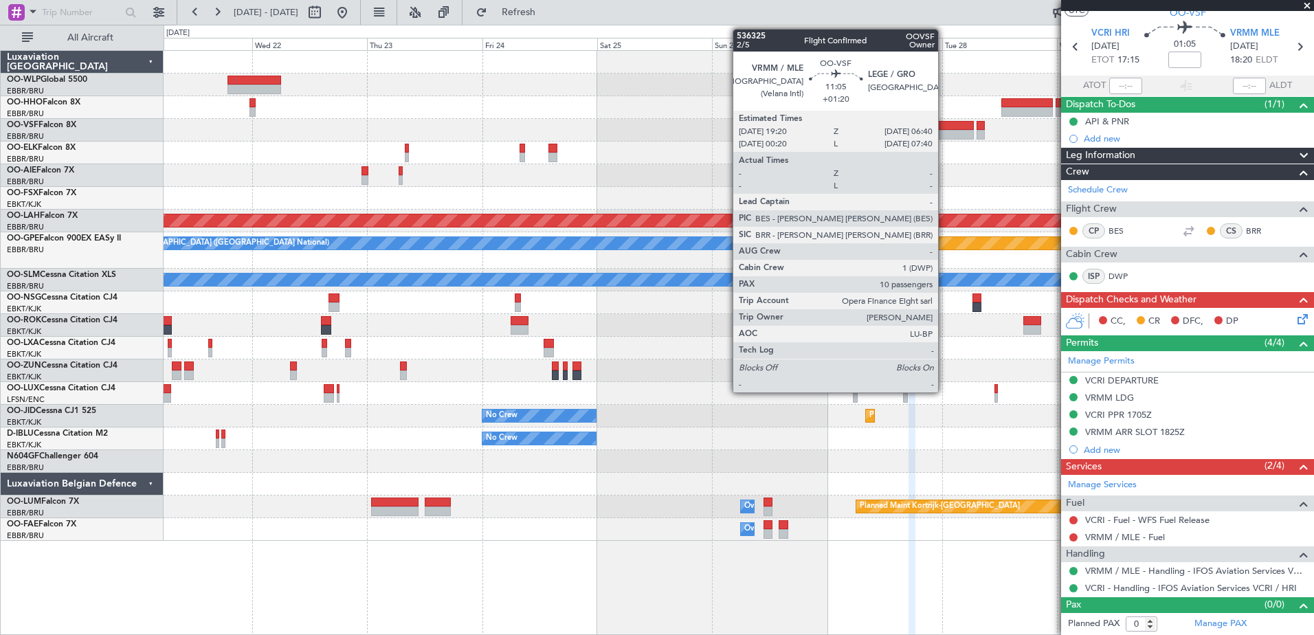
click at [944, 137] on div at bounding box center [947, 135] width 55 height 10
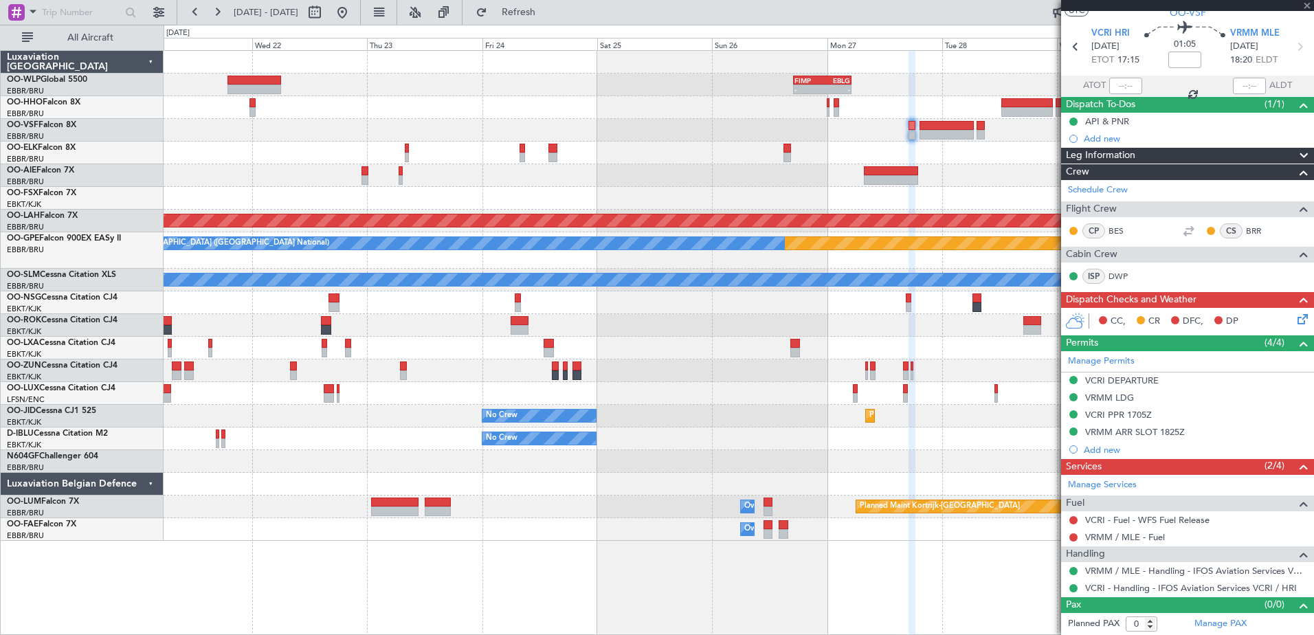
type input "+01:20"
type input "10"
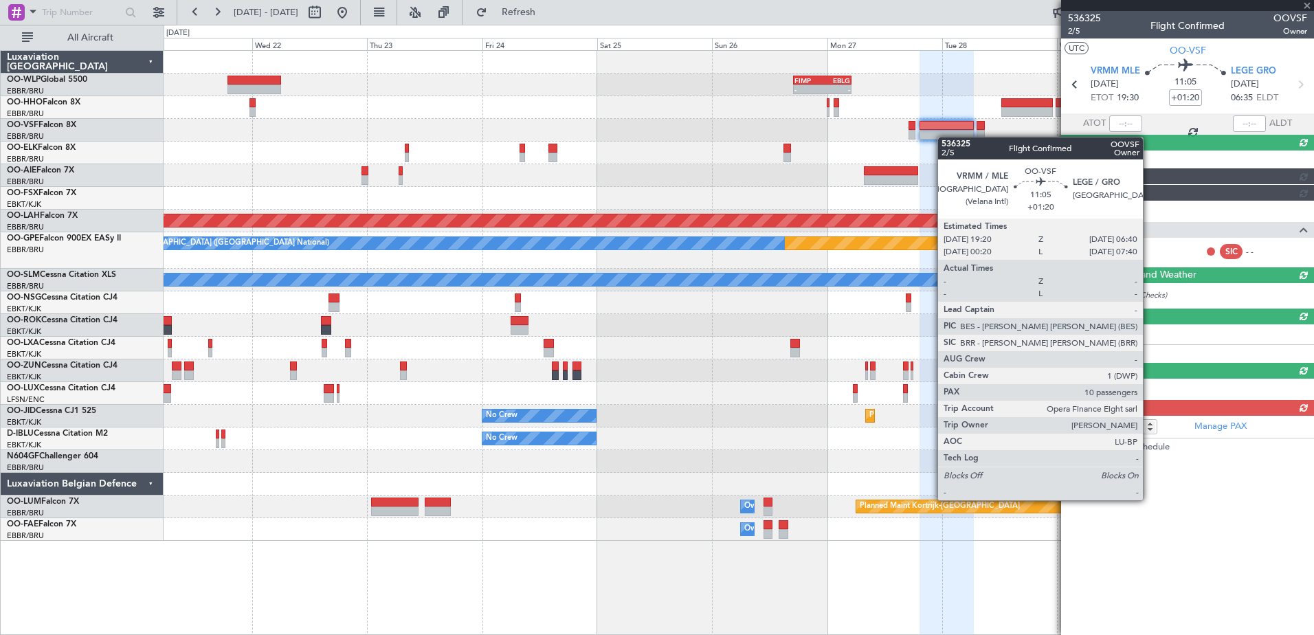
scroll to position [0, 0]
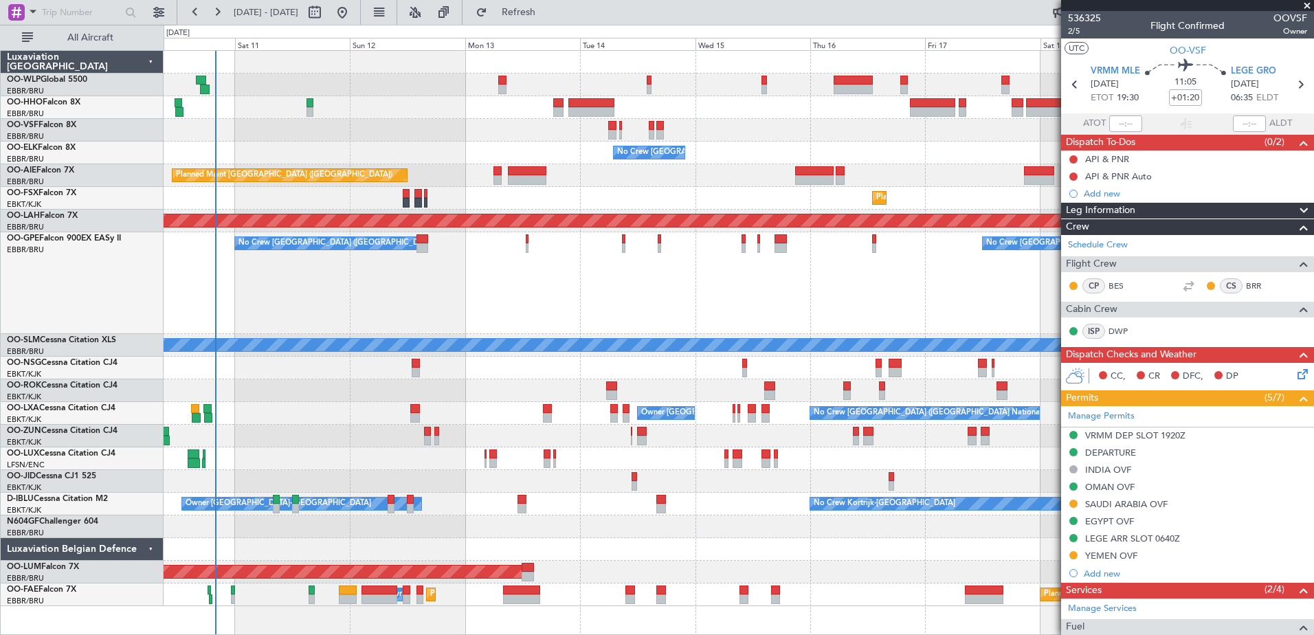
click at [1210, 355] on fb-app "16 Oct 2025 - 26 Oct 2025 Refresh Quick Links All Aircraft Planned Maint Geneva…" at bounding box center [657, 322] width 1314 height 625
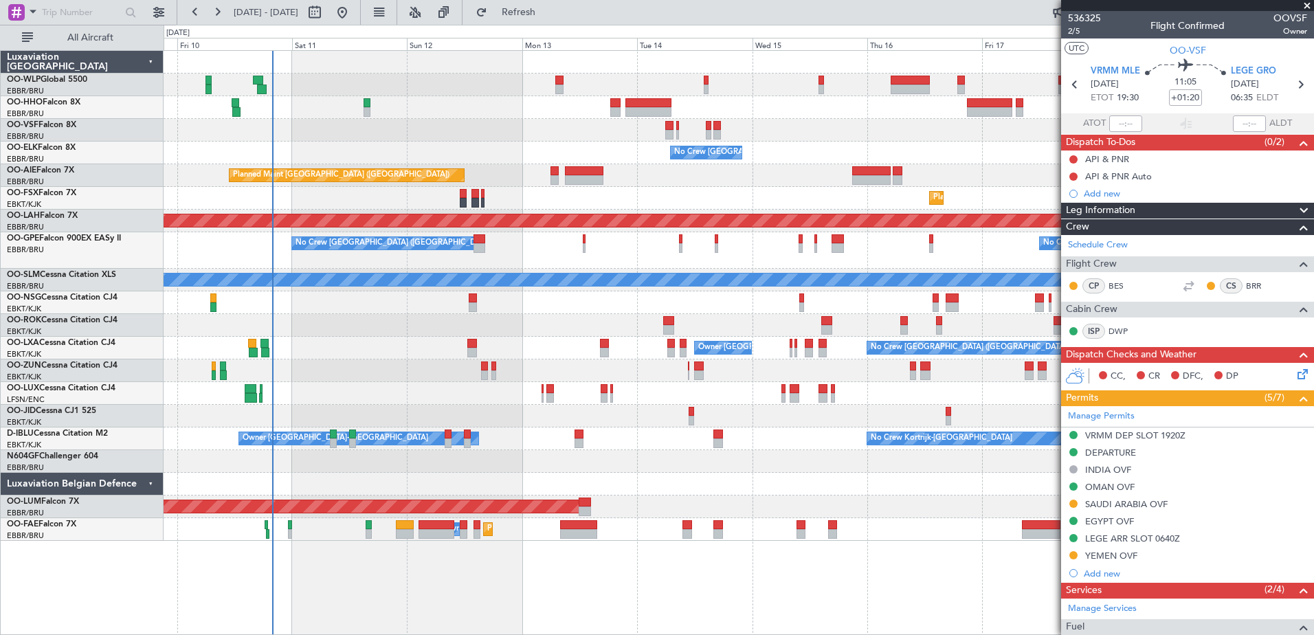
click at [603, 427] on div "Planned Maint Geneva (Cointrin) No Crew Brussels (Brussels National) Planned Ma…" at bounding box center [739, 296] width 1150 height 490
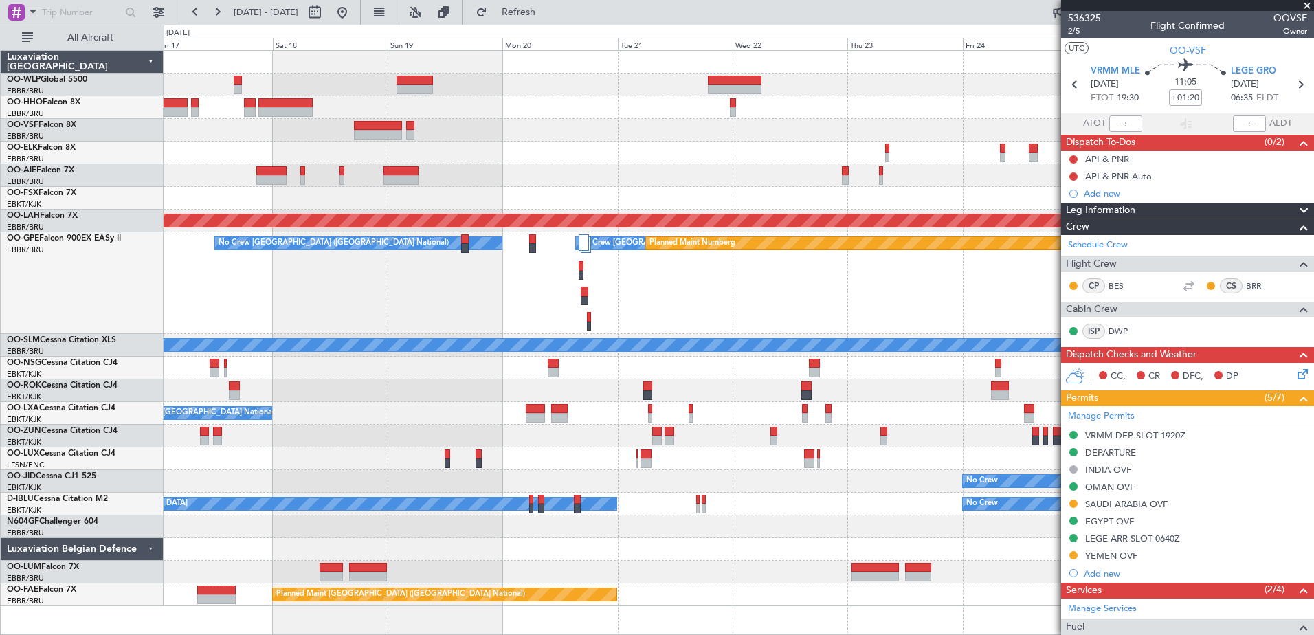
click at [606, 435] on div "- - FIMP 17:00 Z EBLG 05:10 Z No Crew Brussels (Brussels National) Planned Main…" at bounding box center [739, 328] width 1150 height 555
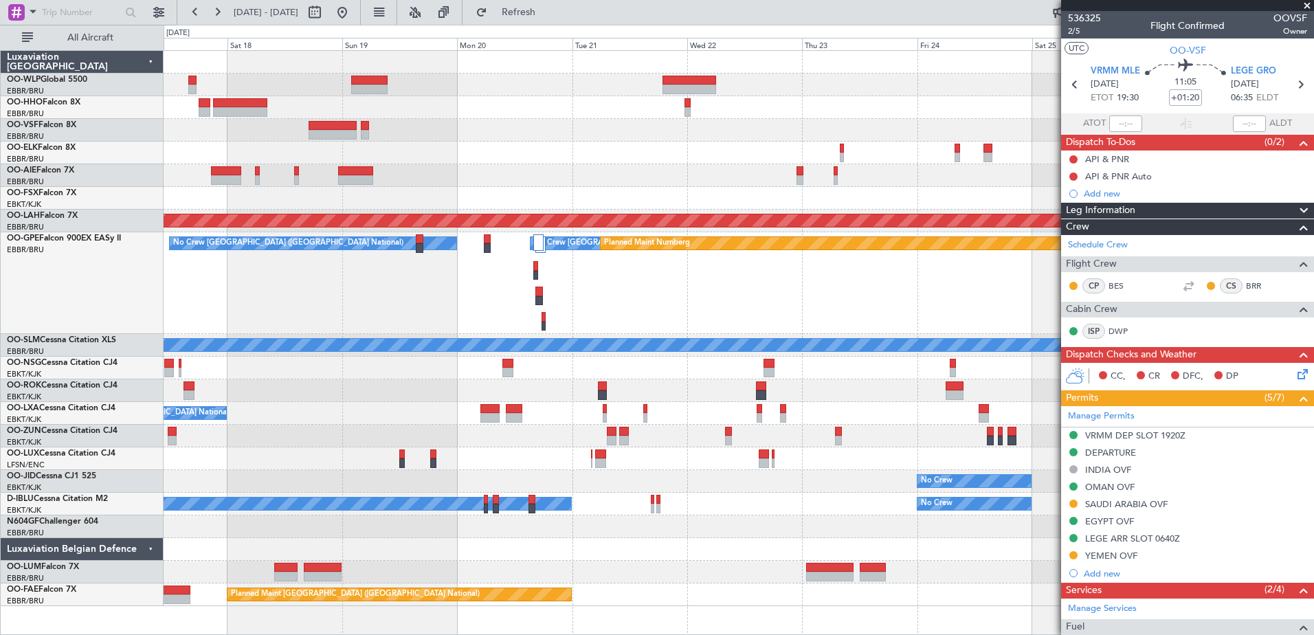
click at [772, 441] on div "- - FIMP 17:00 Z EBLG 05:10 Z Planned Maint Kortrijk-Wevelgem Planned Maint Alt…" at bounding box center [739, 328] width 1150 height 555
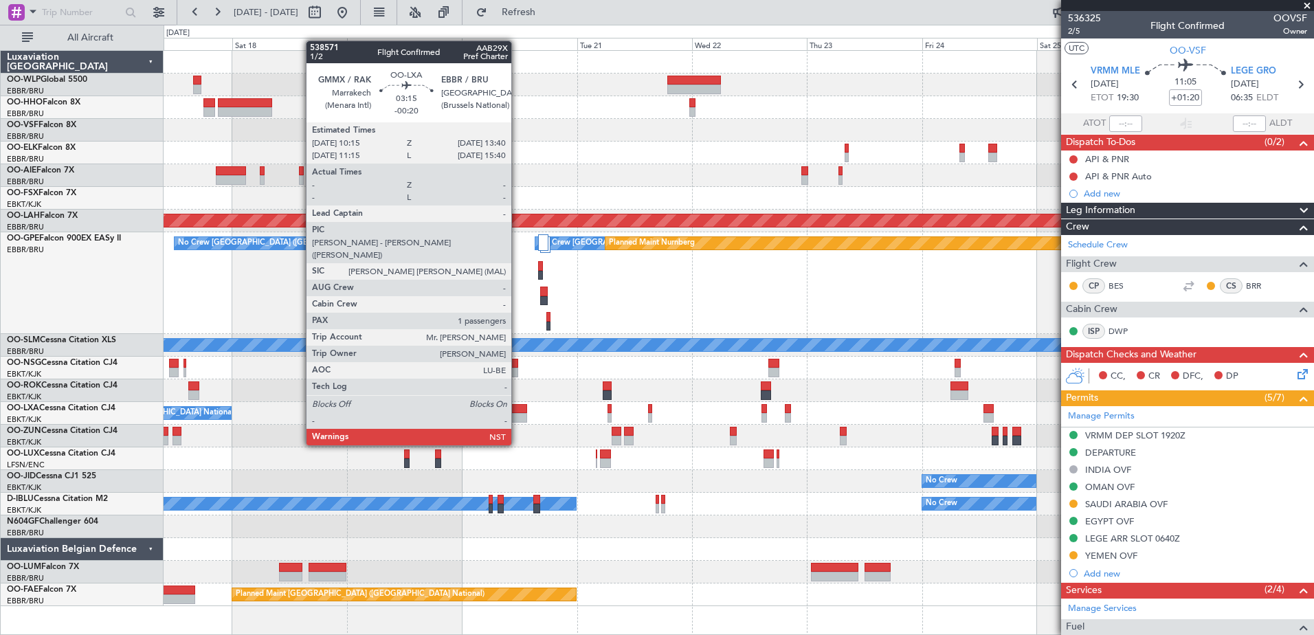
click at [518, 421] on div at bounding box center [519, 418] width 16 height 10
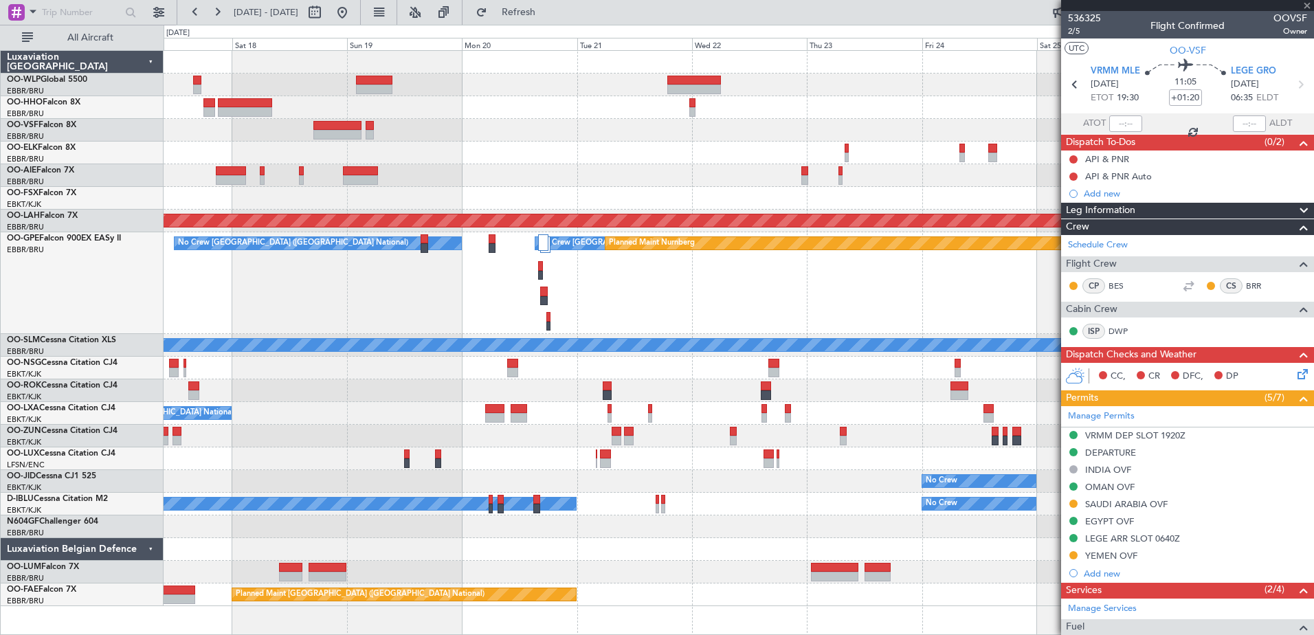
type input "-00:20"
type input "1"
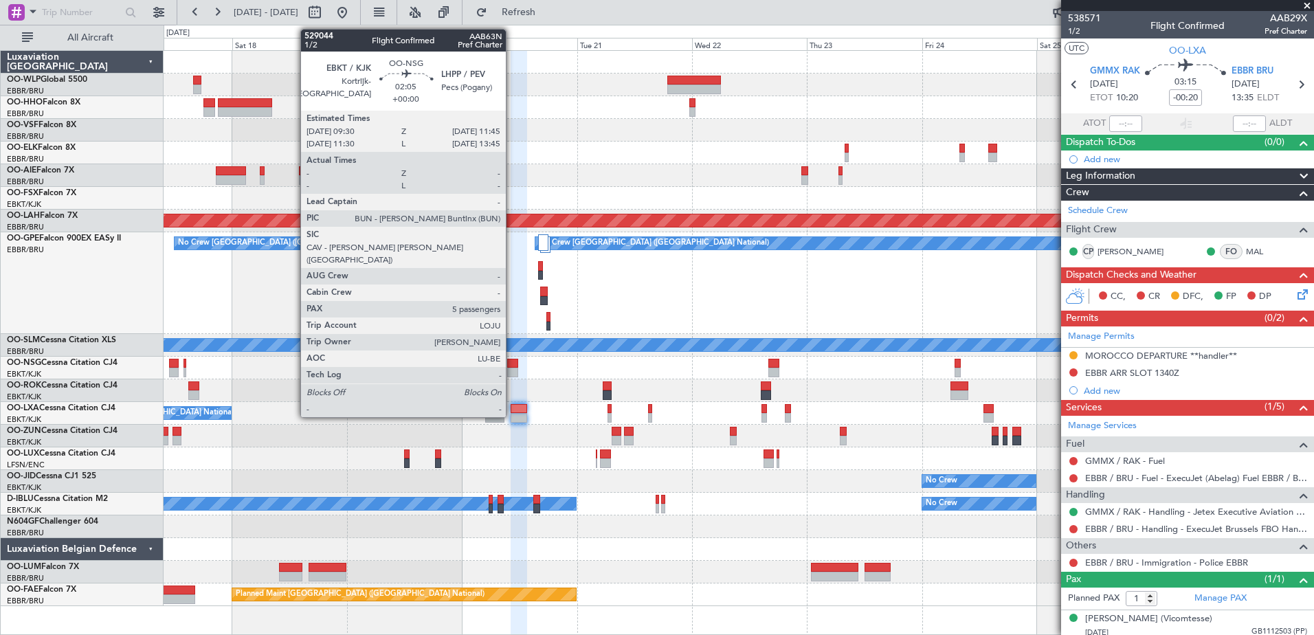
click at [512, 368] on div at bounding box center [512, 373] width 11 height 10
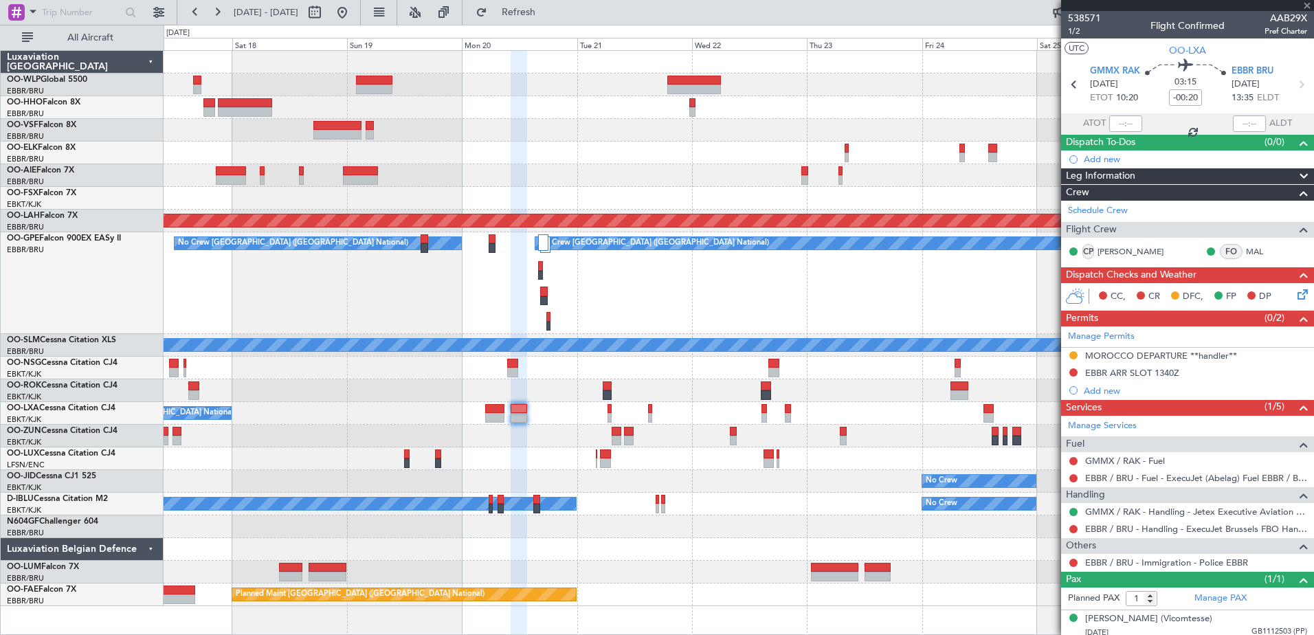
type input "5"
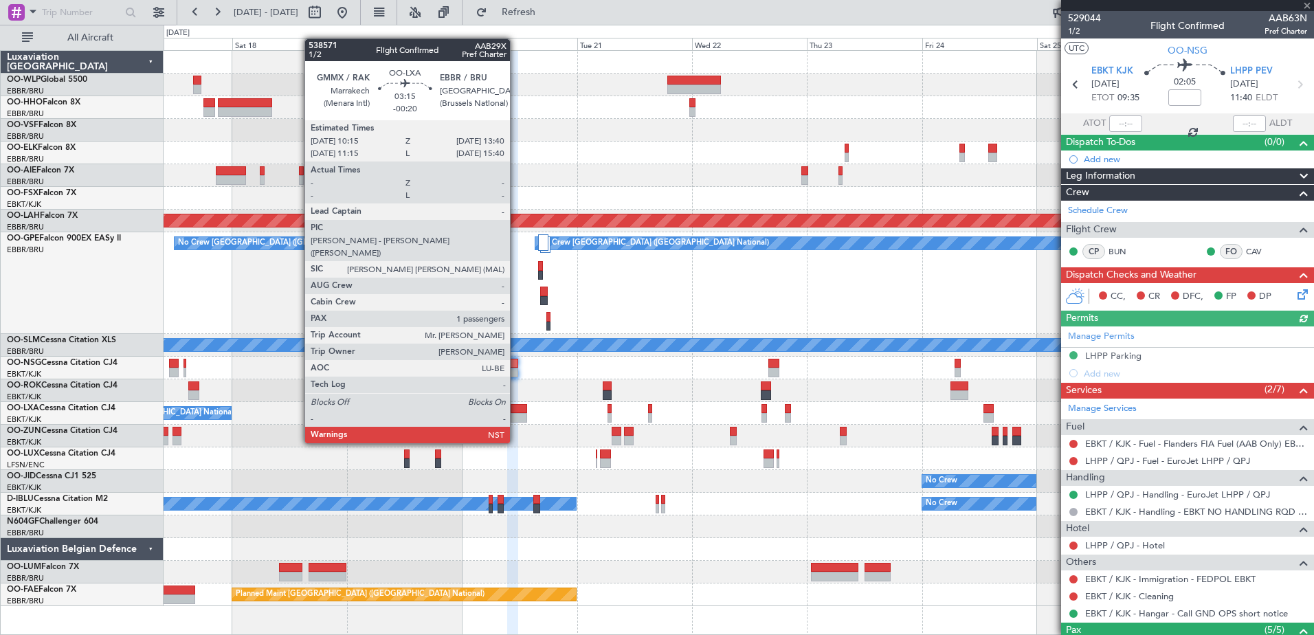
click at [516, 419] on div at bounding box center [519, 418] width 16 height 10
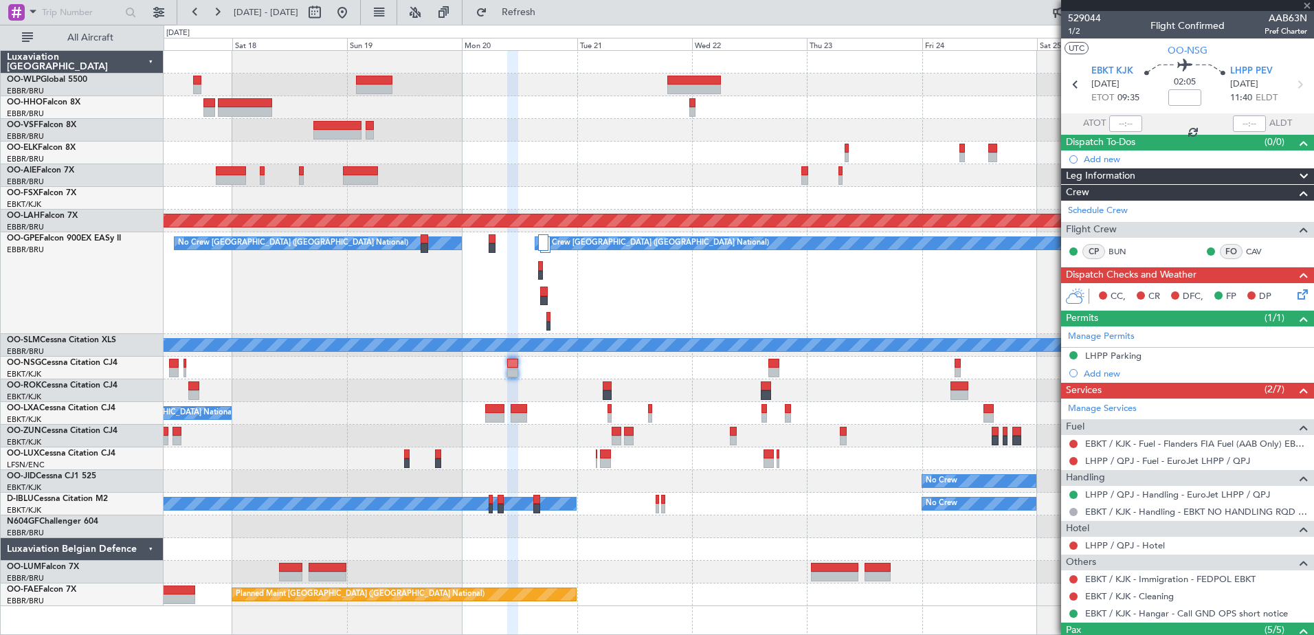
type input "-00:20"
type input "1"
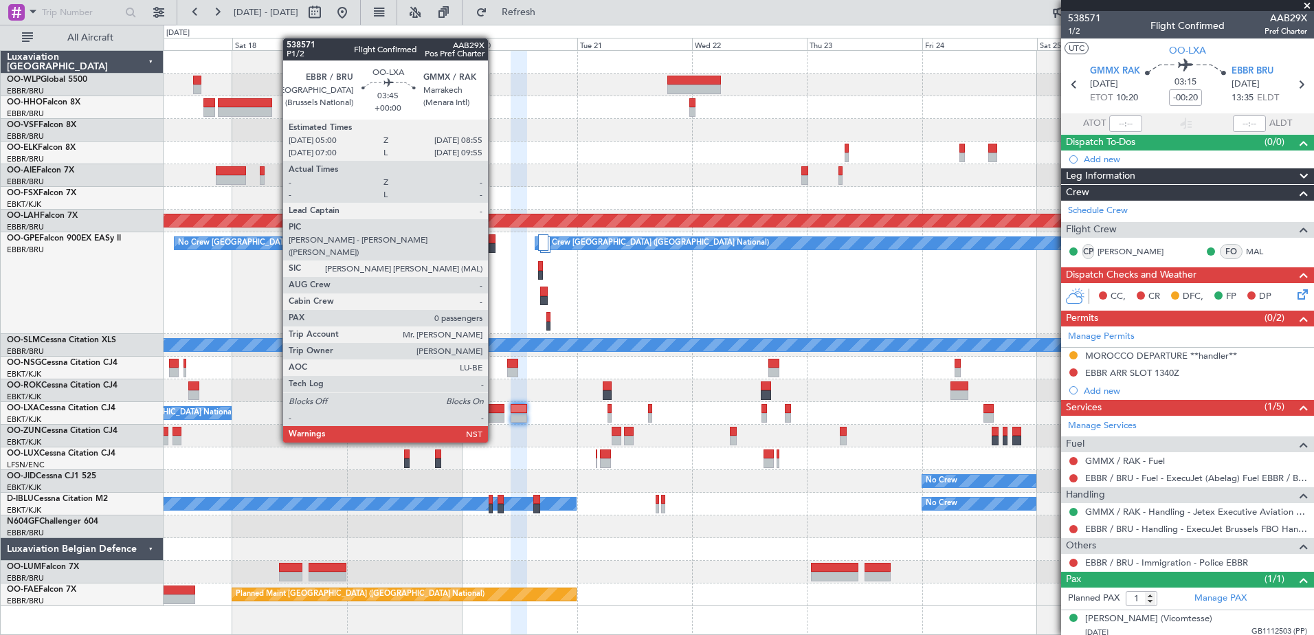
click at [494, 418] on div at bounding box center [494, 418] width 19 height 10
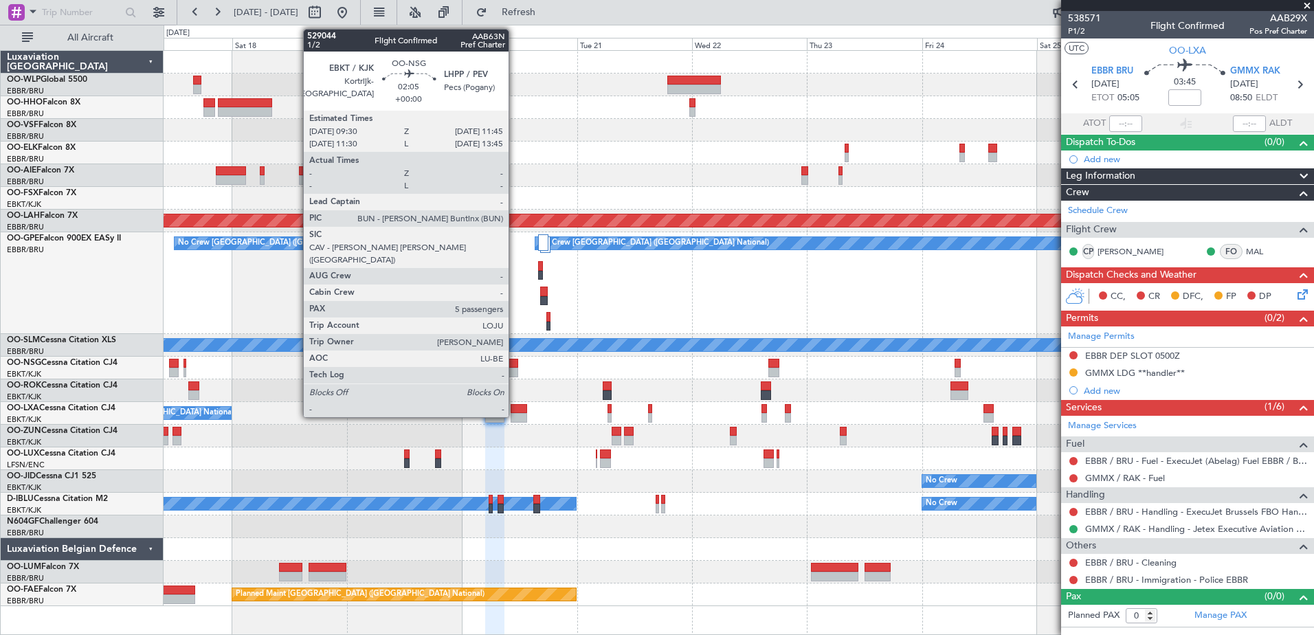
click at [515, 372] on div at bounding box center [512, 373] width 11 height 10
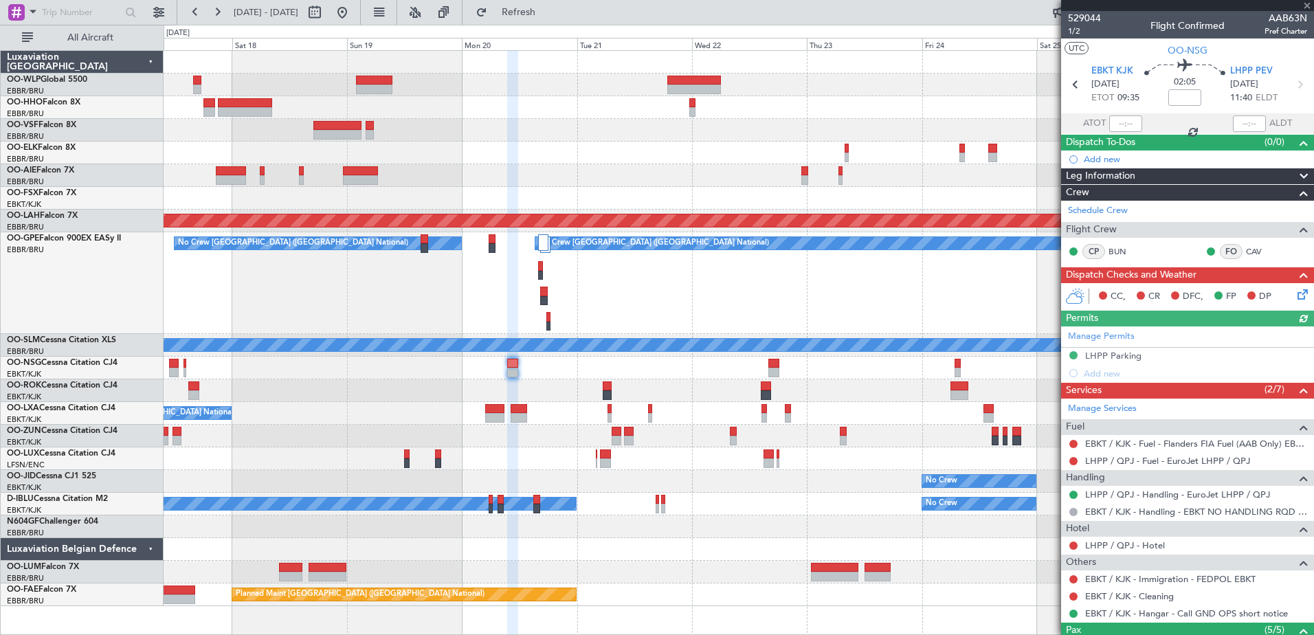
scroll to position [180, 0]
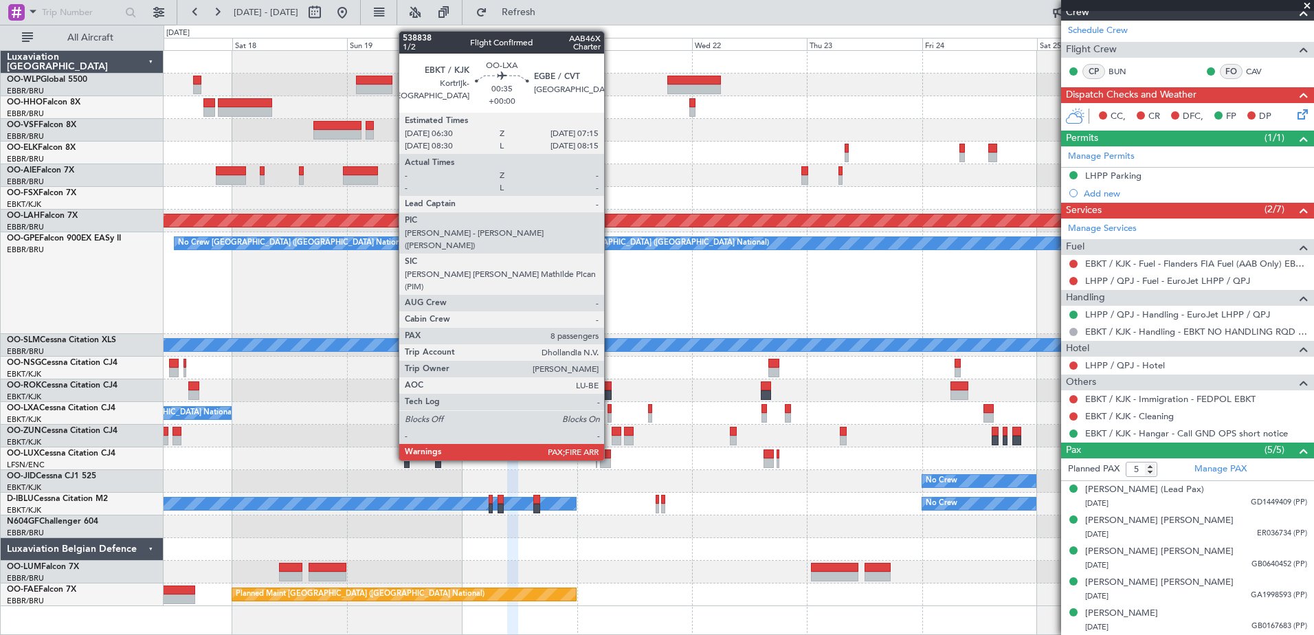
click at [610, 410] on div at bounding box center [610, 409] width 4 height 10
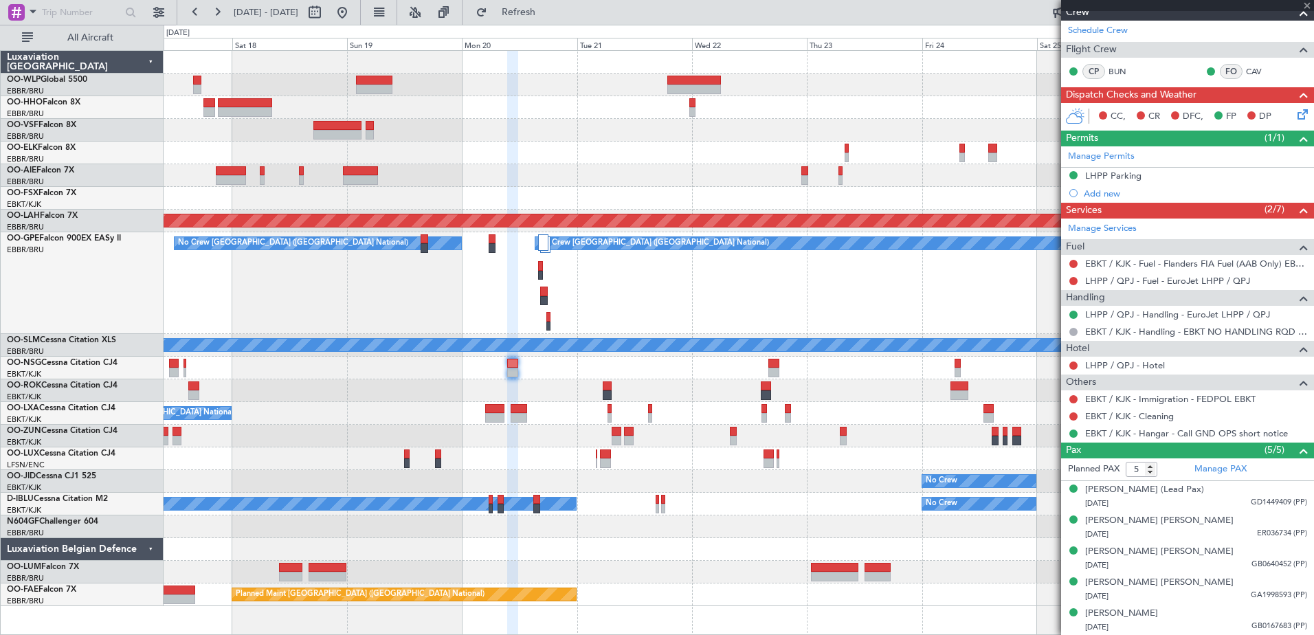
type input "8"
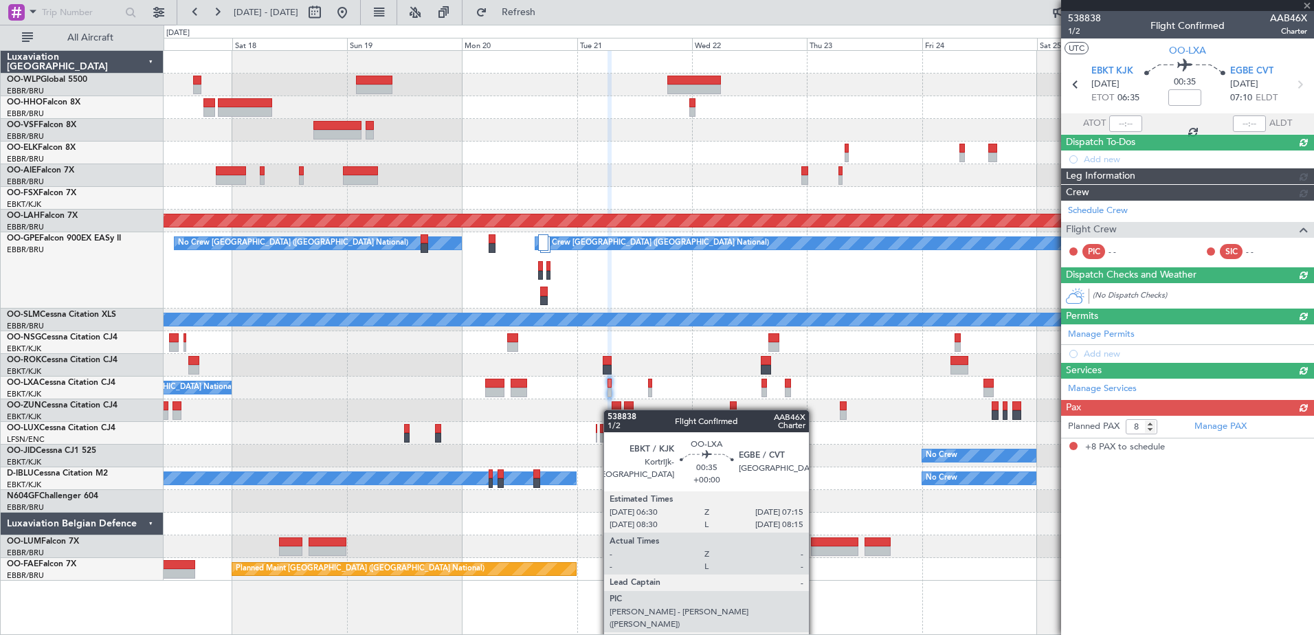
scroll to position [0, 0]
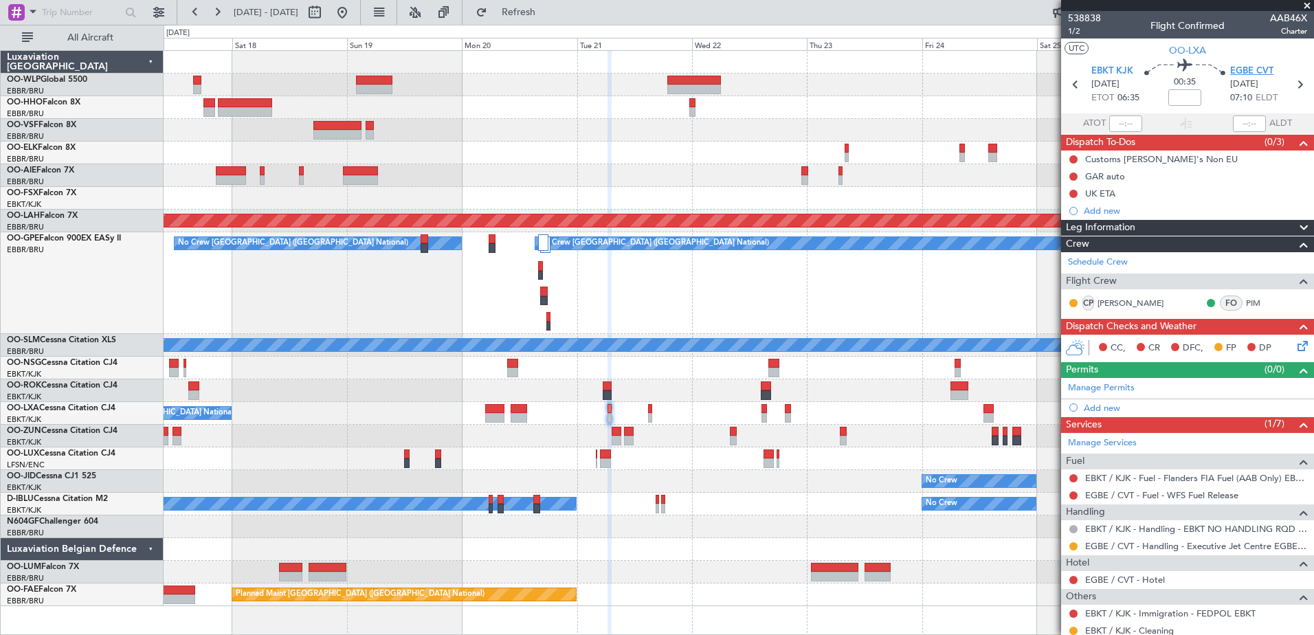
click at [1232, 67] on span "EGBE CVT" at bounding box center [1251, 72] width 43 height 14
click at [1108, 394] on link "Manage Permits" at bounding box center [1101, 388] width 67 height 14
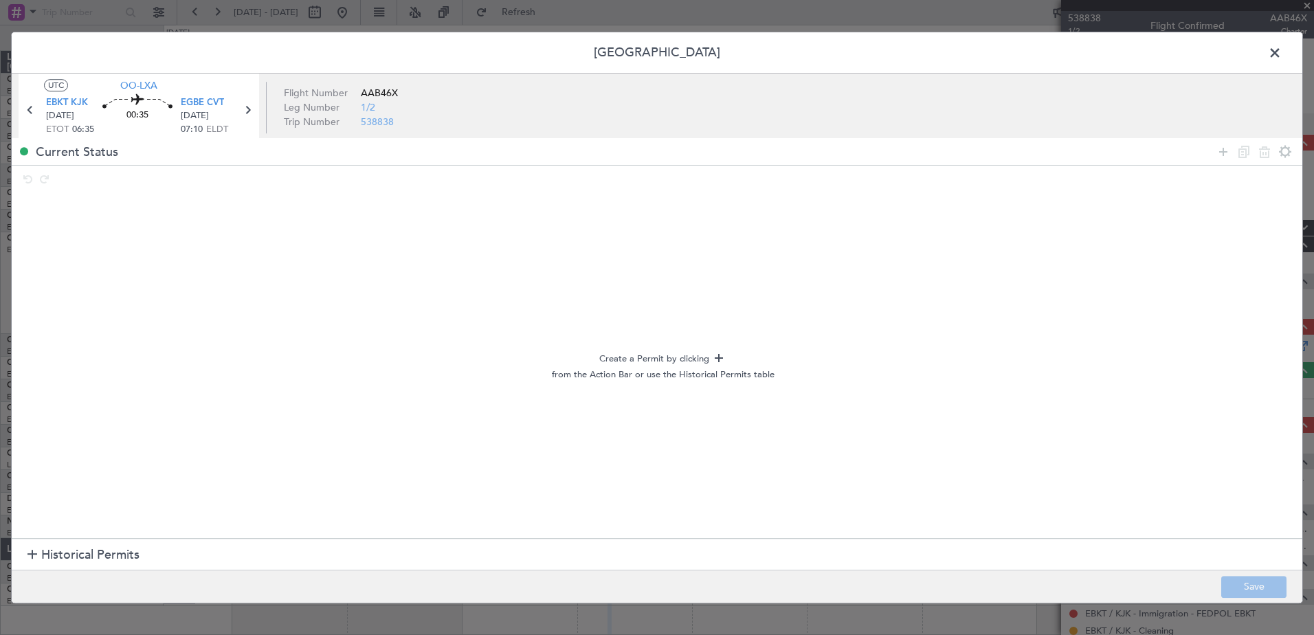
click at [99, 565] on section "Historical Permits" at bounding box center [657, 555] width 1291 height 33
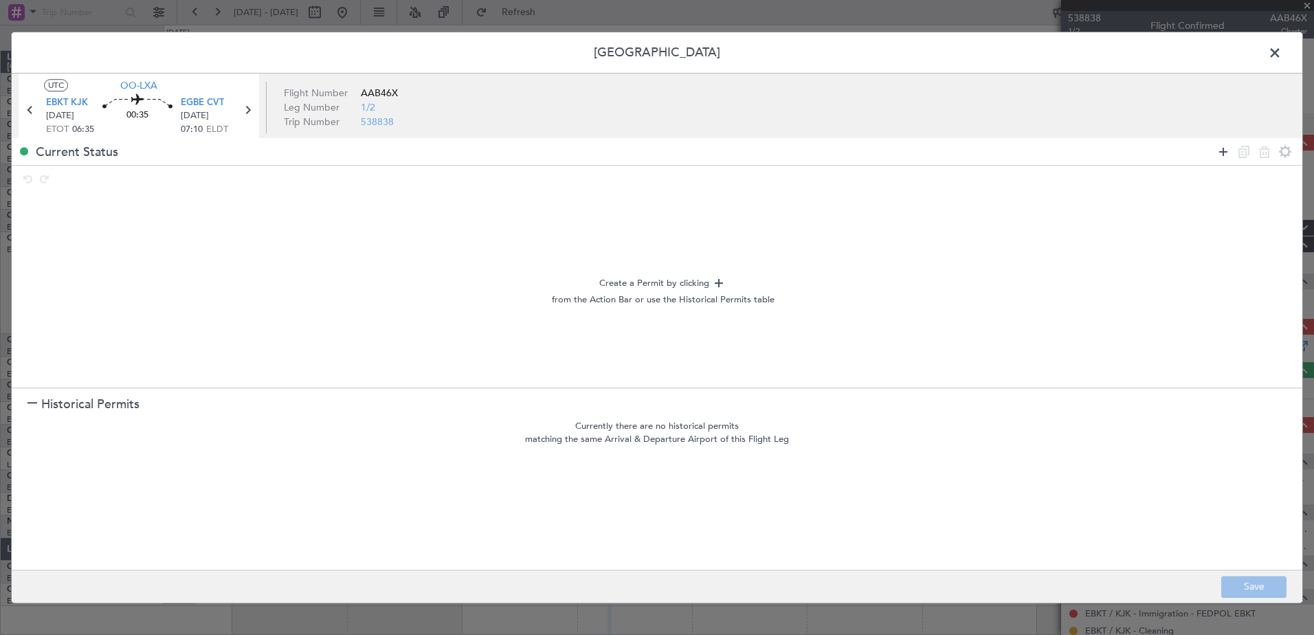
click at [1222, 153] on icon at bounding box center [1223, 152] width 16 height 16
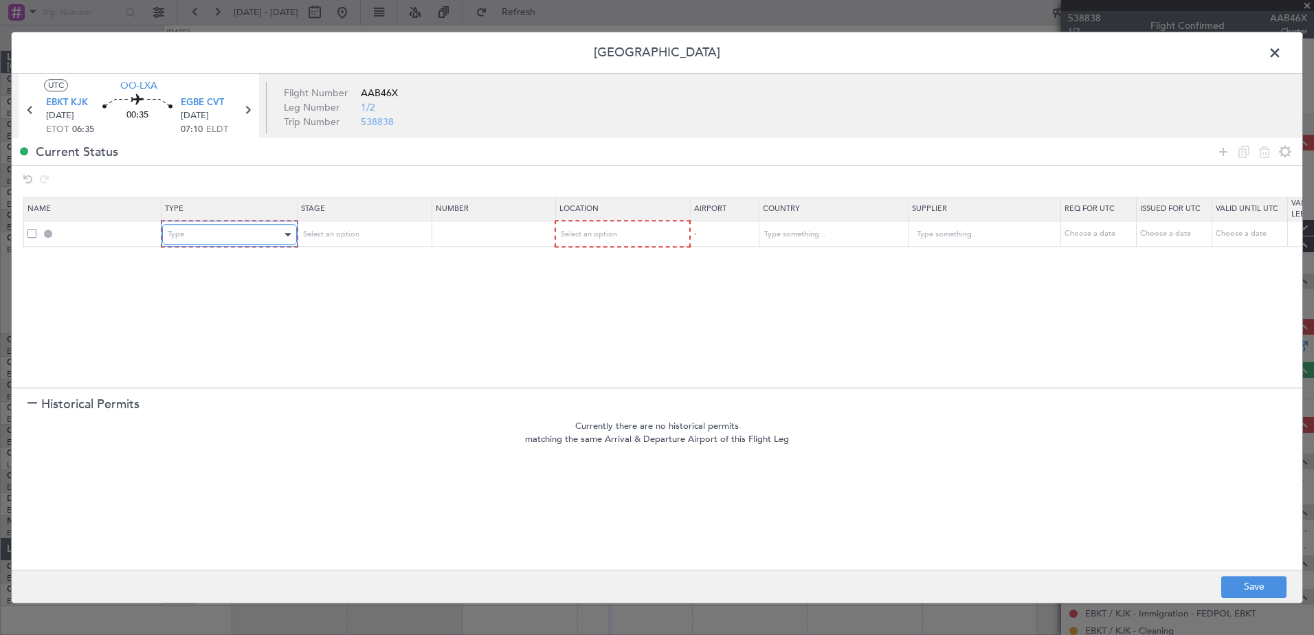
click at [265, 239] on div "Type" at bounding box center [225, 234] width 114 height 21
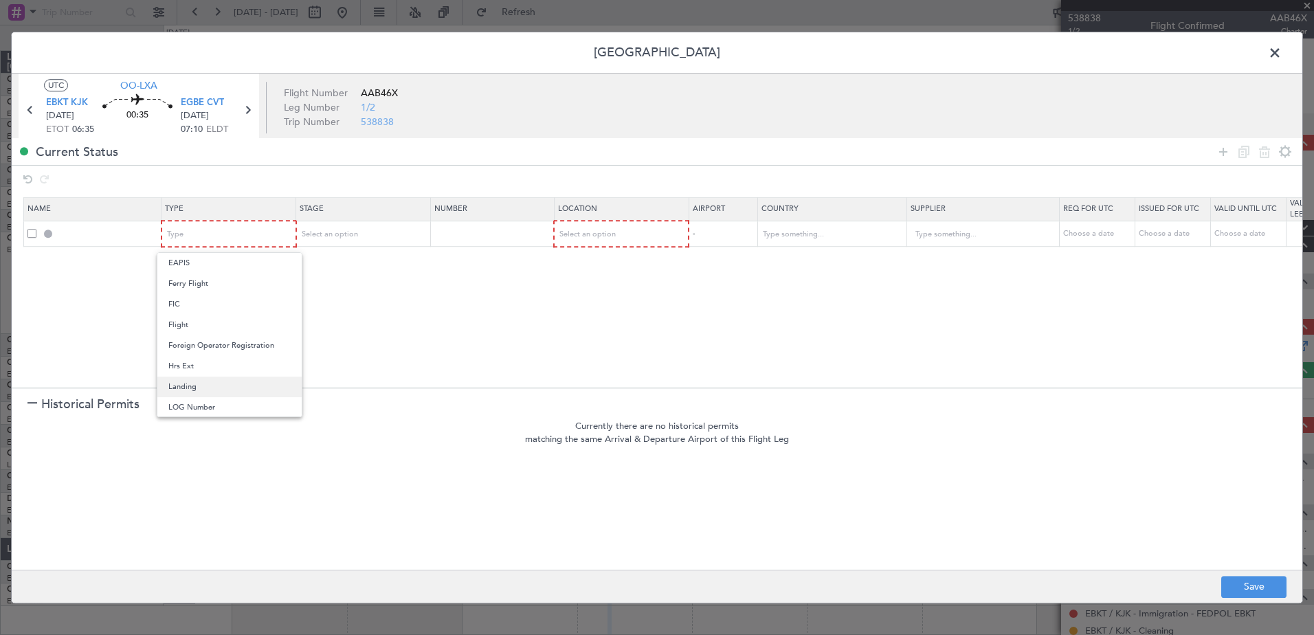
click at [219, 384] on span "Landing" at bounding box center [229, 387] width 122 height 21
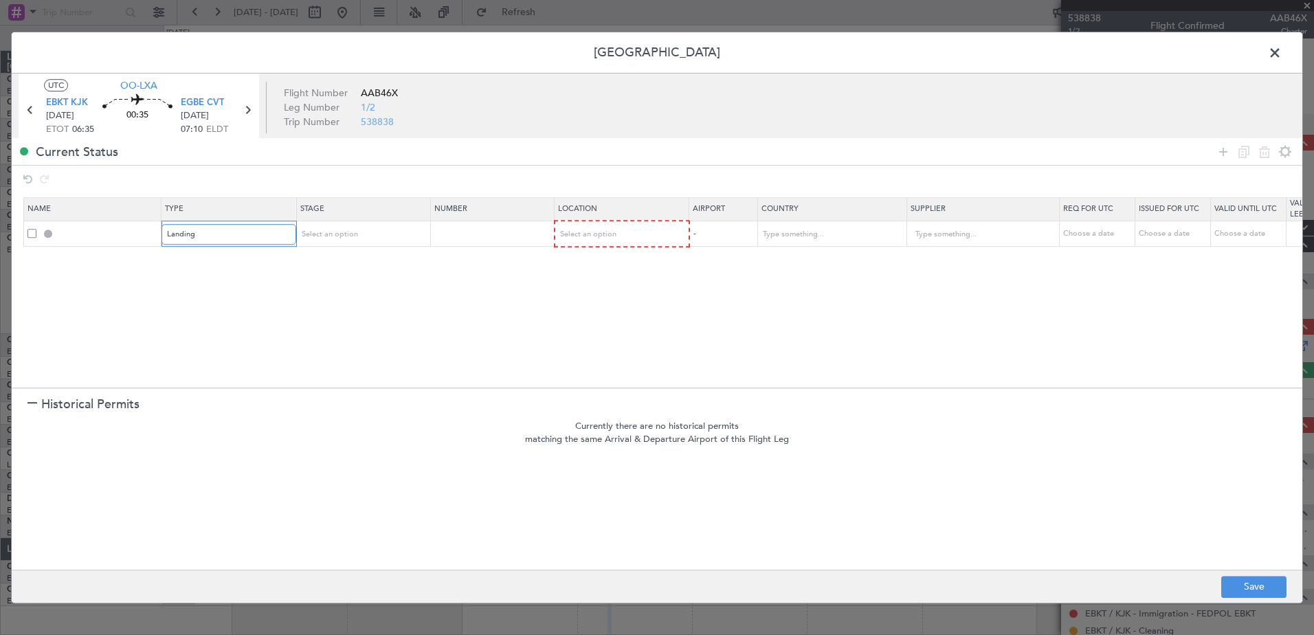
scroll to position [210, 0]
click at [670, 233] on div "Select an option" at bounding box center [617, 234] width 114 height 21
click at [659, 267] on span "Departure" at bounding box center [621, 263] width 122 height 21
click at [663, 233] on div "Departure" at bounding box center [616, 234] width 114 height 21
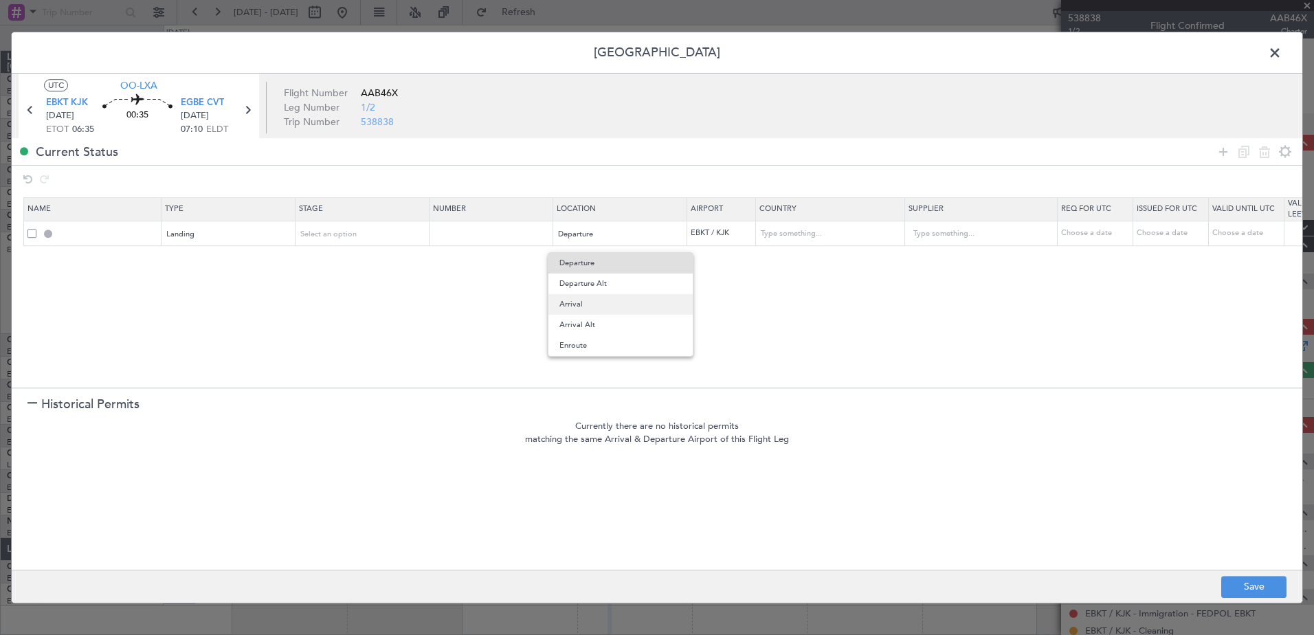
click at [608, 305] on span "Arrival" at bounding box center [621, 304] width 122 height 21
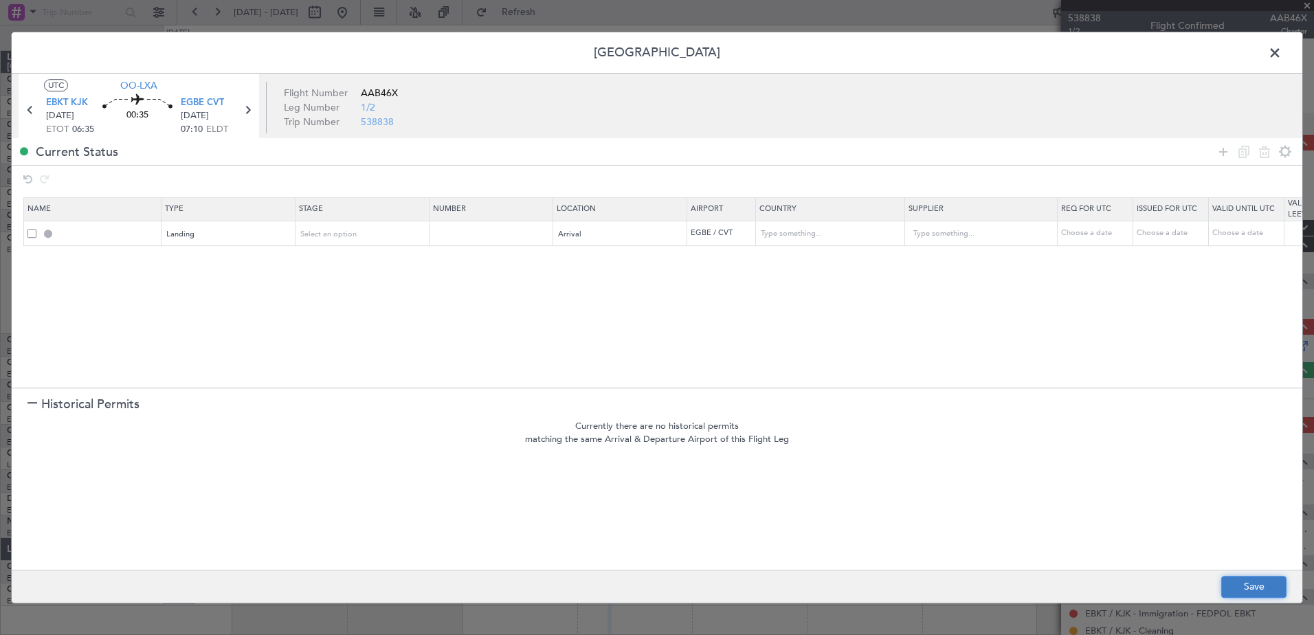
click at [1254, 588] on button "Save" at bounding box center [1253, 587] width 65 height 22
type input "EGBE LDG"
type input "[GEOGRAPHIC_DATA]"
type input "NNN"
type input "2"
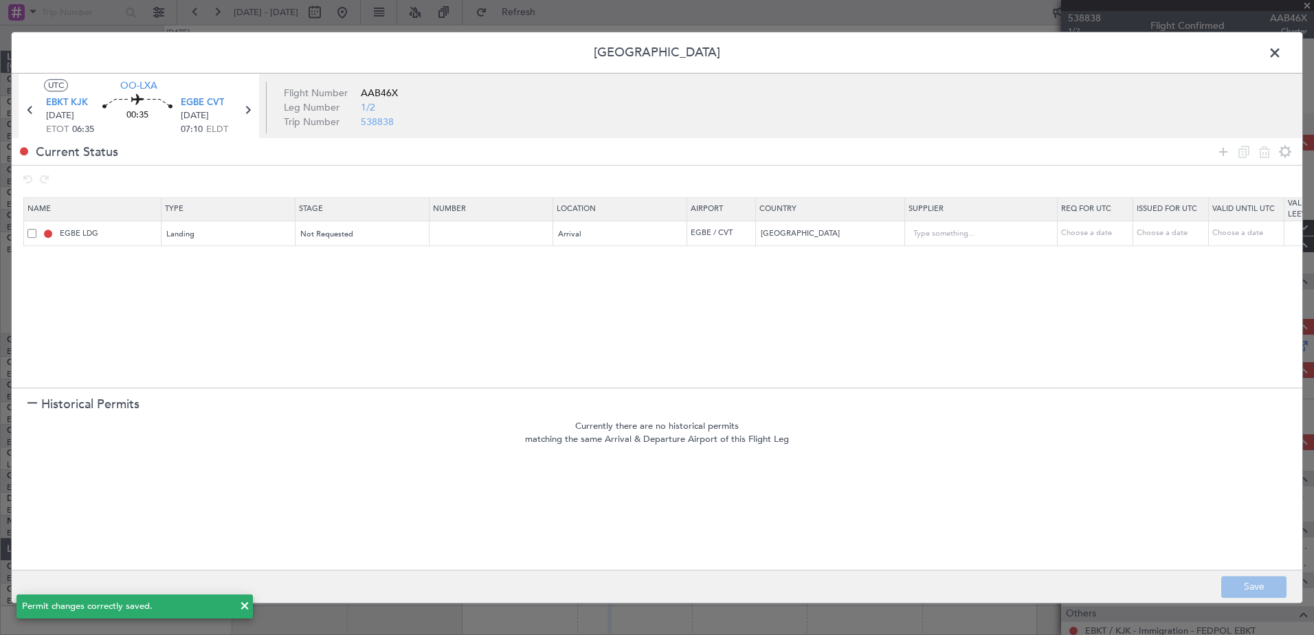
click at [1282, 54] on span at bounding box center [1282, 56] width 0 height 27
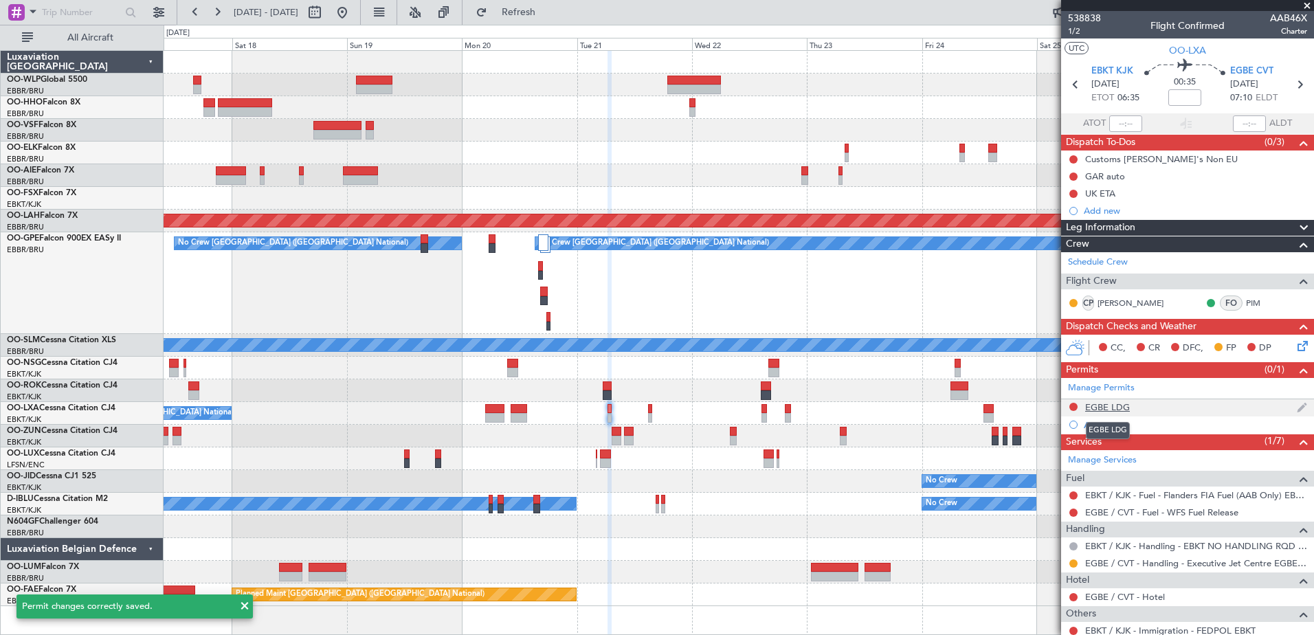
click at [1125, 408] on div "EGBE LDG" at bounding box center [1107, 407] width 45 height 12
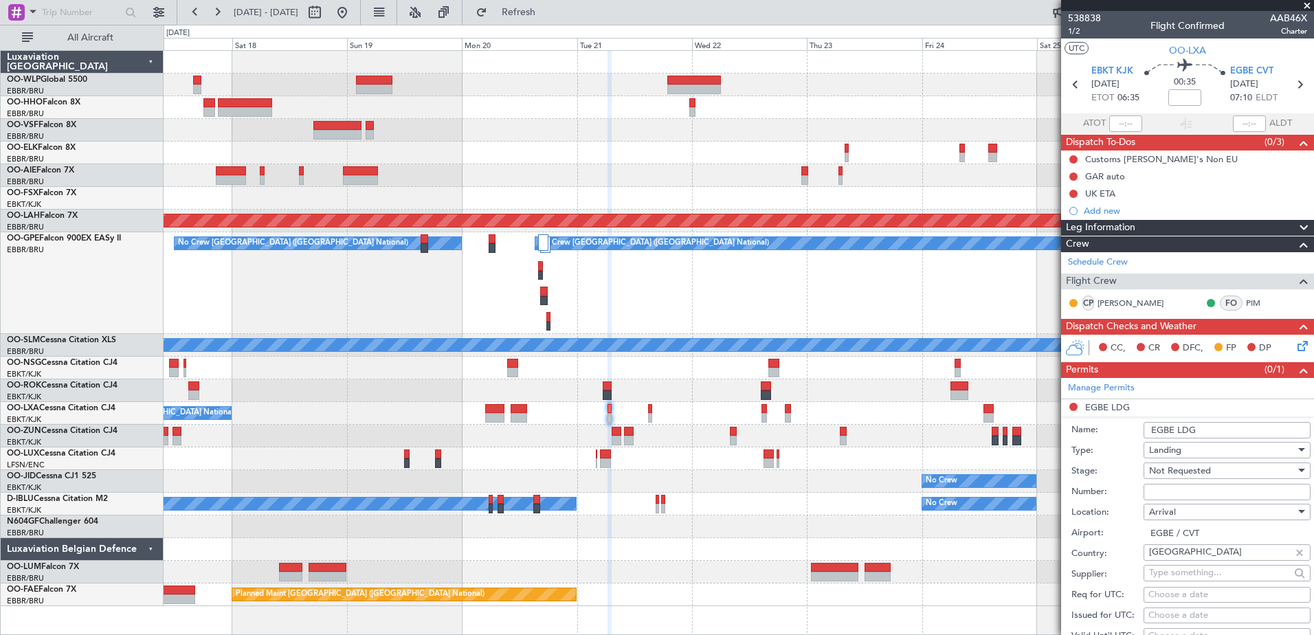
click at [1221, 428] on input "EGBE LDG" at bounding box center [1227, 430] width 167 height 16
click at [1217, 429] on input "EGBE LDG" at bounding box center [1227, 430] width 167 height 16
type input "E"
type input "UK Block permit"
click at [1183, 475] on span "Not Requested" at bounding box center [1180, 471] width 62 height 12
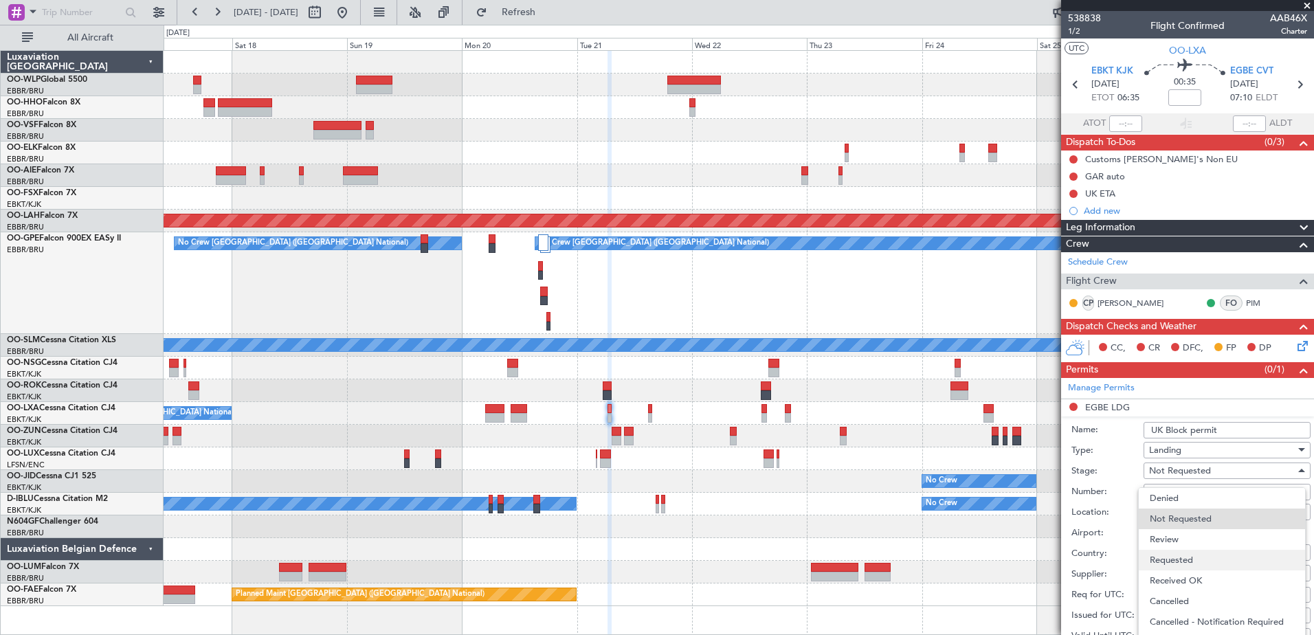
click at [1173, 558] on span "Requested" at bounding box center [1222, 560] width 144 height 21
click at [1191, 469] on span "Requested" at bounding box center [1170, 471] width 43 height 12
click at [1202, 583] on span "Received OK" at bounding box center [1222, 581] width 144 height 21
click at [1180, 489] on input "Number:" at bounding box center [1227, 492] width 167 height 16
type input "BFOP-2024-30105V8"
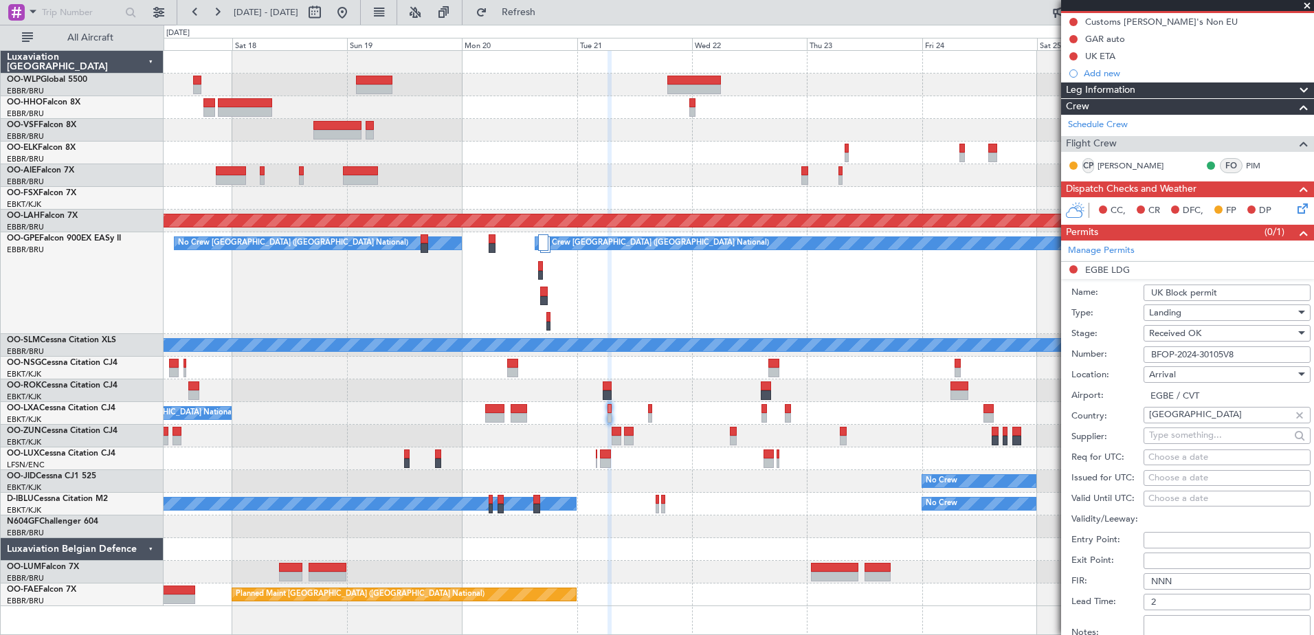
scroll to position [344, 0]
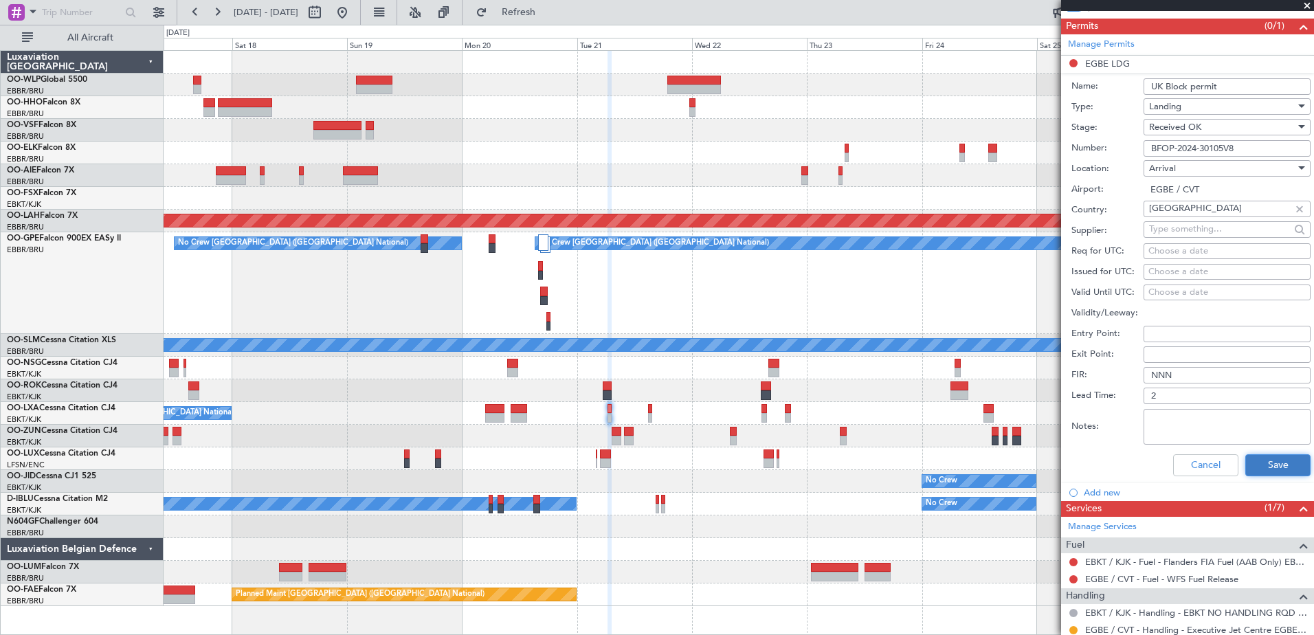
click at [1272, 457] on button "Save" at bounding box center [1278, 465] width 65 height 22
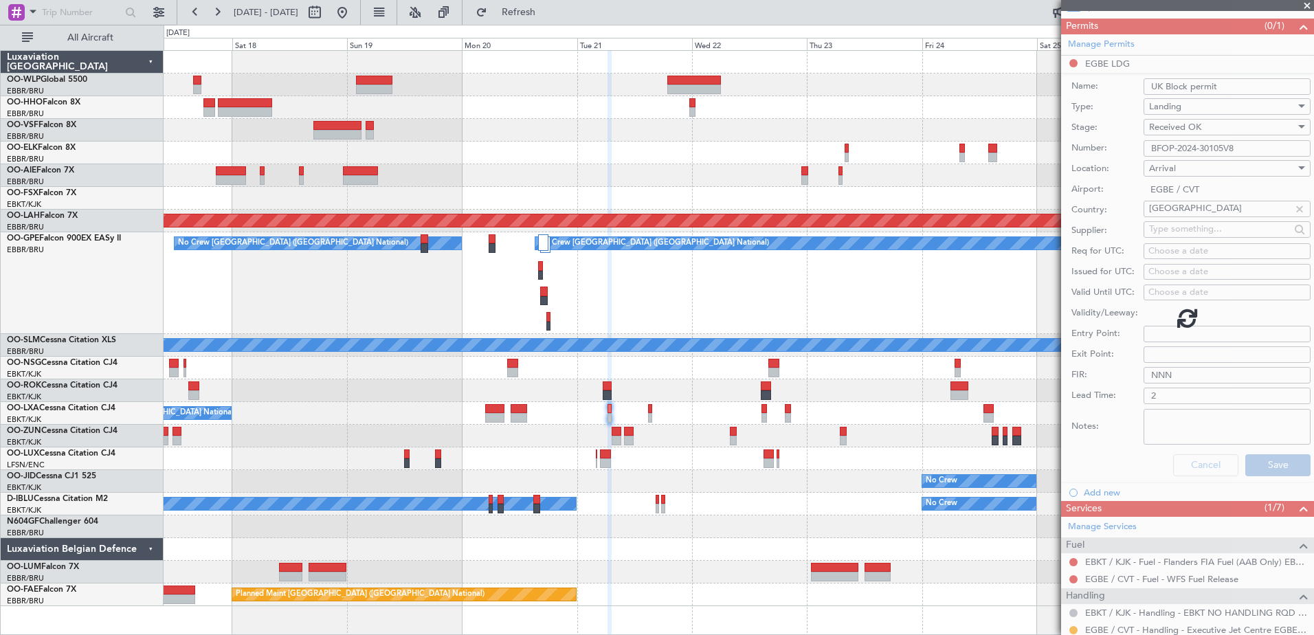
scroll to position [112, 0]
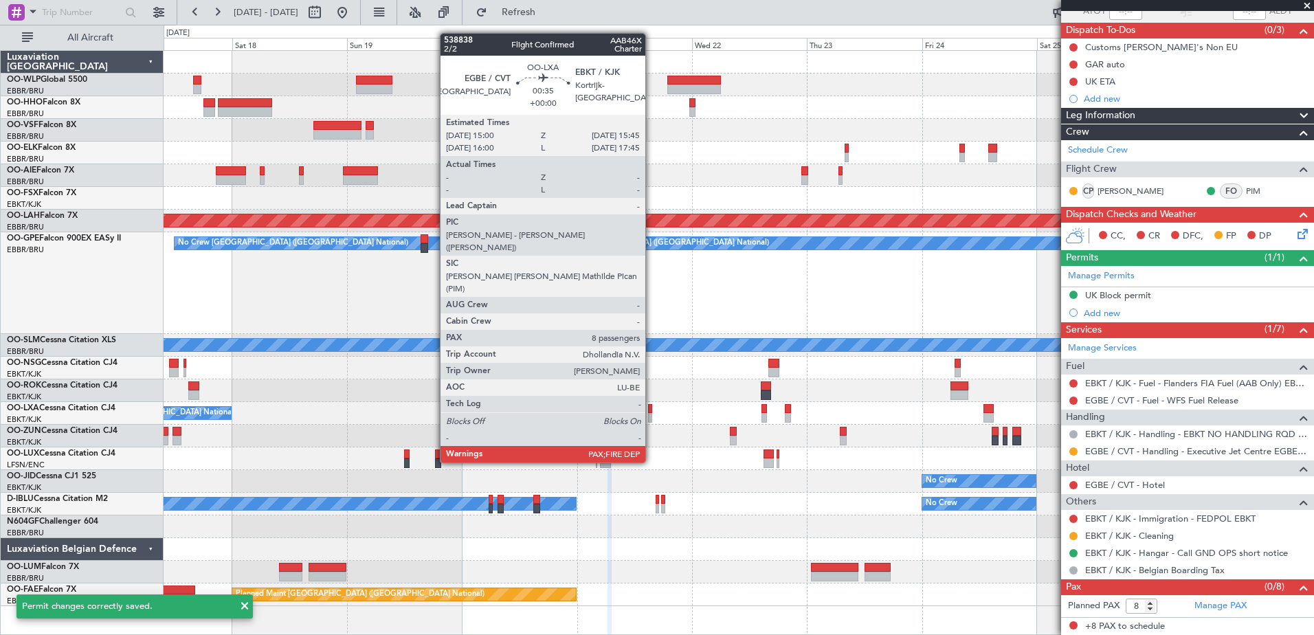
click at [652, 412] on div at bounding box center [650, 409] width 4 height 10
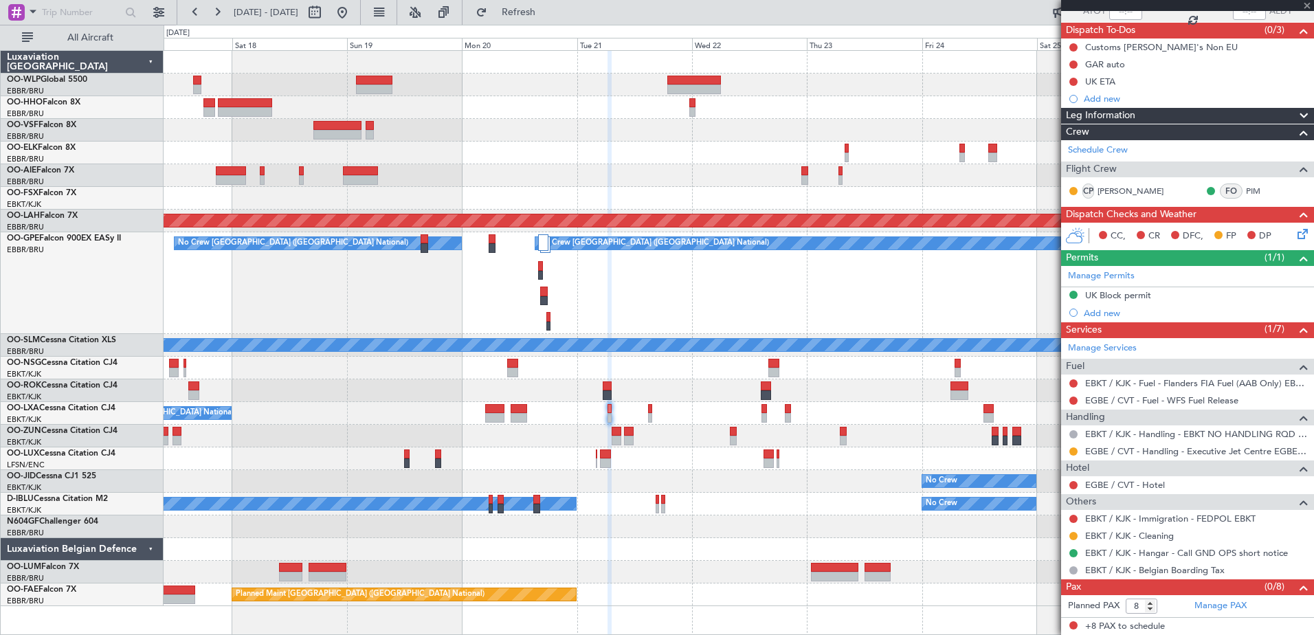
scroll to position [0, 0]
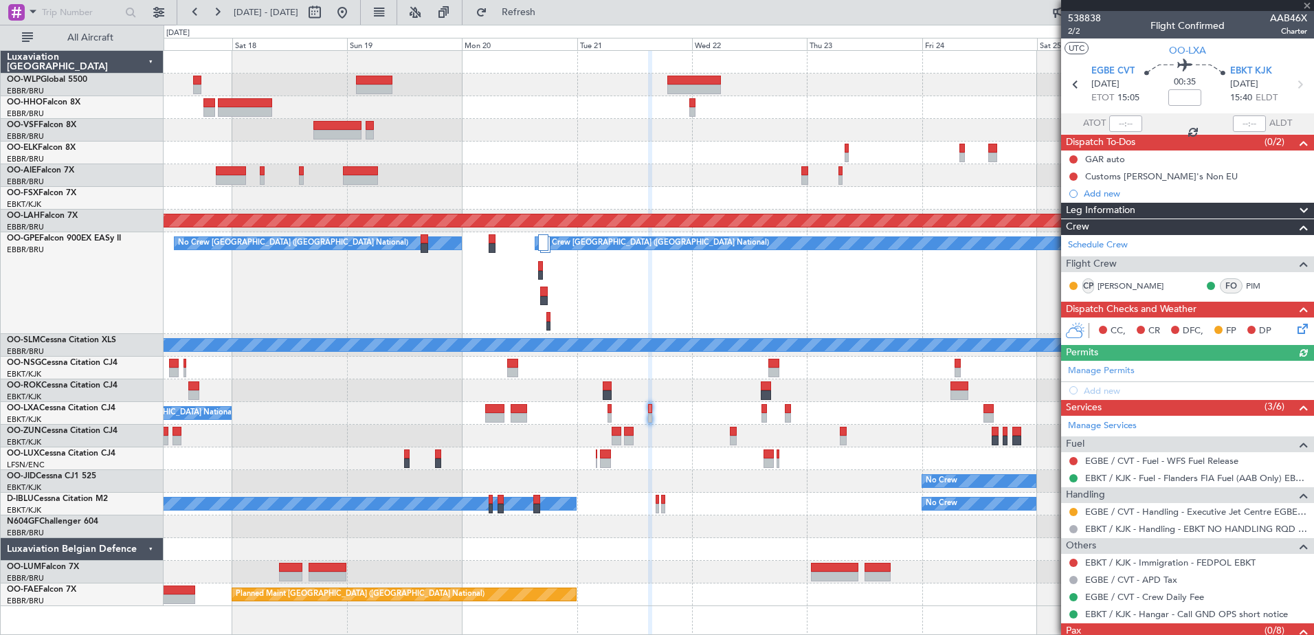
click at [1115, 368] on div "Manage Permits Add new" at bounding box center [1187, 380] width 253 height 38
click at [1085, 370] on link "Manage Permits" at bounding box center [1101, 371] width 67 height 14
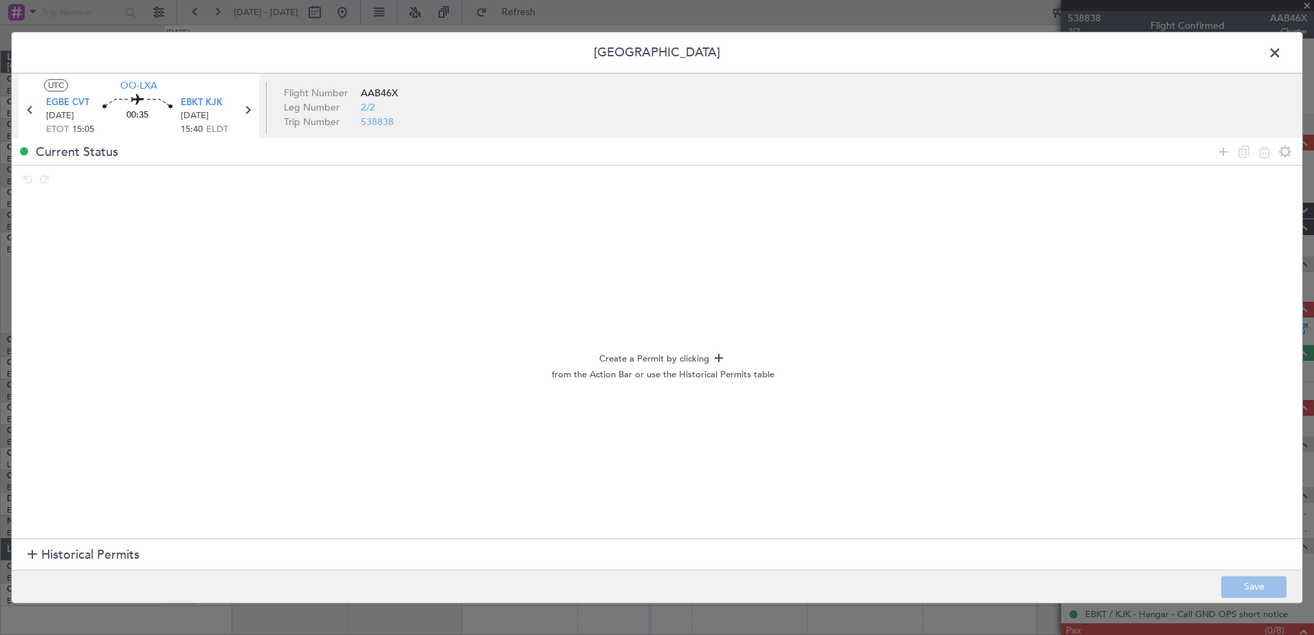
click at [127, 557] on span "Historical Permits" at bounding box center [90, 555] width 98 height 19
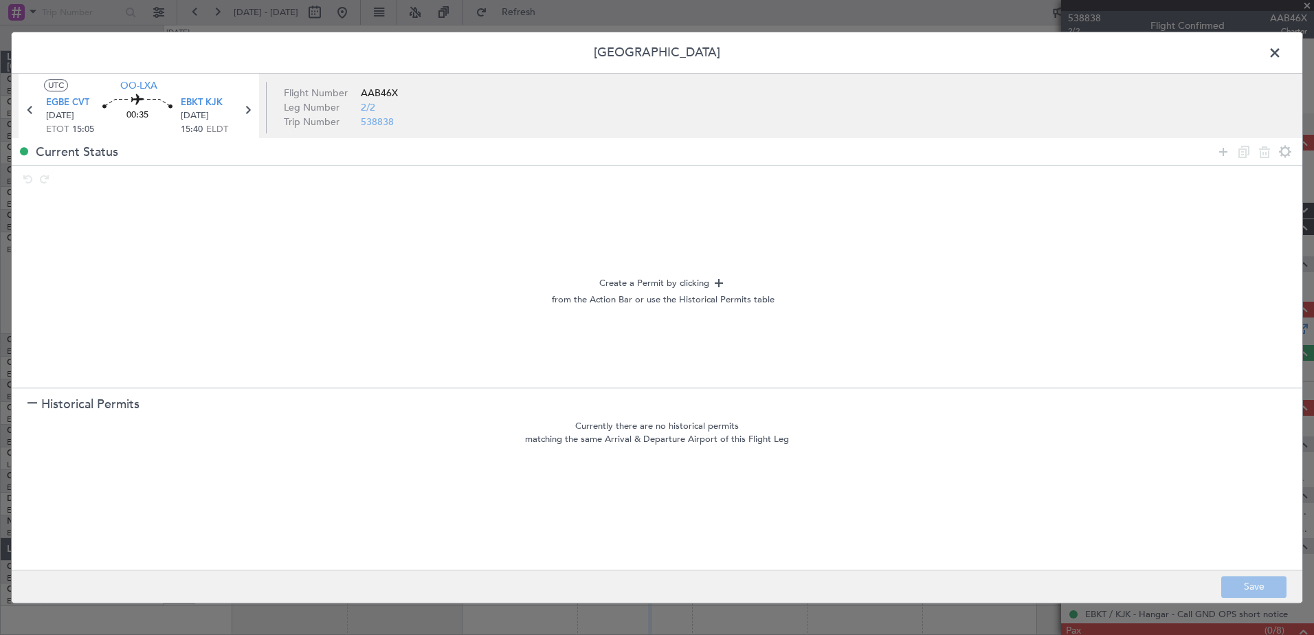
click at [1282, 60] on span at bounding box center [1282, 56] width 0 height 27
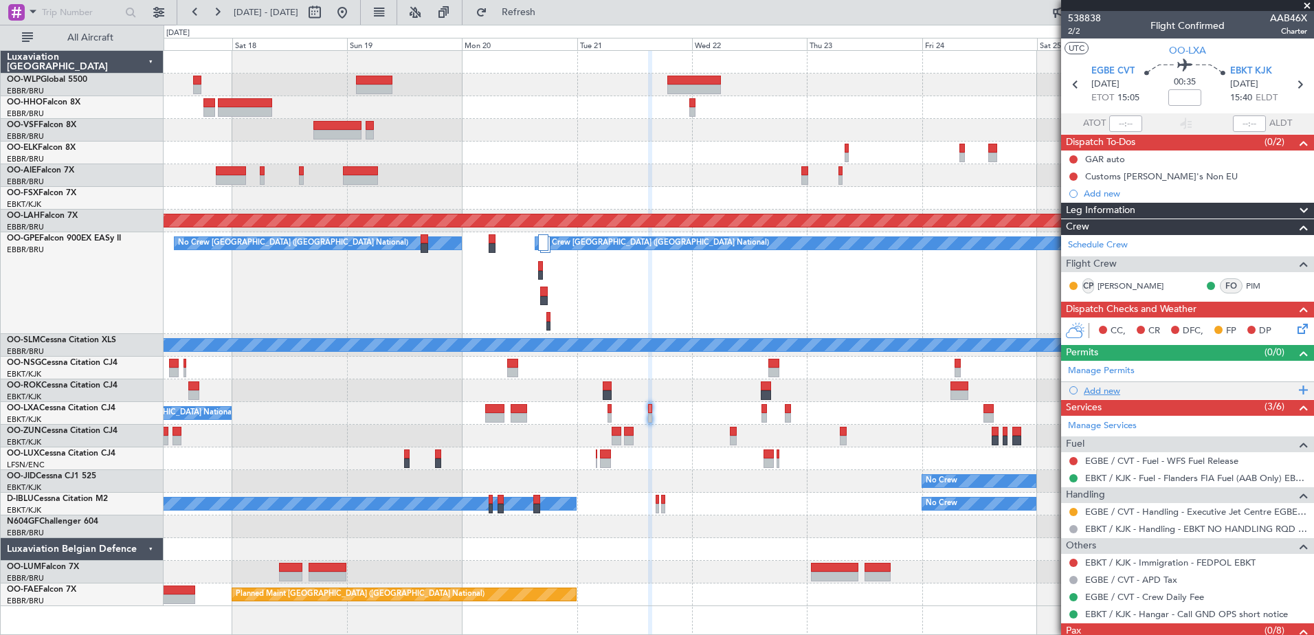
click at [1093, 392] on div "Add new" at bounding box center [1189, 391] width 211 height 12
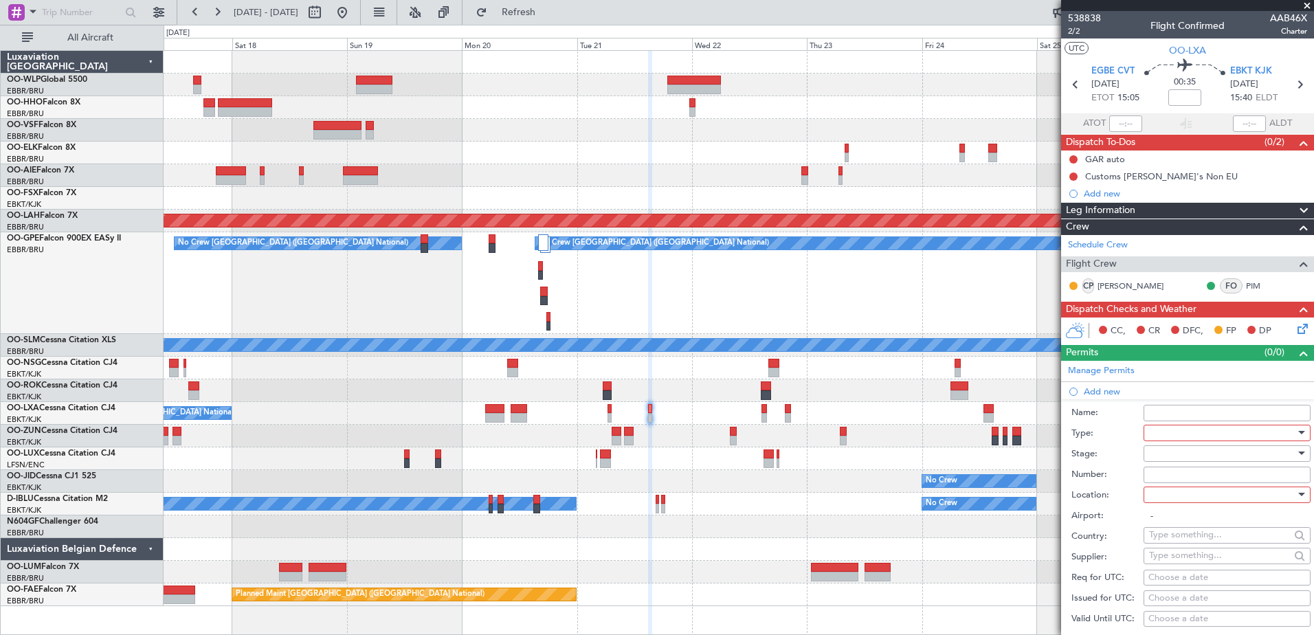
click at [1163, 434] on div at bounding box center [1222, 433] width 146 height 21
click at [1188, 496] on span "Departure" at bounding box center [1222, 488] width 144 height 21
click at [1184, 494] on div at bounding box center [1222, 495] width 146 height 21
click at [1193, 527] on span "Departure" at bounding box center [1222, 522] width 144 height 21
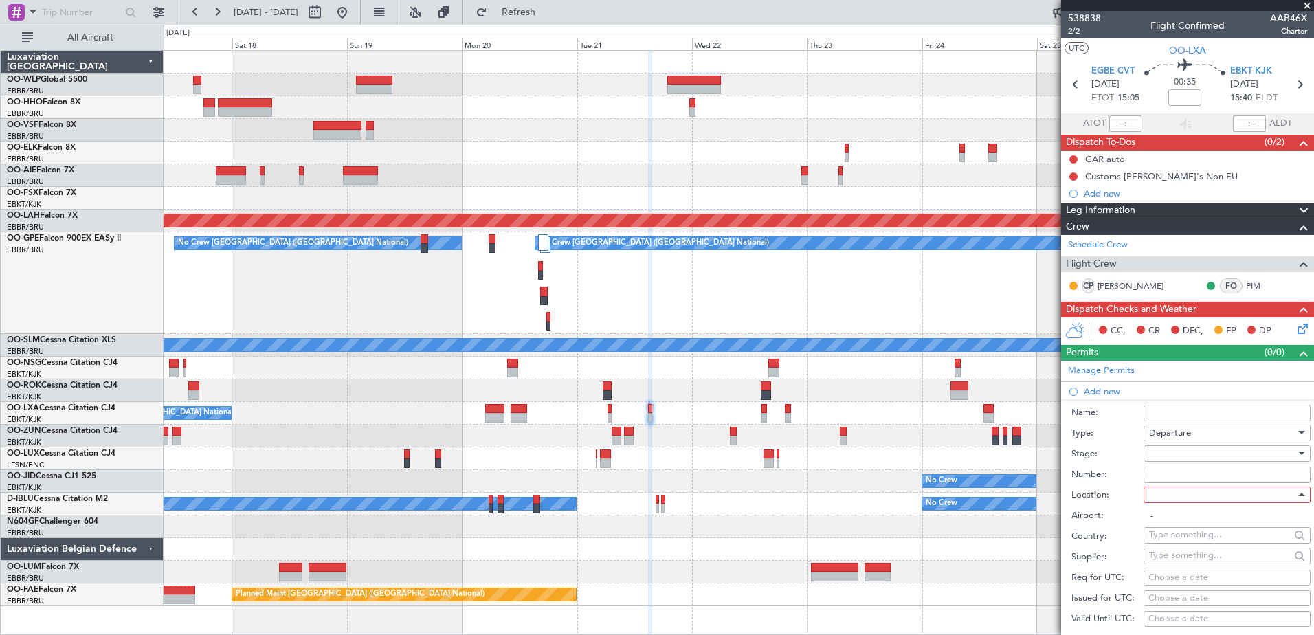
type input "EGBE / CVT"
click at [1193, 527] on input "text" at bounding box center [1219, 534] width 141 height 21
click at [1112, 442] on div "Type: Departure" at bounding box center [1191, 433] width 239 height 21
click at [1167, 451] on div at bounding box center [1222, 453] width 146 height 21
click at [1193, 564] on span "Received OK" at bounding box center [1222, 563] width 144 height 21
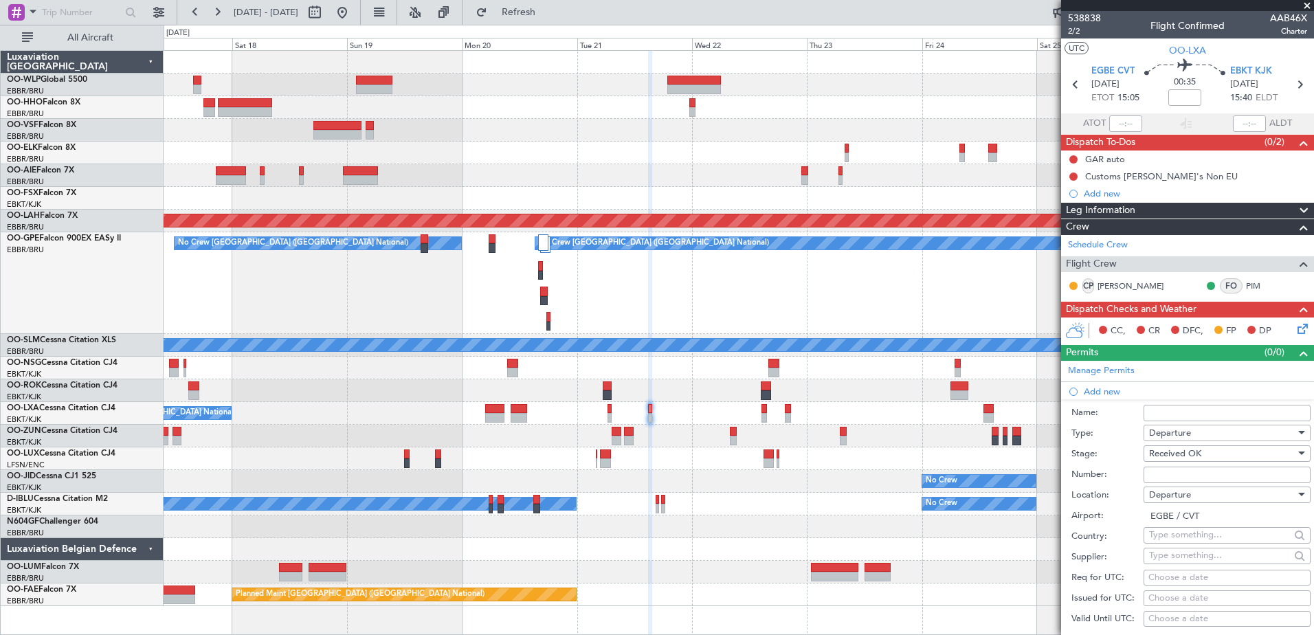
click at [1192, 472] on input "Number:" at bounding box center [1227, 475] width 167 height 16
type input "BFOP-2024-30105V8"
type input "UK Block permit"
type input "NNN"
type input "2"
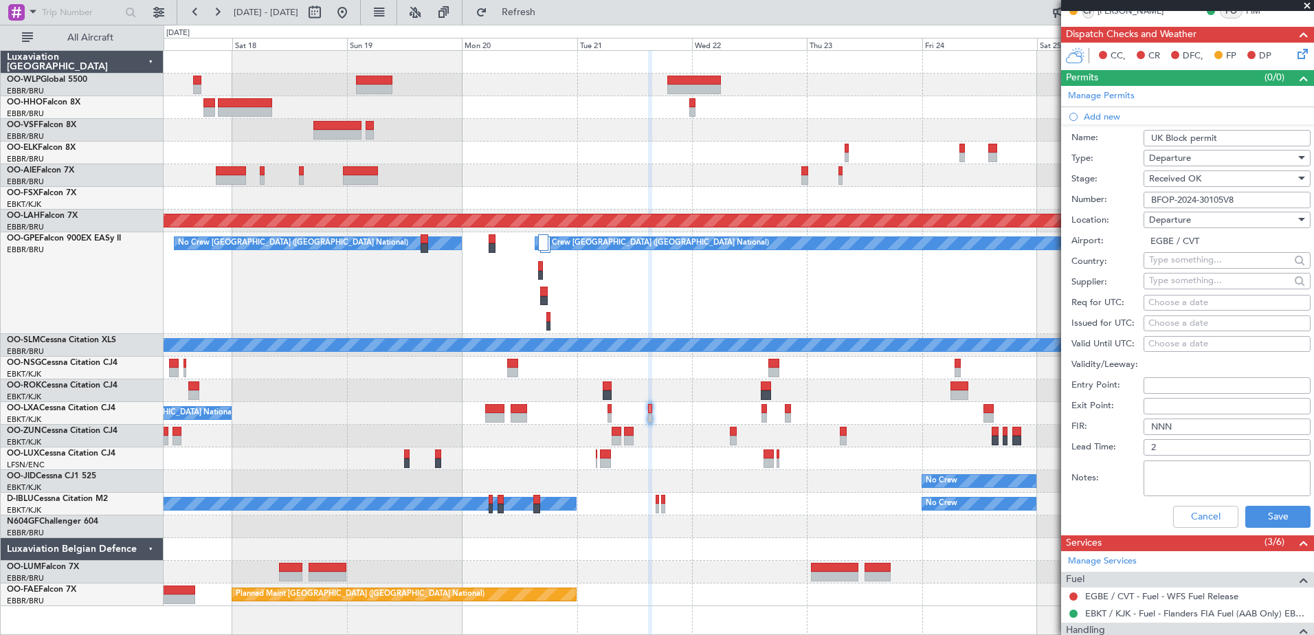
scroll to position [344, 0]
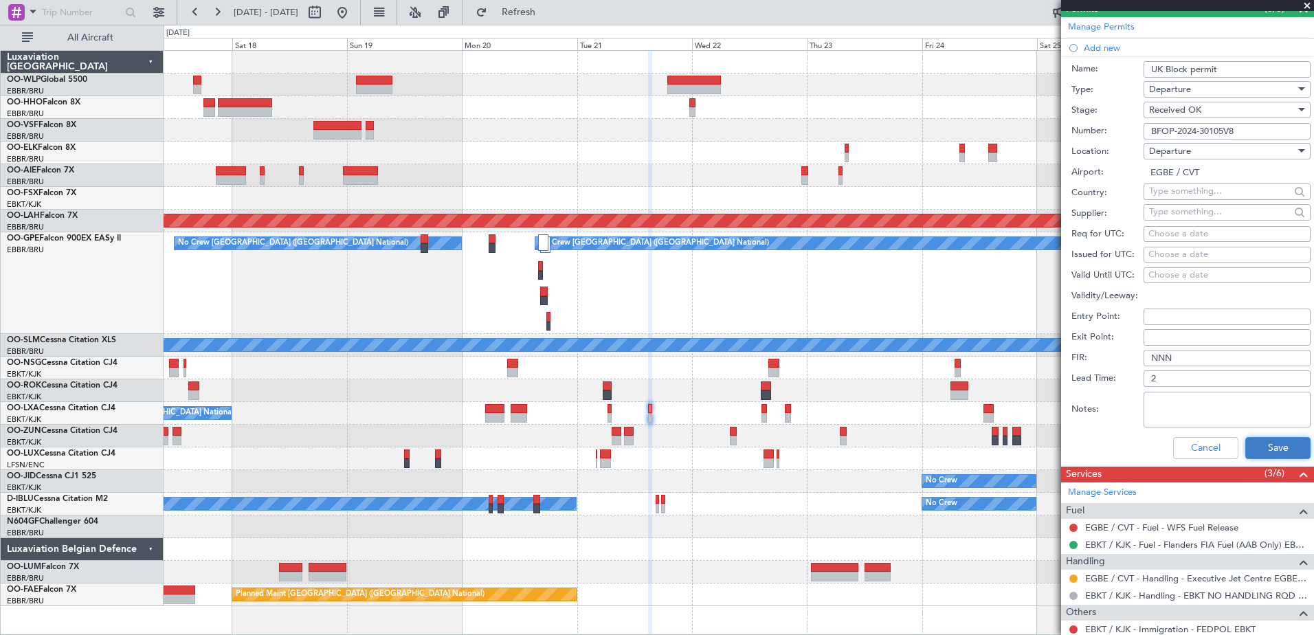
click at [1268, 457] on button "Save" at bounding box center [1278, 448] width 65 height 22
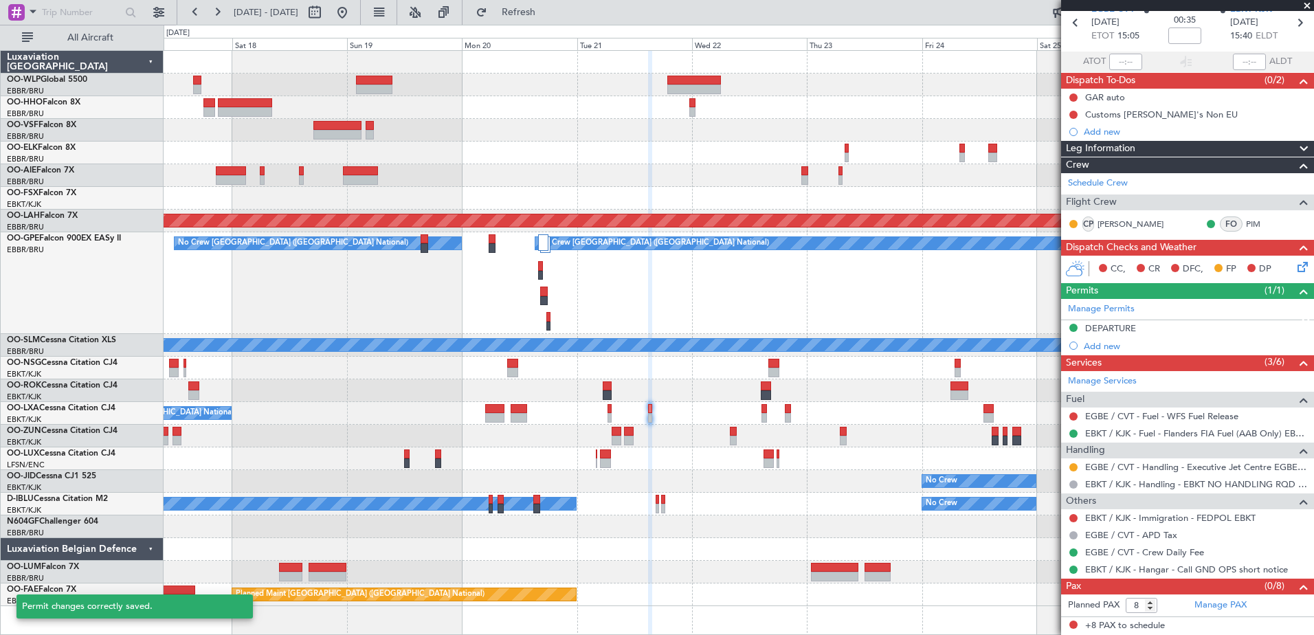
scroll to position [61, 0]
click at [1138, 330] on div "DEPARTURE" at bounding box center [1187, 329] width 253 height 17
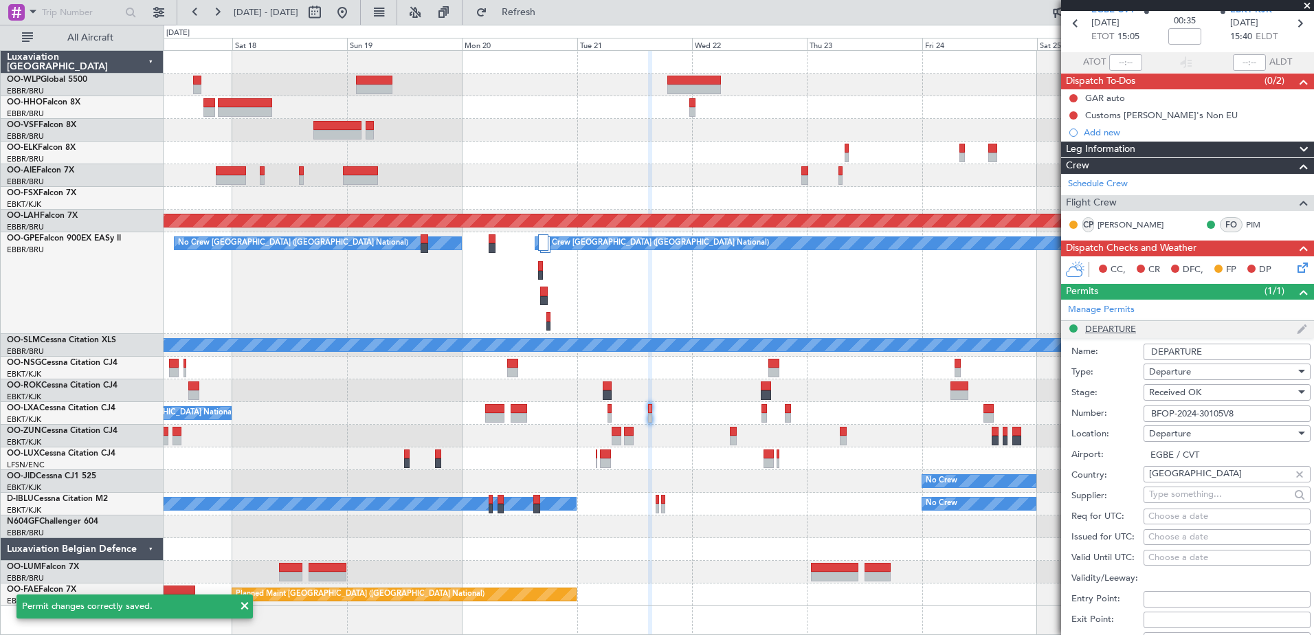
scroll to position [344, 0]
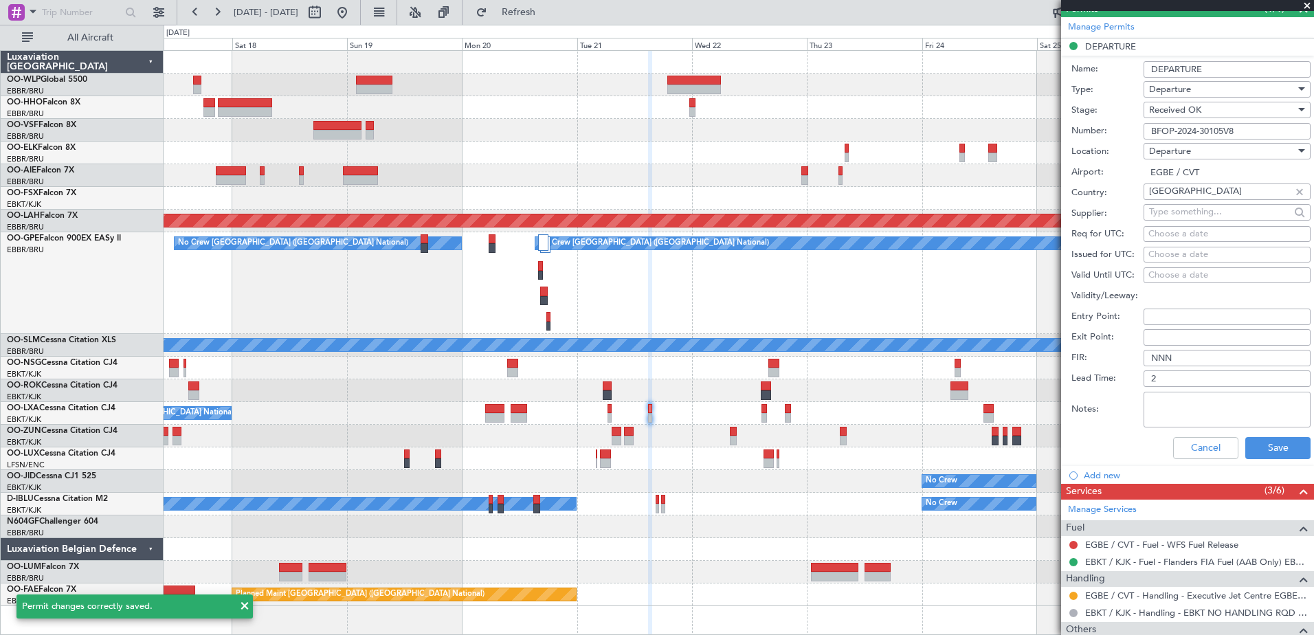
drag, startPoint x: 1216, startPoint y: 69, endPoint x: 1151, endPoint y: 71, distance: 65.4
click at [1151, 71] on input "DEPARTURE" at bounding box center [1227, 69] width 167 height 16
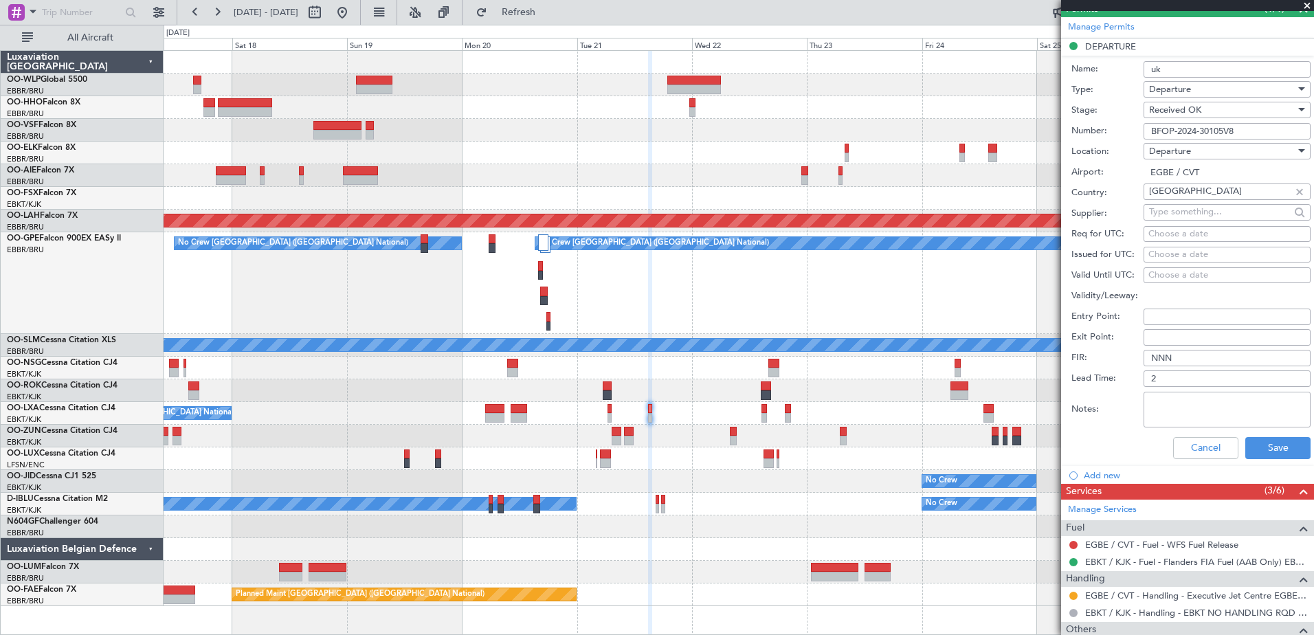
type input "UK Block permit"
click at [27, 14] on span at bounding box center [33, 11] width 16 height 17
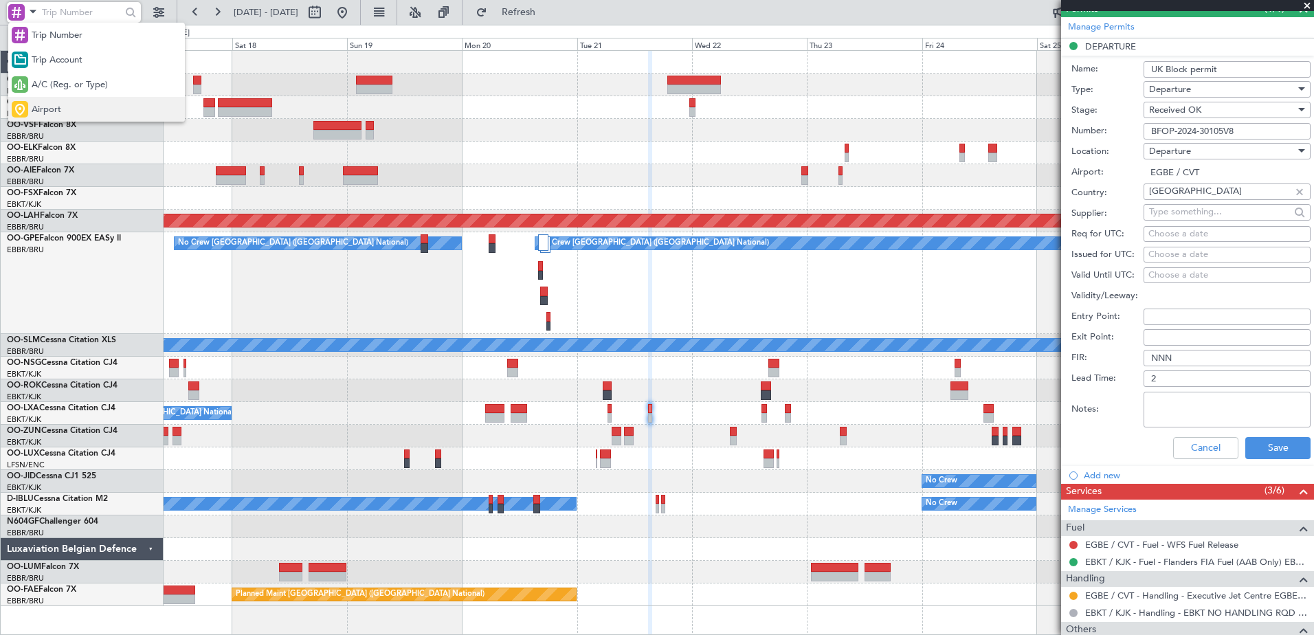
click at [63, 109] on div "Airport" at bounding box center [96, 109] width 177 height 25
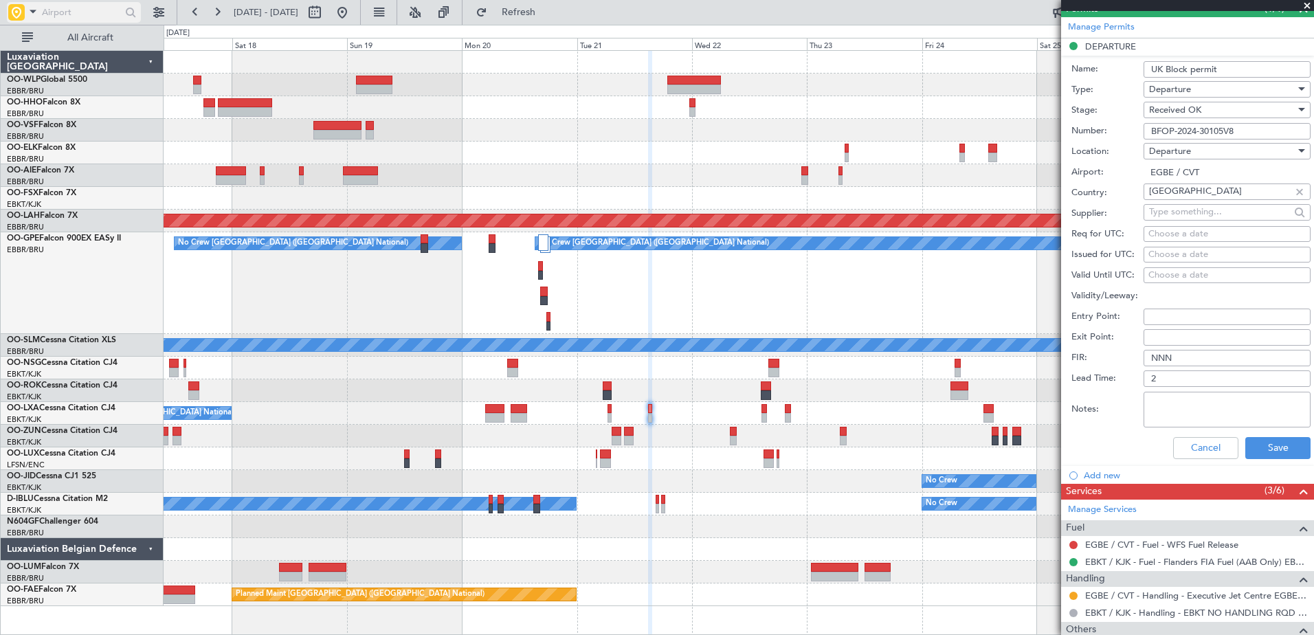
click at [78, 13] on input "text" at bounding box center [81, 12] width 79 height 21
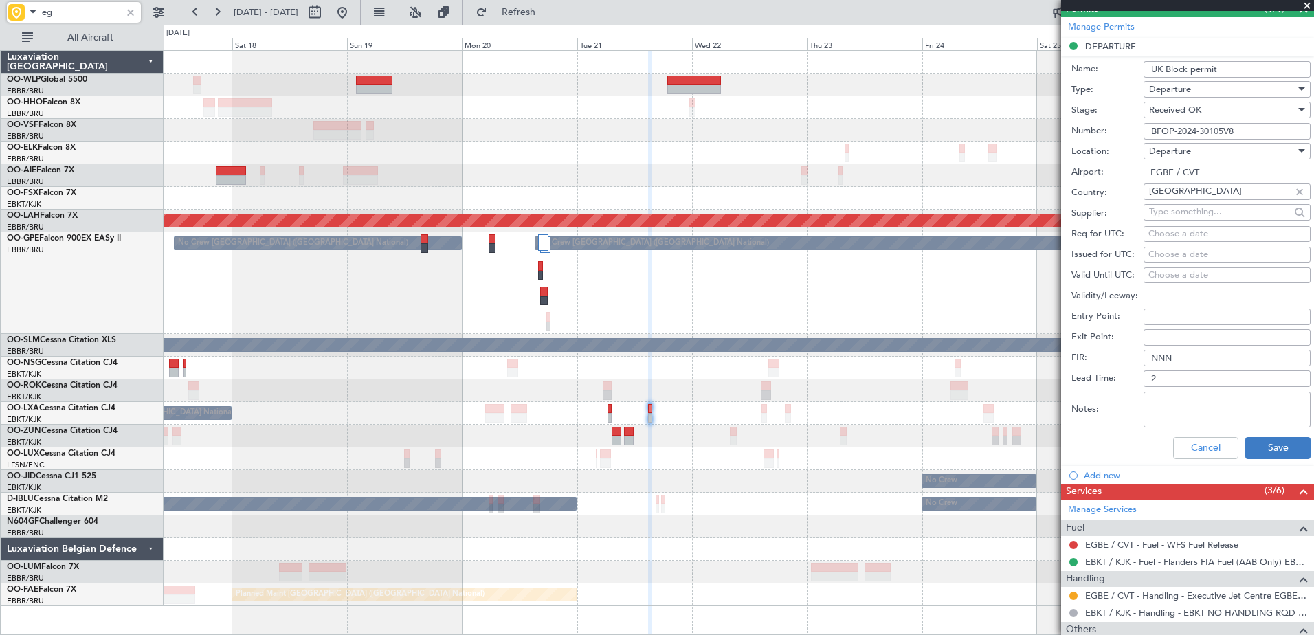
type input "eg"
click at [1276, 441] on button "Save" at bounding box center [1278, 448] width 65 height 22
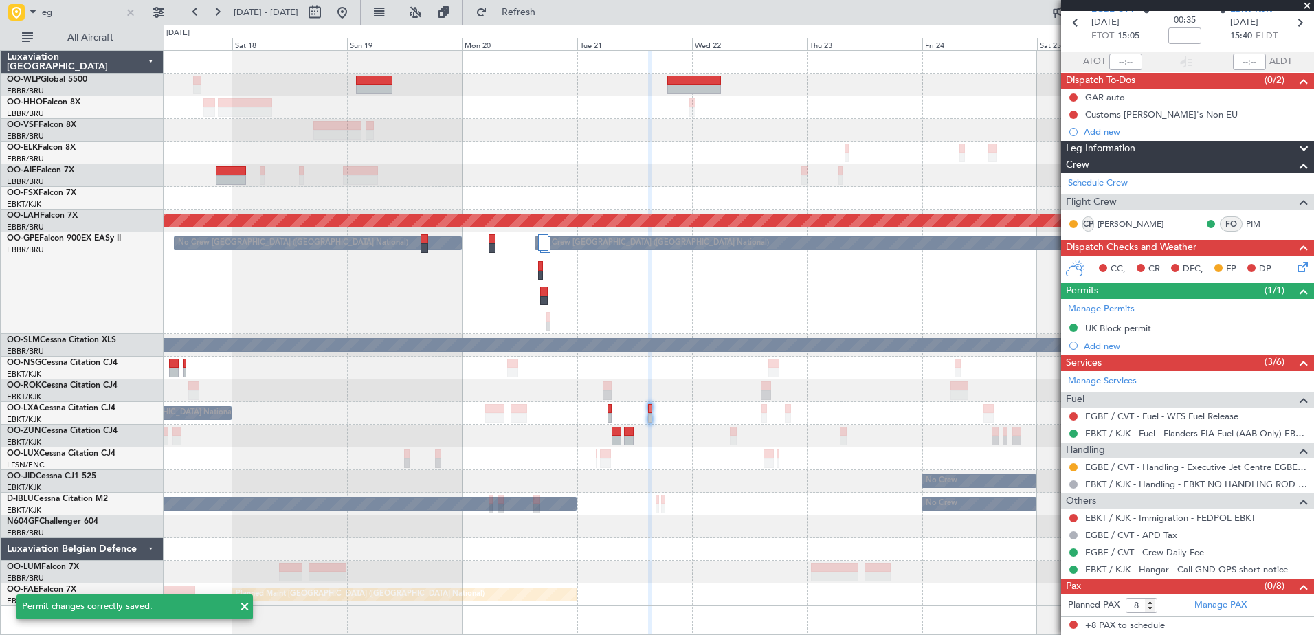
scroll to position [61, 0]
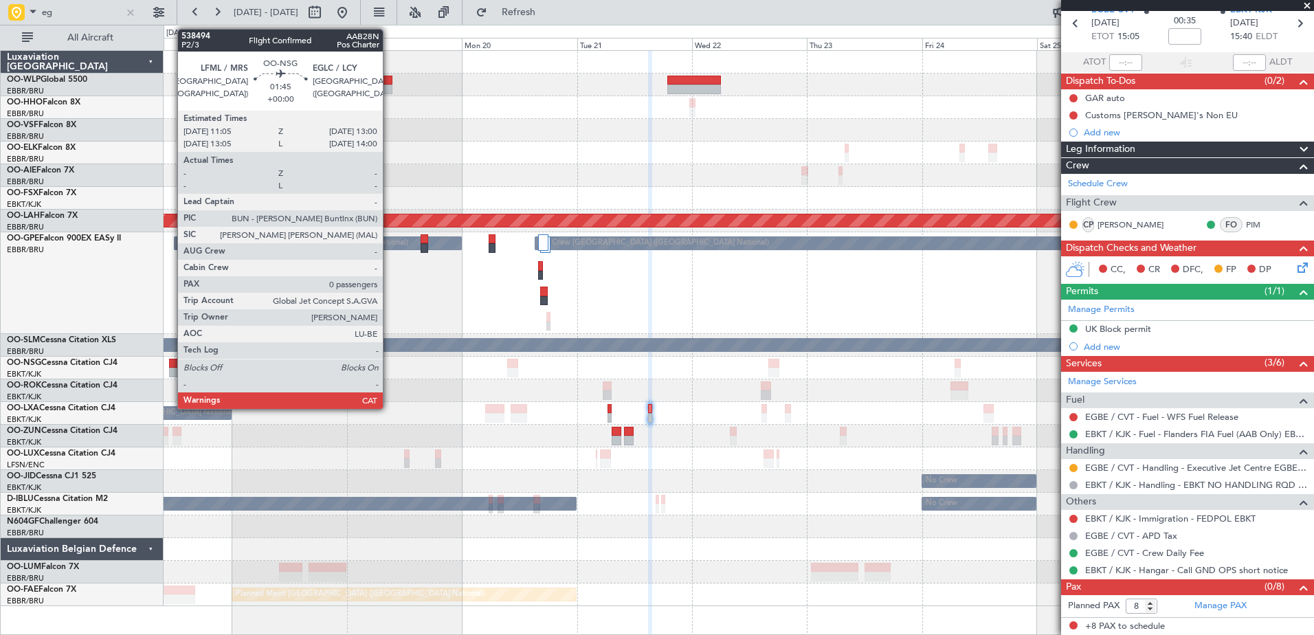
click at [170, 366] on div at bounding box center [174, 364] width 10 height 10
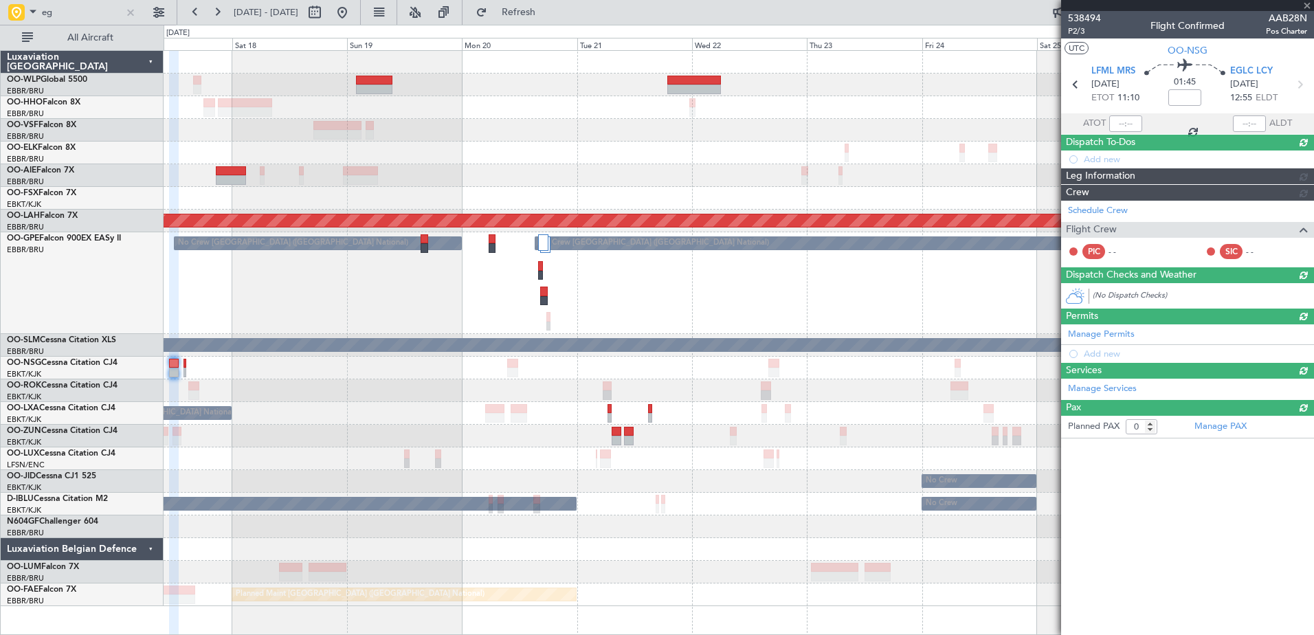
scroll to position [0, 0]
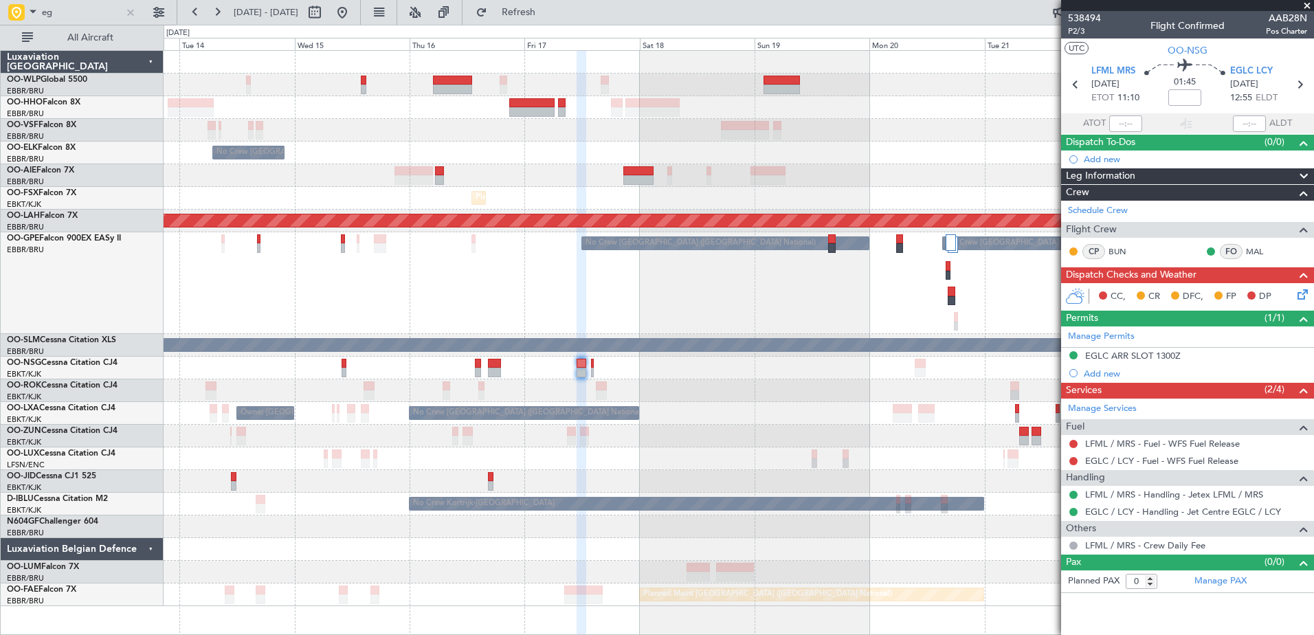
click at [664, 459] on div "No Crew Brussels (Brussels National) Planned Maint London (Farnborough) Planned…" at bounding box center [739, 328] width 1150 height 555
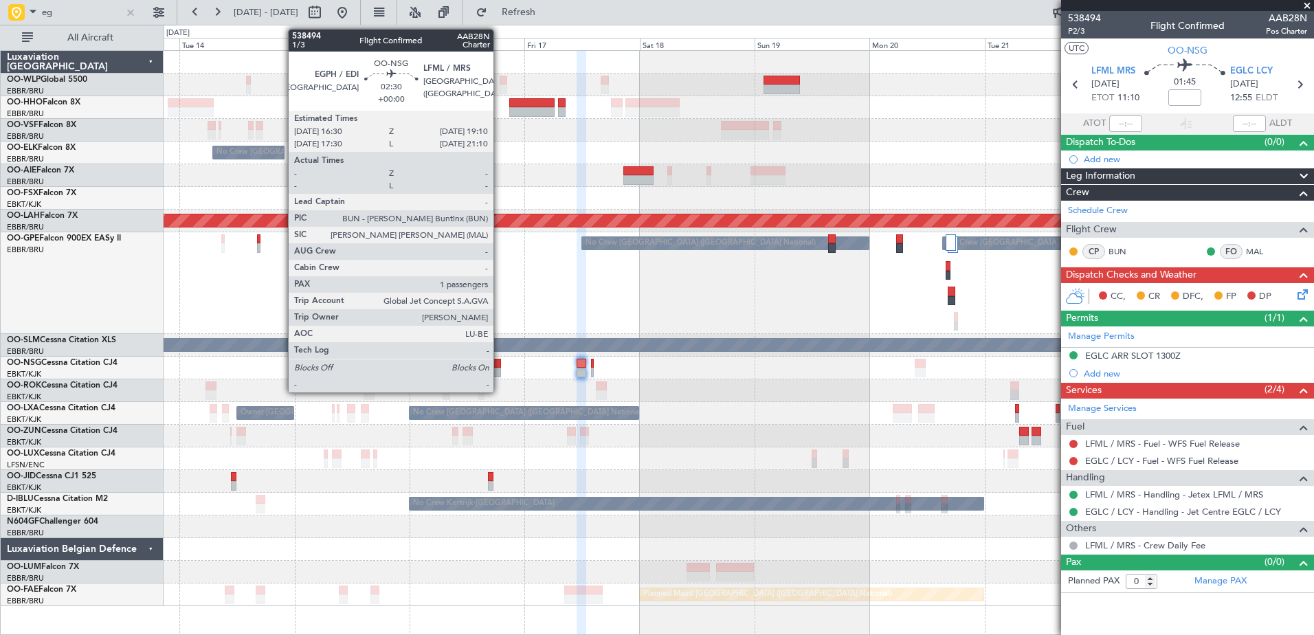
click at [500, 373] on div at bounding box center [494, 373] width 13 height 10
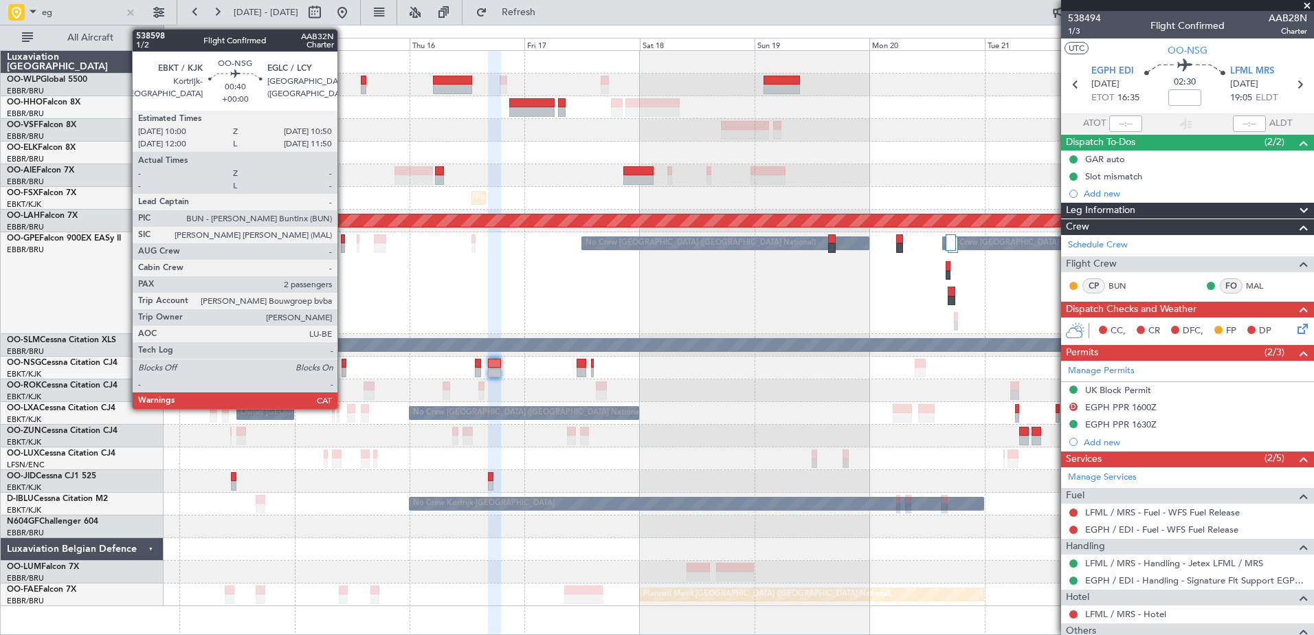
click at [344, 374] on div at bounding box center [344, 373] width 4 height 10
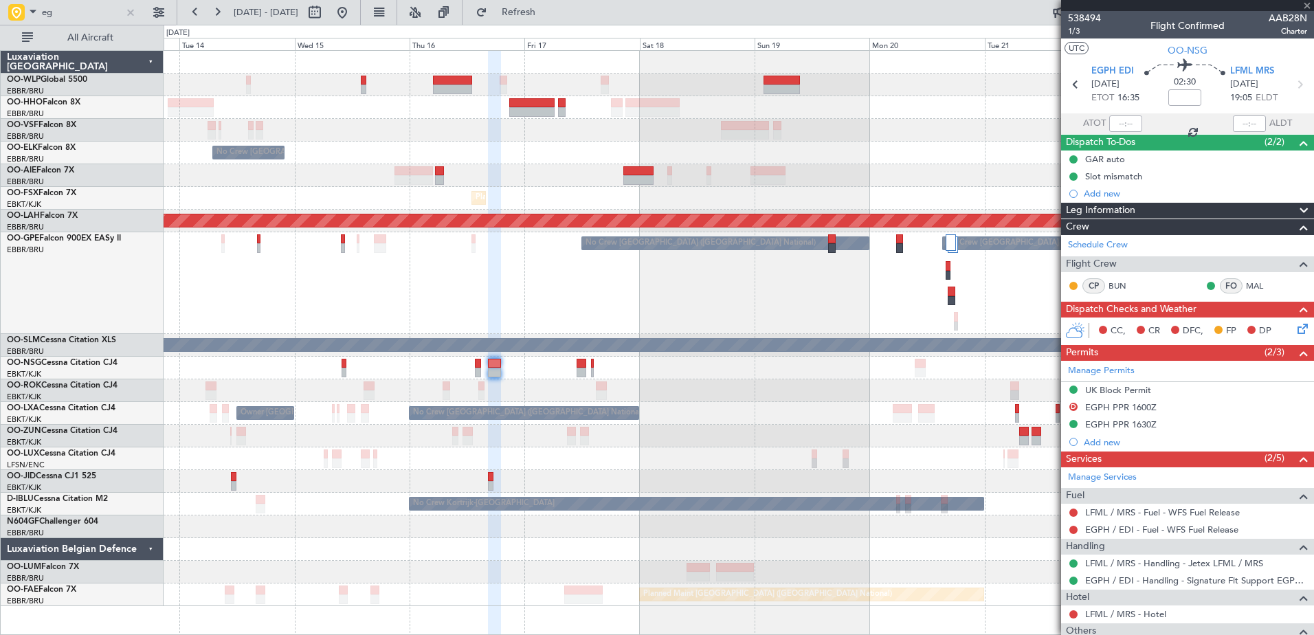
type input "2"
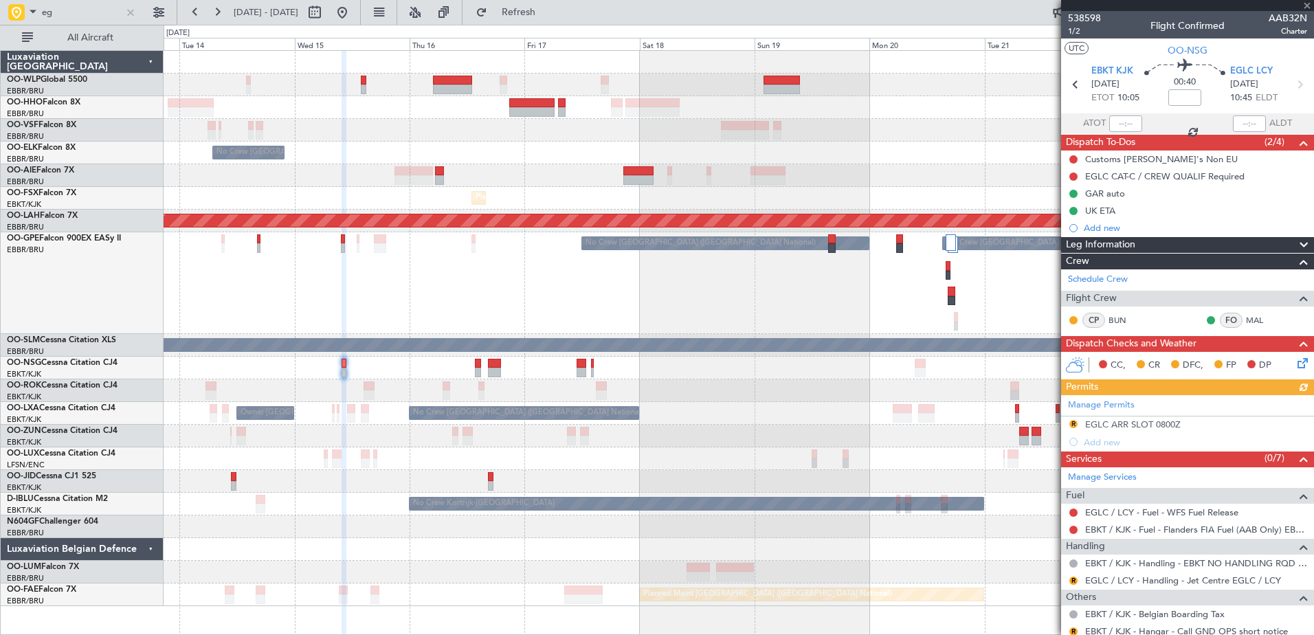
scroll to position [137, 0]
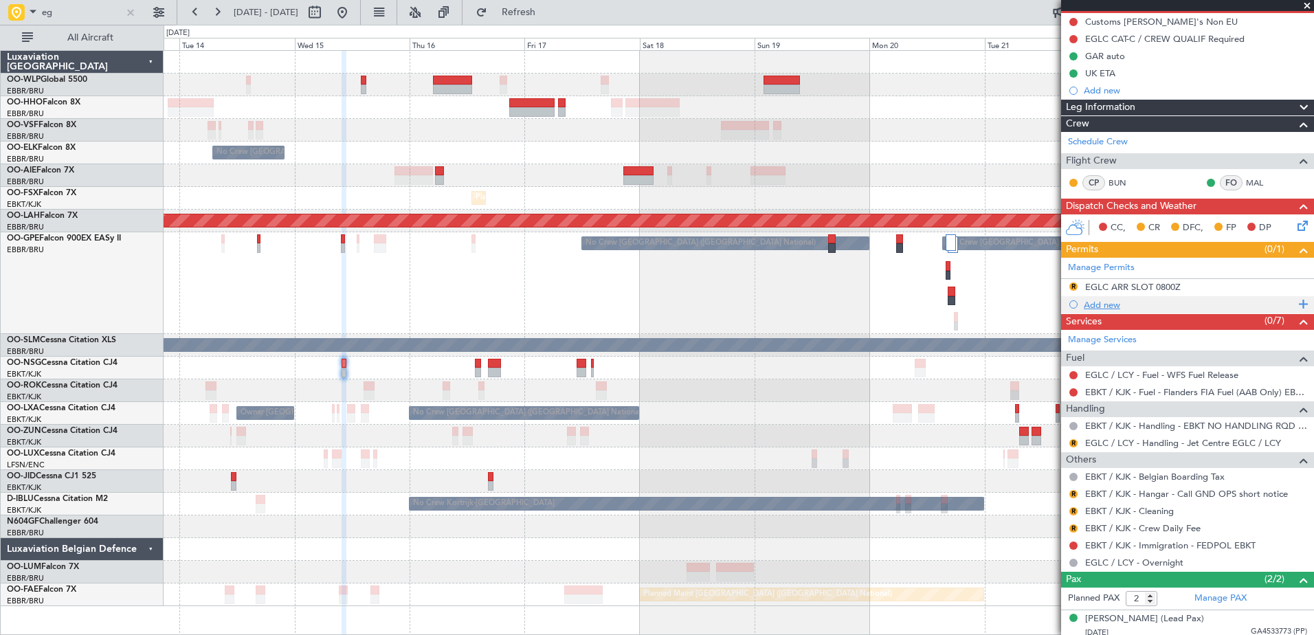
click at [1102, 304] on div "Add new" at bounding box center [1189, 305] width 211 height 12
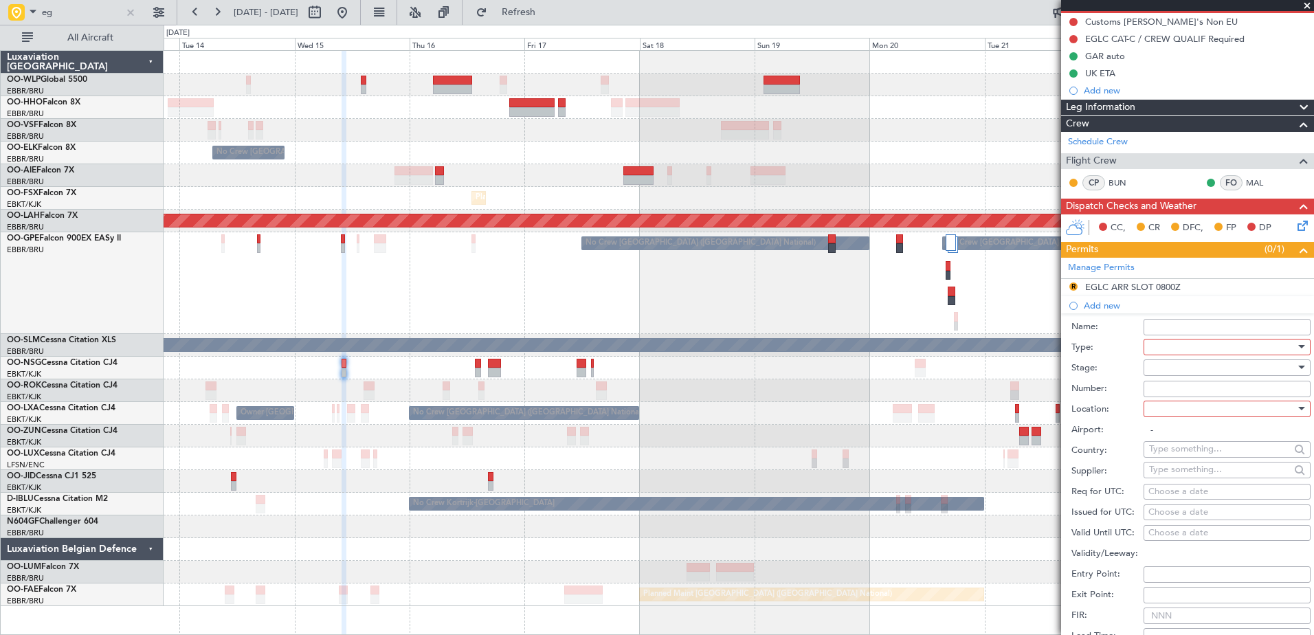
click at [1171, 348] on div at bounding box center [1222, 347] width 146 height 21
click at [1213, 437] on span "Landing" at bounding box center [1222, 428] width 144 height 21
click at [1162, 368] on div at bounding box center [1222, 367] width 146 height 21
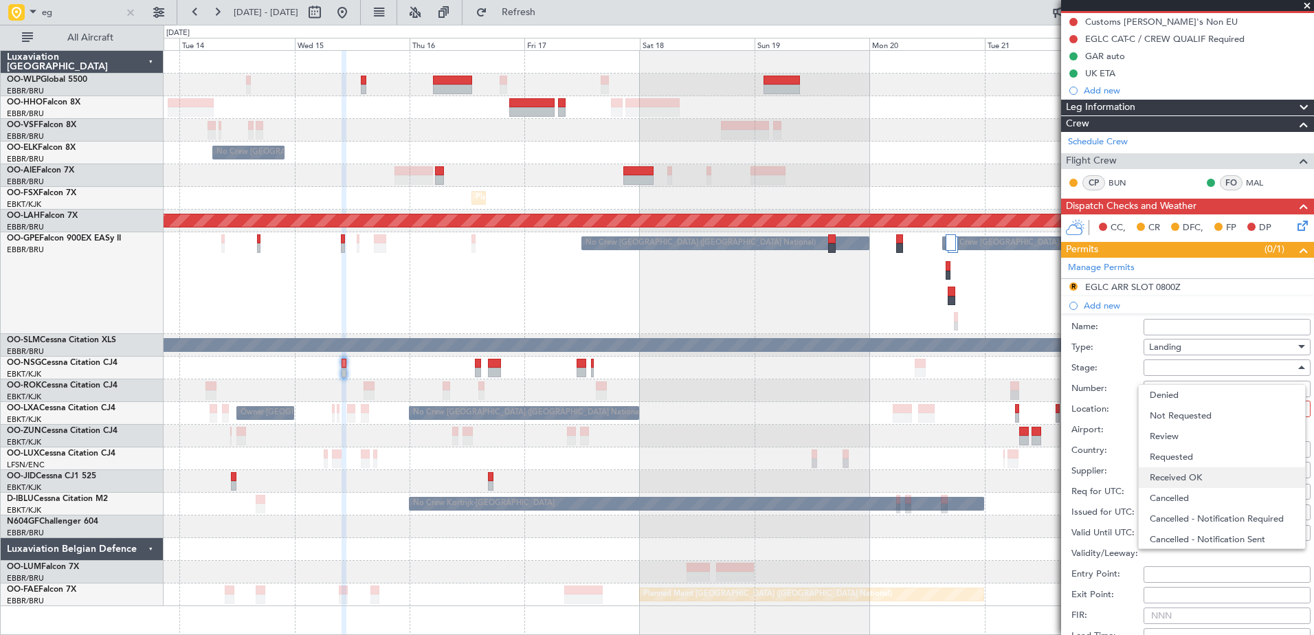
click at [1186, 470] on span "Received OK" at bounding box center [1222, 477] width 144 height 21
click at [1158, 409] on div at bounding box center [1222, 409] width 146 height 21
click at [1189, 475] on span "Arrival" at bounding box center [1222, 477] width 144 height 21
type input "EGLC / LCY"
click at [1166, 392] on input "Number:" at bounding box center [1227, 389] width 167 height 16
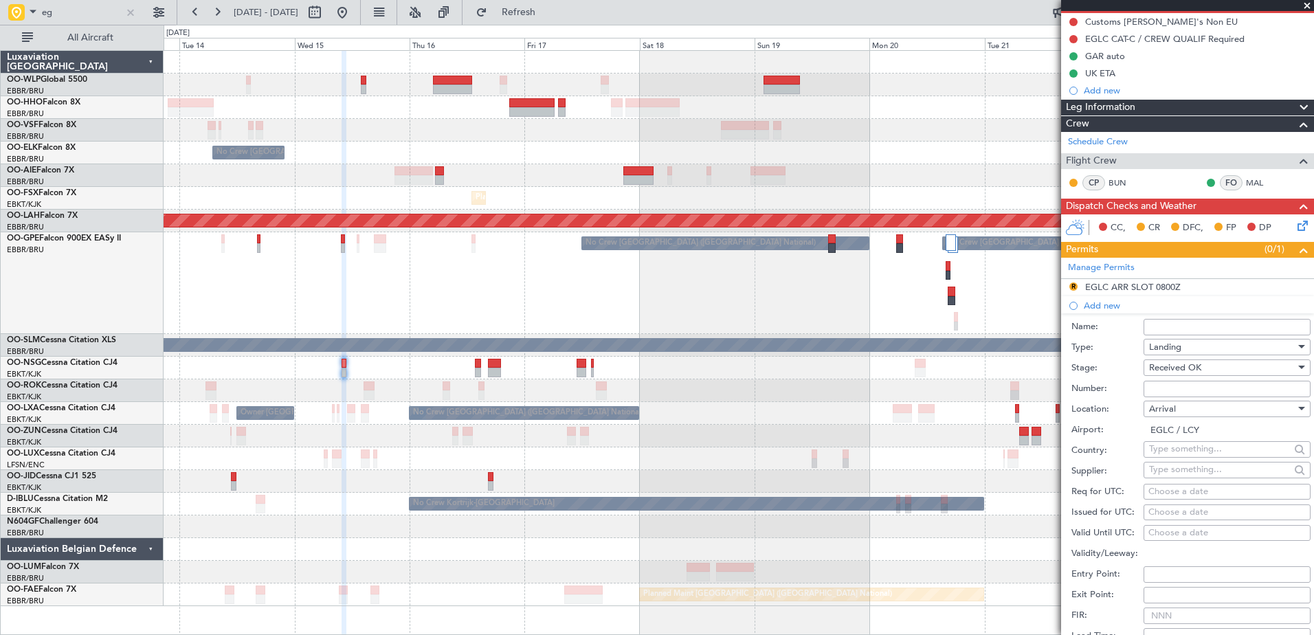
type input "BFOP-2024-30105V8"
type input "UK Block permit"
type input "NNN"
type input "2"
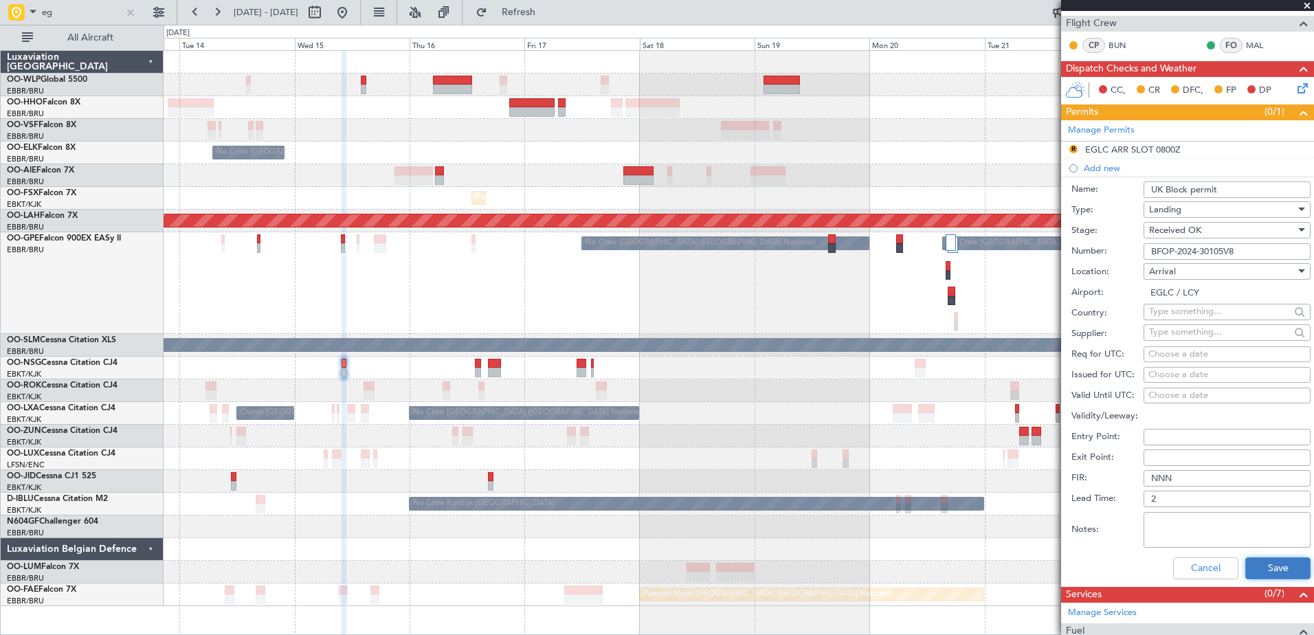
click at [1274, 568] on button "Save" at bounding box center [1278, 568] width 65 height 22
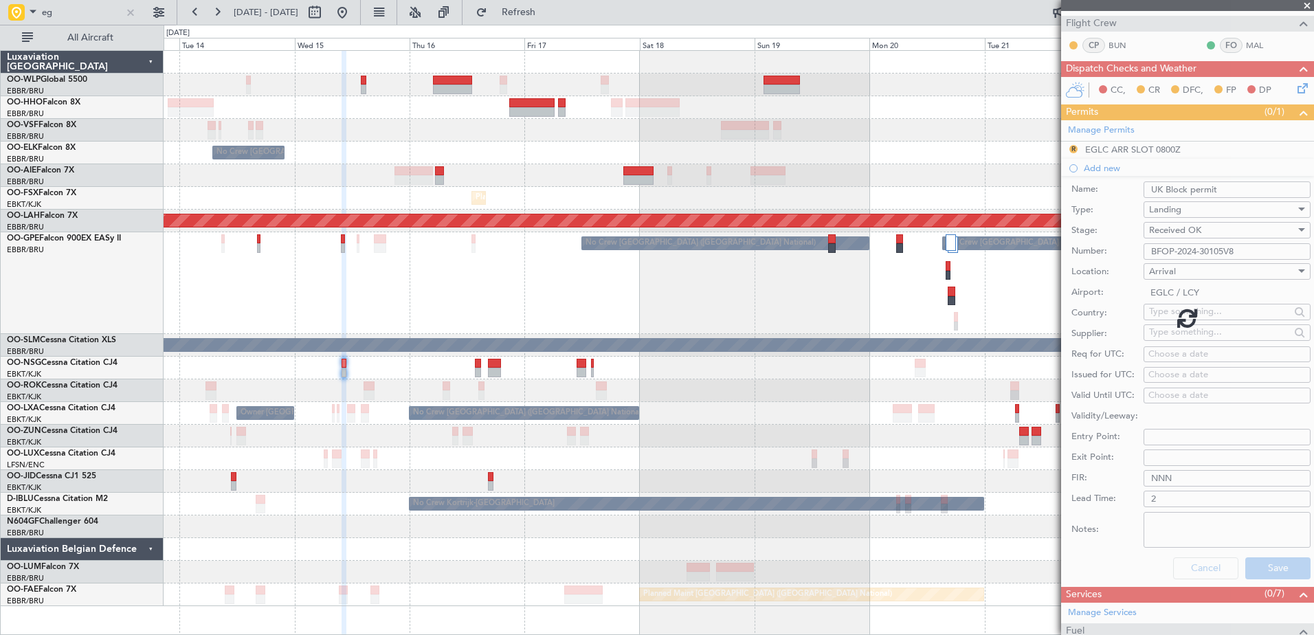
scroll to position [191, 0]
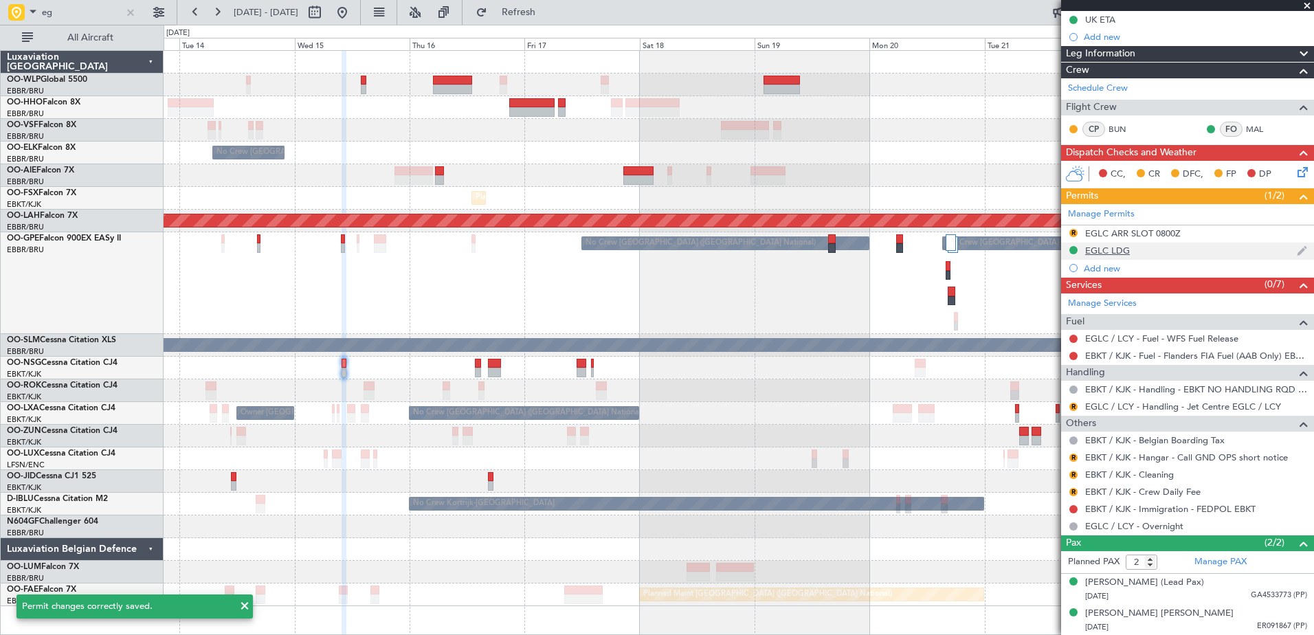
click at [1114, 252] on div "EGLC LDG" at bounding box center [1107, 251] width 45 height 12
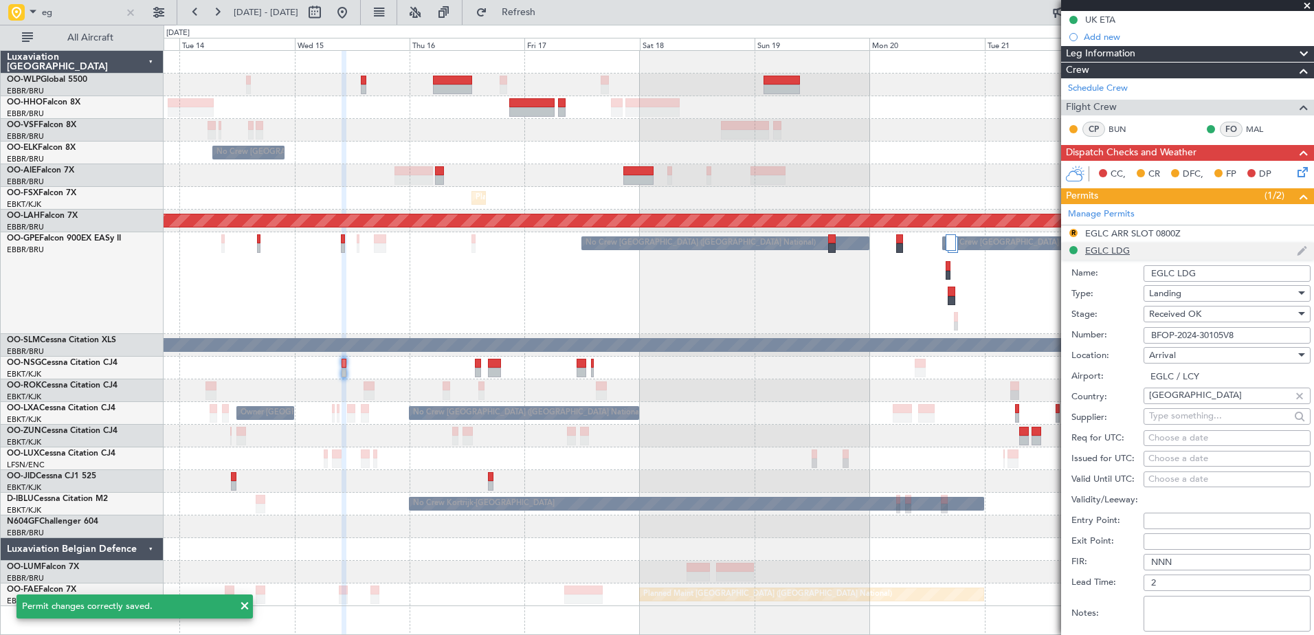
scroll to position [275, 0]
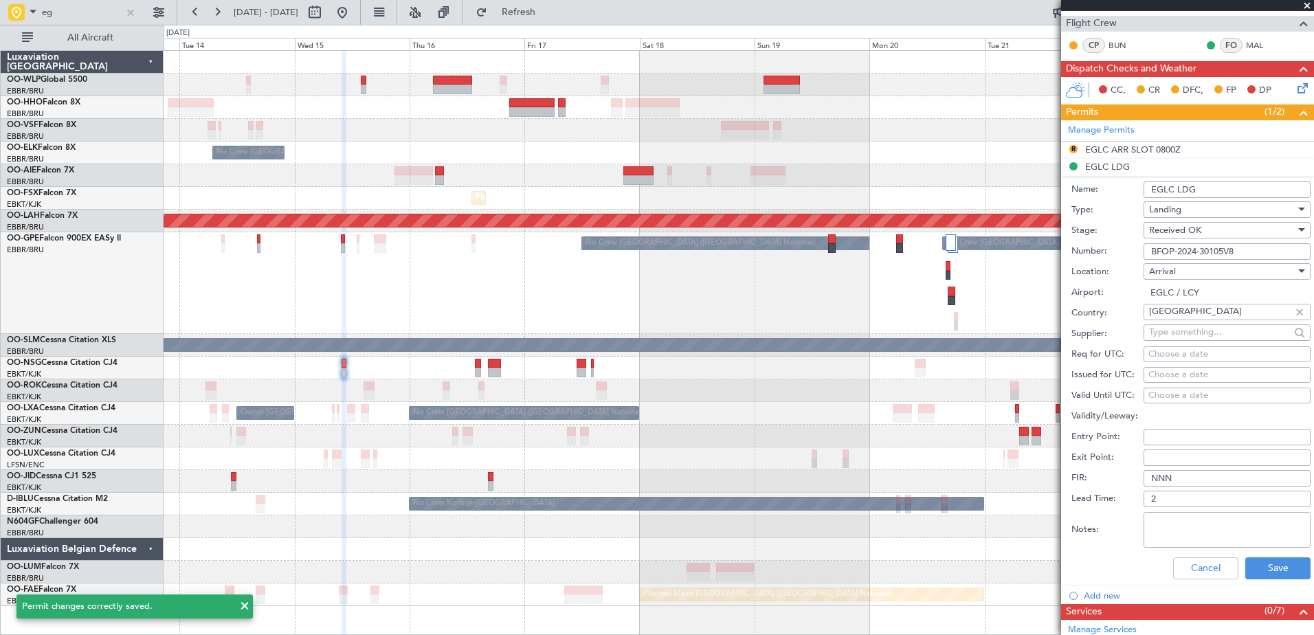
click at [1224, 190] on input "EGLC LDG" at bounding box center [1227, 189] width 167 height 16
click at [1223, 190] on input "EGLC LDG" at bounding box center [1227, 189] width 167 height 16
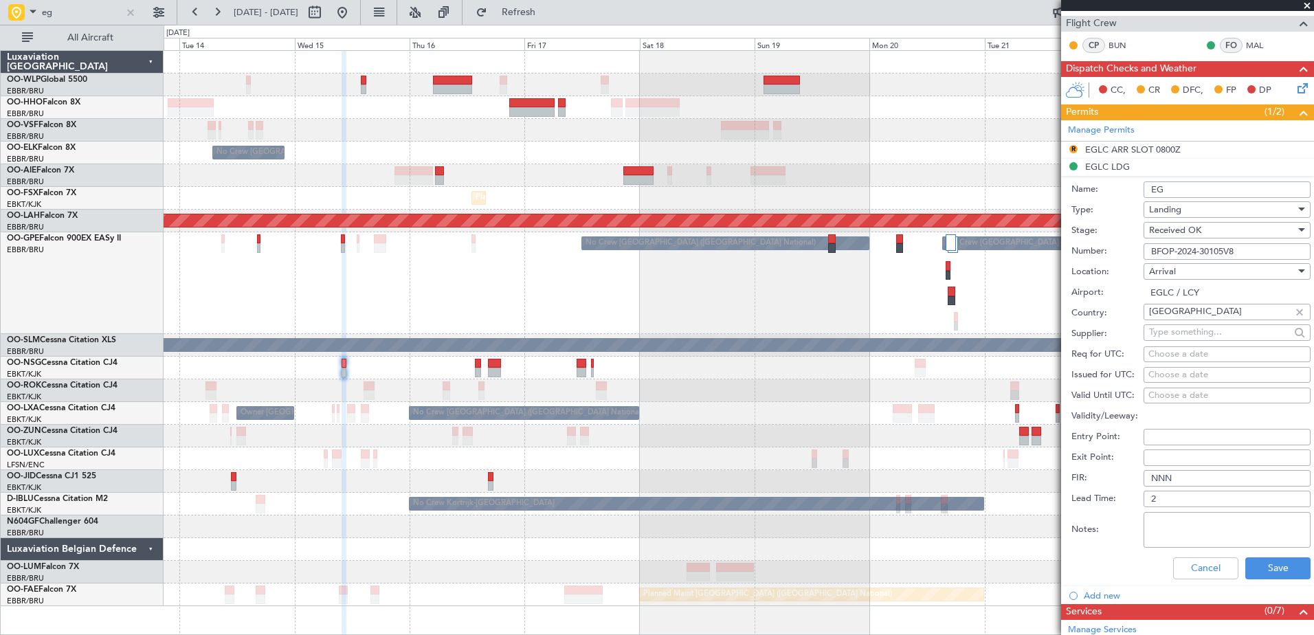
type input "E"
type input "UK Block permit"
click at [1274, 573] on button "Save" at bounding box center [1278, 568] width 65 height 22
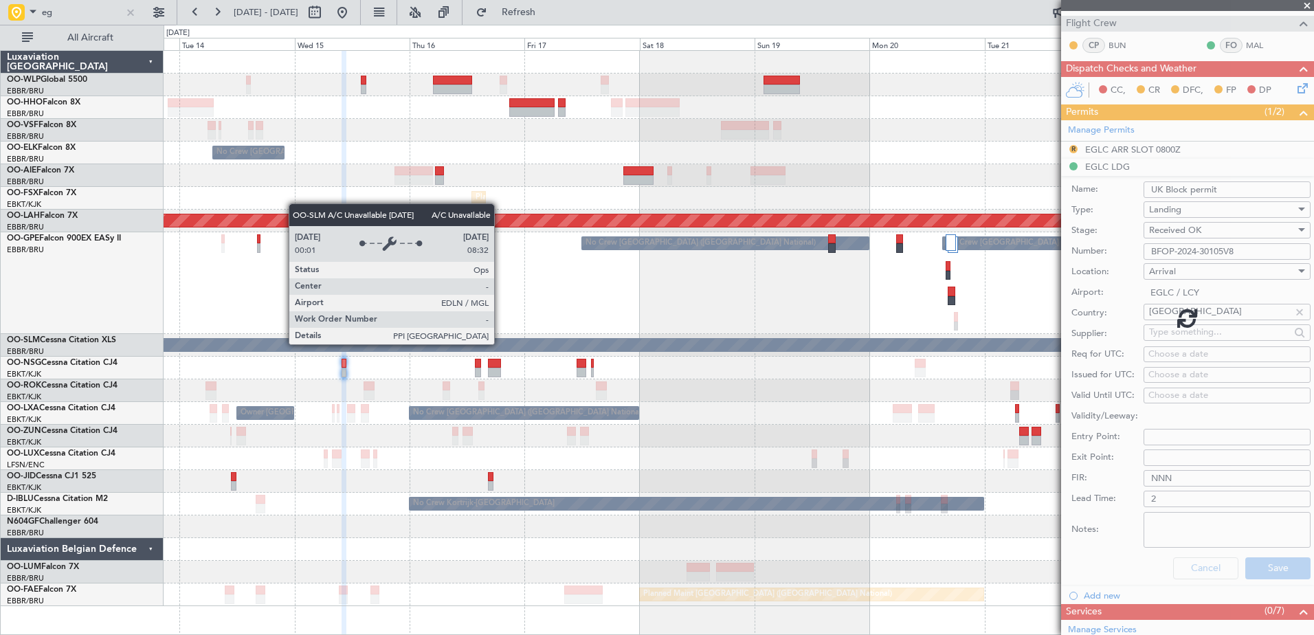
scroll to position [191, 0]
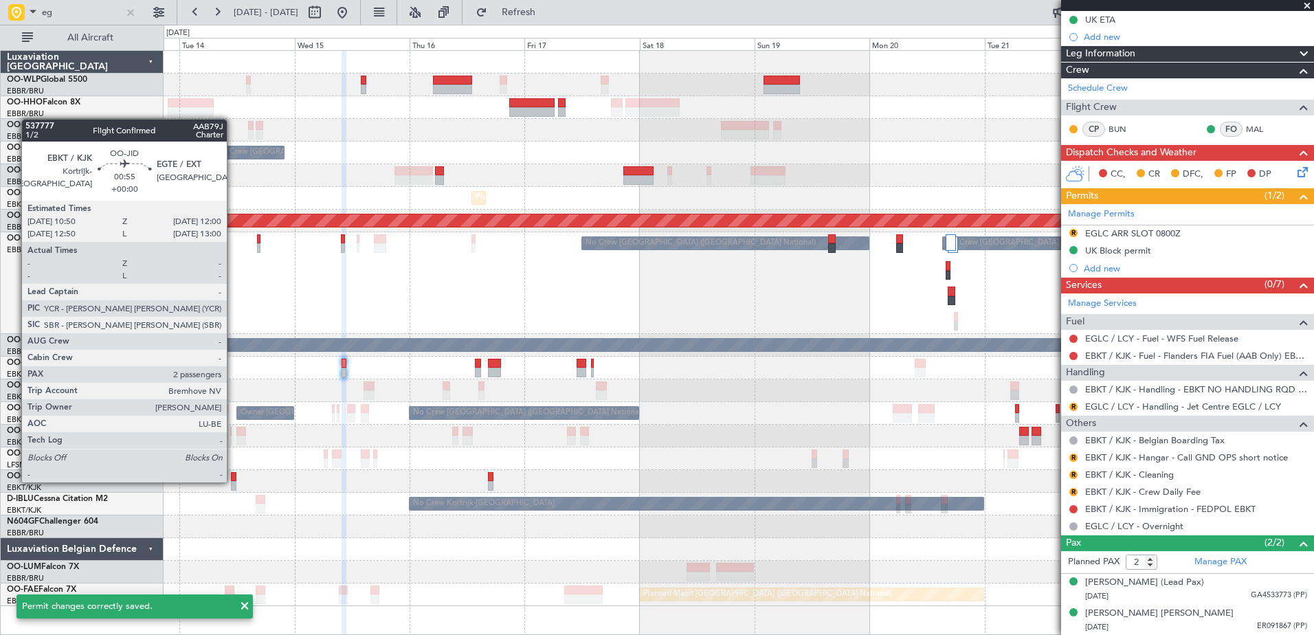
click at [233, 481] on div at bounding box center [234, 486] width 6 height 10
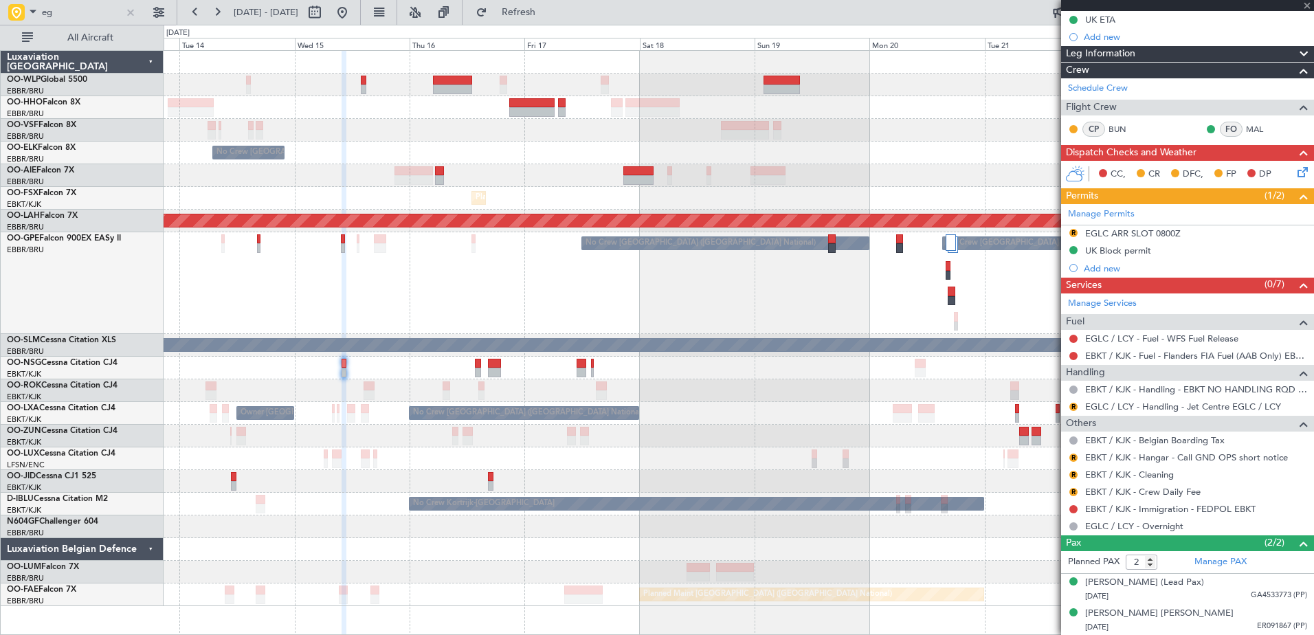
scroll to position [0, 0]
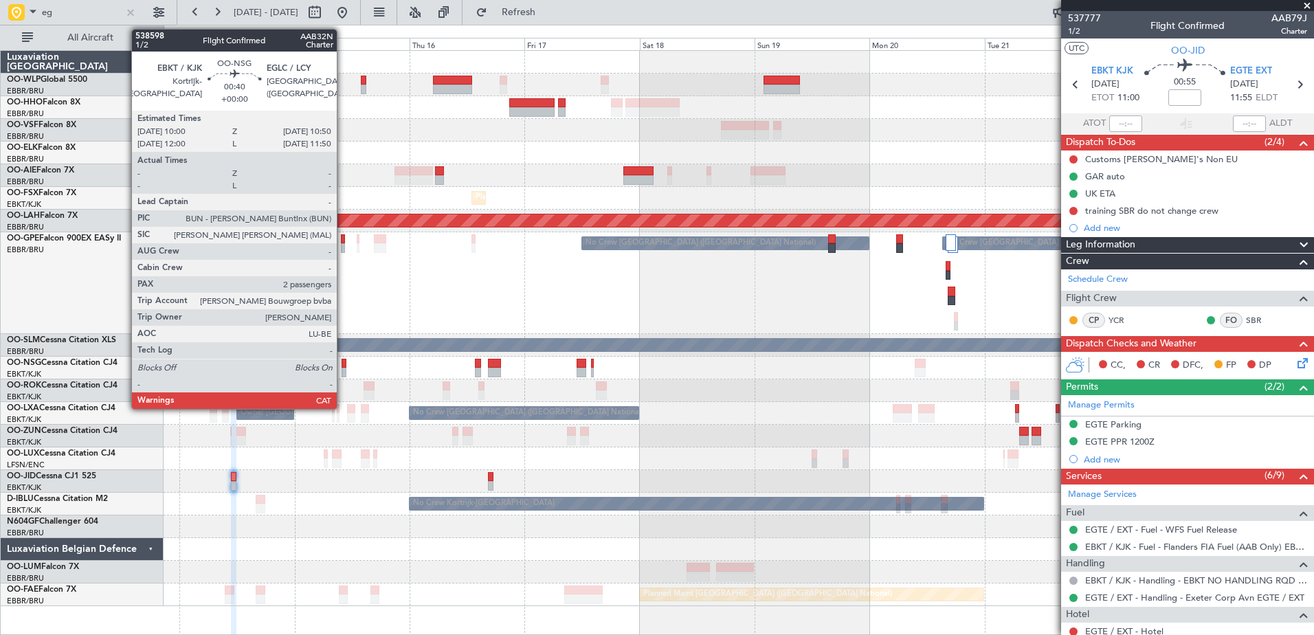
click at [343, 367] on div at bounding box center [344, 364] width 4 height 10
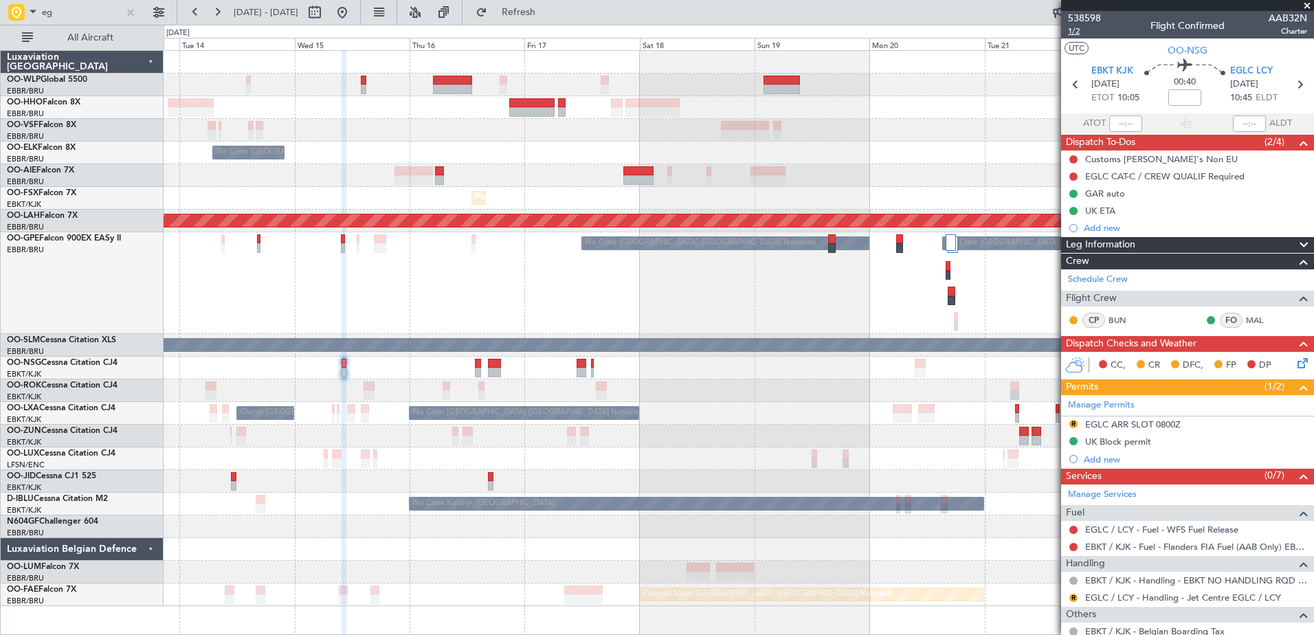
click at [1076, 30] on span "1/2" at bounding box center [1084, 31] width 33 height 12
click at [1078, 29] on span "1/2" at bounding box center [1084, 31] width 33 height 12
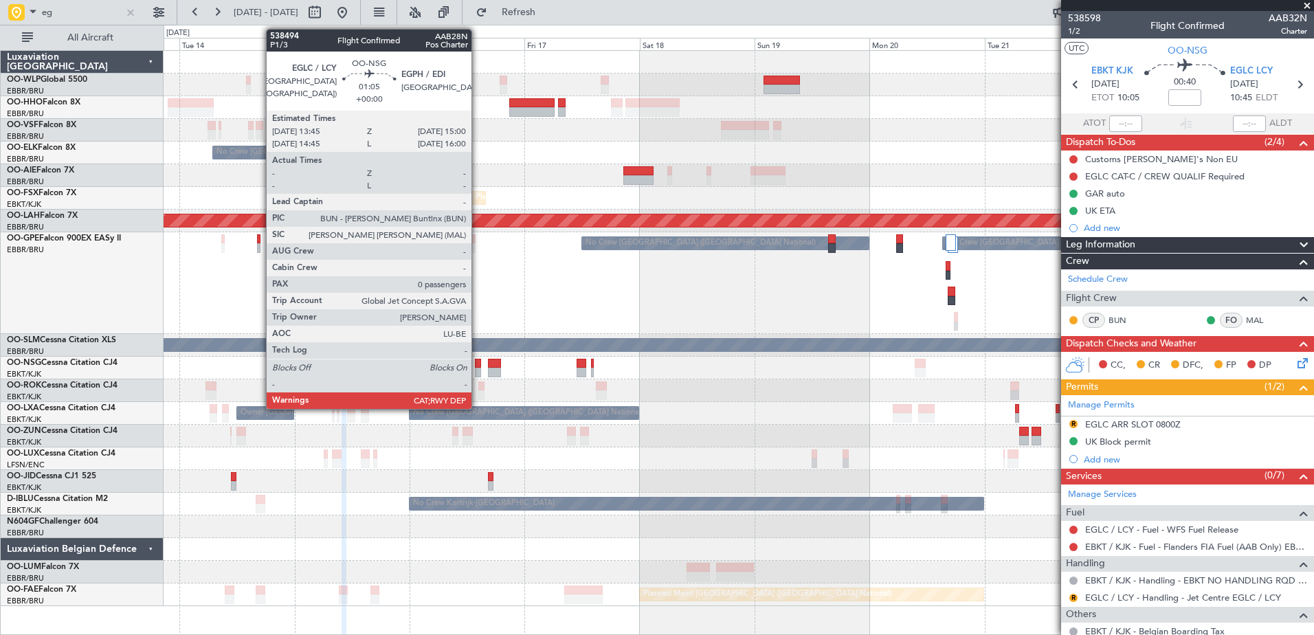
click at [478, 363] on div at bounding box center [478, 364] width 6 height 10
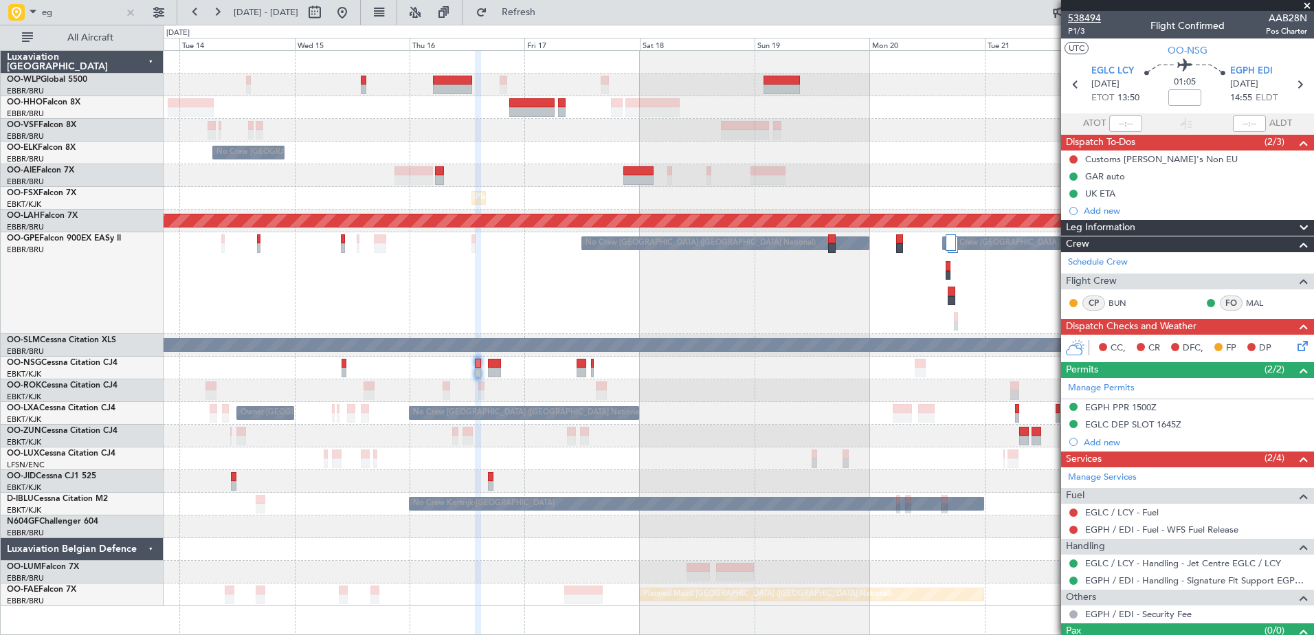
click at [1089, 23] on span "538494" at bounding box center [1084, 18] width 33 height 14
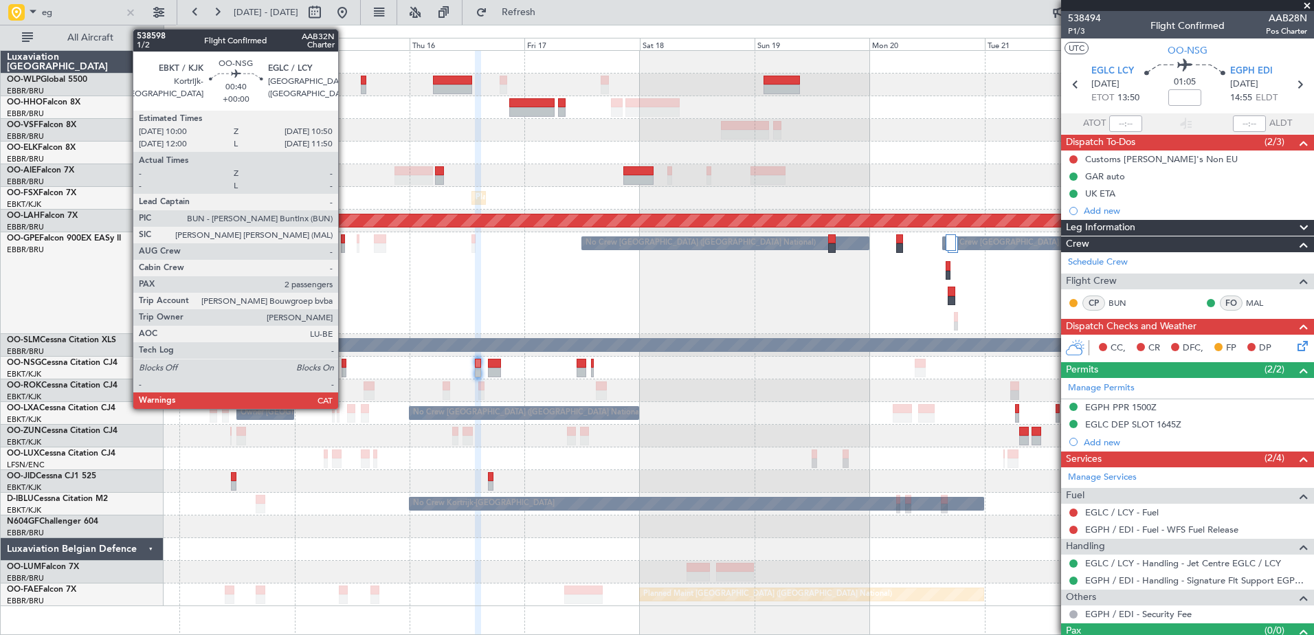
click at [344, 362] on div at bounding box center [344, 364] width 4 height 10
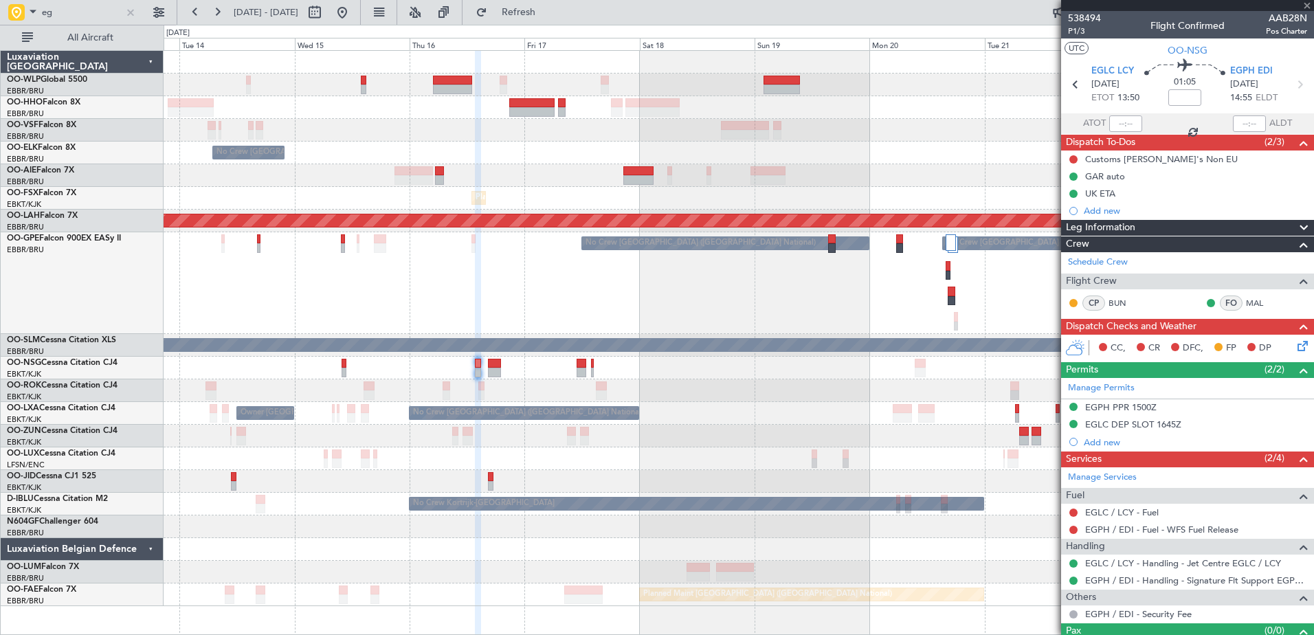
type input "2"
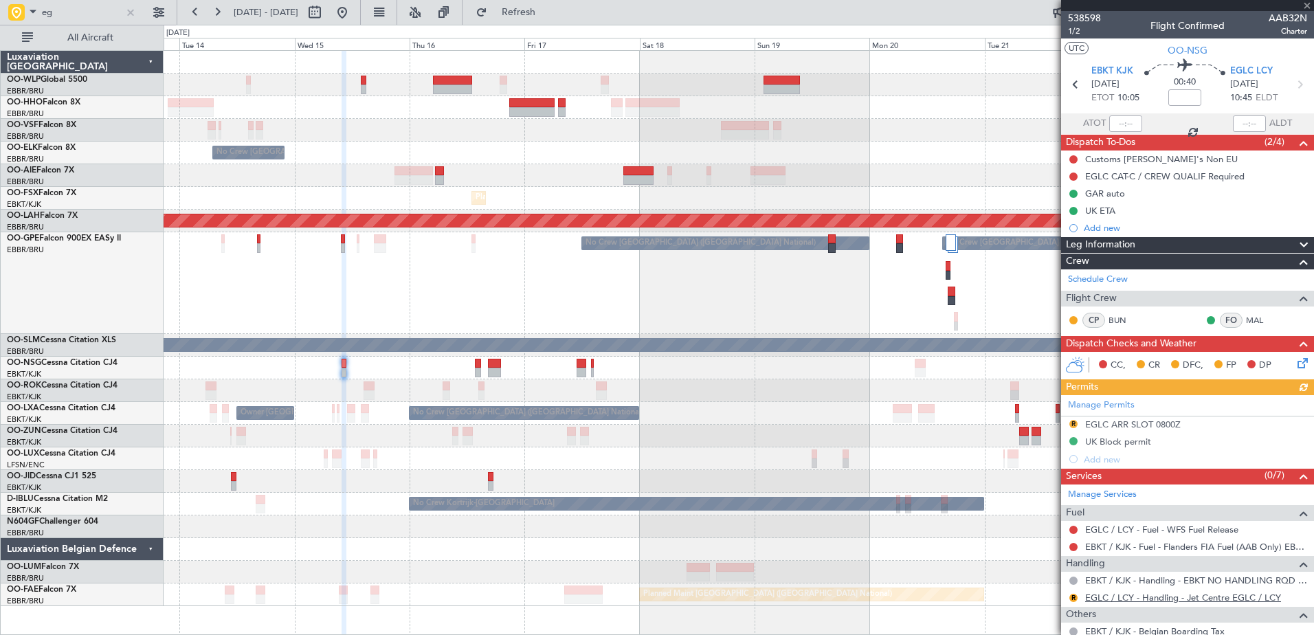
click at [1133, 602] on link "EGLC / LCY - Handling - Jet Centre EGLC / LCY" at bounding box center [1183, 598] width 196 height 12
click at [1127, 424] on div "EGLC ARR SLOT 0800Z" at bounding box center [1133, 425] width 96 height 12
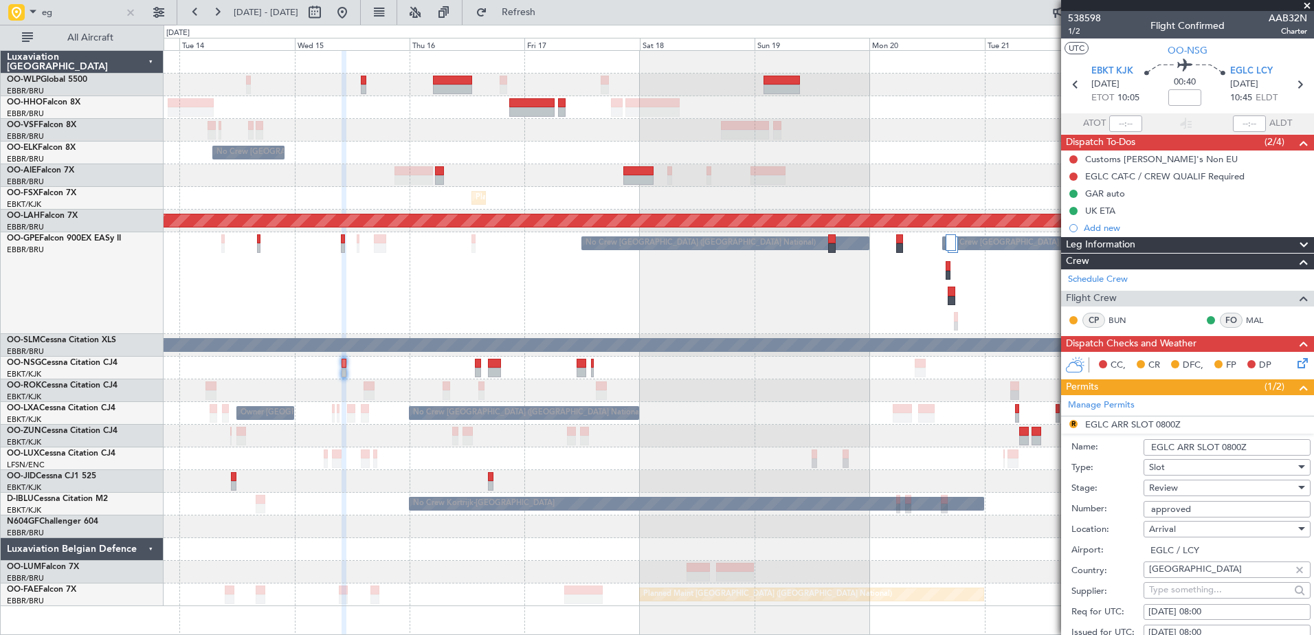
scroll to position [137, 0]
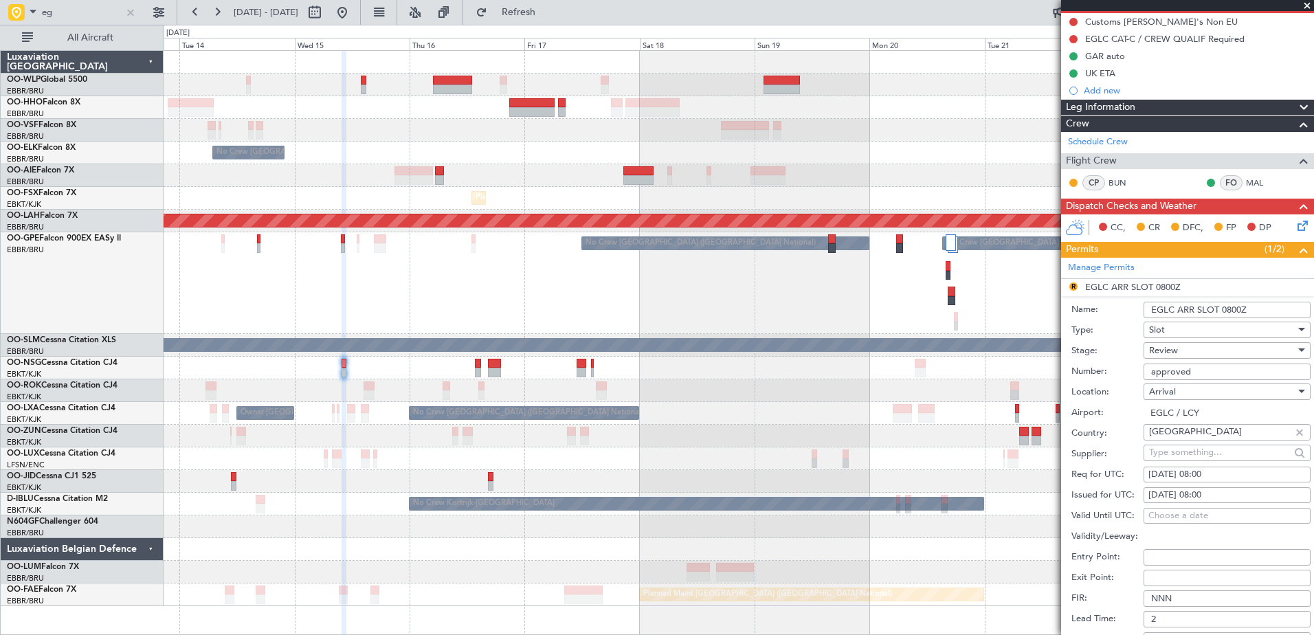
click at [1157, 476] on div "[DATE] 08:00" at bounding box center [1227, 475] width 157 height 14
select select "10"
select select "2025"
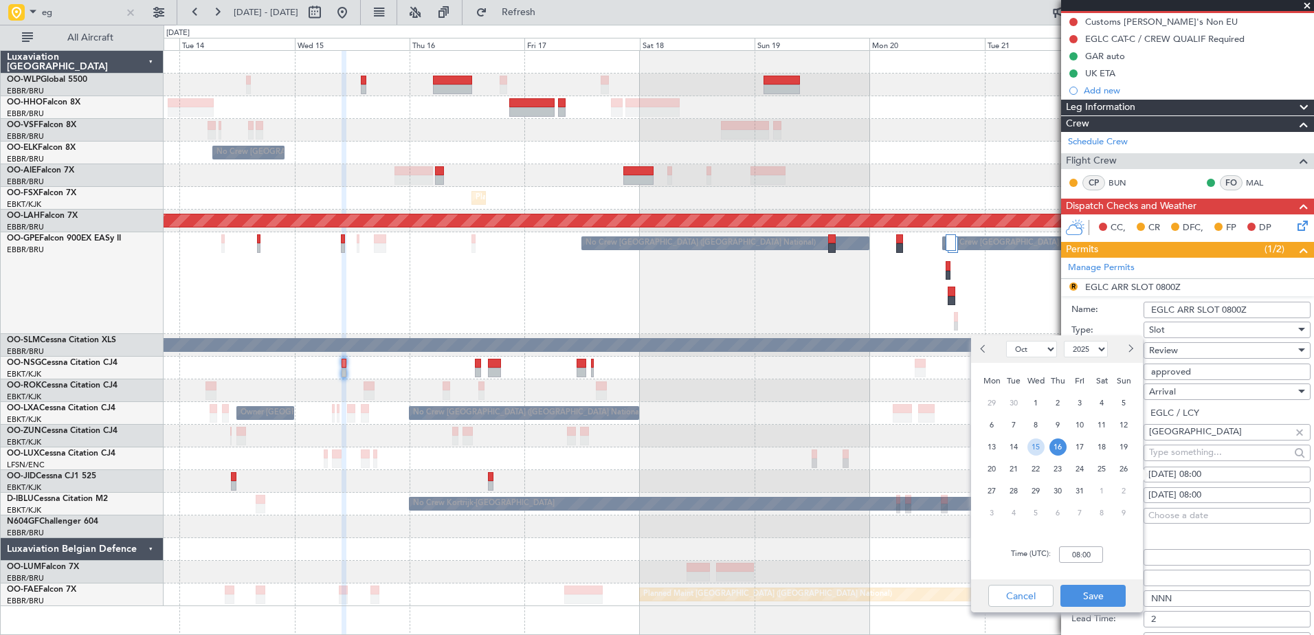
click at [1039, 450] on span "15" at bounding box center [1036, 447] width 17 height 17
click at [1080, 559] on input "00:00" at bounding box center [1081, 554] width 44 height 16
type input "10:50"
click at [1100, 593] on button "Save" at bounding box center [1093, 596] width 65 height 22
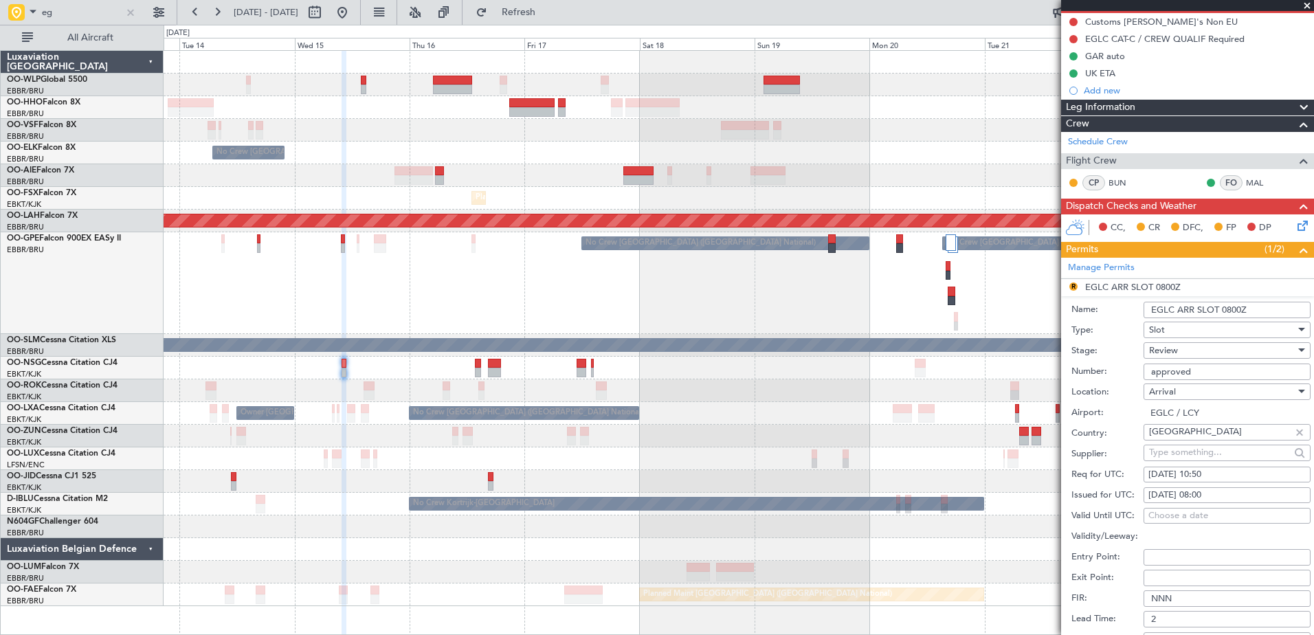
click at [1188, 496] on div "[DATE] 08:00" at bounding box center [1227, 496] width 157 height 14
select select "10"
select select "2025"
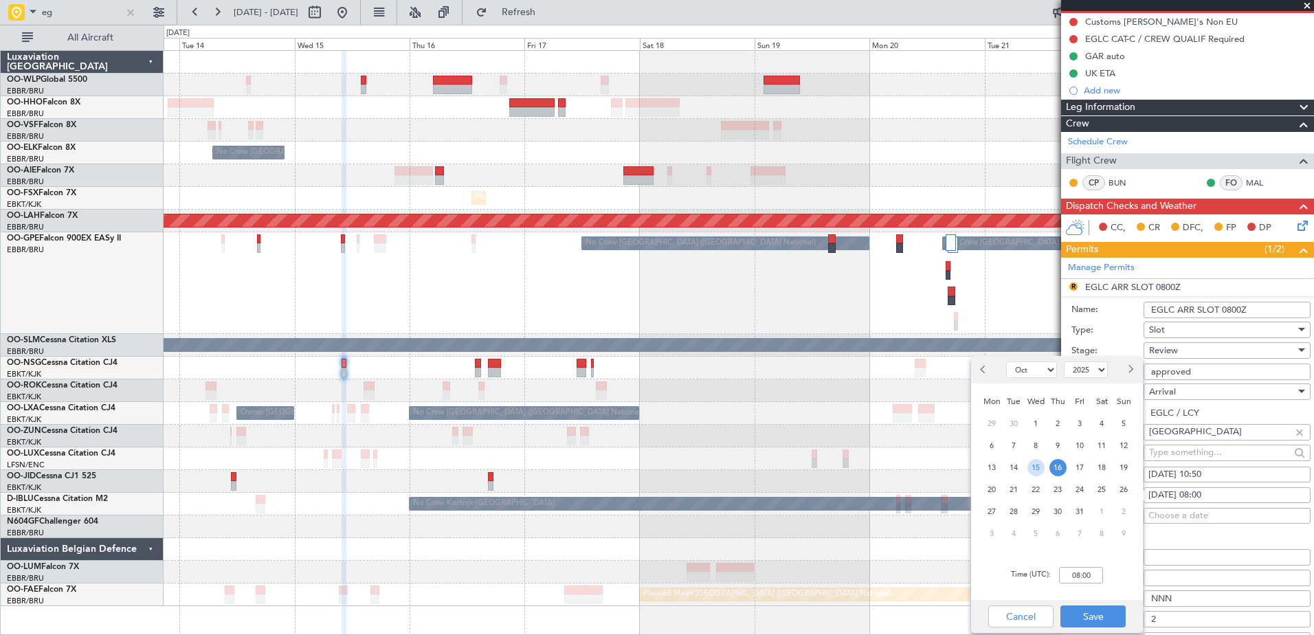
click at [1034, 469] on span "15" at bounding box center [1036, 467] width 17 height 17
click at [1069, 576] on input "00:00" at bounding box center [1081, 575] width 44 height 16
type input "10:50"
click at [1087, 619] on button "Save" at bounding box center [1093, 617] width 65 height 22
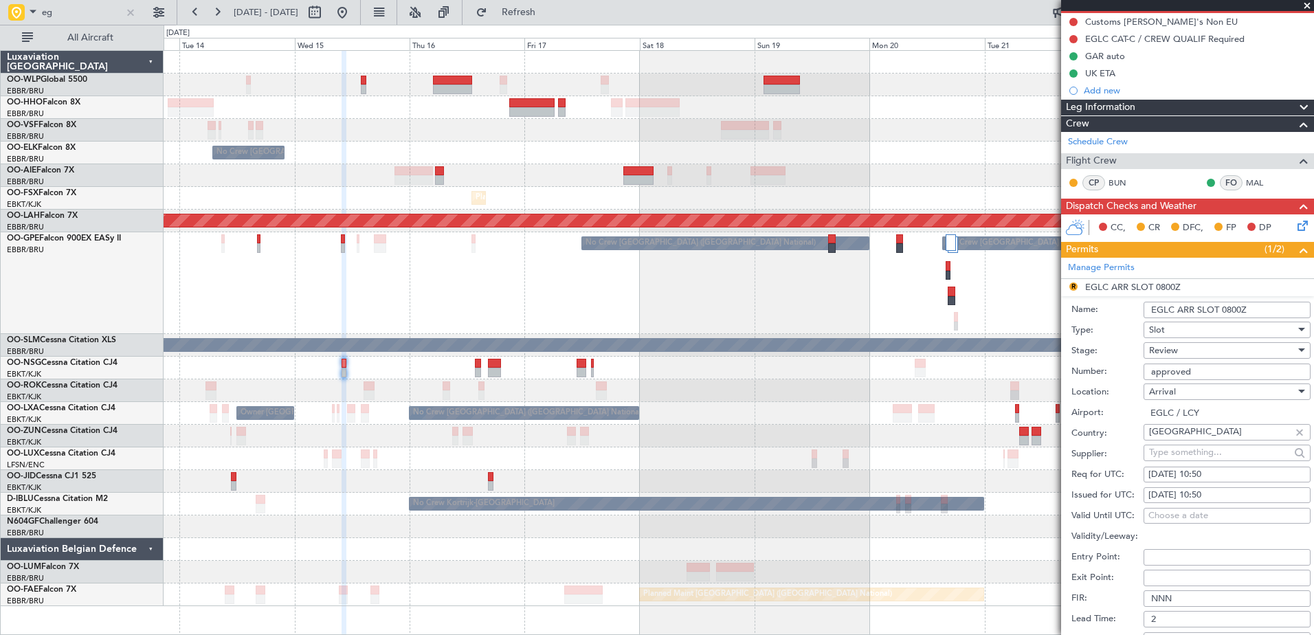
click at [1191, 351] on div "Review" at bounding box center [1222, 350] width 146 height 21
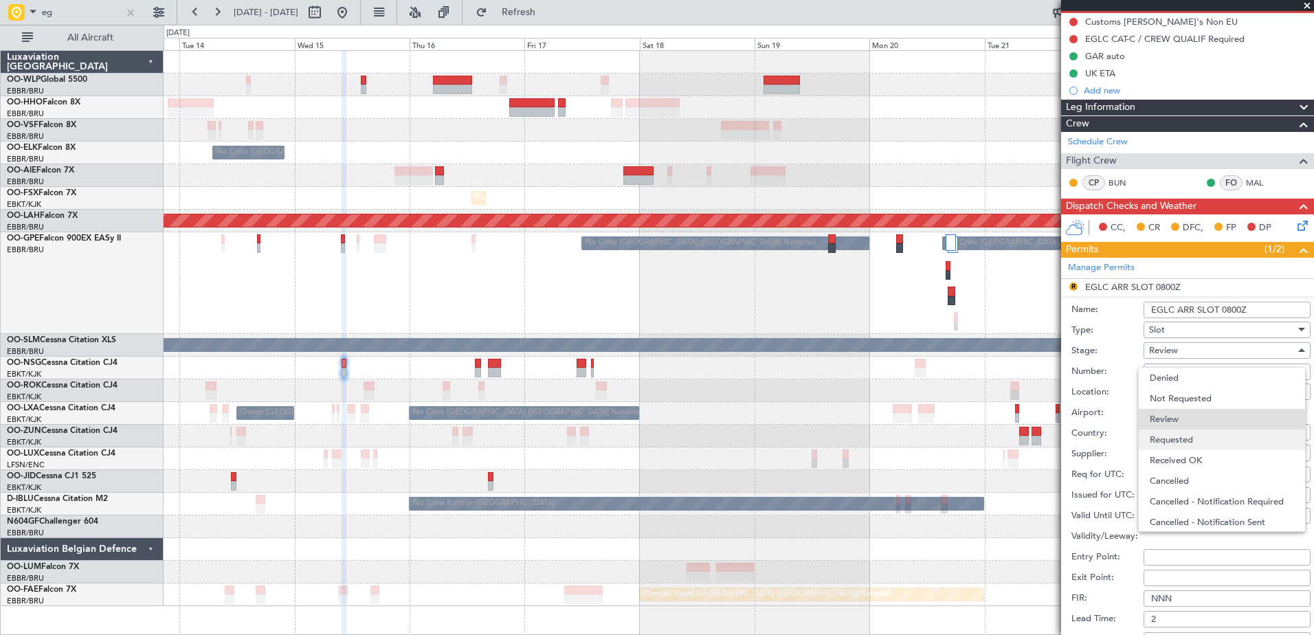
click at [1181, 438] on span "Requested" at bounding box center [1222, 440] width 144 height 21
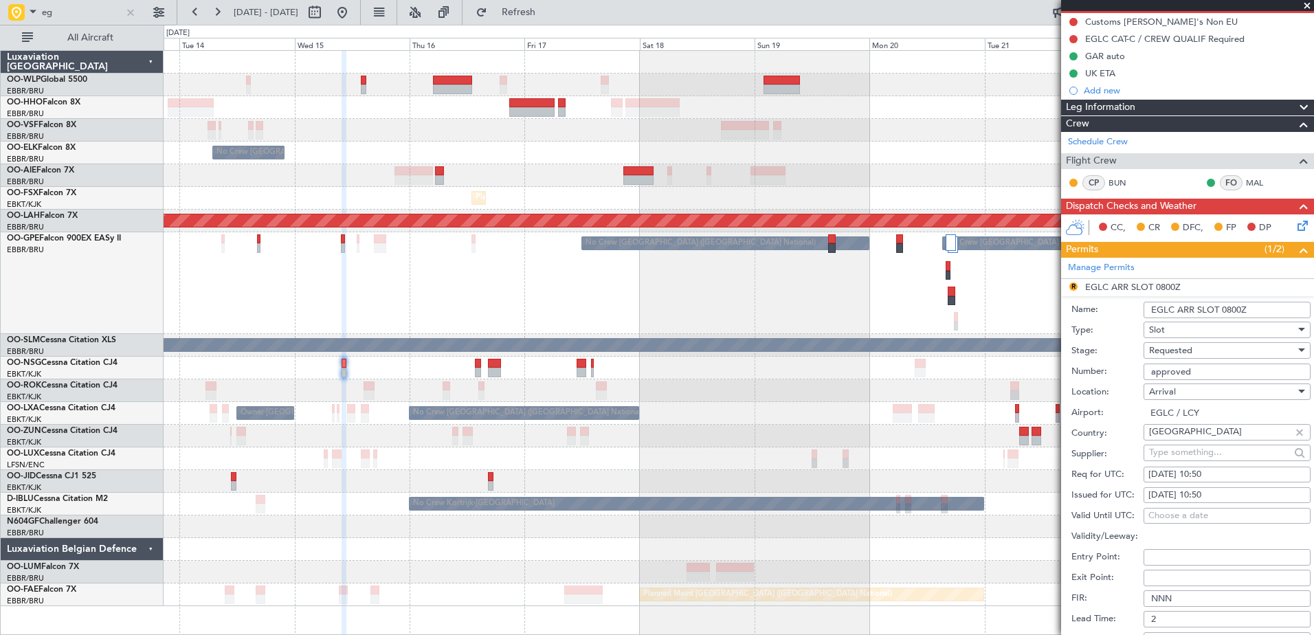
scroll to position [344, 0]
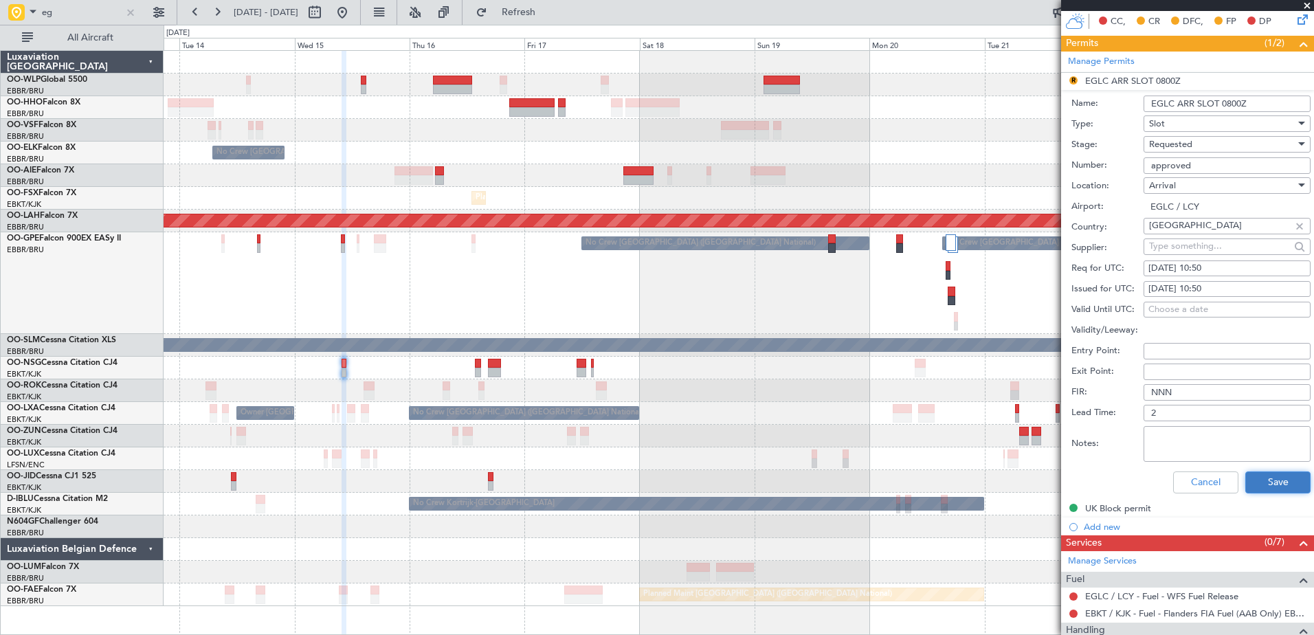
click at [1261, 485] on button "Save" at bounding box center [1278, 483] width 65 height 22
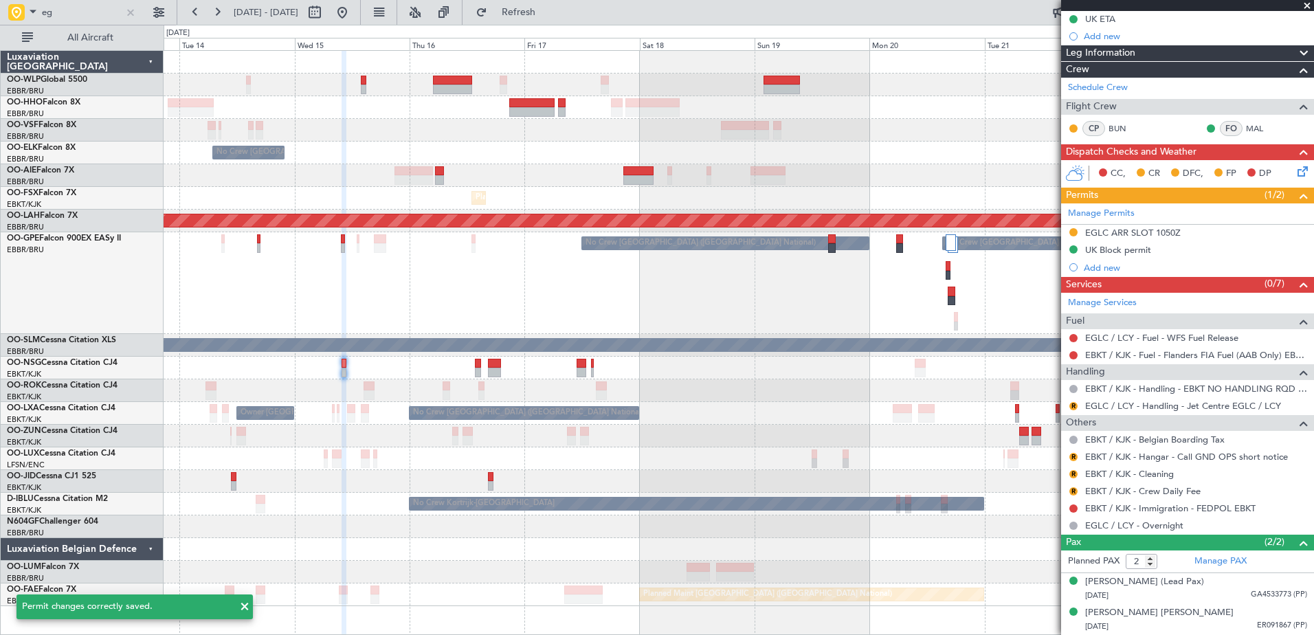
scroll to position [191, 0]
click at [1075, 457] on button "R" at bounding box center [1074, 458] width 8 height 8
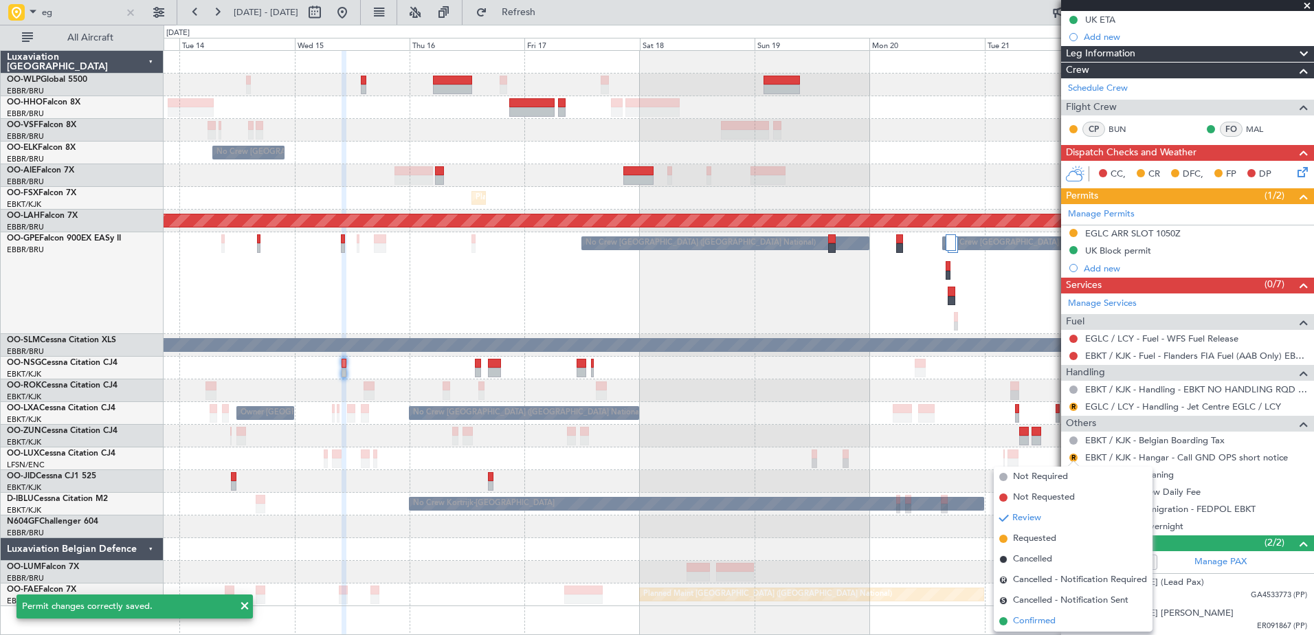
click at [1032, 622] on span "Confirmed" at bounding box center [1034, 622] width 43 height 14
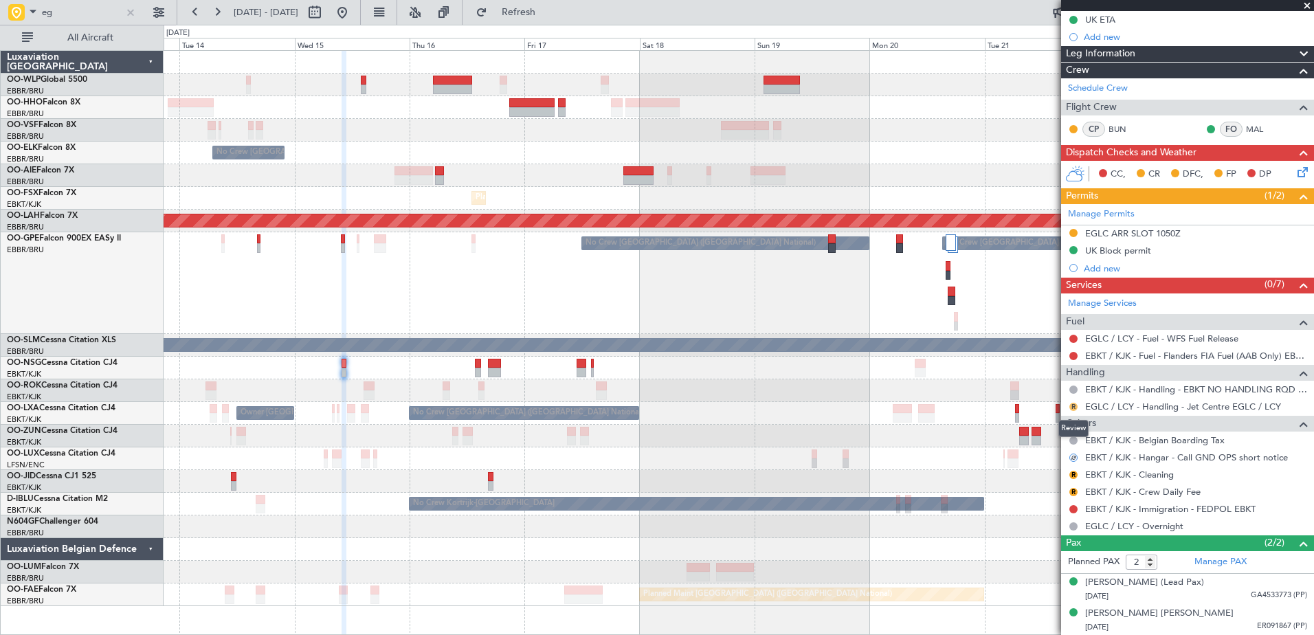
click at [1076, 408] on button "R" at bounding box center [1074, 407] width 8 height 8
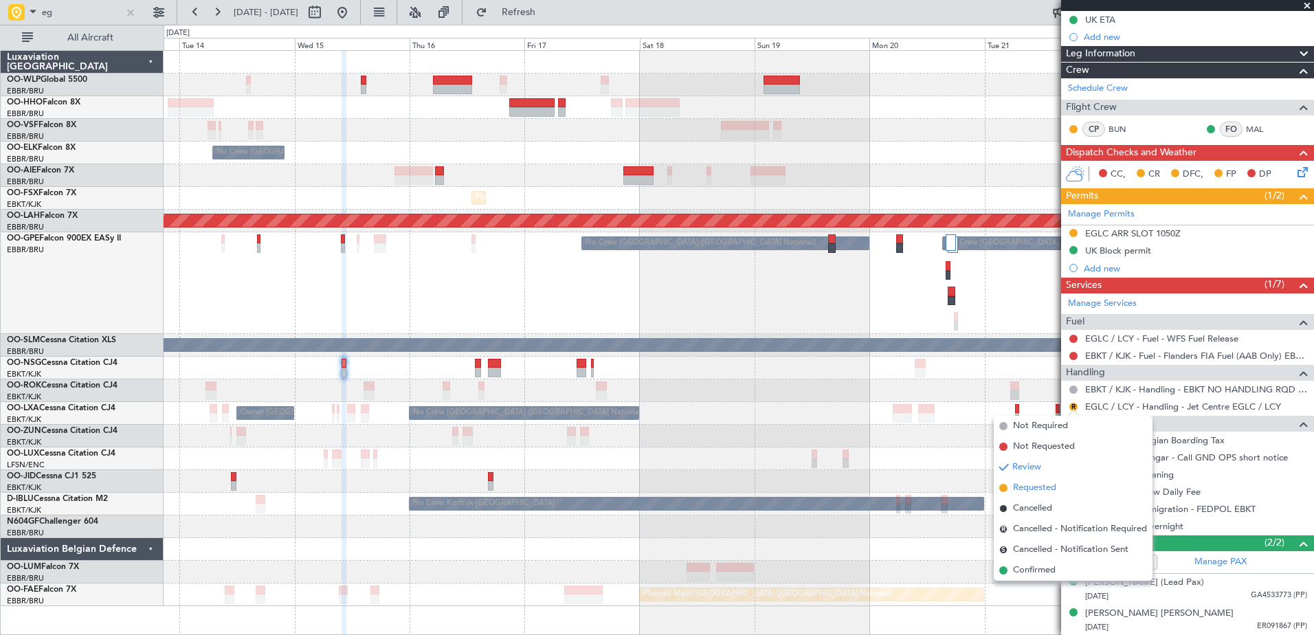
click at [1025, 485] on span "Requested" at bounding box center [1034, 488] width 43 height 14
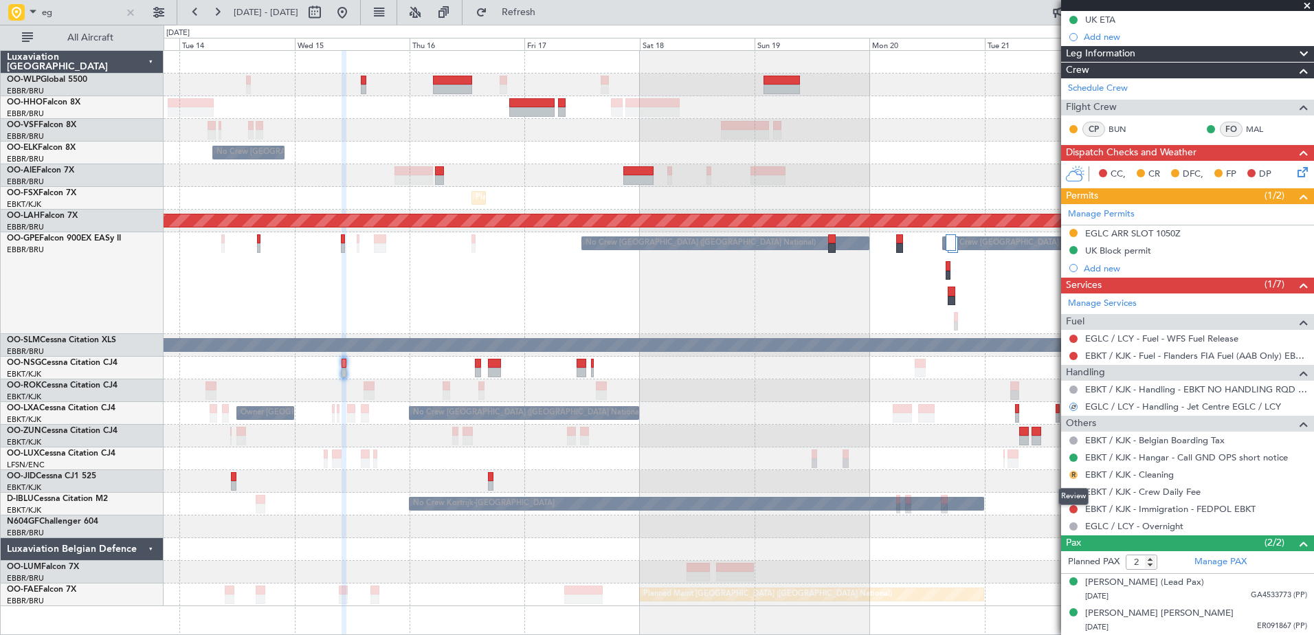
click at [1074, 476] on button "R" at bounding box center [1074, 475] width 8 height 8
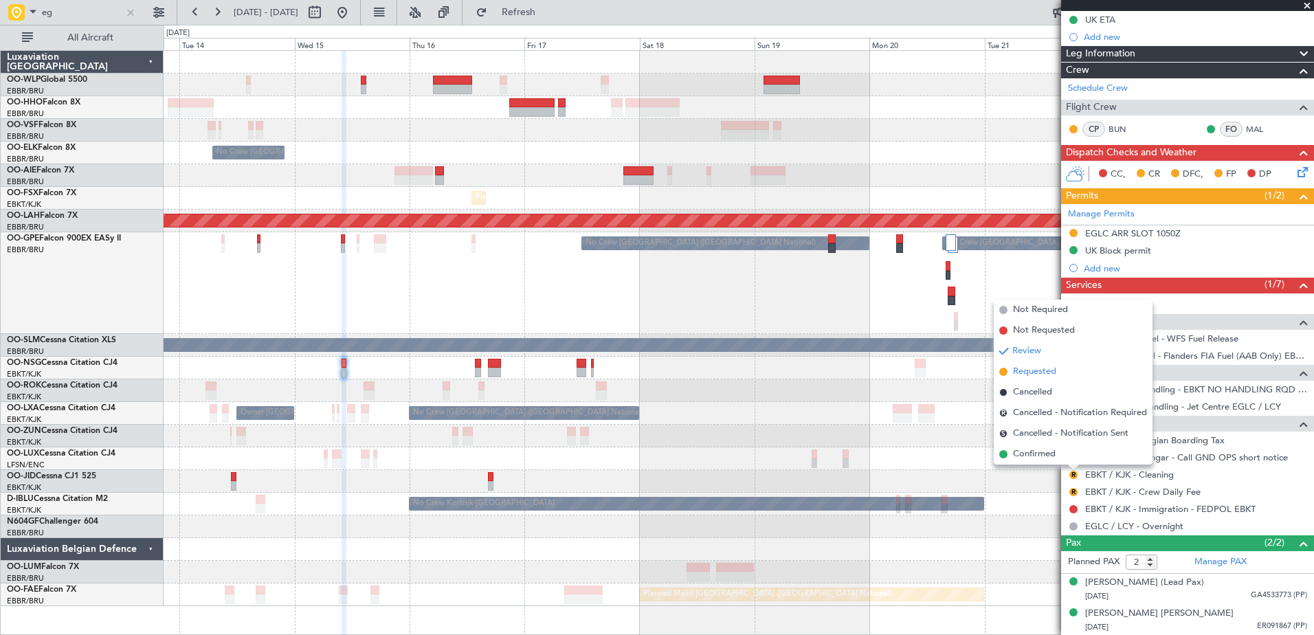
click at [1041, 375] on span "Requested" at bounding box center [1034, 372] width 43 height 14
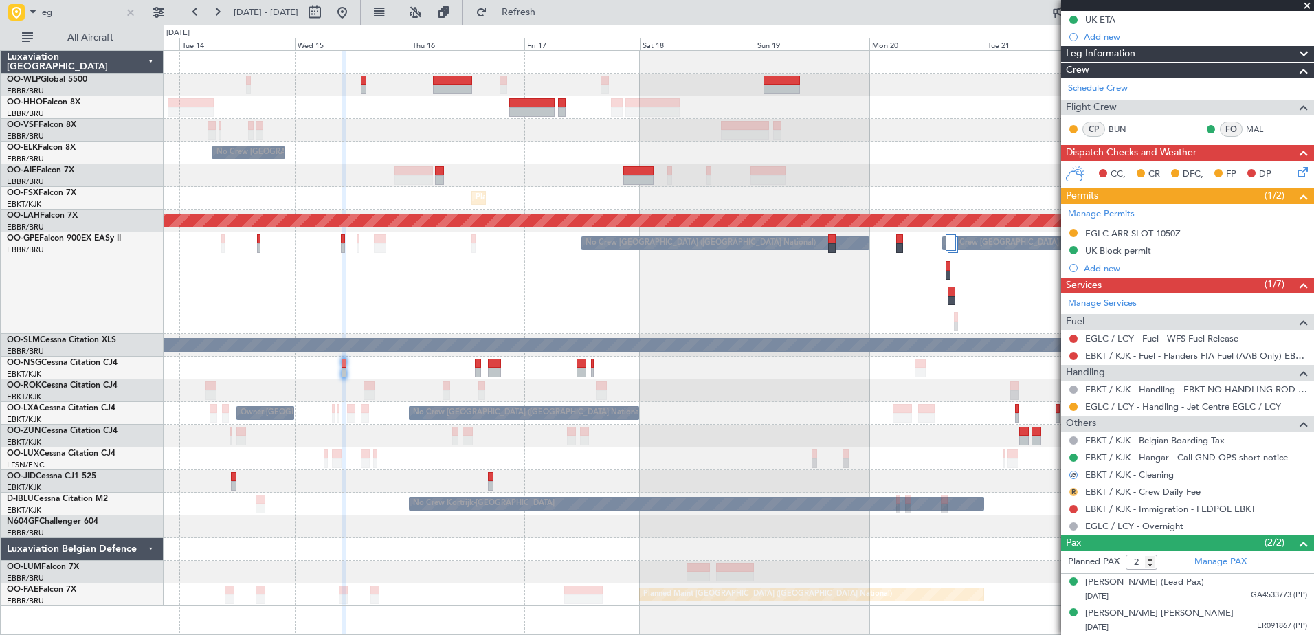
click at [1072, 491] on button "R" at bounding box center [1074, 492] width 8 height 8
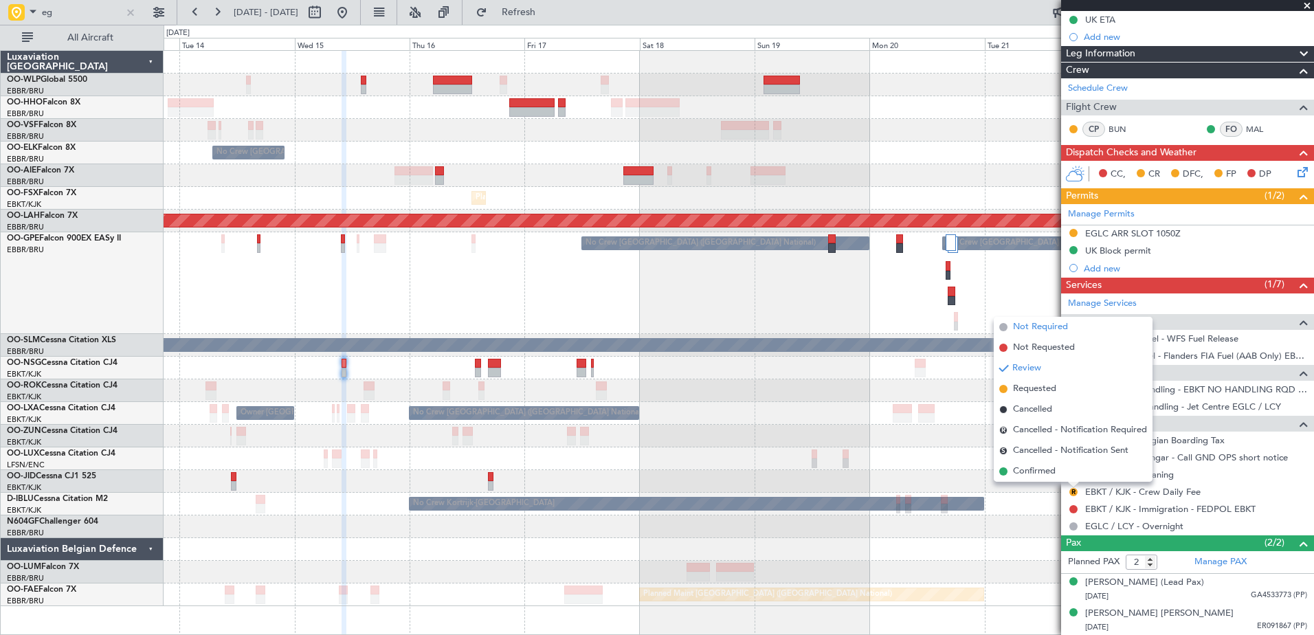
click at [1050, 329] on span "Not Required" at bounding box center [1040, 327] width 55 height 14
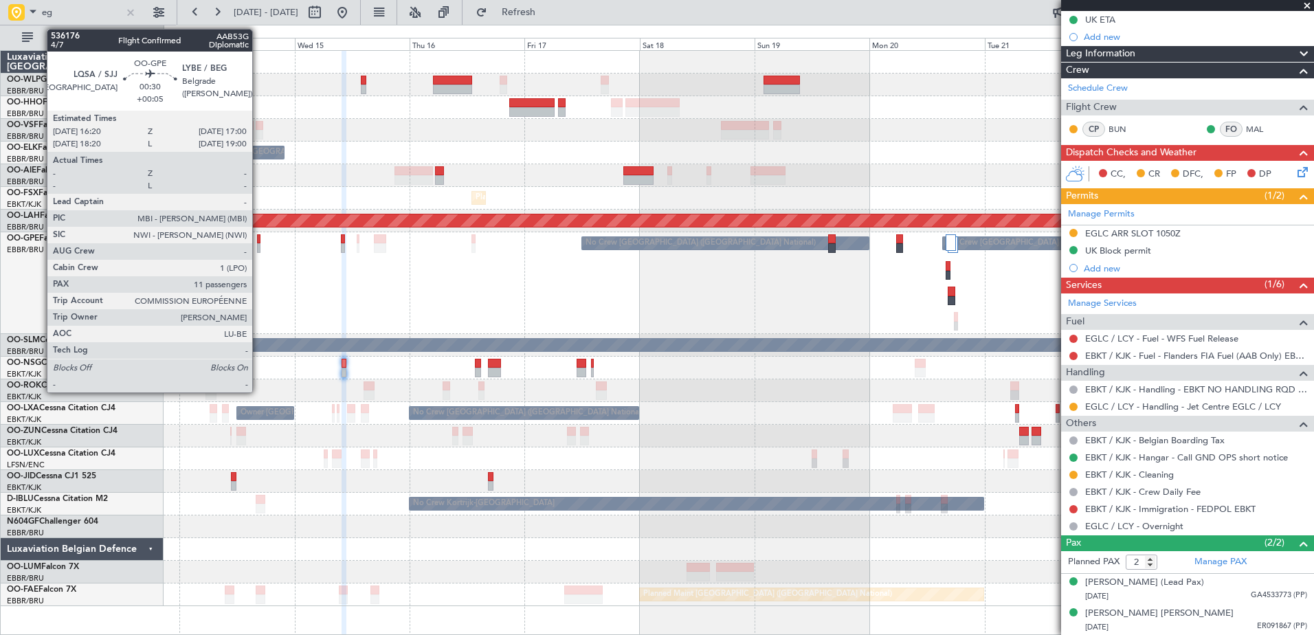
click at [258, 241] on div at bounding box center [258, 239] width 3 height 10
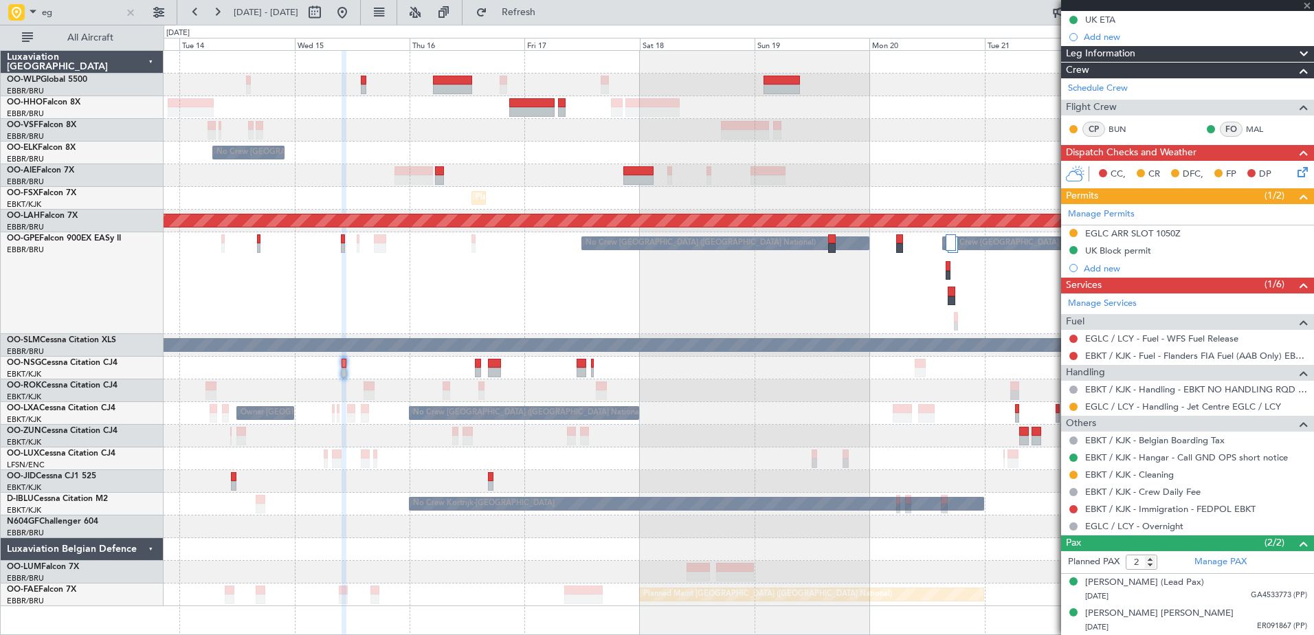
type input "+00:05"
type input "11"
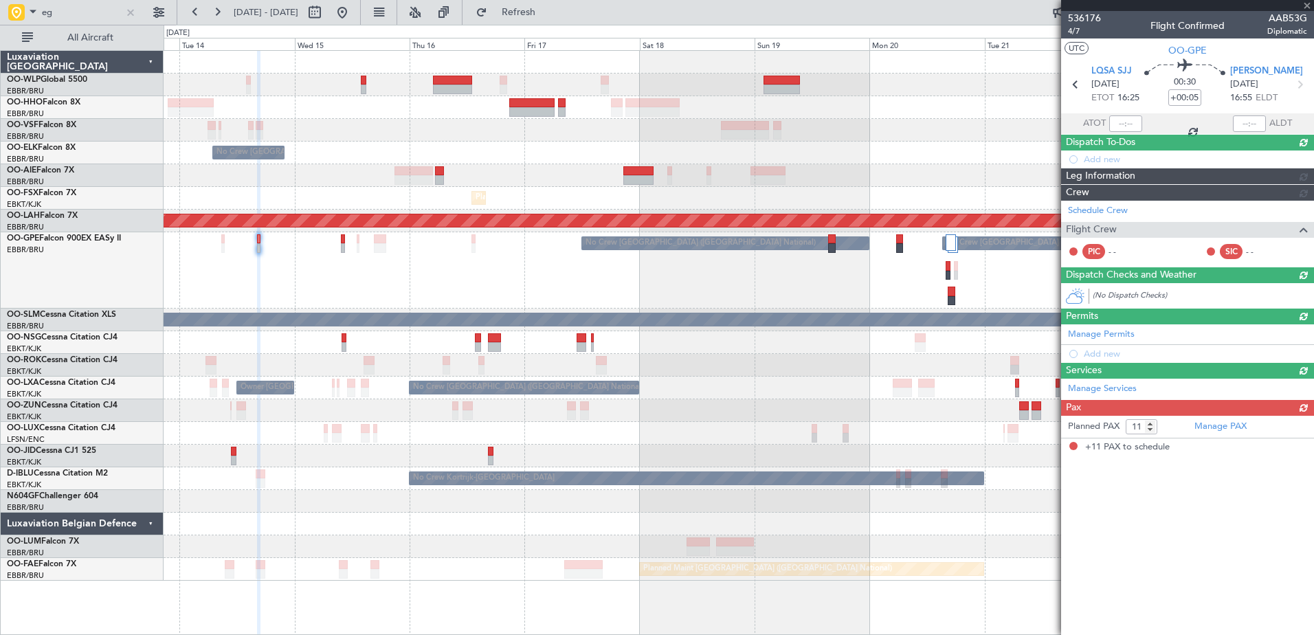
scroll to position [0, 0]
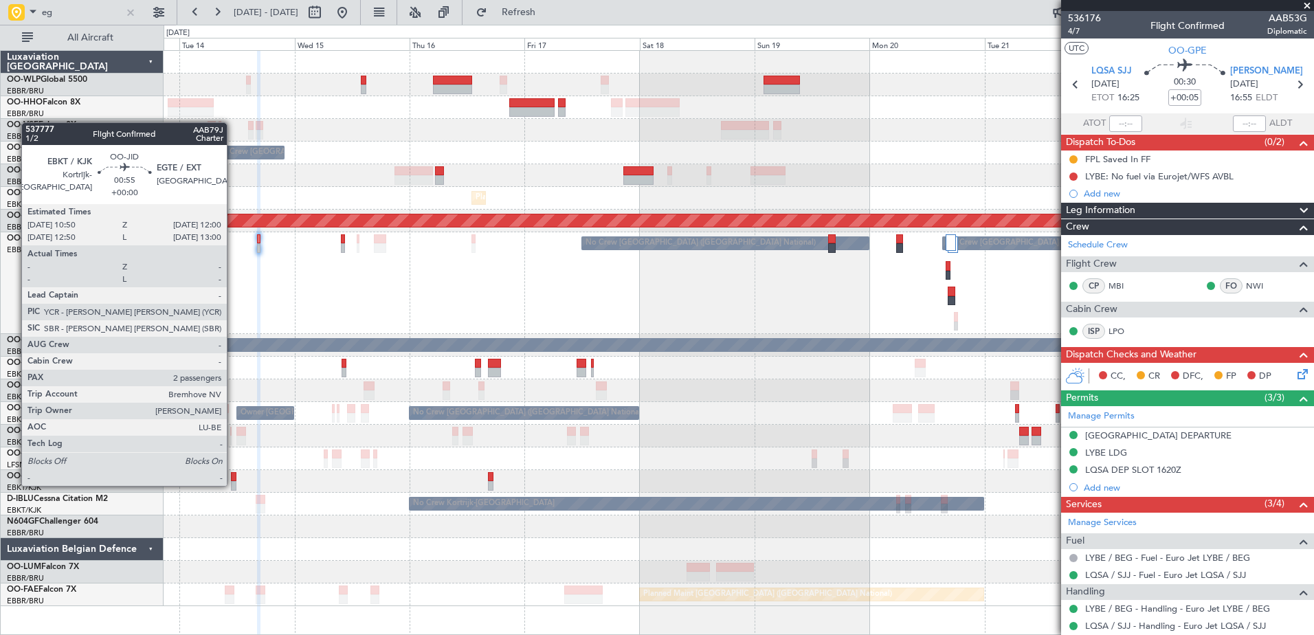
click at [233, 485] on div at bounding box center [234, 486] width 6 height 10
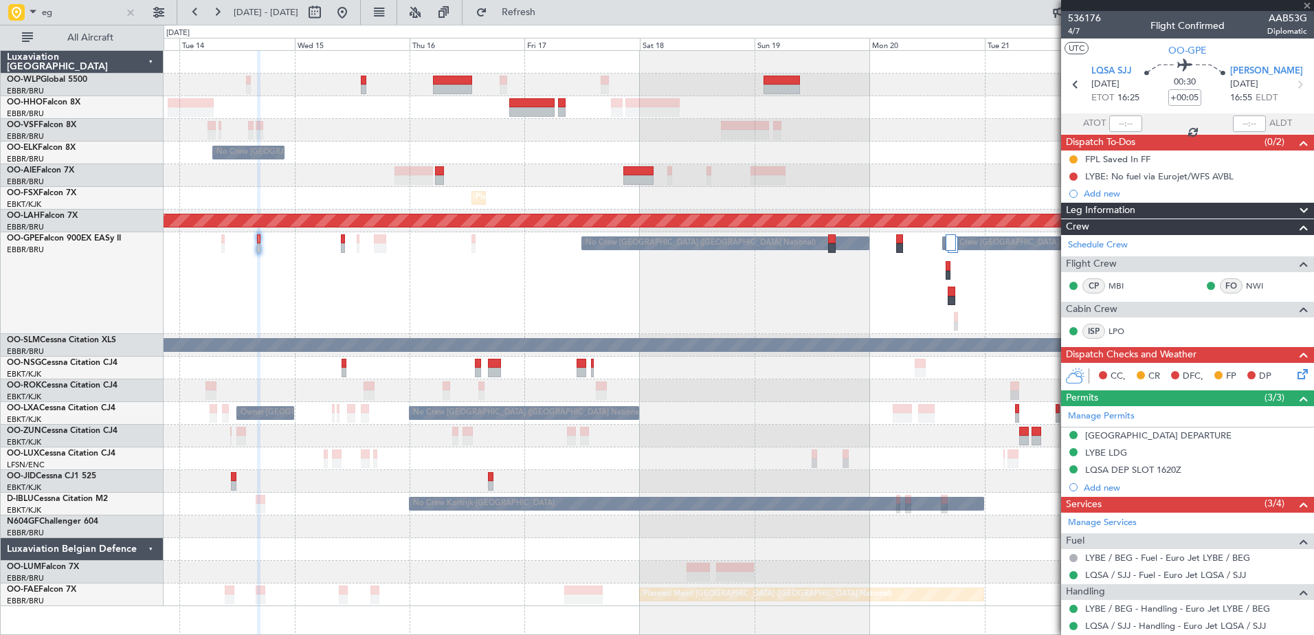
type input "2"
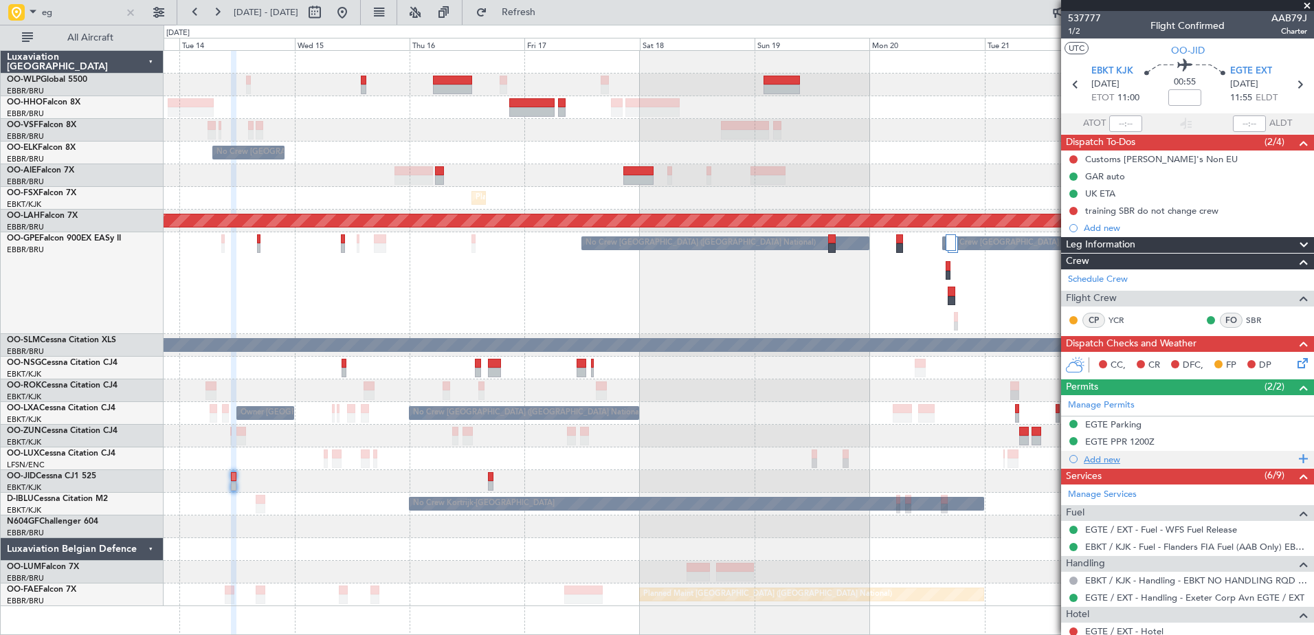
click at [1107, 461] on div "Add new" at bounding box center [1189, 460] width 211 height 12
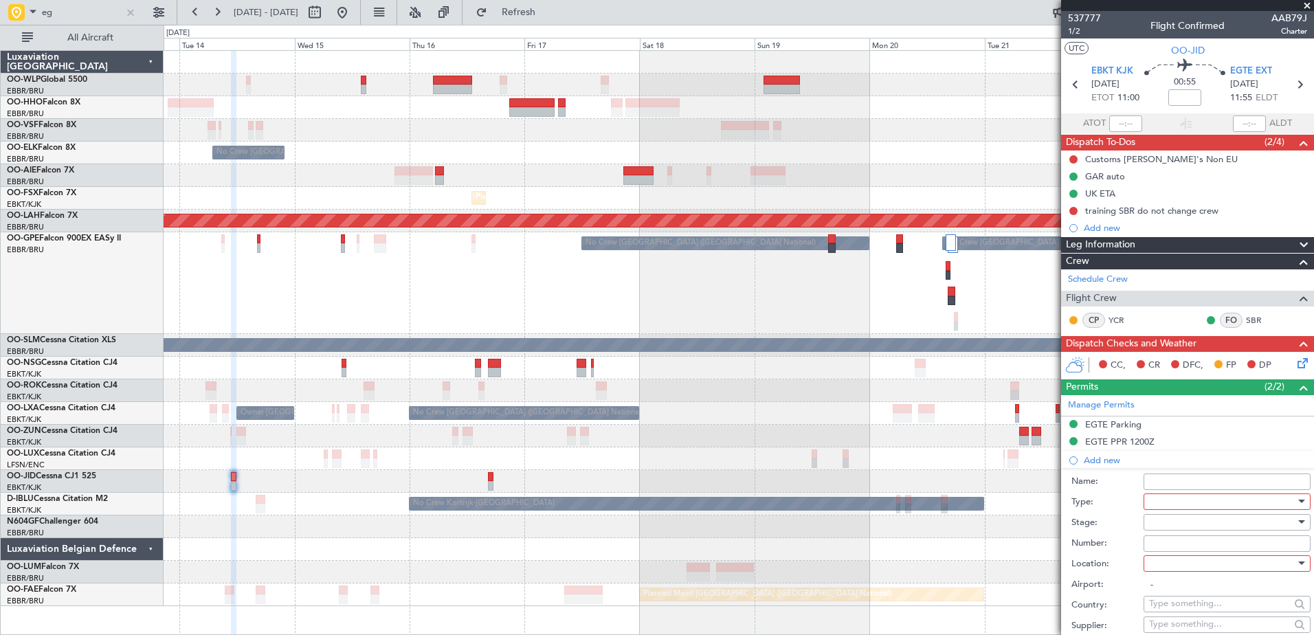
click at [1182, 501] on div at bounding box center [1222, 501] width 146 height 21
click at [1176, 472] on div at bounding box center [657, 317] width 1314 height 635
click at [1200, 507] on div at bounding box center [1222, 501] width 146 height 21
drag, startPoint x: 937, startPoint y: 461, endPoint x: 945, endPoint y: 457, distance: 9.2
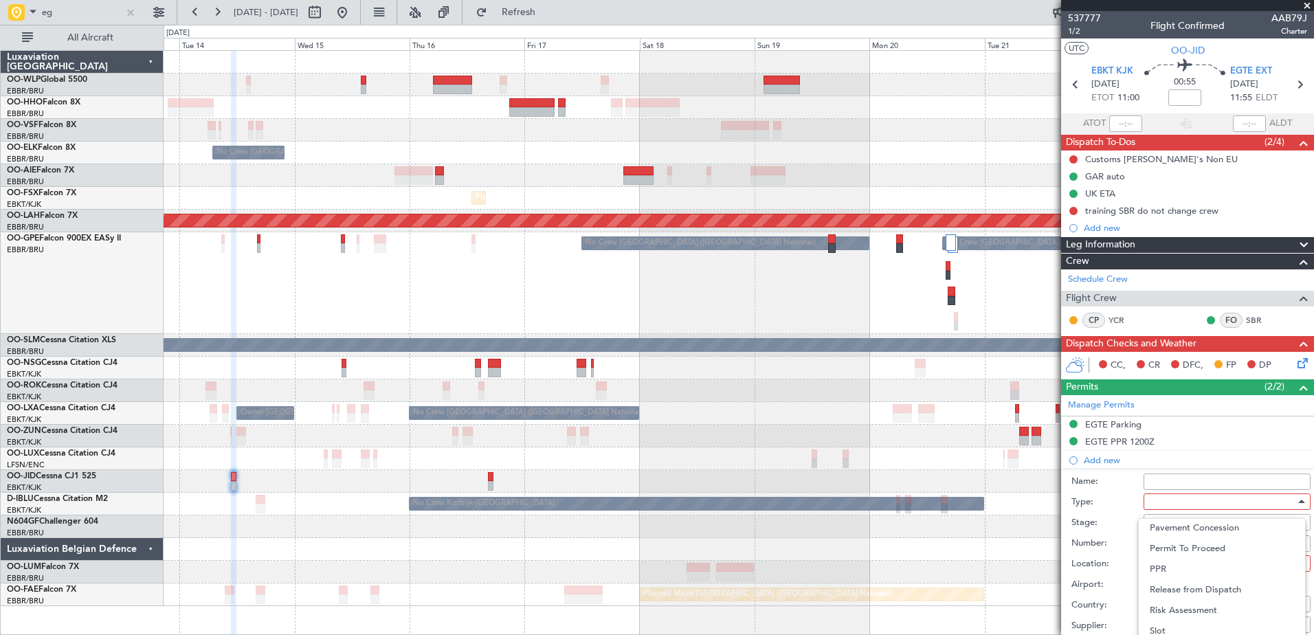
click at [938, 461] on div at bounding box center [657, 317] width 1314 height 635
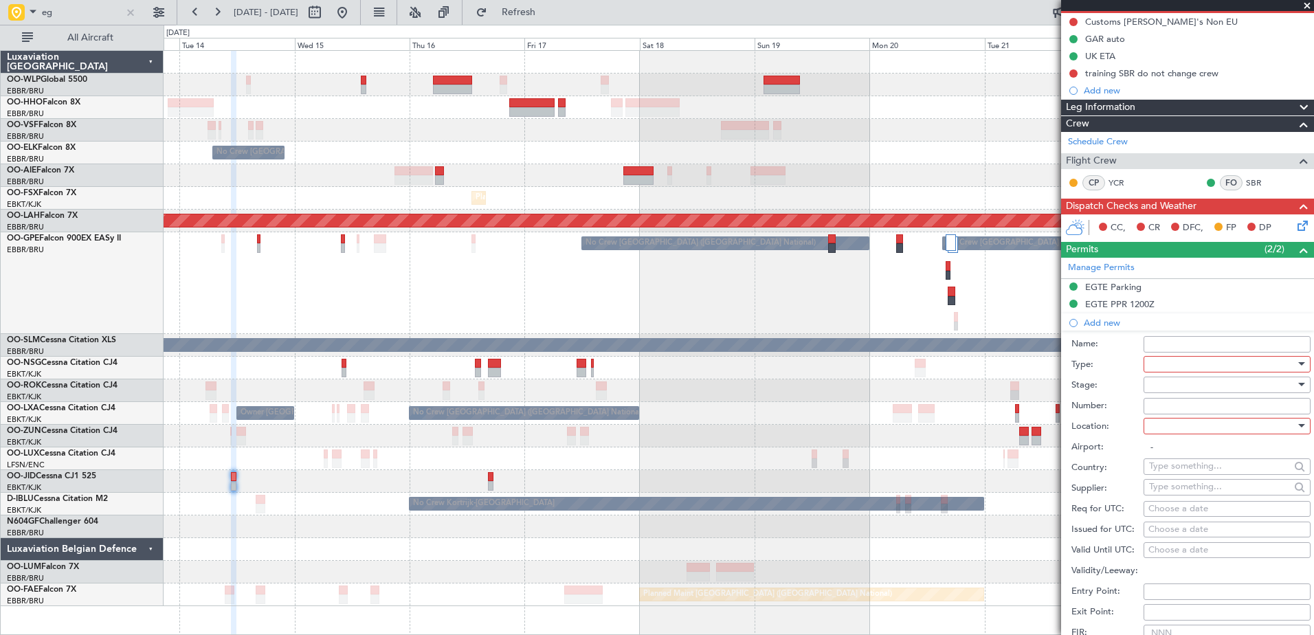
click at [1224, 366] on div at bounding box center [1222, 364] width 146 height 21
click at [1219, 514] on span "Landing" at bounding box center [1222, 515] width 144 height 21
click at [1155, 414] on div "Number:" at bounding box center [1191, 406] width 239 height 21
click at [1160, 385] on div at bounding box center [1222, 385] width 146 height 21
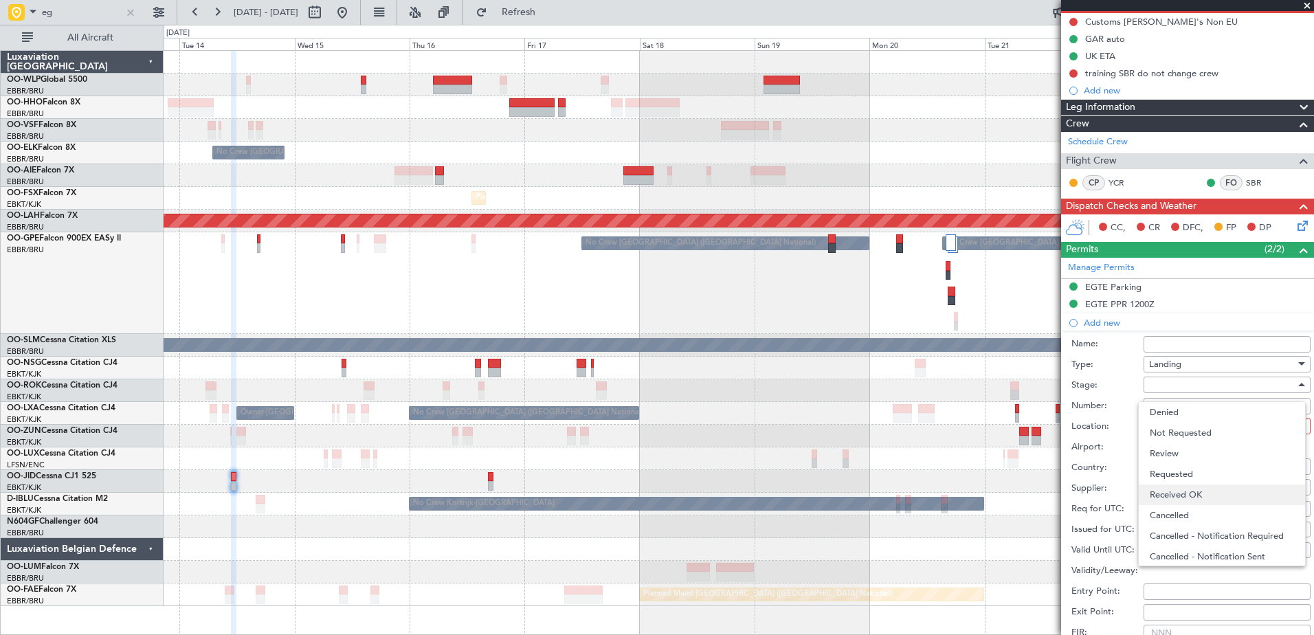
click at [1186, 493] on span "Received OK" at bounding box center [1222, 495] width 144 height 21
click at [1169, 404] on input "Number:" at bounding box center [1227, 406] width 167 height 16
type input "BFOP-2024-30105V8"
type input "UK Block permit"
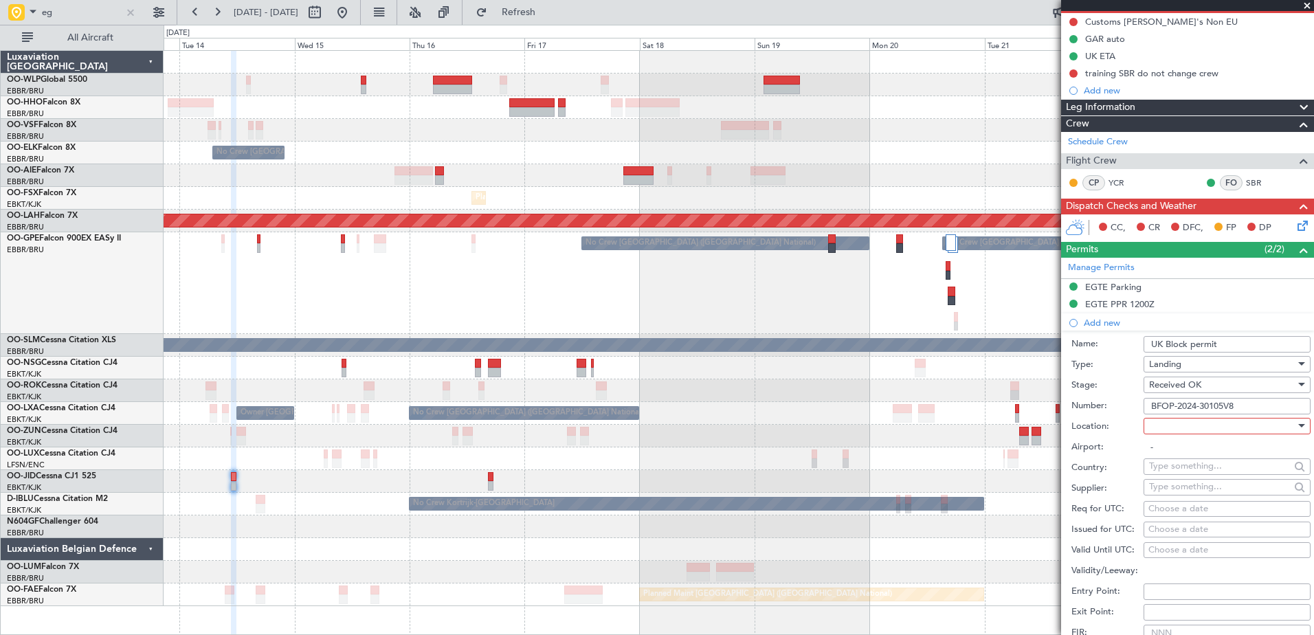
type input "NNN"
type input "2"
click at [1177, 428] on div at bounding box center [1222, 426] width 146 height 21
click at [1180, 493] on span "Arrival" at bounding box center [1222, 495] width 144 height 21
type input "EGTE / EXT"
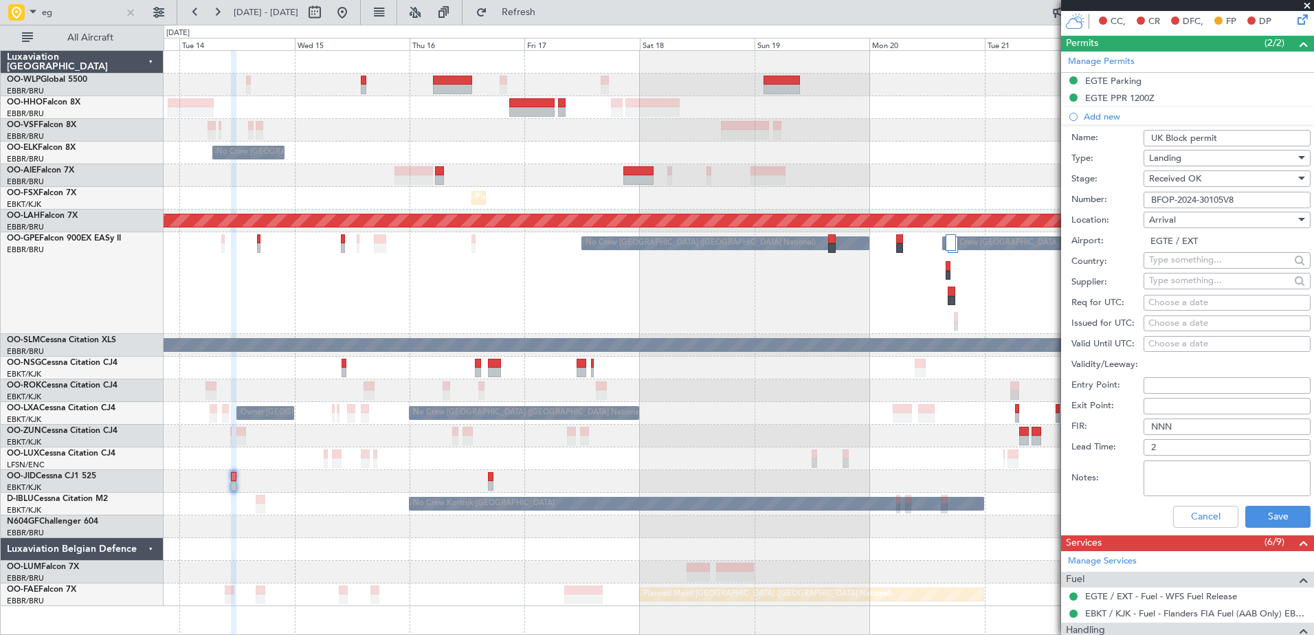
scroll to position [412, 0]
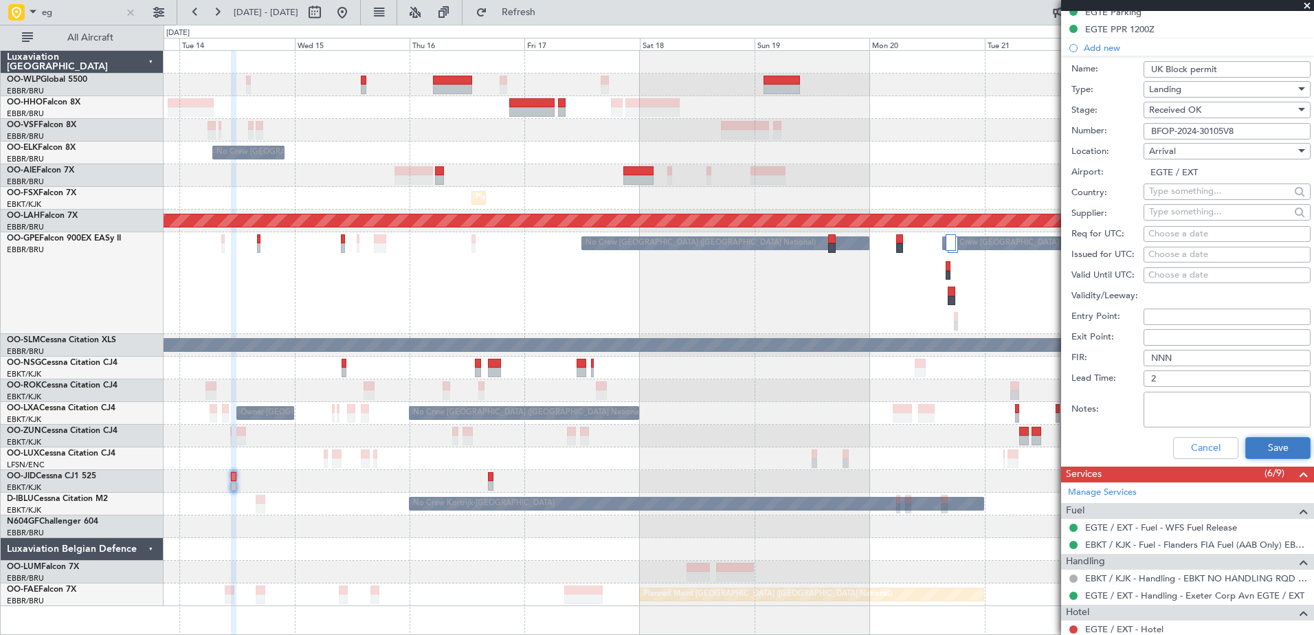
click at [1258, 437] on button "Save" at bounding box center [1278, 448] width 65 height 22
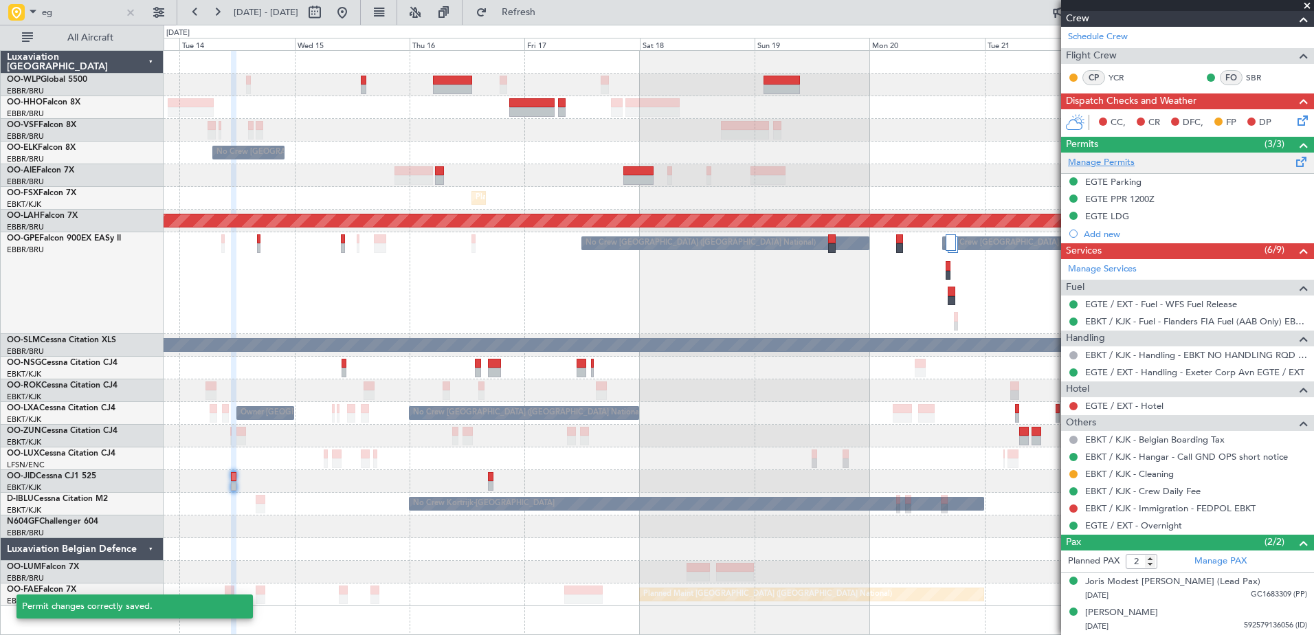
scroll to position [242, 0]
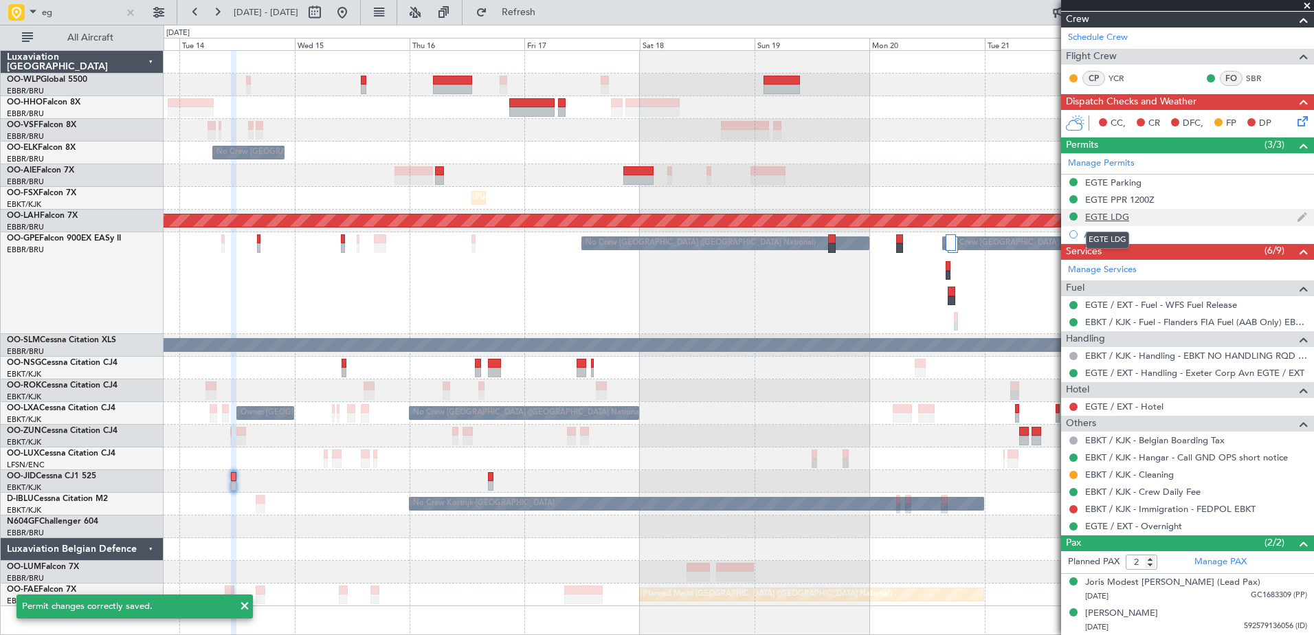
click at [1122, 217] on div "EGTE LDG" at bounding box center [1107, 217] width 44 height 12
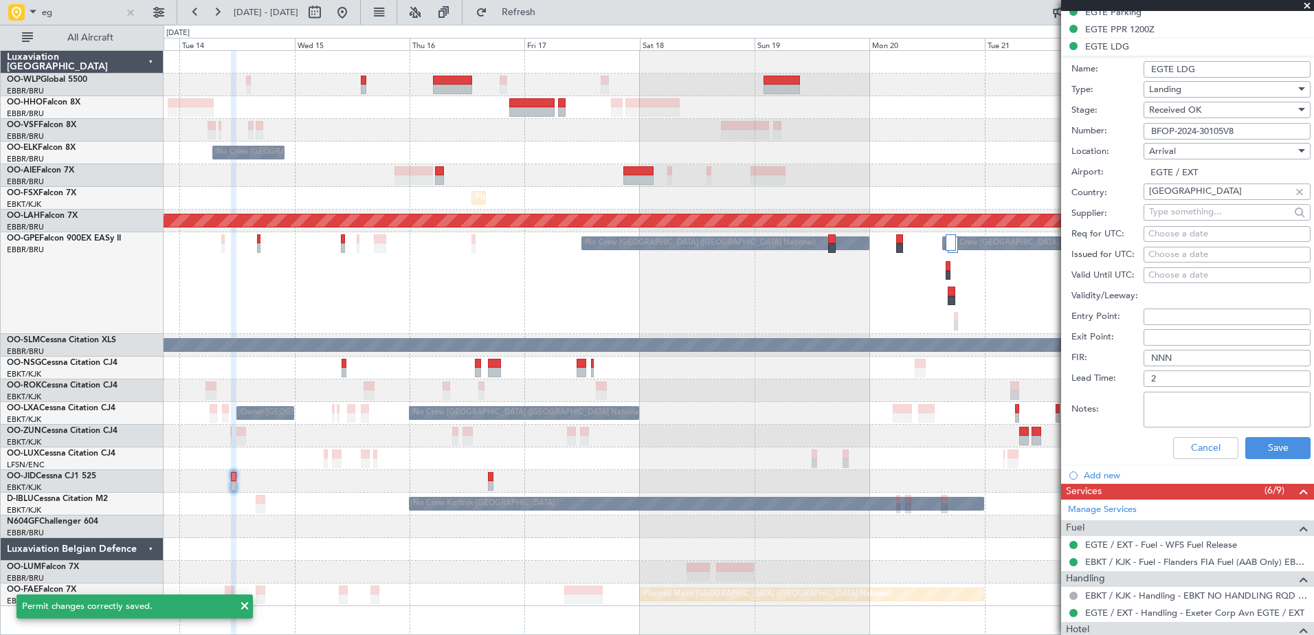
click at [1226, 71] on input "EGTE LDG" at bounding box center [1227, 69] width 167 height 16
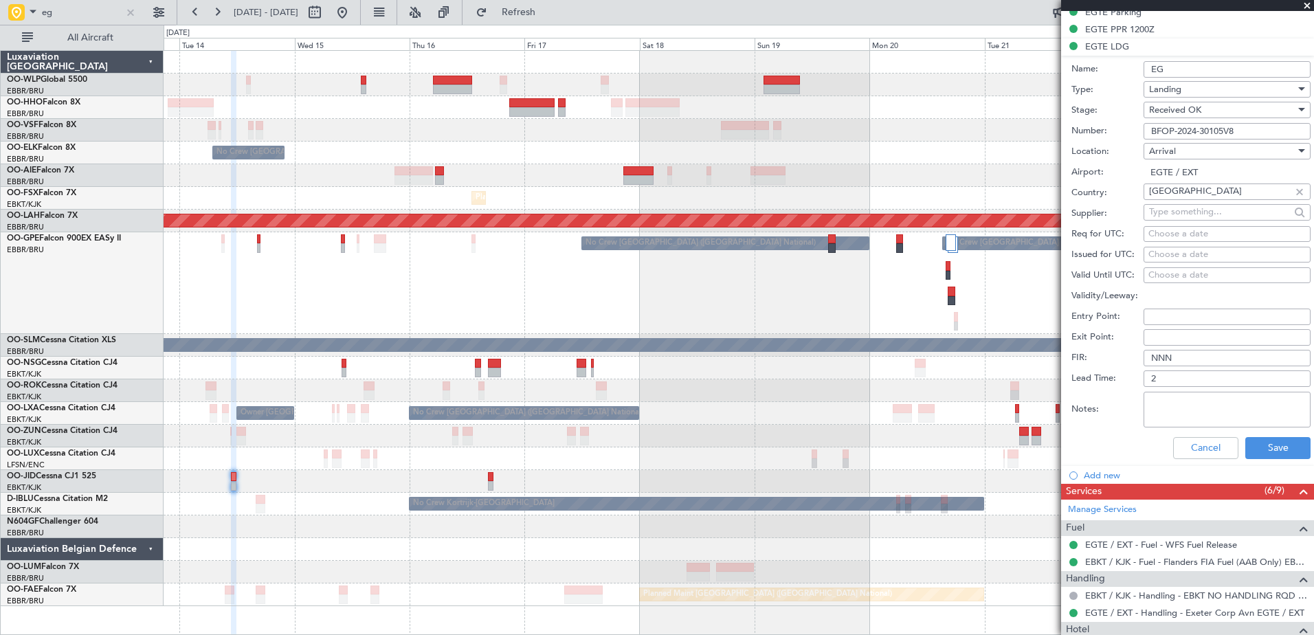
type input "E"
type input "UK Block permit"
click at [1260, 448] on button "Save" at bounding box center [1278, 448] width 65 height 22
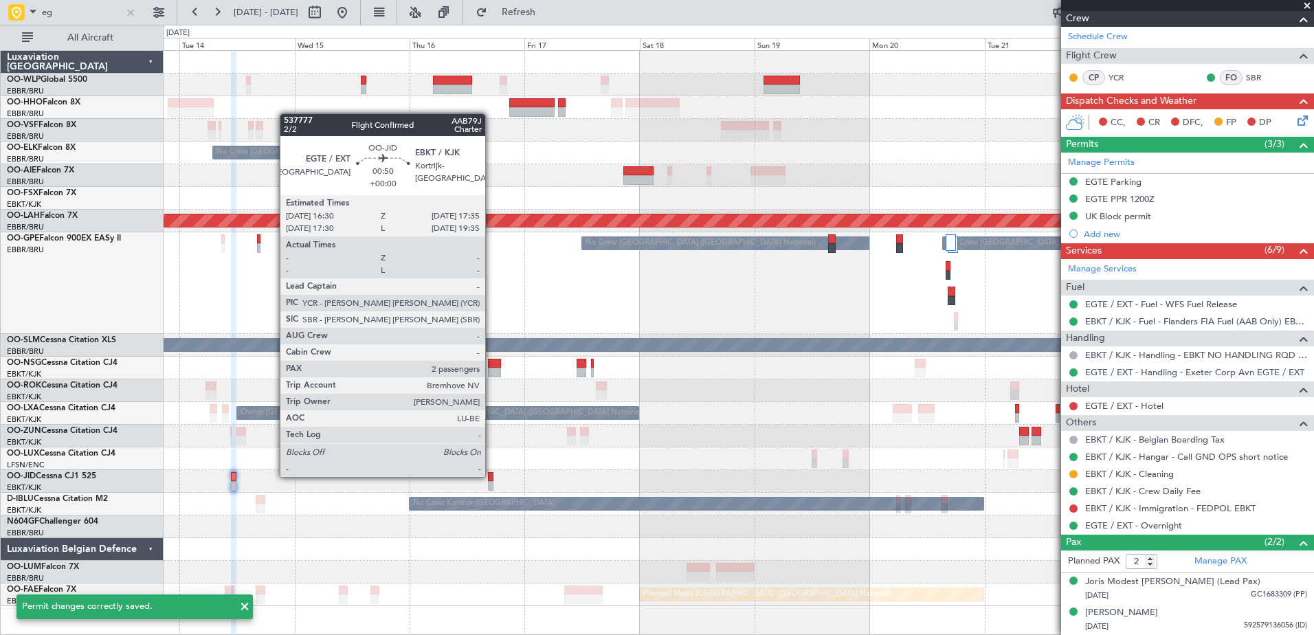
scroll to position [242, 0]
click at [491, 476] on div at bounding box center [490, 477] width 5 height 10
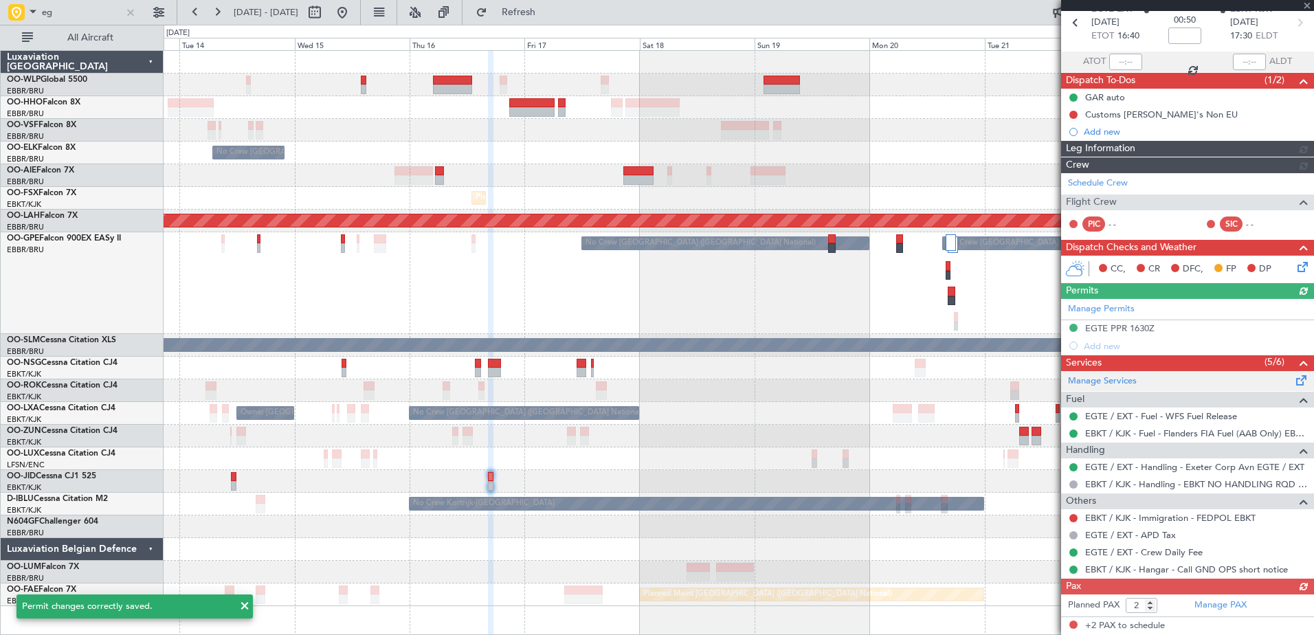
scroll to position [0, 0]
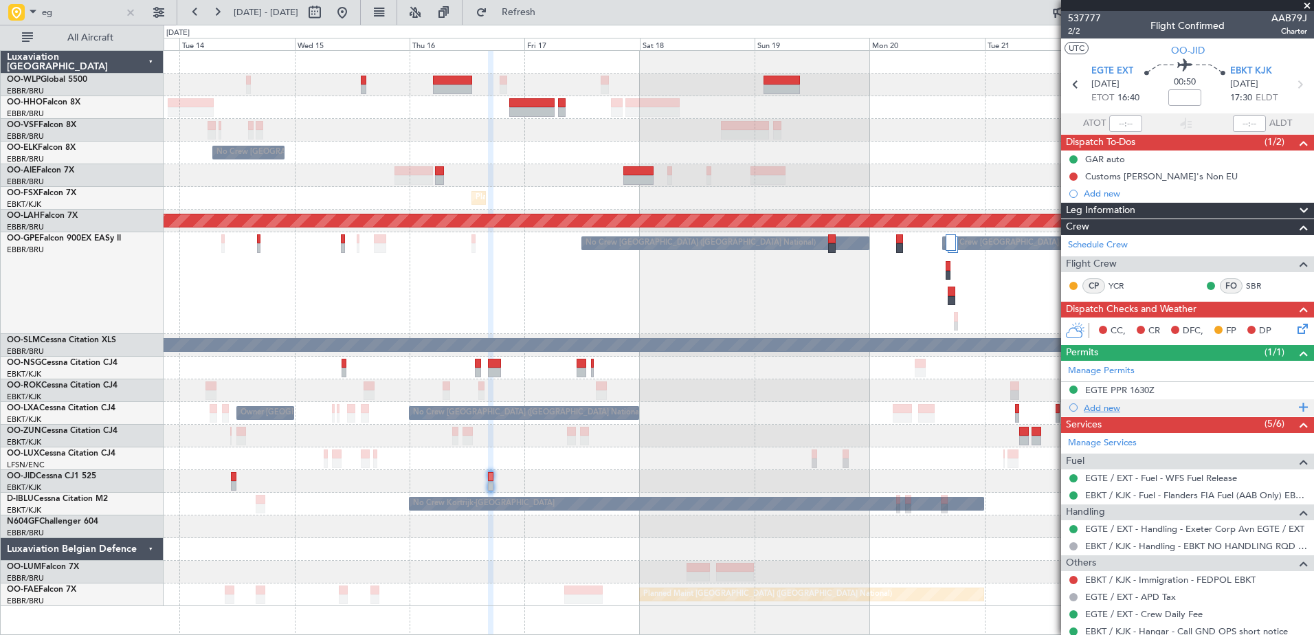
click at [1100, 408] on div "Add new" at bounding box center [1189, 408] width 211 height 12
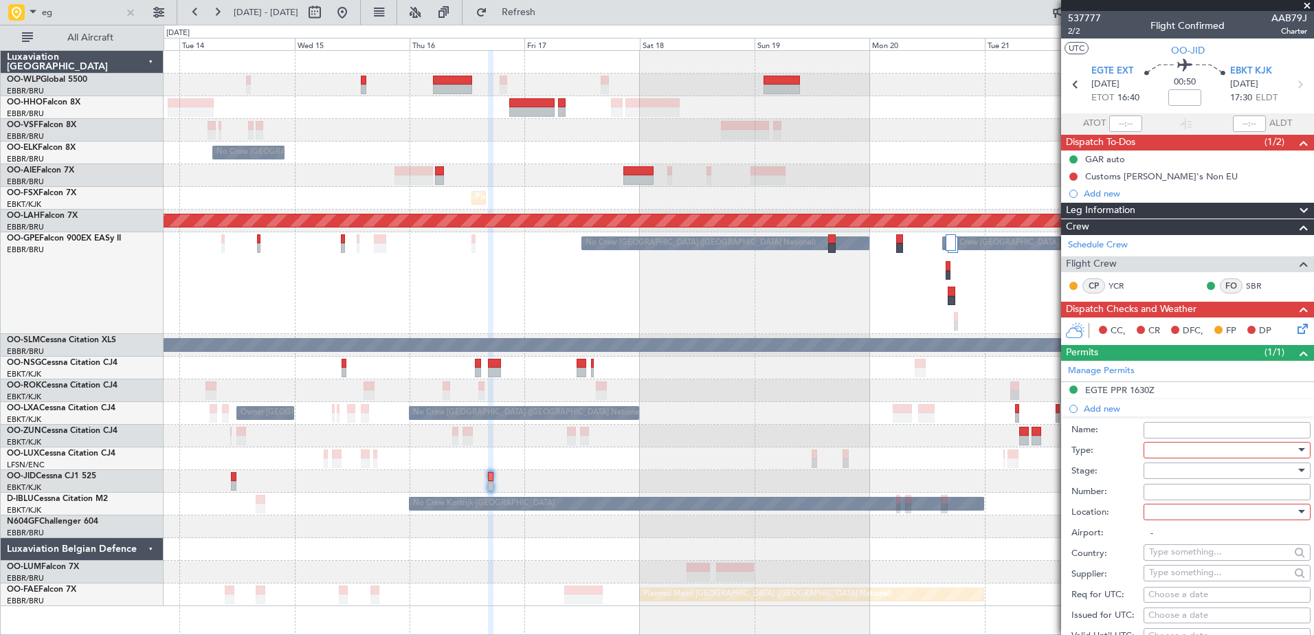
click at [1170, 448] on div at bounding box center [1222, 450] width 146 height 21
click at [1197, 567] on span "Departure" at bounding box center [1222, 572] width 144 height 21
click at [1184, 513] on div at bounding box center [1222, 512] width 146 height 21
click at [1202, 546] on span "Departure" at bounding box center [1222, 539] width 144 height 21
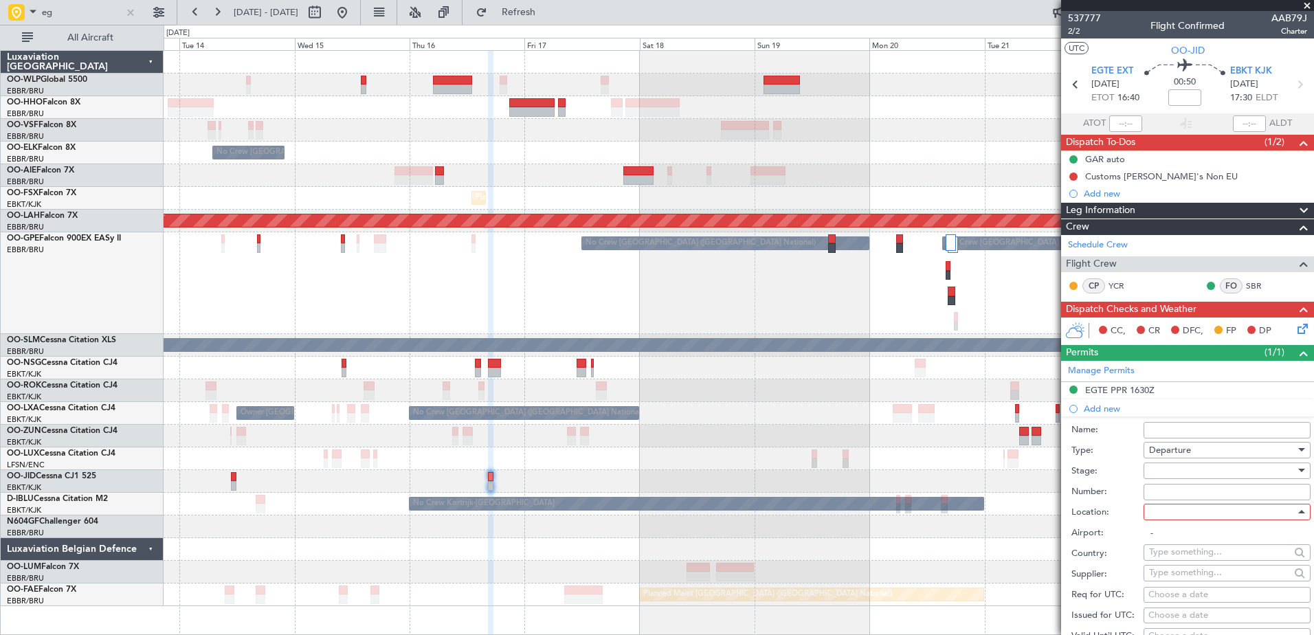
type input "EGTE / EXT"
click at [1186, 473] on div at bounding box center [1222, 471] width 146 height 21
click at [1194, 572] on span "Received OK" at bounding box center [1222, 581] width 144 height 21
click at [1178, 489] on input "Number:" at bounding box center [1227, 492] width 167 height 16
type input "BFOP-2024-30105V8"
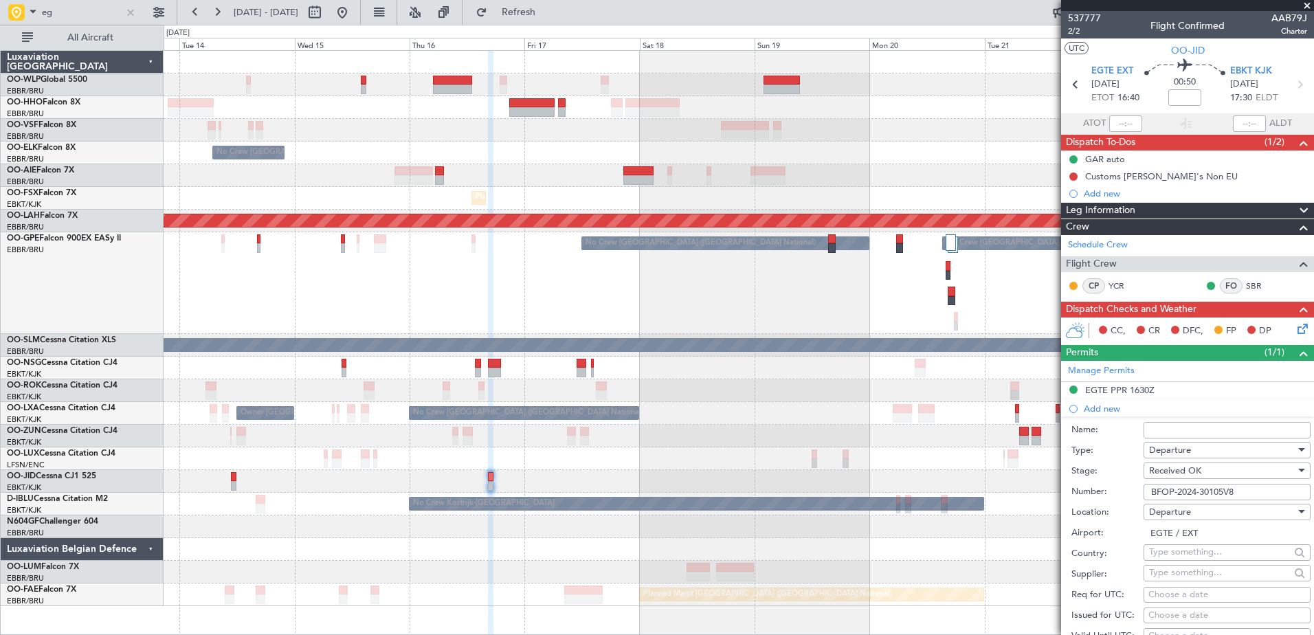
type input "UK Block permit"
type input "NNN"
type input "2"
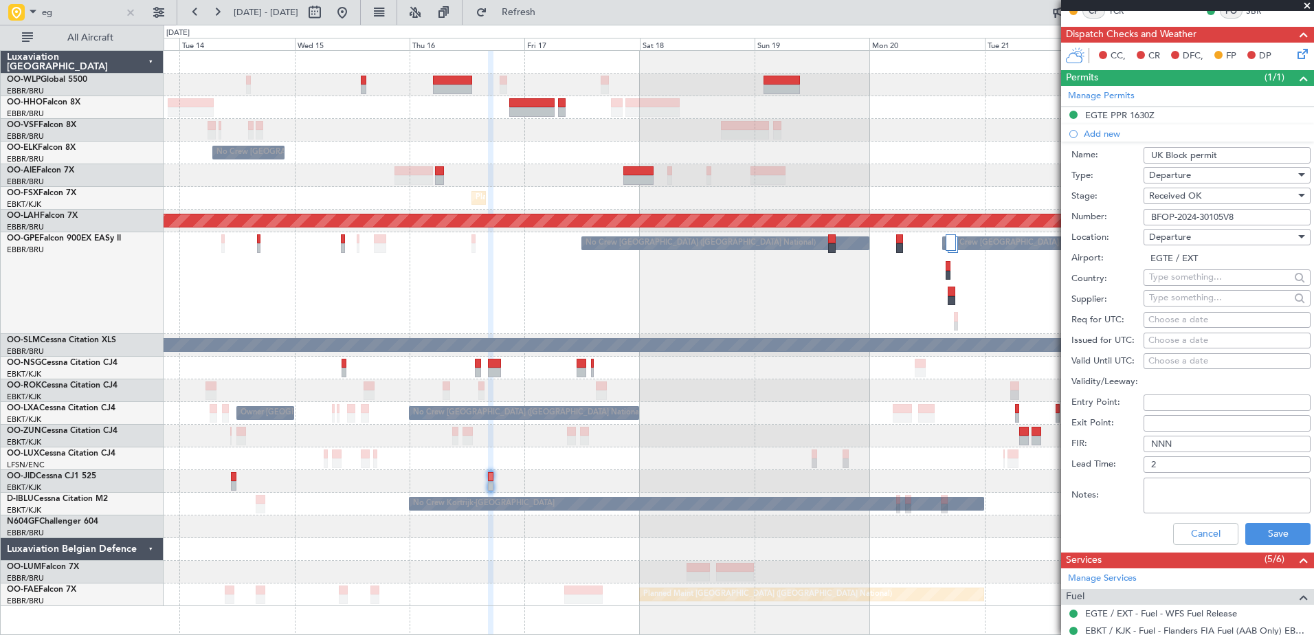
scroll to position [412, 0]
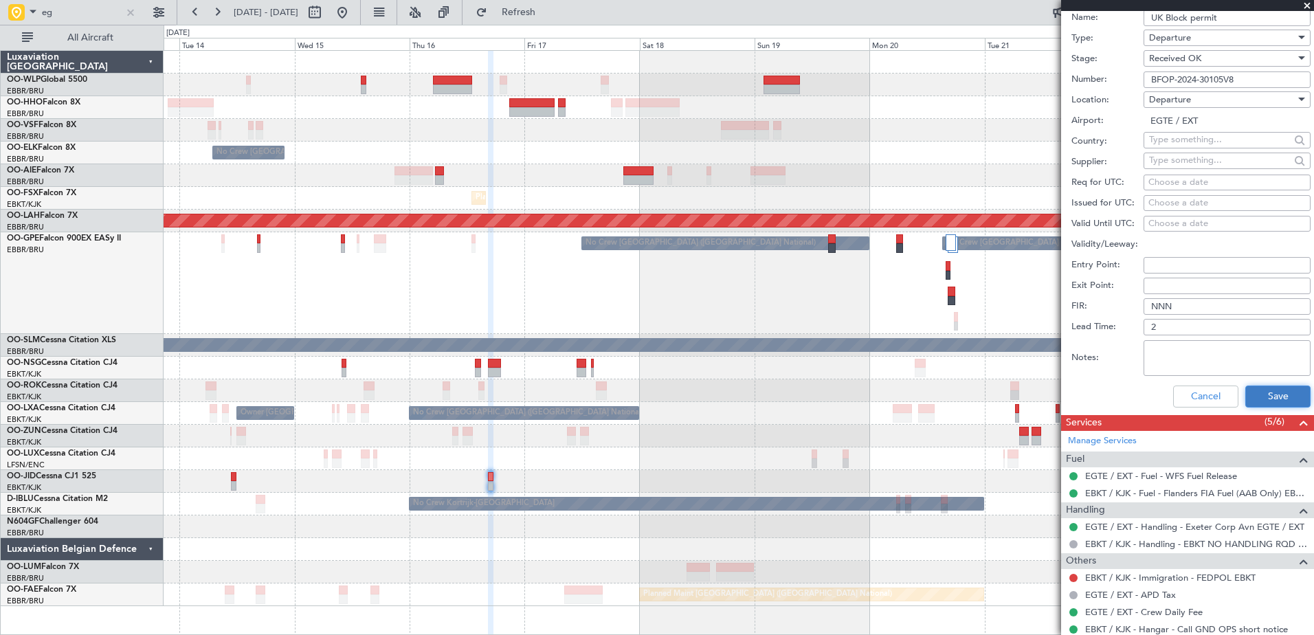
click at [1261, 392] on button "Save" at bounding box center [1278, 397] width 65 height 22
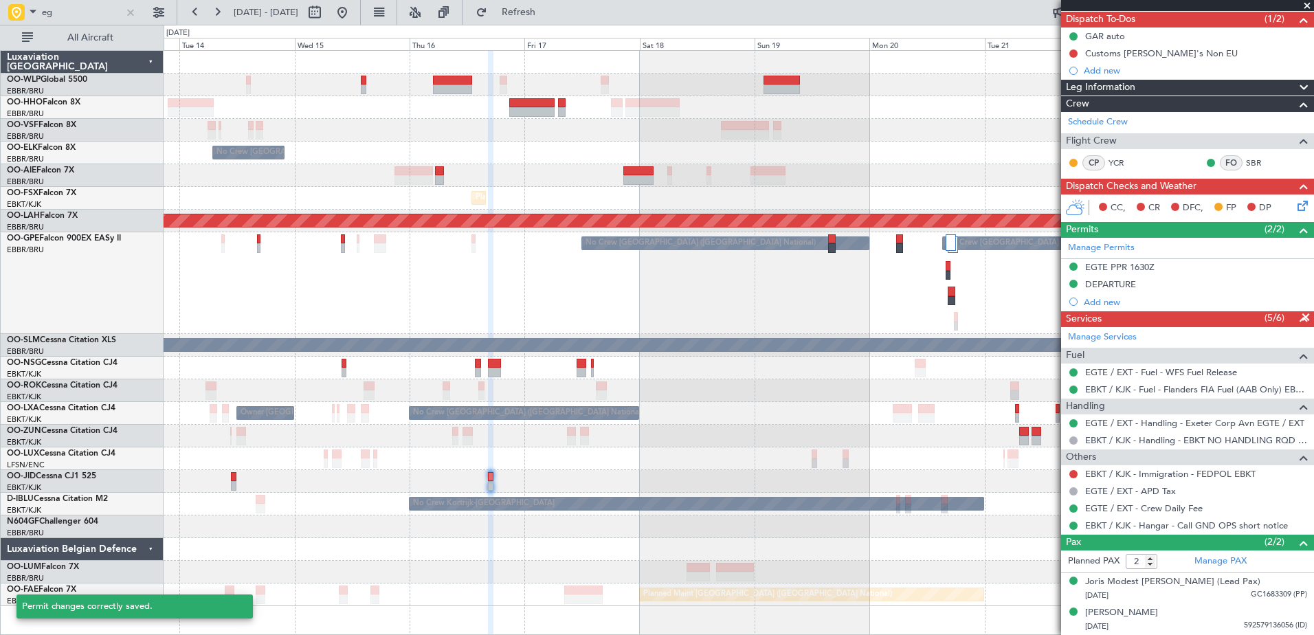
scroll to position [122, 0]
click at [1120, 290] on mat-tooltip-component "DEPARTURE" at bounding box center [1111, 308] width 69 height 36
click at [1122, 283] on div "DEPARTURE" at bounding box center [1110, 285] width 51 height 12
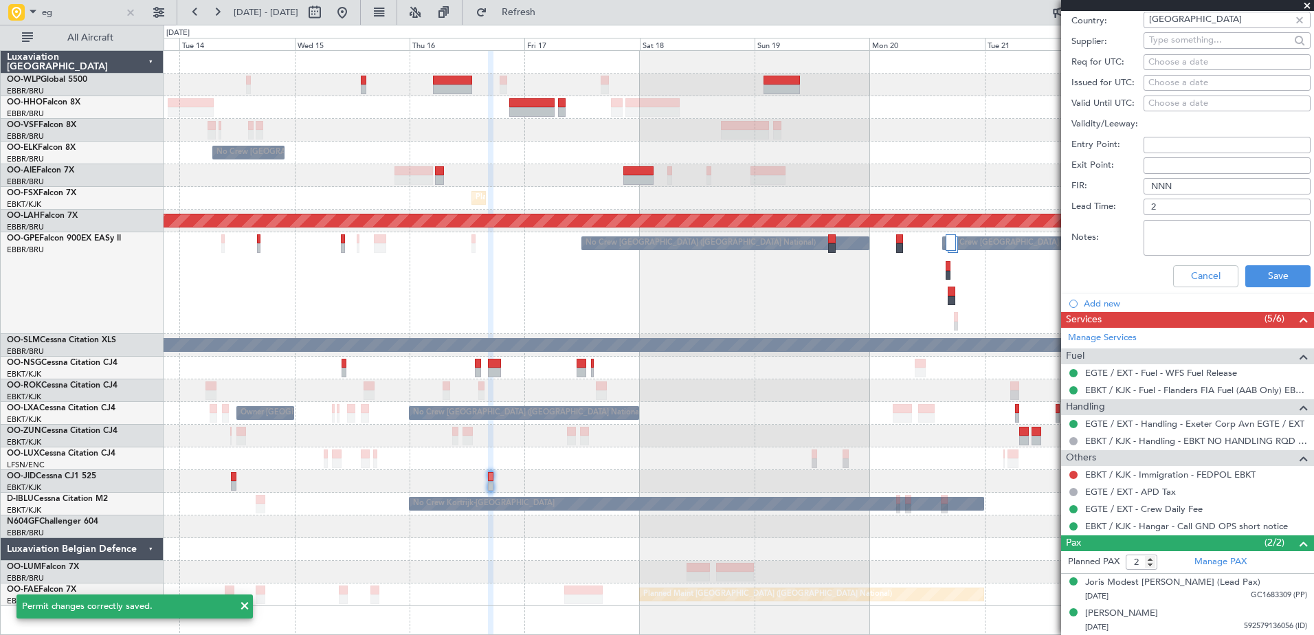
scroll to position [395, 0]
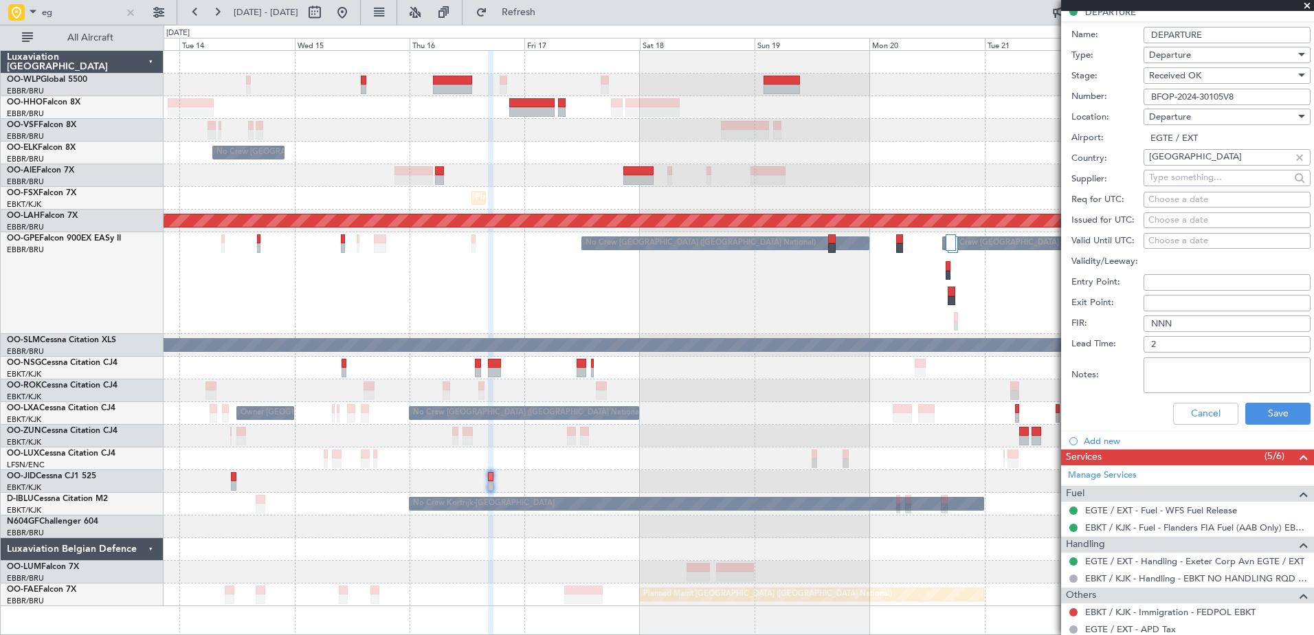
click at [1206, 33] on input "DEPARTURE" at bounding box center [1227, 35] width 167 height 16
click at [1205, 35] on input "DEPARTURE" at bounding box center [1227, 35] width 167 height 16
drag, startPoint x: 1205, startPoint y: 35, endPoint x: 1137, endPoint y: 39, distance: 68.2
click at [1137, 39] on div "Name: DEPARTURE" at bounding box center [1191, 35] width 239 height 21
type input "UK Block permit"
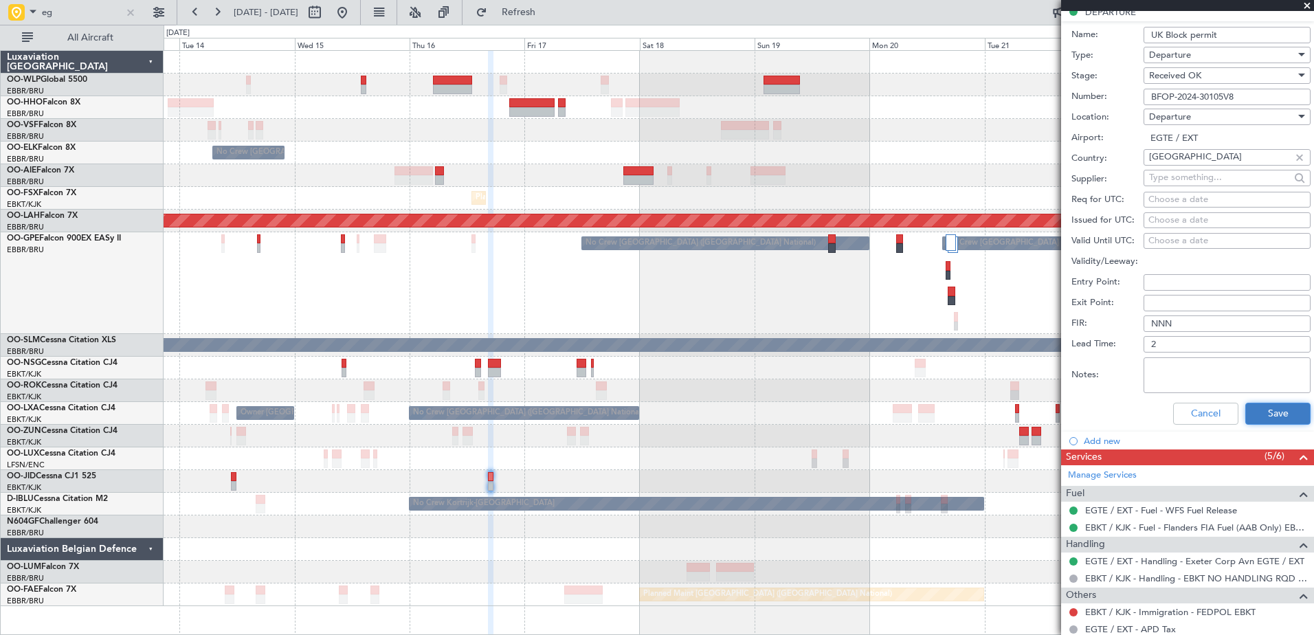
click at [1281, 417] on button "Save" at bounding box center [1278, 414] width 65 height 22
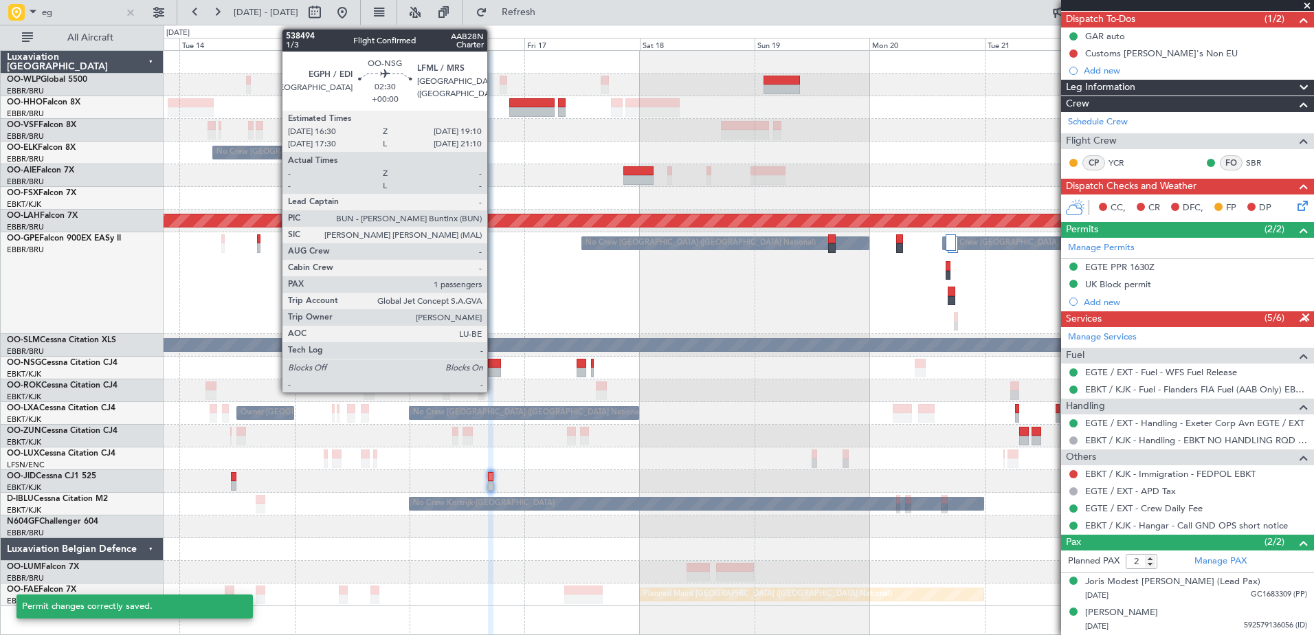
scroll to position [0, 0]
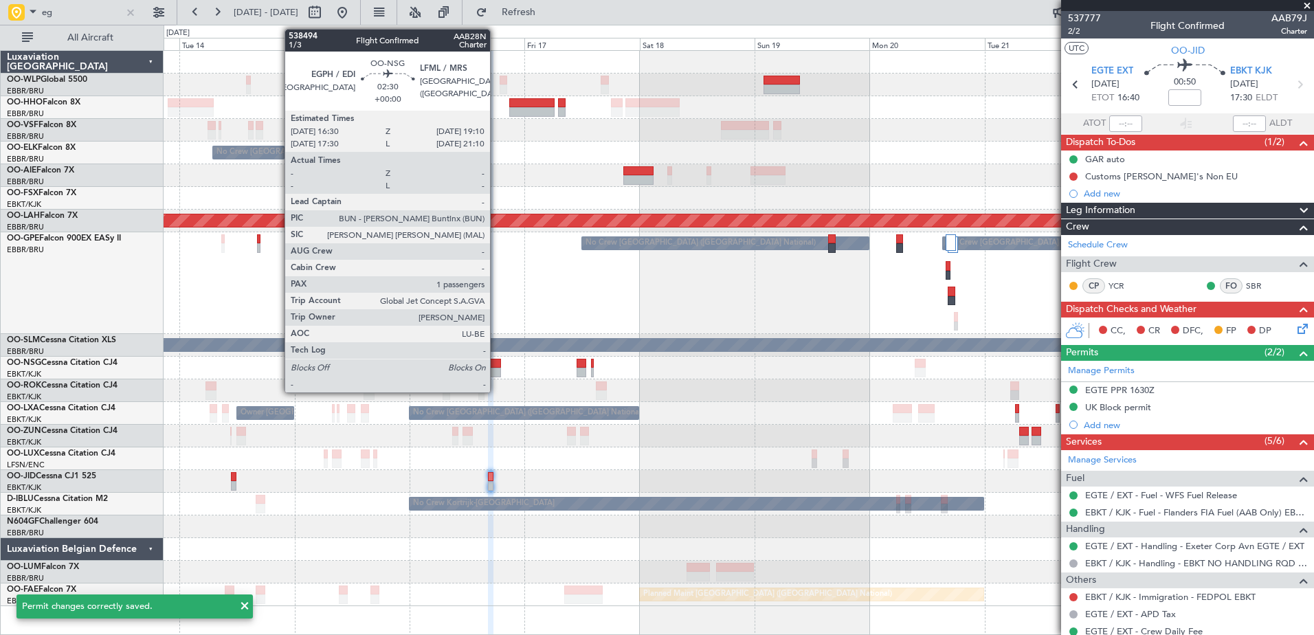
click at [496, 365] on div at bounding box center [494, 364] width 13 height 10
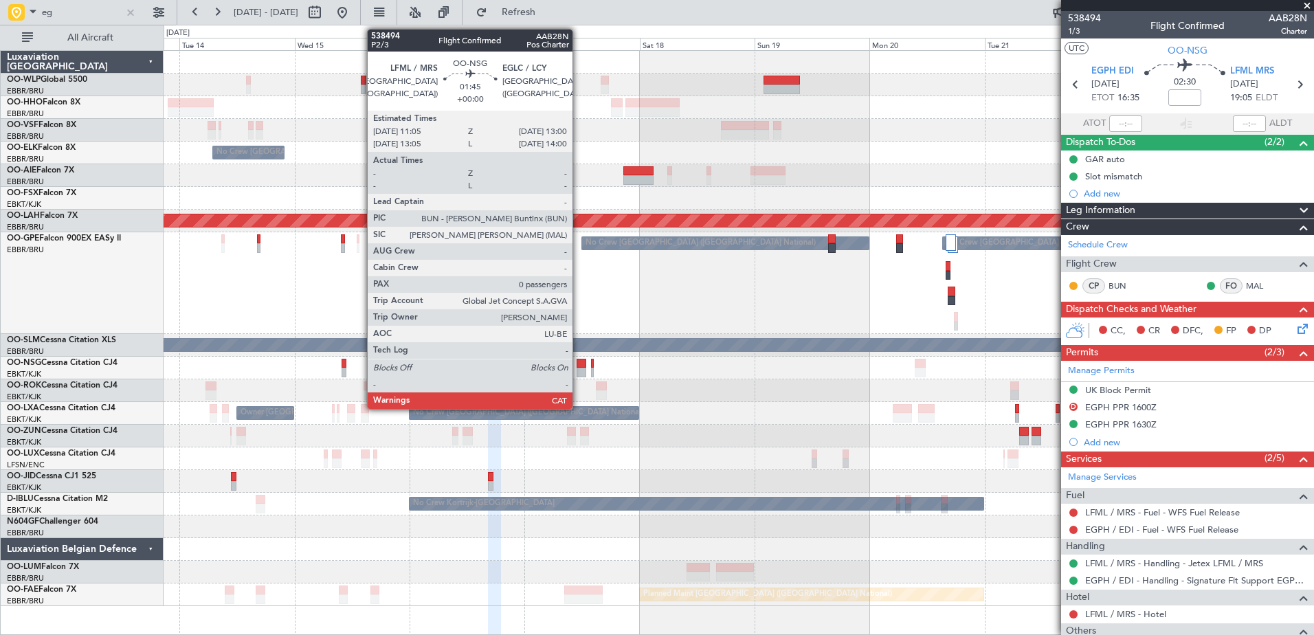
click at [579, 366] on div at bounding box center [582, 364] width 10 height 10
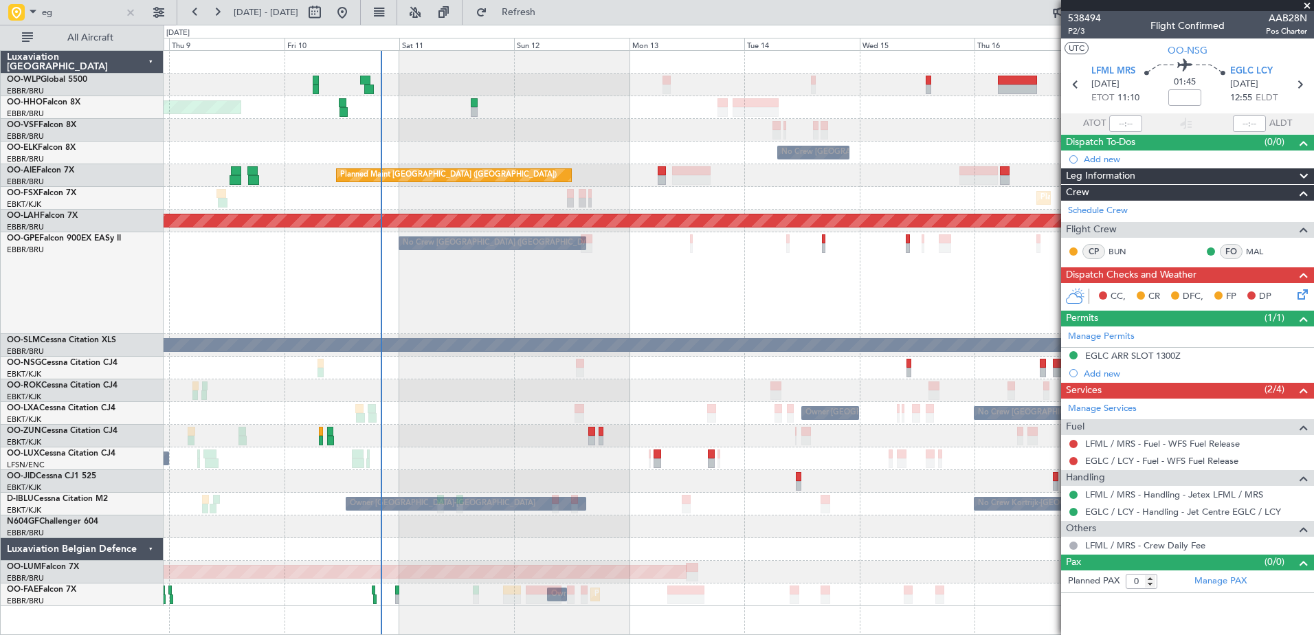
click at [1189, 360] on fb-app "eg [DATE] - [DATE] Refresh Quick Links All Aircraft Planned Maint Geneva ([GEOG…" at bounding box center [657, 322] width 1314 height 625
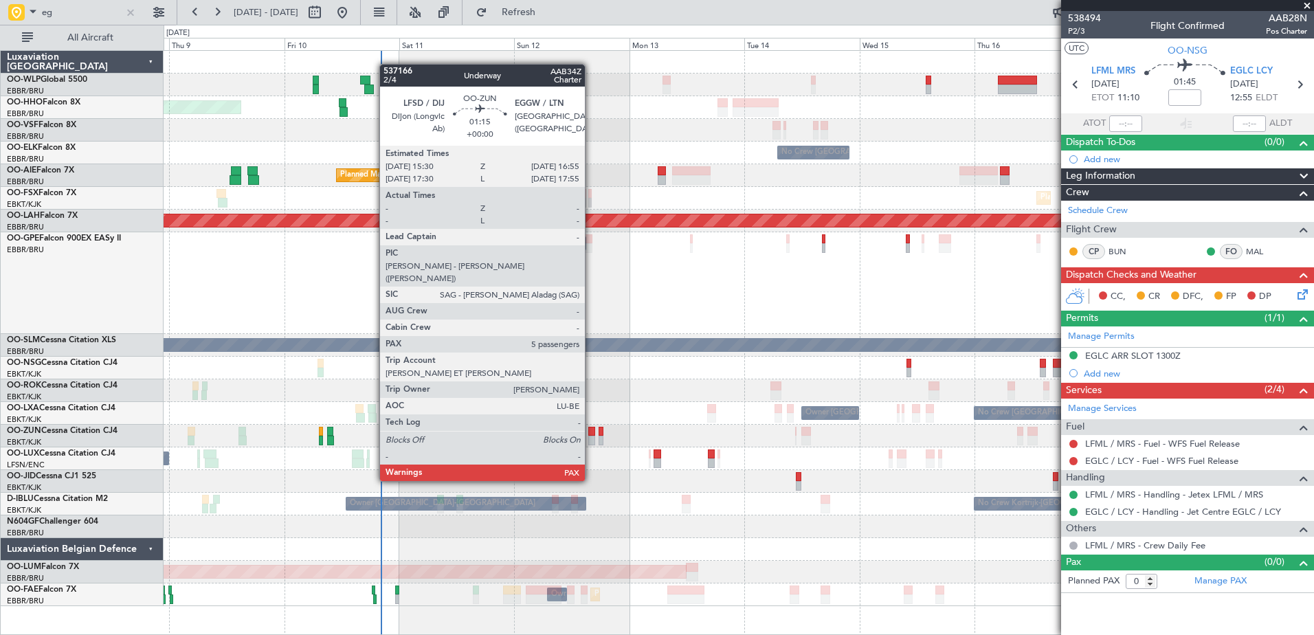
click at [591, 443] on div at bounding box center [591, 441] width 7 height 10
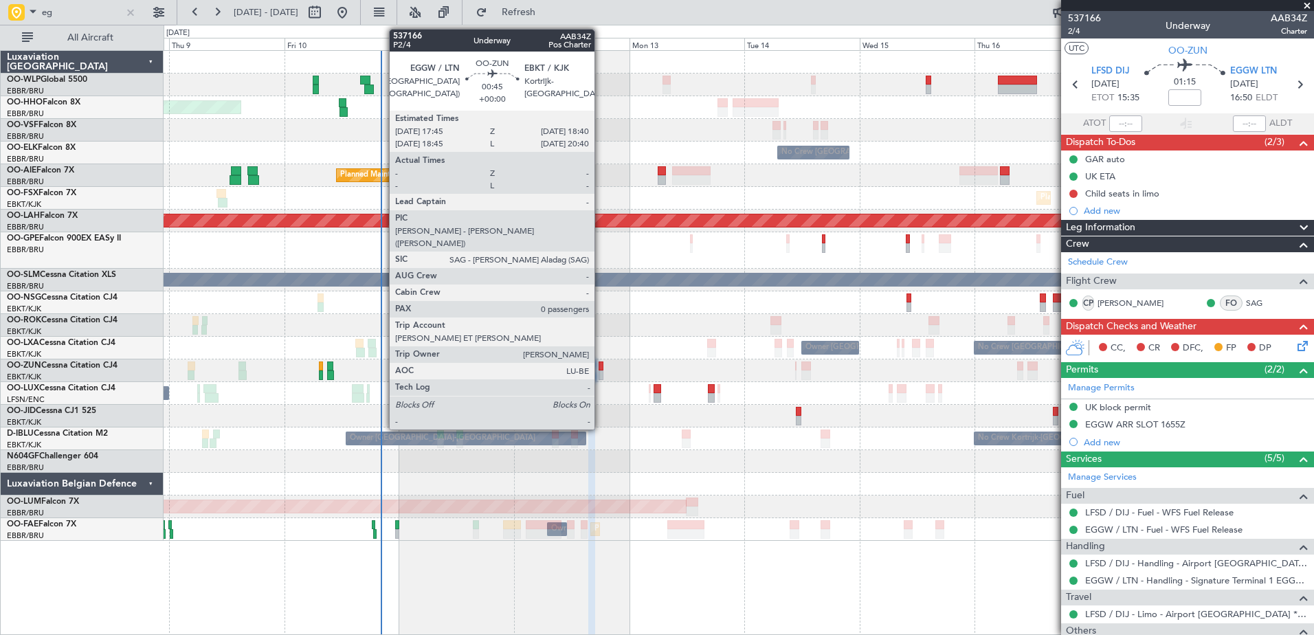
click at [601, 368] on div at bounding box center [601, 367] width 5 height 10
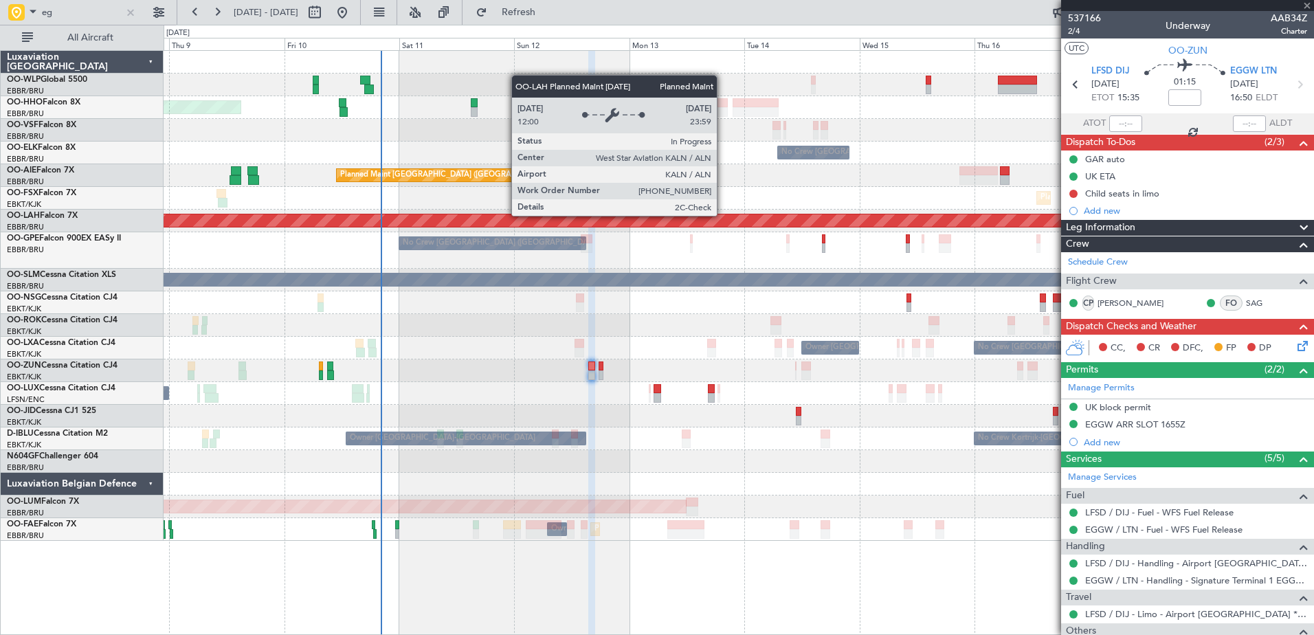
type input "0"
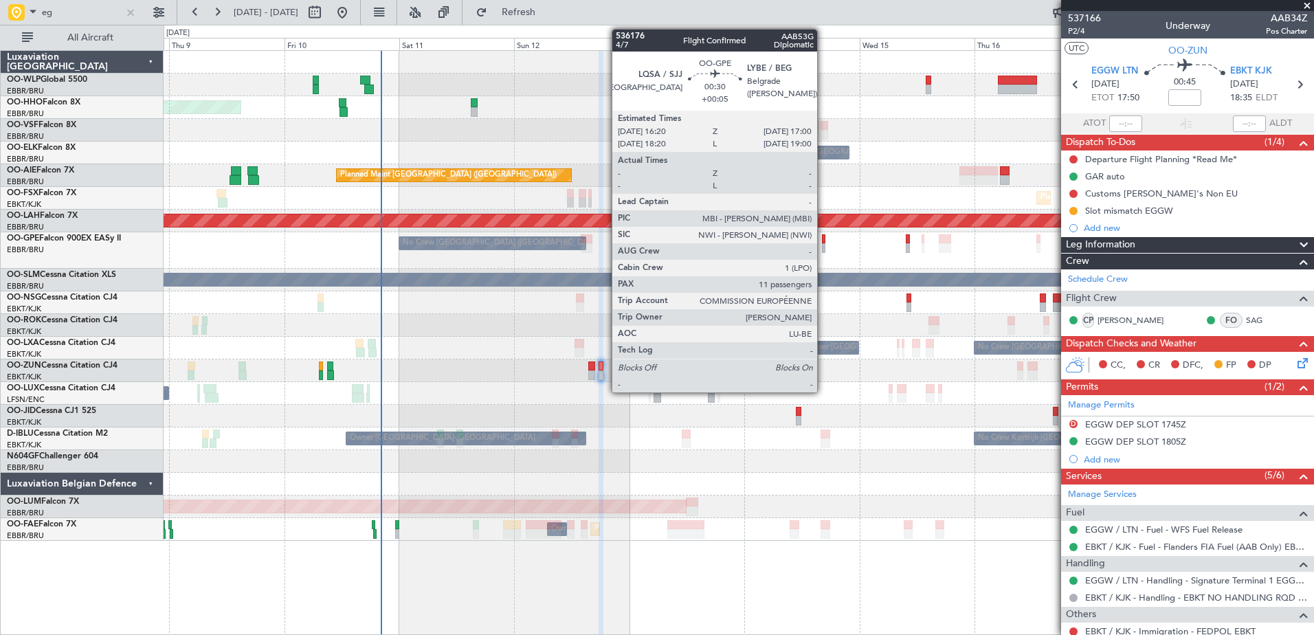
click at [823, 245] on div at bounding box center [823, 248] width 3 height 10
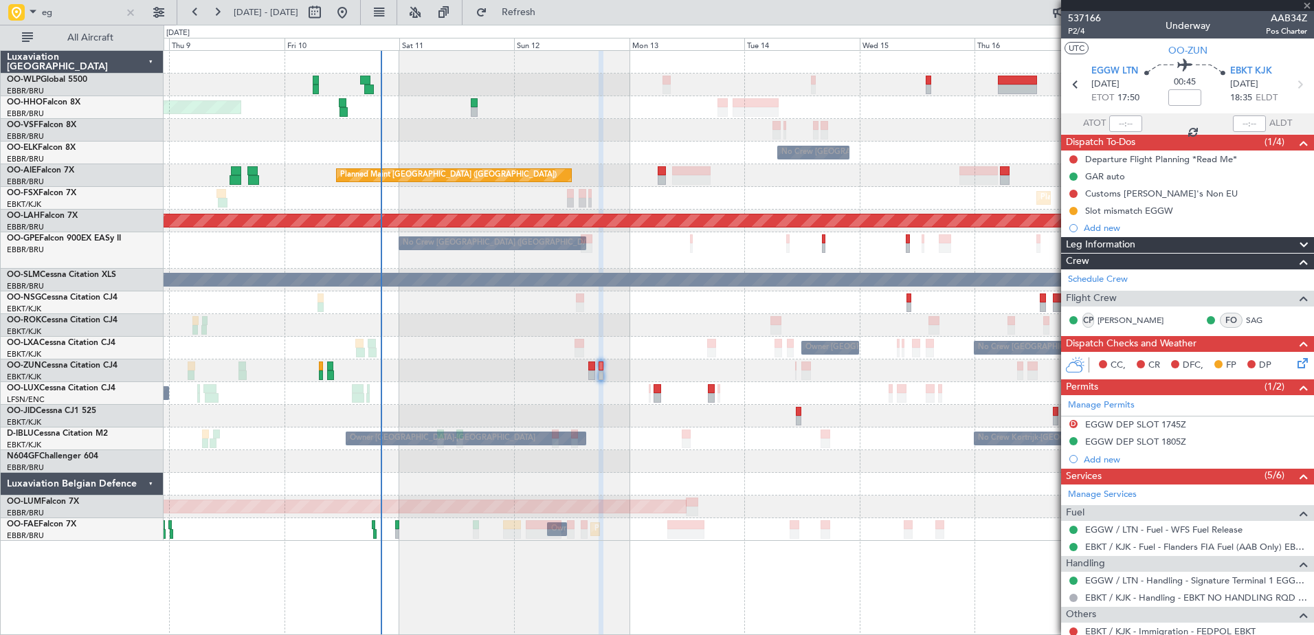
type input "+00:05"
type input "11"
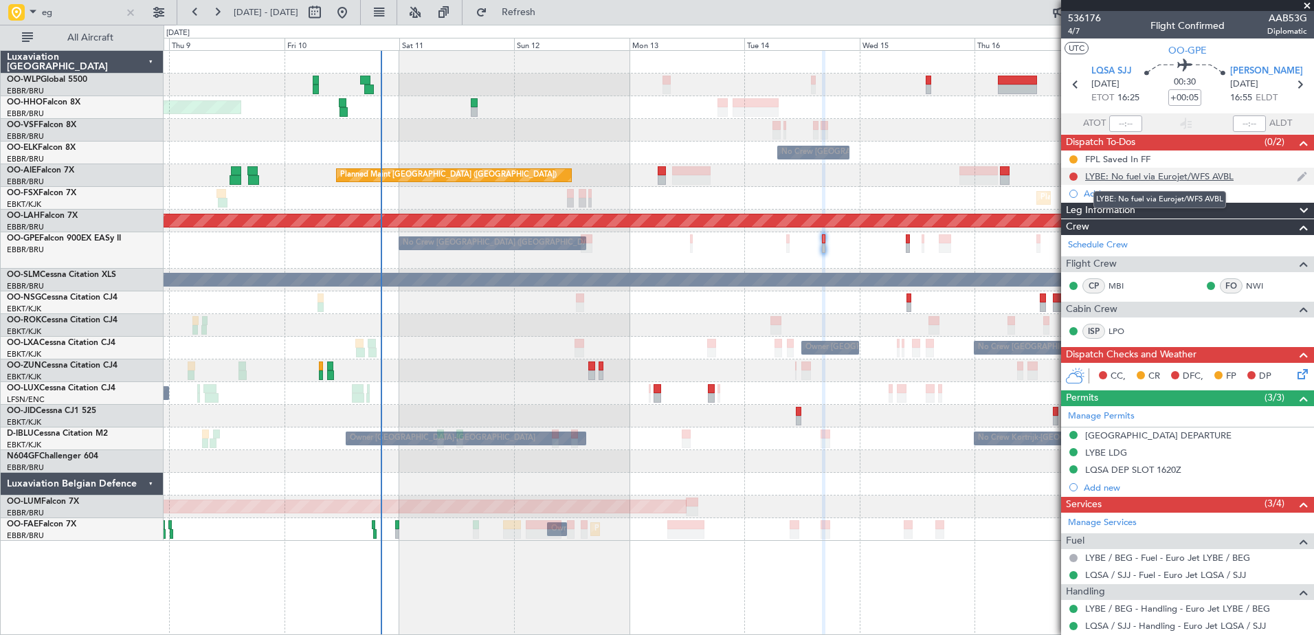
click at [1197, 178] on div "LYBE: No fuel via Eurojet/WFS AVBL" at bounding box center [1159, 176] width 148 height 12
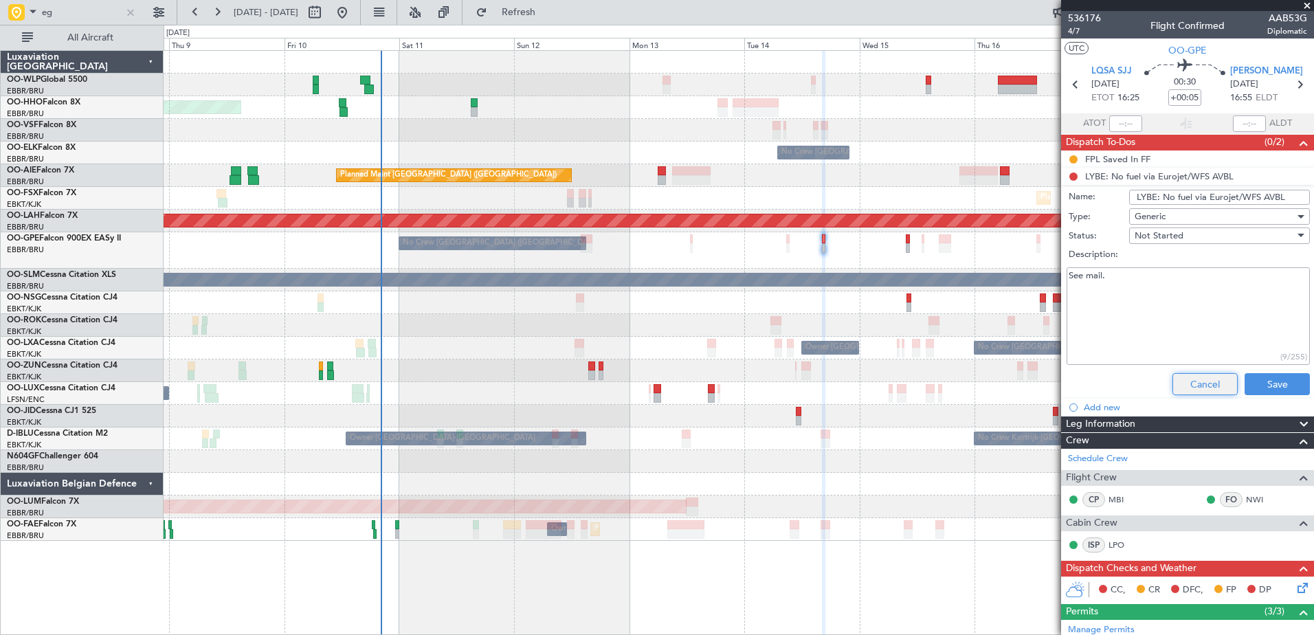
click at [1181, 373] on button "Cancel" at bounding box center [1205, 384] width 65 height 22
